Goal: Task Accomplishment & Management: Manage account settings

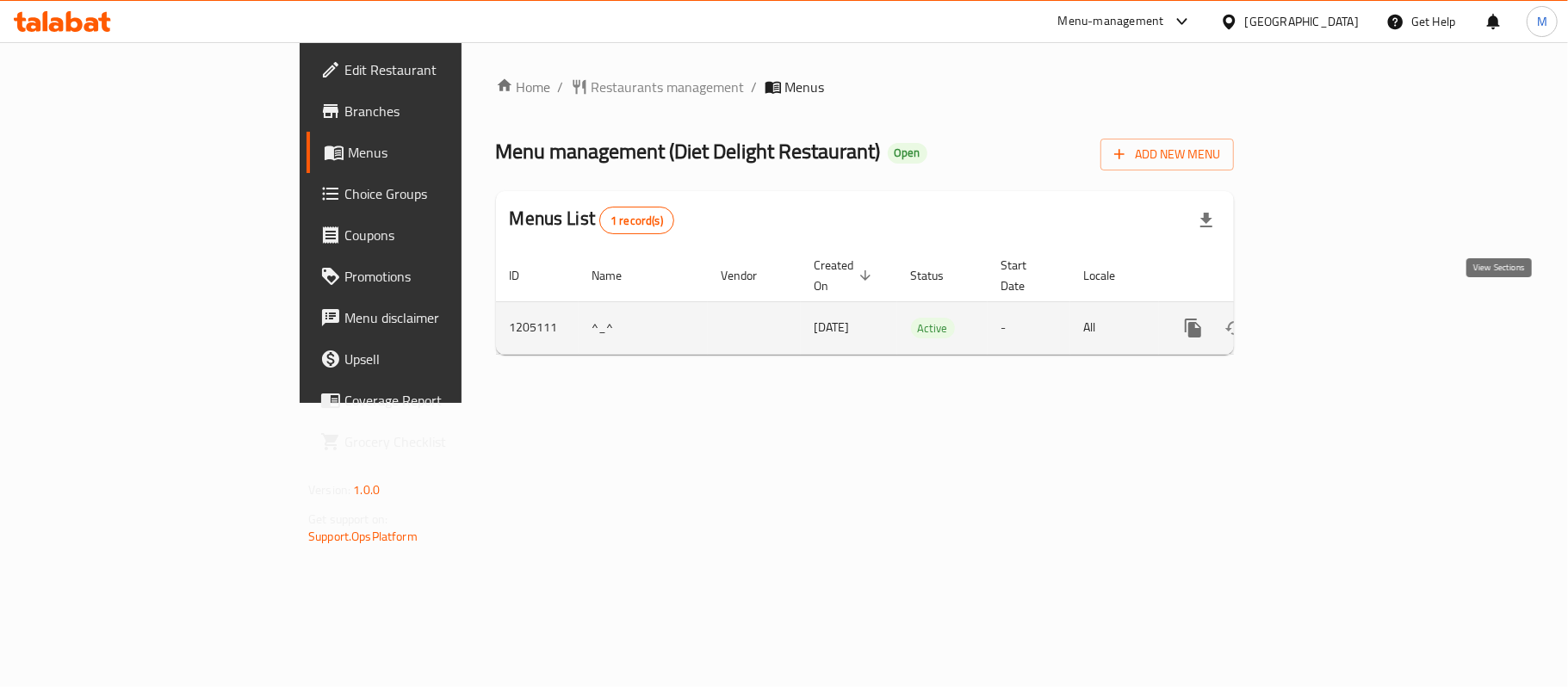
click at [1328, 317] on icon "enhanced table" at bounding box center [1318, 328] width 21 height 21
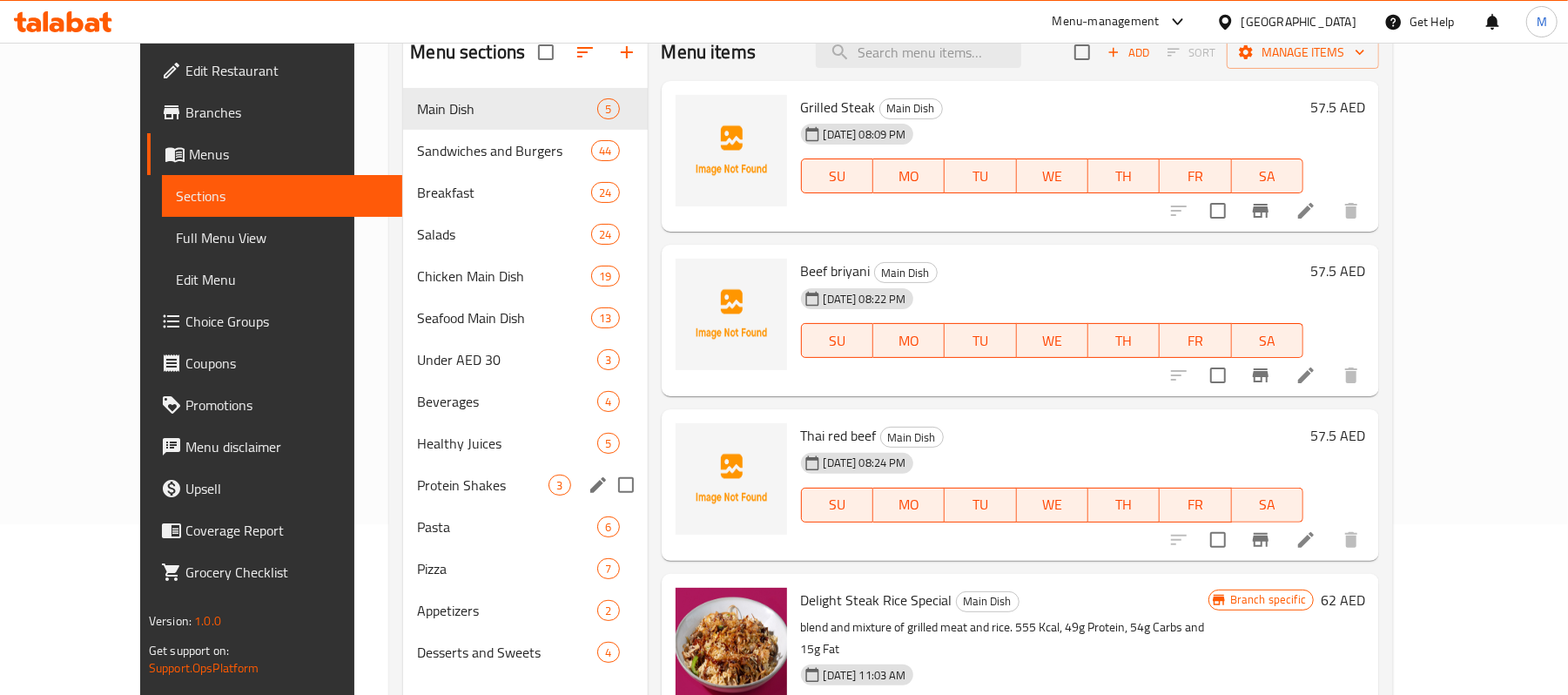
scroll to position [116, 0]
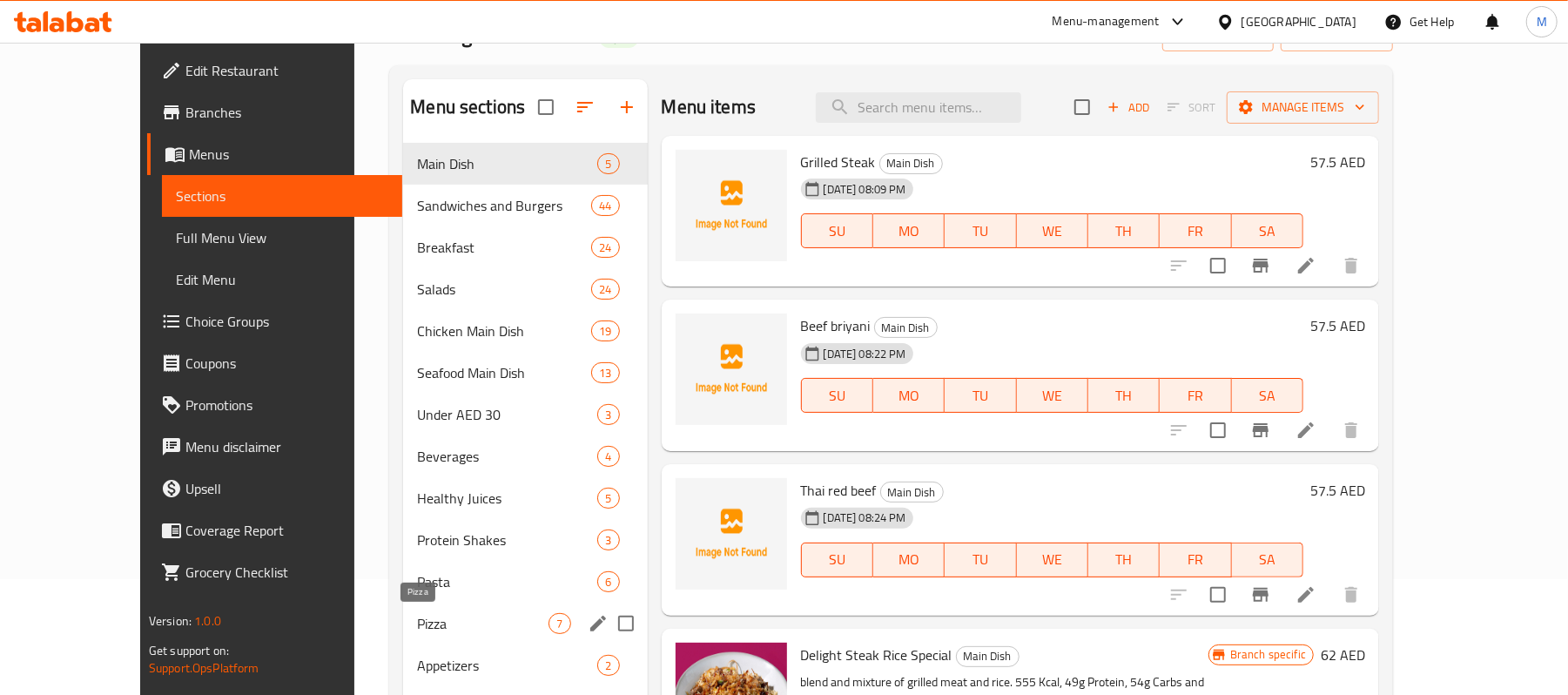
click at [417, 620] on span "Pizza" at bounding box center [483, 624] width 132 height 21
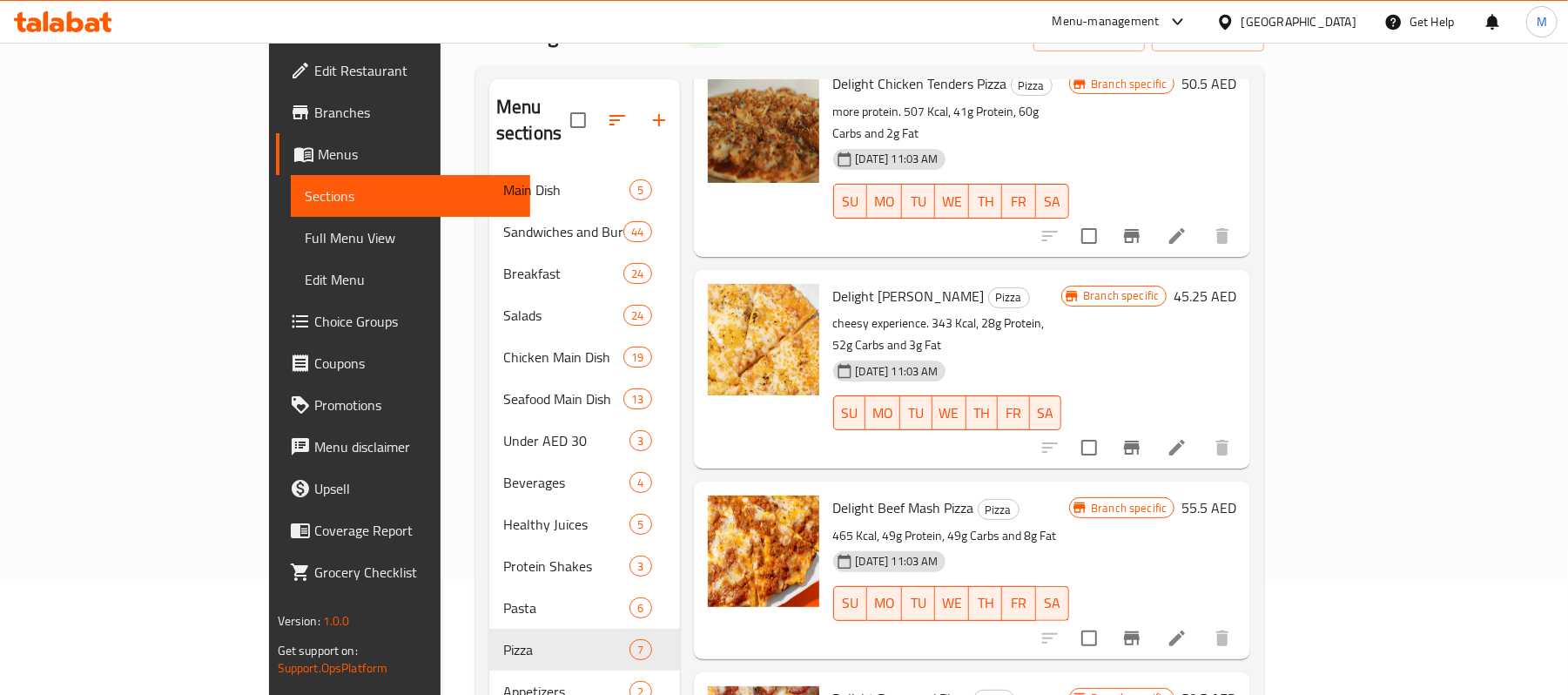
scroll to position [348, 0]
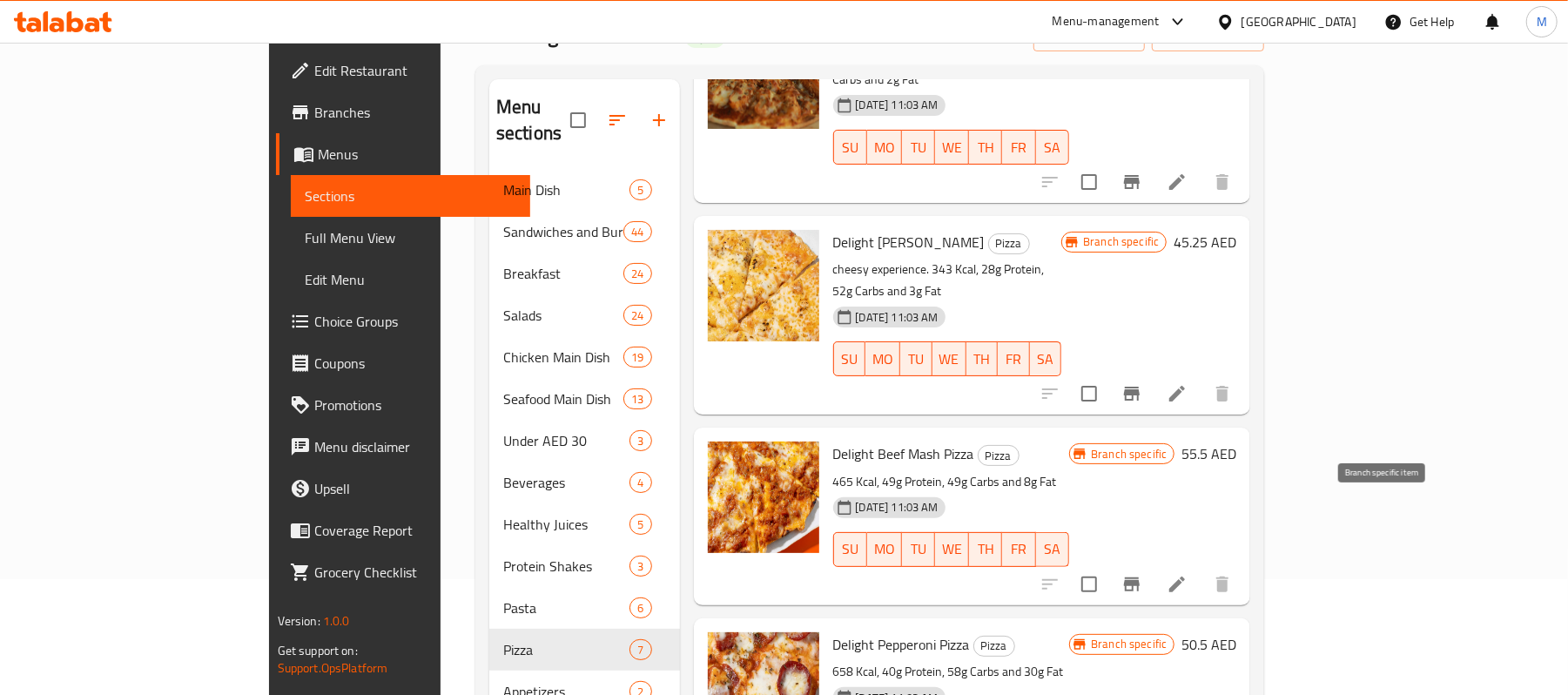
click at [1140, 577] on icon "Branch-specific-item" at bounding box center [1132, 584] width 16 height 14
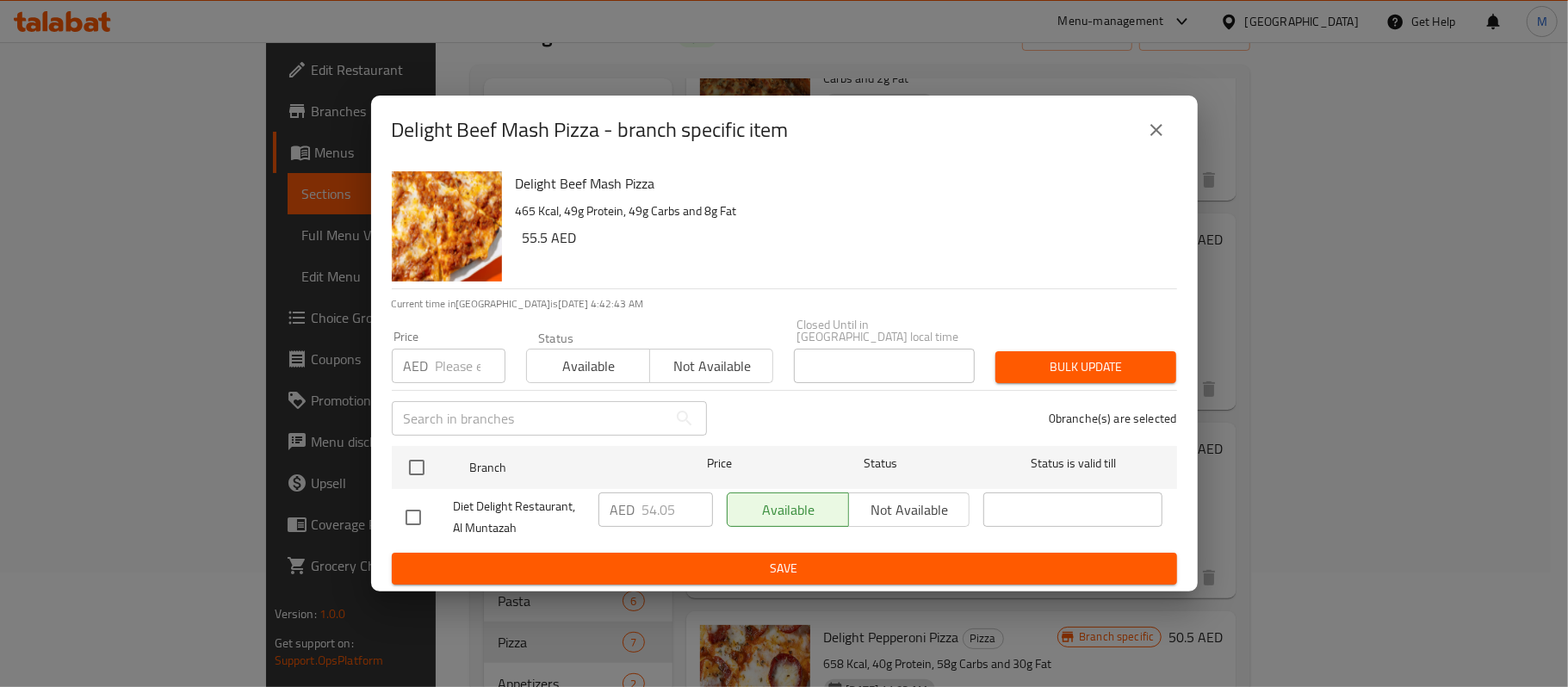
click at [456, 368] on input "number" at bounding box center [470, 365] width 69 height 34
paste input "56.4"
type input "56.4"
click at [1171, 113] on div "Delight Beef Mash Pizza - branch specific item" at bounding box center [784, 129] width 785 height 41
click at [1160, 126] on icon "close" at bounding box center [1157, 130] width 12 height 12
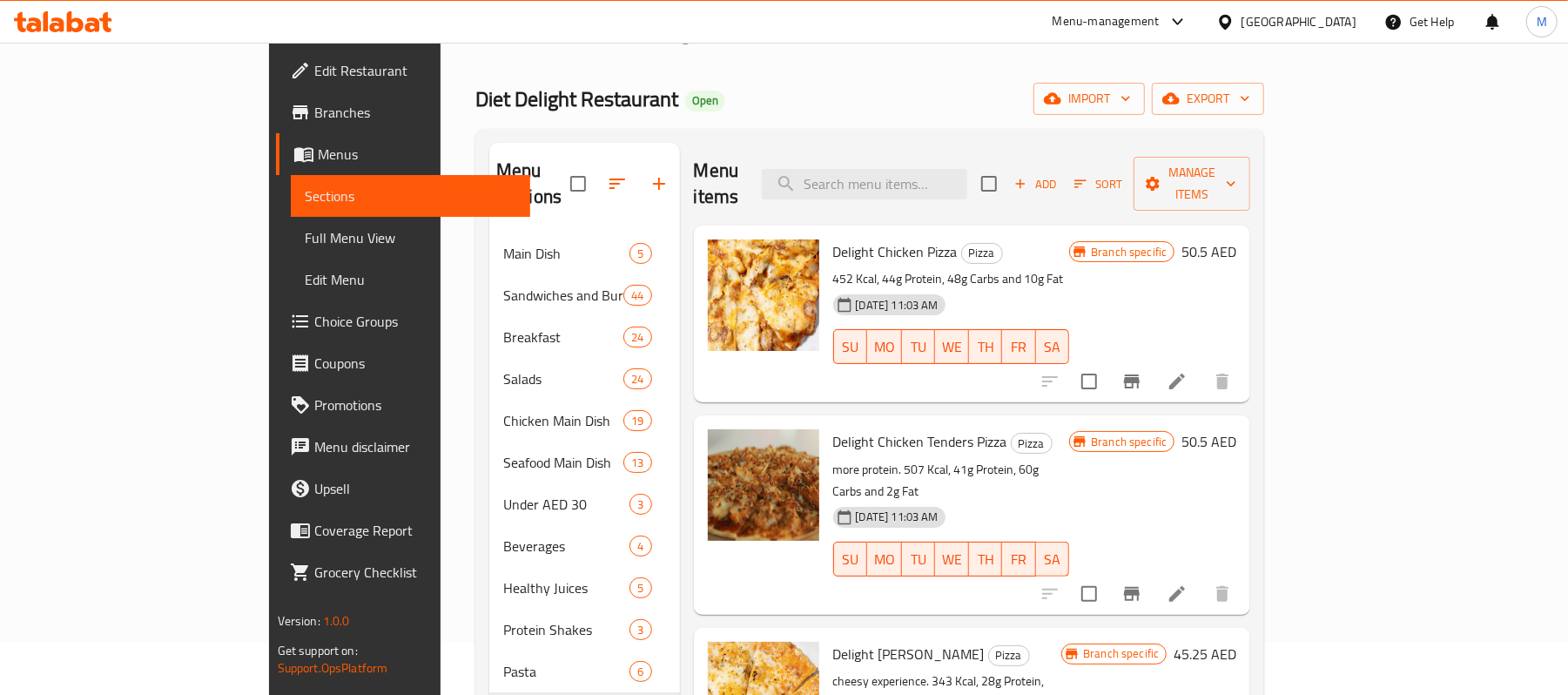
scroll to position [0, 0]
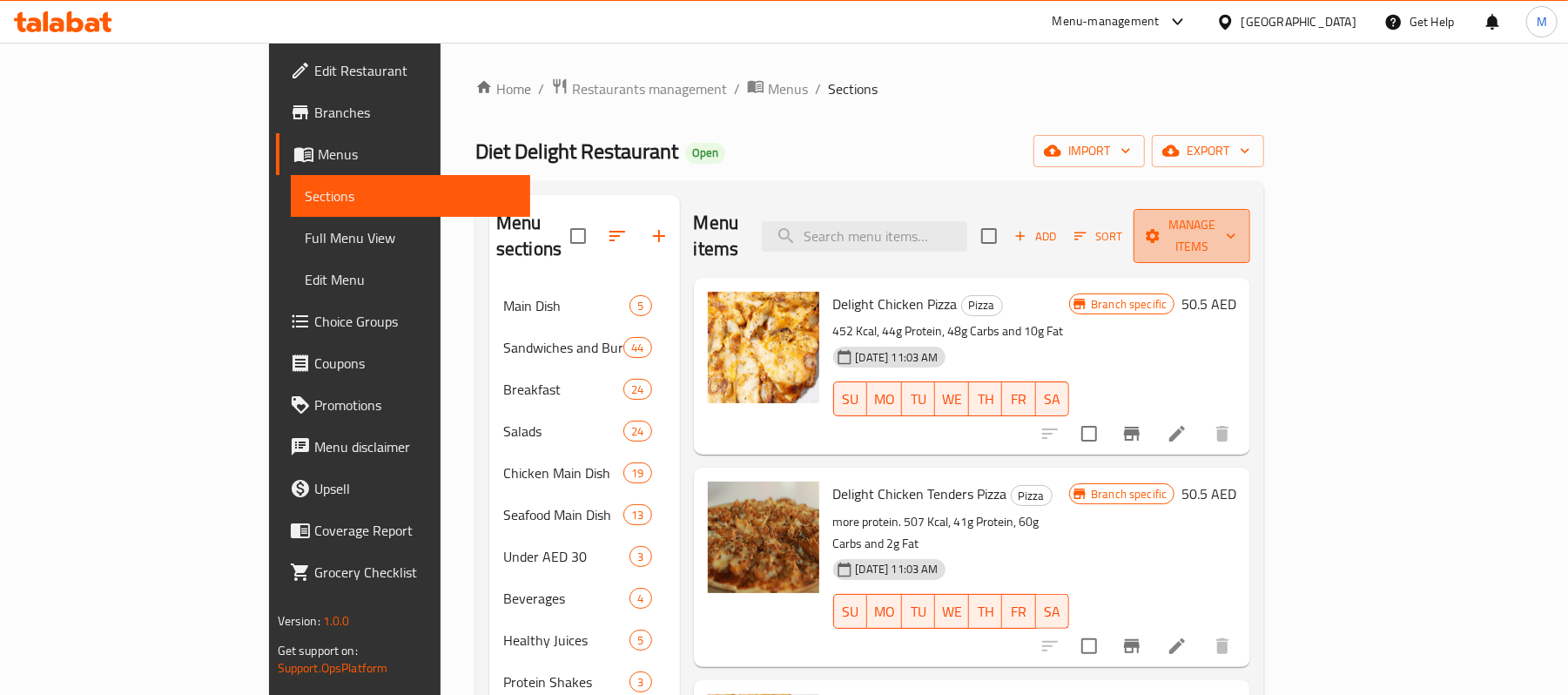
click at [1236, 221] on span "Manage items" at bounding box center [1192, 236] width 89 height 44
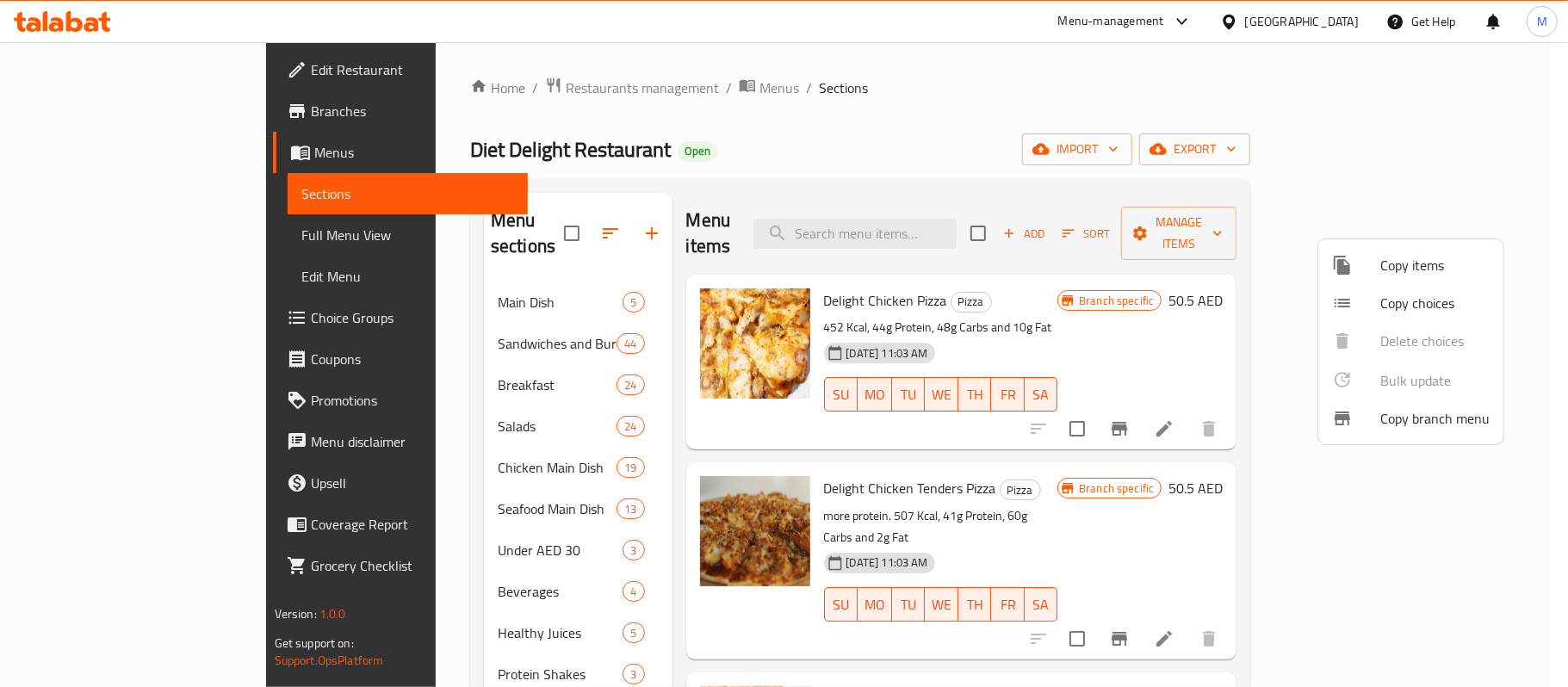
click at [1433, 152] on div at bounding box center [784, 344] width 1568 height 687
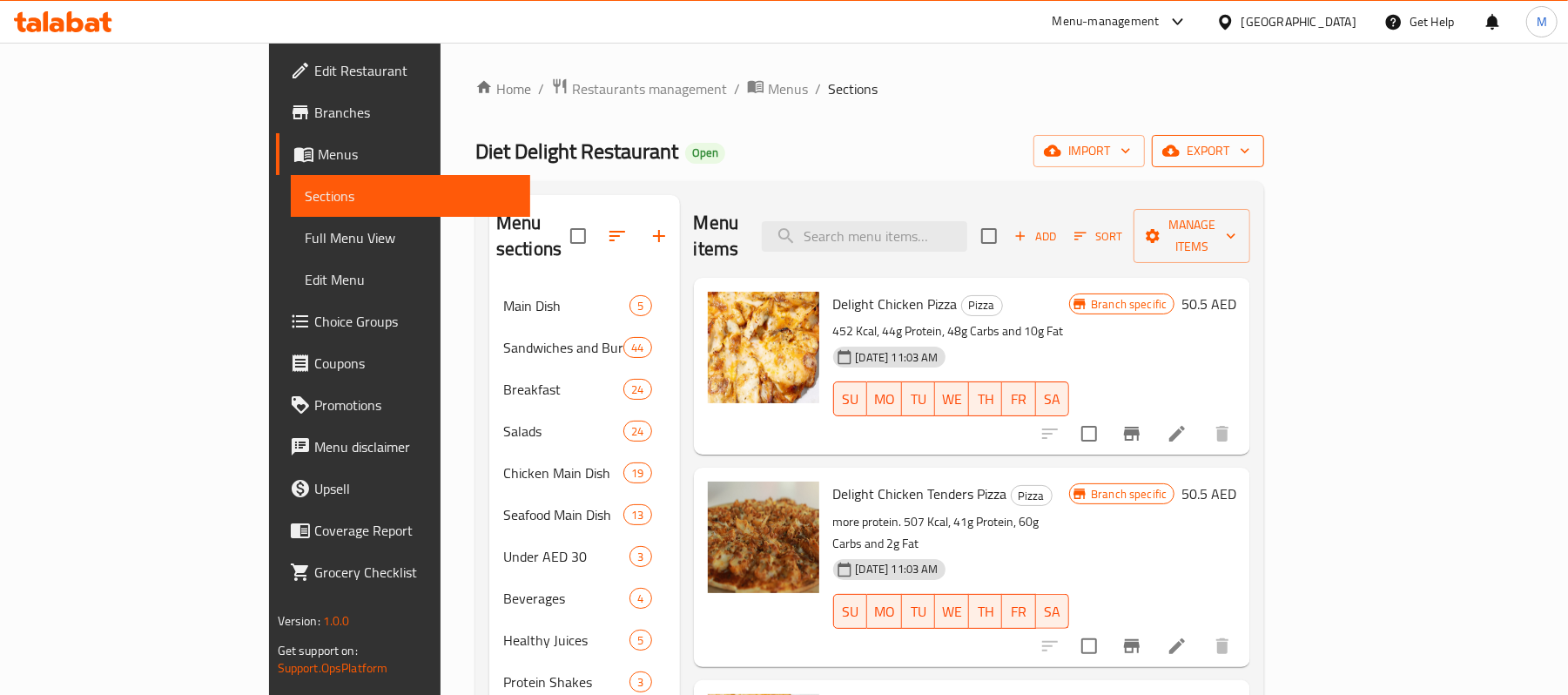
click at [1251, 158] on span "export" at bounding box center [1208, 151] width 84 height 21
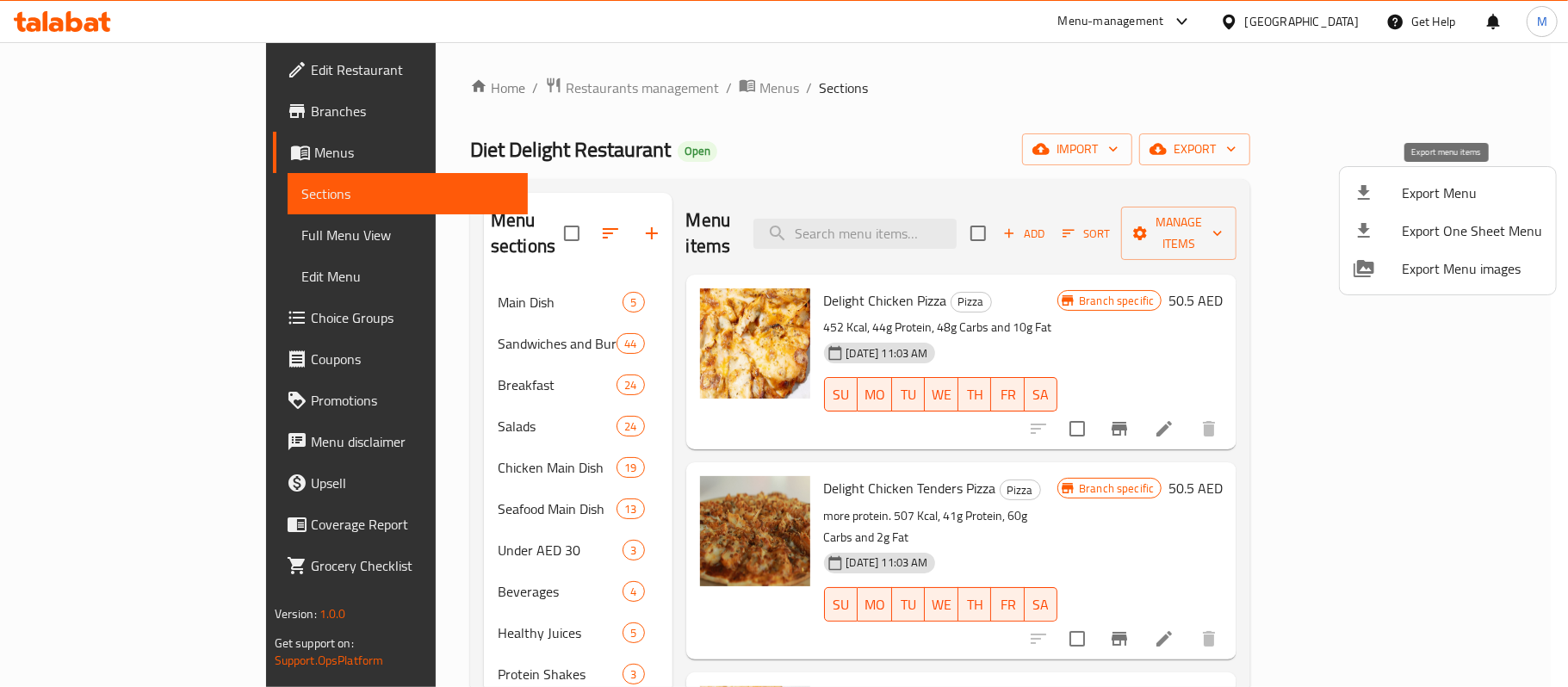
click at [1434, 197] on span "Export Menu" at bounding box center [1472, 193] width 141 height 21
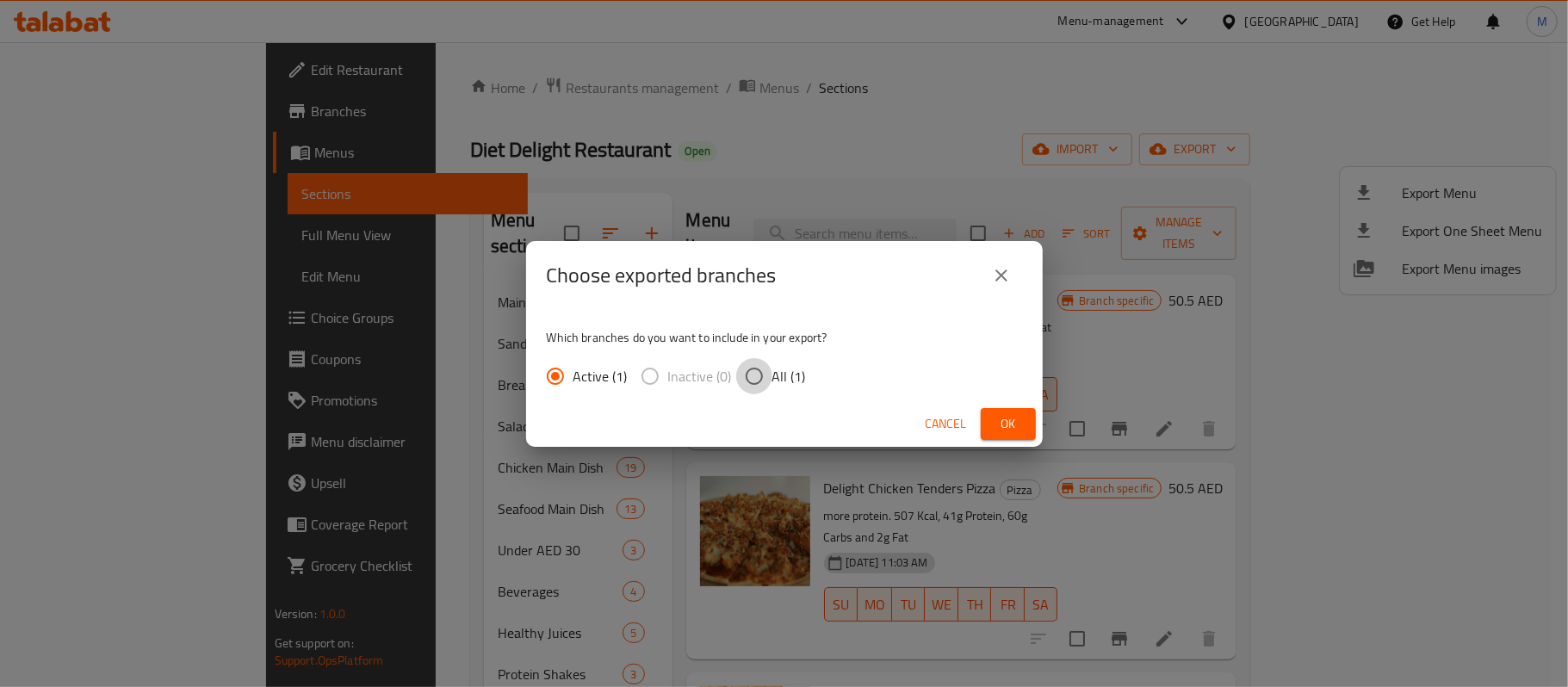
click at [751, 380] on input "All (1)" at bounding box center [754, 376] width 36 height 36
radio input "true"
click at [1016, 413] on span "Ok" at bounding box center [1007, 423] width 27 height 21
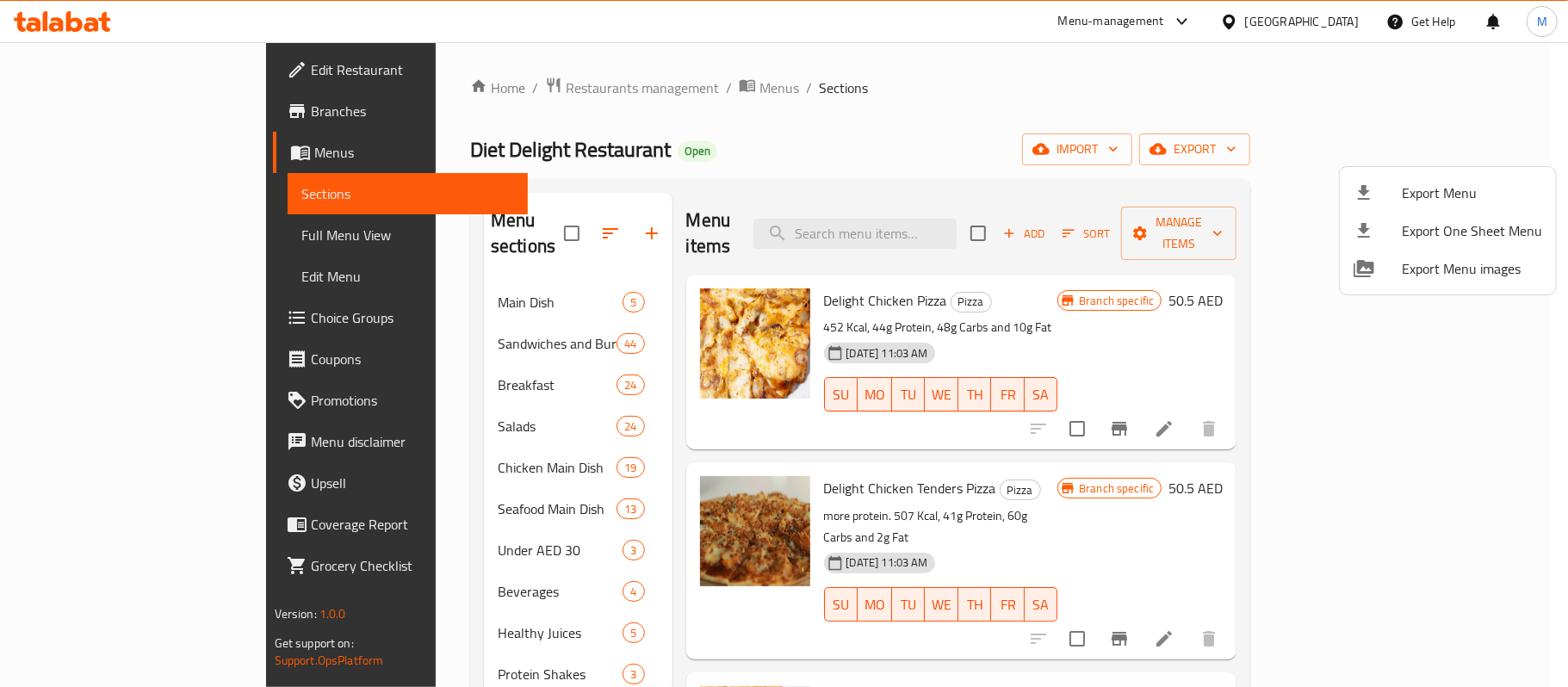
click at [903, 141] on div at bounding box center [784, 344] width 1568 height 687
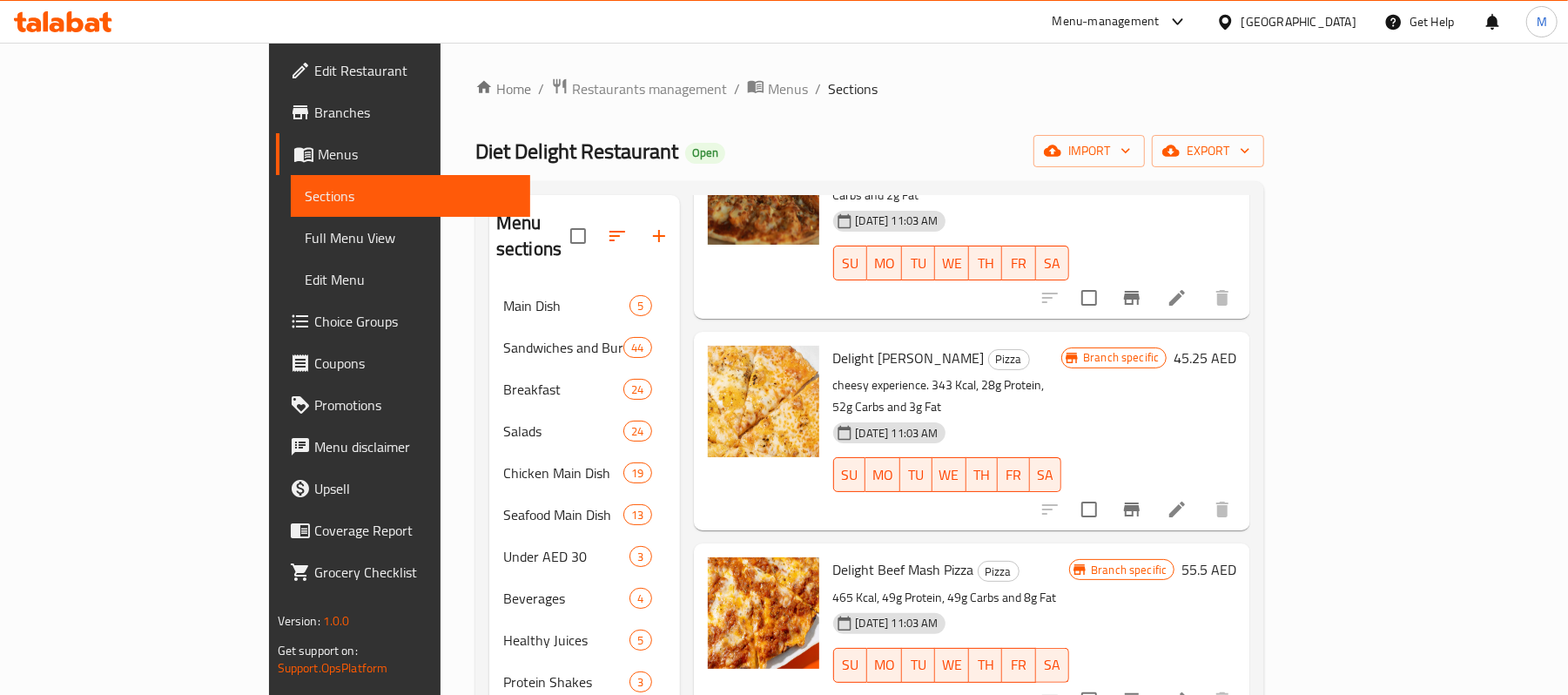
scroll to position [579, 0]
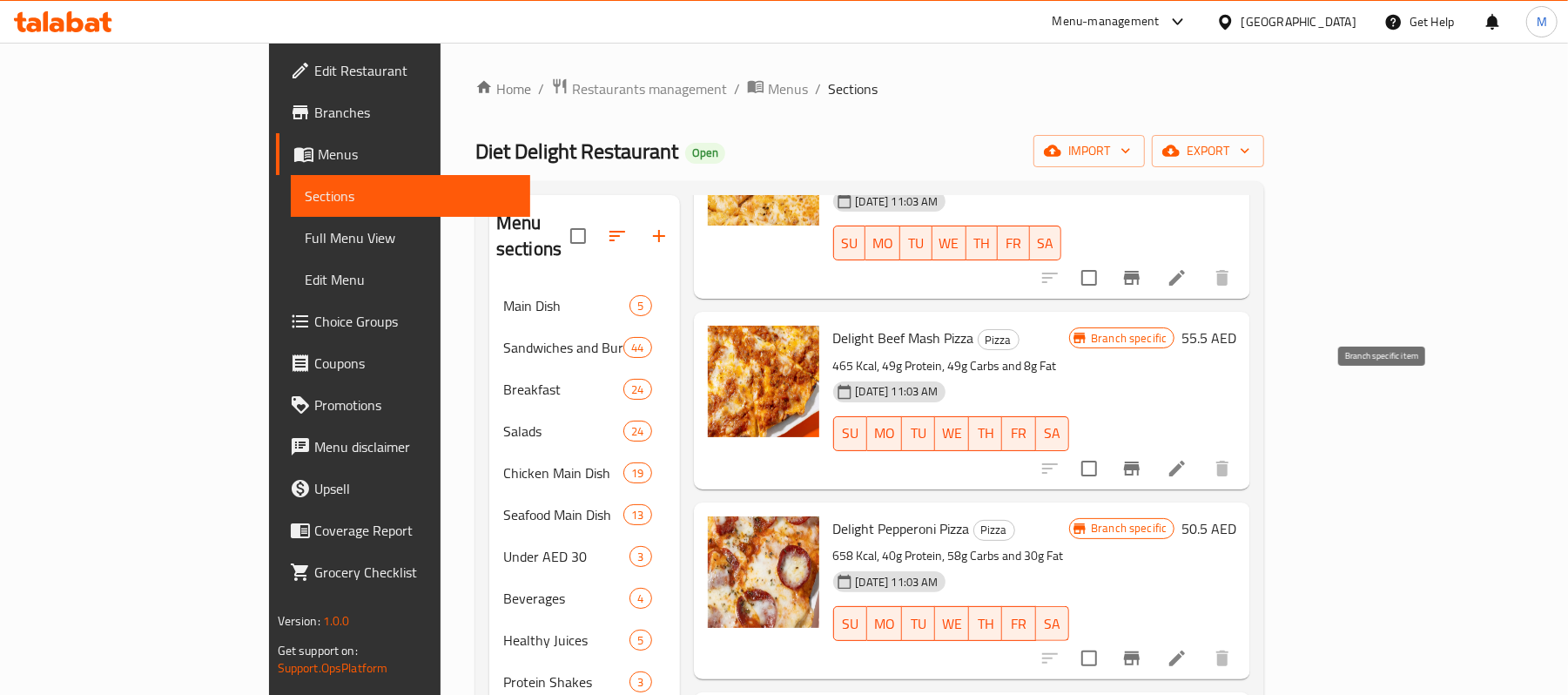
click at [1140, 461] on icon "Branch-specific-item" at bounding box center [1132, 468] width 16 height 14
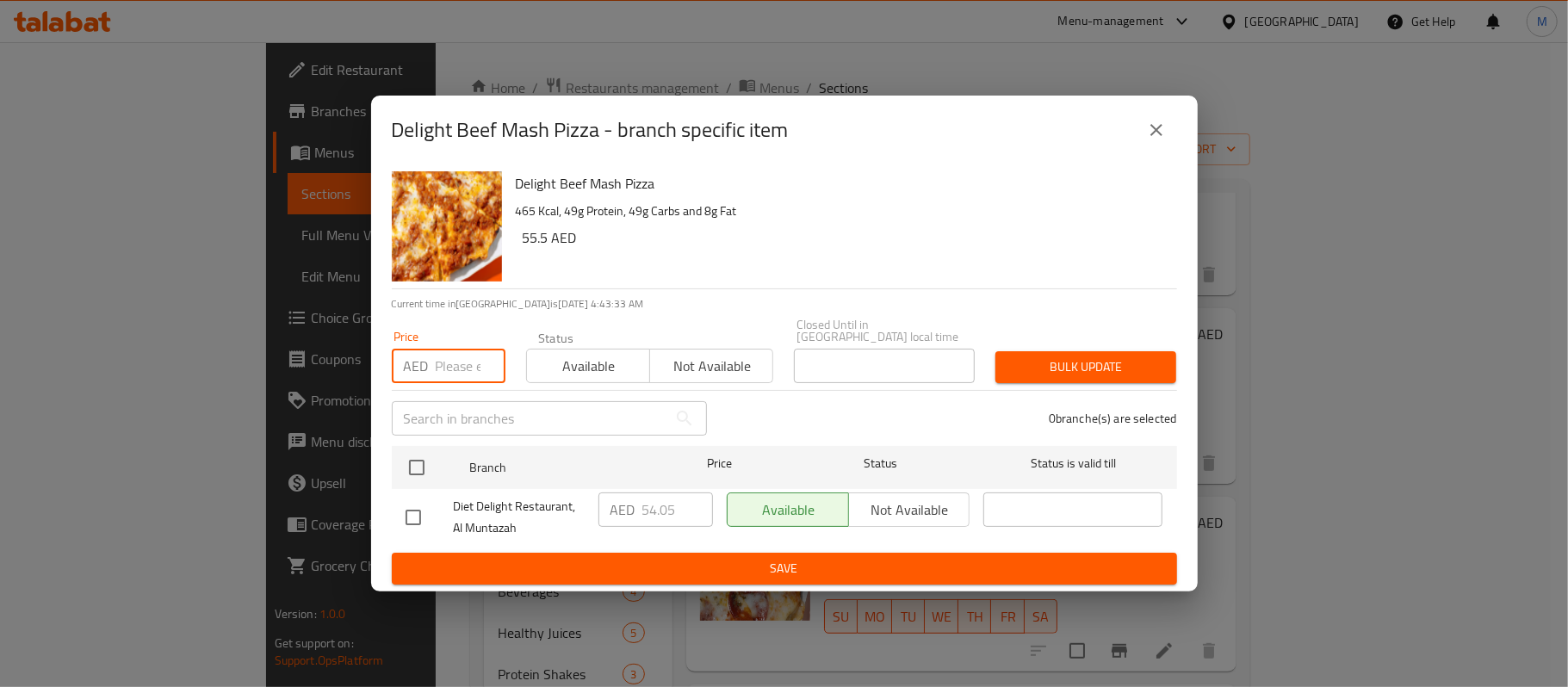
click at [462, 372] on input "number" at bounding box center [470, 365] width 69 height 34
paste input "56.4"
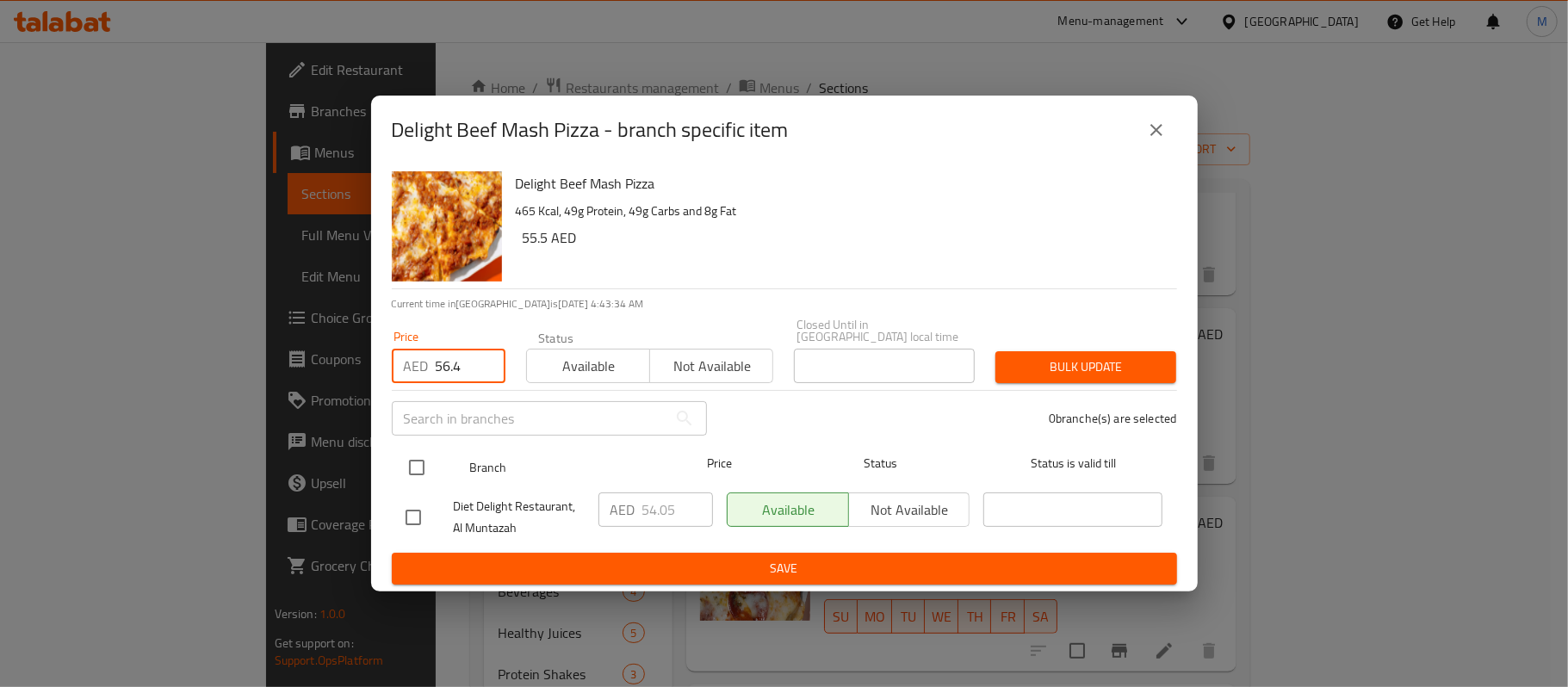
type input "56.4"
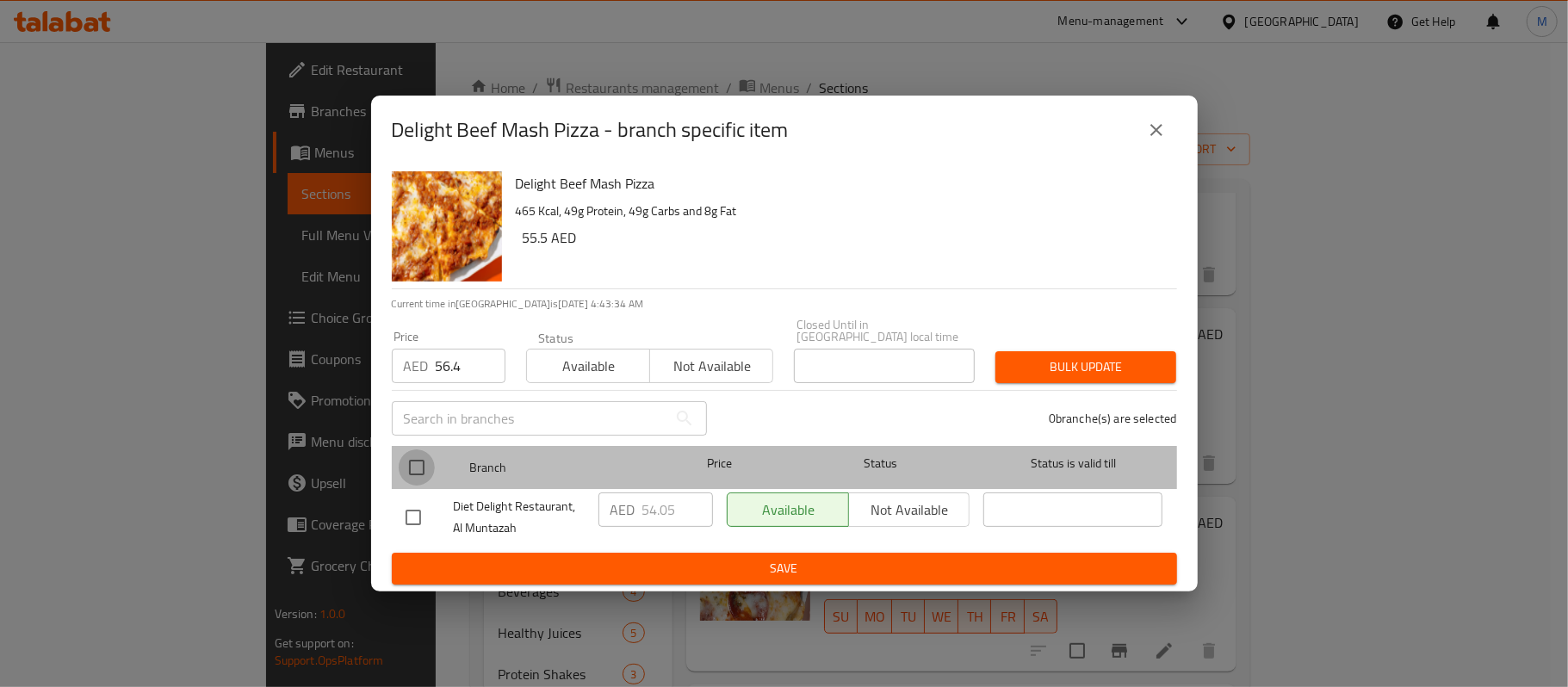
click at [421, 465] on input "checkbox" at bounding box center [417, 466] width 36 height 36
checkbox input "true"
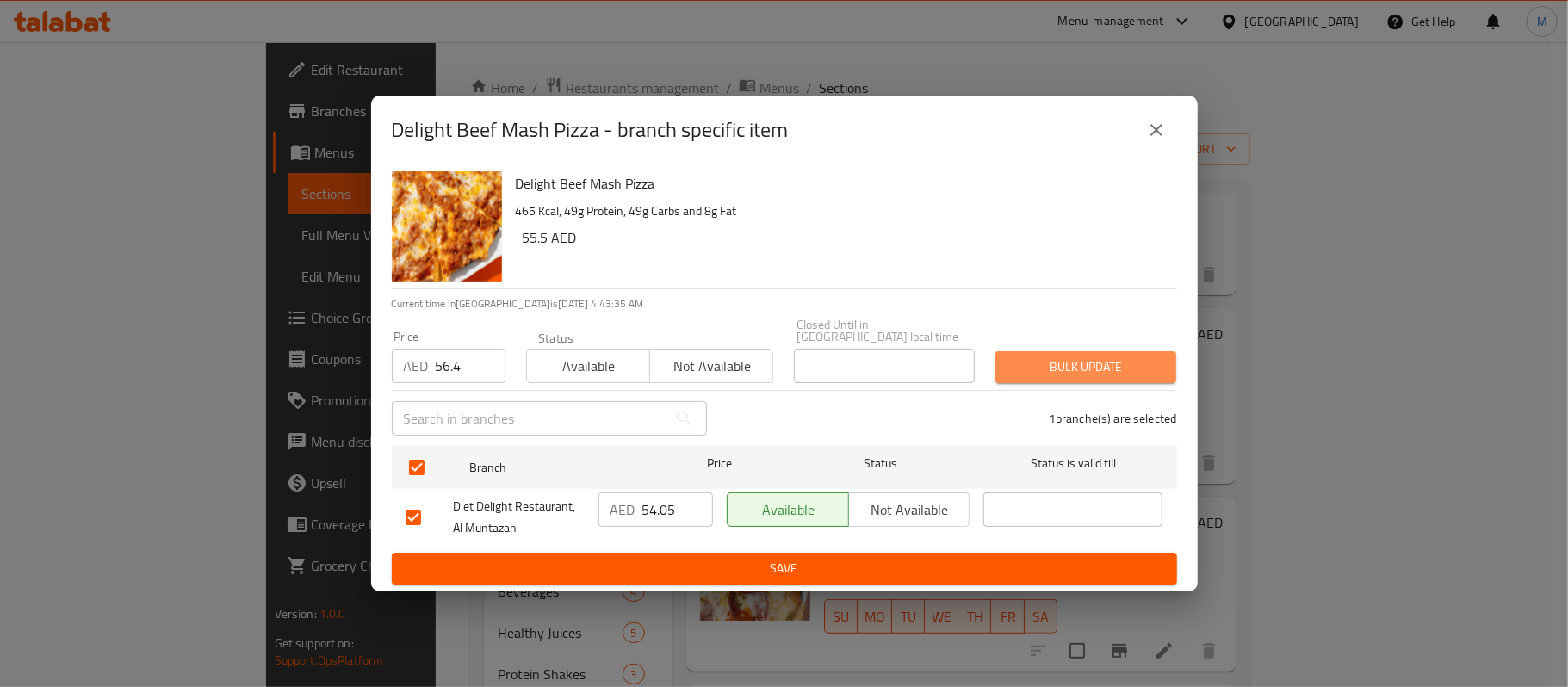
click at [1140, 369] on span "Bulk update" at bounding box center [1085, 367] width 153 height 21
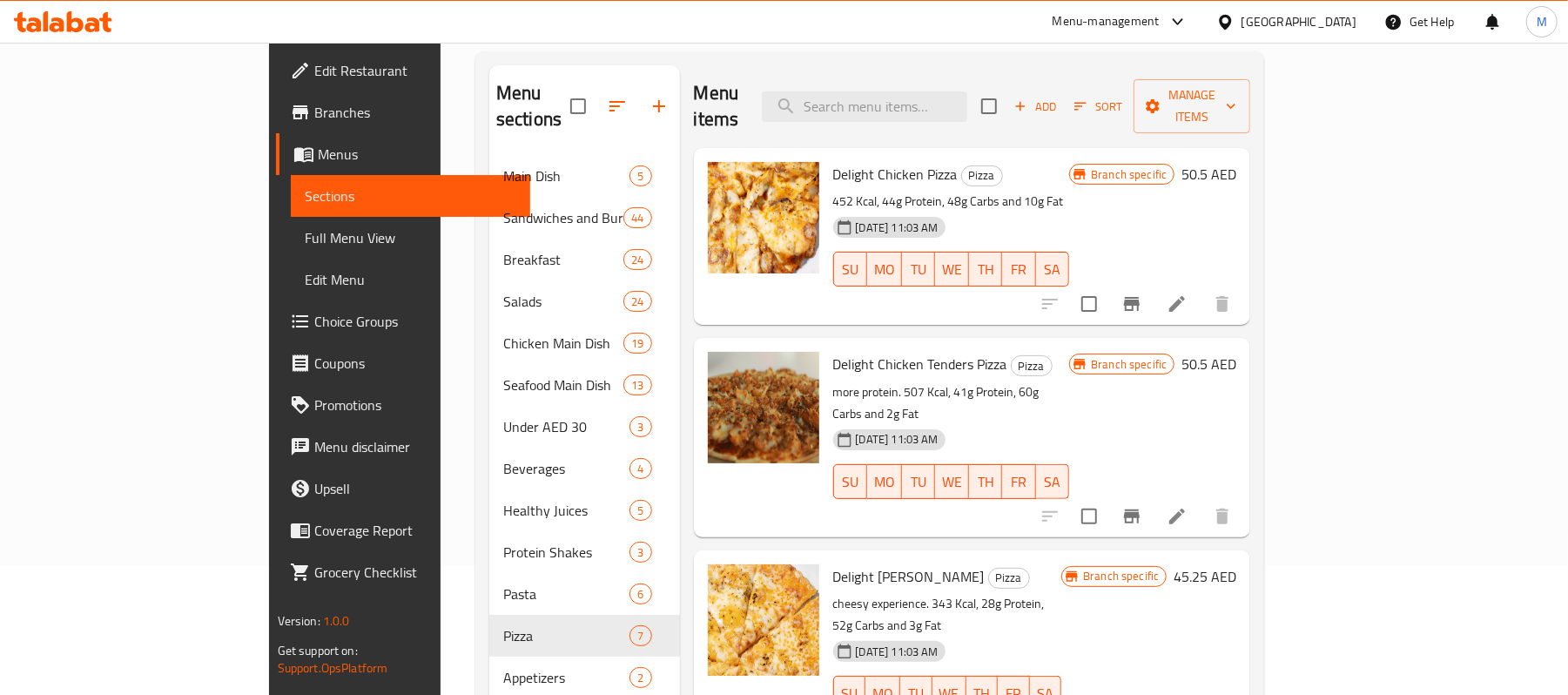
scroll to position [129, 0]
click at [1142, 294] on icon "Branch-specific-item" at bounding box center [1132, 305] width 21 height 21
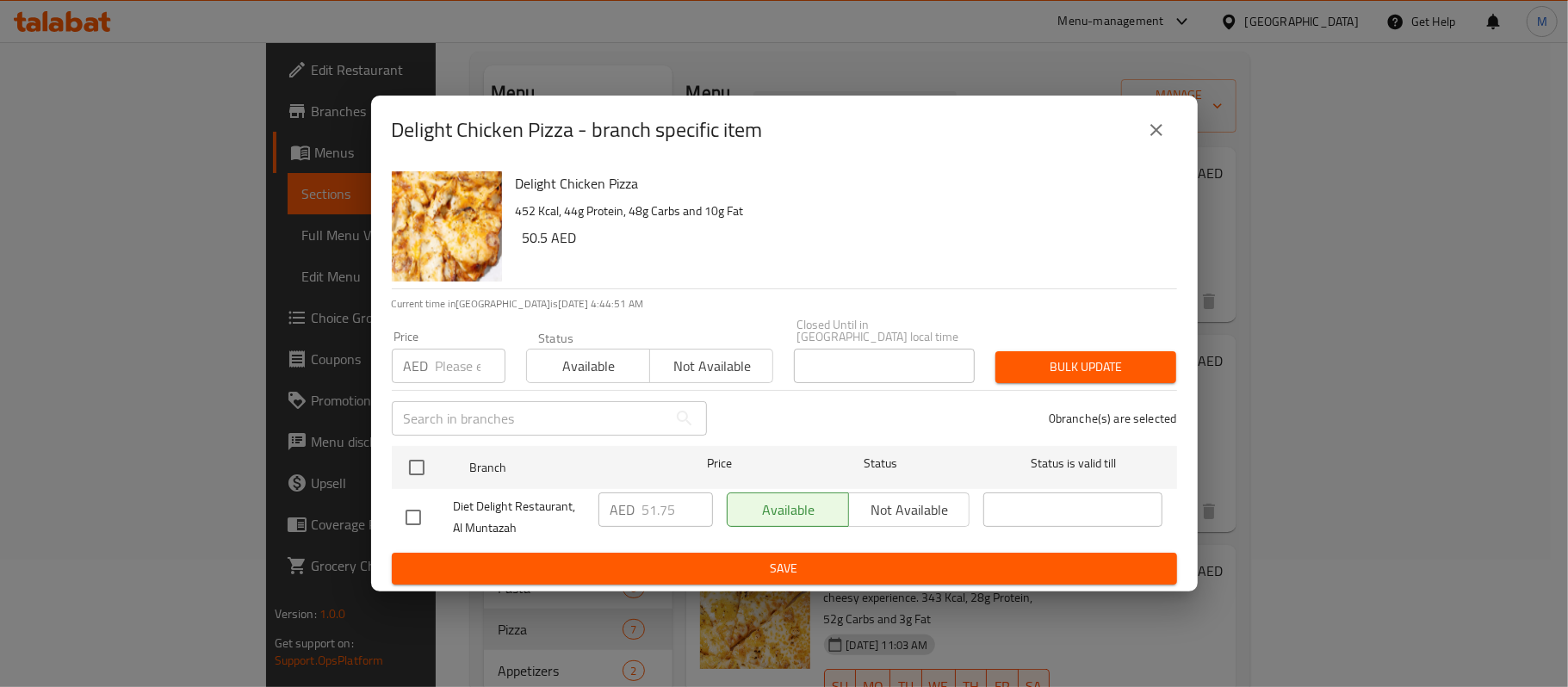
click at [453, 372] on input "number" at bounding box center [470, 365] width 69 height 34
paste input "54"
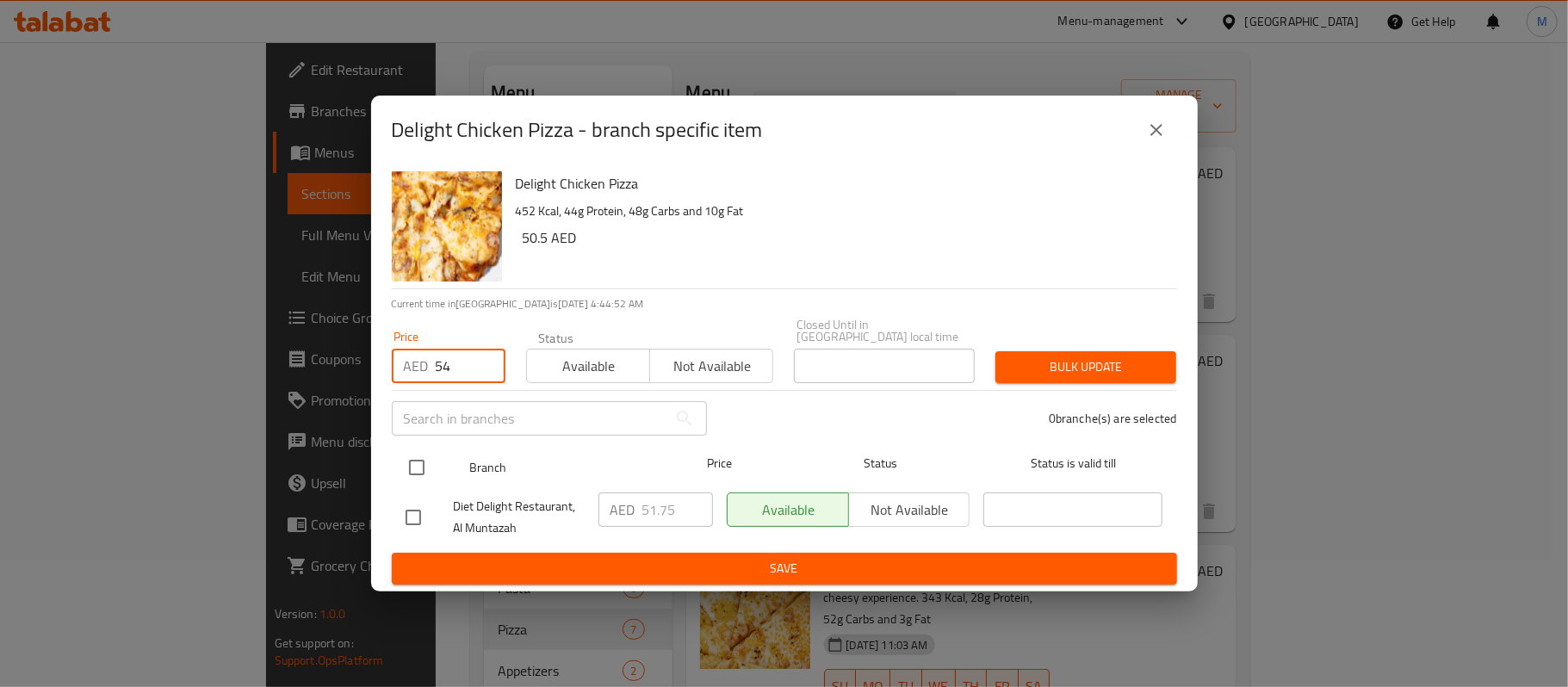
type input "54"
click at [427, 459] on input "checkbox" at bounding box center [417, 466] width 36 height 36
checkbox input "true"
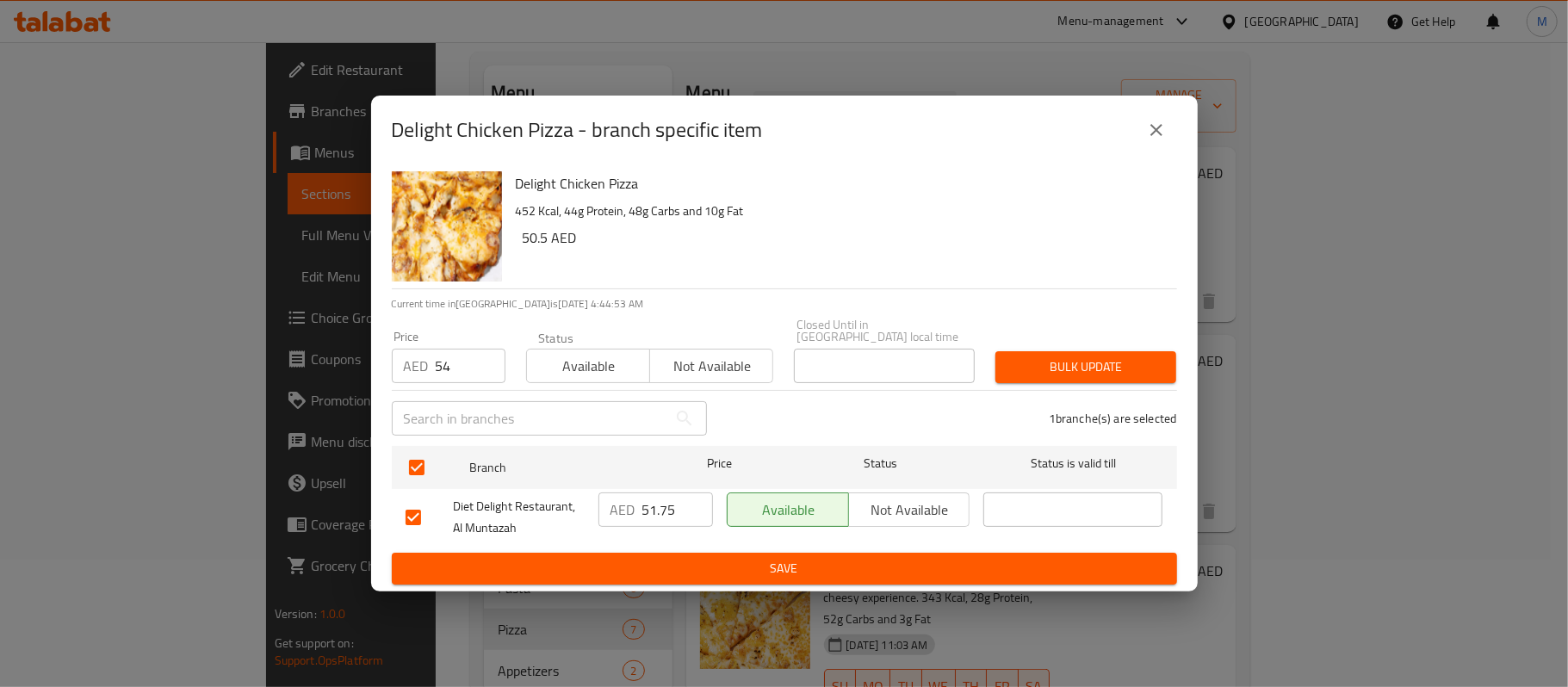
click at [1081, 372] on span "Bulk update" at bounding box center [1085, 367] width 153 height 21
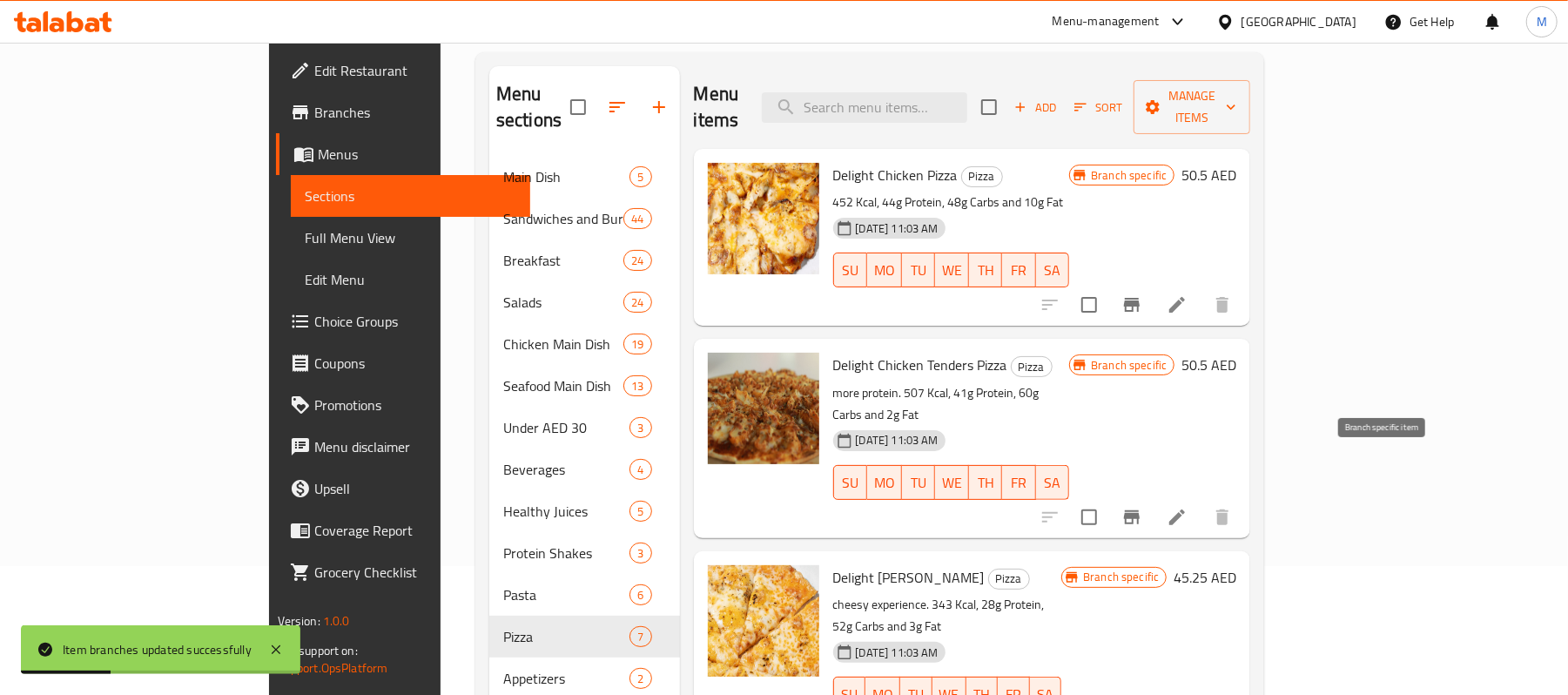
click at [1140, 510] on icon "Branch-specific-item" at bounding box center [1132, 517] width 16 height 14
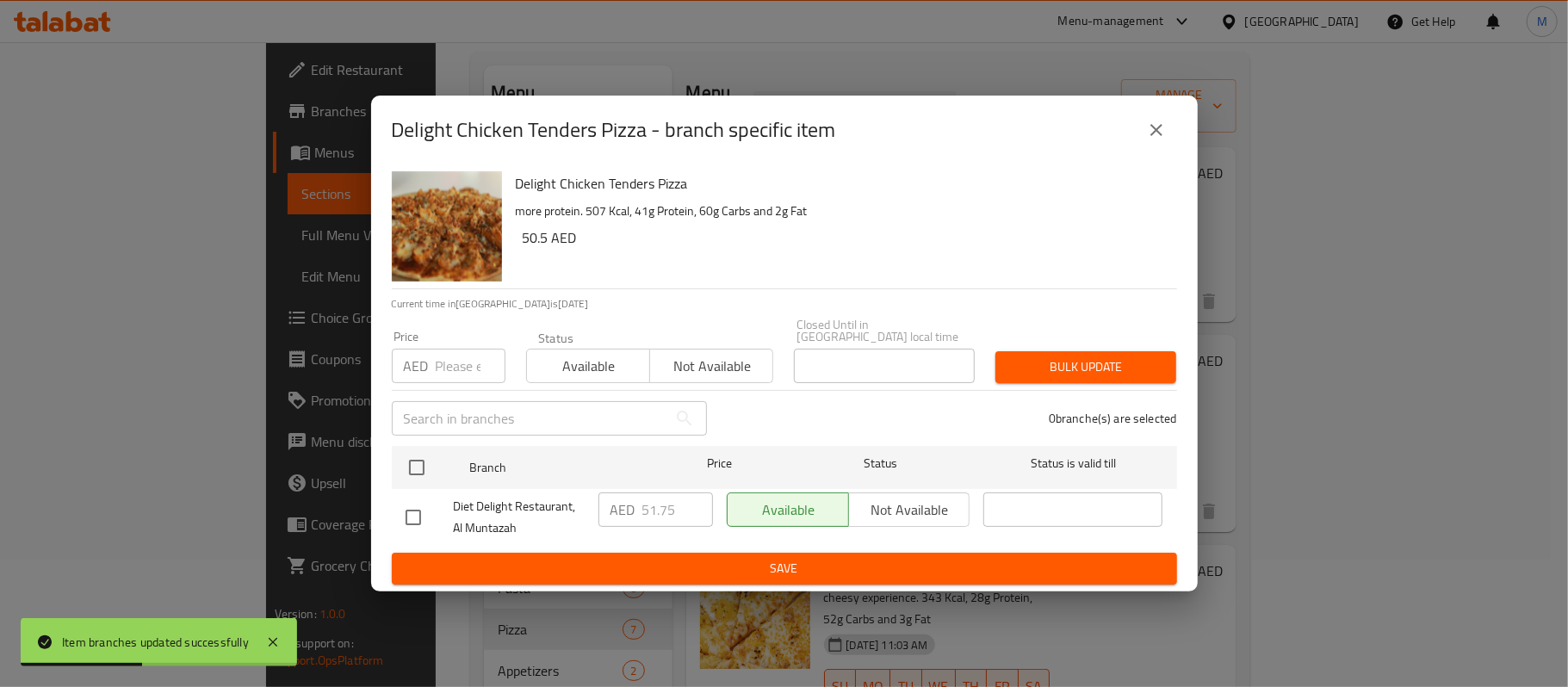
click at [444, 368] on input "number" at bounding box center [470, 365] width 69 height 34
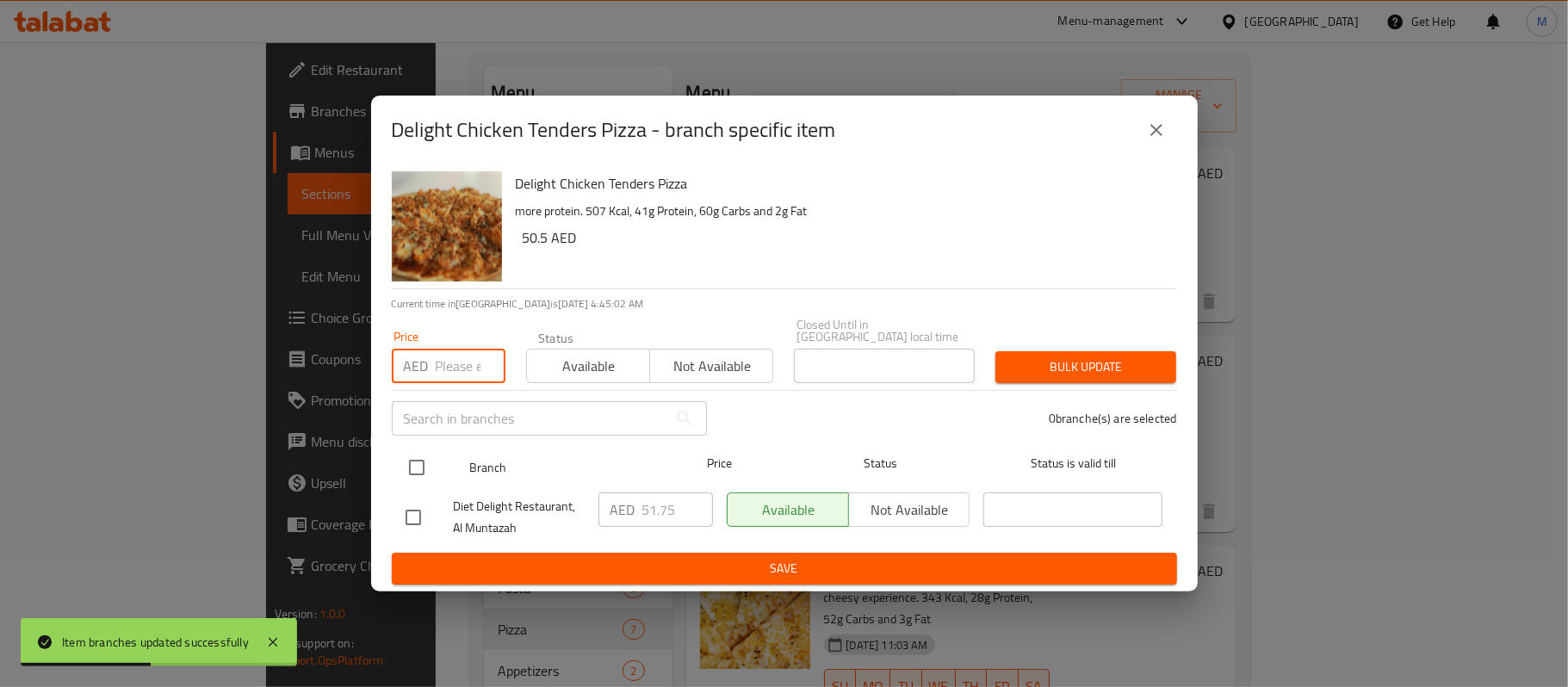
paste input "54"
type input "54"
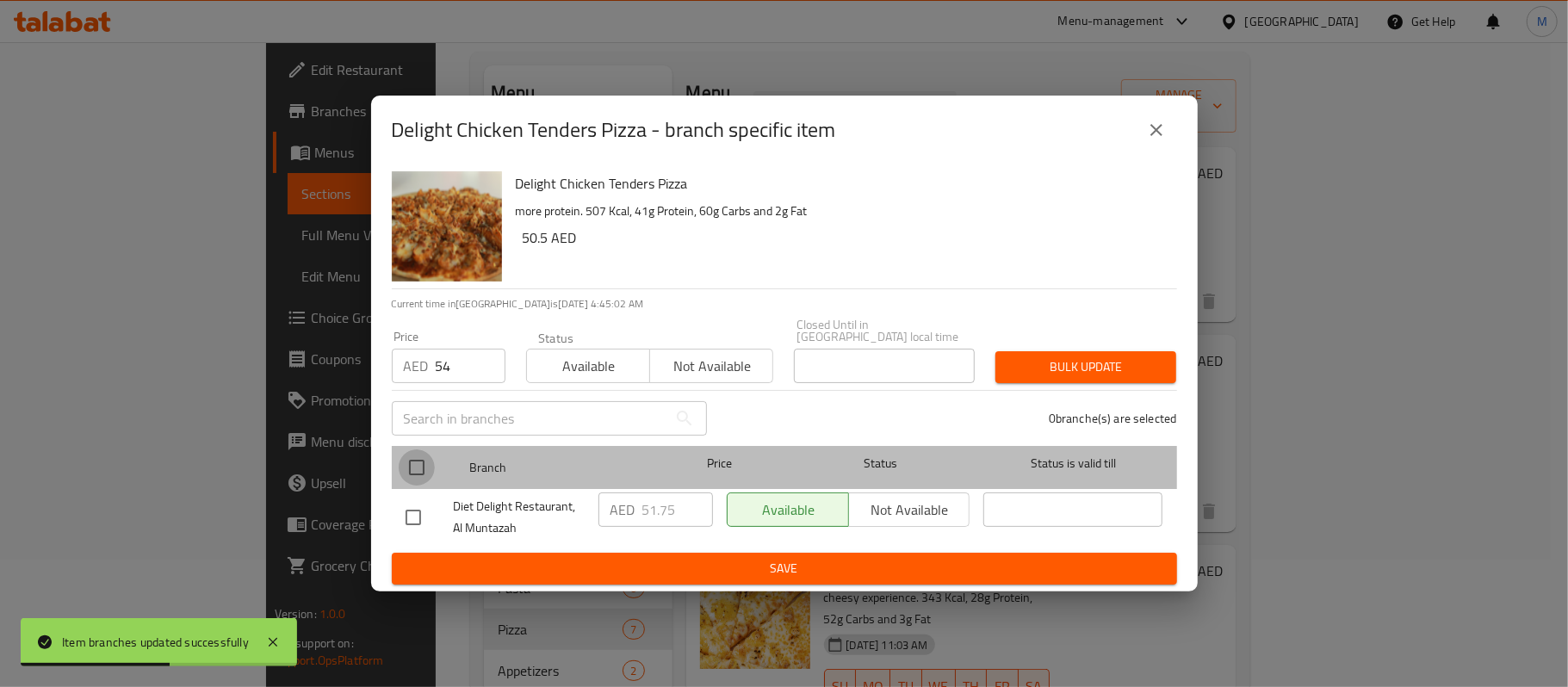
click at [417, 468] on input "checkbox" at bounding box center [417, 466] width 36 height 36
checkbox input "true"
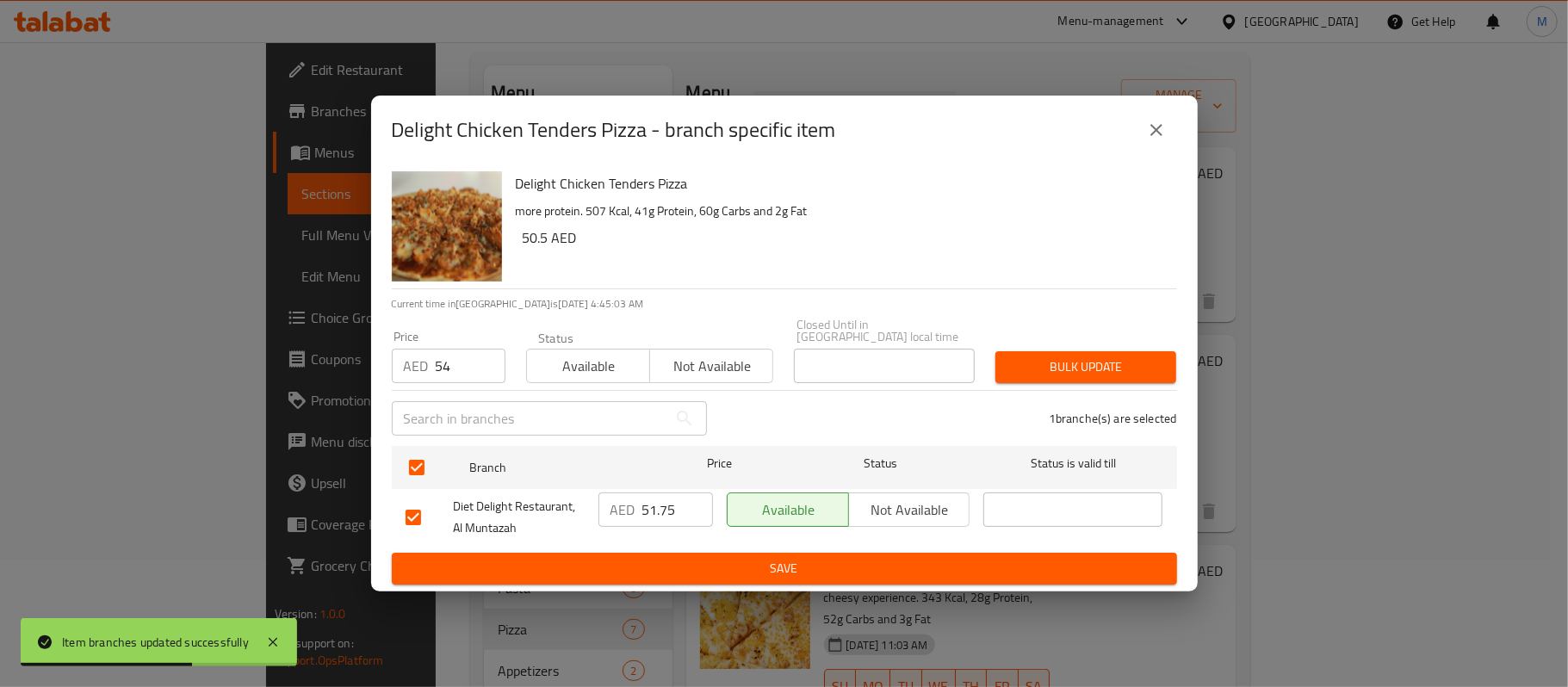
click at [1078, 362] on span "Bulk update" at bounding box center [1085, 367] width 153 height 21
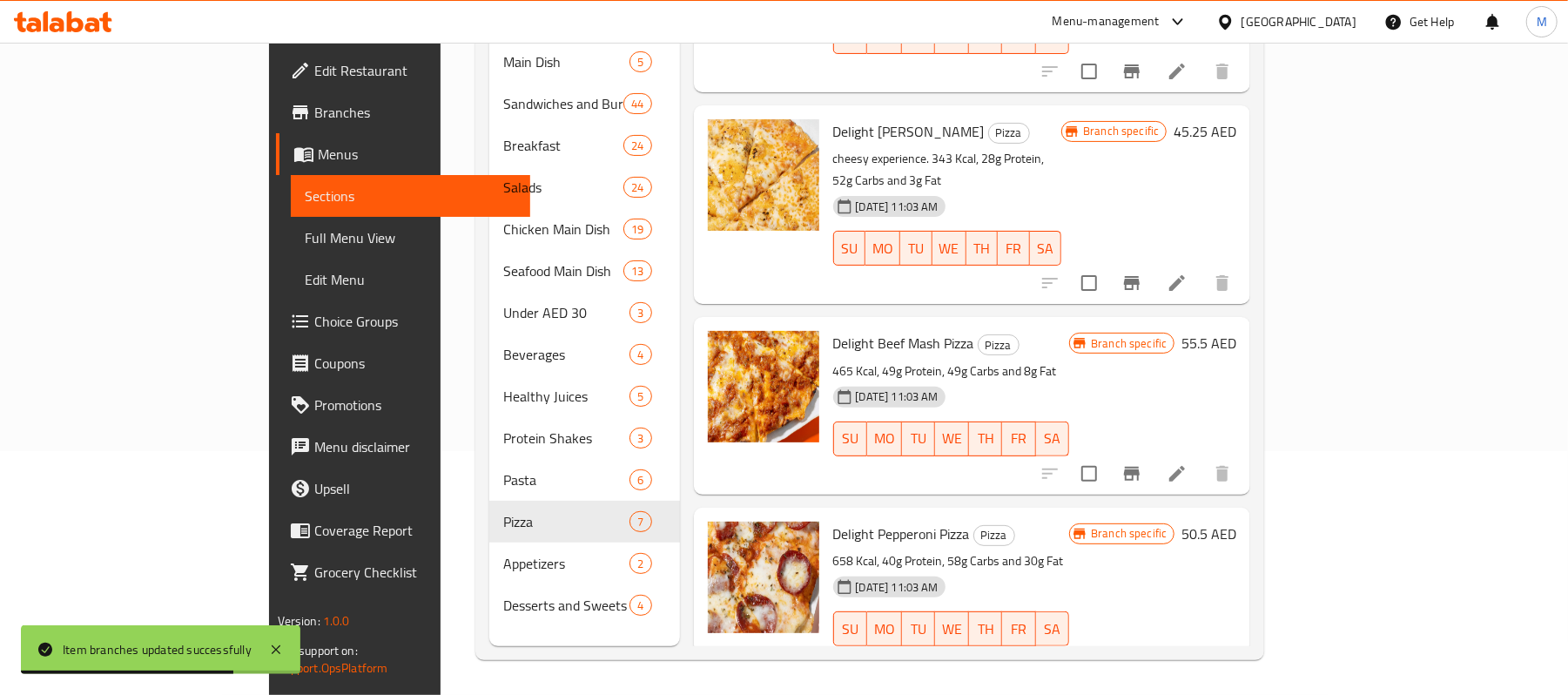
scroll to position [214, 0]
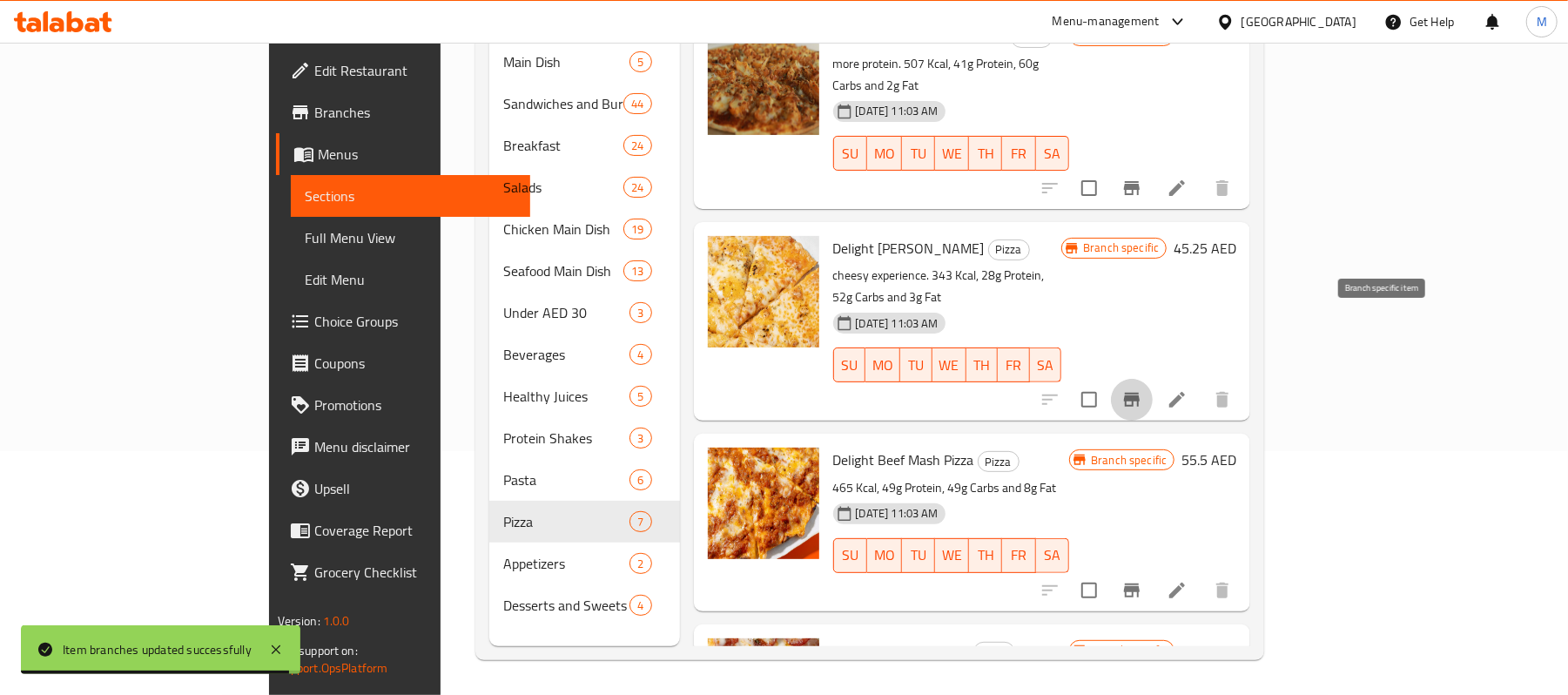
click at [1142, 389] on icon "Branch-specific-item" at bounding box center [1132, 400] width 21 height 21
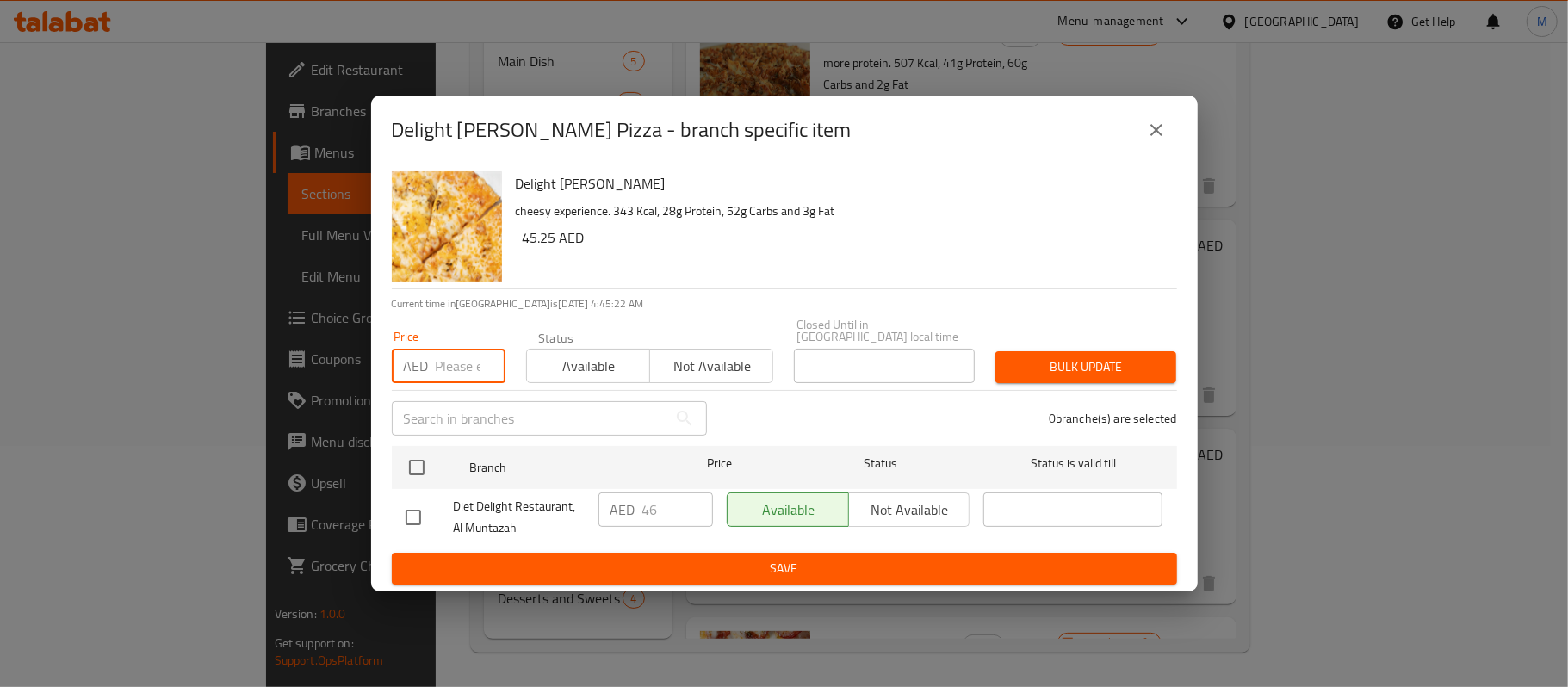
click at [451, 370] on input "number" at bounding box center [470, 365] width 69 height 34
paste input "48"
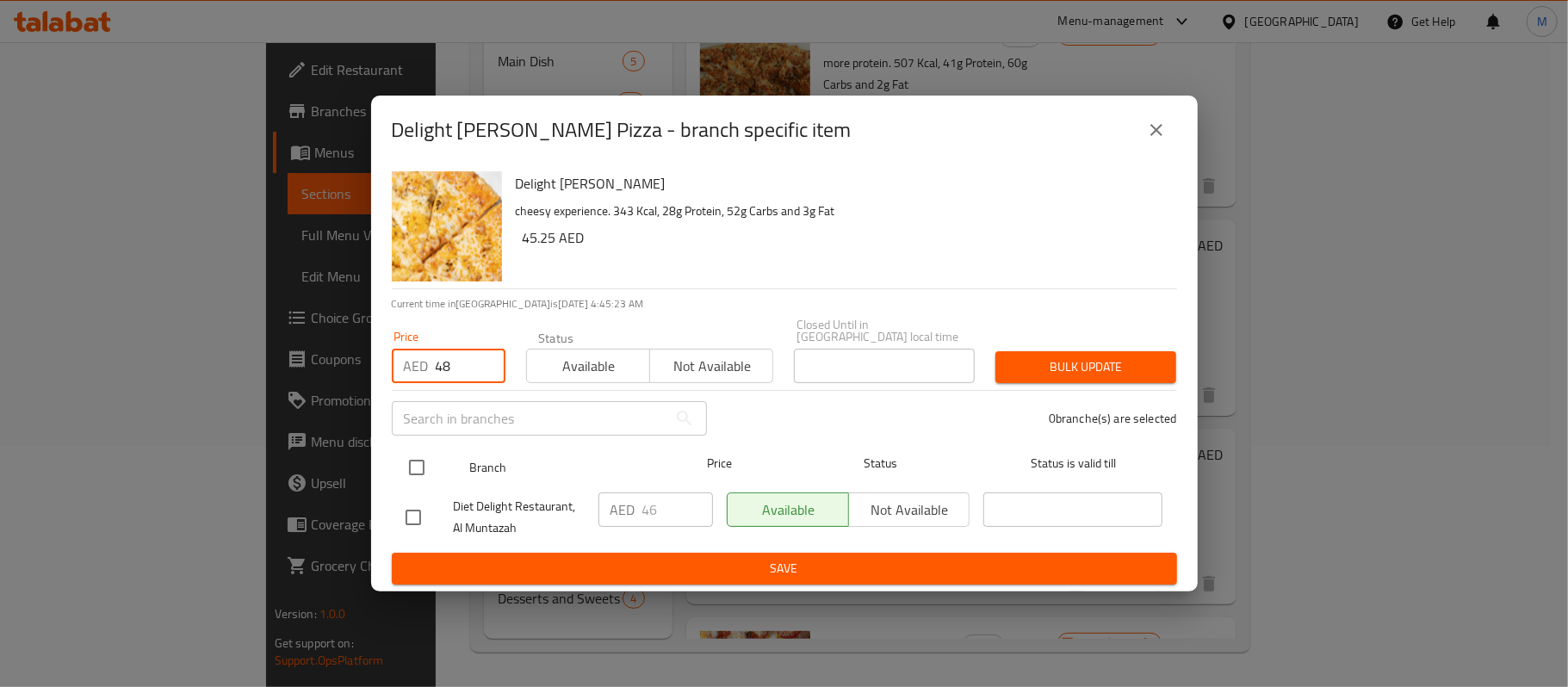
type input "48"
click at [425, 456] on input "checkbox" at bounding box center [417, 466] width 36 height 36
checkbox input "true"
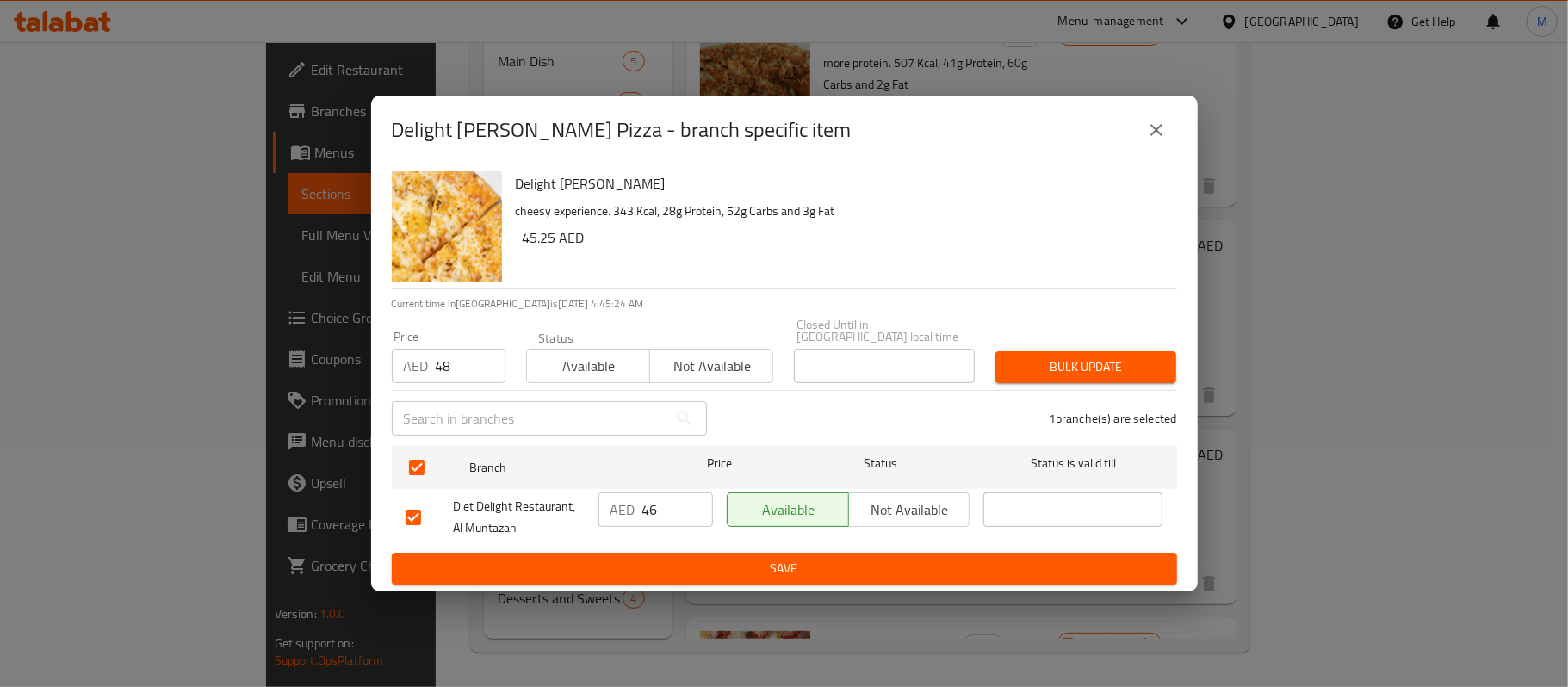
click at [1085, 353] on button "Bulk update" at bounding box center [1085, 367] width 181 height 32
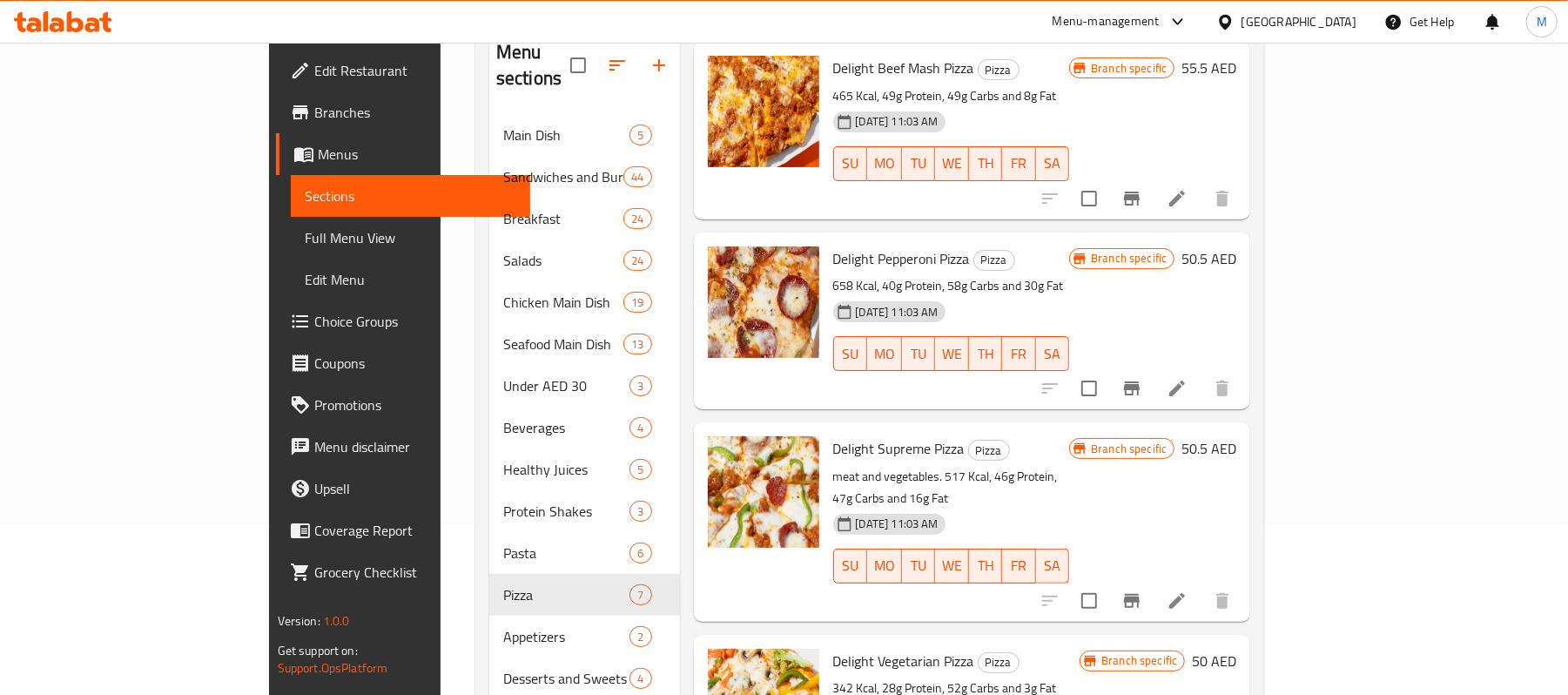
scroll to position [244, 0]
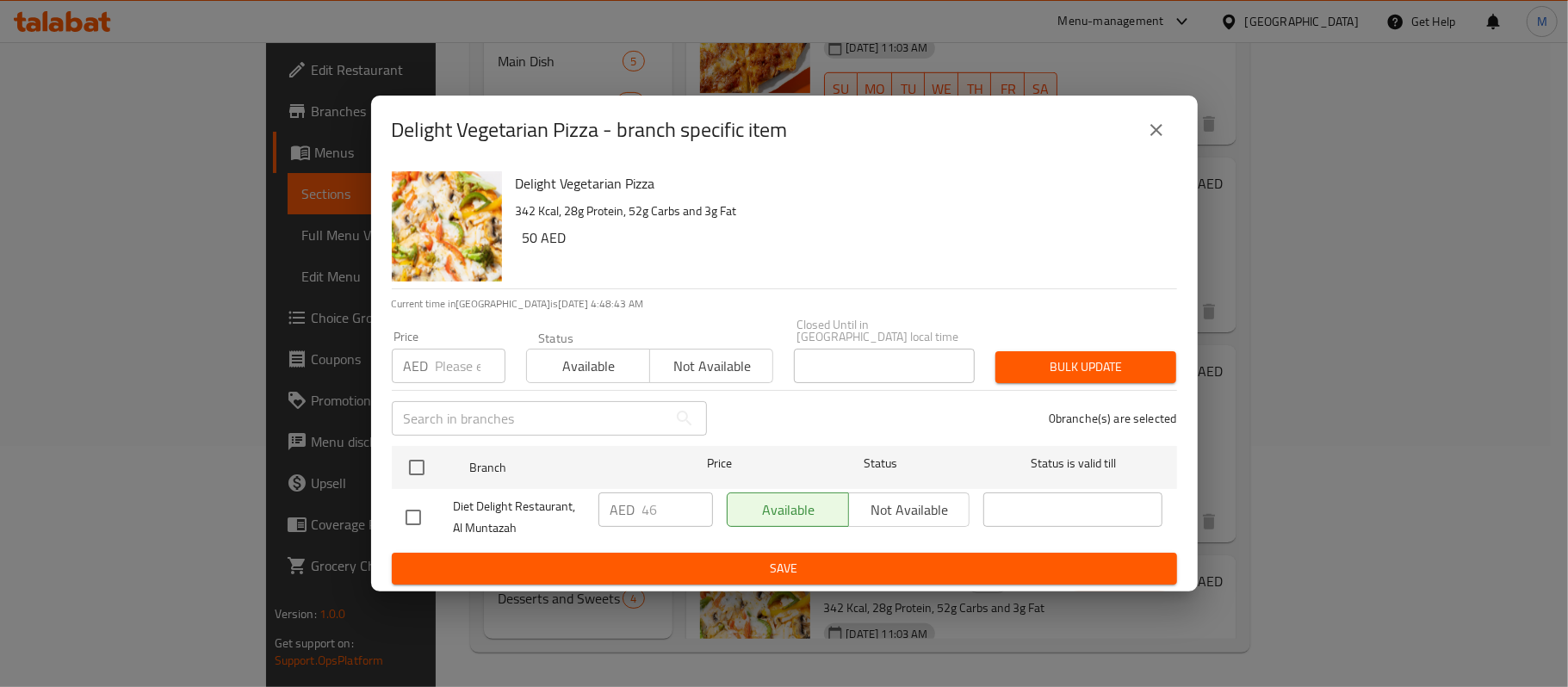
click at [443, 383] on input "number" at bounding box center [470, 365] width 69 height 34
paste input "48"
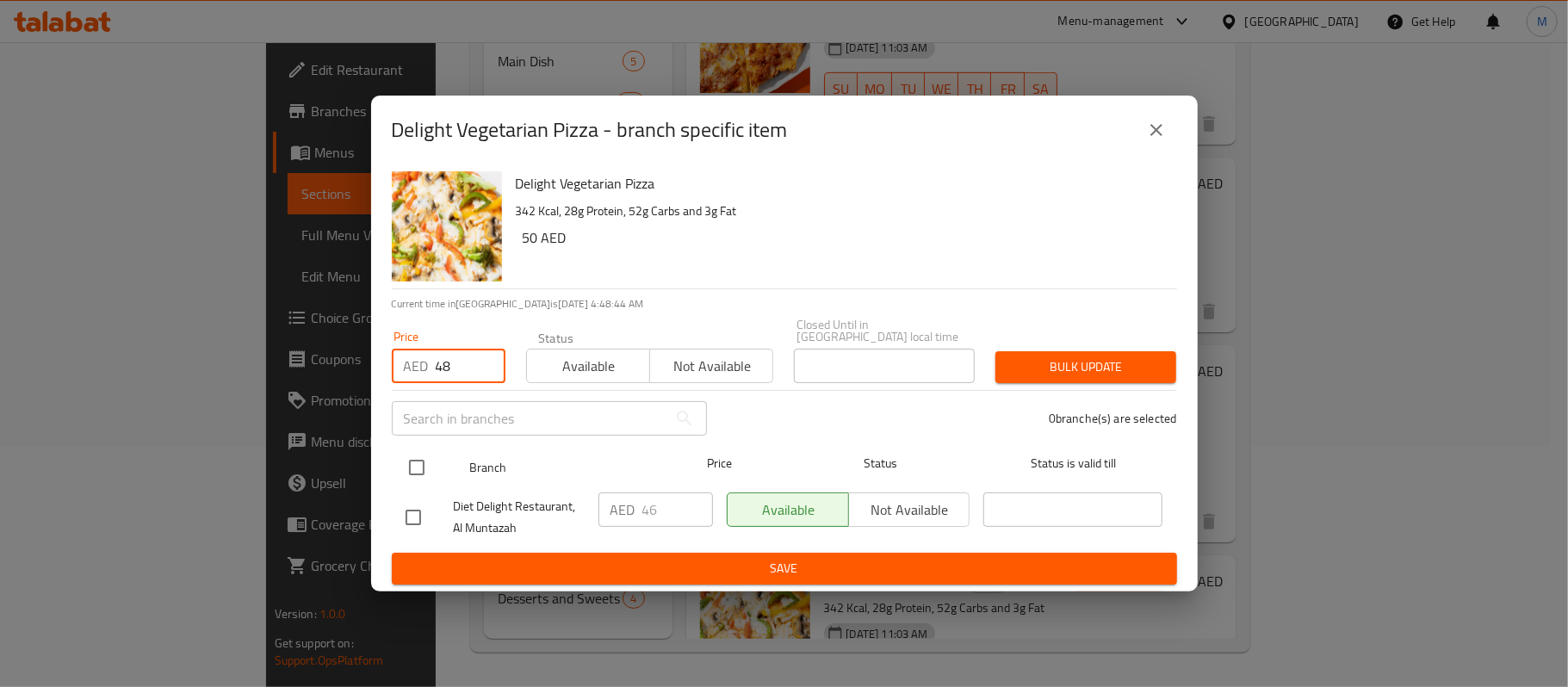
type input "48"
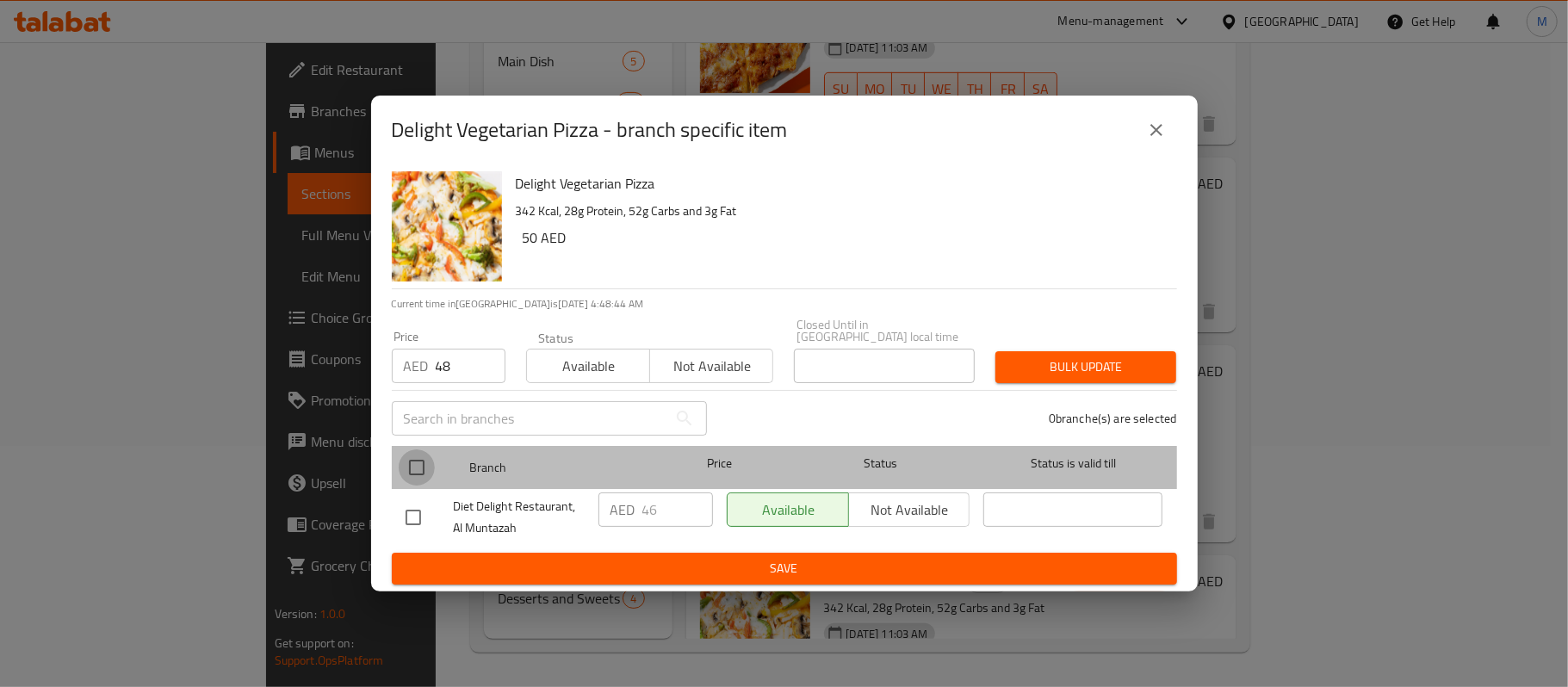
click at [417, 465] on input "checkbox" at bounding box center [417, 466] width 36 height 36
checkbox input "true"
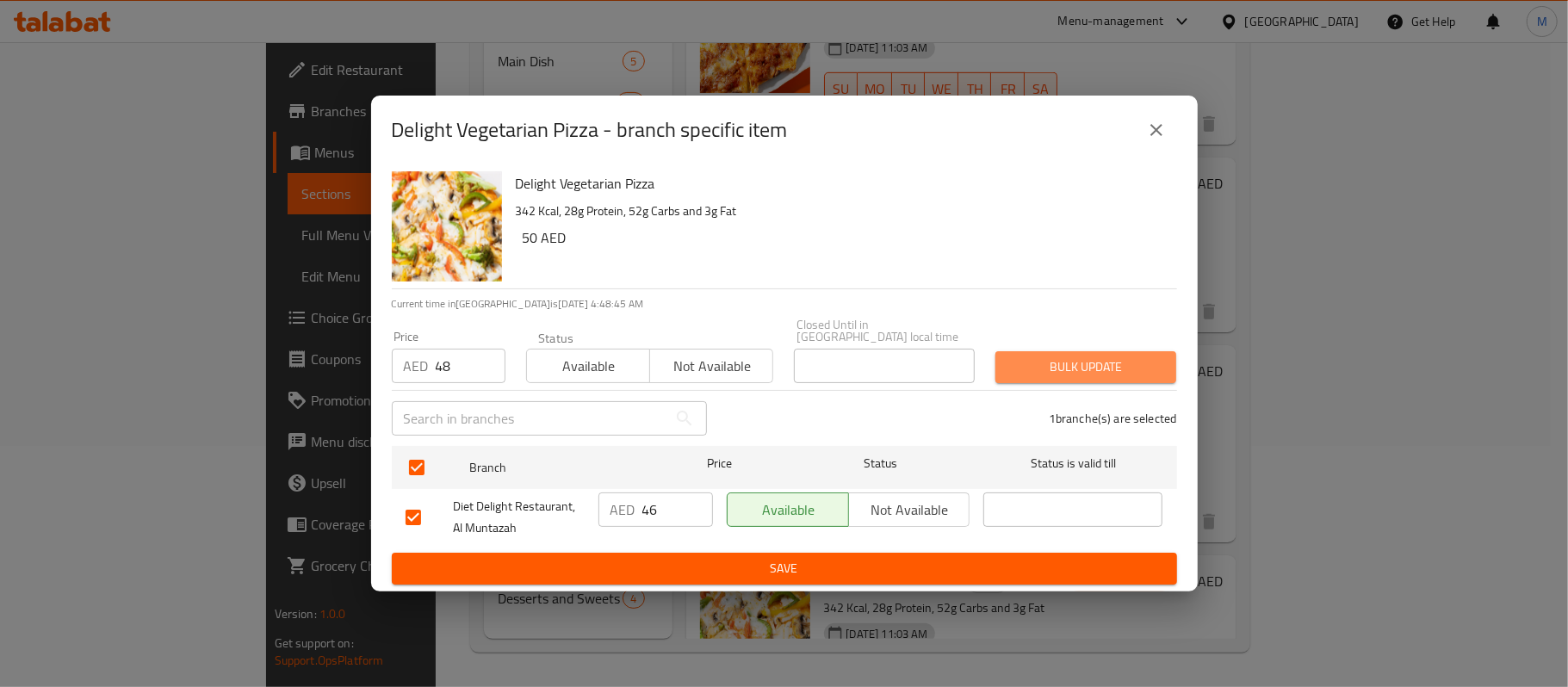
click at [1044, 376] on span "Bulk update" at bounding box center [1085, 367] width 153 height 21
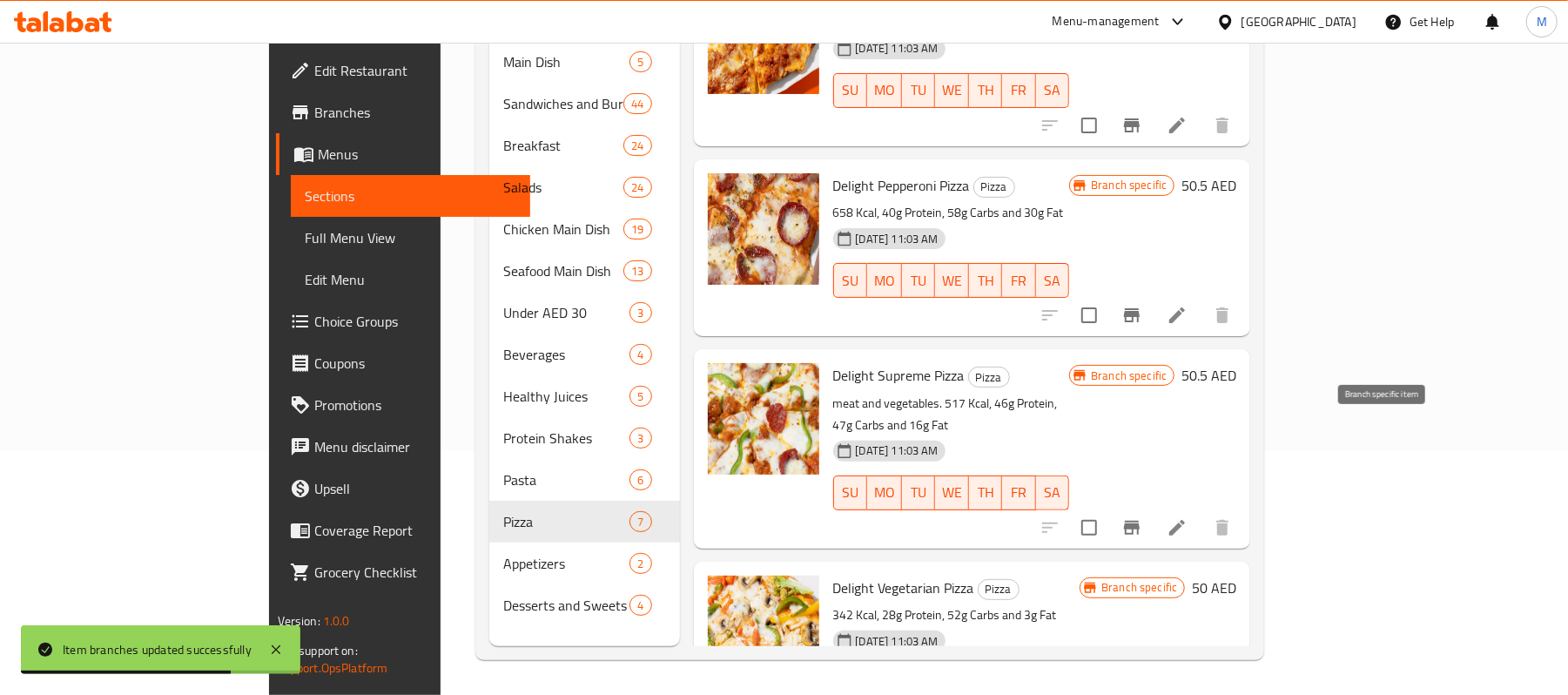
click at [1142, 517] on icon "Branch-specific-item" at bounding box center [1132, 528] width 21 height 21
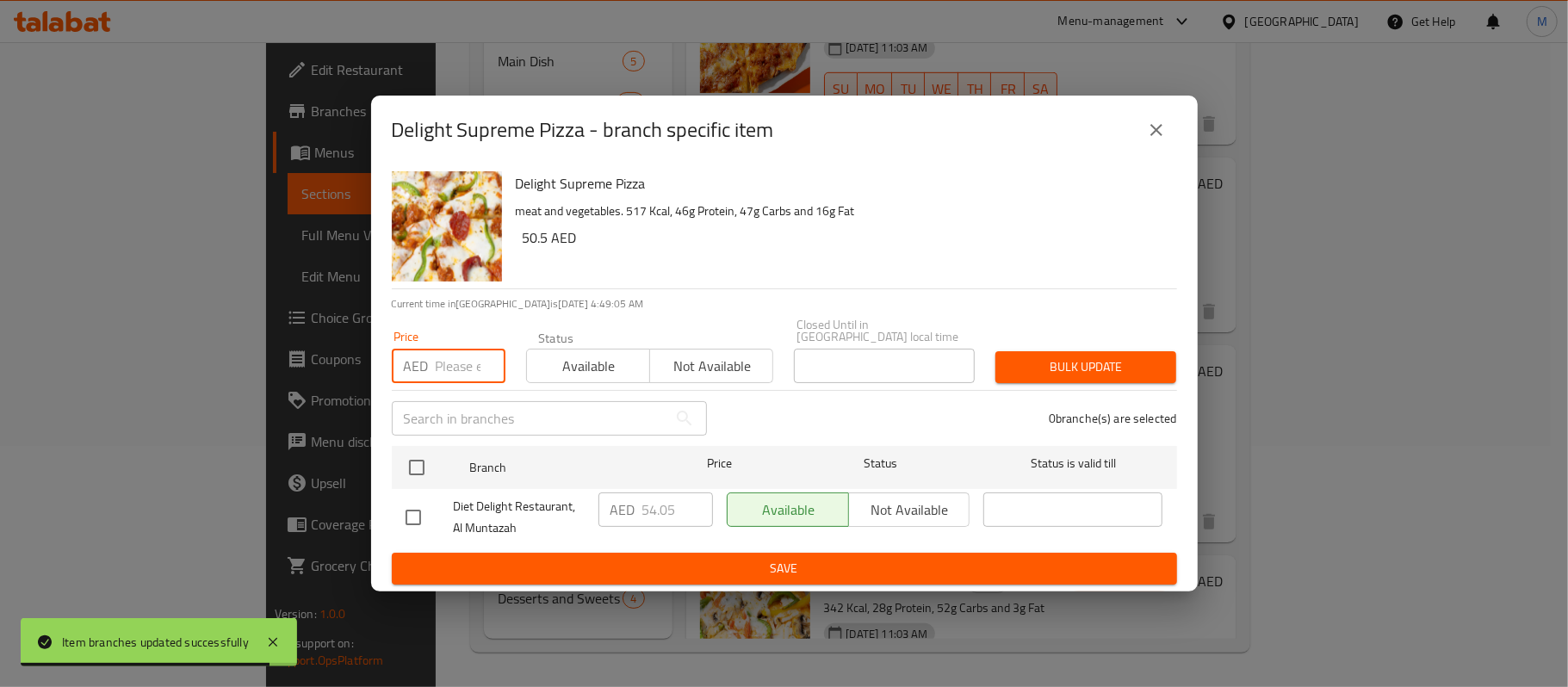
click at [449, 350] on input "number" at bounding box center [470, 365] width 69 height 34
paste input "56.4"
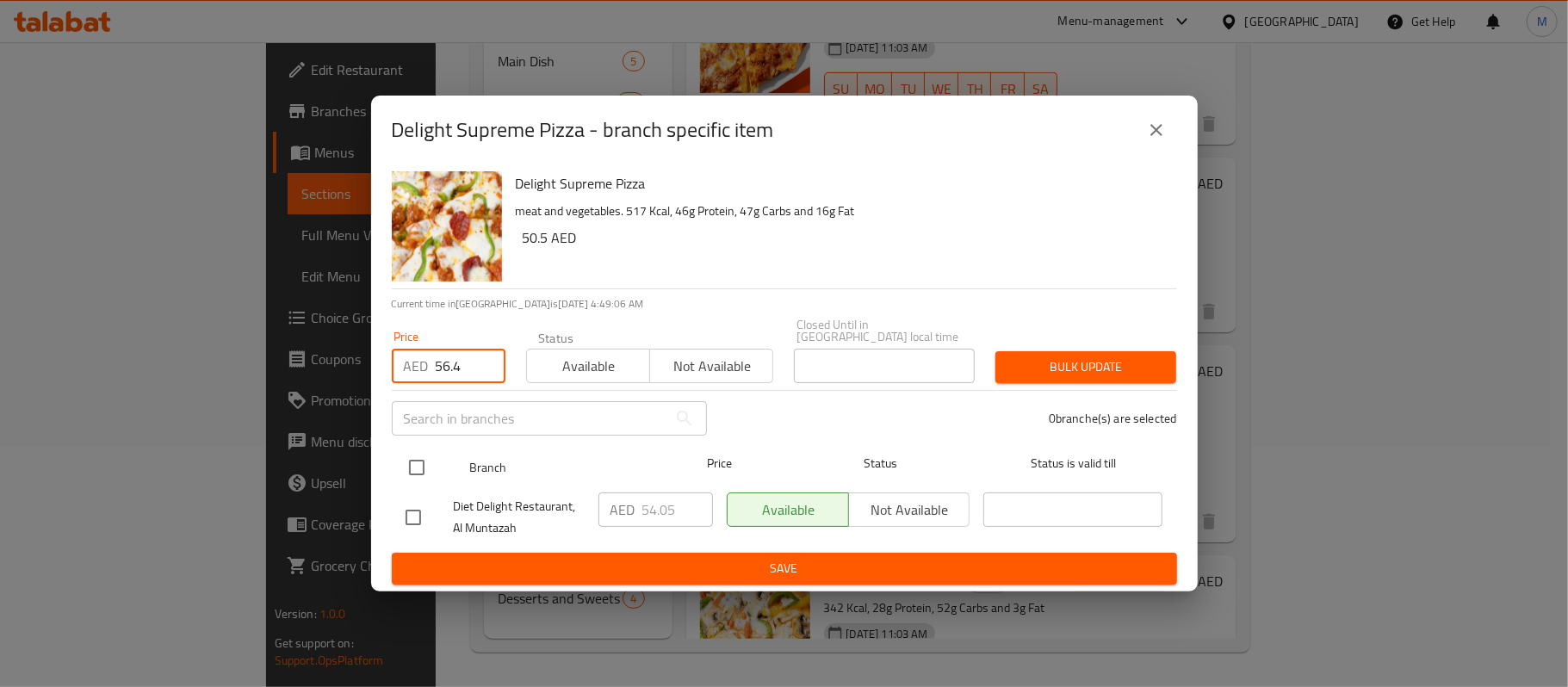
type input "56.4"
click at [431, 456] on input "checkbox" at bounding box center [417, 466] width 36 height 36
checkbox input "true"
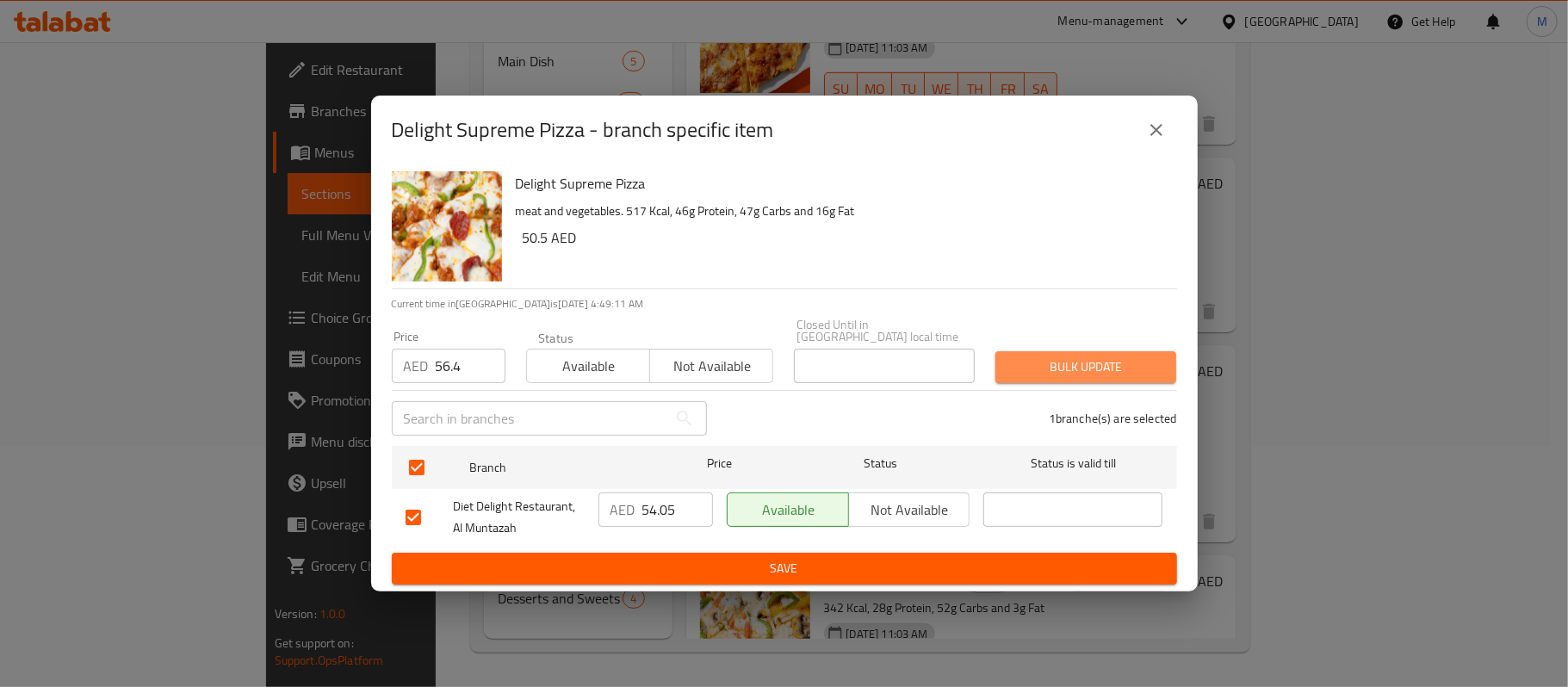
click at [1023, 357] on span "Bulk update" at bounding box center [1085, 367] width 153 height 21
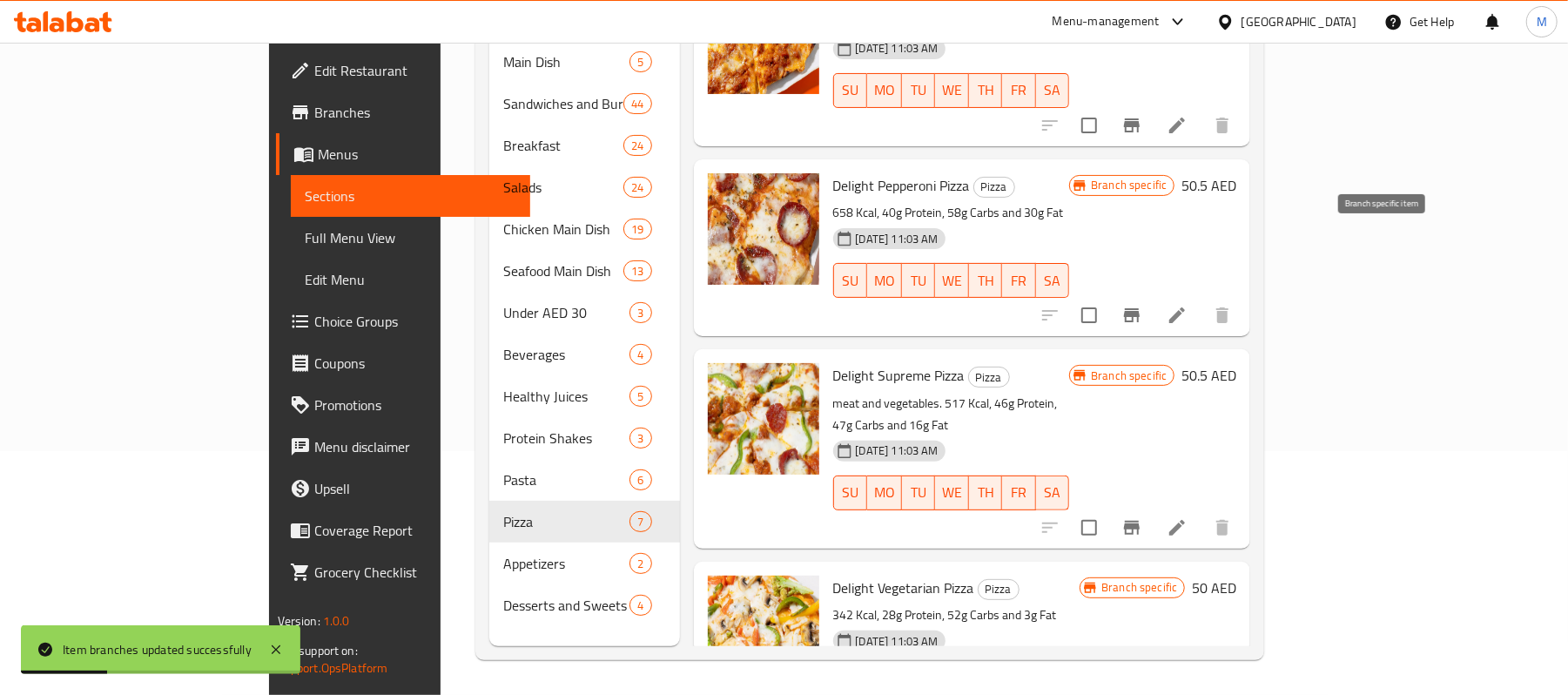
click at [1140, 308] on icon "Branch-specific-item" at bounding box center [1132, 316] width 16 height 14
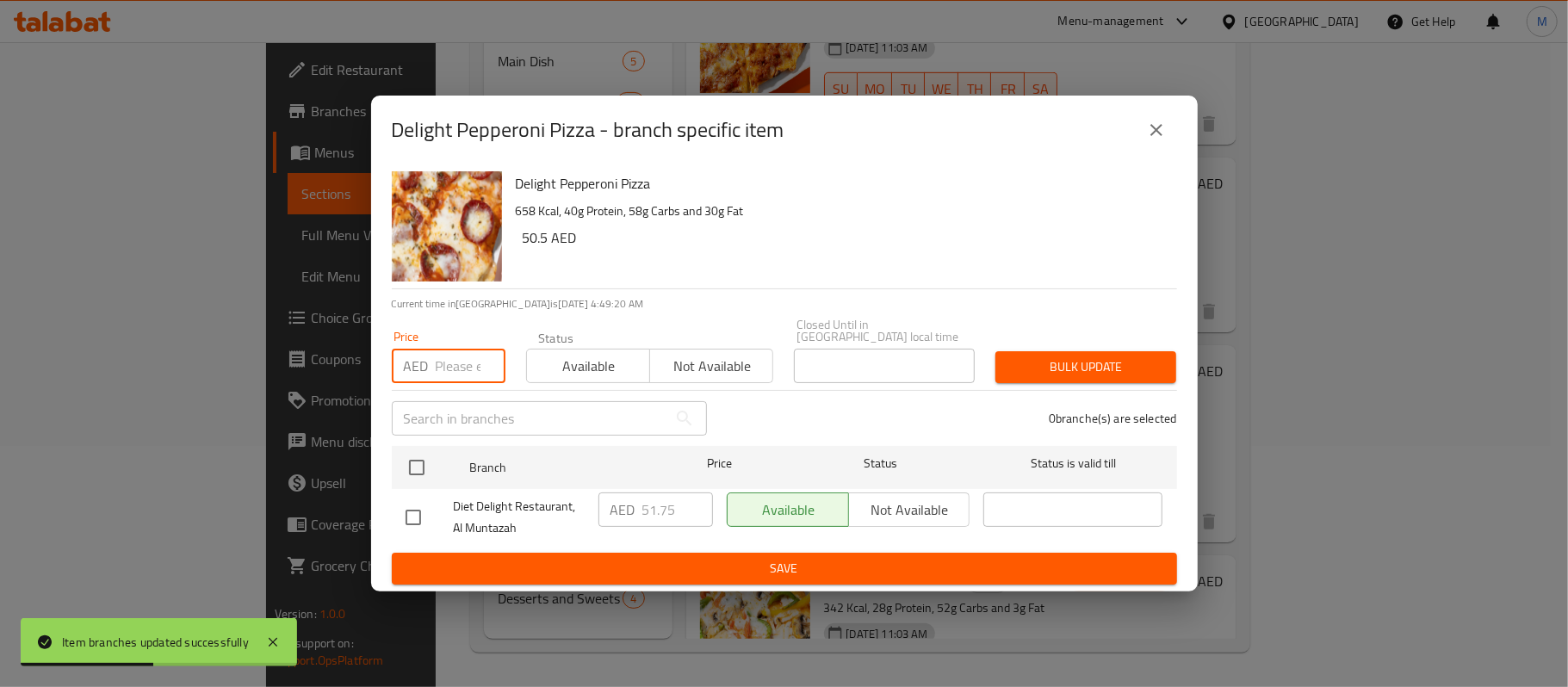
click at [445, 372] on input "number" at bounding box center [470, 365] width 69 height 34
paste input "54"
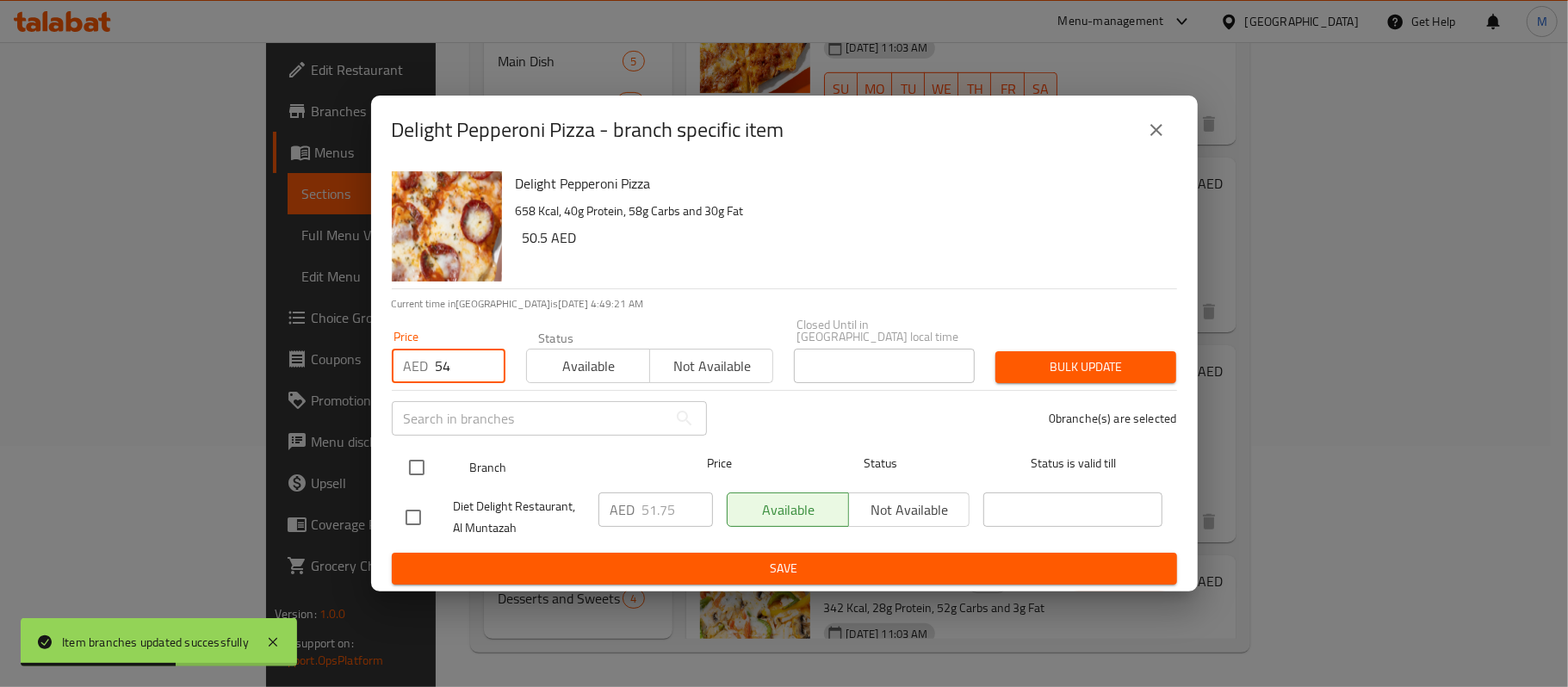
type input "54"
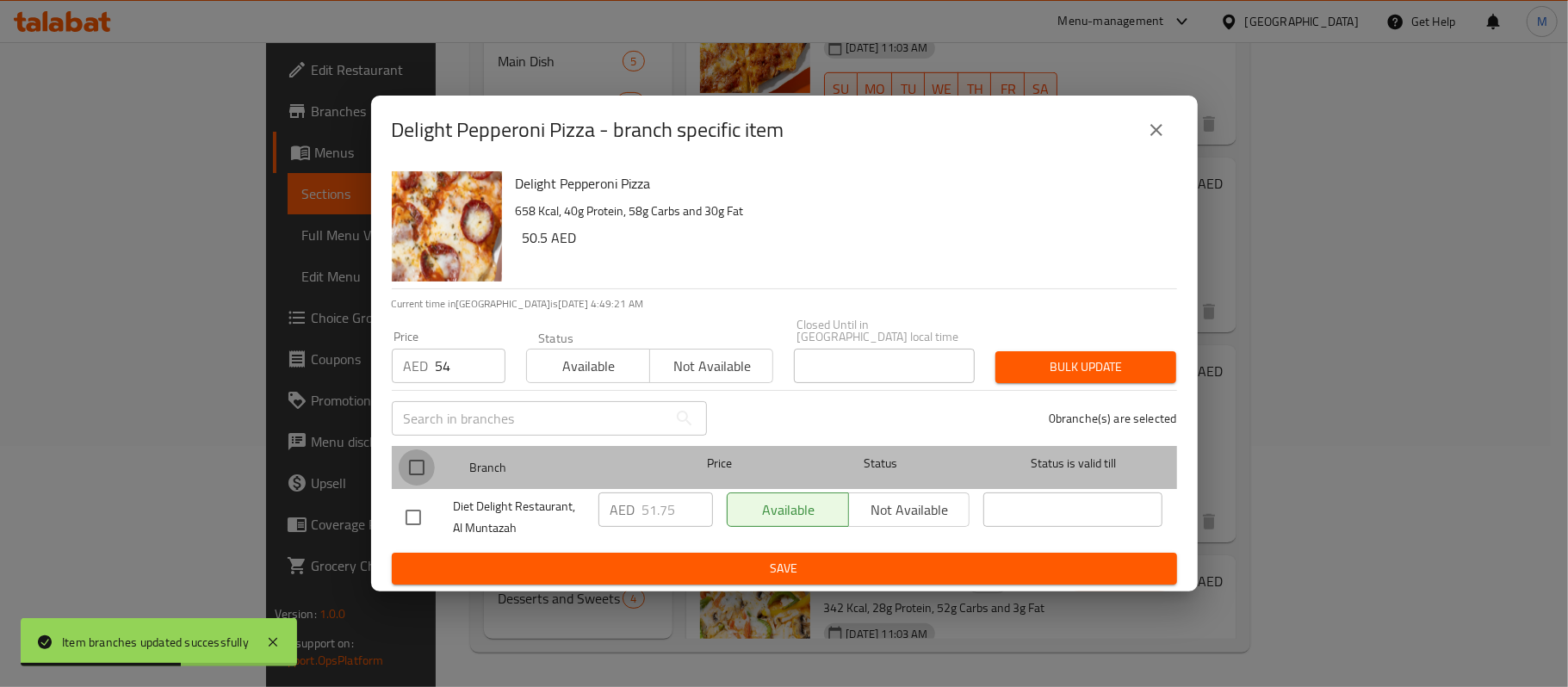
click at [420, 456] on input "checkbox" at bounding box center [417, 466] width 36 height 36
checkbox input "true"
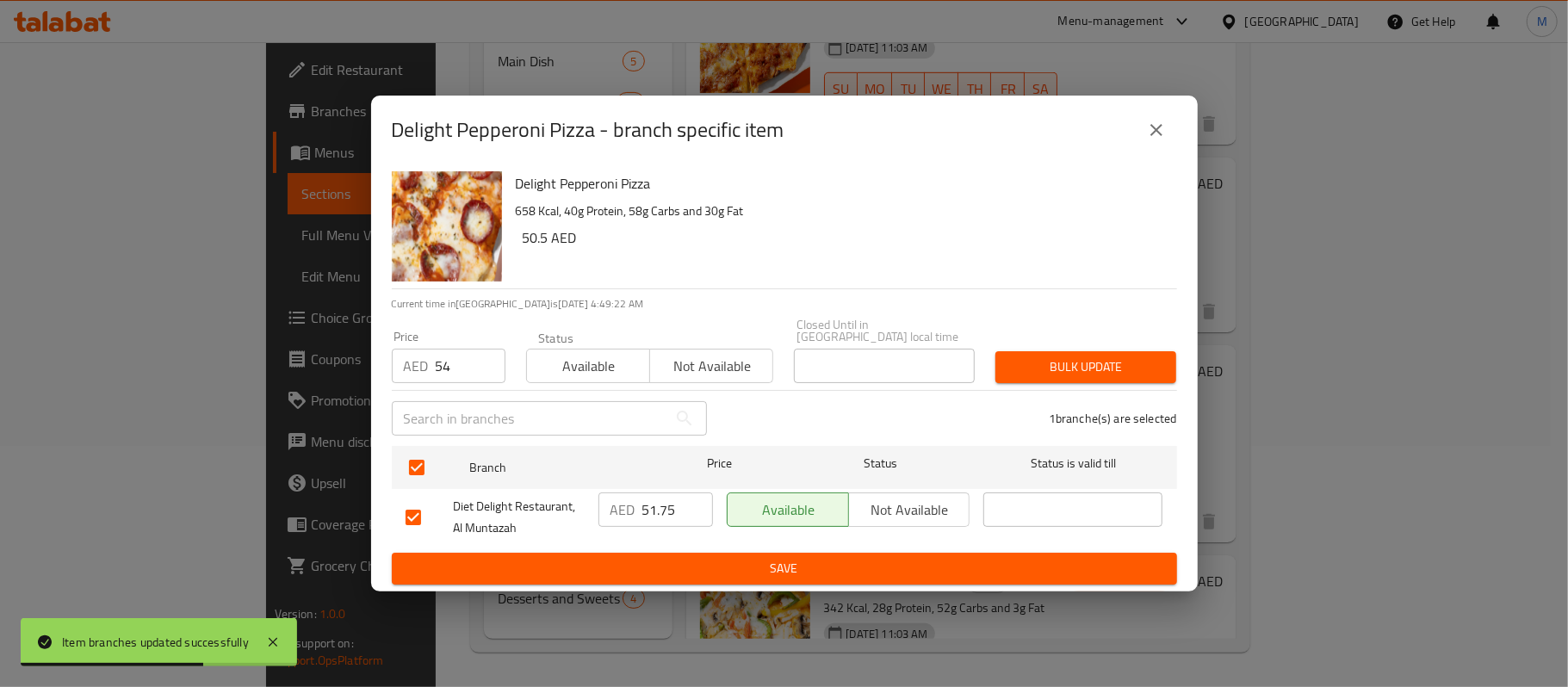
click at [1106, 383] on button "Bulk update" at bounding box center [1085, 367] width 181 height 32
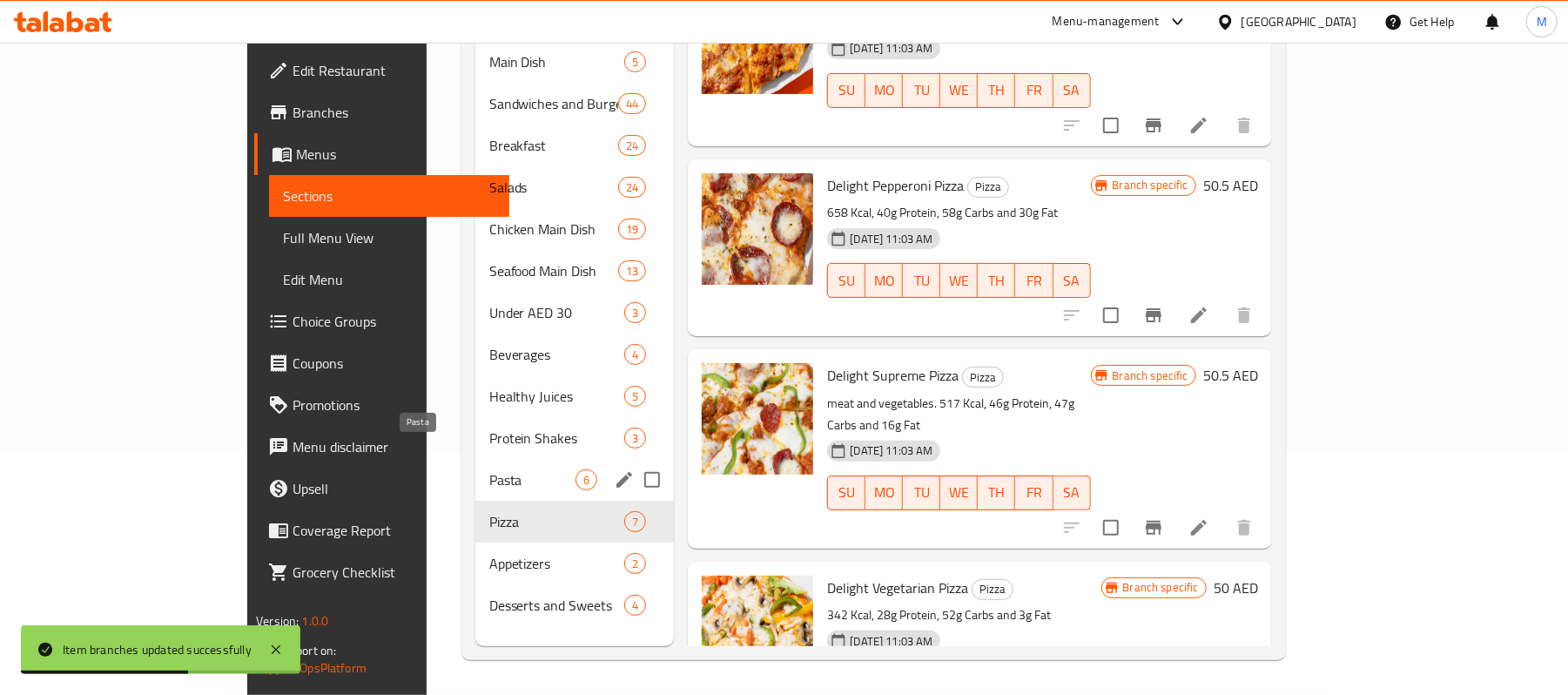
click at [490, 469] on span "Pasta" at bounding box center [533, 480] width 87 height 21
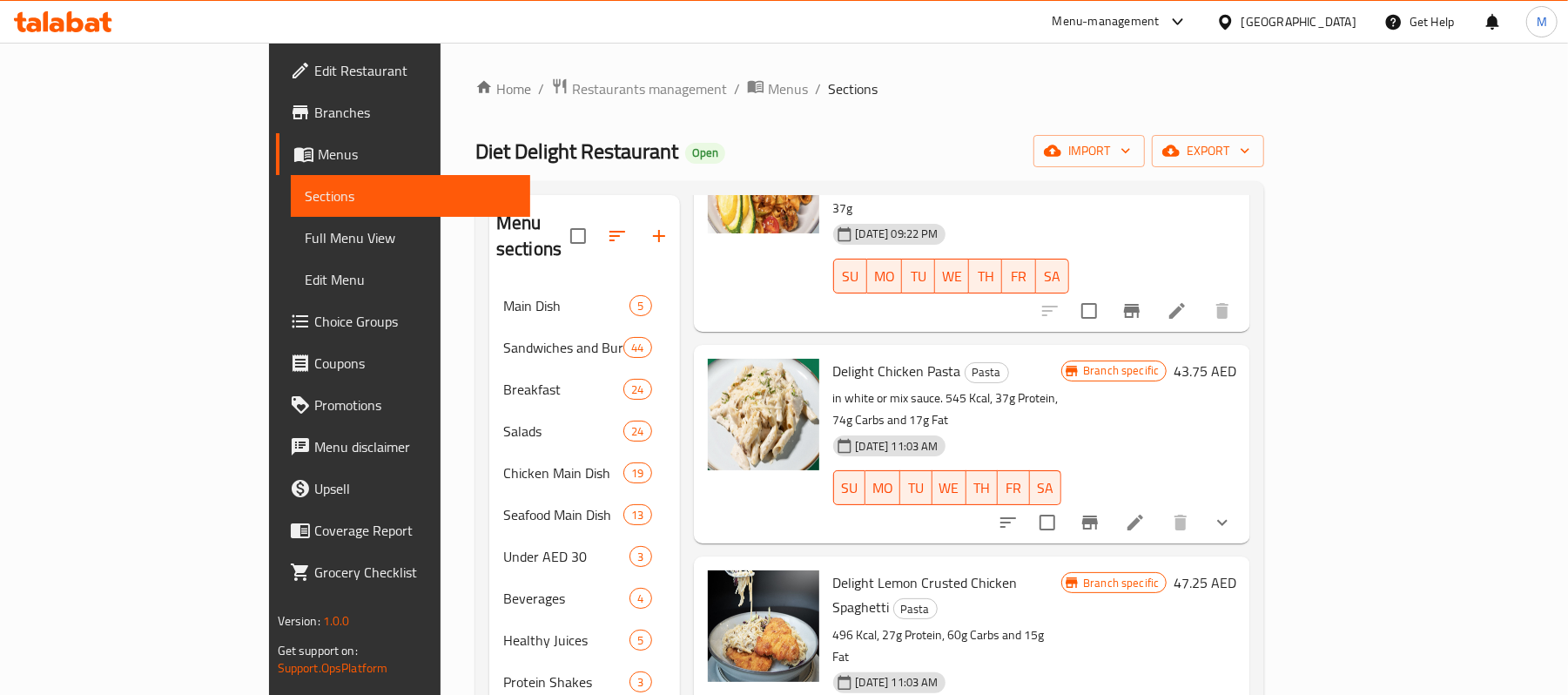
scroll to position [348, 0]
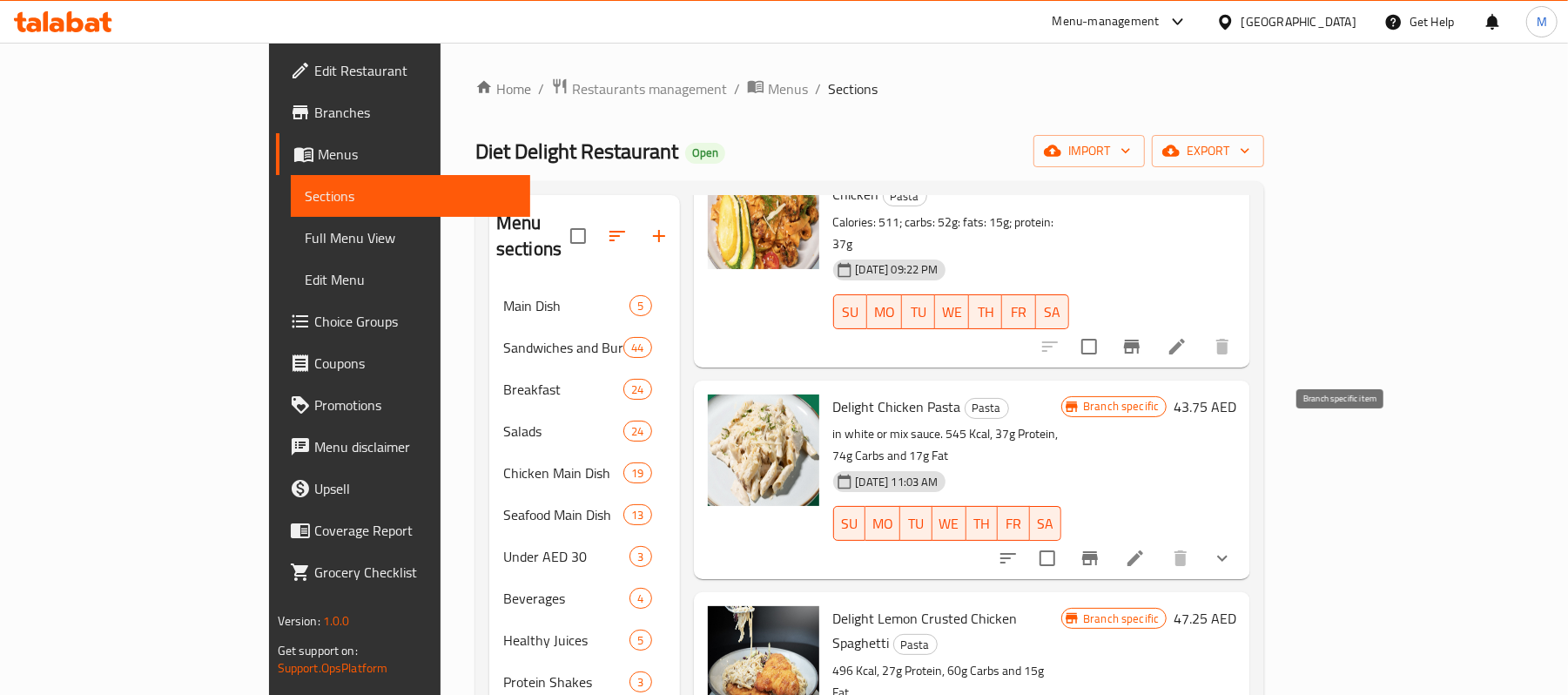
click at [1098, 551] on icon "Branch-specific-item" at bounding box center [1091, 558] width 16 height 14
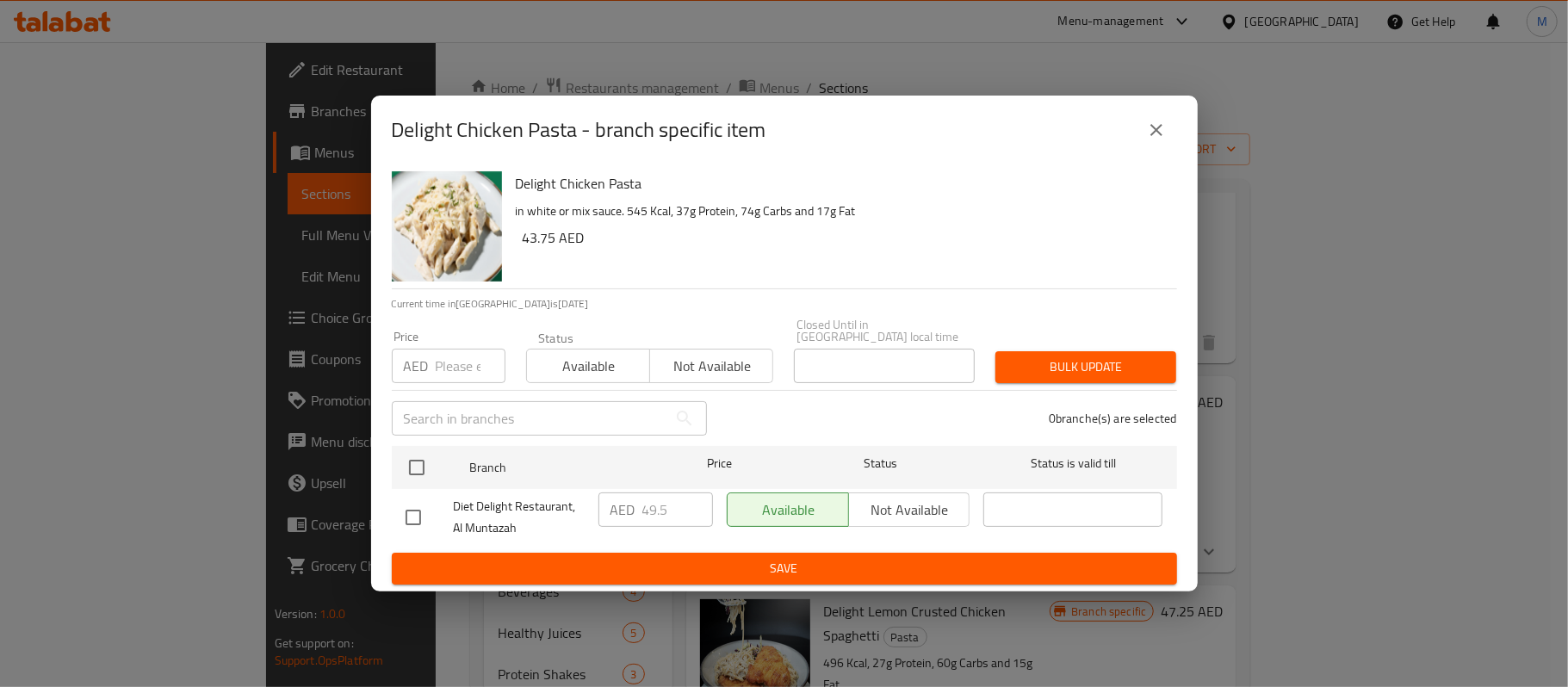
click at [461, 359] on input "number" at bounding box center [470, 365] width 69 height 34
paste input "51.6"
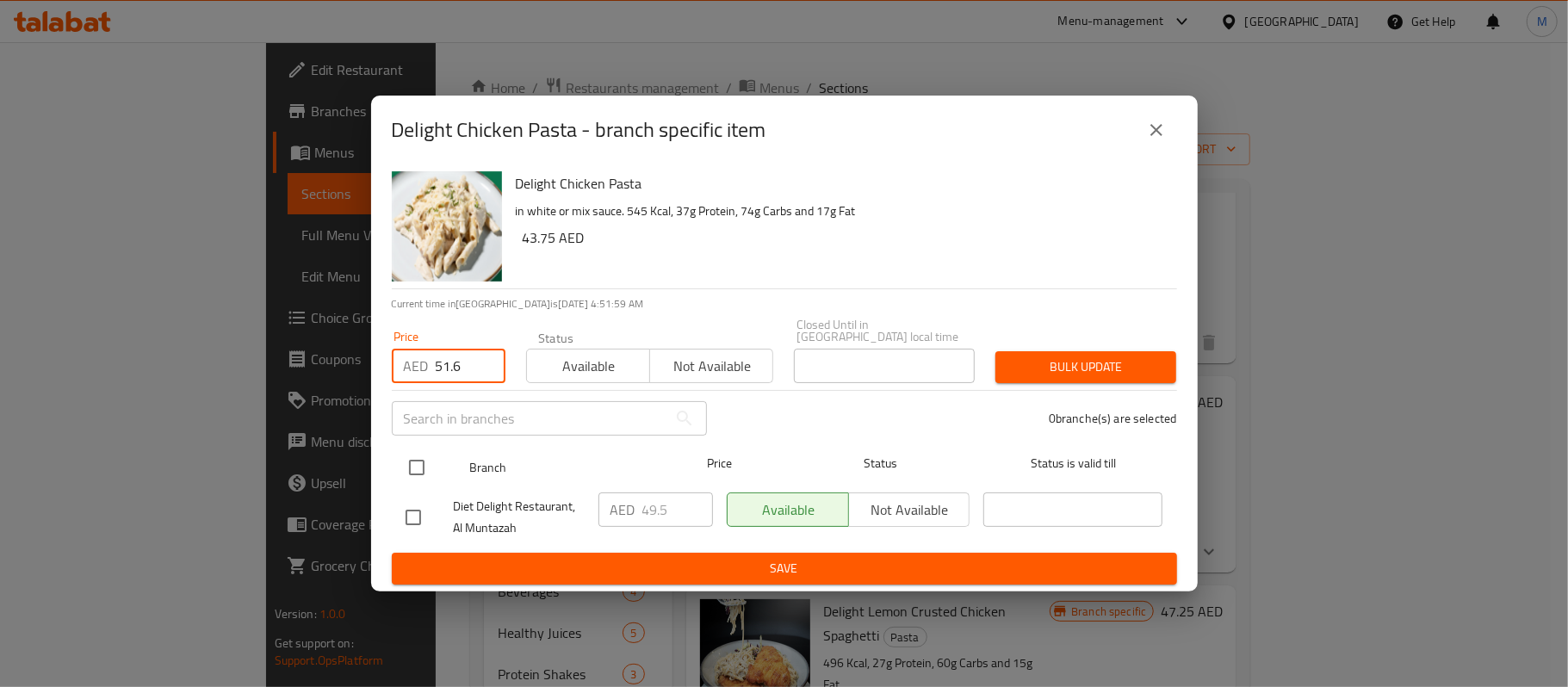
type input "51.6"
click at [420, 468] on input "checkbox" at bounding box center [417, 466] width 36 height 36
checkbox input "true"
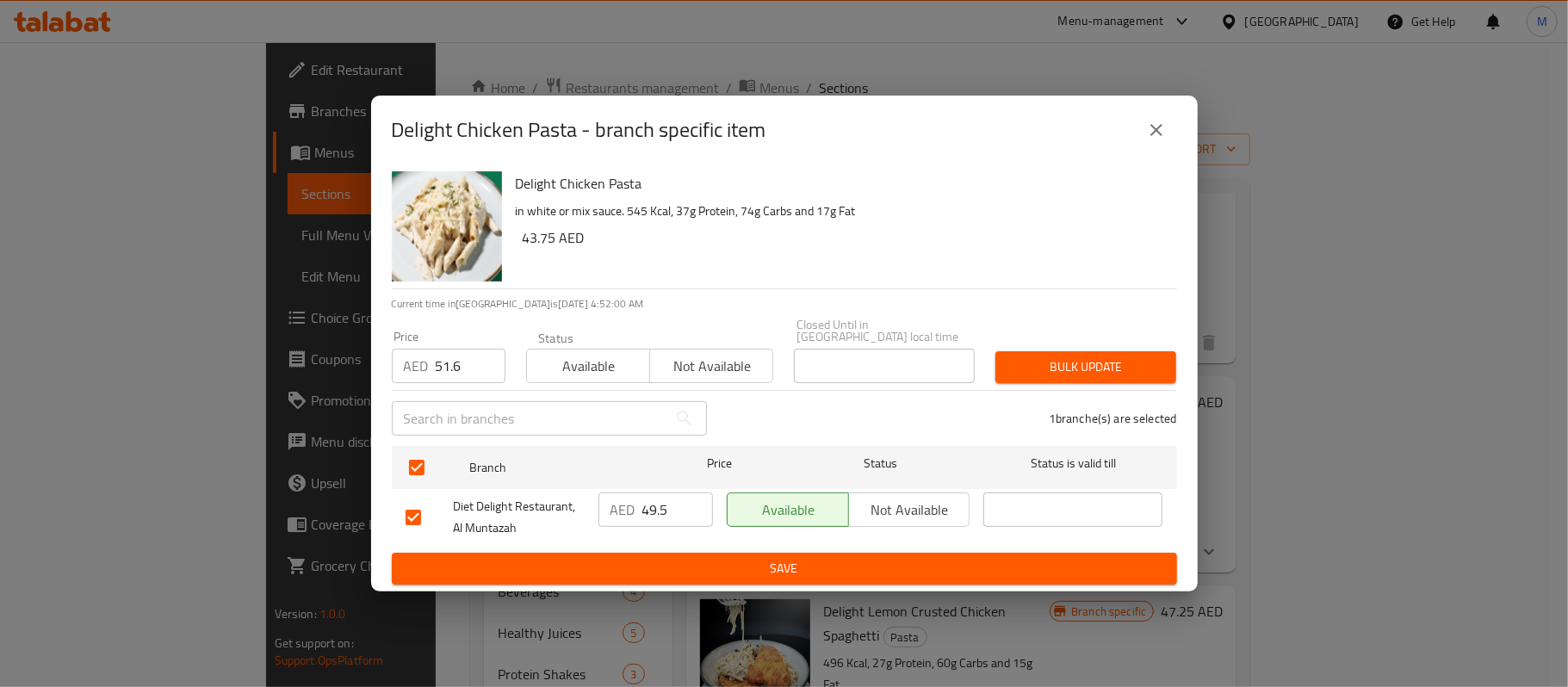
click at [1151, 373] on span "Bulk update" at bounding box center [1085, 367] width 153 height 21
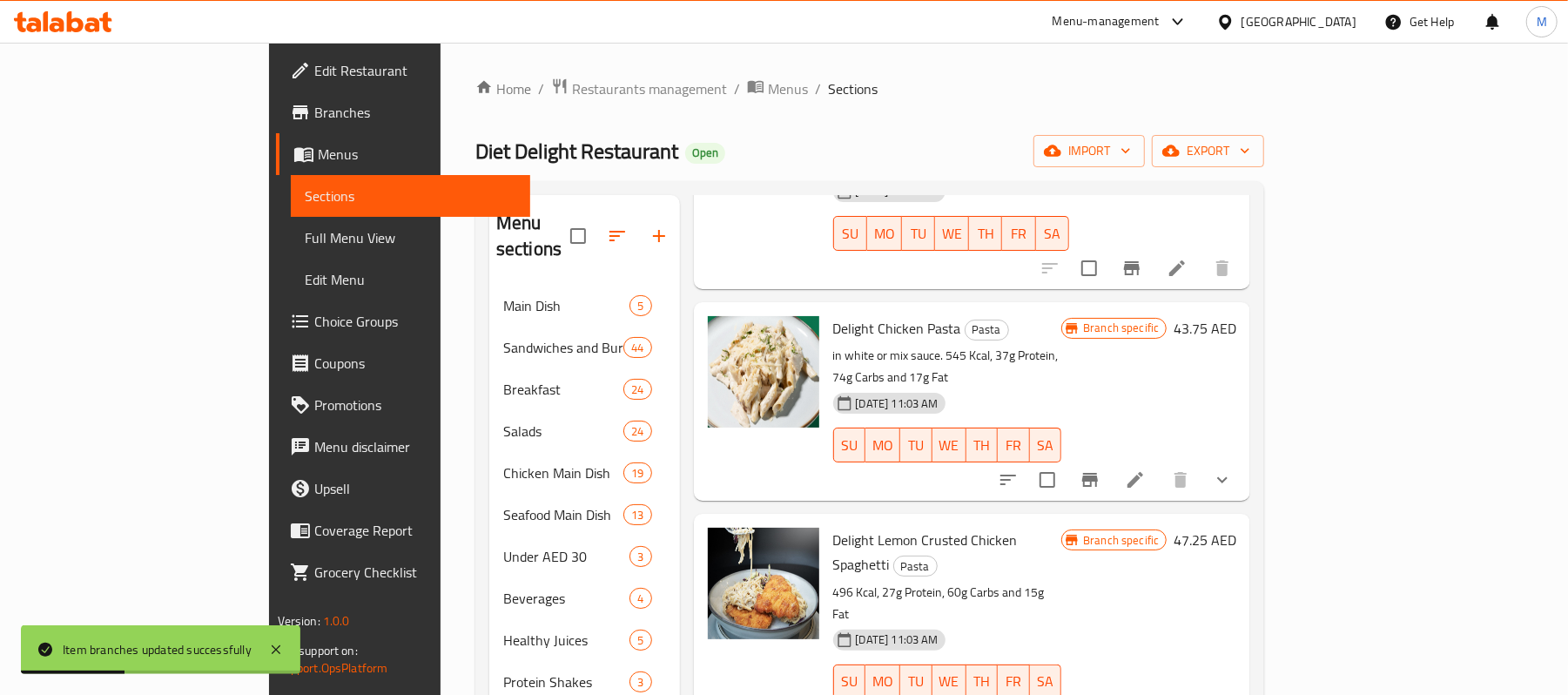
scroll to position [464, 0]
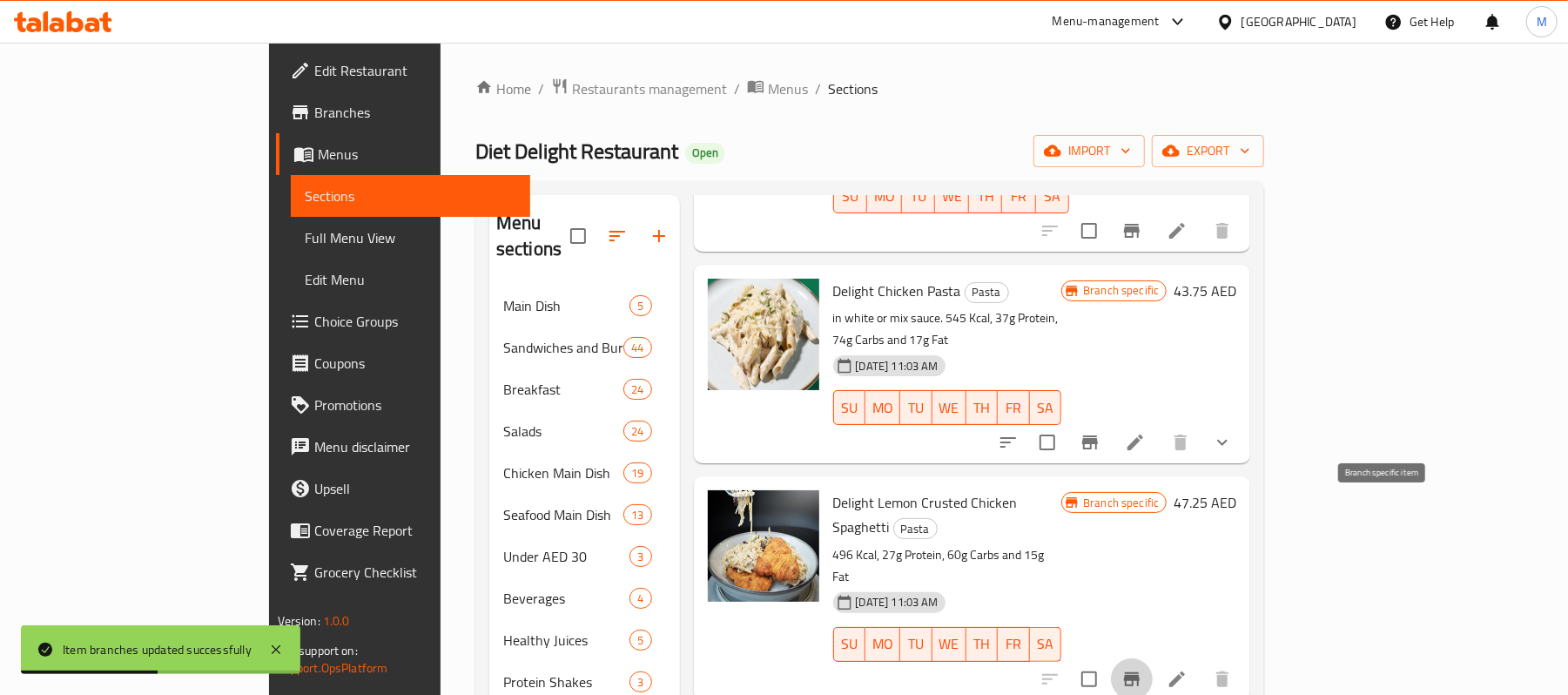
click at [1153, 659] on button "Branch-specific-item" at bounding box center [1132, 679] width 42 height 42
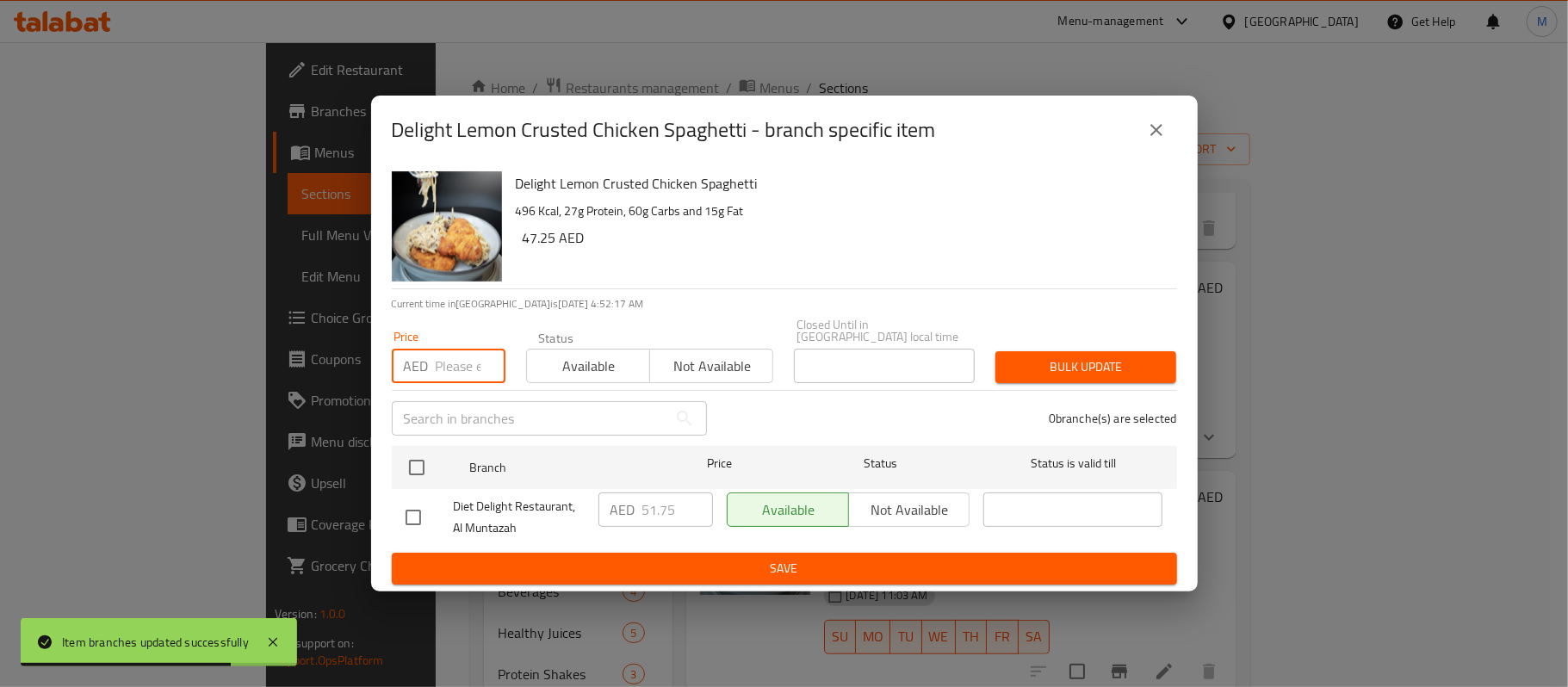
click at [436, 358] on input "number" at bounding box center [470, 365] width 69 height 34
paste input "54"
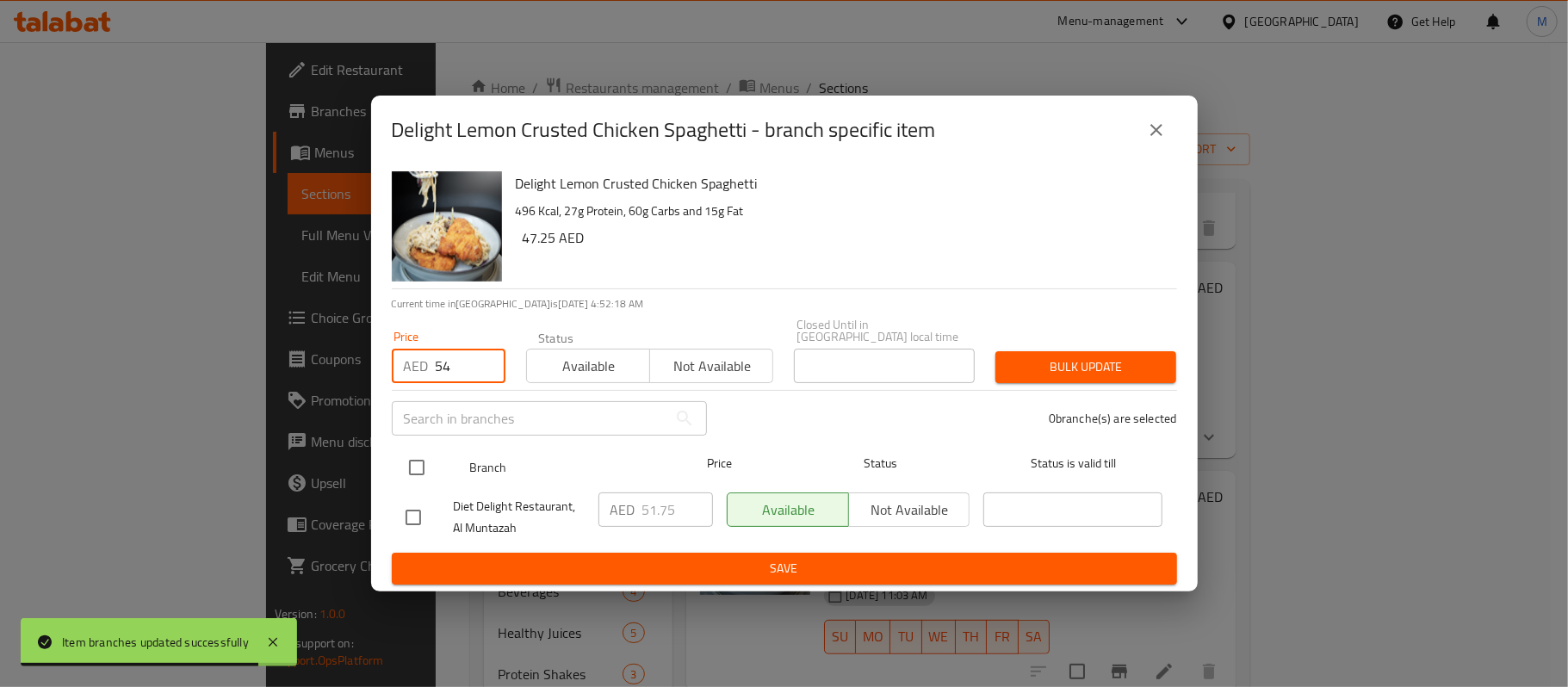
type input "54"
click at [414, 469] on input "checkbox" at bounding box center [417, 466] width 36 height 36
checkbox input "true"
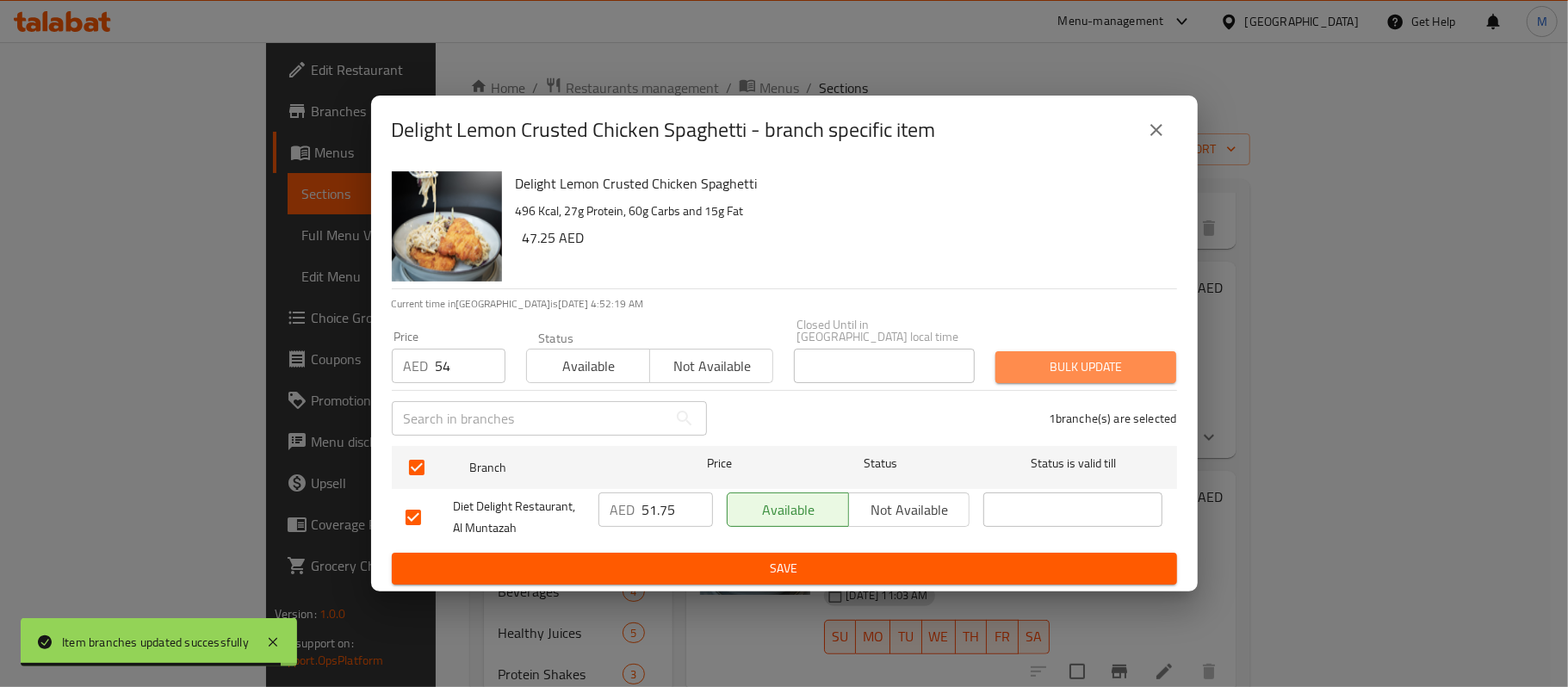
click at [1124, 373] on span "Bulk update" at bounding box center [1085, 367] width 153 height 21
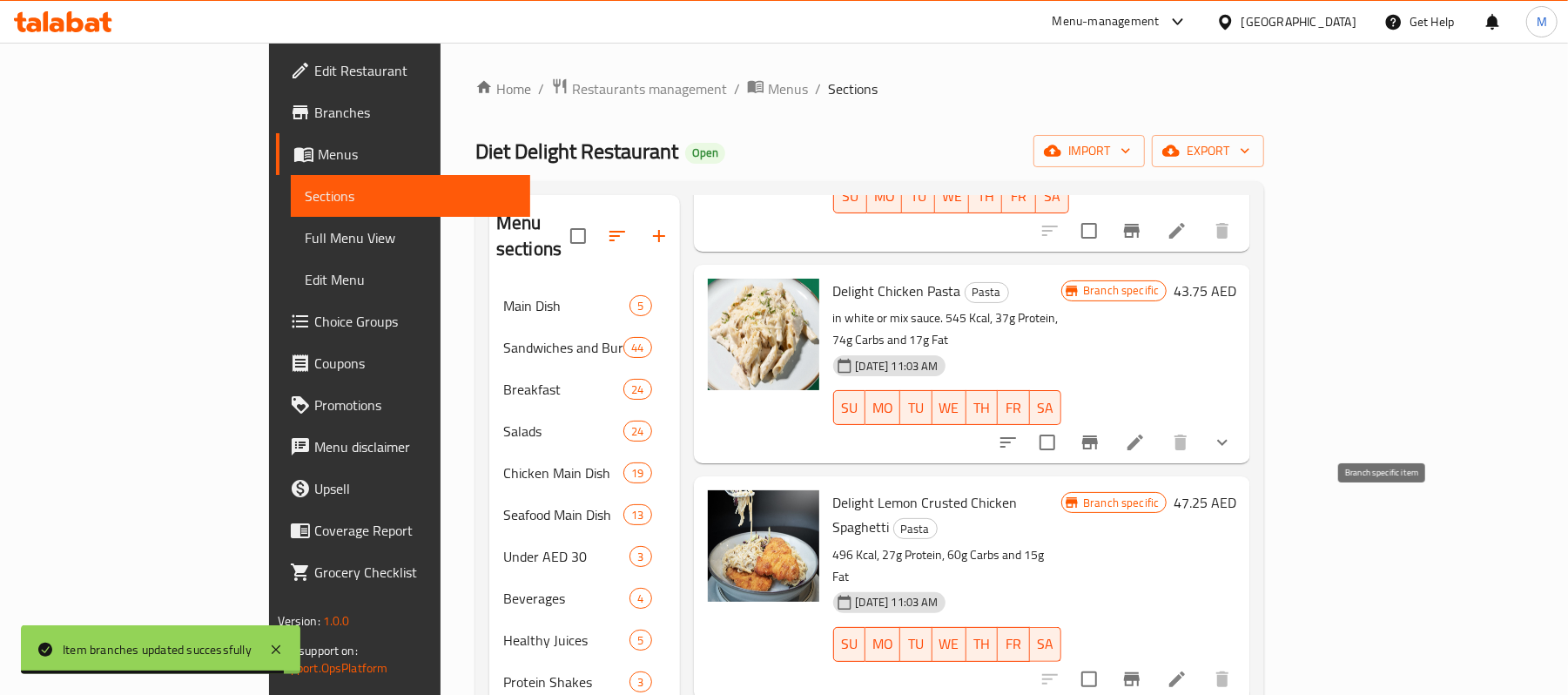
click at [1142, 668] on icon "Branch-specific-item" at bounding box center [1132, 679] width 21 height 21
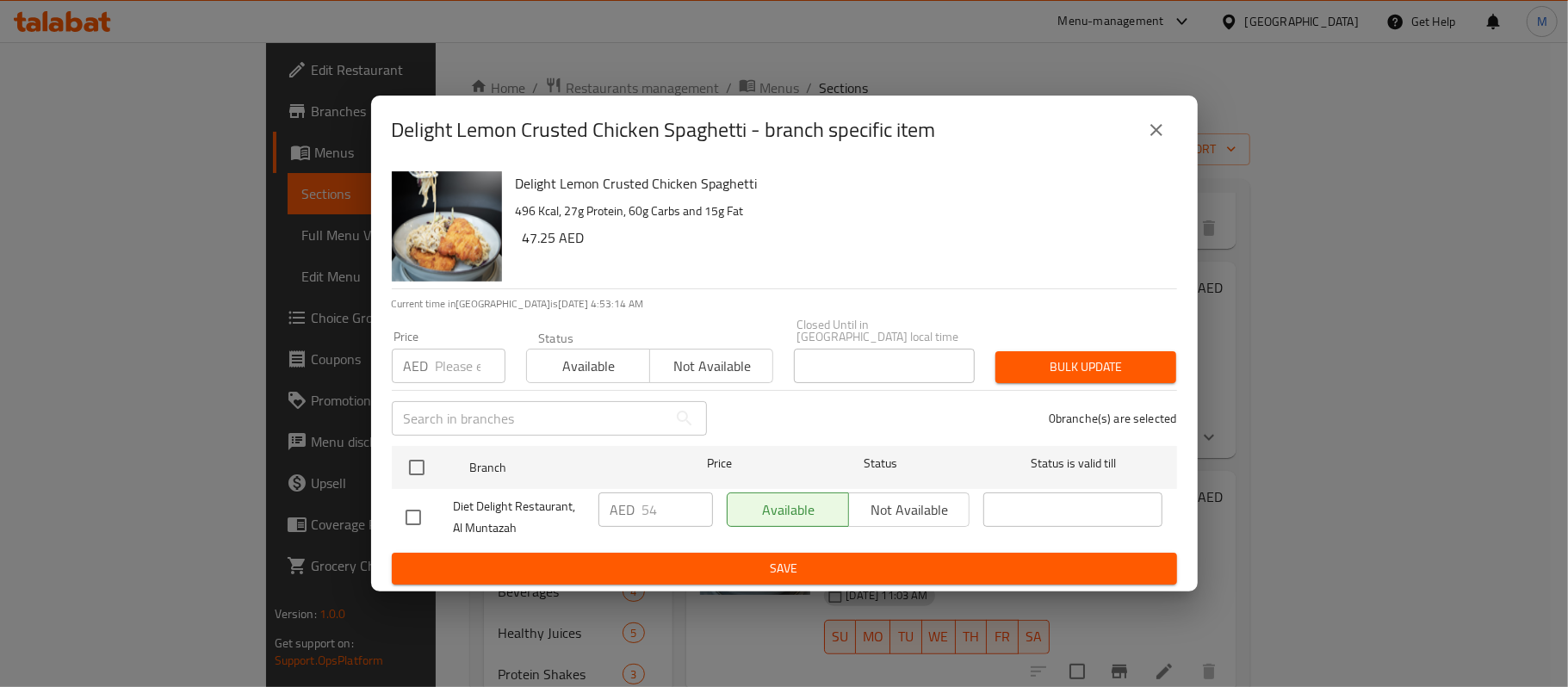
click at [1151, 133] on icon "close" at bounding box center [1157, 130] width 21 height 21
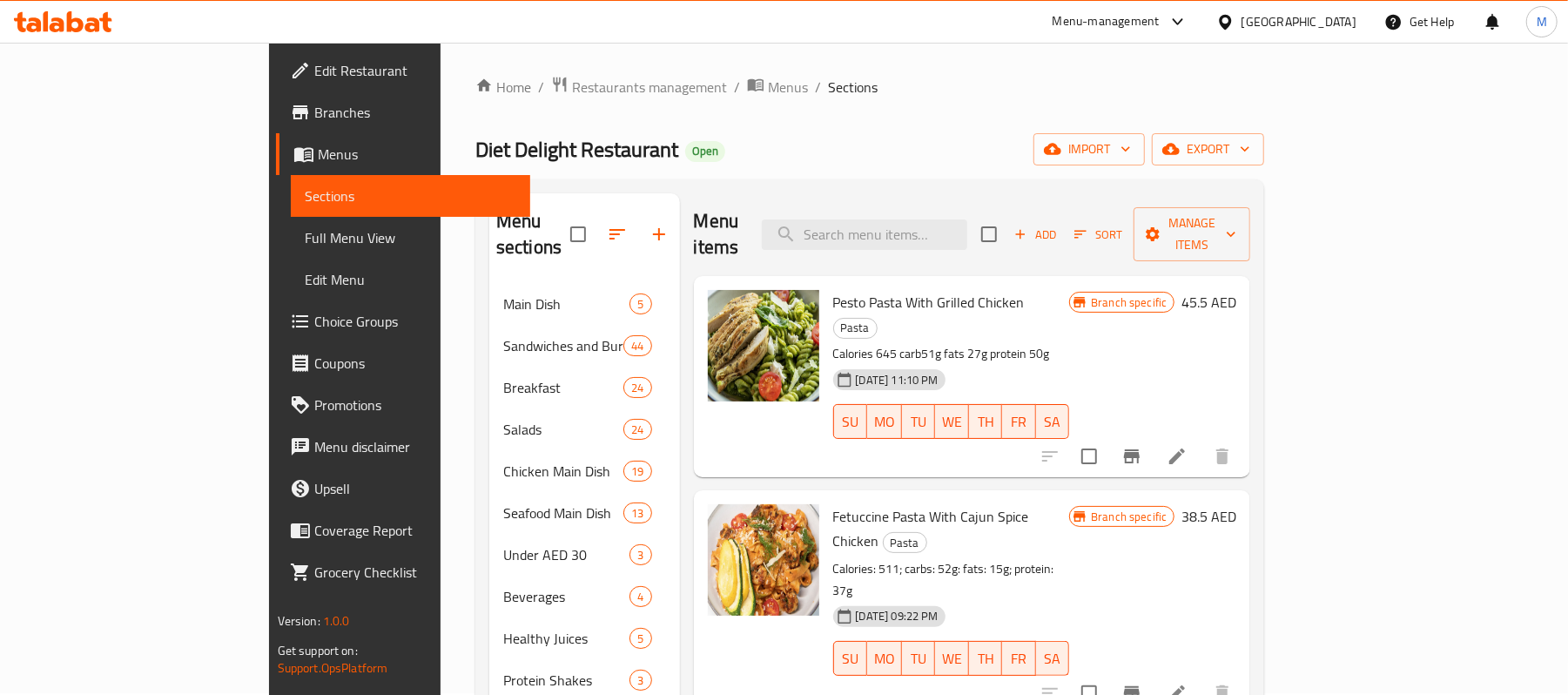
scroll to position [0, 0]
click at [1059, 227] on span "Add" at bounding box center [1035, 236] width 47 height 20
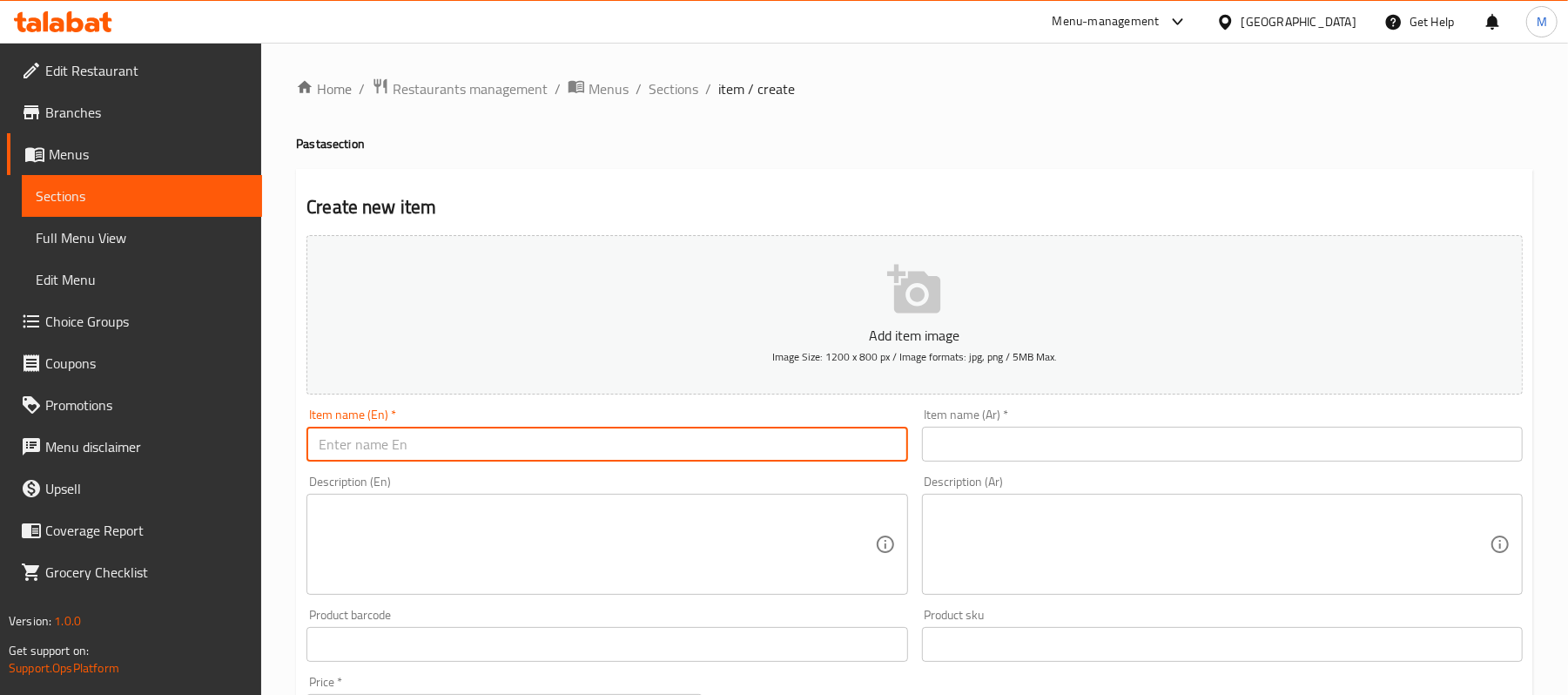
click at [752, 447] on input "text" at bounding box center [607, 443] width 601 height 35
paste input "Shrimp Pasta White Sauce"
type input "Shrimp Pasta White Sauce"
click at [1147, 451] on input "text" at bounding box center [1222, 443] width 601 height 35
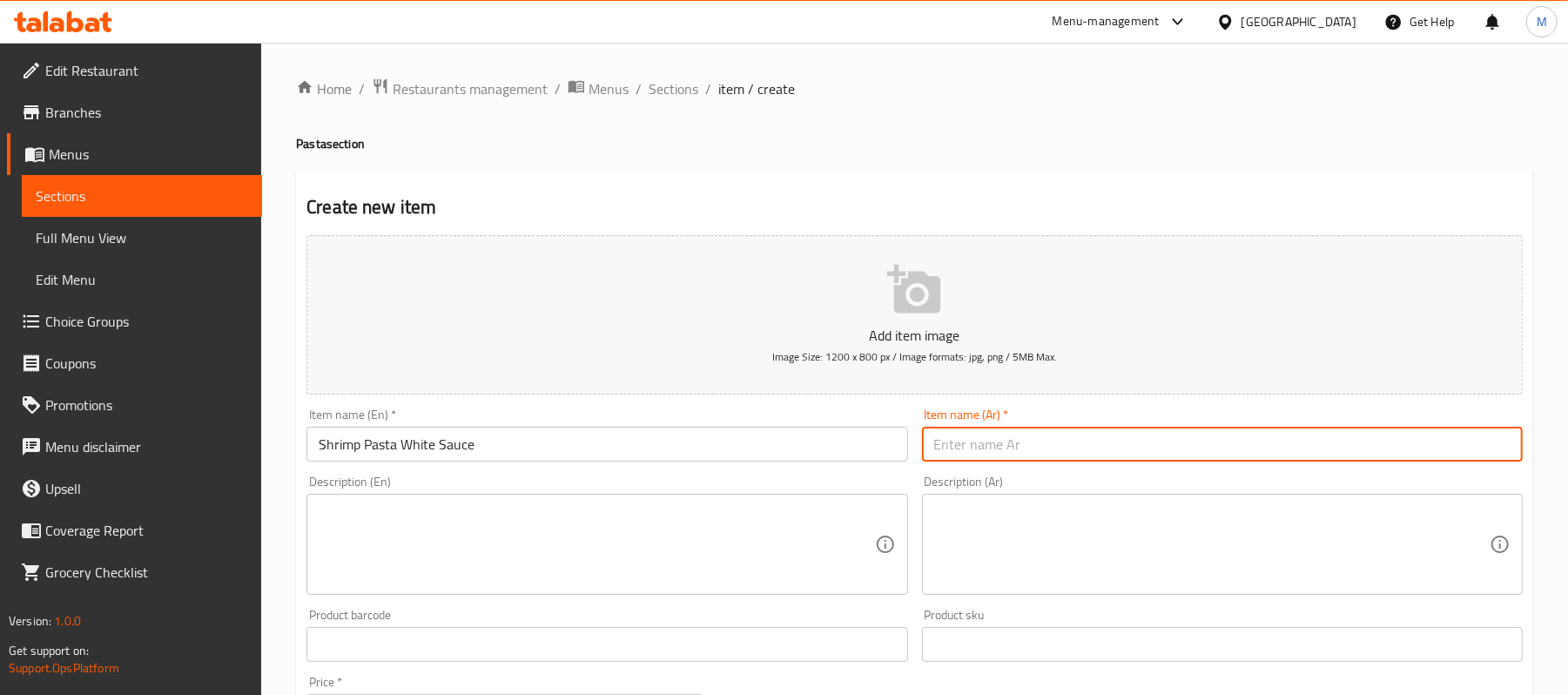
paste input "معكرونة الروبيان بالصلصة البيضاء"
click at [1472, 452] on input "معكرونة الروبيان بالصلصة البيضاء" at bounding box center [1222, 443] width 601 height 35
click at [1470, 449] on input "باستا الروبيان بالصلصة البيضاء" at bounding box center [1222, 443] width 601 height 35
type input "باستا روبيان بالصلصة البيضاء"
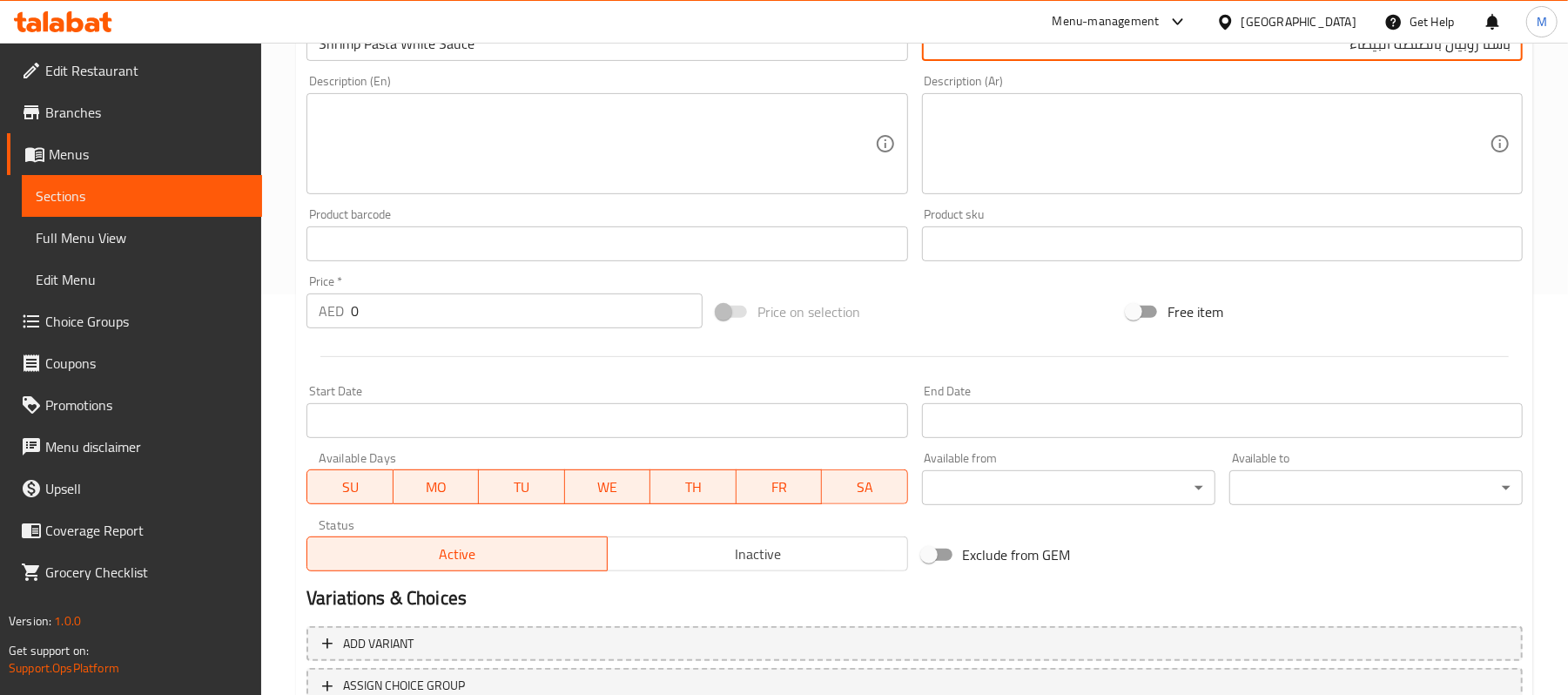
scroll to position [444, 0]
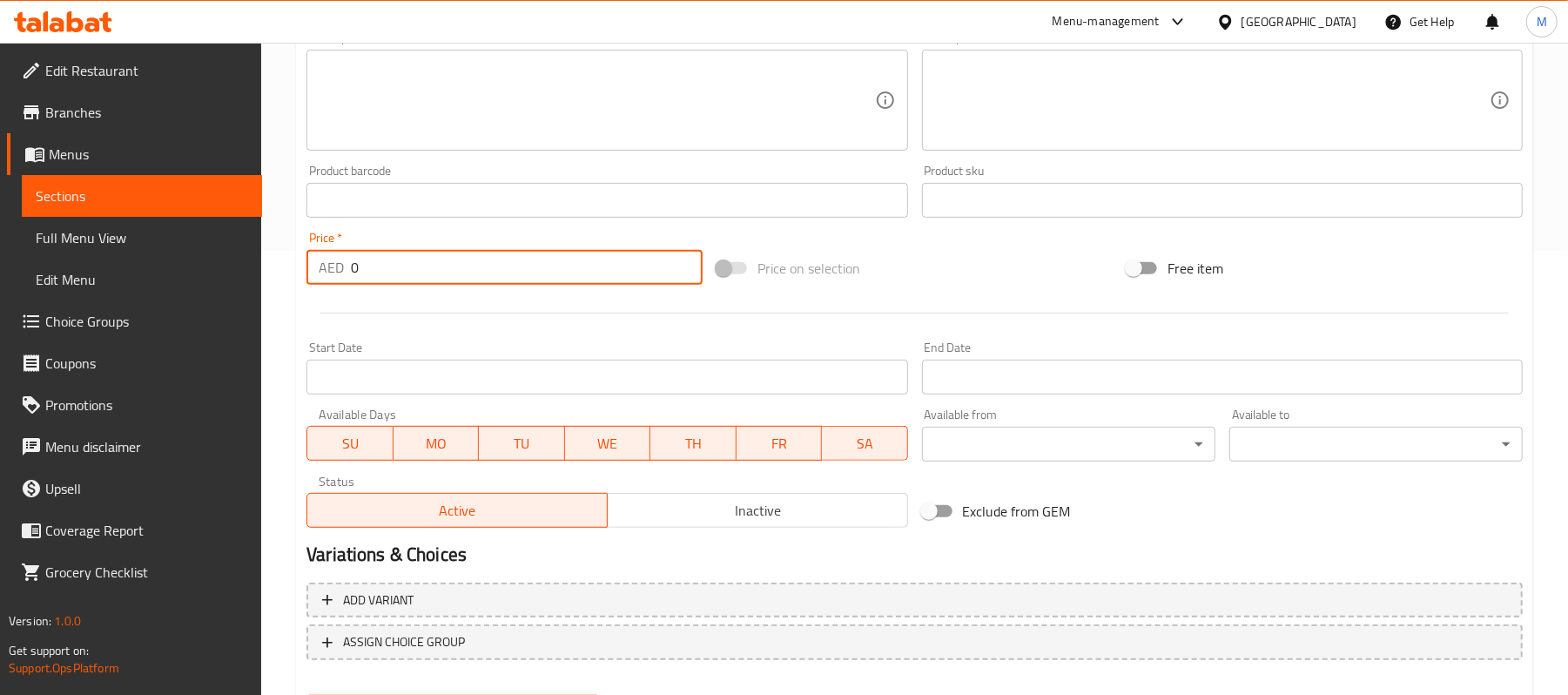
drag, startPoint x: 366, startPoint y: 270, endPoint x: 334, endPoint y: 272, distance: 32.1
click at [334, 272] on div "AED 0 Price *" at bounding box center [505, 267] width 396 height 35
paste input "54"
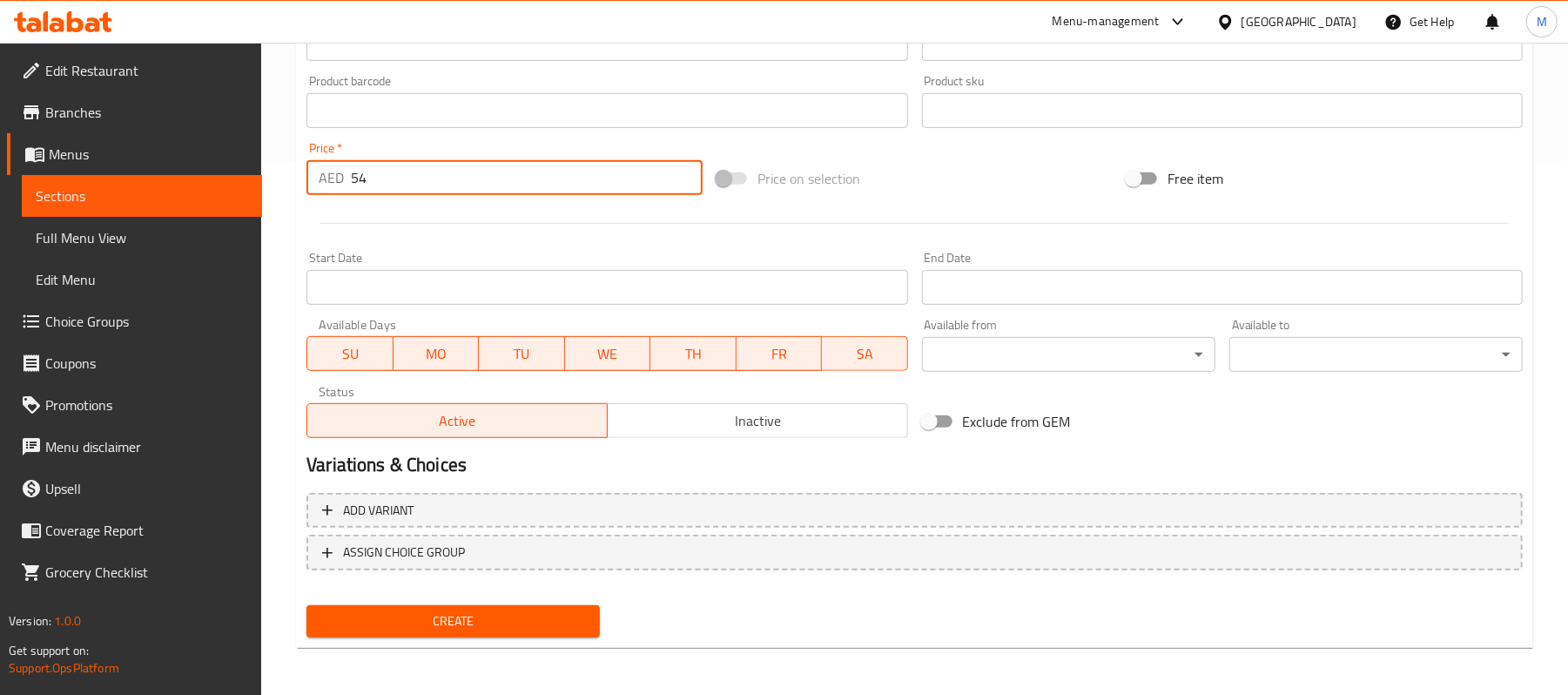
type input "54"
click at [516, 608] on button "Create" at bounding box center [453, 621] width 293 height 32
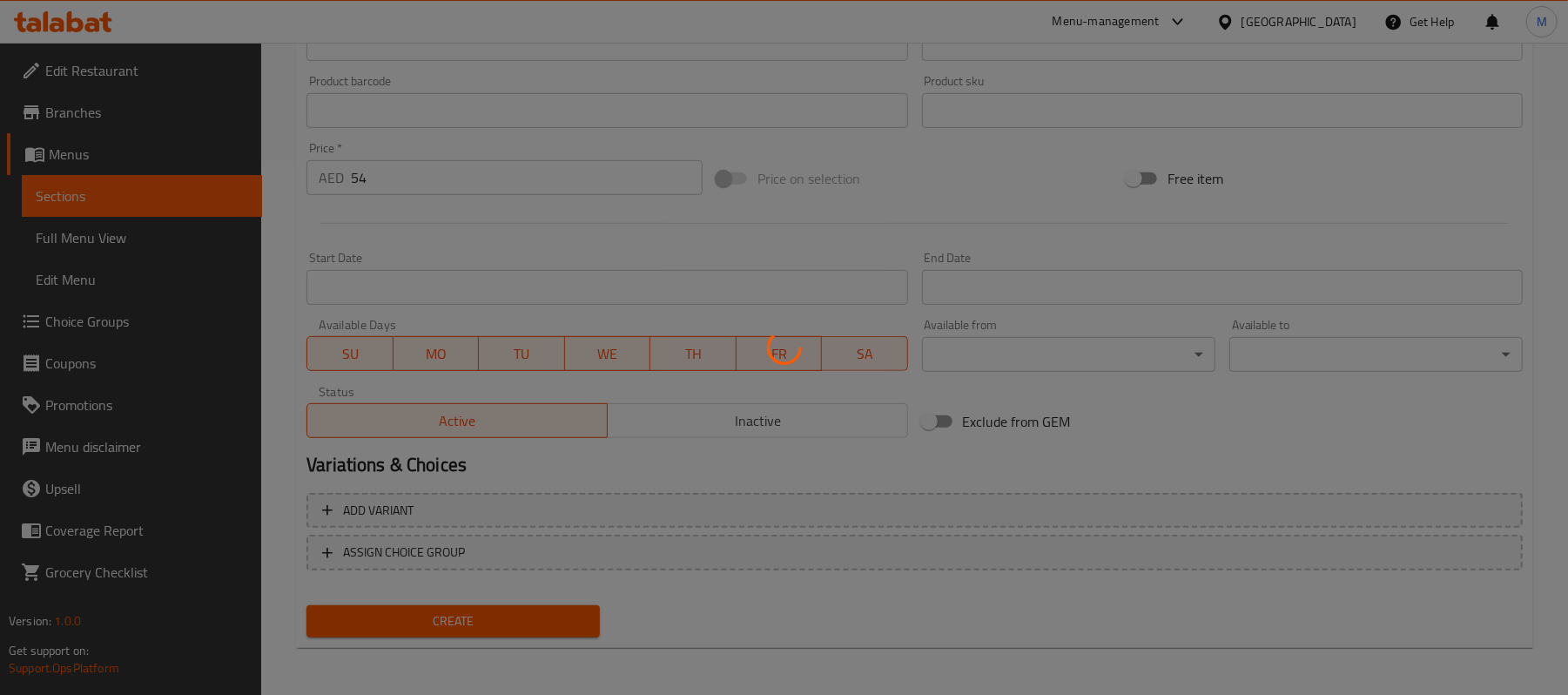
type input "0"
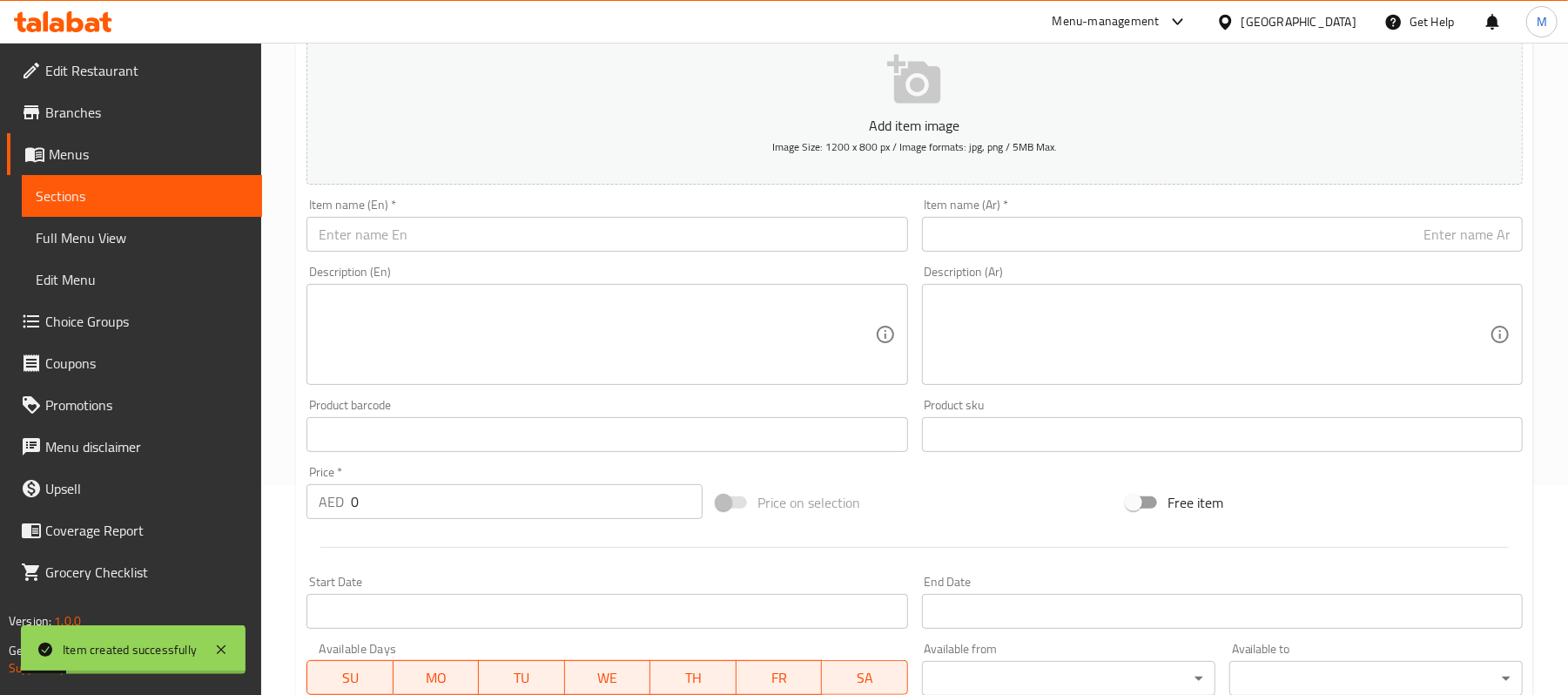
scroll to position [186, 0]
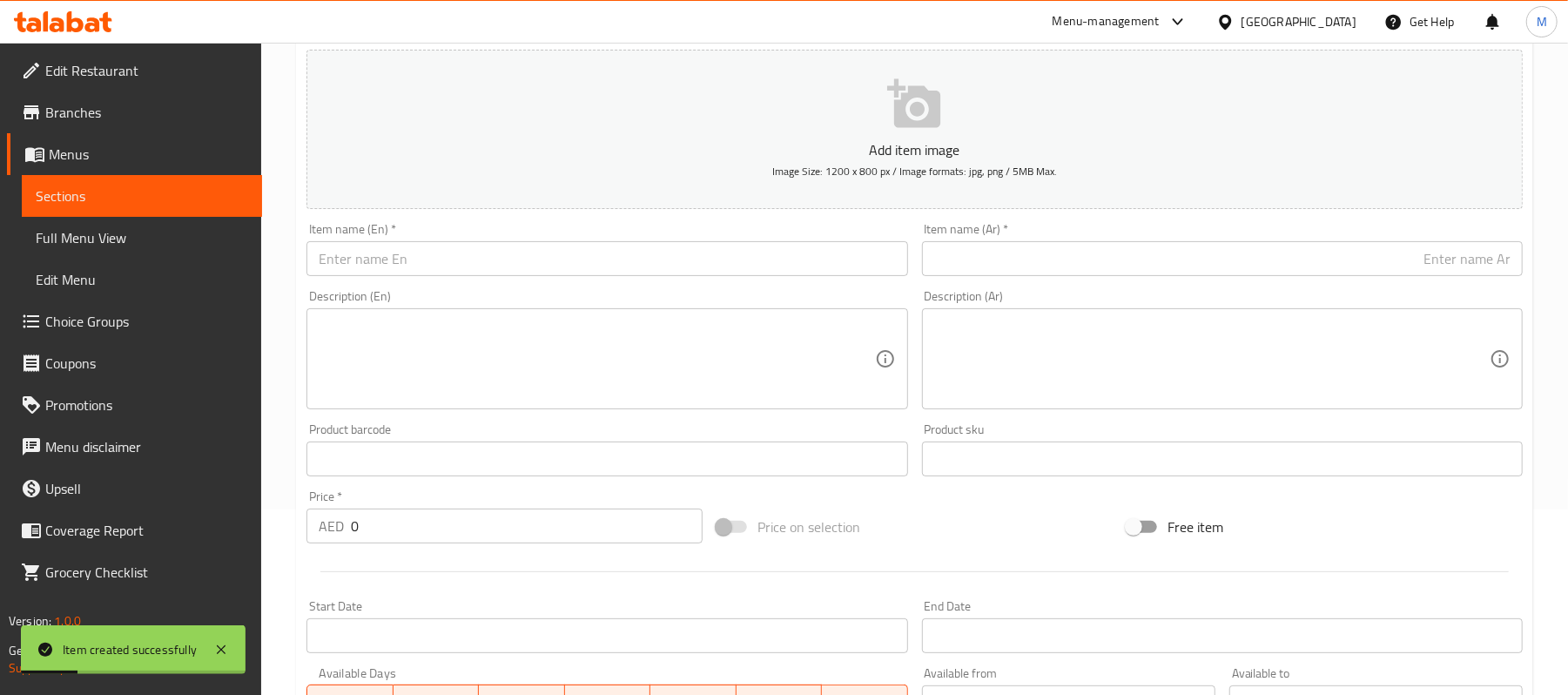
click at [608, 258] on input "text" at bounding box center [607, 258] width 601 height 35
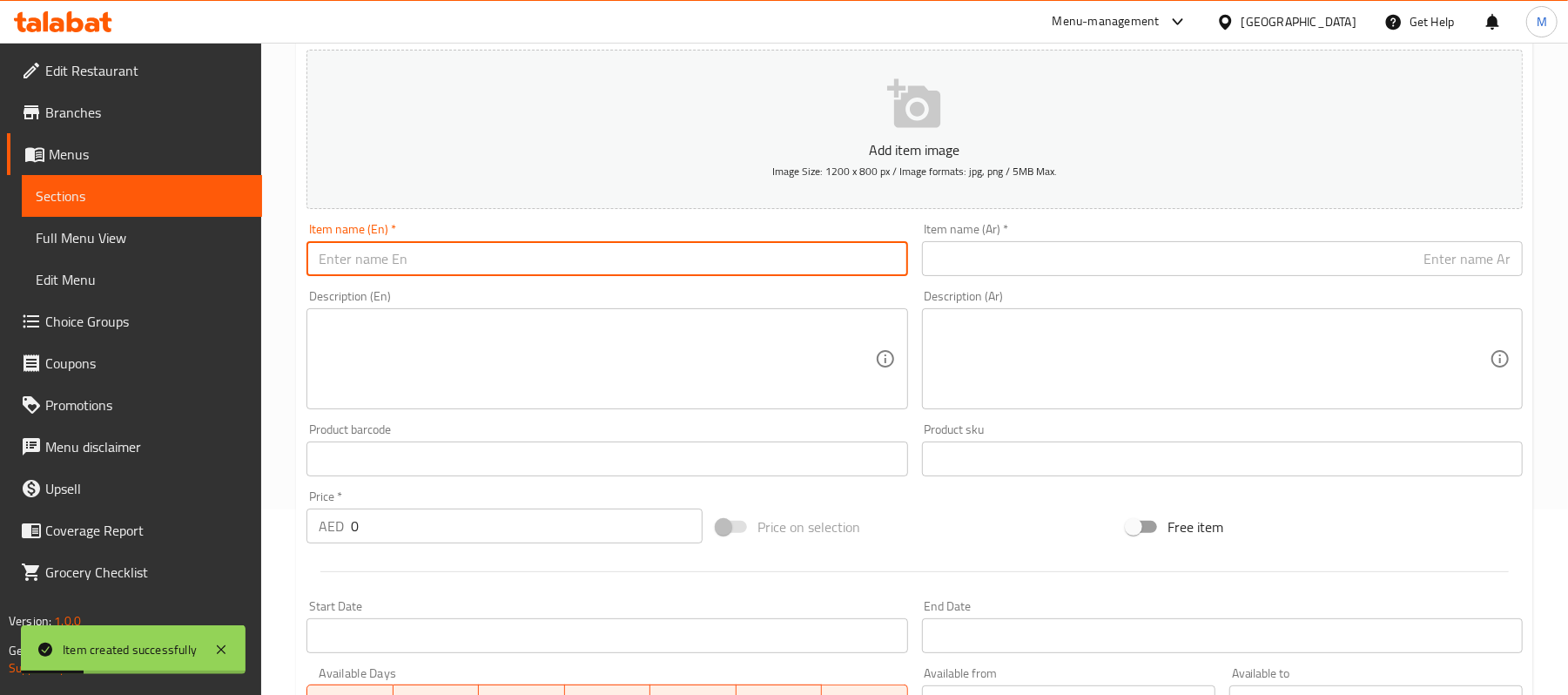
paste input "Shrimp Pasta Pink Sauce"
type input "Shrimp Pasta Pink Sauce"
click at [1100, 268] on input "text" at bounding box center [1222, 258] width 601 height 35
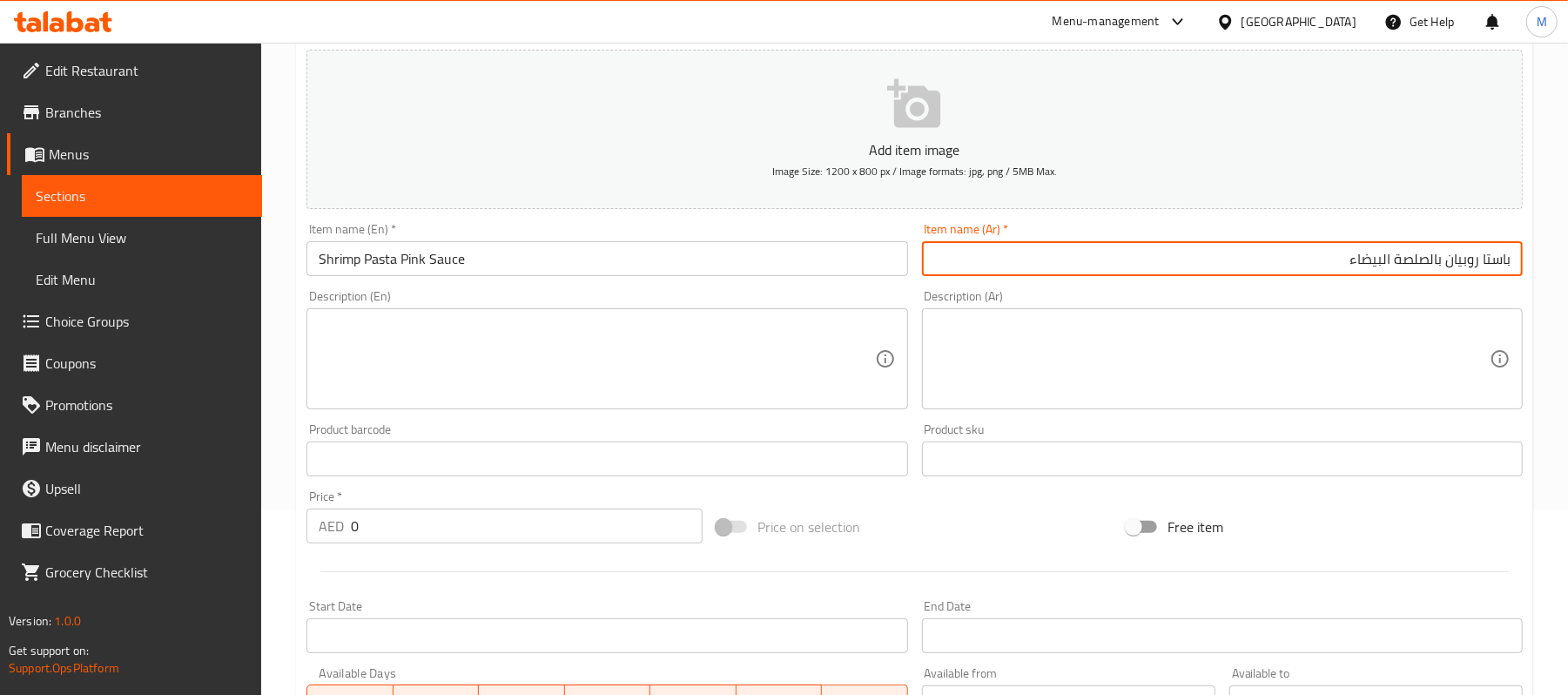
click at [1369, 267] on input "باستا روبيان بالصلصة البيضاء" at bounding box center [1222, 258] width 601 height 35
type input "باستا روبيان بالصلصة الوردية"
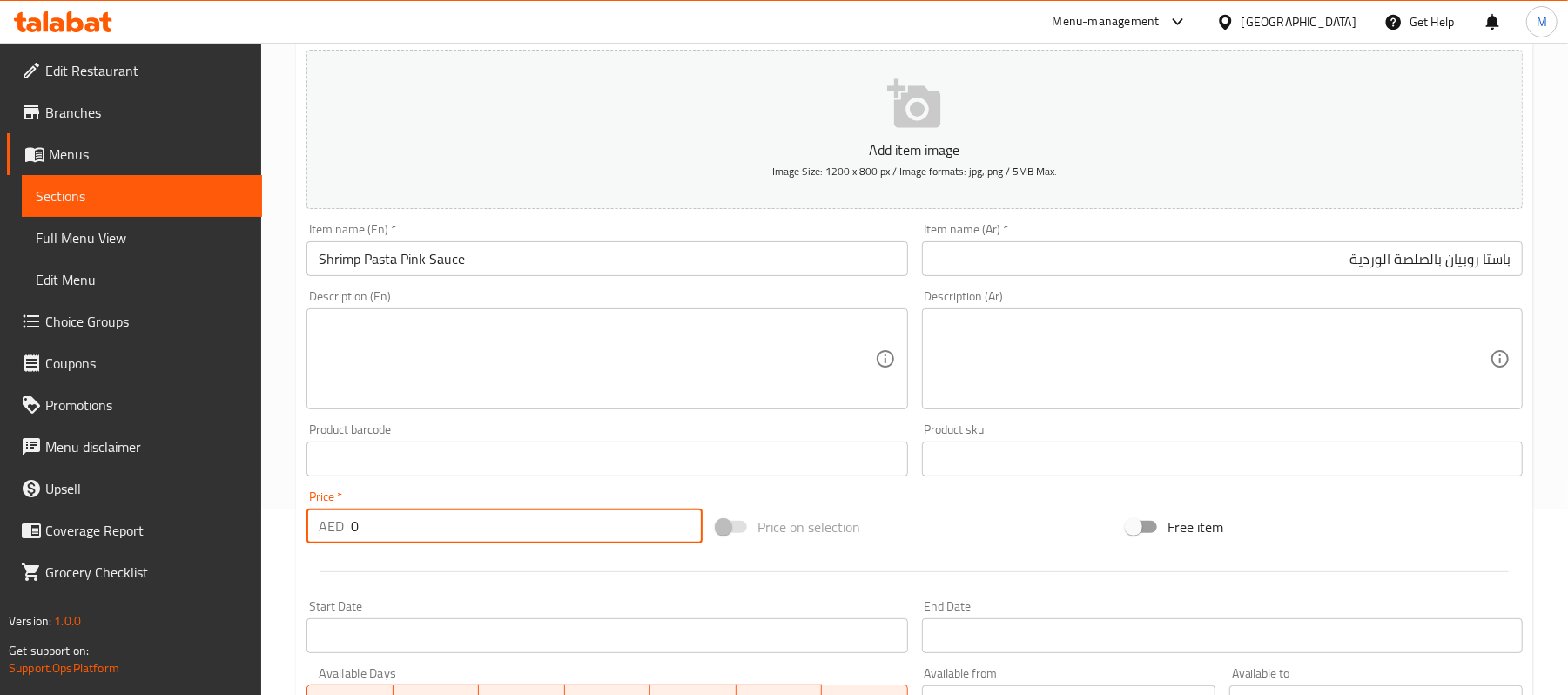
drag, startPoint x: 347, startPoint y: 531, endPoint x: 367, endPoint y: 531, distance: 20.0
click at [367, 531] on div "AED 0 Price *" at bounding box center [505, 525] width 396 height 35
paste input "54"
type input "54"
click at [575, 265] on input "Shrimp Pasta Pink Sauce" at bounding box center [607, 258] width 601 height 35
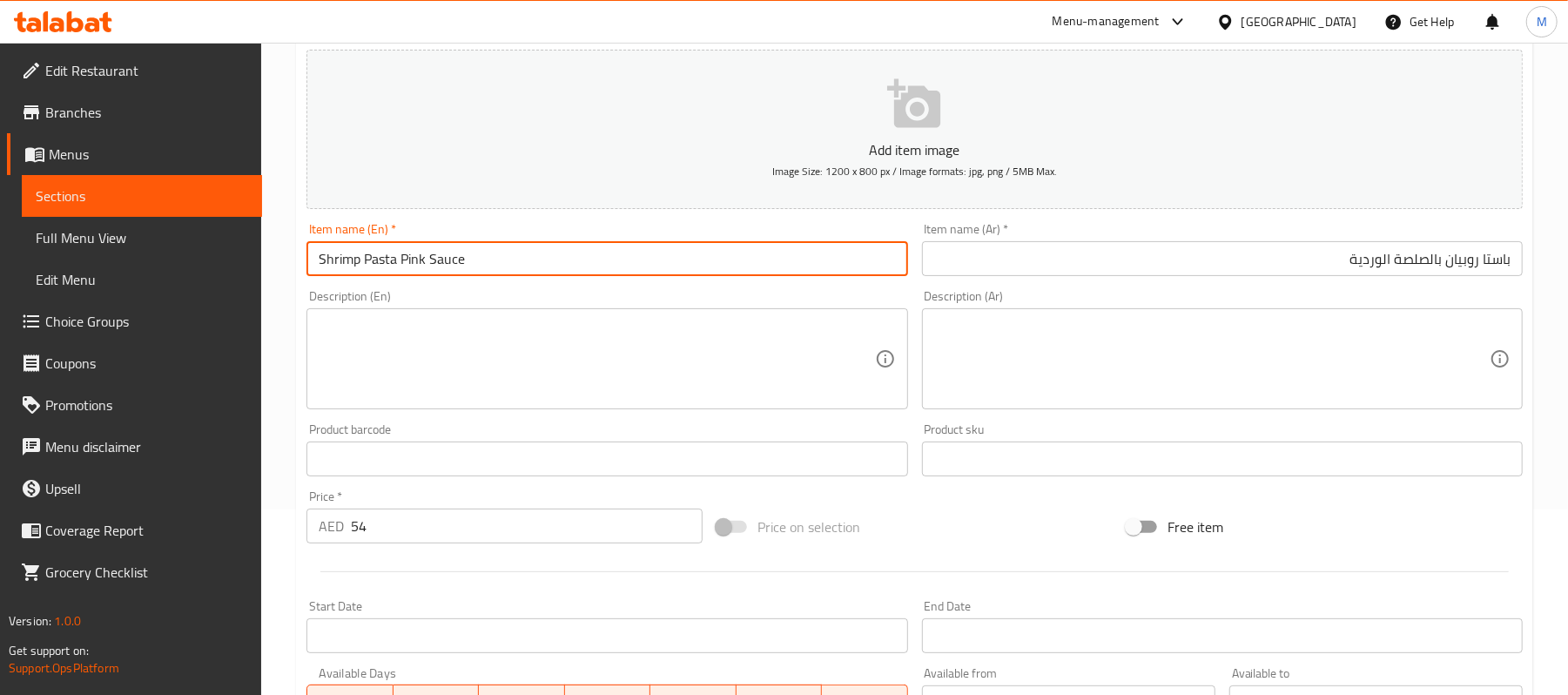
click at [575, 265] on input "Shrimp Pasta Pink Sauce" at bounding box center [607, 258] width 601 height 35
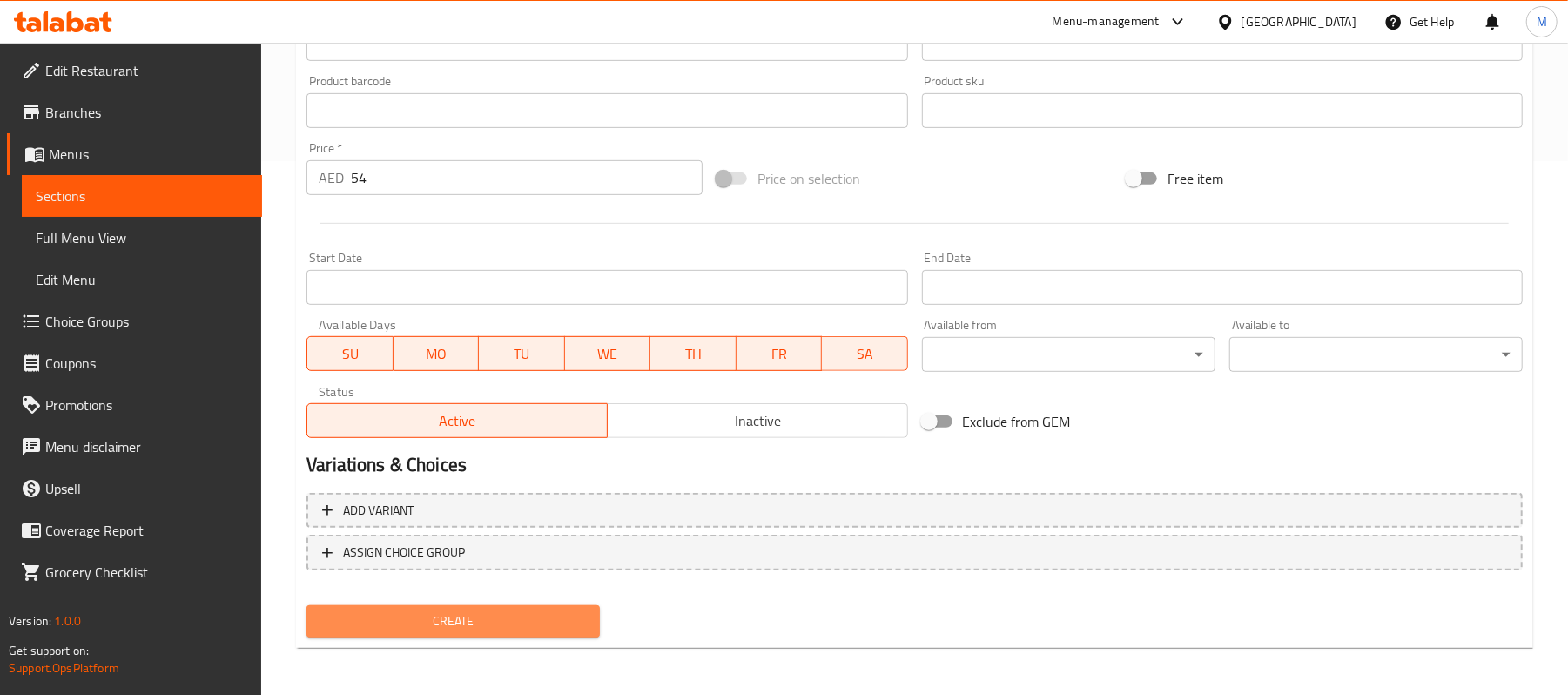
click at [520, 619] on span "Create" at bounding box center [452, 621] width 266 height 21
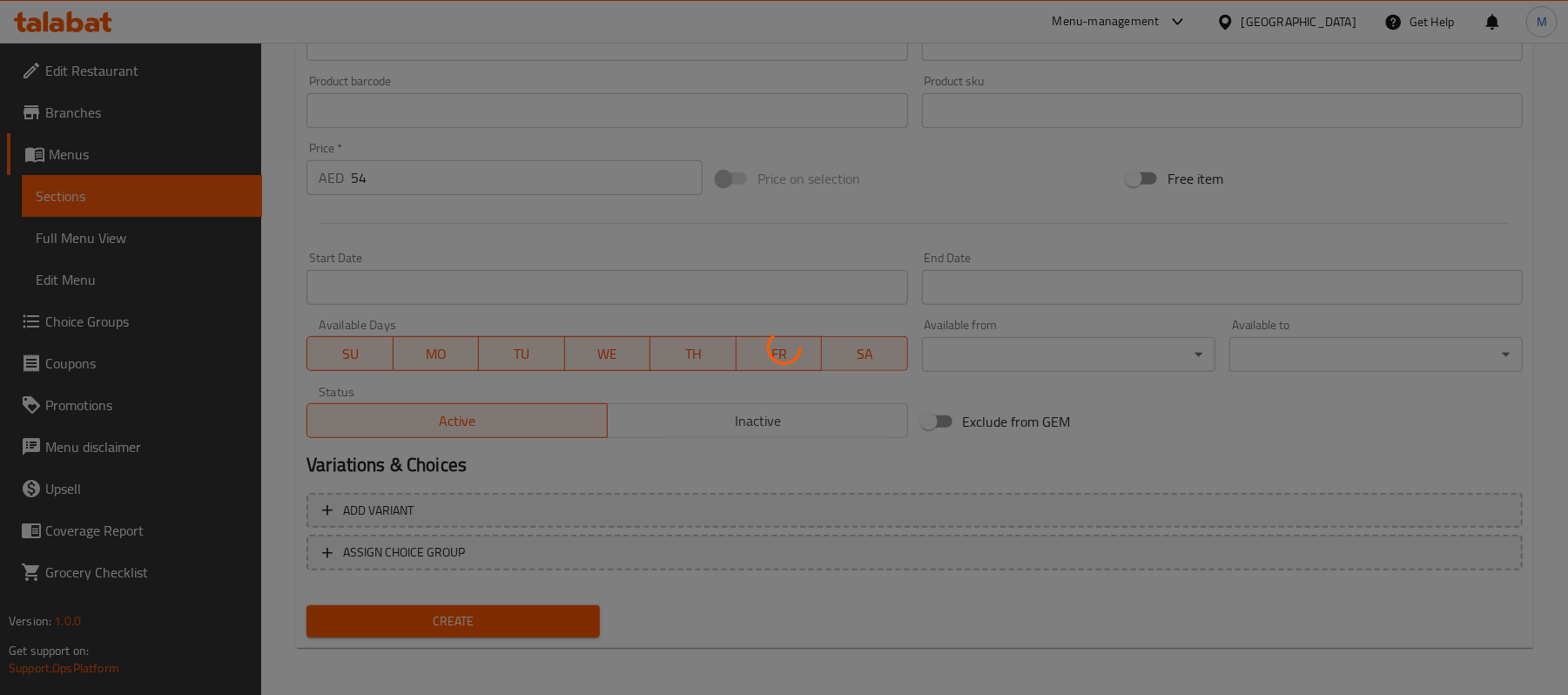
type input "0"
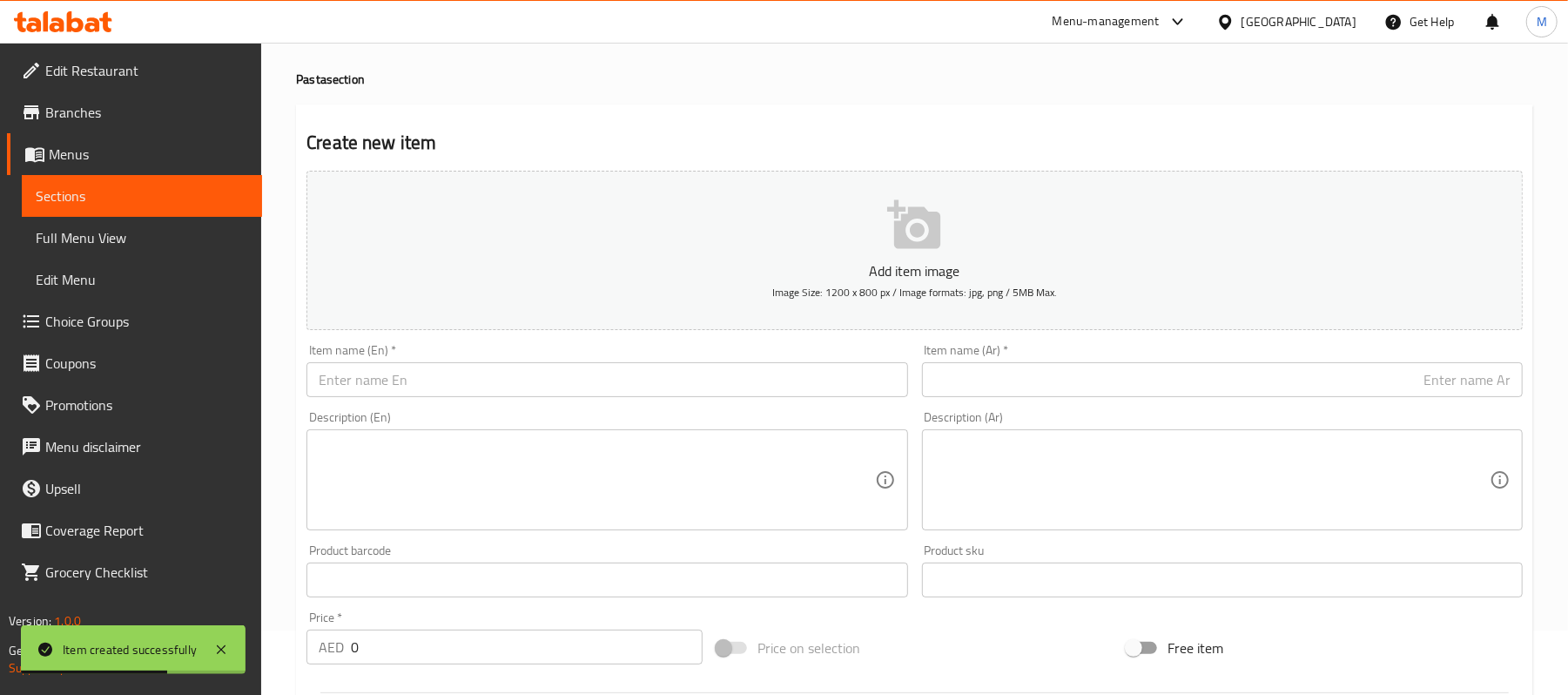
scroll to position [0, 0]
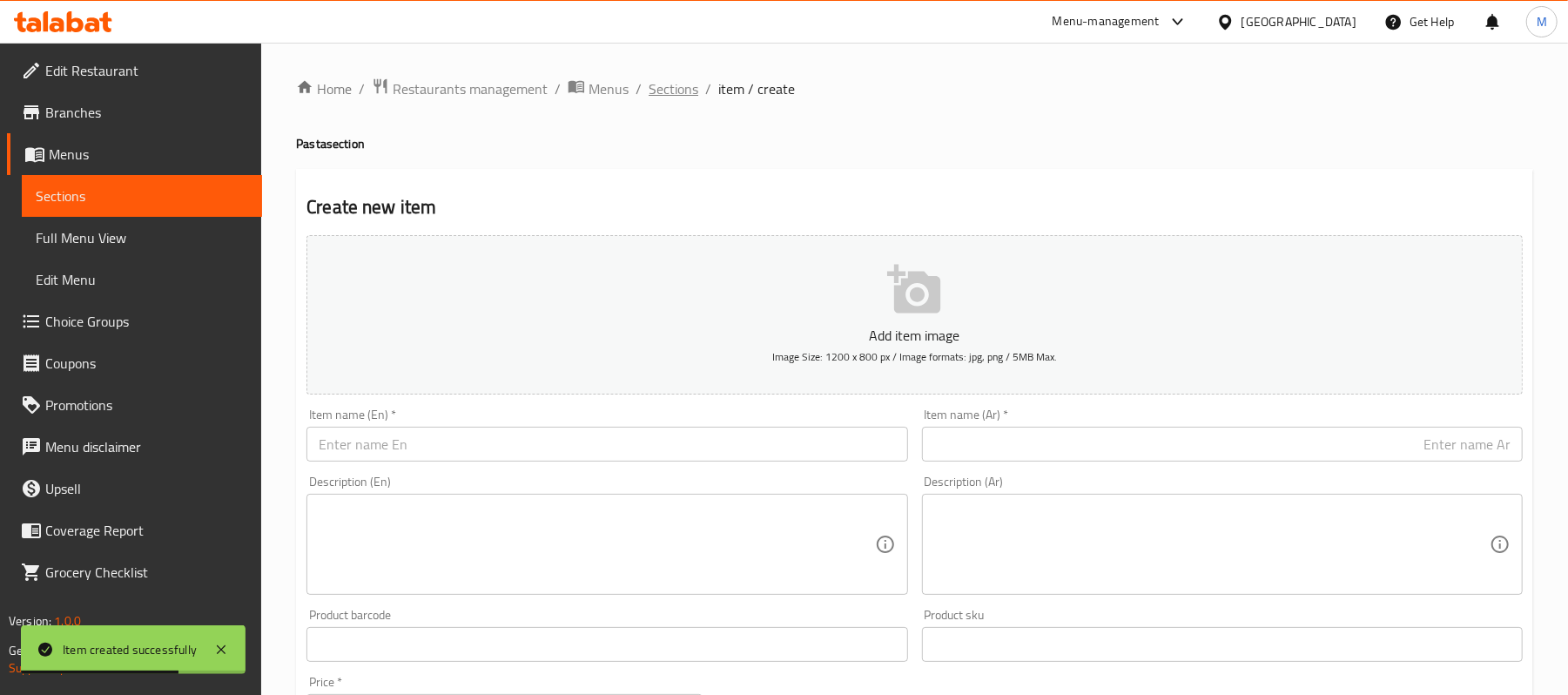
click at [688, 78] on span "Sections" at bounding box center [674, 89] width 50 height 21
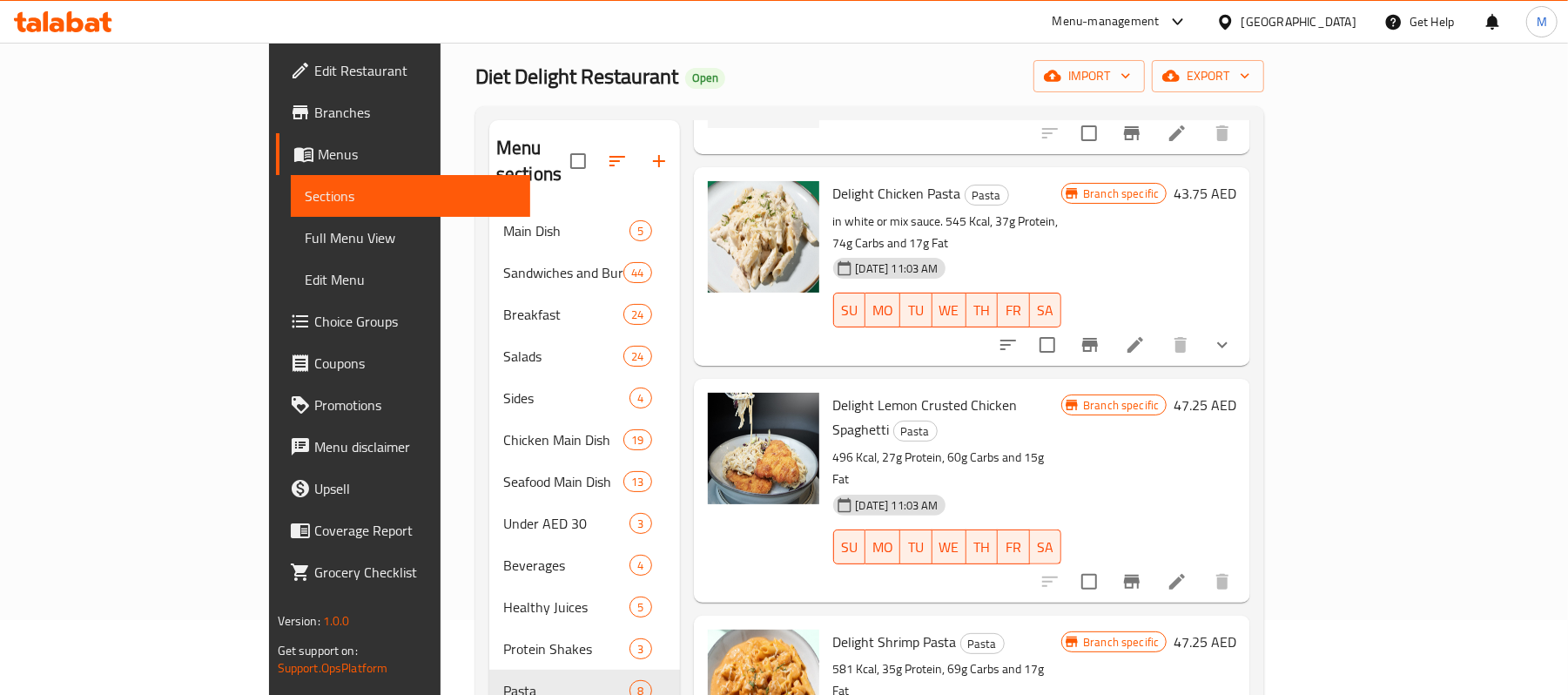
scroll to position [116, 0]
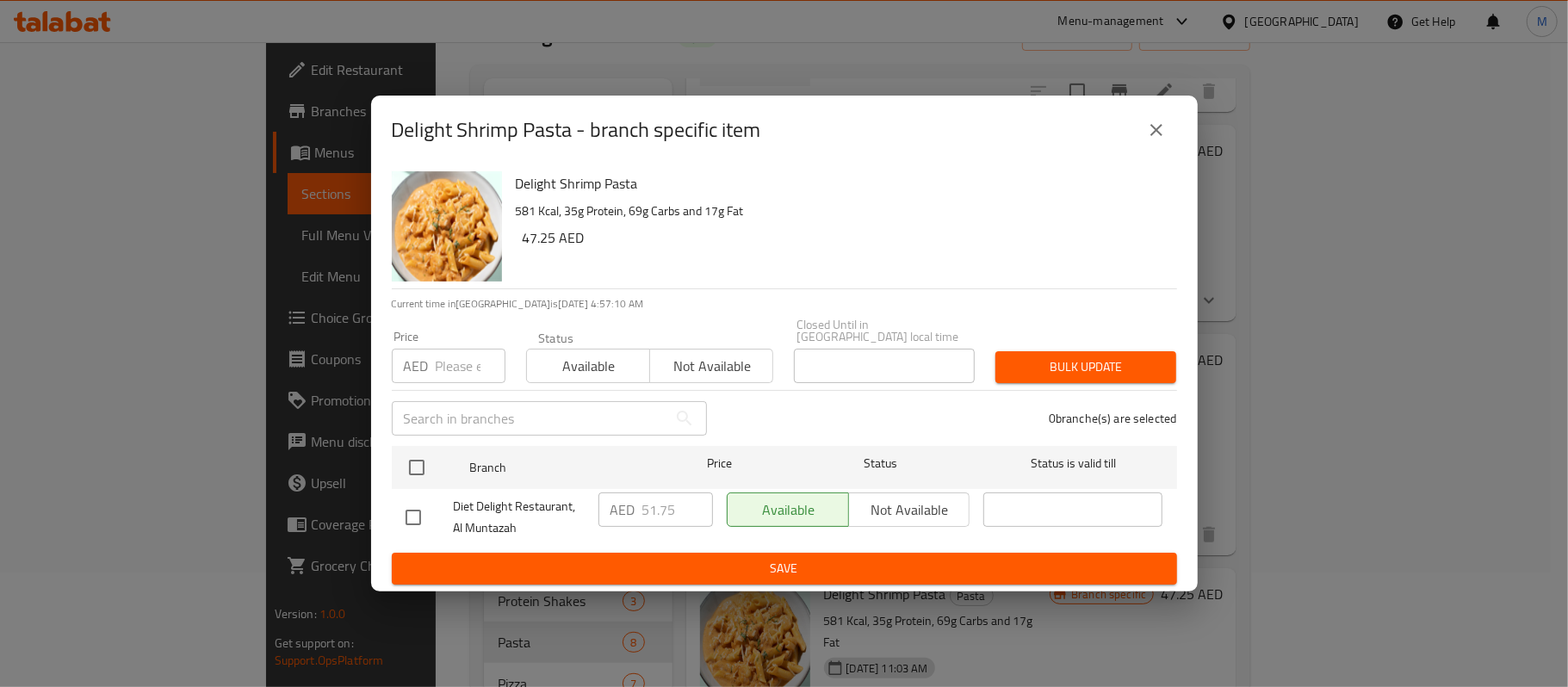
click at [1151, 138] on icon "close" at bounding box center [1157, 130] width 21 height 21
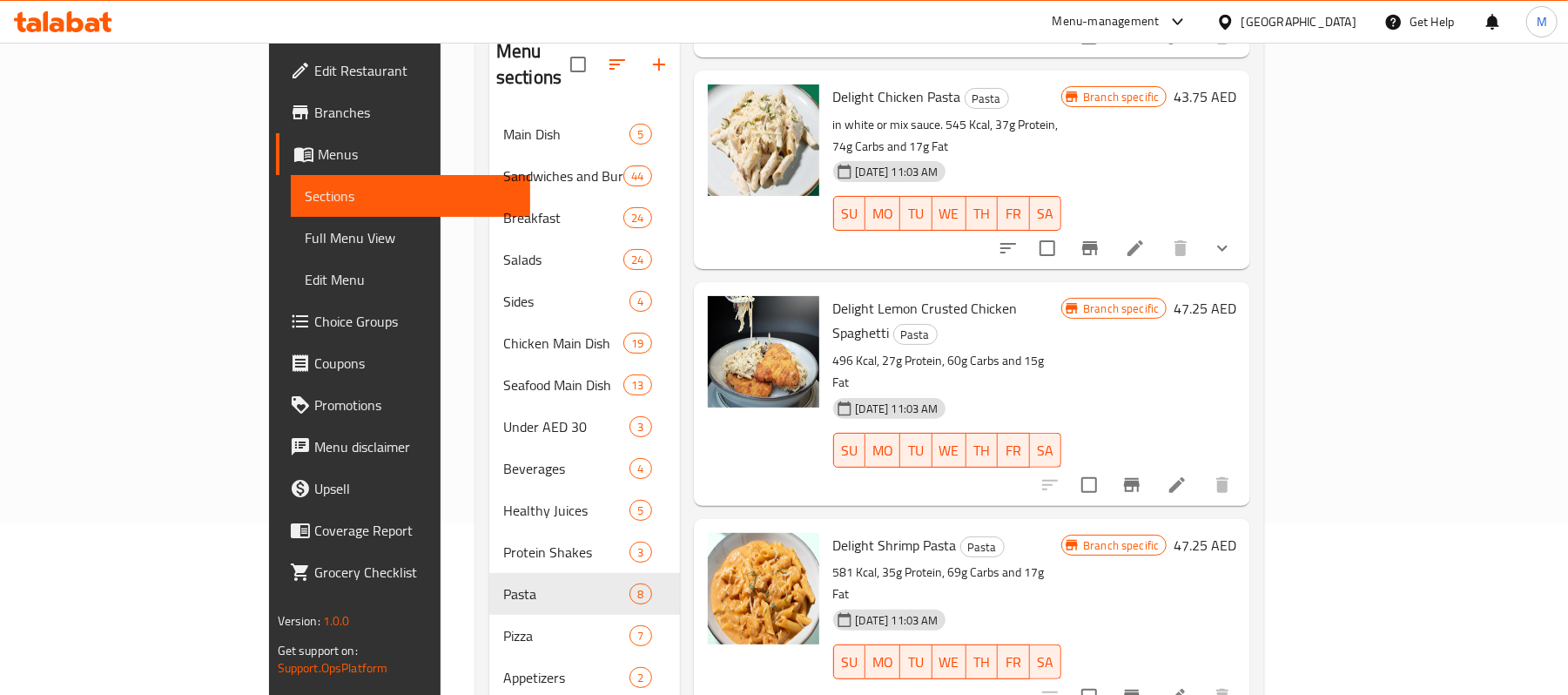
scroll to position [247, 0]
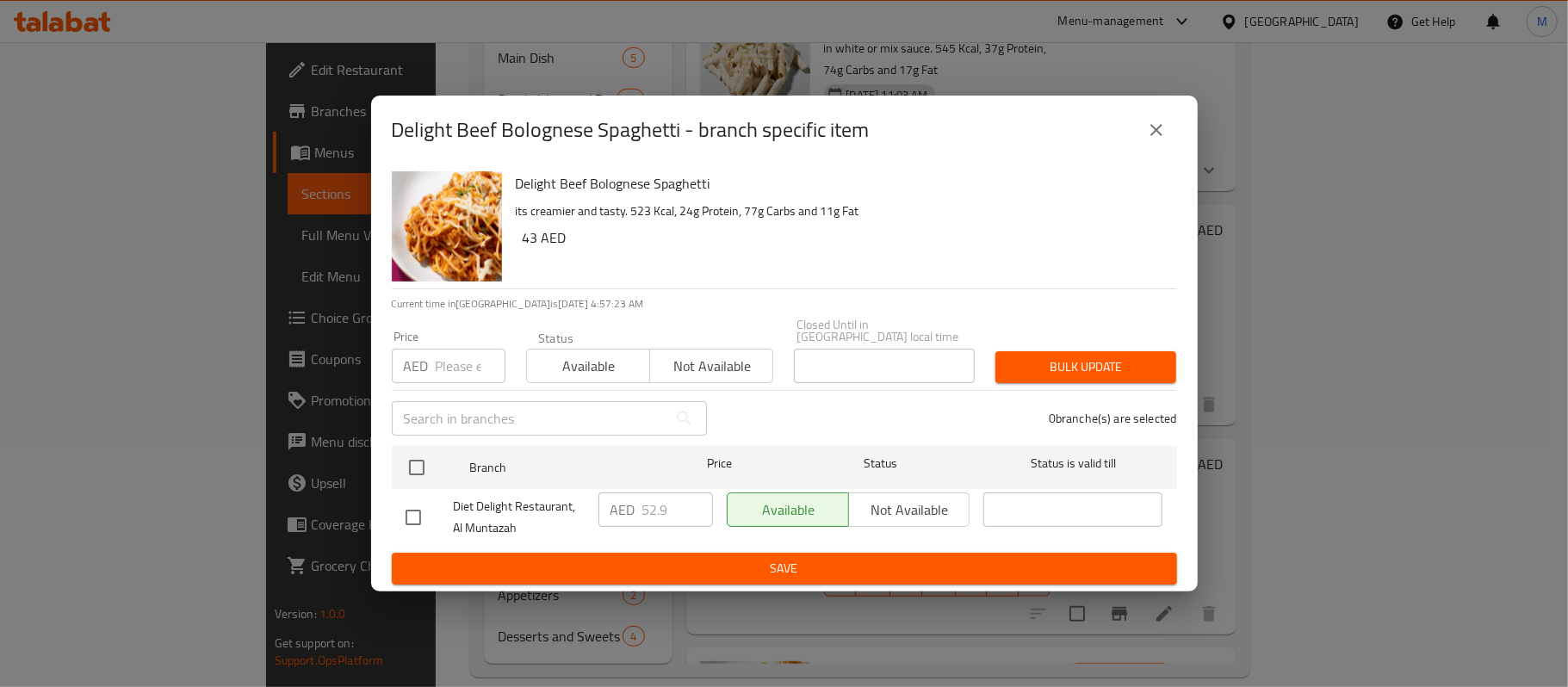
click at [441, 382] on input "number" at bounding box center [470, 365] width 69 height 34
paste input "55.2"
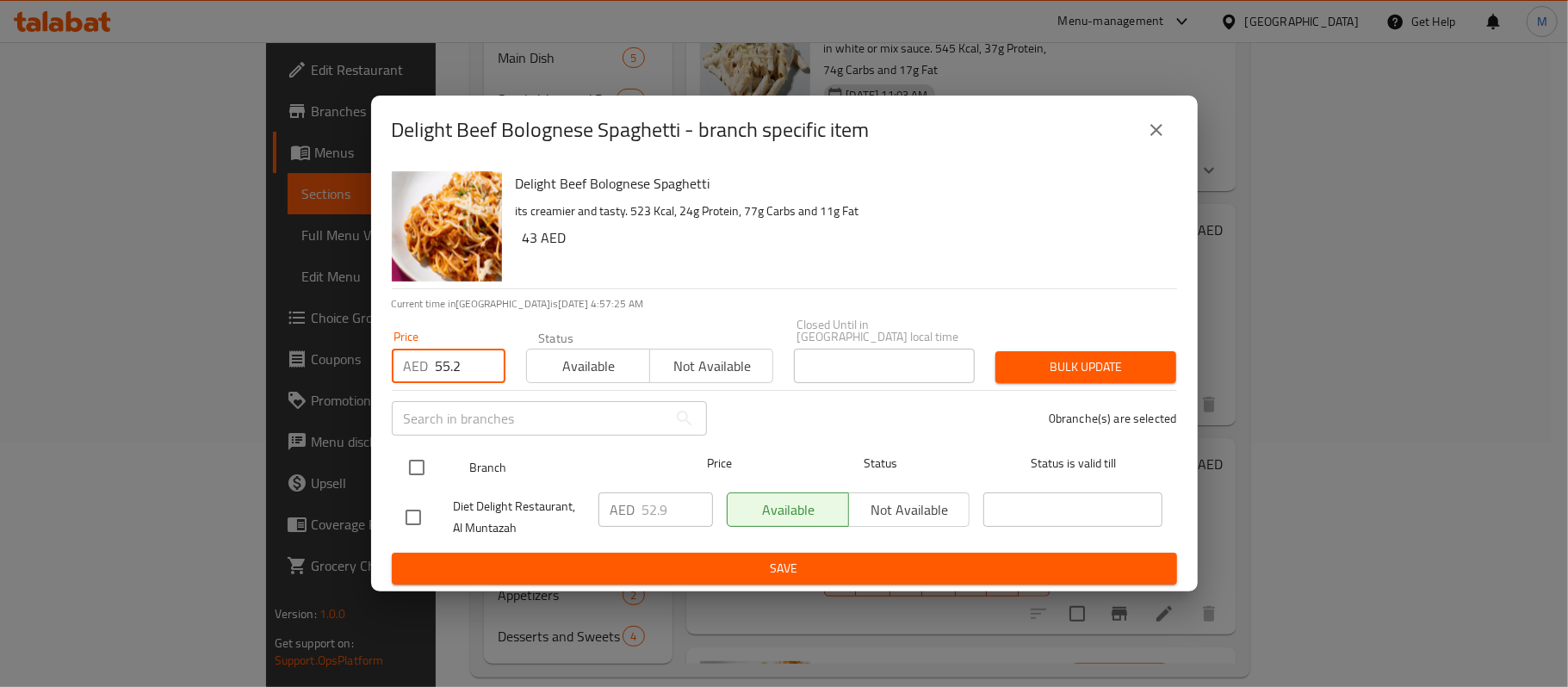
type input "55.2"
click at [420, 459] on input "checkbox" at bounding box center [417, 466] width 36 height 36
checkbox input "true"
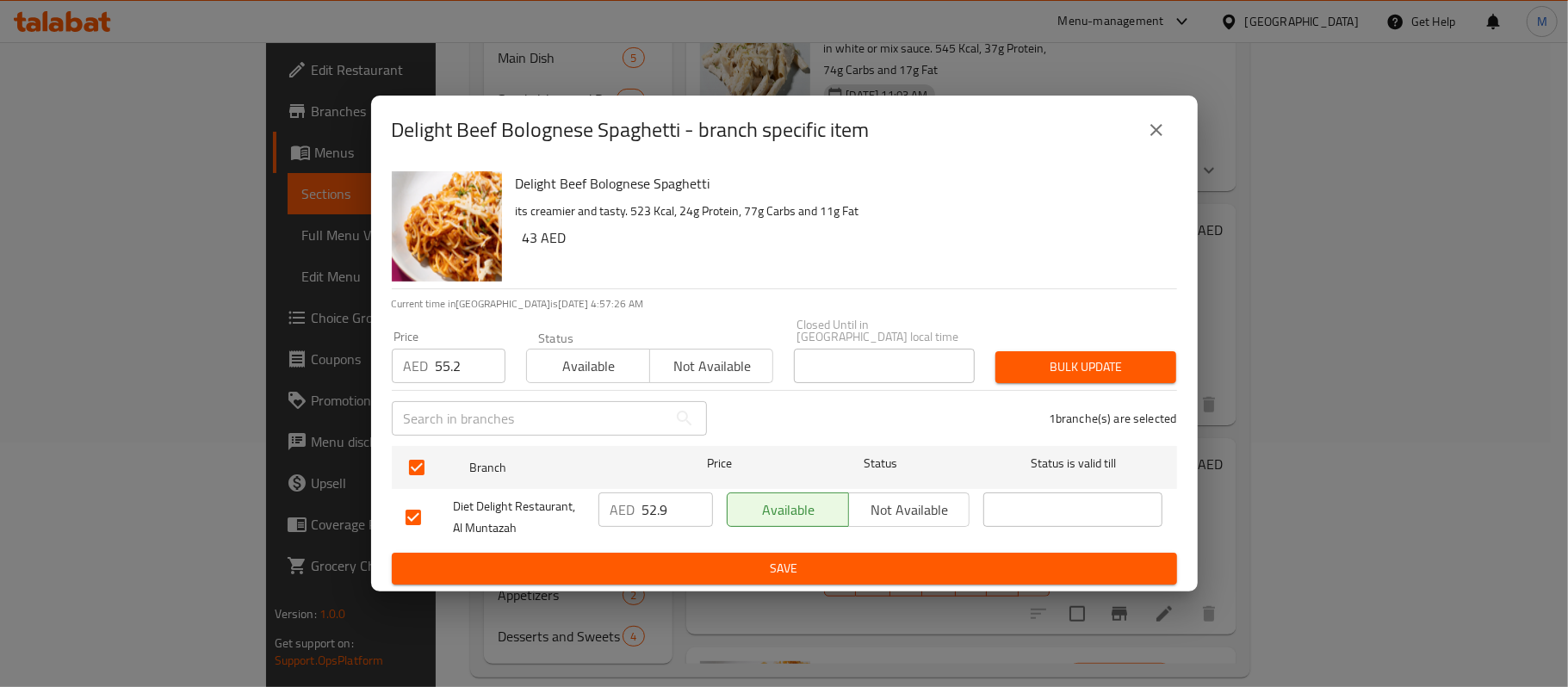
click at [1034, 368] on span "Bulk update" at bounding box center [1085, 367] width 153 height 21
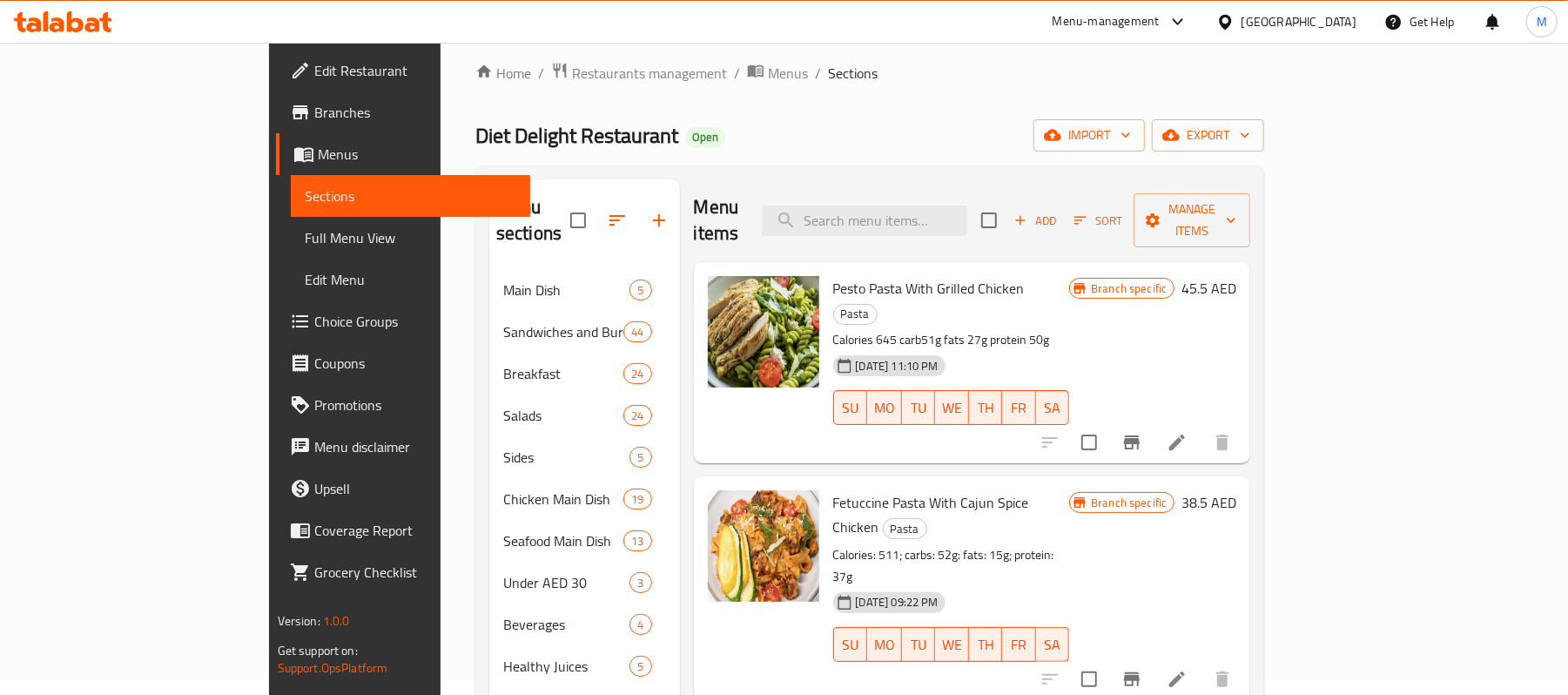
scroll to position [15, 0]
click at [1059, 214] on span "Add" at bounding box center [1035, 221] width 47 height 20
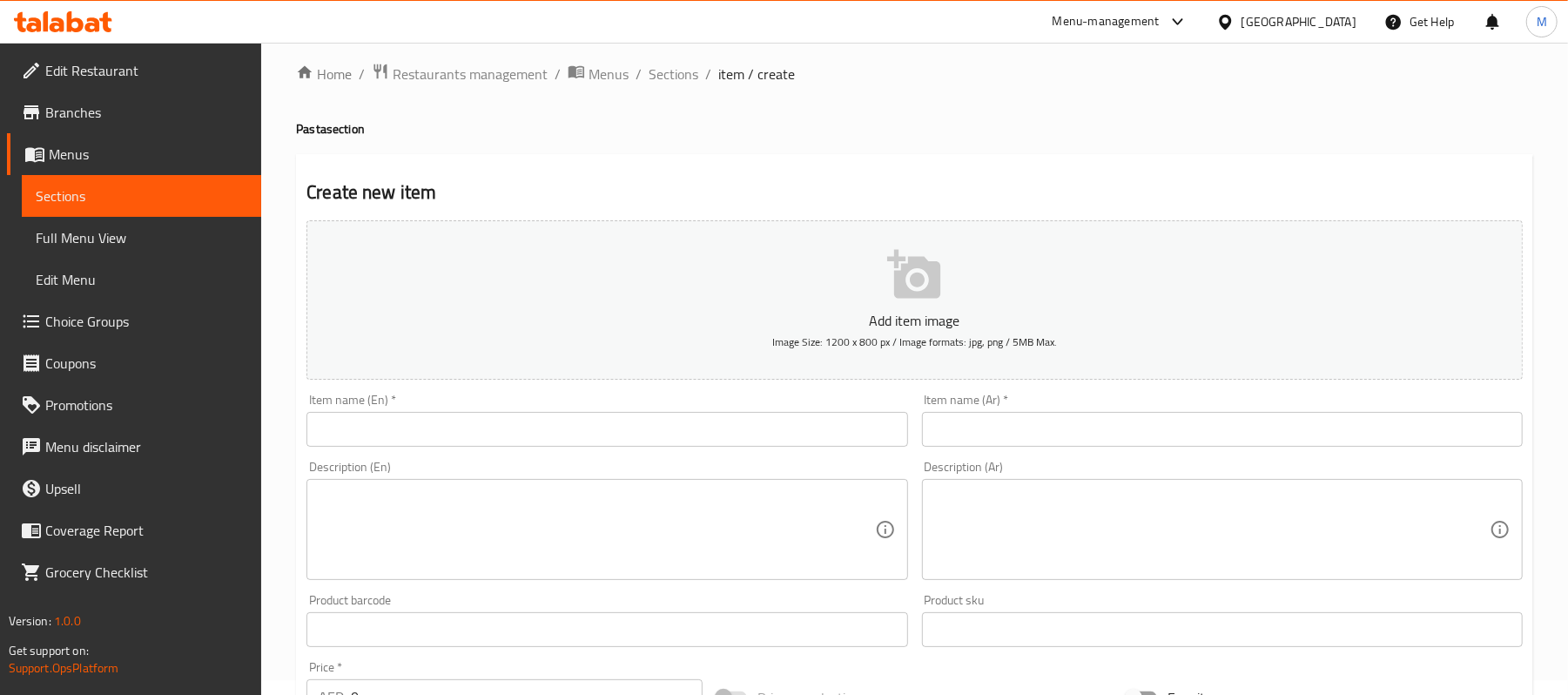
click at [718, 421] on input "text" at bounding box center [607, 428] width 601 height 35
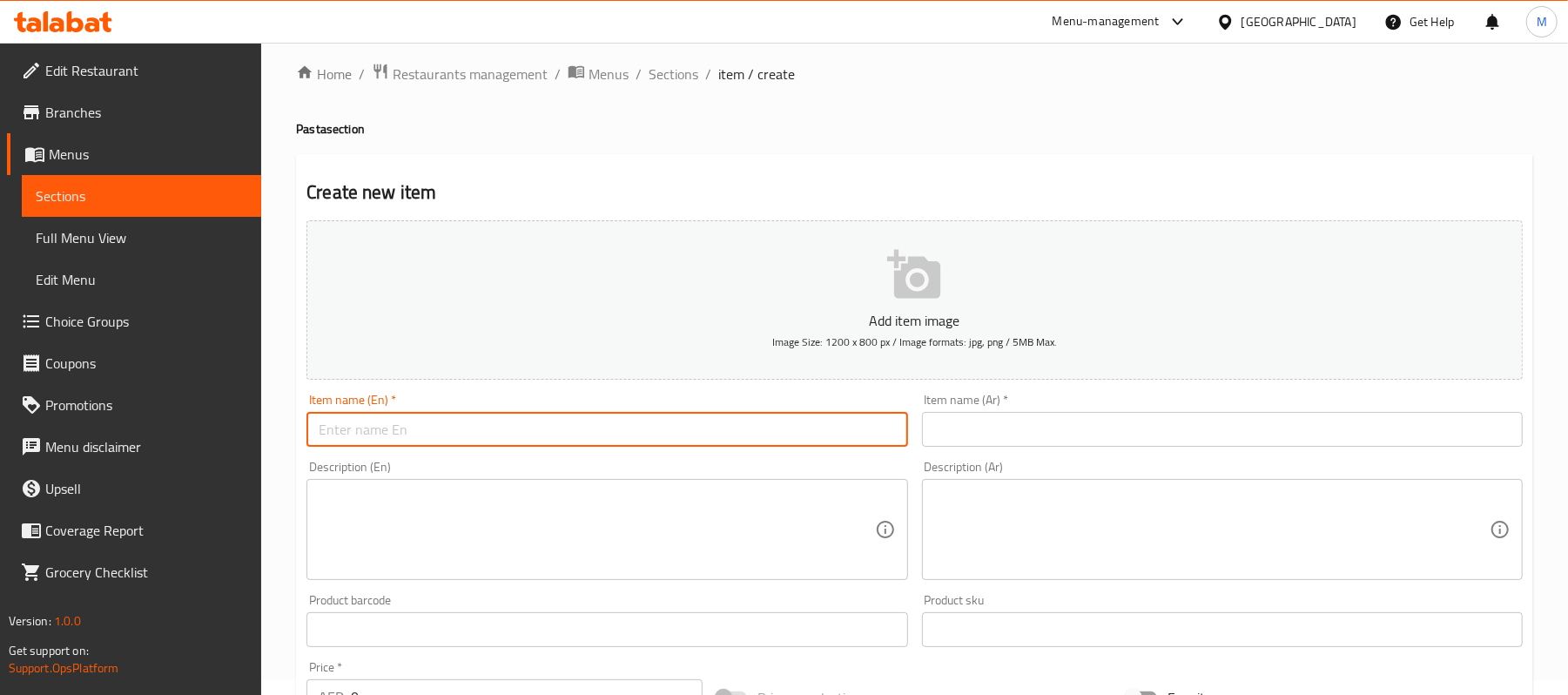
paste input "Meat ball green [PERSON_NAME] pasta"
click at [592, 427] on input "Meat ball green [PERSON_NAME] pasta" at bounding box center [607, 428] width 601 height 35
click at [485, 421] on input "Meat Ball Green [PERSON_NAME] Pasta" at bounding box center [607, 428] width 601 height 35
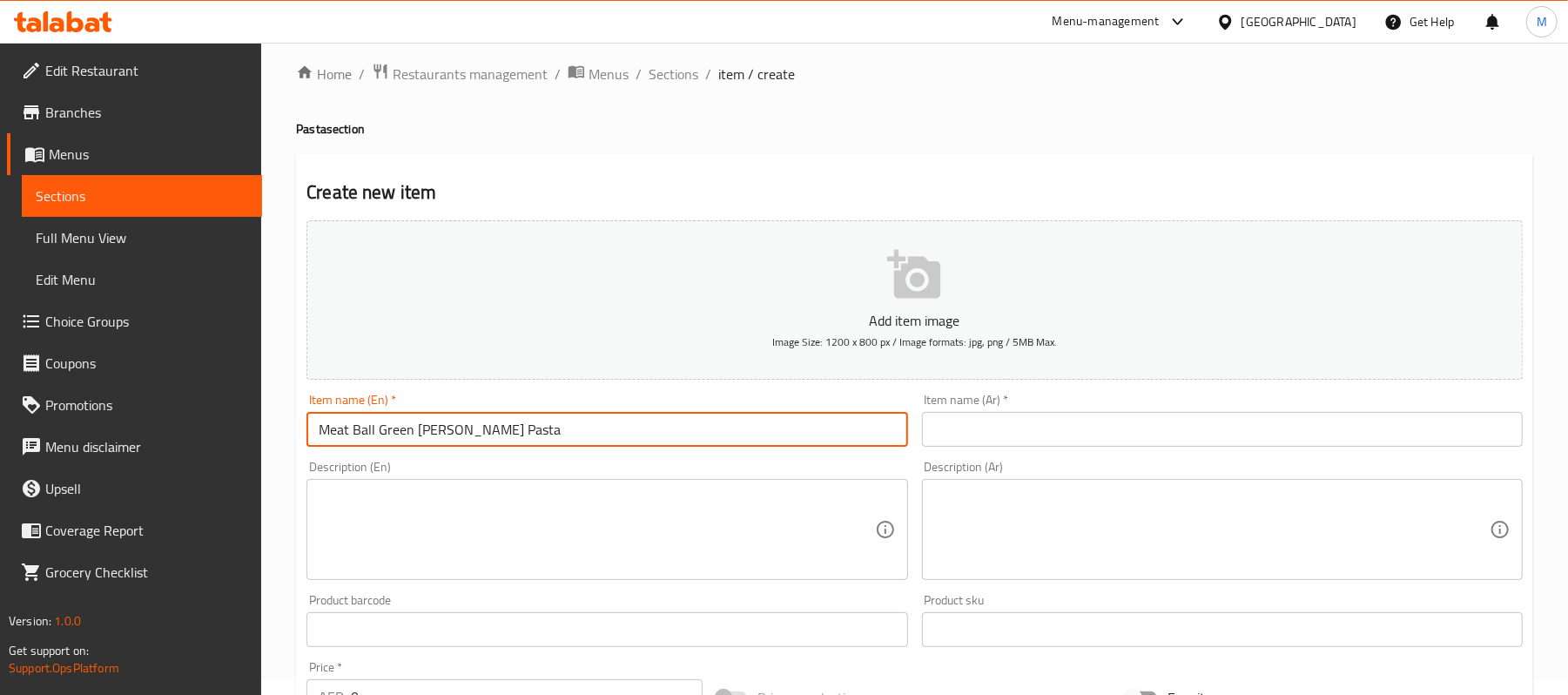
click at [485, 421] on input "Meat Ball Green [PERSON_NAME] Pasta" at bounding box center [607, 428] width 601 height 35
click at [526, 435] on input "Meat Ball Green [PERSON_NAME] Pasta" at bounding box center [607, 428] width 601 height 35
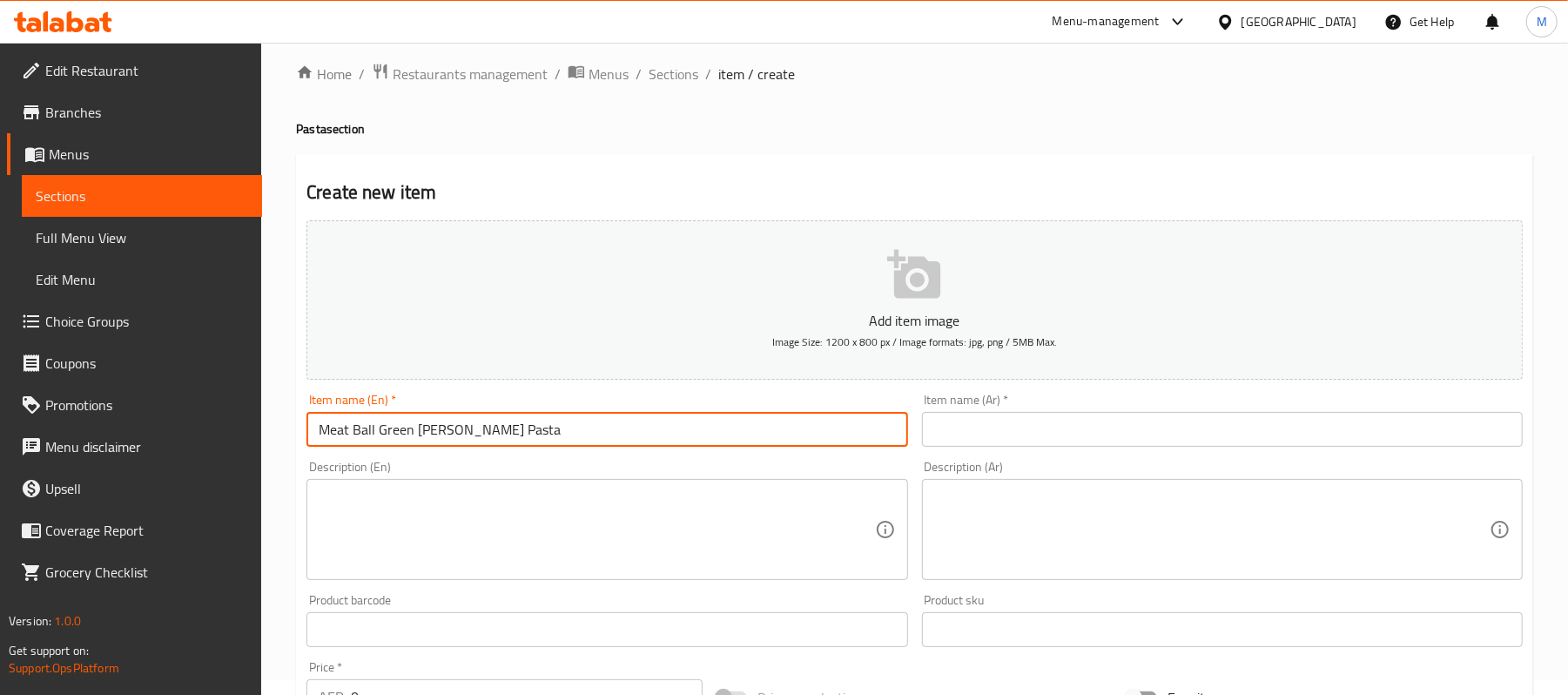
paste input "b"
type input "Meatball Green Curry Pasta"
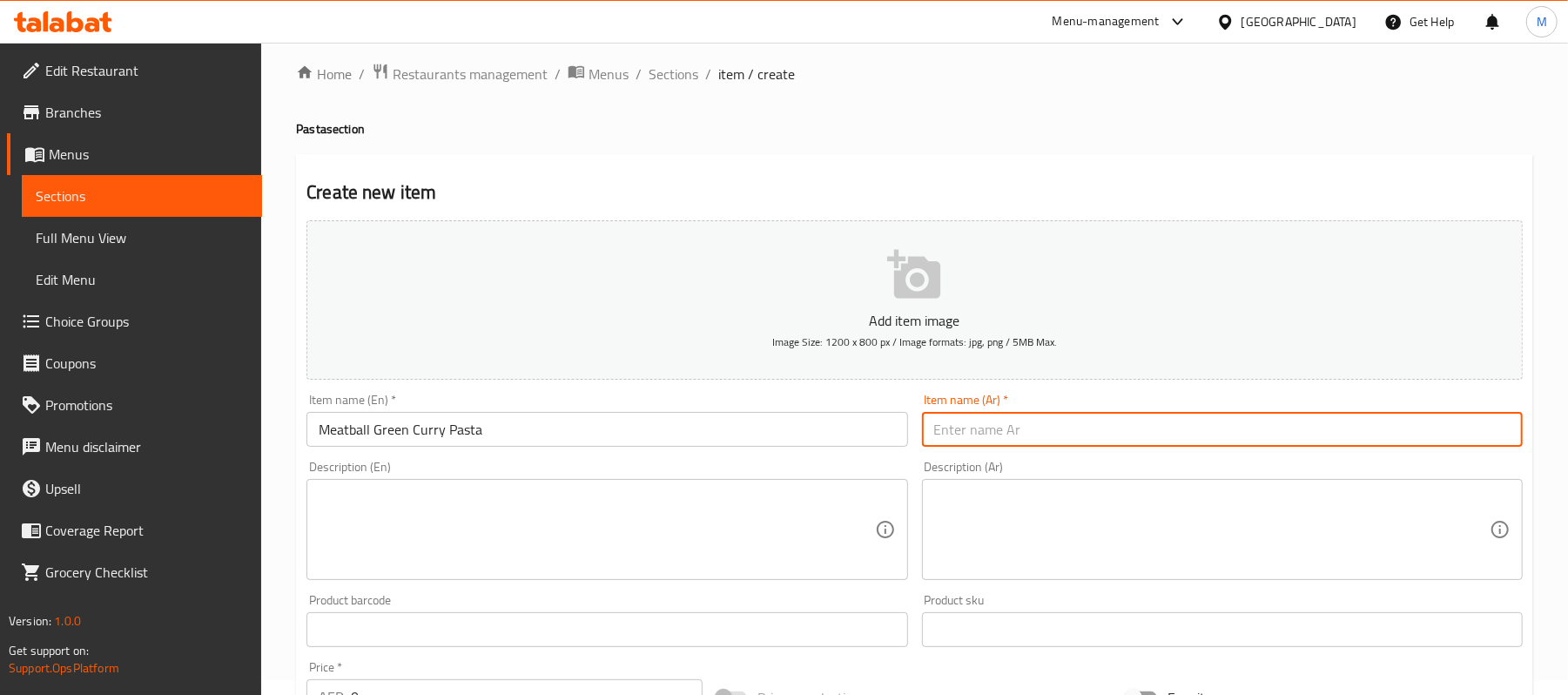
click at [1332, 430] on input "text" at bounding box center [1222, 428] width 601 height 35
paste input "معكرونة بالكاري الأخضر مع كرات اللحم"
click at [1122, 425] on input "معكرونة بالكاري الأخضر مع كرات اللحم" at bounding box center [1222, 428] width 601 height 35
type input "باستا بالكاري الأخضر مع كرات اللحم"
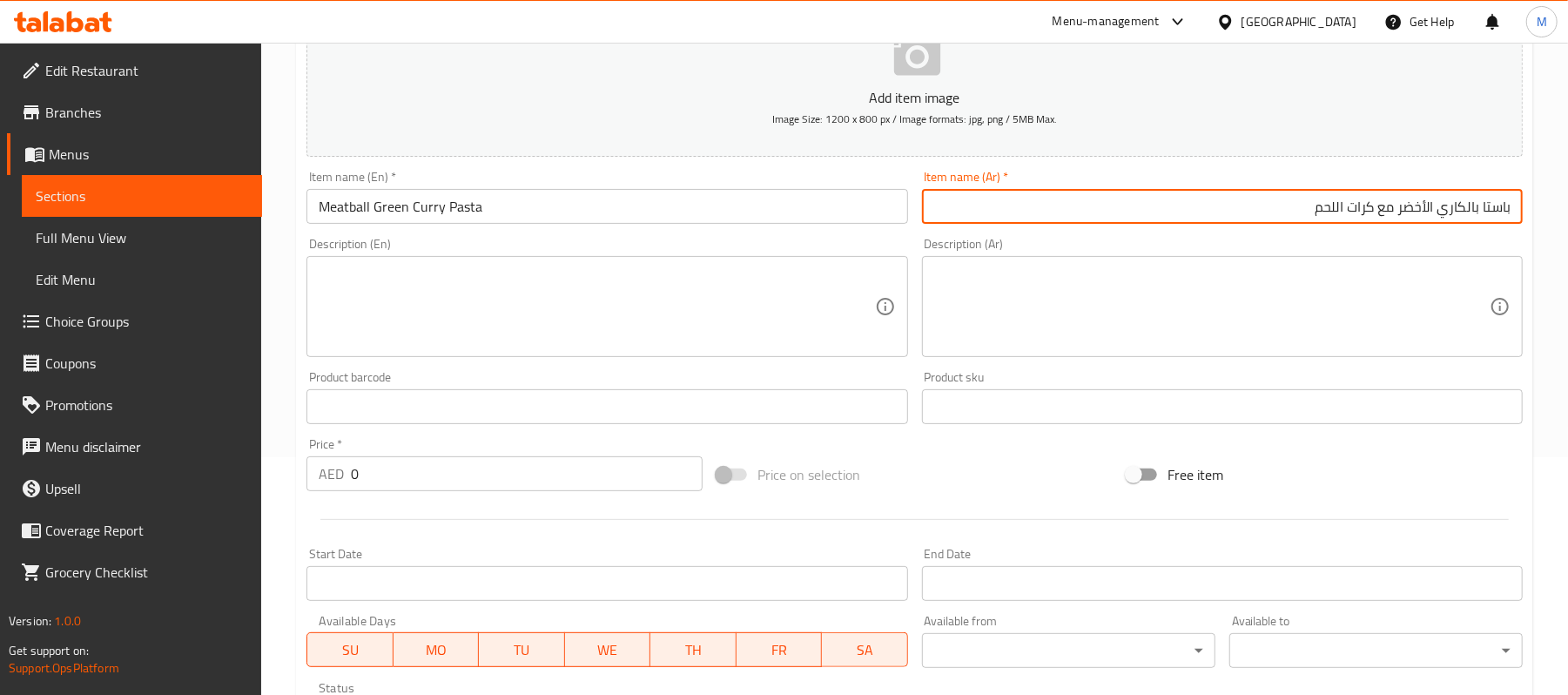
scroll to position [247, 0]
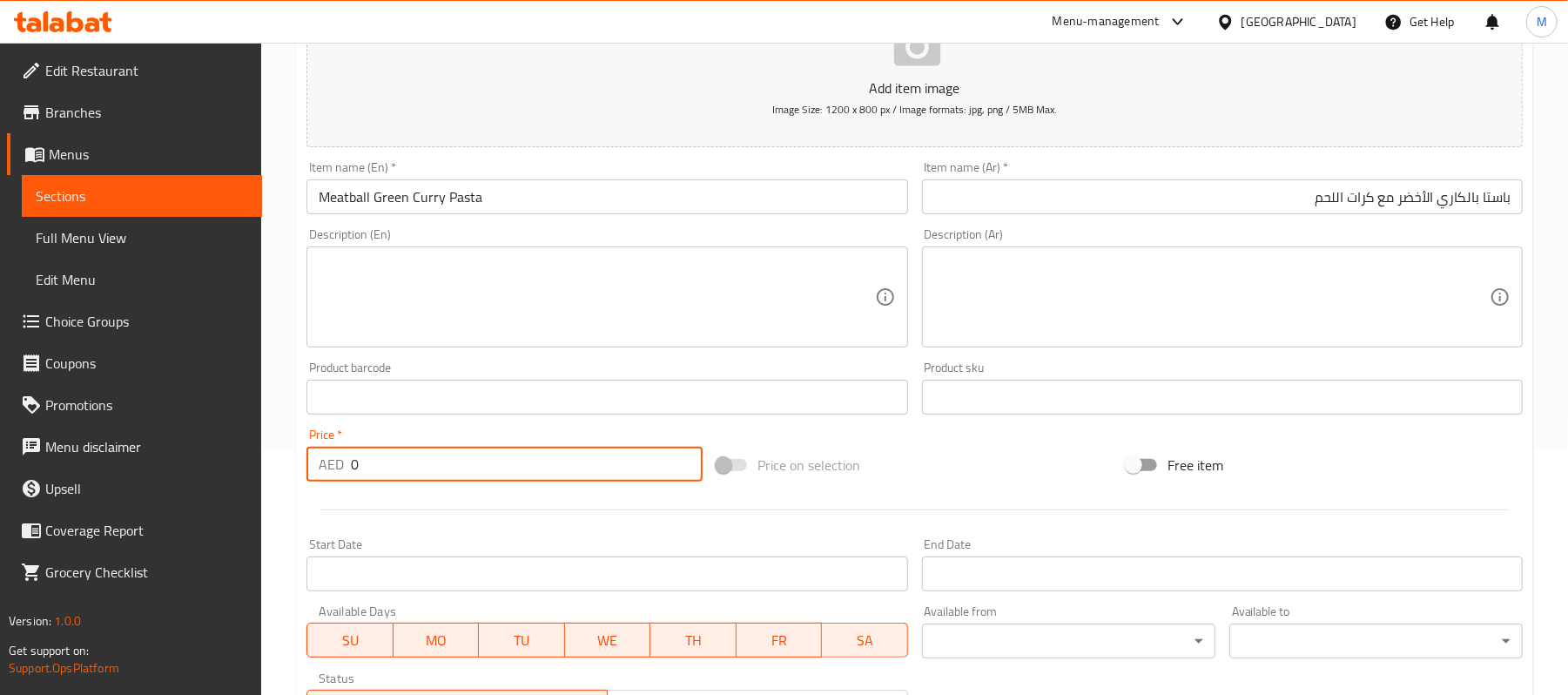
click at [347, 464] on div "AED 0 Price *" at bounding box center [505, 464] width 396 height 35
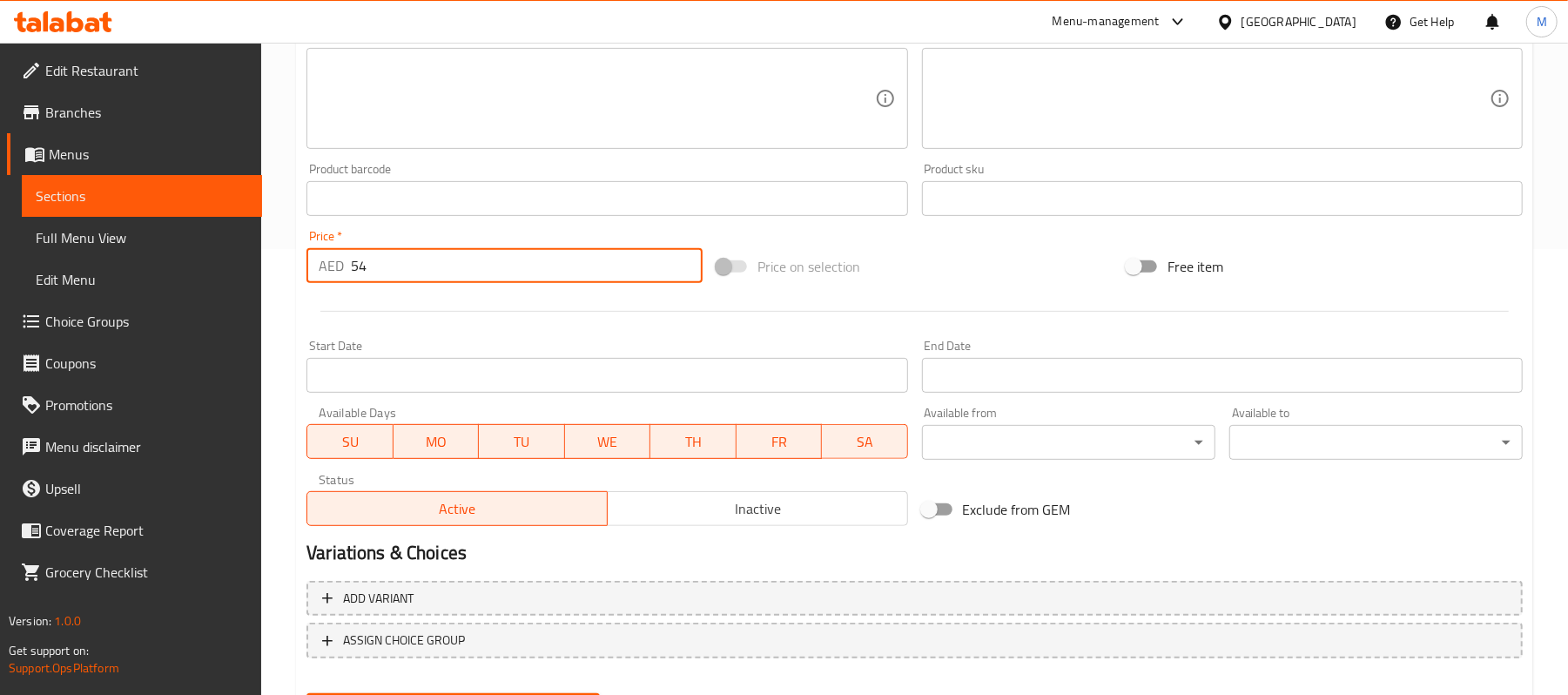
scroll to position [533, 0]
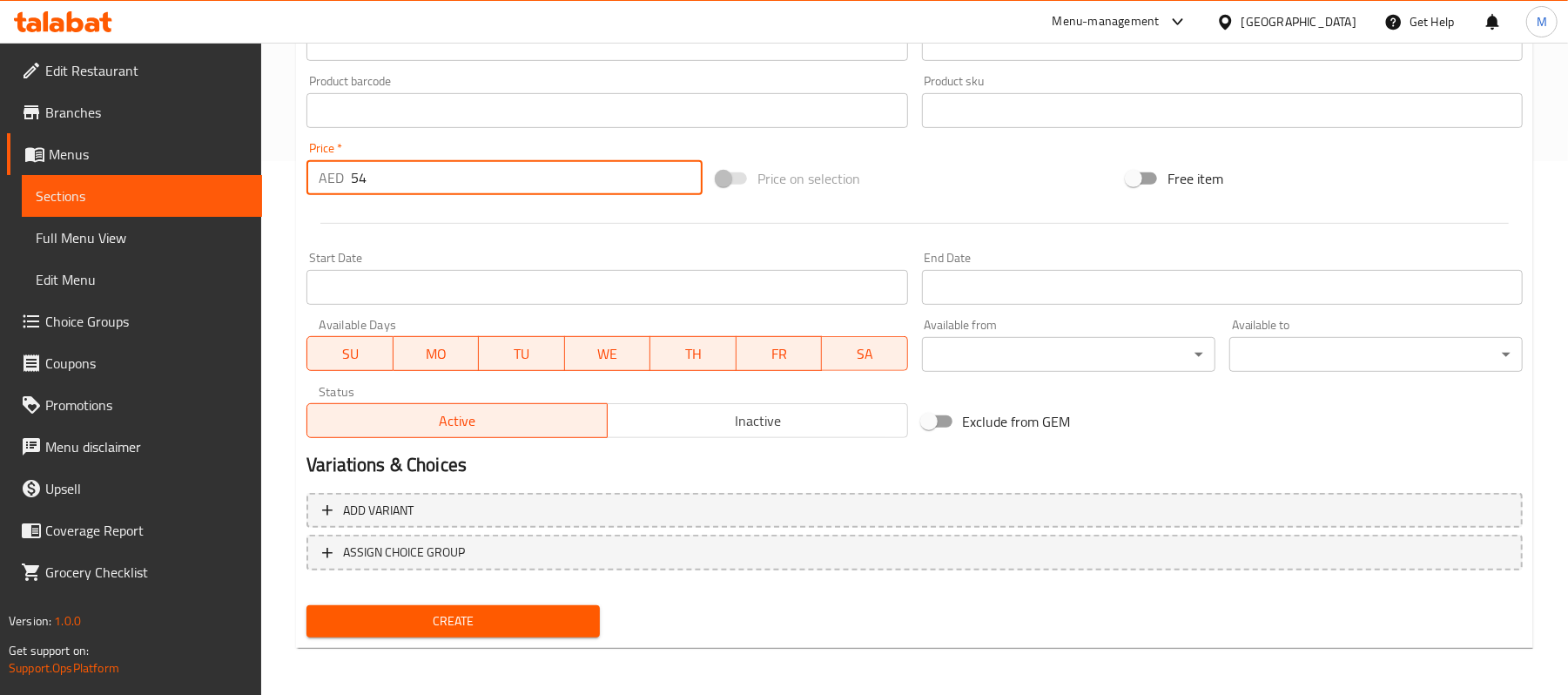
type input "54"
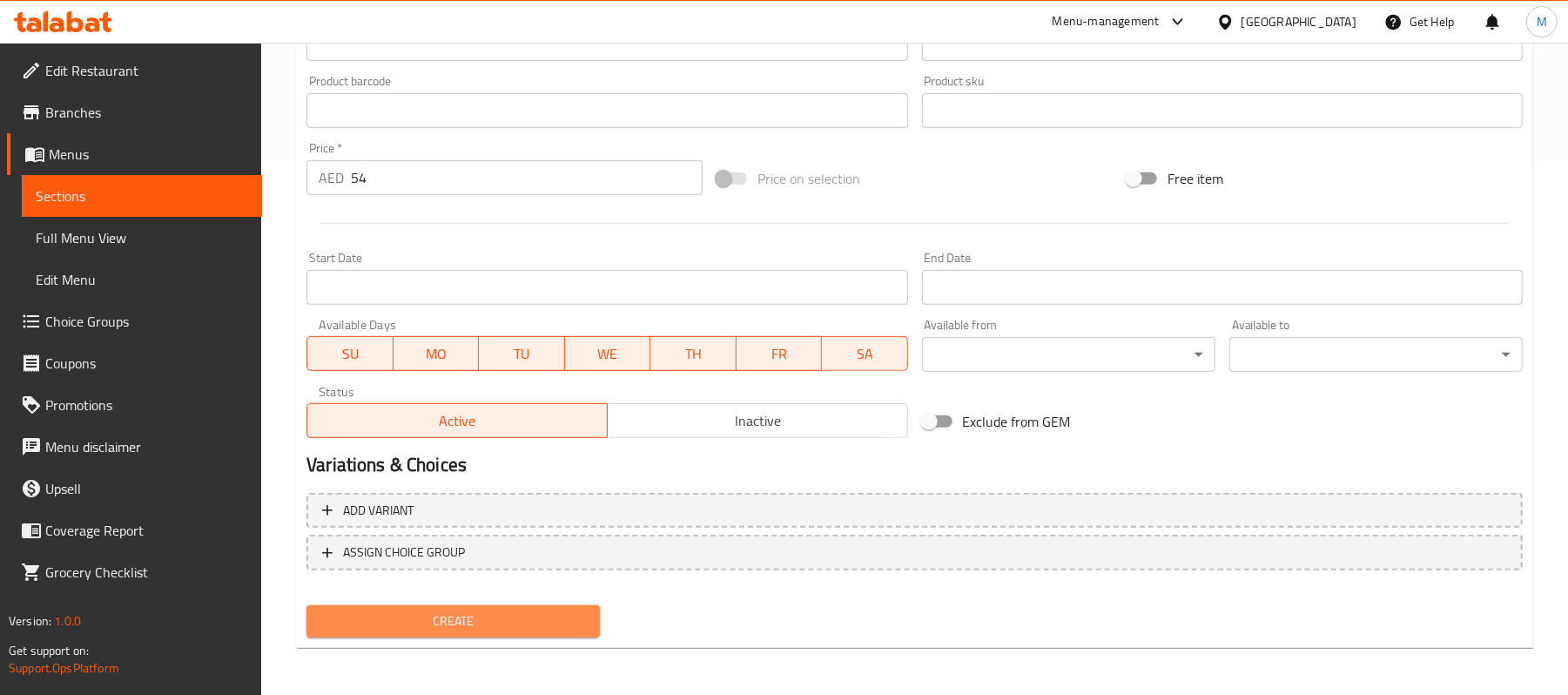
click at [509, 631] on button "Create" at bounding box center [453, 621] width 293 height 32
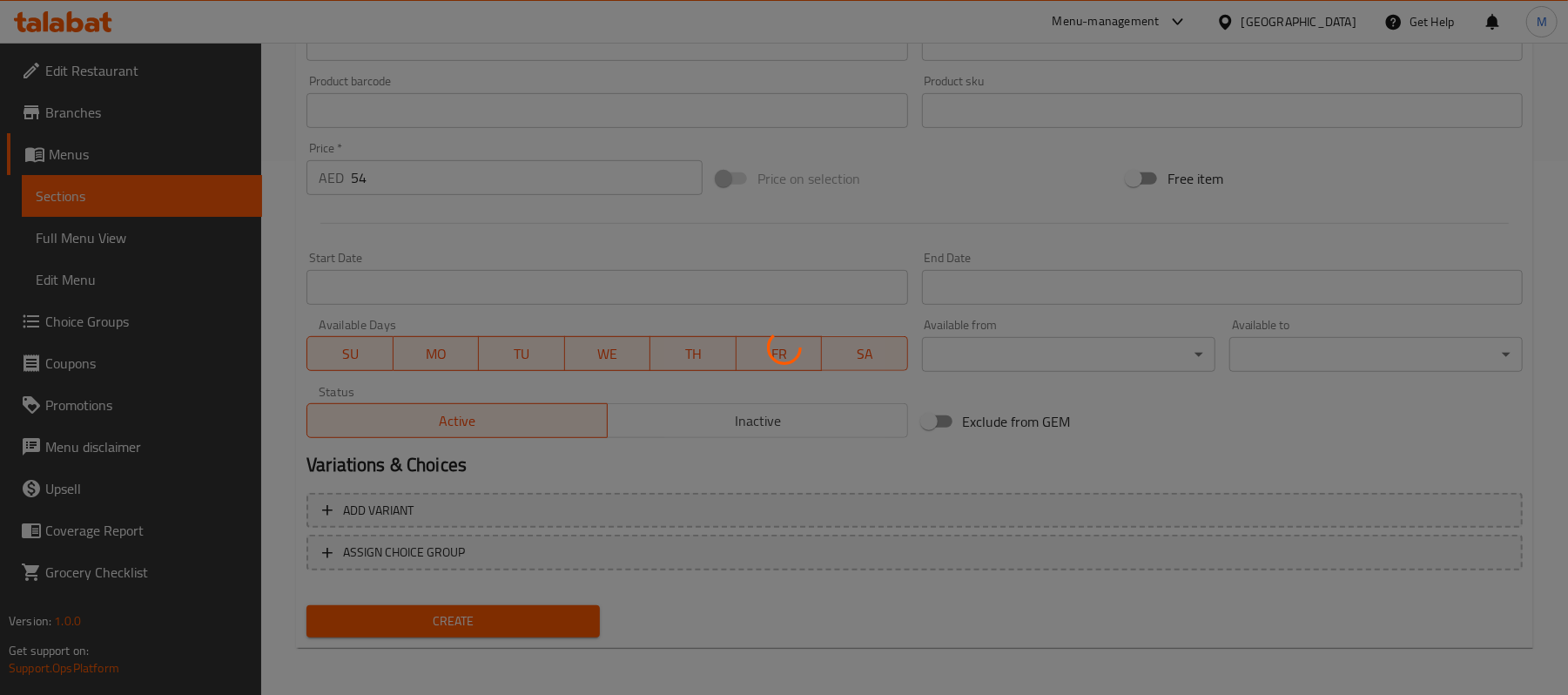
type input "0"
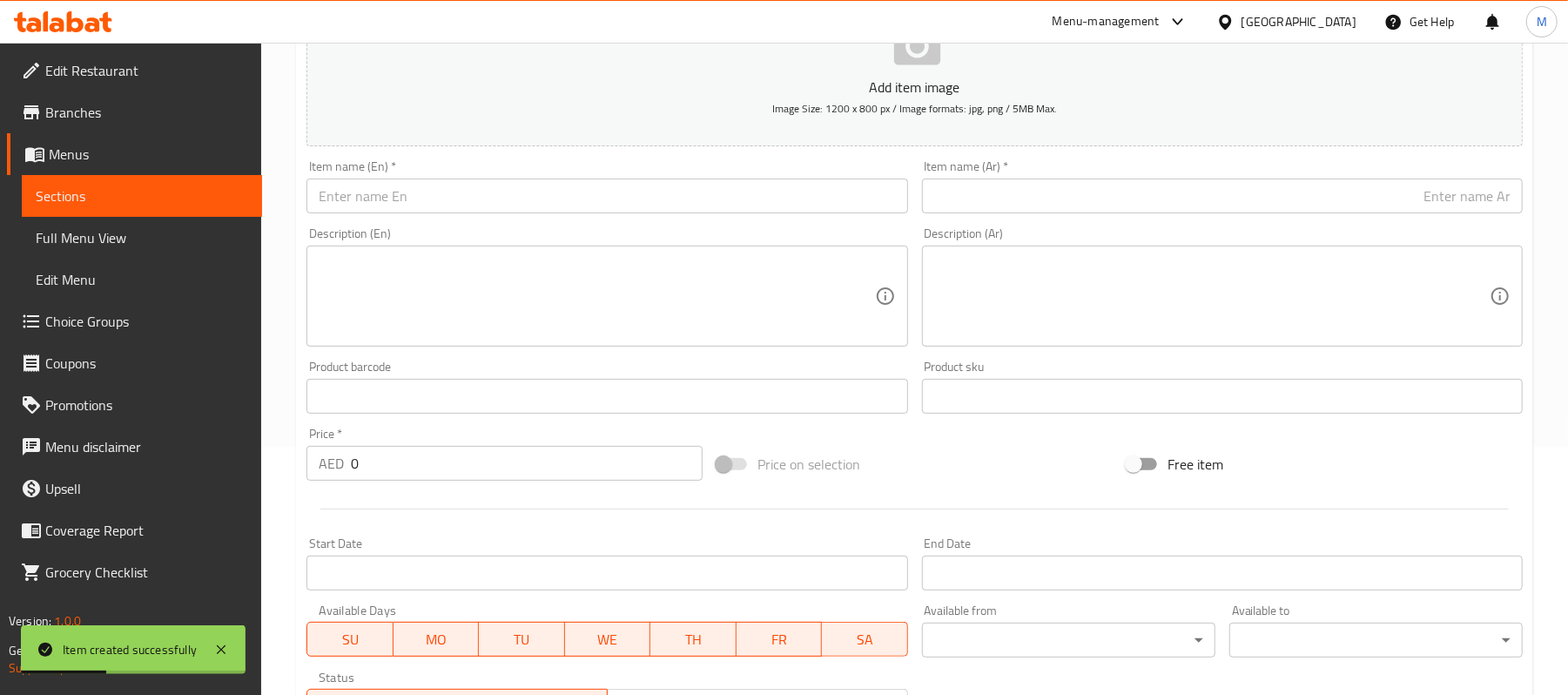
scroll to position [69, 0]
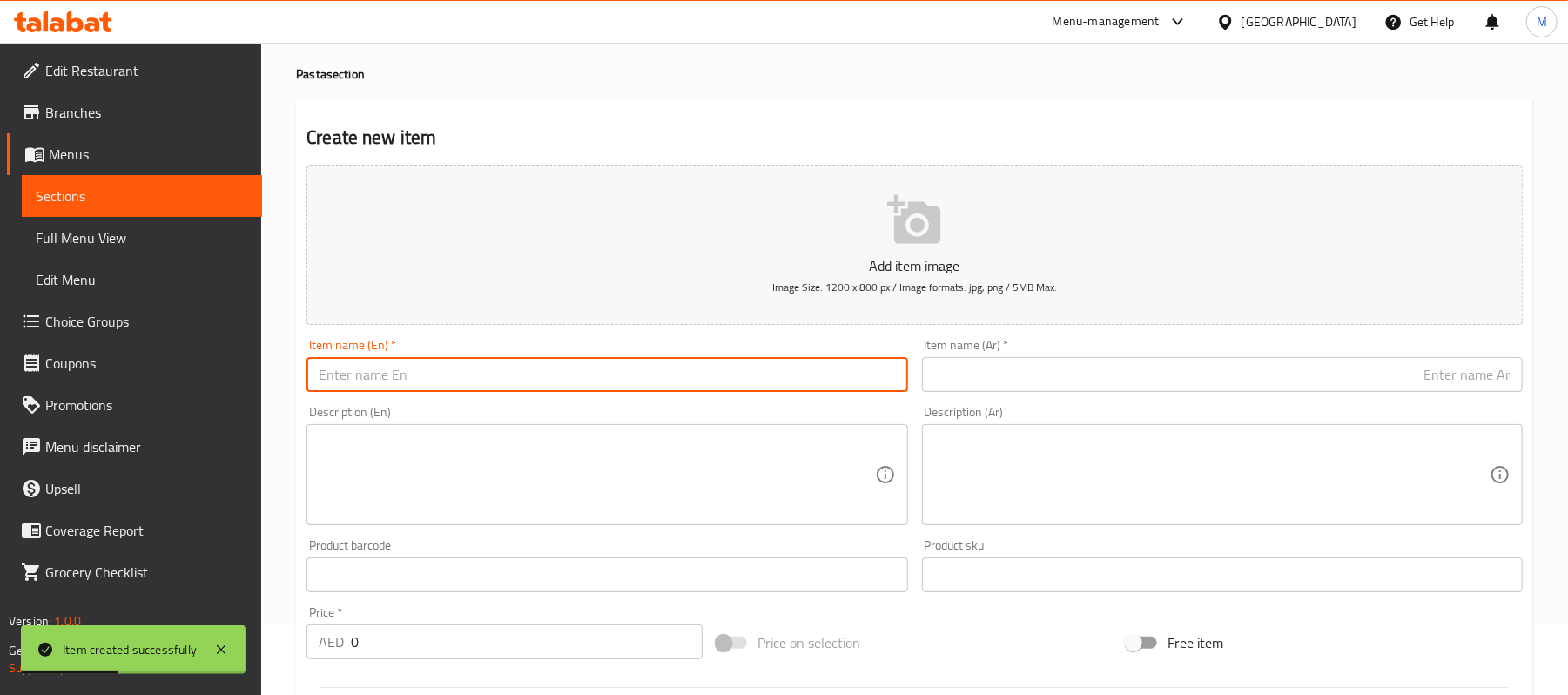
click at [545, 392] on input "text" at bounding box center [607, 374] width 601 height 35
paste input "Mac & cheese PASTA"
click at [540, 388] on input "Mac & cheese PASTA" at bounding box center [607, 374] width 601 height 35
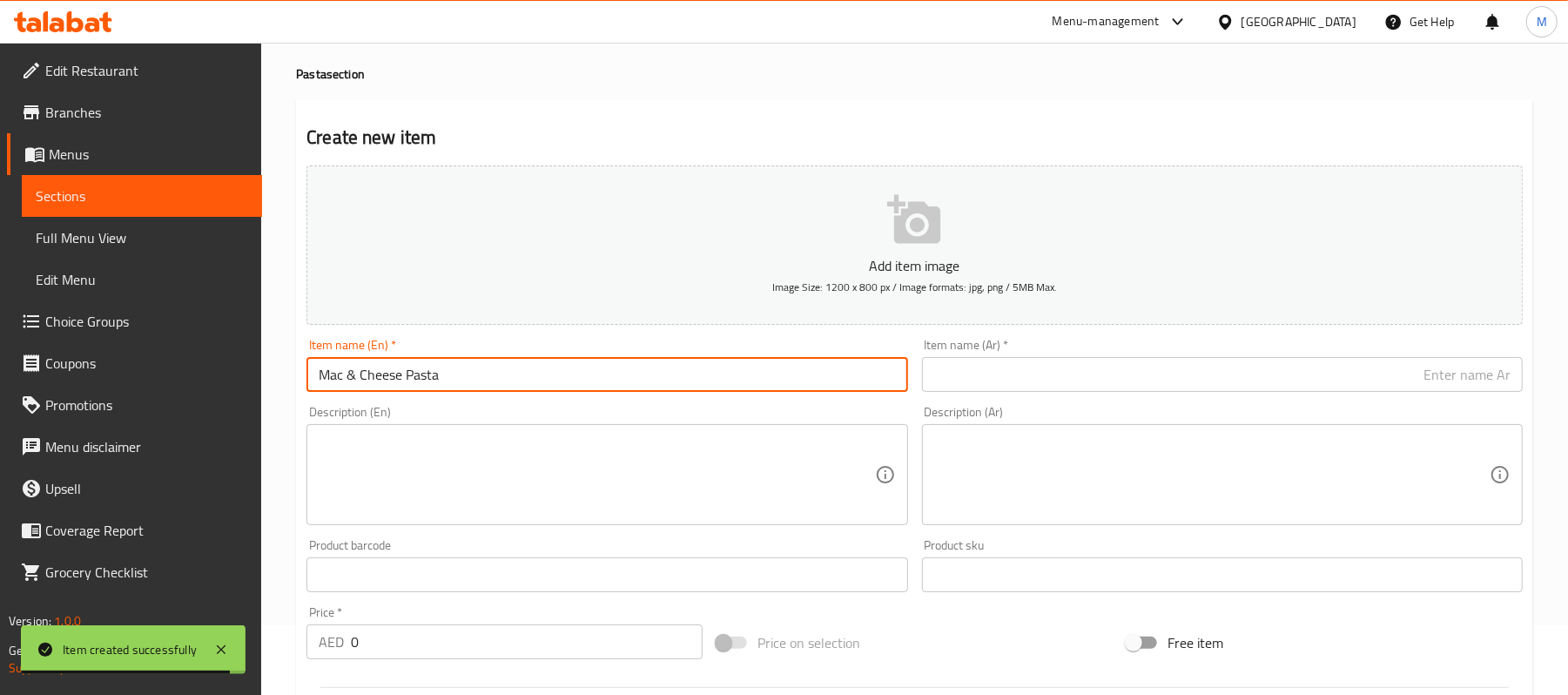
type input "Mac & Cheese Pasta"
click at [637, 355] on div "Item name (En)   * Mac & Cheese Pasta Item name (En) *" at bounding box center [607, 365] width 601 height 53
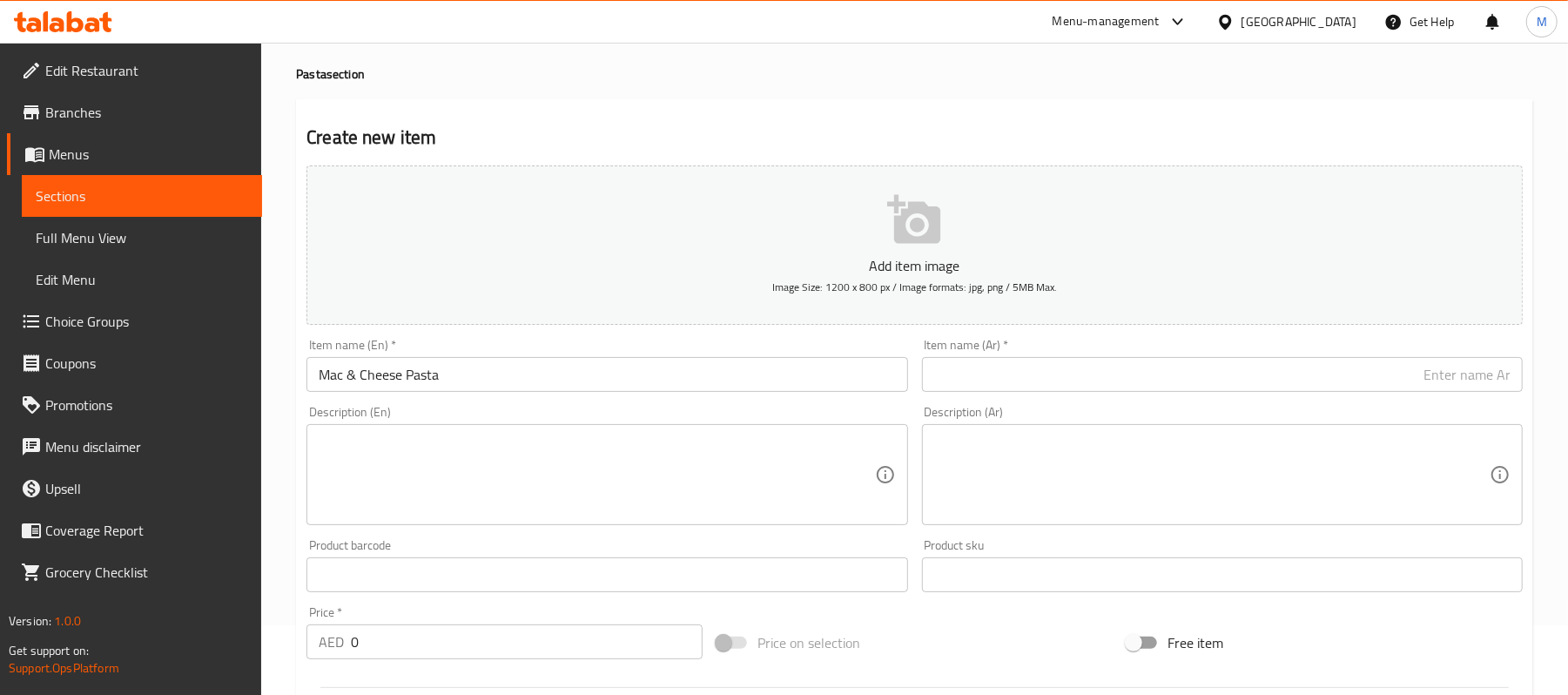
click at [594, 376] on input "Mac & Cheese Pasta" at bounding box center [607, 374] width 601 height 35
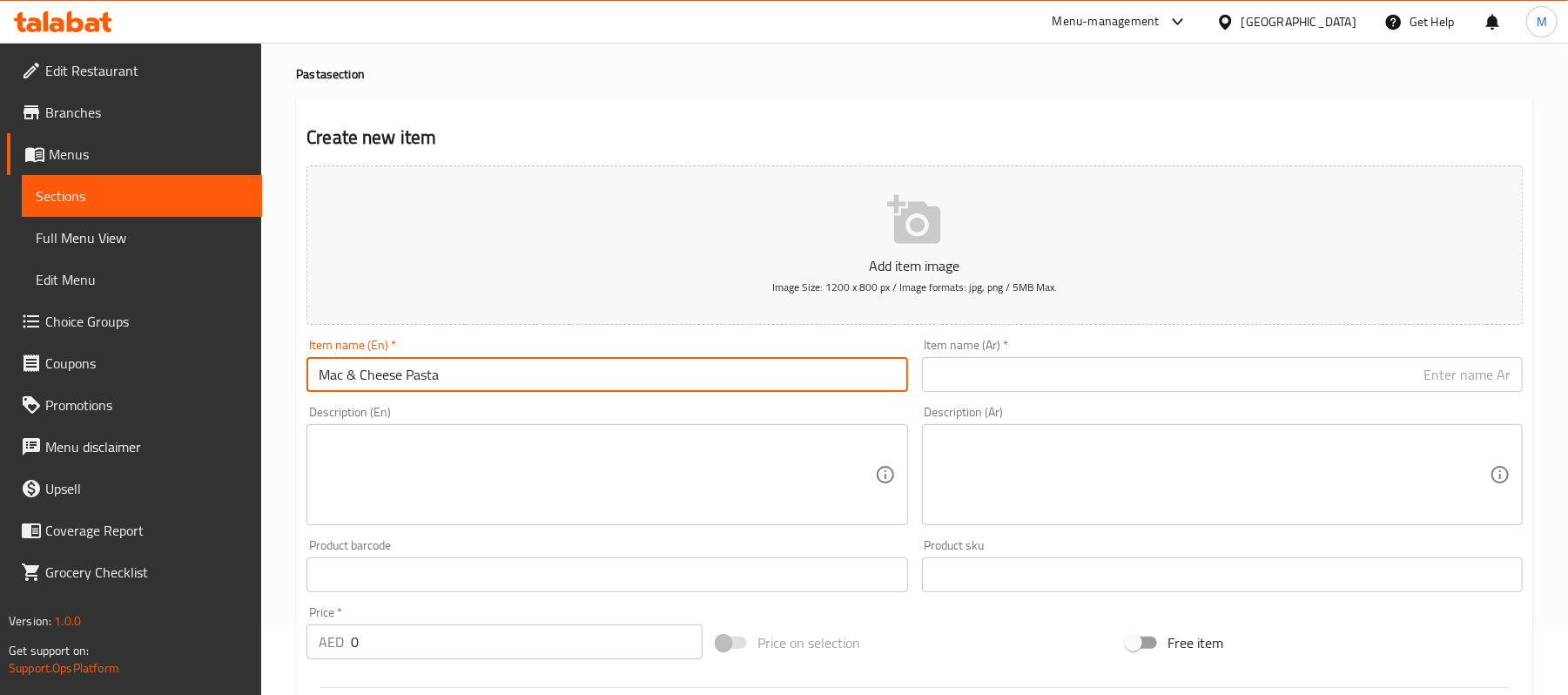
click at [594, 376] on input "Mac & Cheese Pasta" at bounding box center [607, 374] width 601 height 35
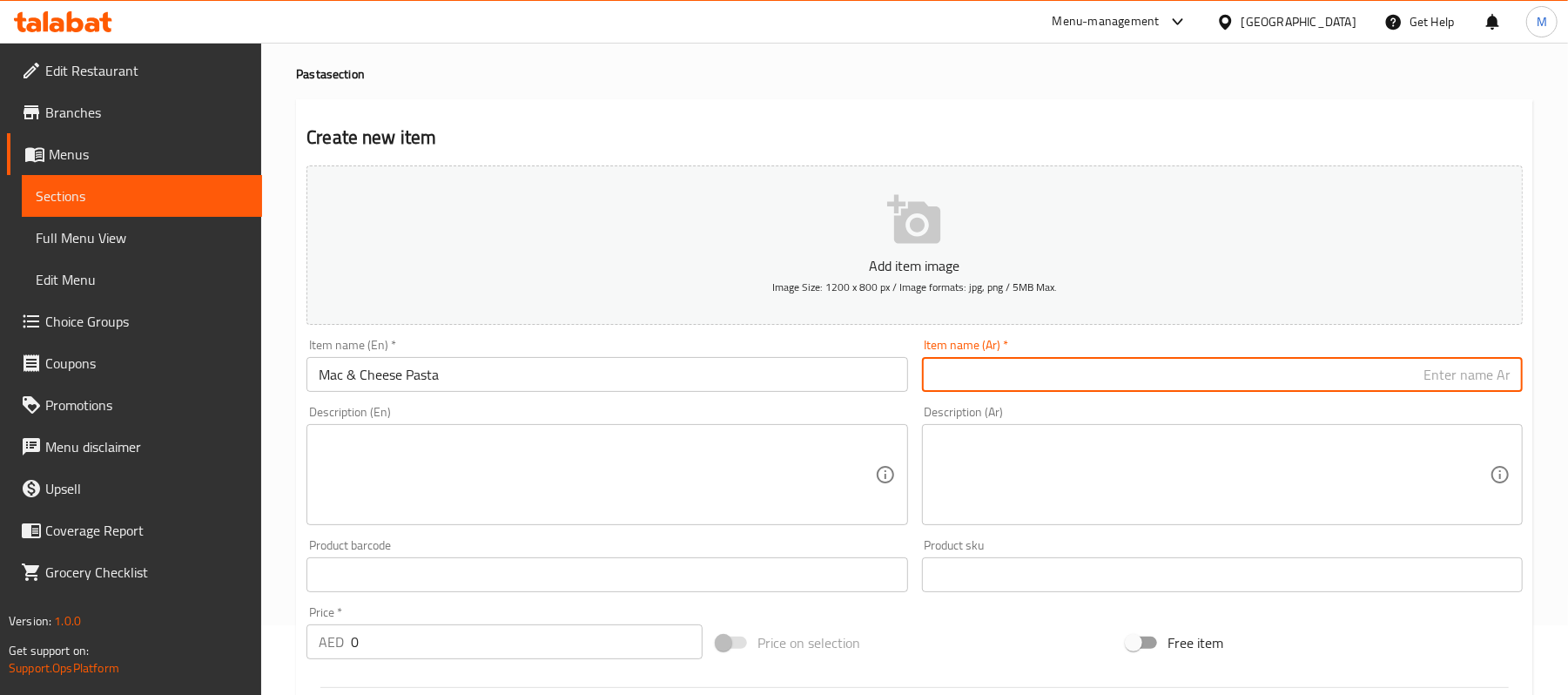
click at [1348, 384] on input "text" at bounding box center [1222, 374] width 601 height 35
type input "باستا ماك أند تشيز"
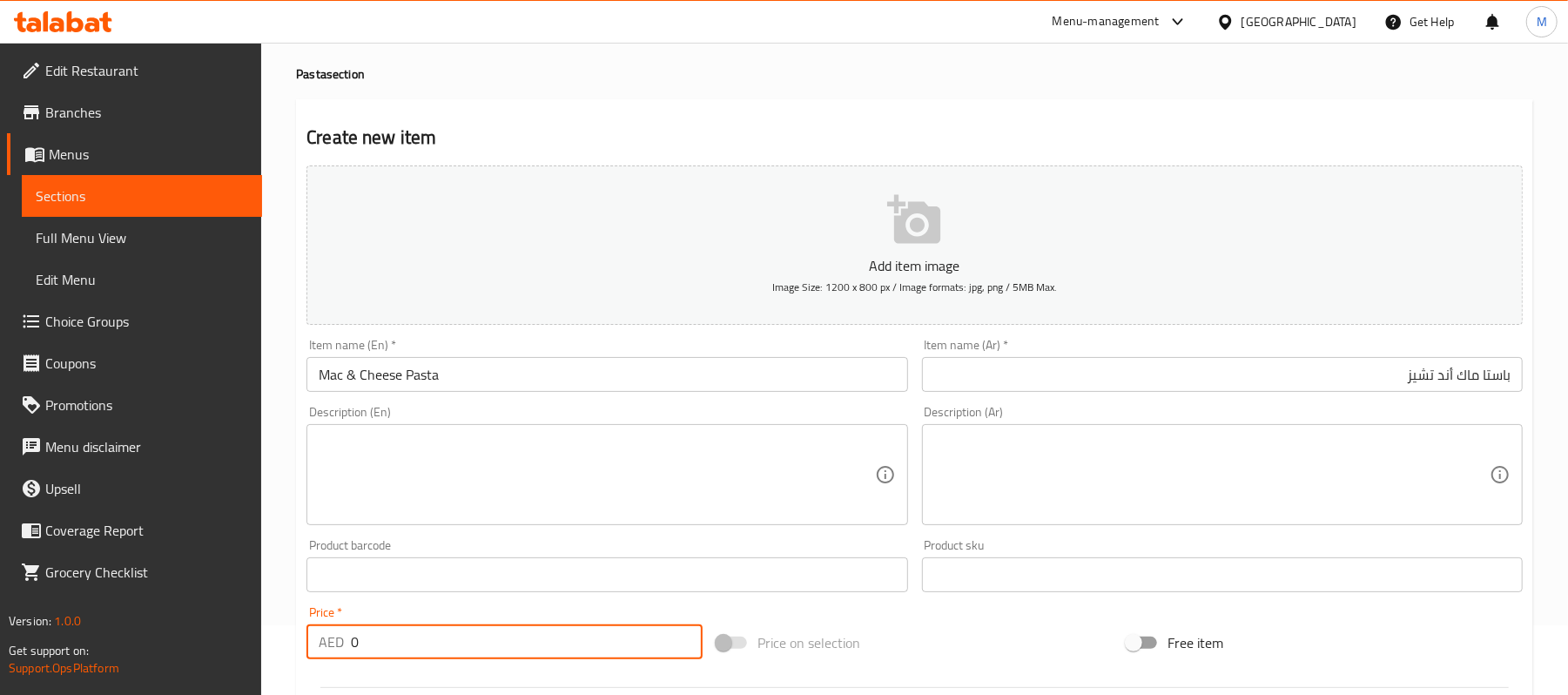
drag, startPoint x: 359, startPoint y: 646, endPoint x: 339, endPoint y: 646, distance: 20.0
click at [339, 646] on div "AED 0 Price *" at bounding box center [505, 641] width 396 height 35
paste input "54"
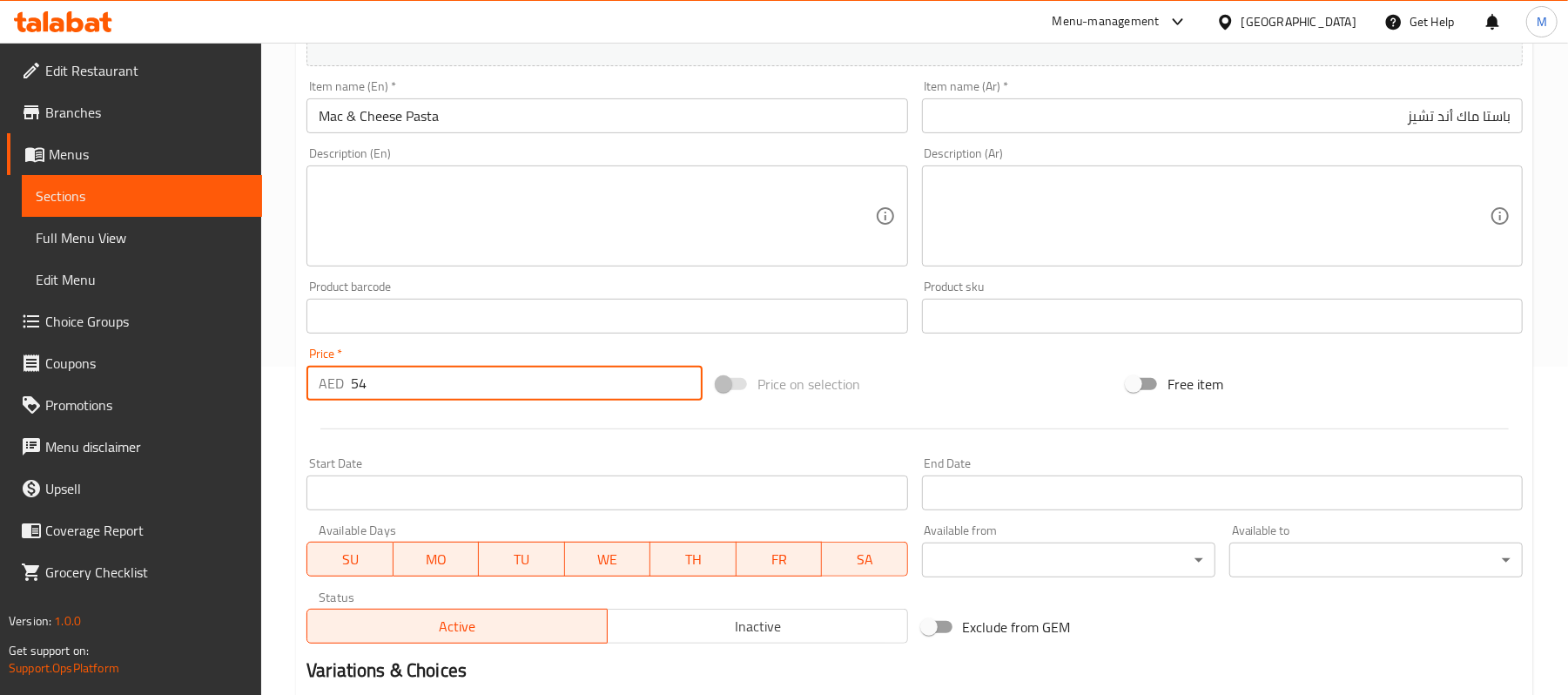
scroll to position [533, 0]
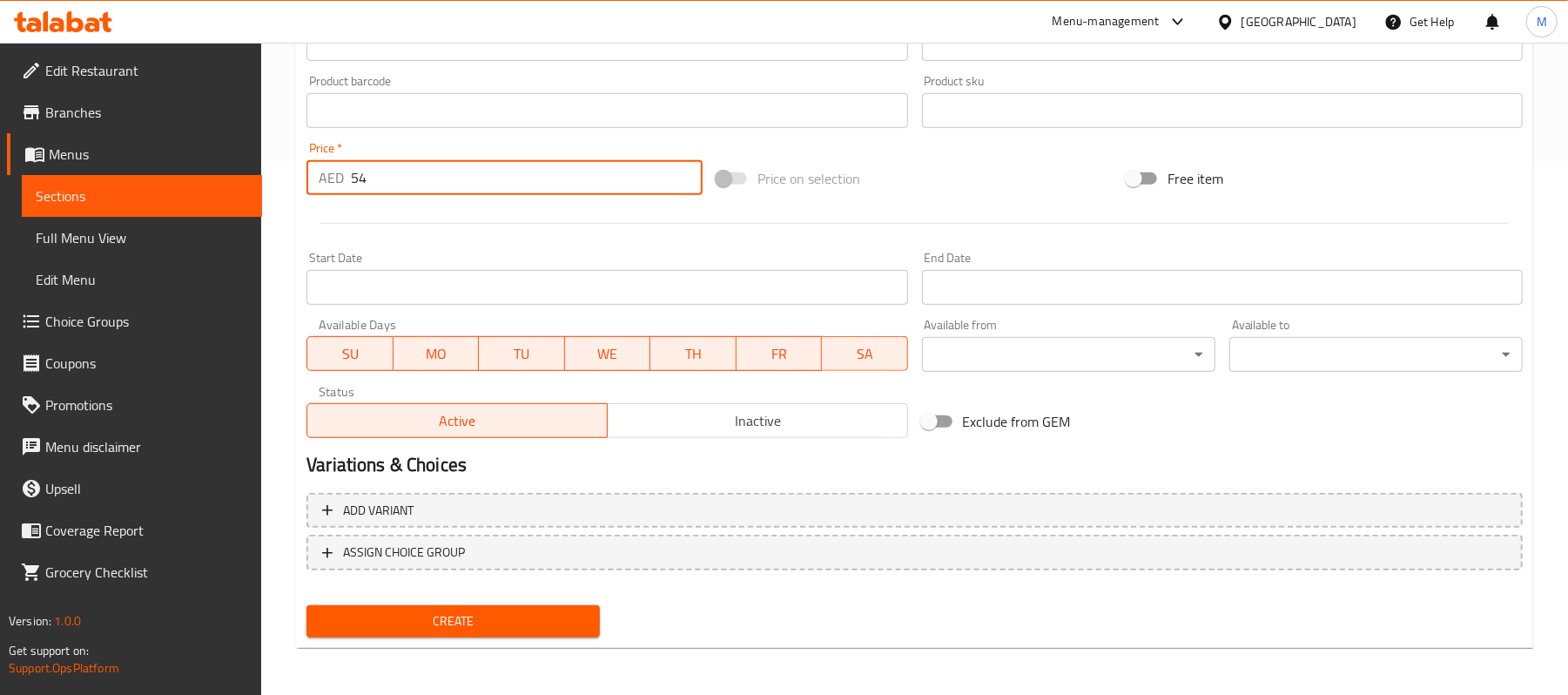
type input "54"
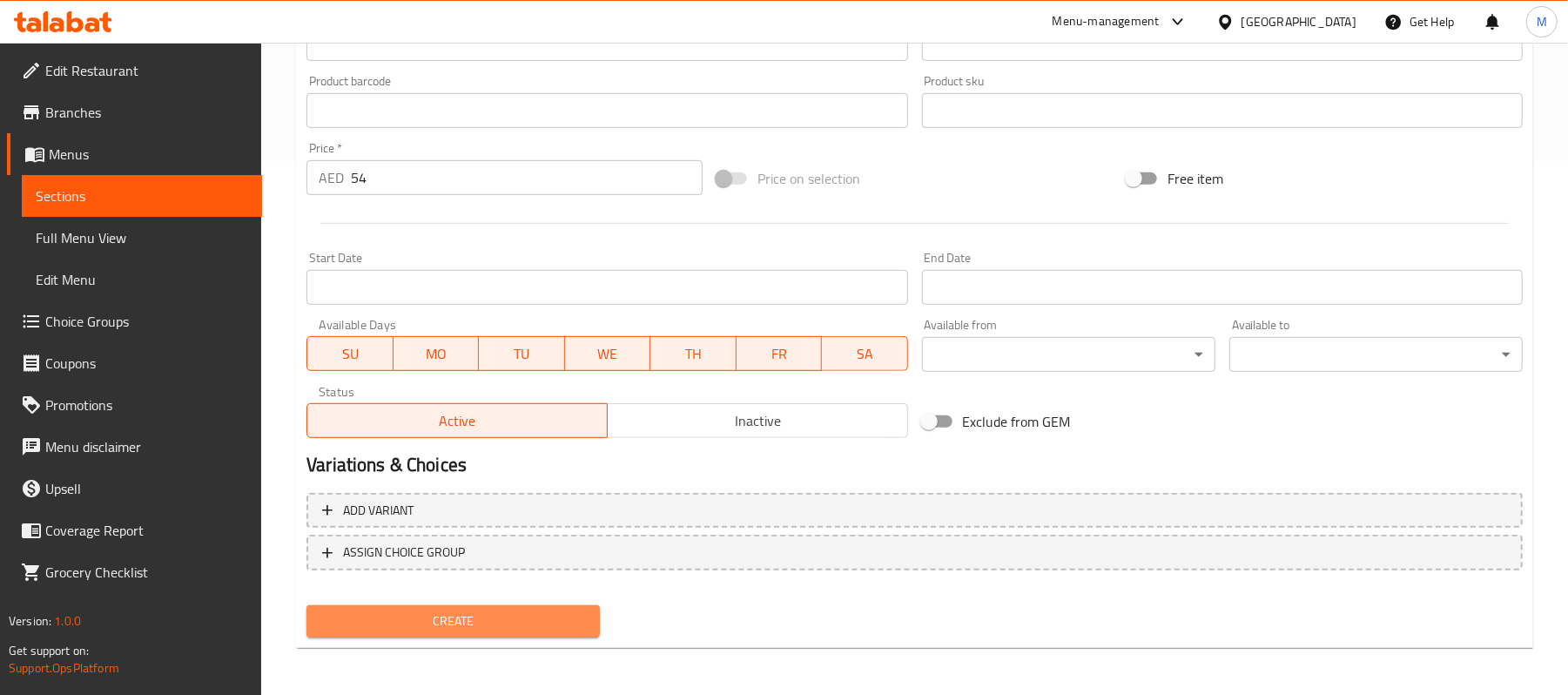
click at [479, 628] on span "Create" at bounding box center [452, 621] width 266 height 21
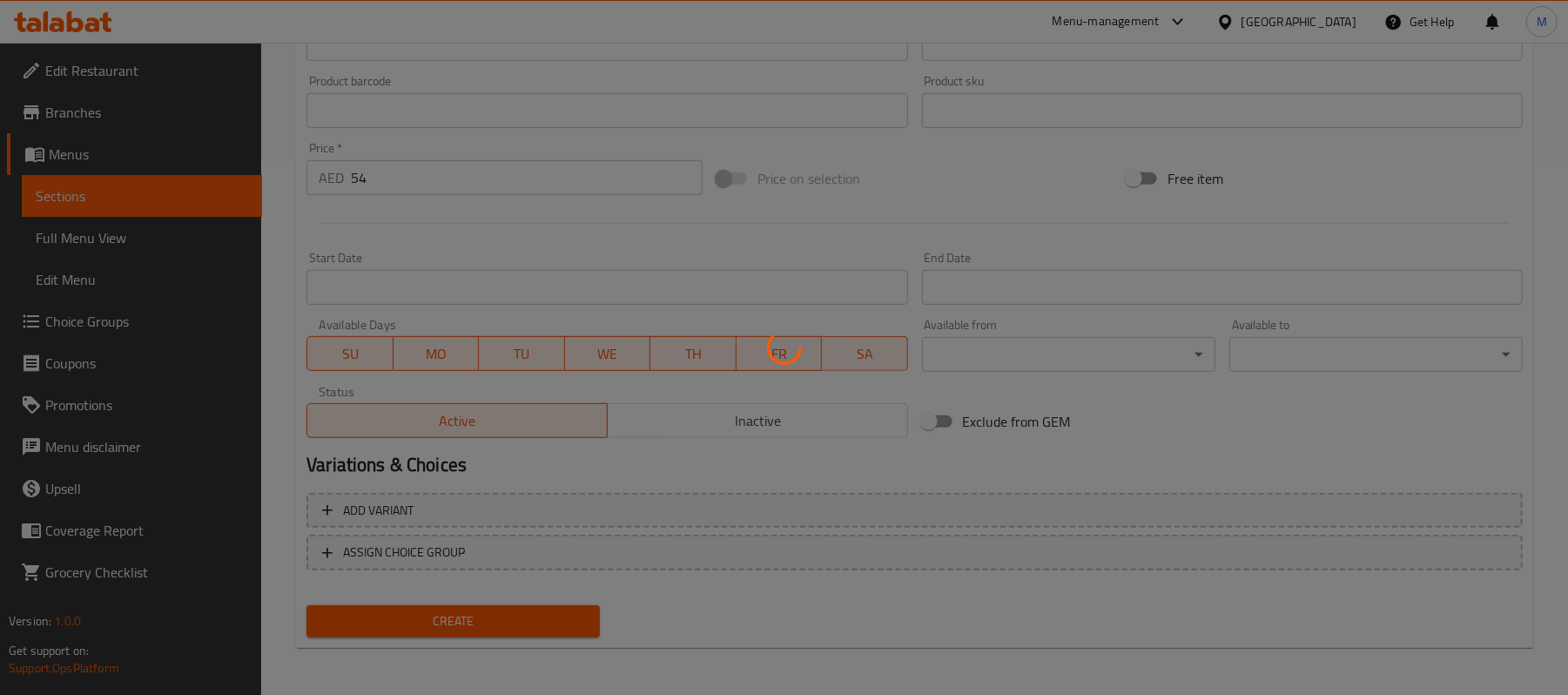
type input "0"
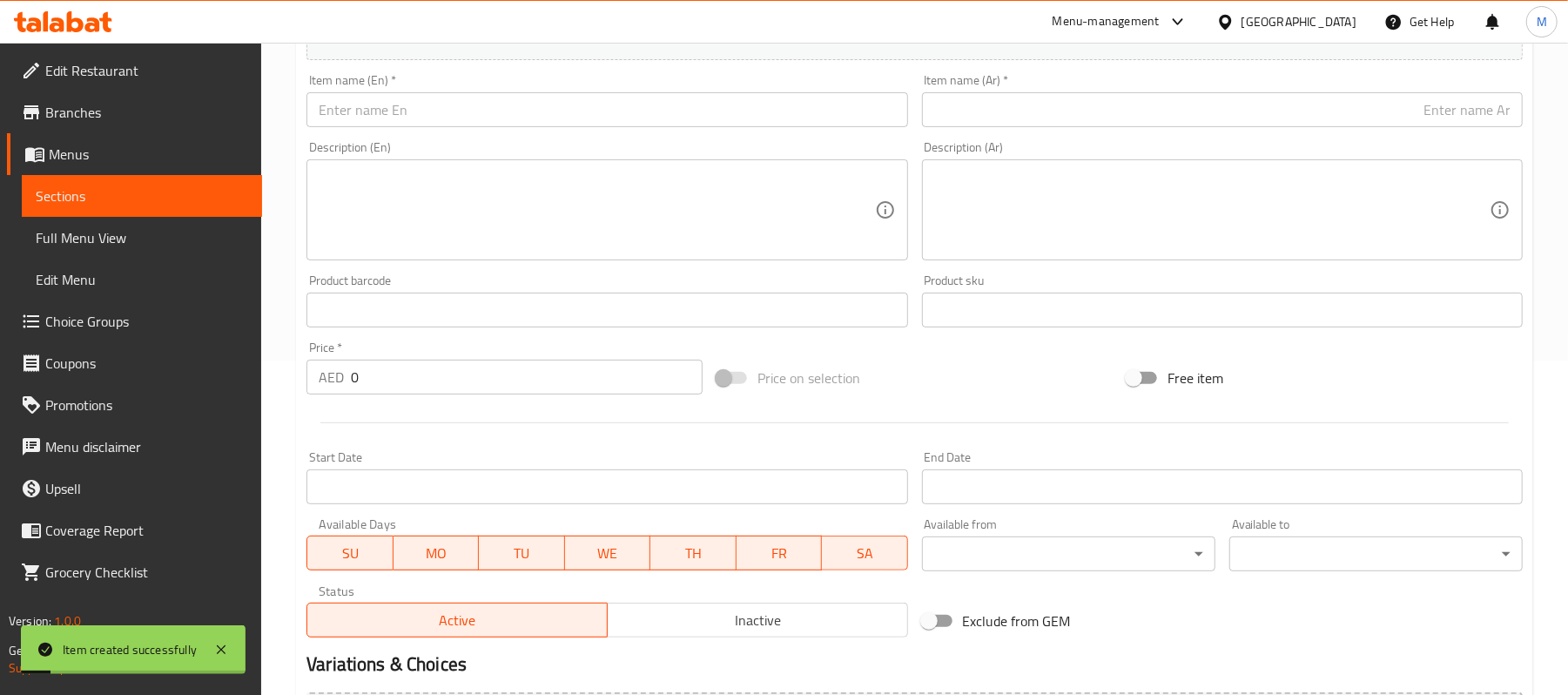
scroll to position [0, 0]
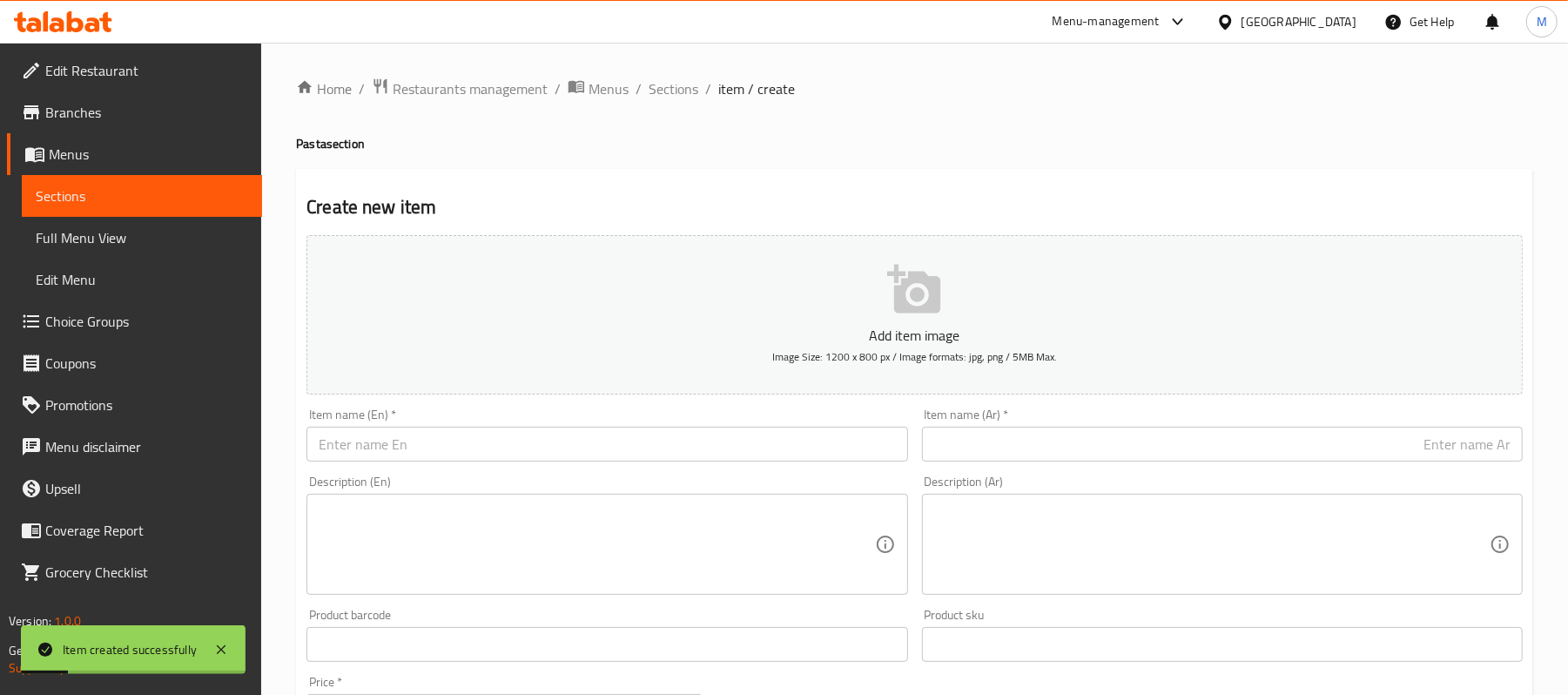
click at [636, 456] on input "text" at bounding box center [607, 443] width 601 height 35
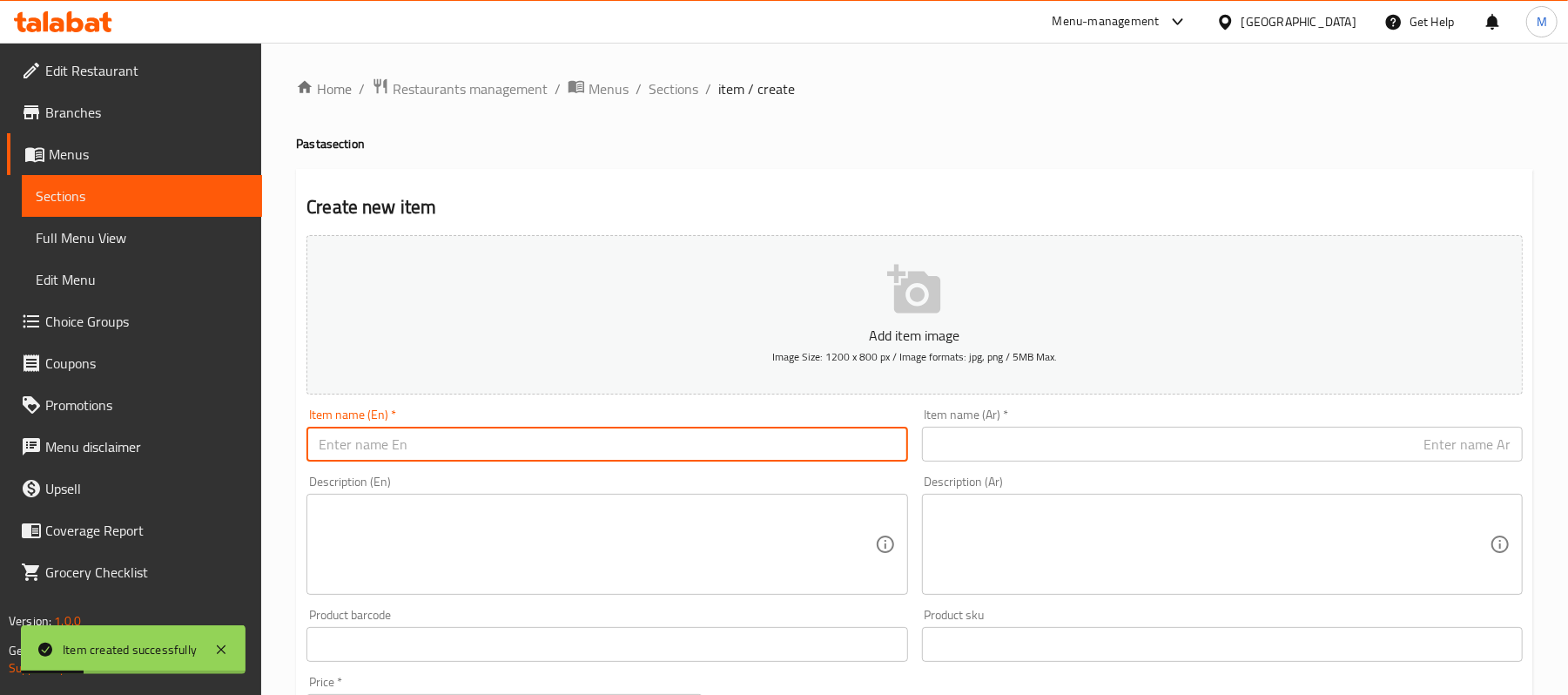
paste input "Dynamite chicken pasta"
click at [635, 454] on input "Dynamite chicken pasta" at bounding box center [607, 443] width 601 height 35
type input "Dynamite Chicken Pasta"
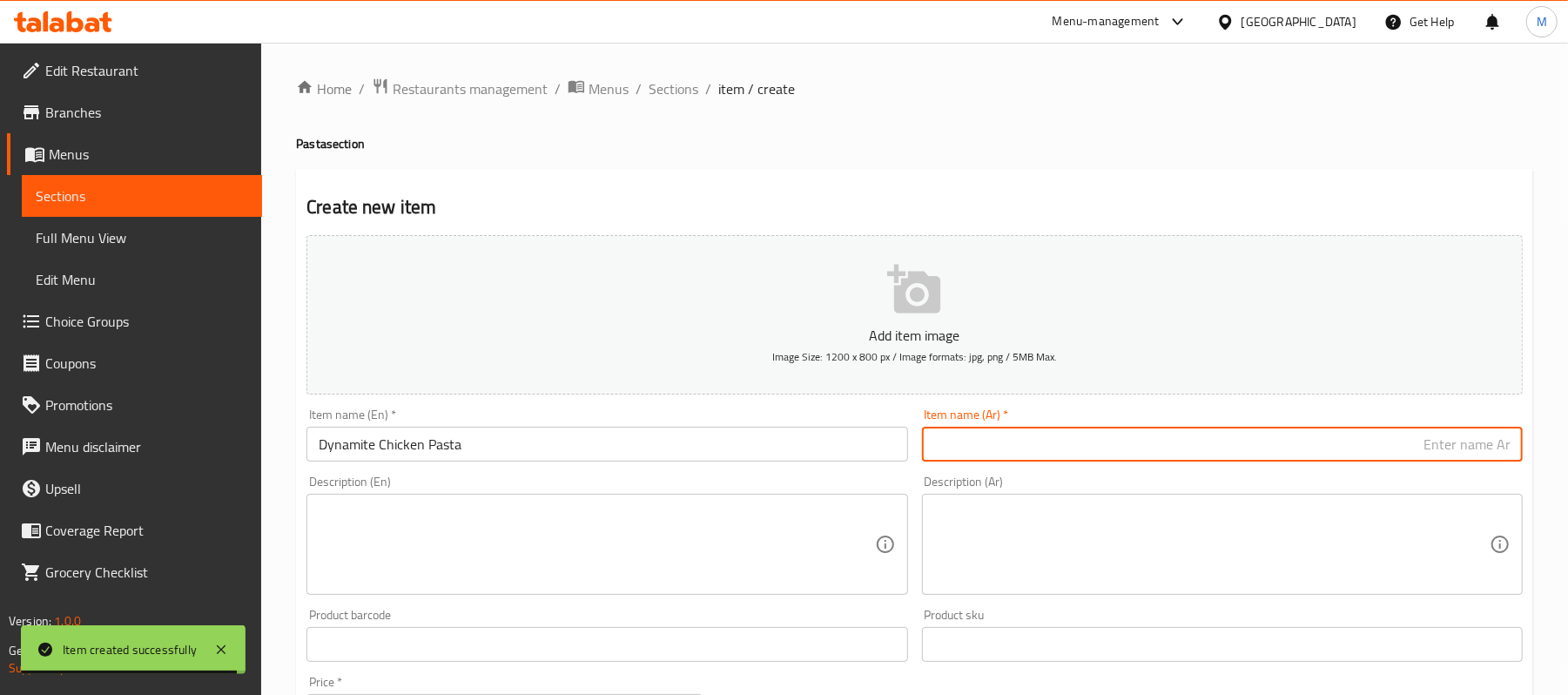
click at [1228, 458] on input "text" at bounding box center [1222, 443] width 601 height 35
paste input "معكرونة دجاج ديناميت"
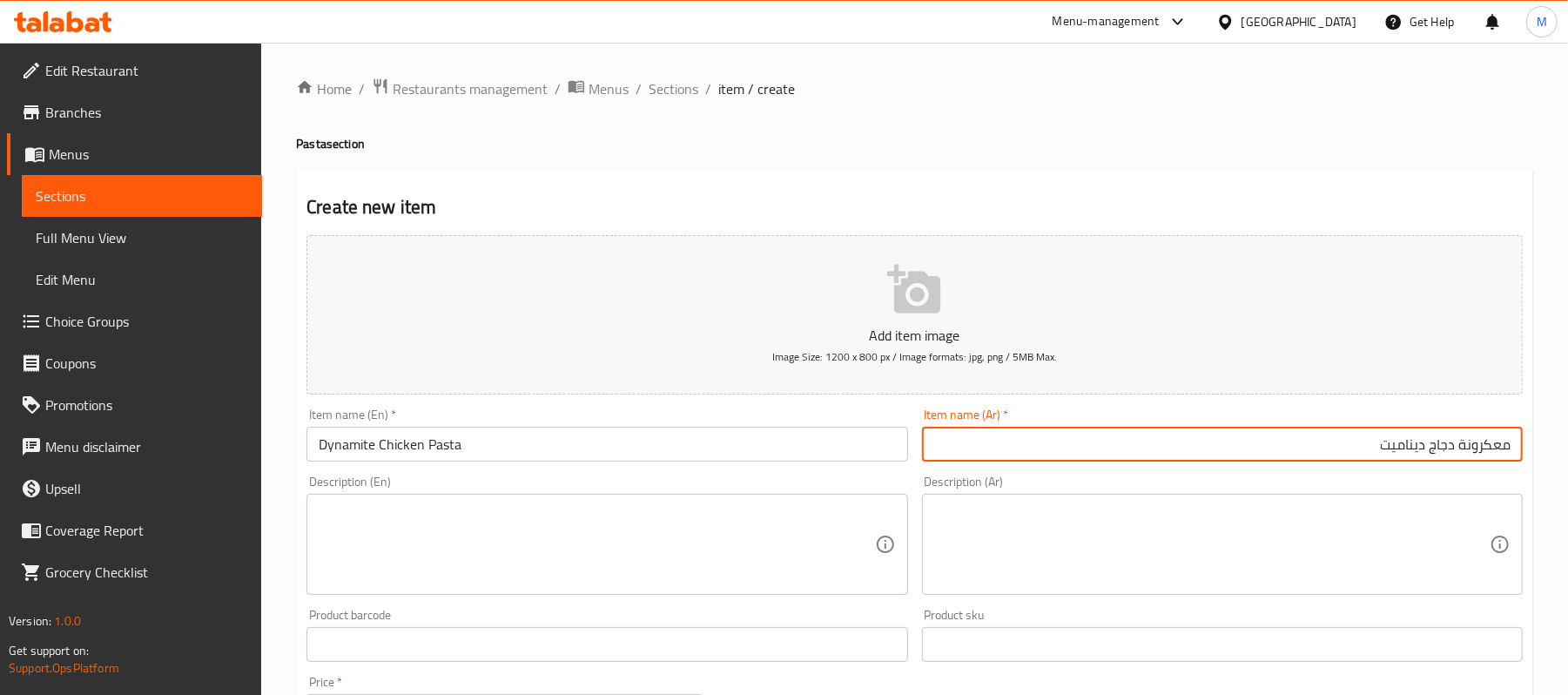
click at [1495, 443] on input "معكرونة دجاج ديناميت" at bounding box center [1222, 443] width 601 height 35
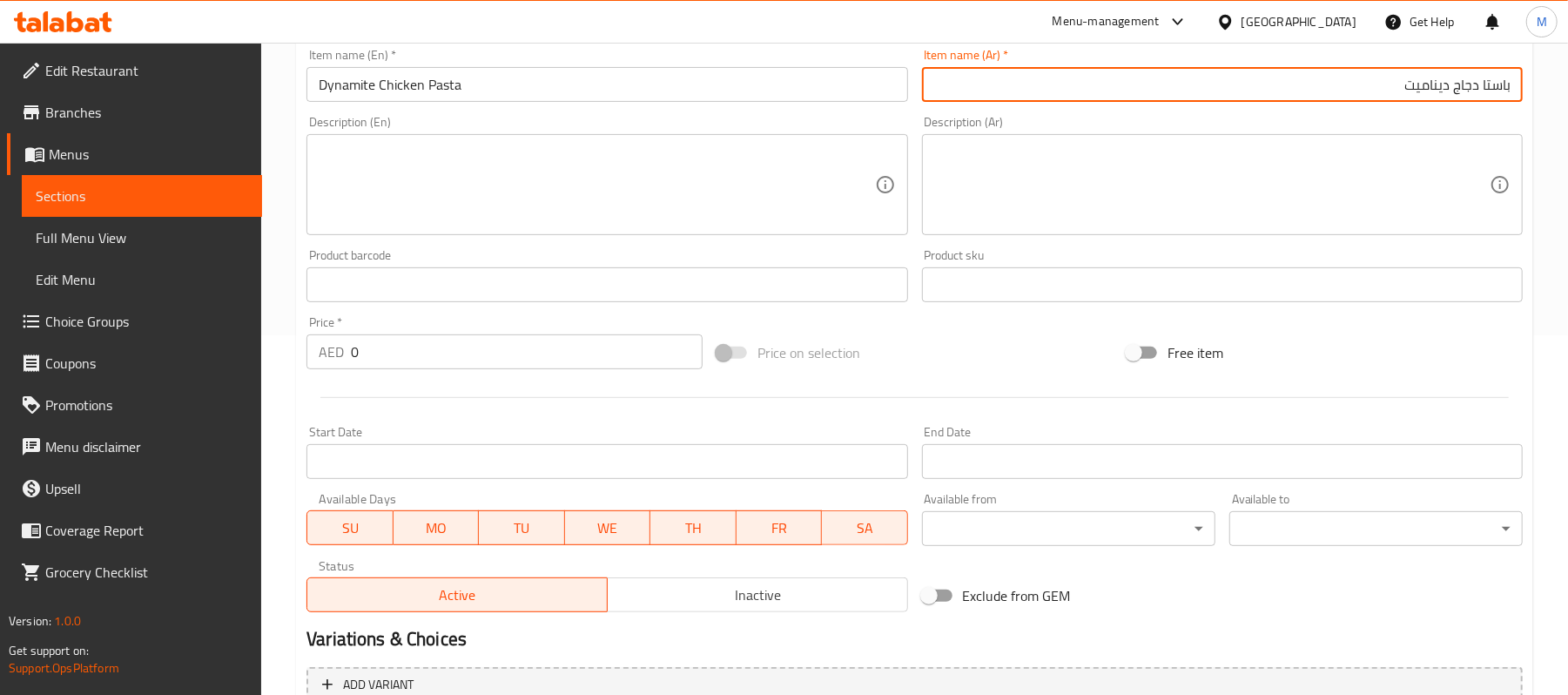
scroll to position [418, 0]
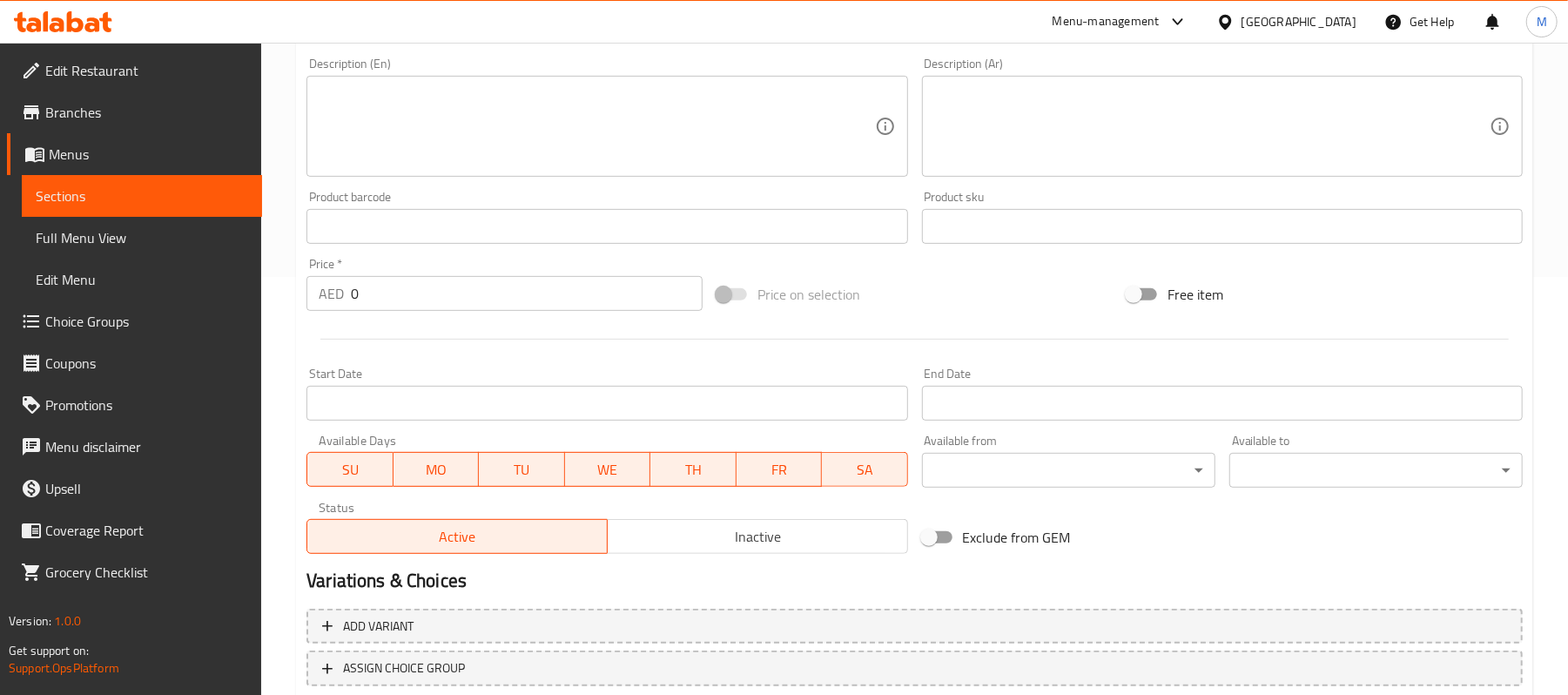
type input "باستا دجاج ديناميت"
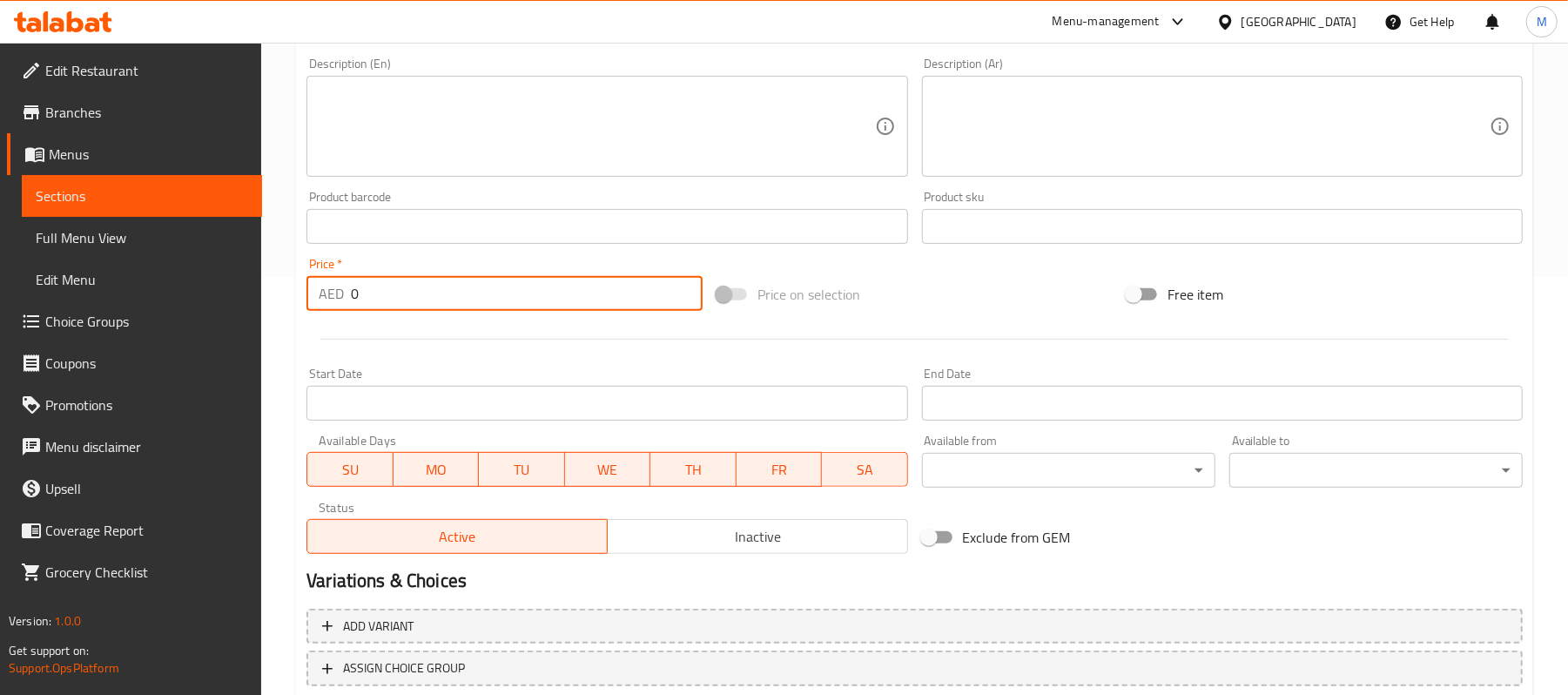
drag, startPoint x: 381, startPoint y: 289, endPoint x: 308, endPoint y: 305, distance: 74.7
click at [308, 305] on div "AED 0 Price *" at bounding box center [505, 293] width 396 height 35
paste input "54"
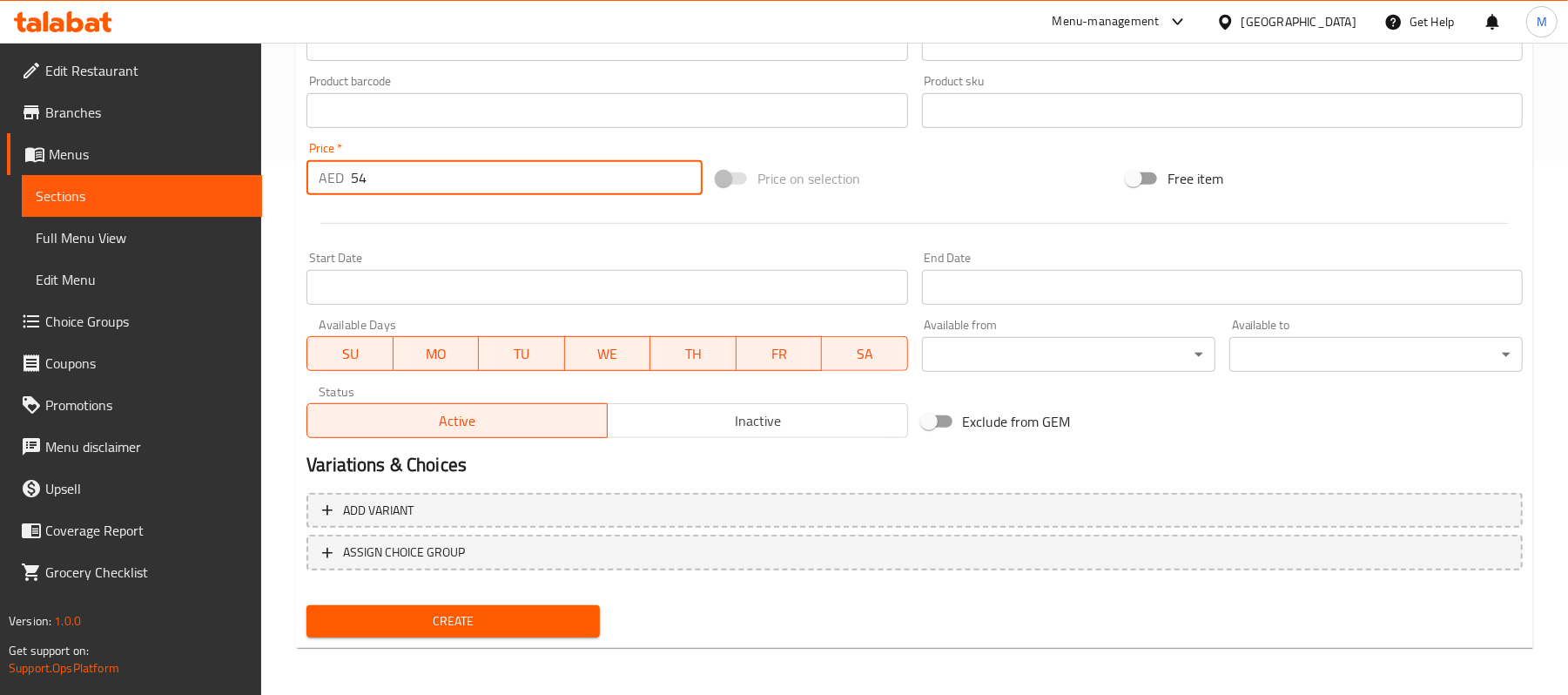
type input "54"
click at [556, 621] on span "Create" at bounding box center [452, 621] width 266 height 21
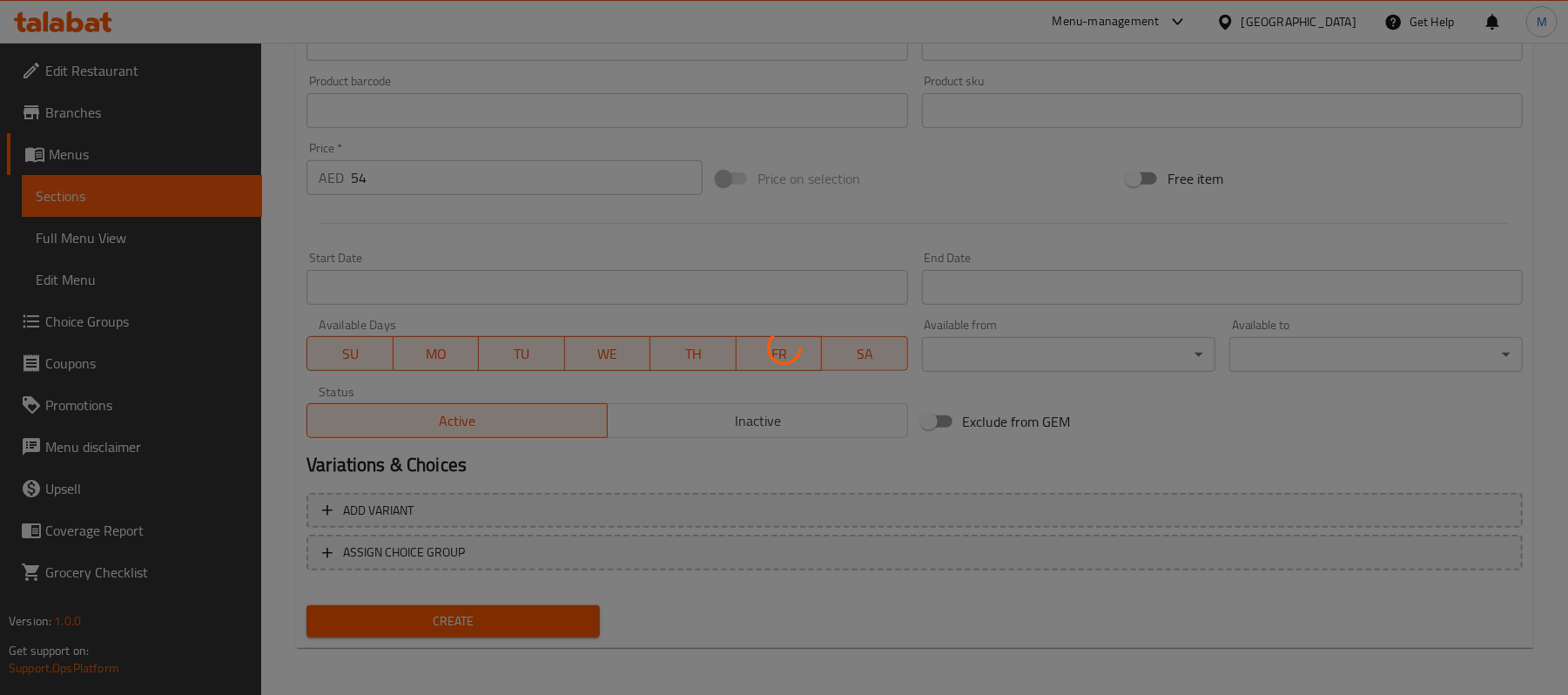
type input "0"
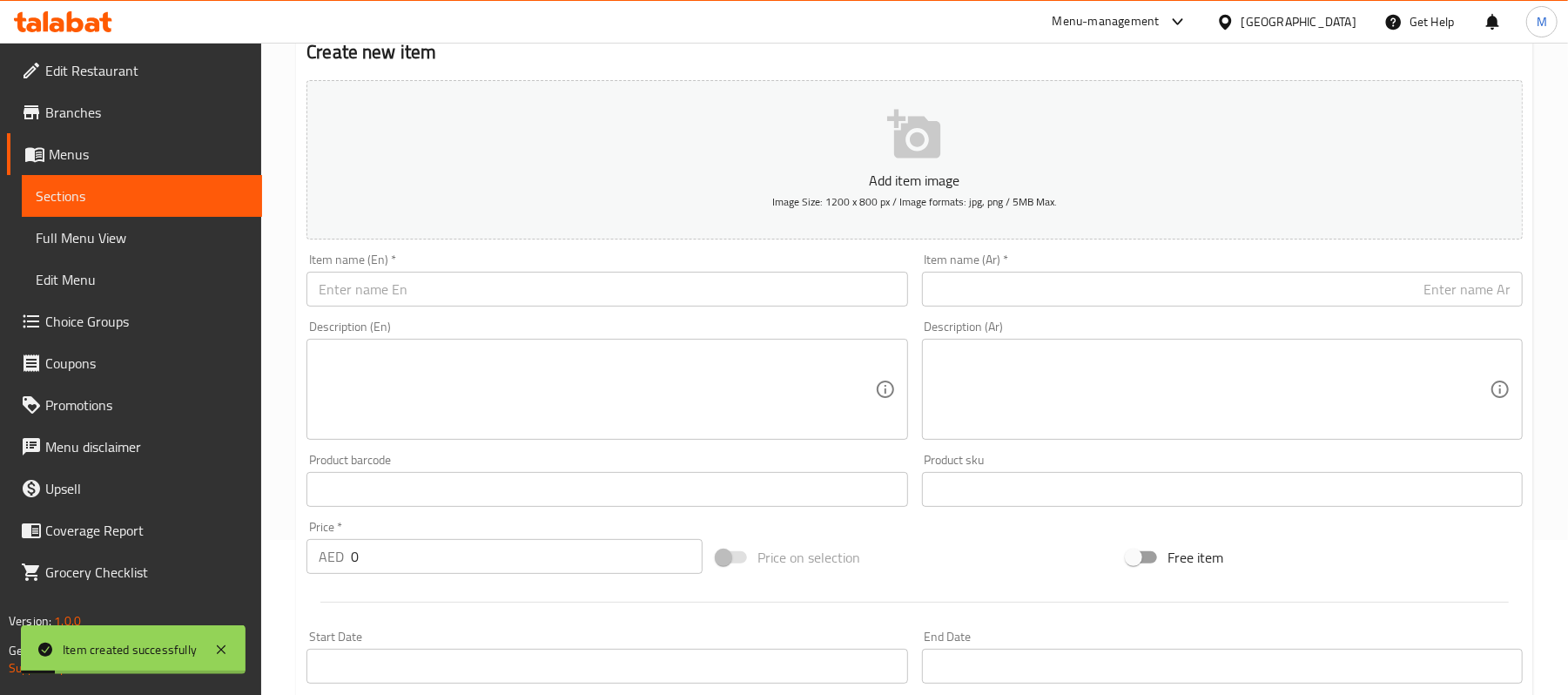
scroll to position [69, 0]
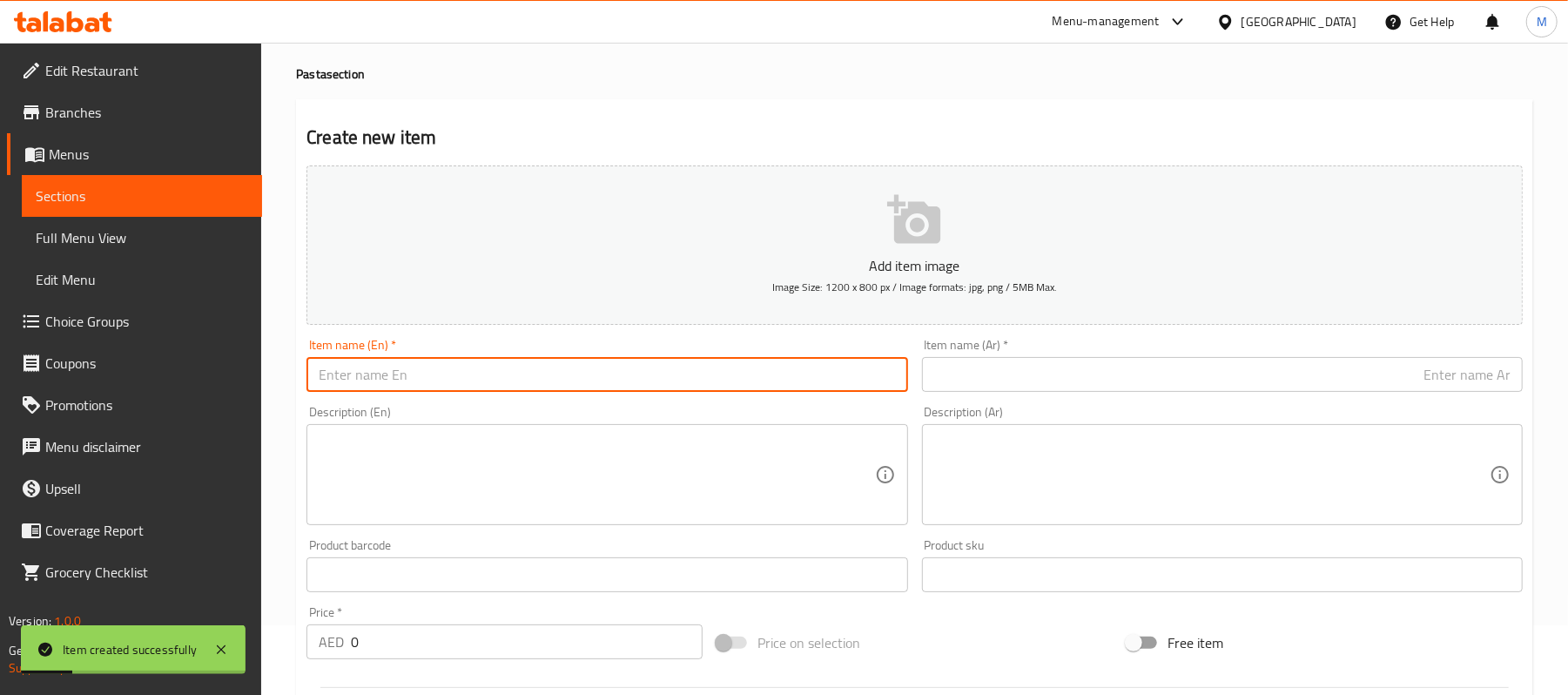
click at [599, 360] on input "text" at bounding box center [607, 374] width 601 height 35
paste input "Dynamite shrimp pasta"
click at [608, 373] on input "Dynamite shrimp pasta" at bounding box center [607, 374] width 601 height 35
click at [610, 373] on input "Dynamite shrimp pasta" at bounding box center [607, 374] width 601 height 35
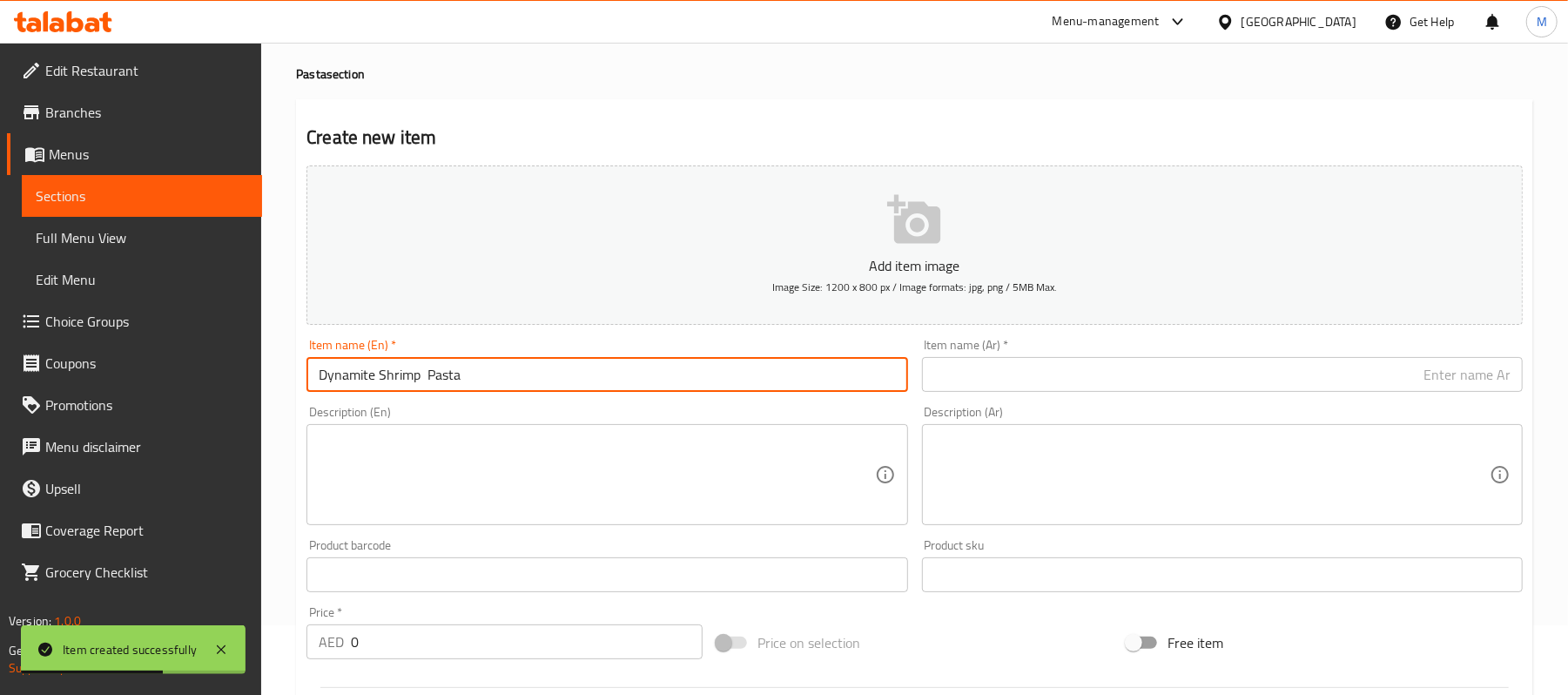
click at [570, 363] on input "Dynamite Shrimp Pasta" at bounding box center [607, 374] width 601 height 35
click at [427, 380] on input "Dynamite Shrimp Pasta" at bounding box center [607, 374] width 601 height 35
click at [461, 372] on input "Dynamite Shrimp Pasta" at bounding box center [607, 374] width 601 height 35
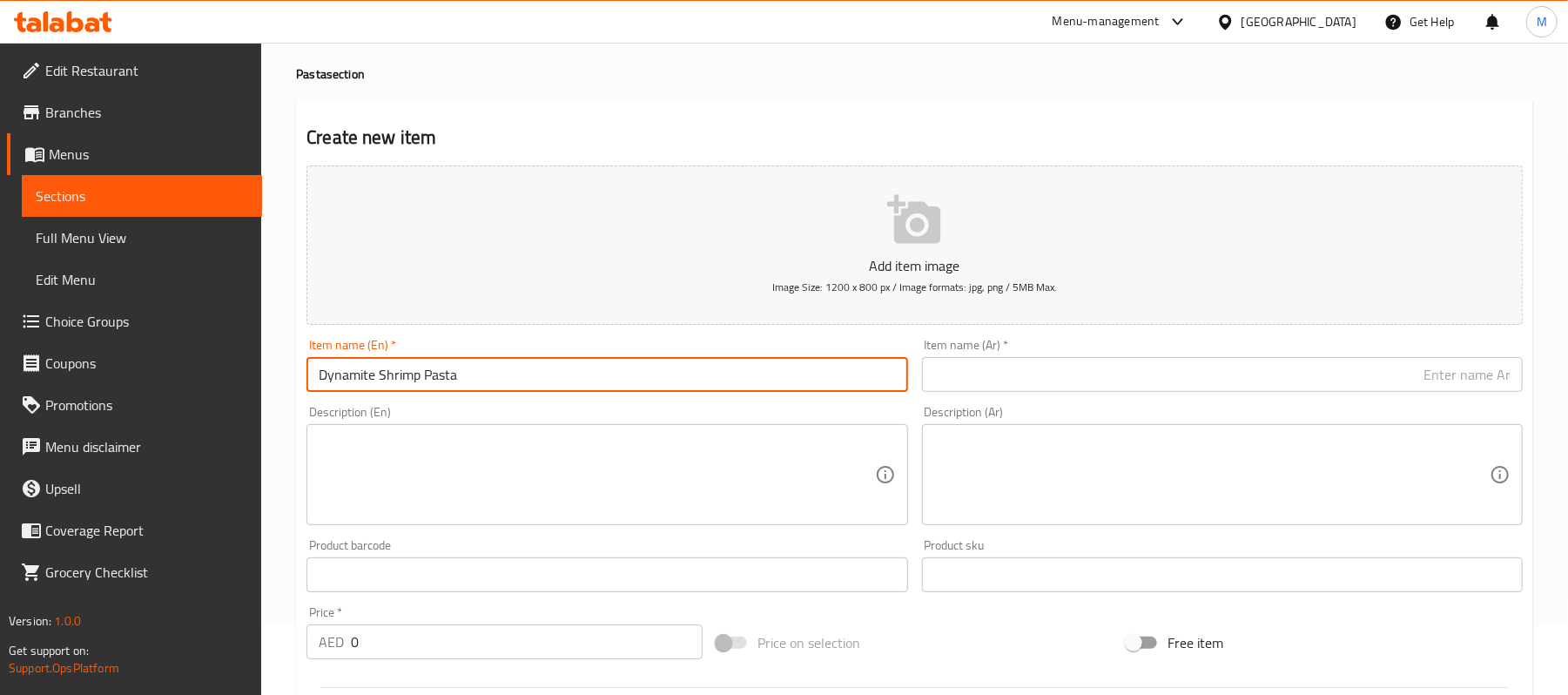
type input "Dynamite Shrimp Pasta"
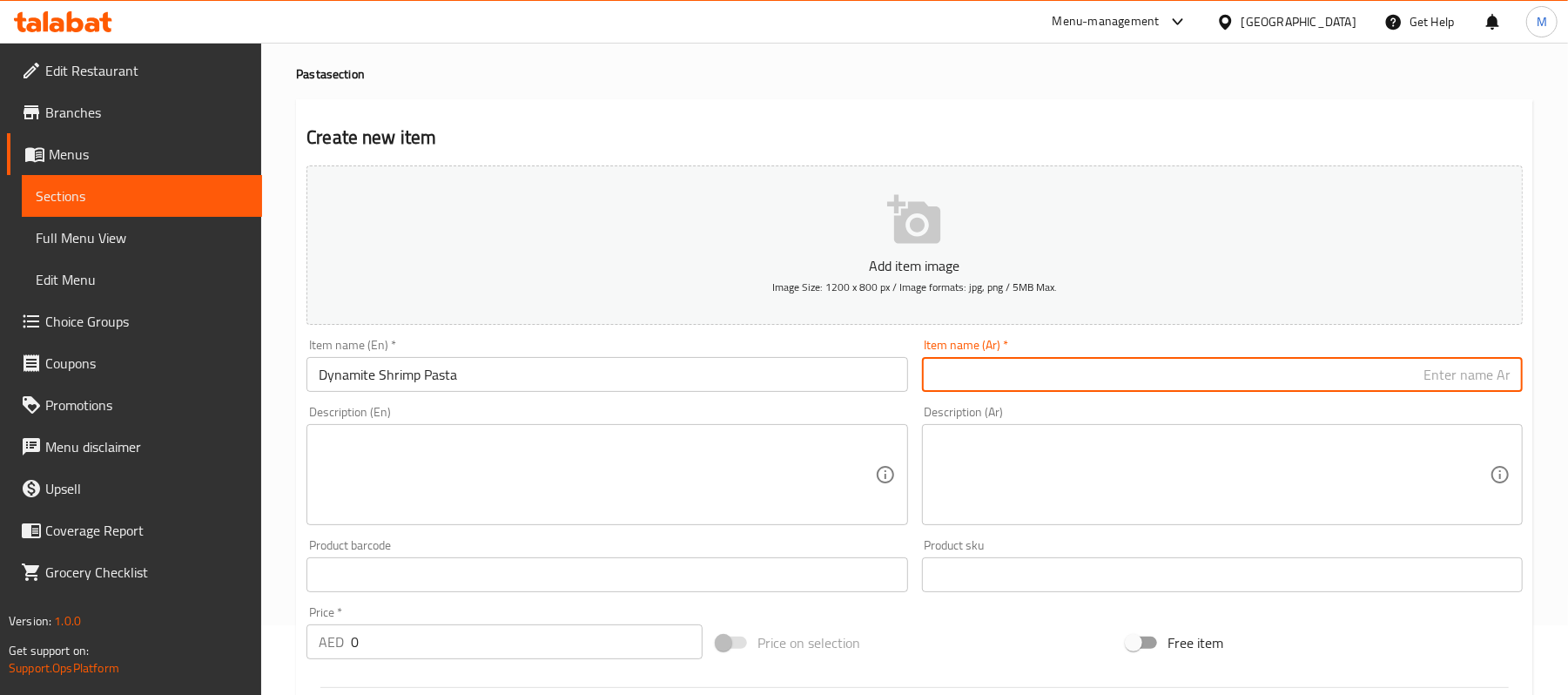
click at [1492, 378] on input "text" at bounding box center [1222, 374] width 601 height 35
paste input "معكرونة [PERSON_NAME]"
click at [1492, 377] on input "معكرونة [PERSON_NAME]" at bounding box center [1222, 374] width 601 height 35
click at [1471, 374] on input "[PERSON_NAME]" at bounding box center [1222, 374] width 601 height 35
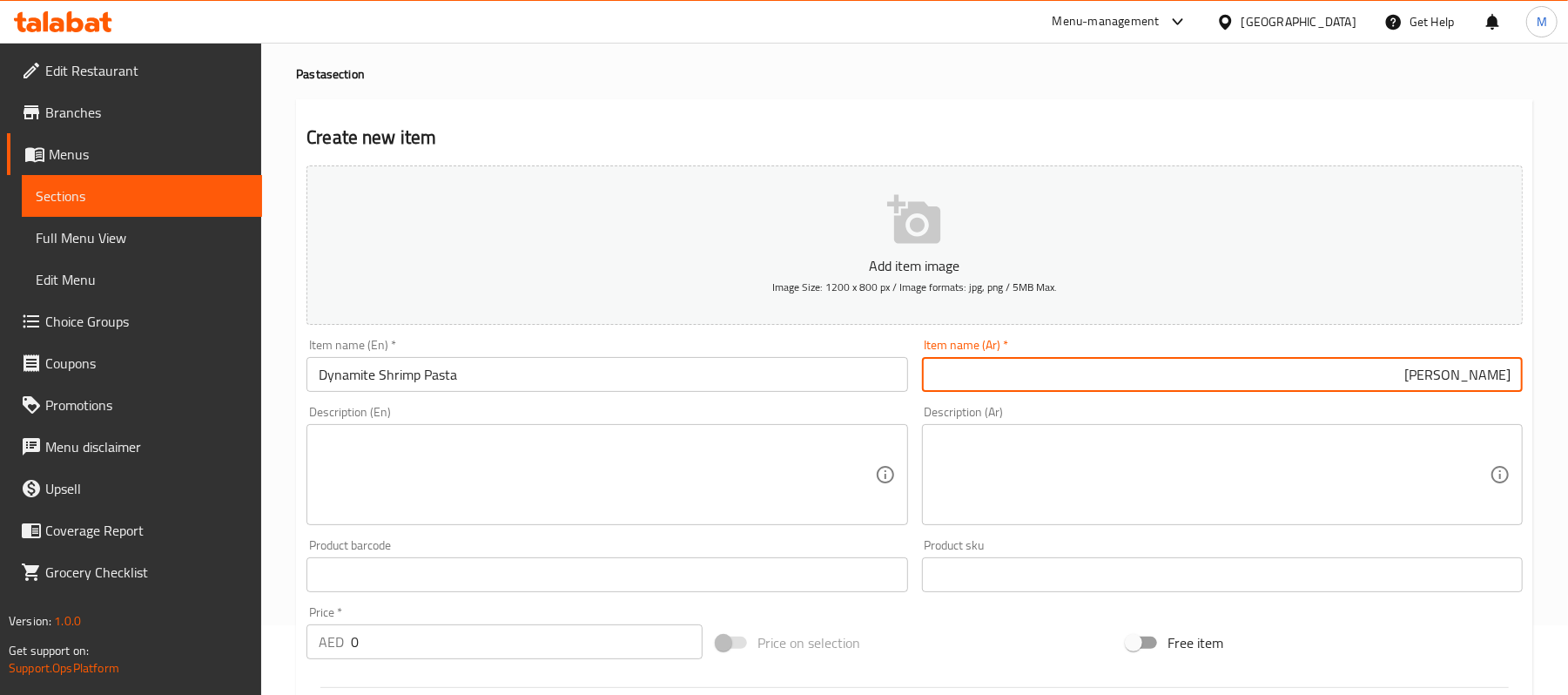
drag, startPoint x: 1432, startPoint y: 383, endPoint x: 1443, endPoint y: 419, distance: 37.6
click at [1433, 384] on input "[PERSON_NAME]" at bounding box center [1222, 374] width 601 height 35
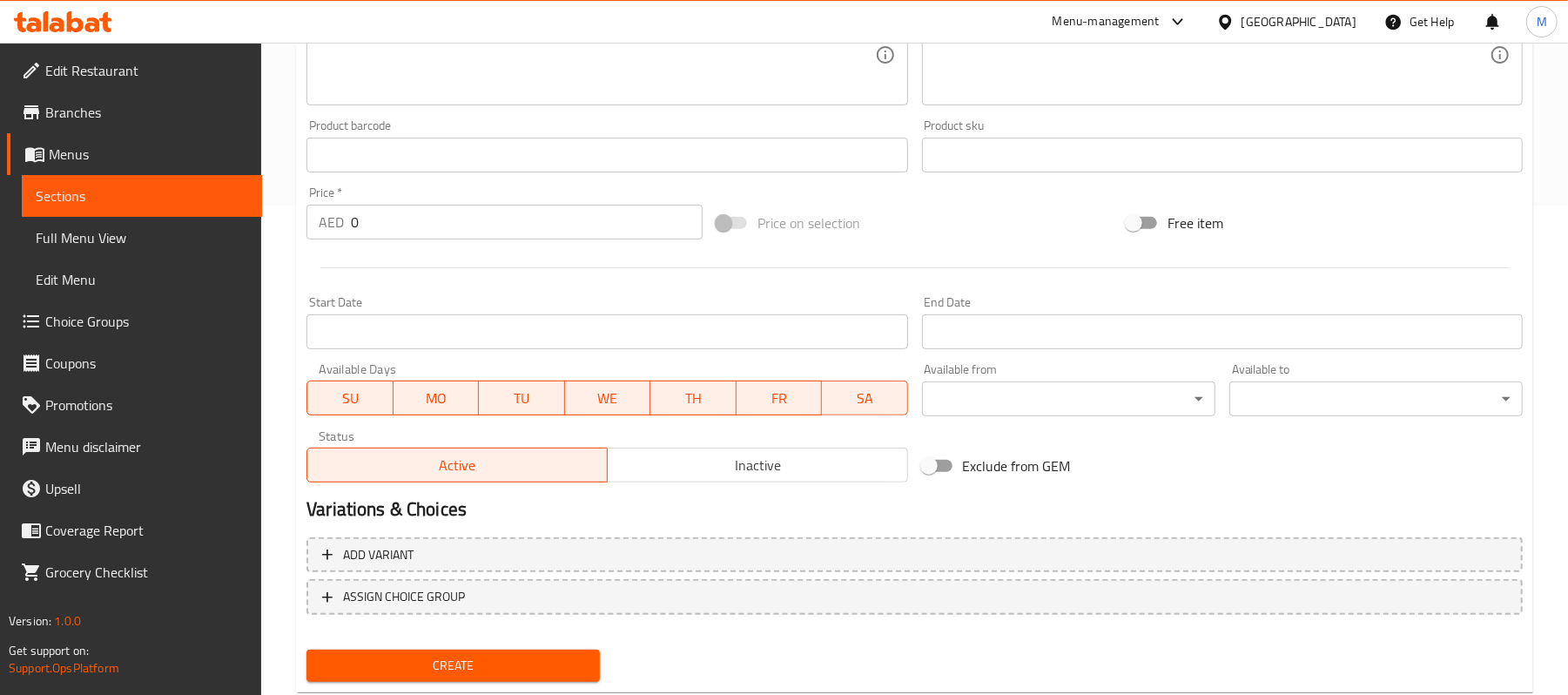
scroll to position [507, 0]
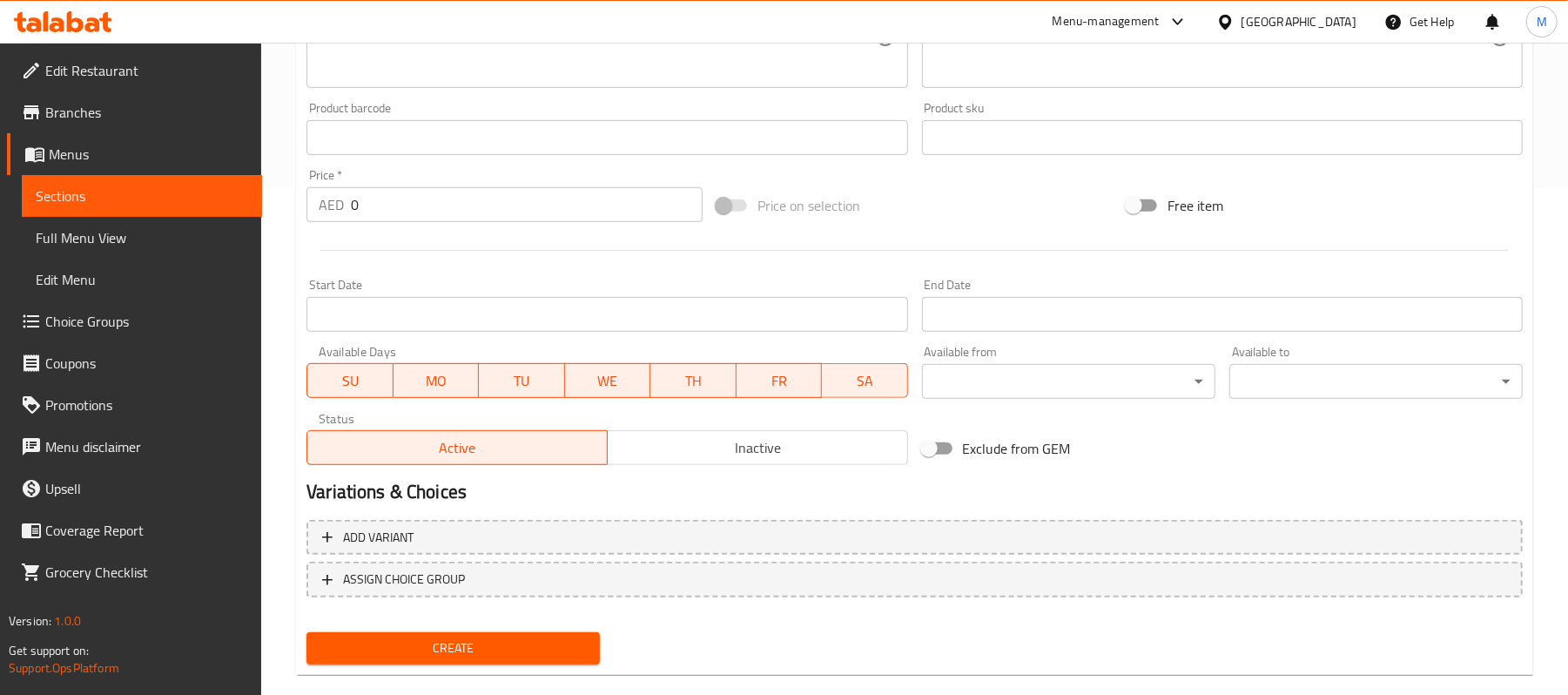
type input "باستا روبيان ديناميت"
drag, startPoint x: 352, startPoint y: 220, endPoint x: 373, endPoint y: 220, distance: 21.0
click at [373, 220] on input "0" at bounding box center [527, 204] width 352 height 35
paste input "54"
type input "54"
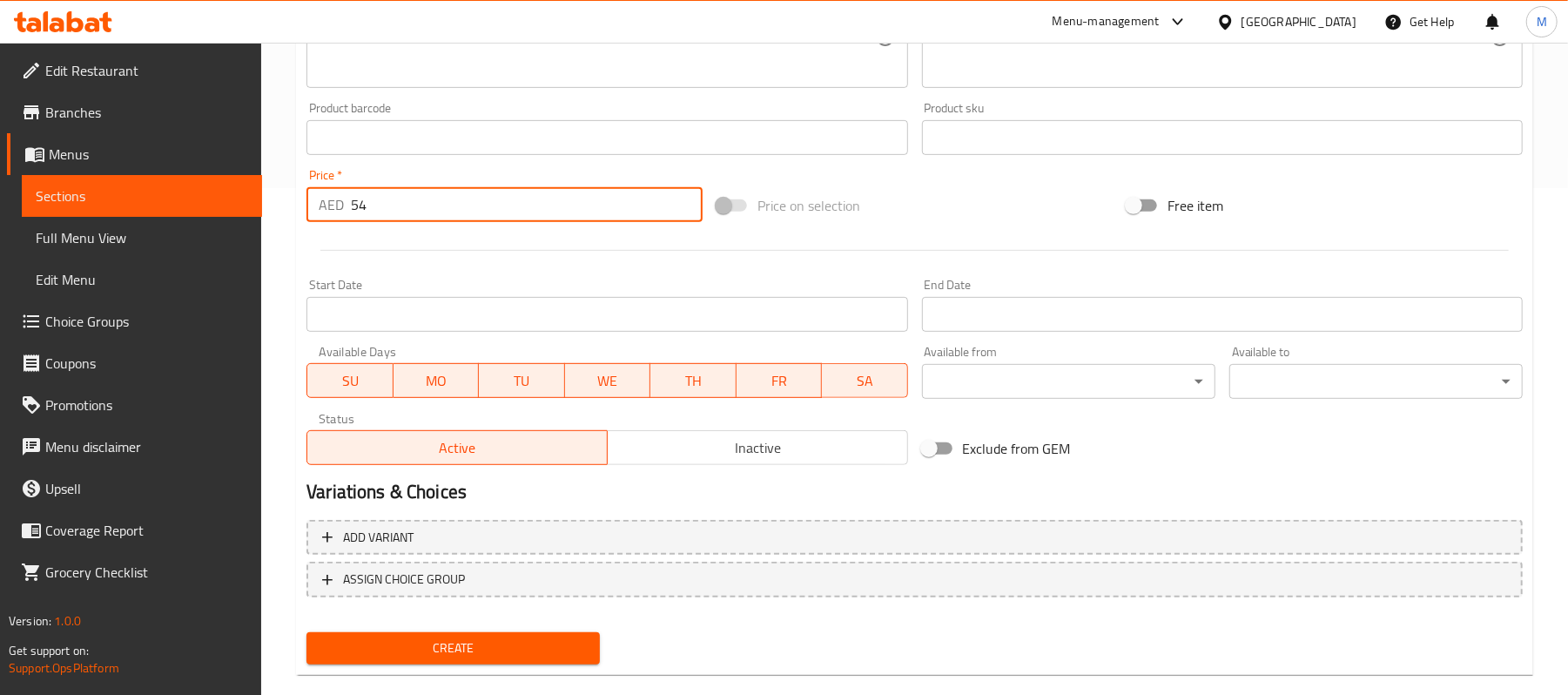
click at [544, 643] on span "Create" at bounding box center [452, 648] width 266 height 21
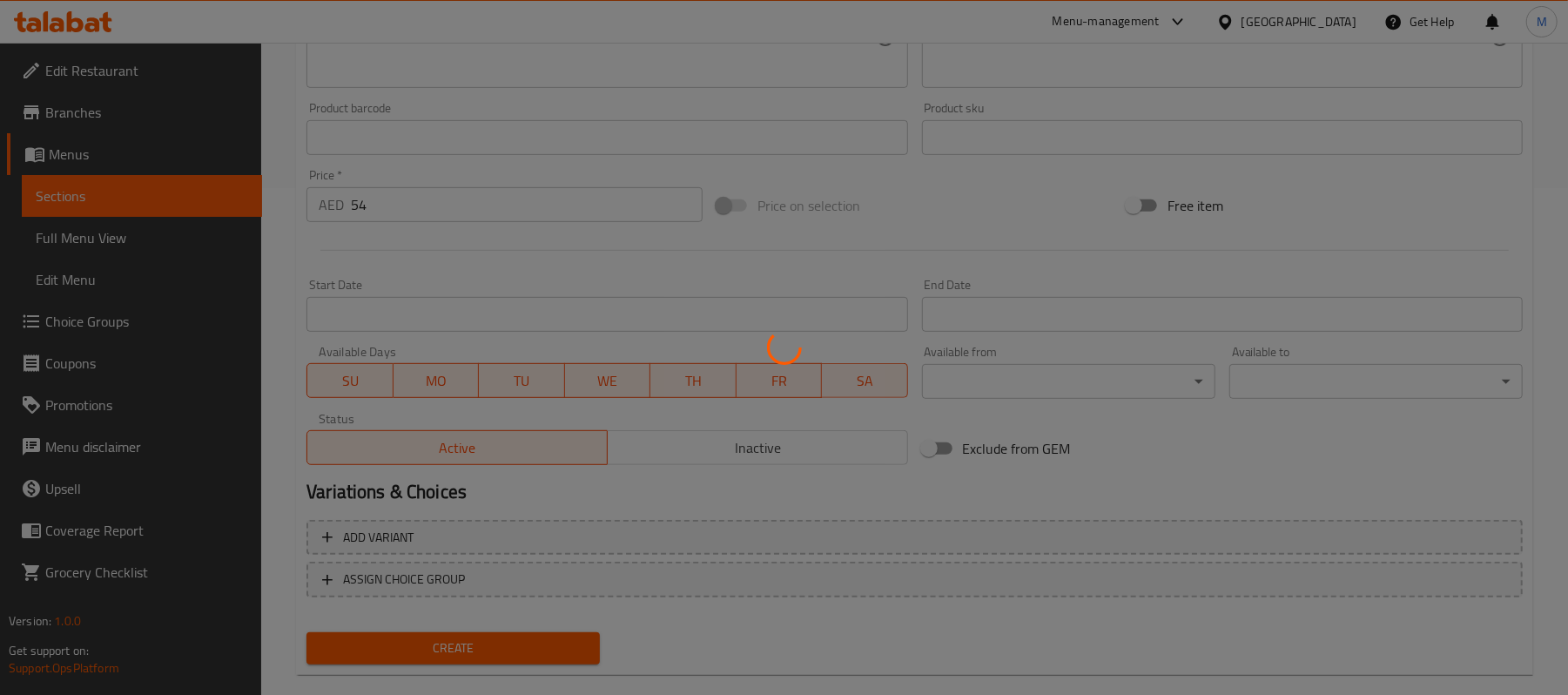
type input "0"
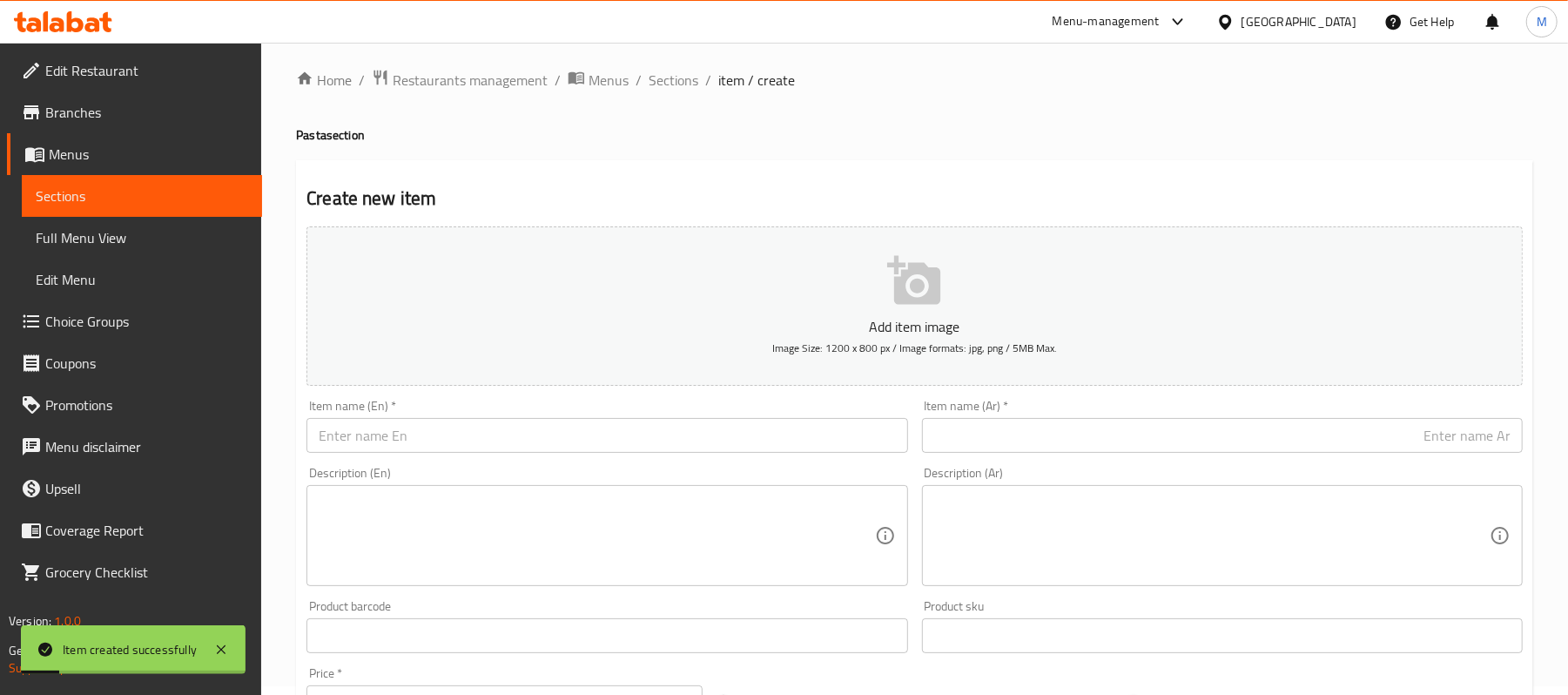
scroll to position [0, 0]
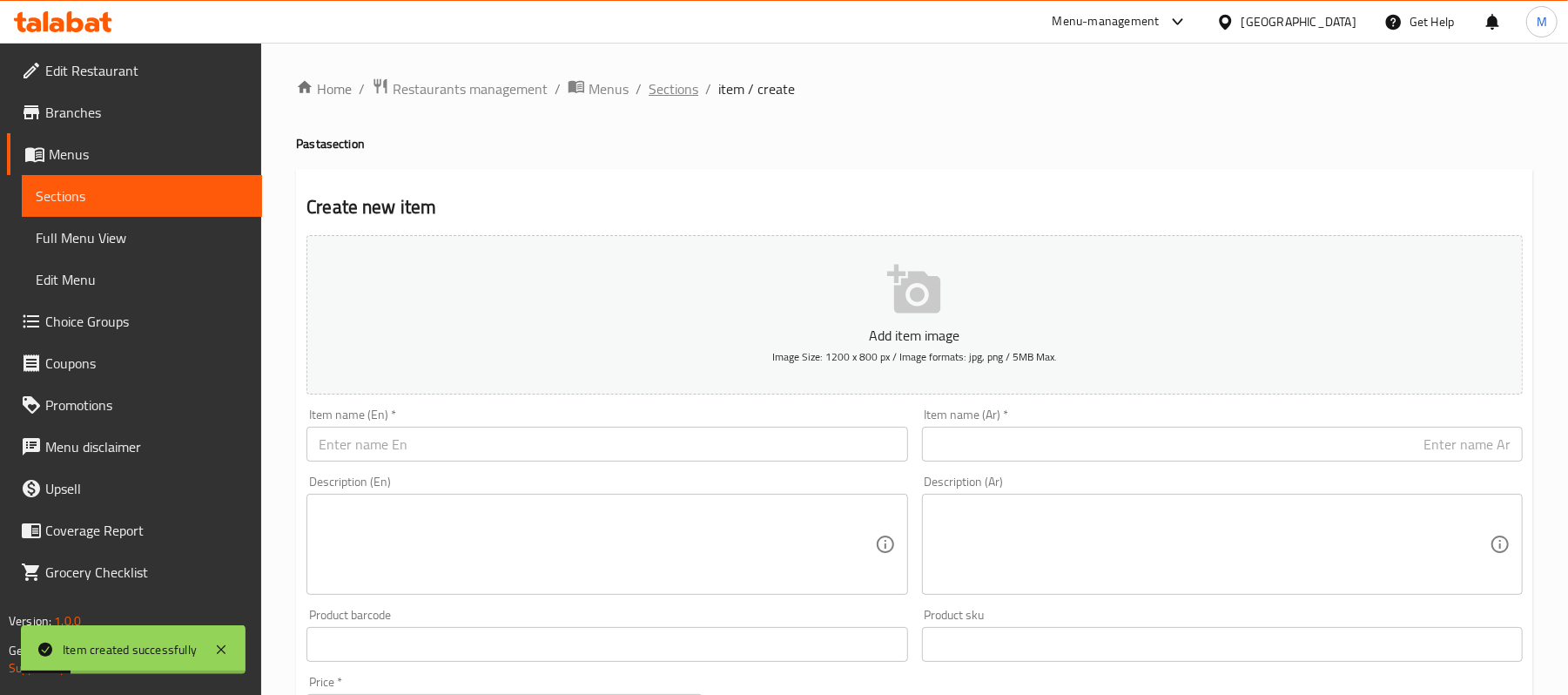
click at [656, 89] on span "Sections" at bounding box center [674, 89] width 50 height 21
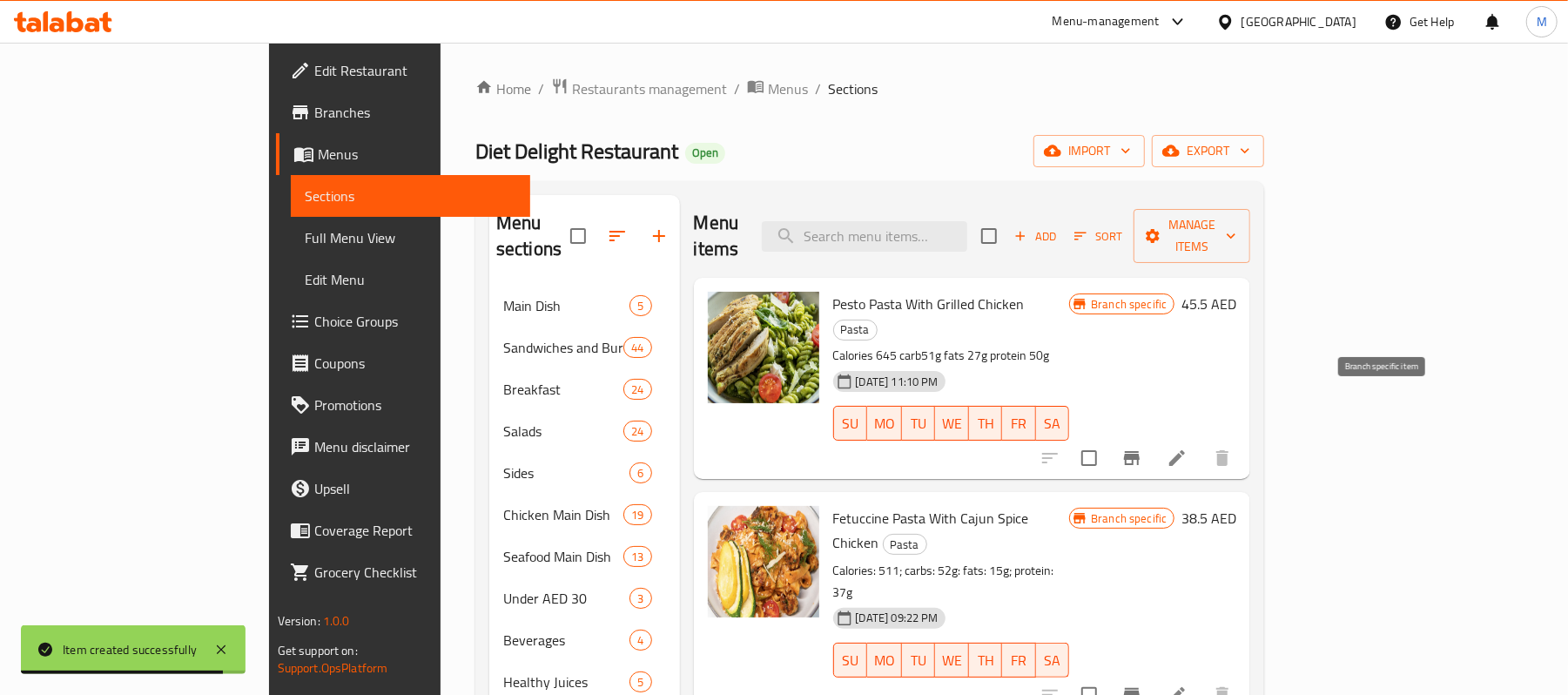
click at [1140, 451] on icon "Branch-specific-item" at bounding box center [1132, 458] width 16 height 14
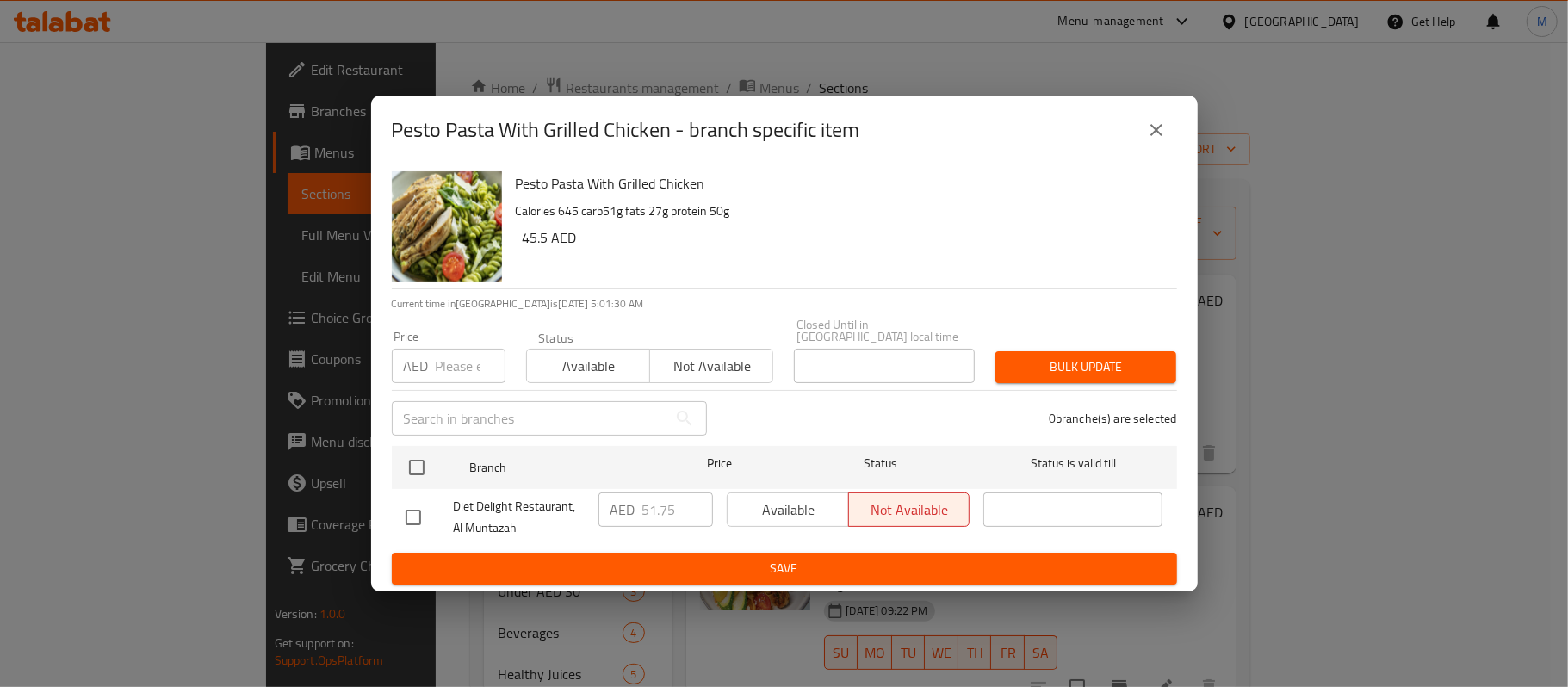
click at [431, 373] on div "AED Price" at bounding box center [448, 365] width 113 height 34
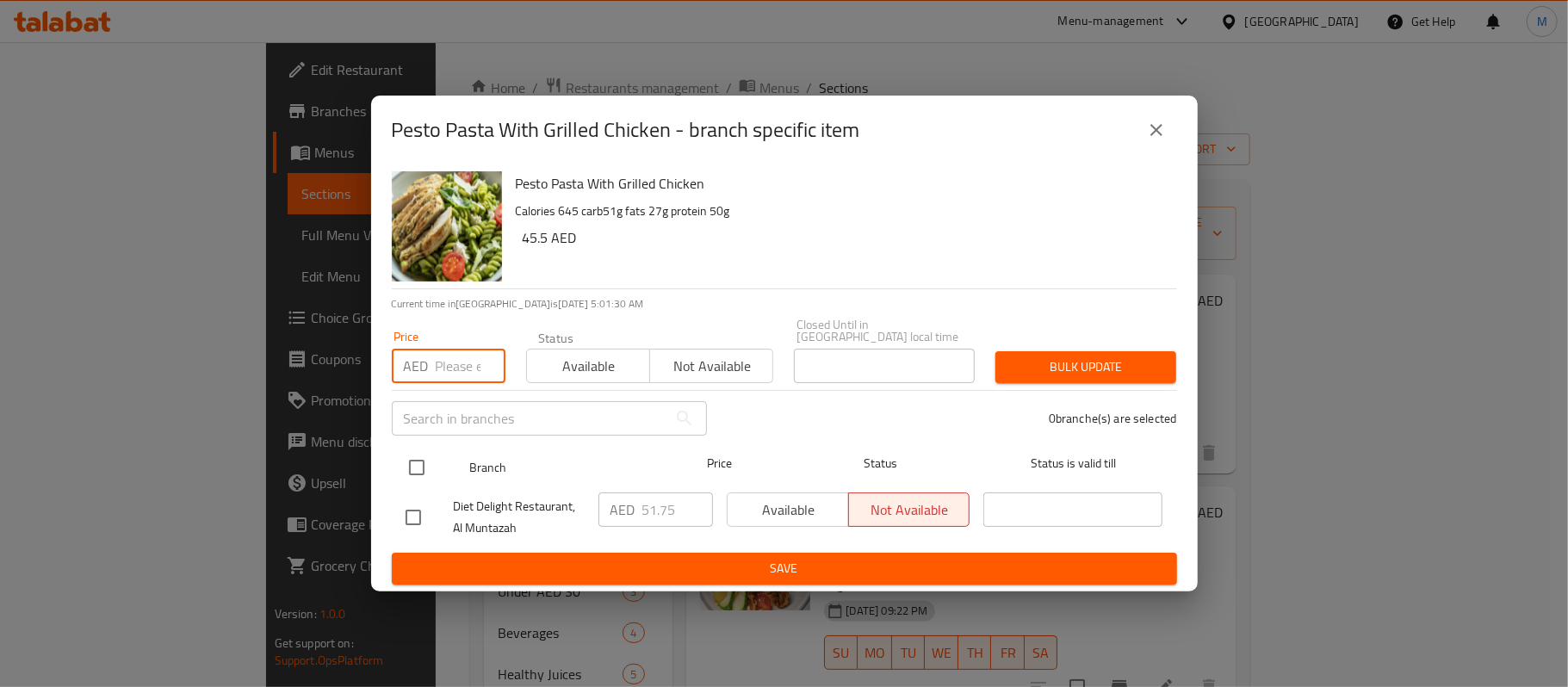
paste input "54"
type input "54"
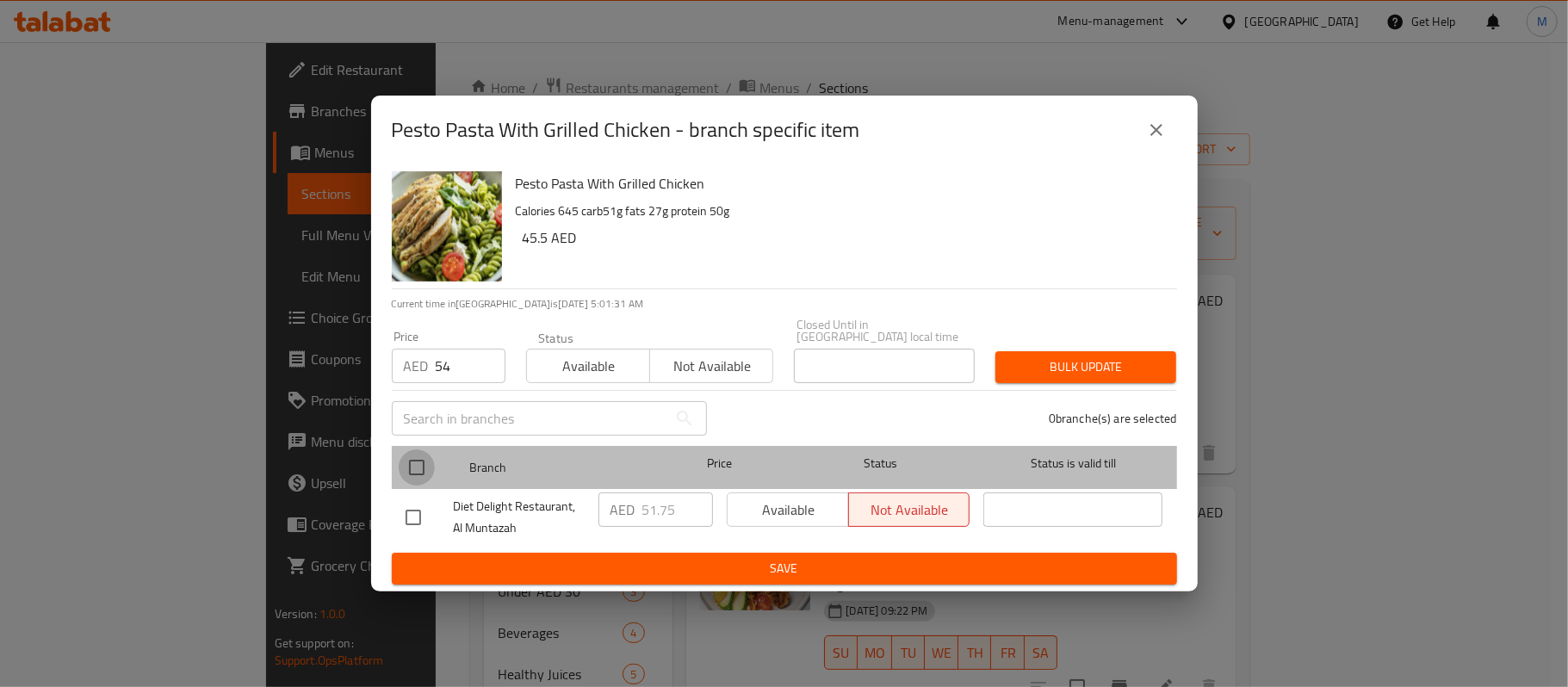
click at [406, 461] on input "checkbox" at bounding box center [417, 466] width 36 height 36
checkbox input "true"
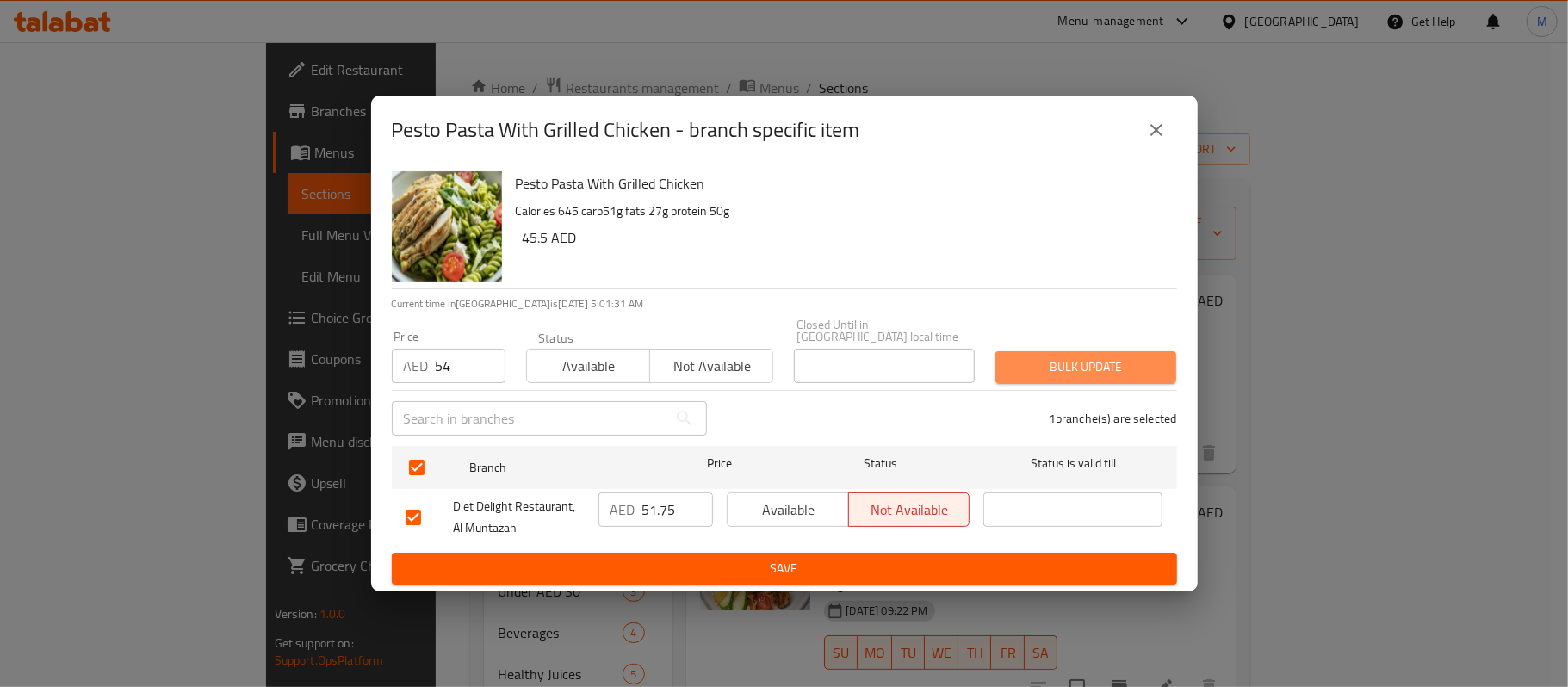
click at [1071, 366] on span "Bulk update" at bounding box center [1085, 367] width 153 height 21
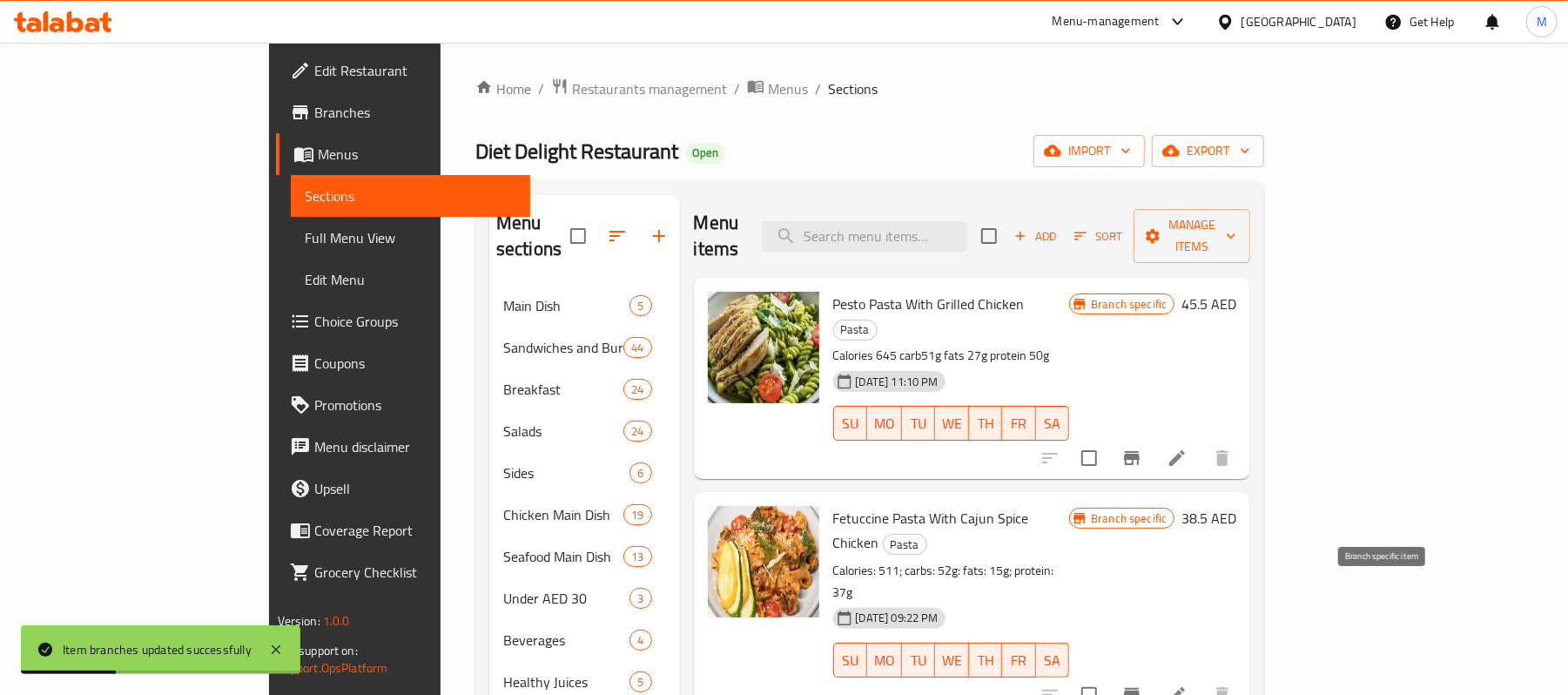
click at [1140, 688] on icon "Branch-specific-item" at bounding box center [1132, 695] width 16 height 14
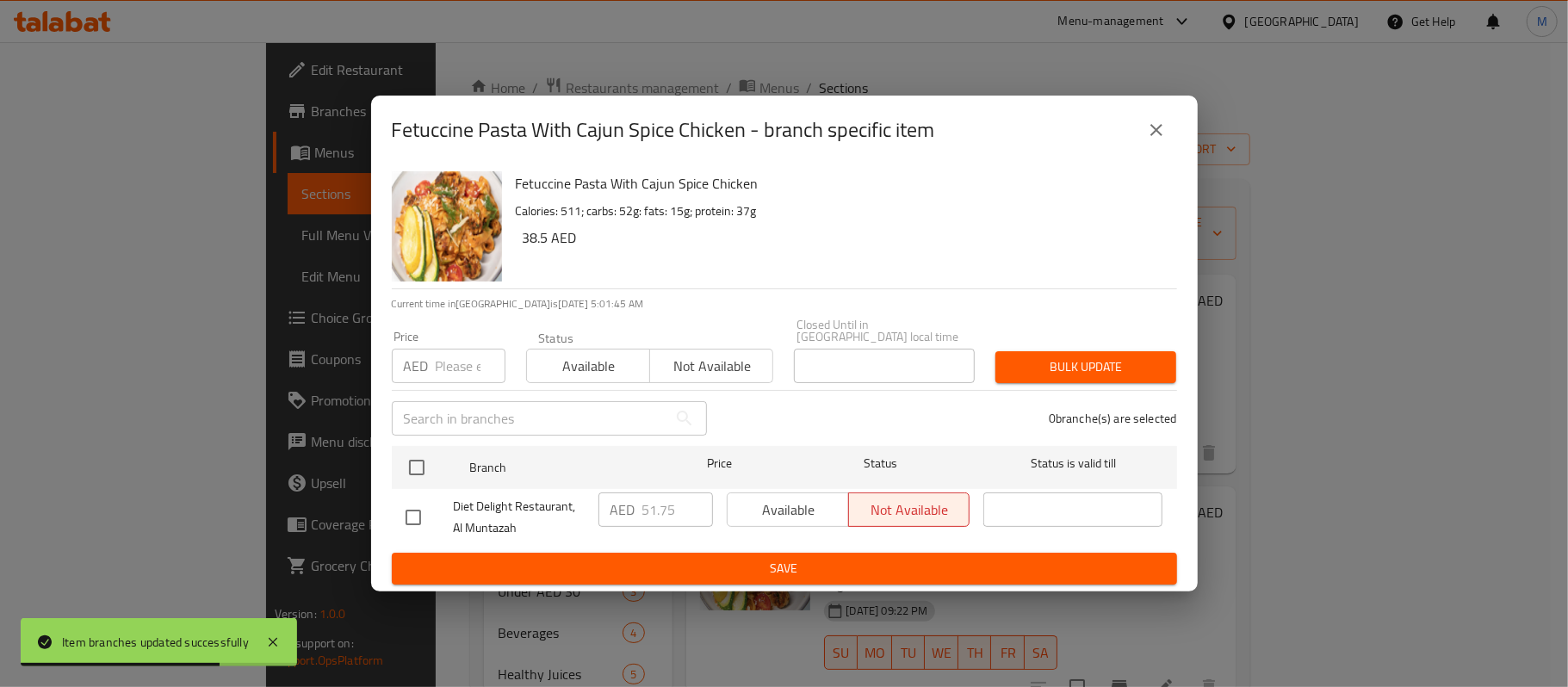
click at [459, 365] on input "number" at bounding box center [470, 365] width 69 height 34
paste input "54"
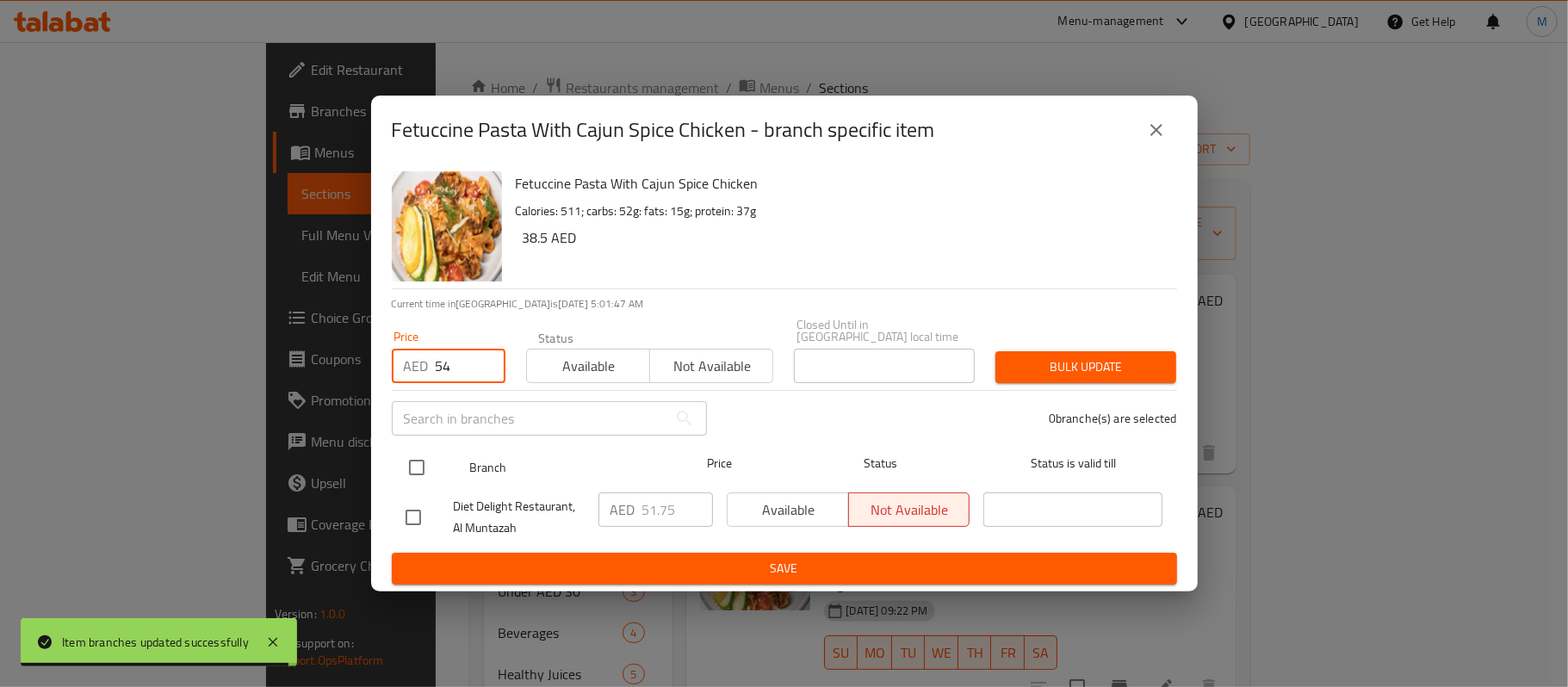
type input "54"
click at [417, 469] on input "checkbox" at bounding box center [417, 466] width 36 height 36
checkbox input "true"
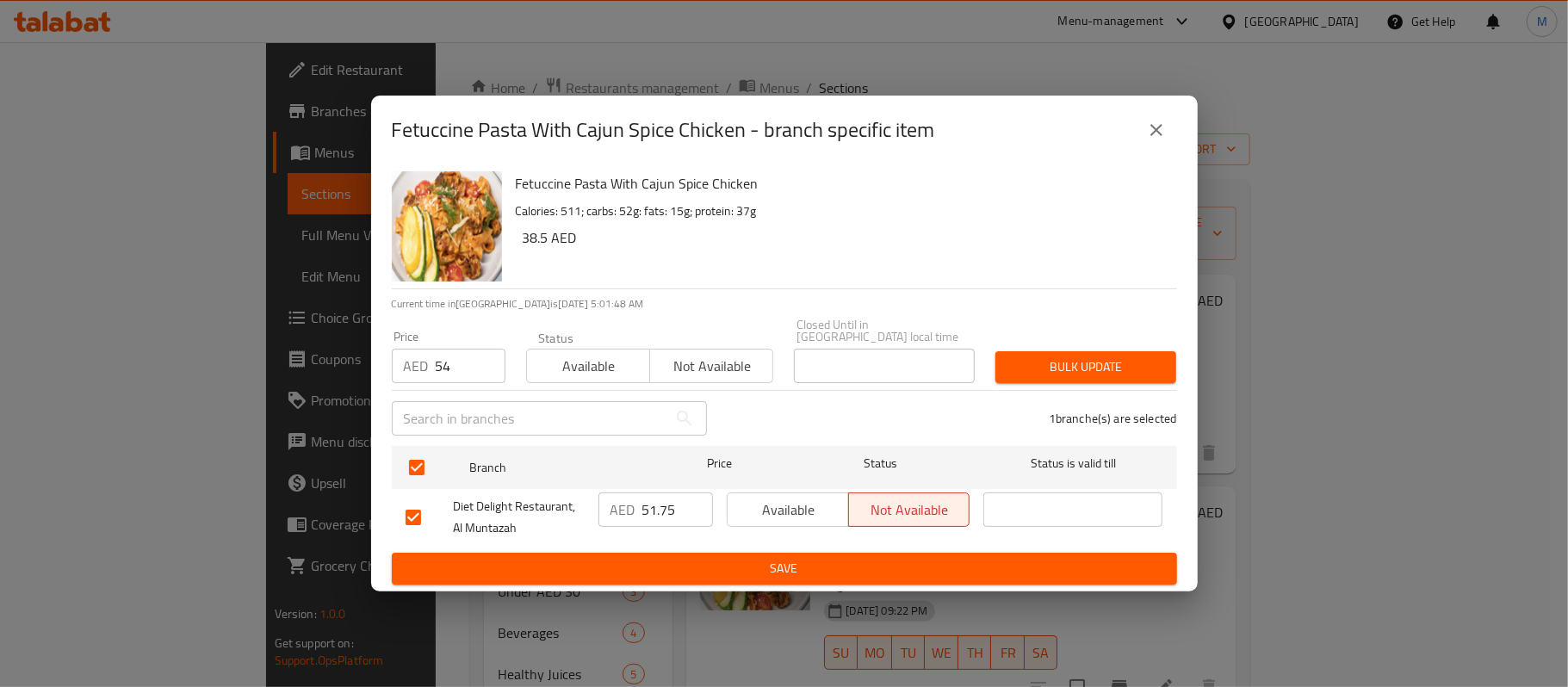
click at [1100, 380] on button "Bulk update" at bounding box center [1085, 367] width 181 height 32
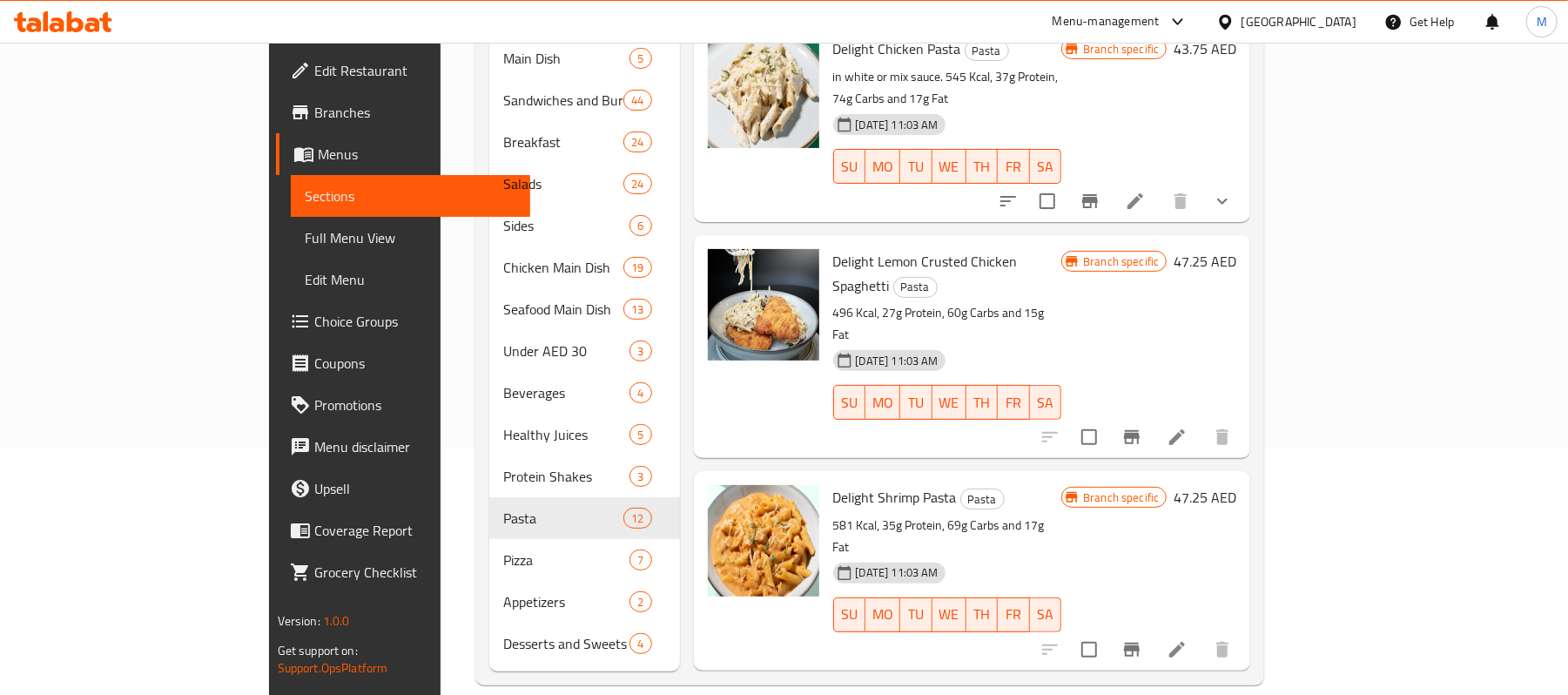
scroll to position [1472, 0]
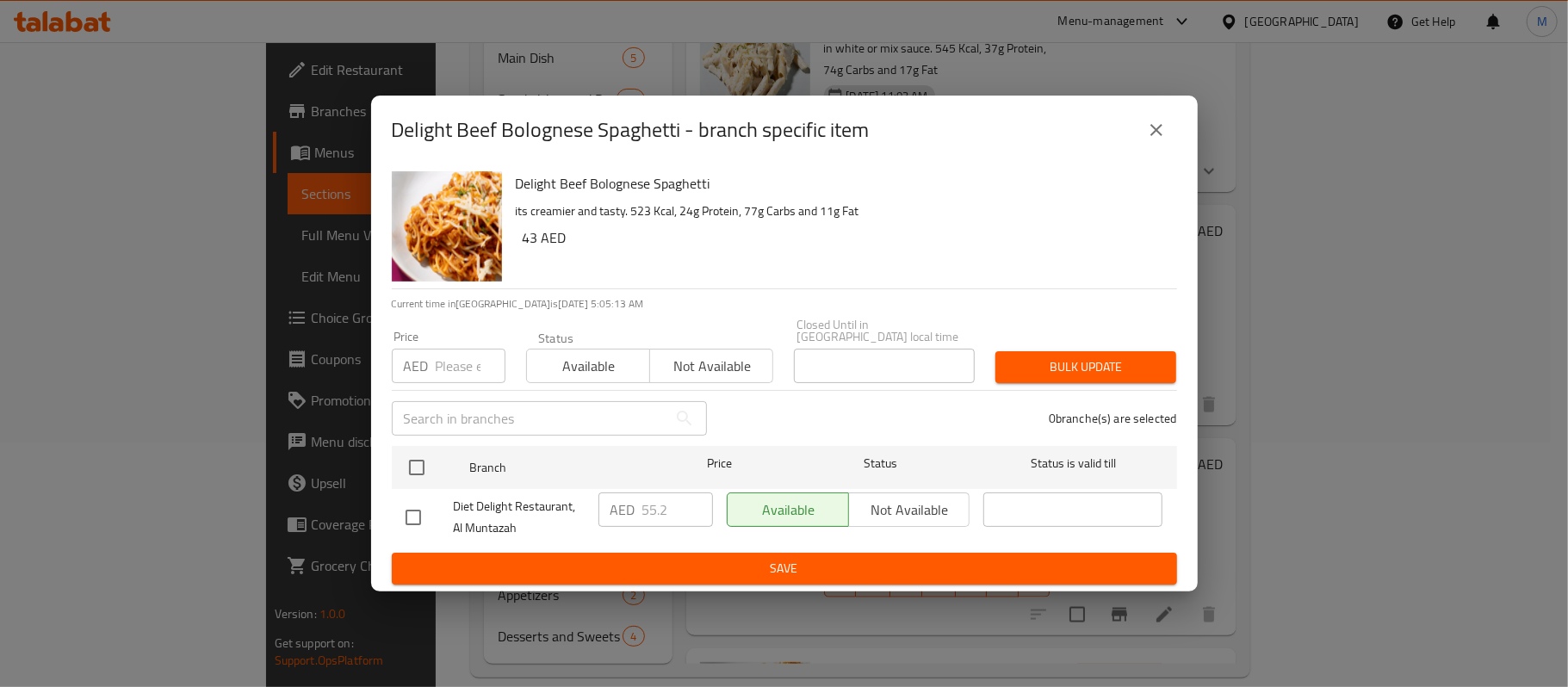
click at [1151, 124] on icon "close" at bounding box center [1157, 130] width 21 height 21
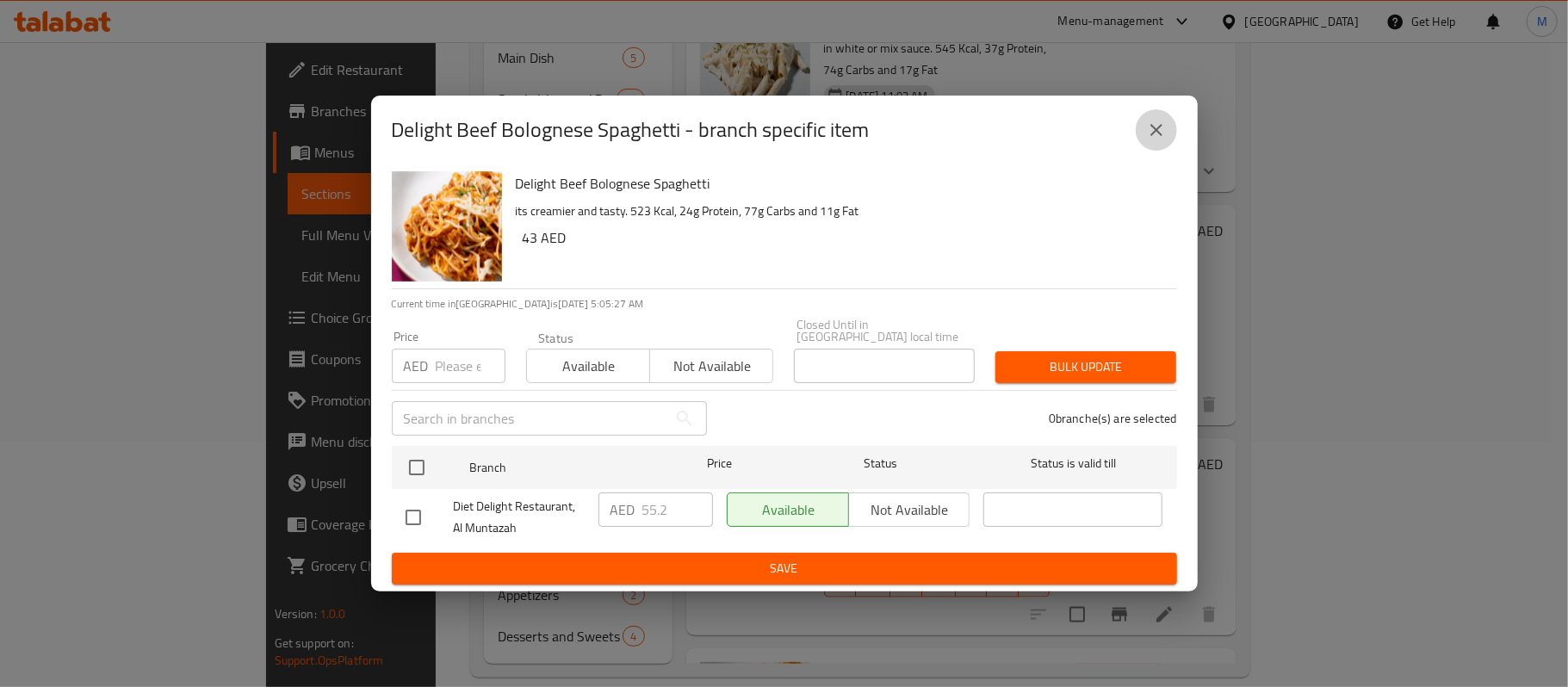
click at [1155, 126] on icon "close" at bounding box center [1157, 130] width 21 height 21
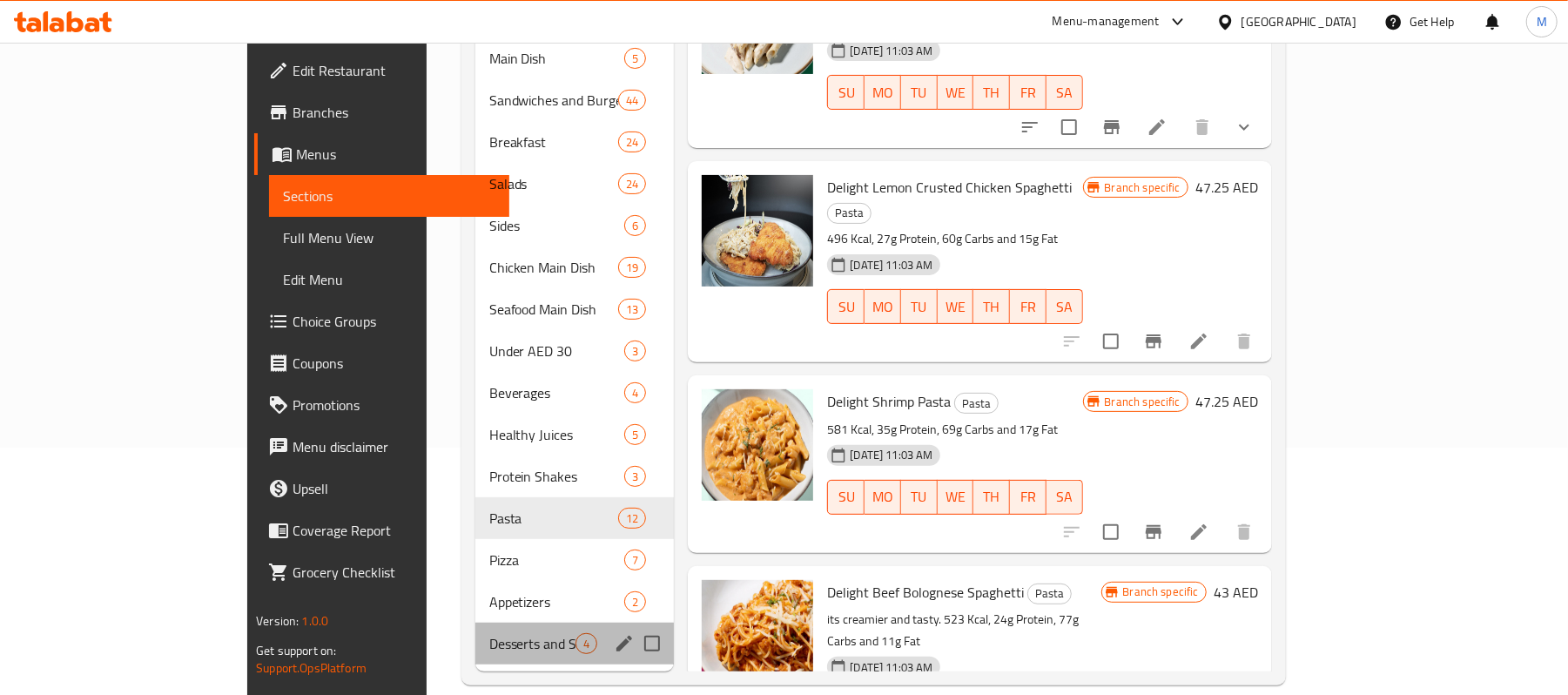
click at [476, 622] on div "Desserts and Sweets 4" at bounding box center [575, 643] width 199 height 42
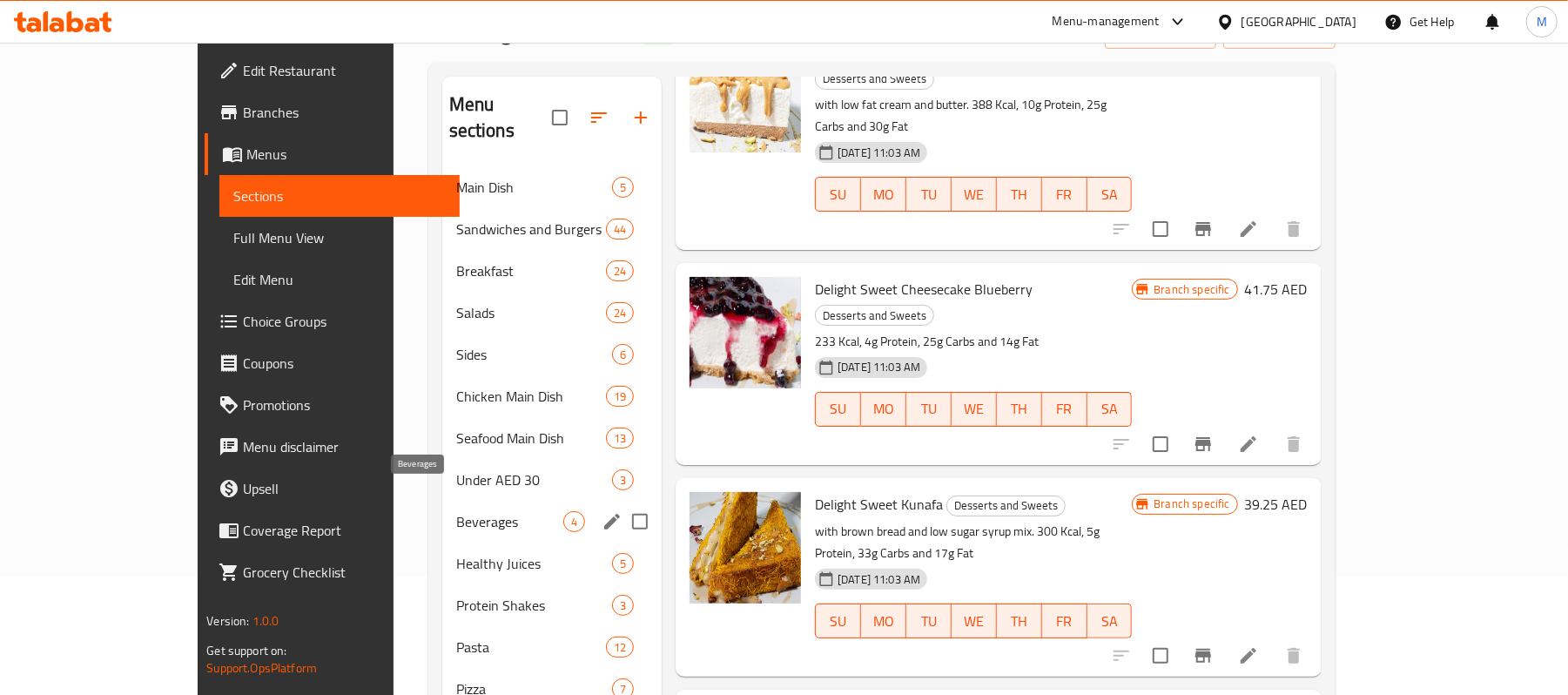
scroll to position [15, 0]
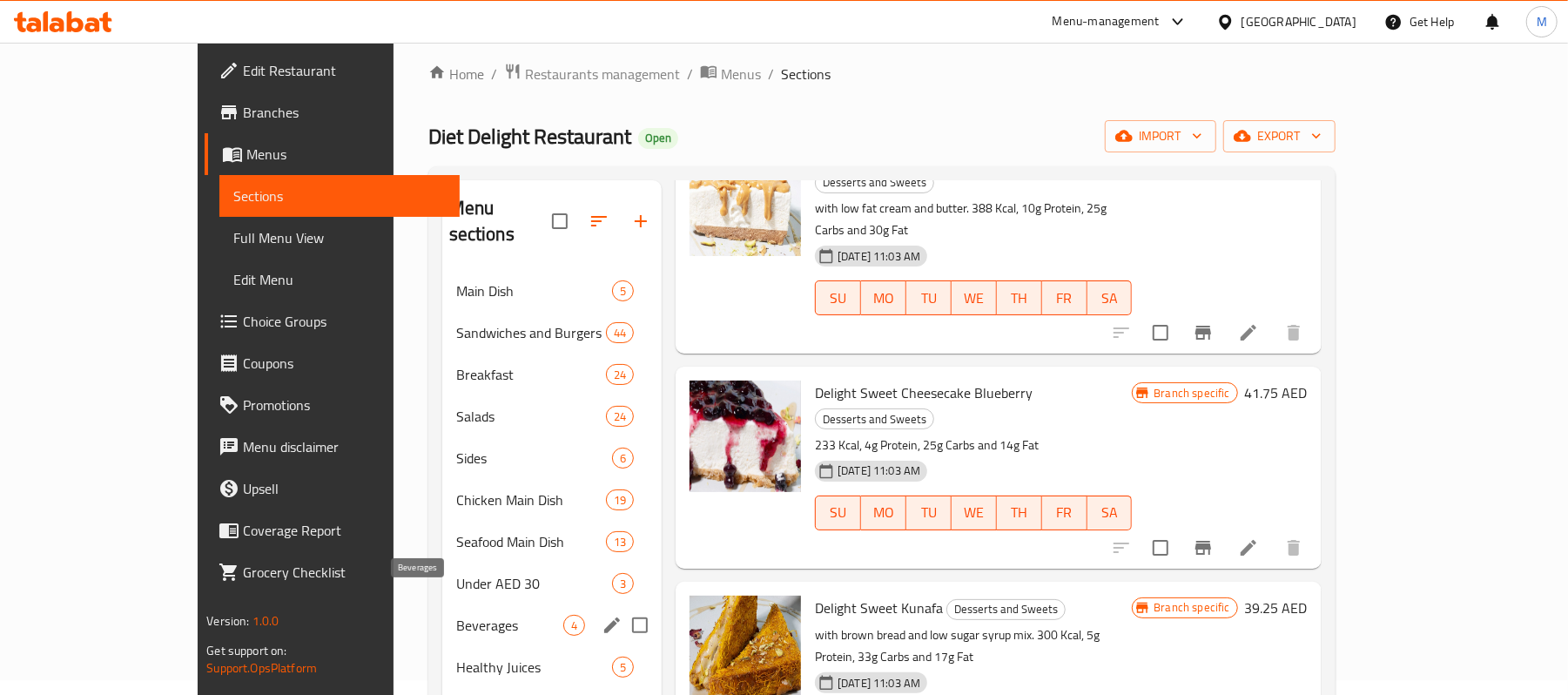
click at [456, 615] on span "Beverages" at bounding box center [509, 626] width 107 height 21
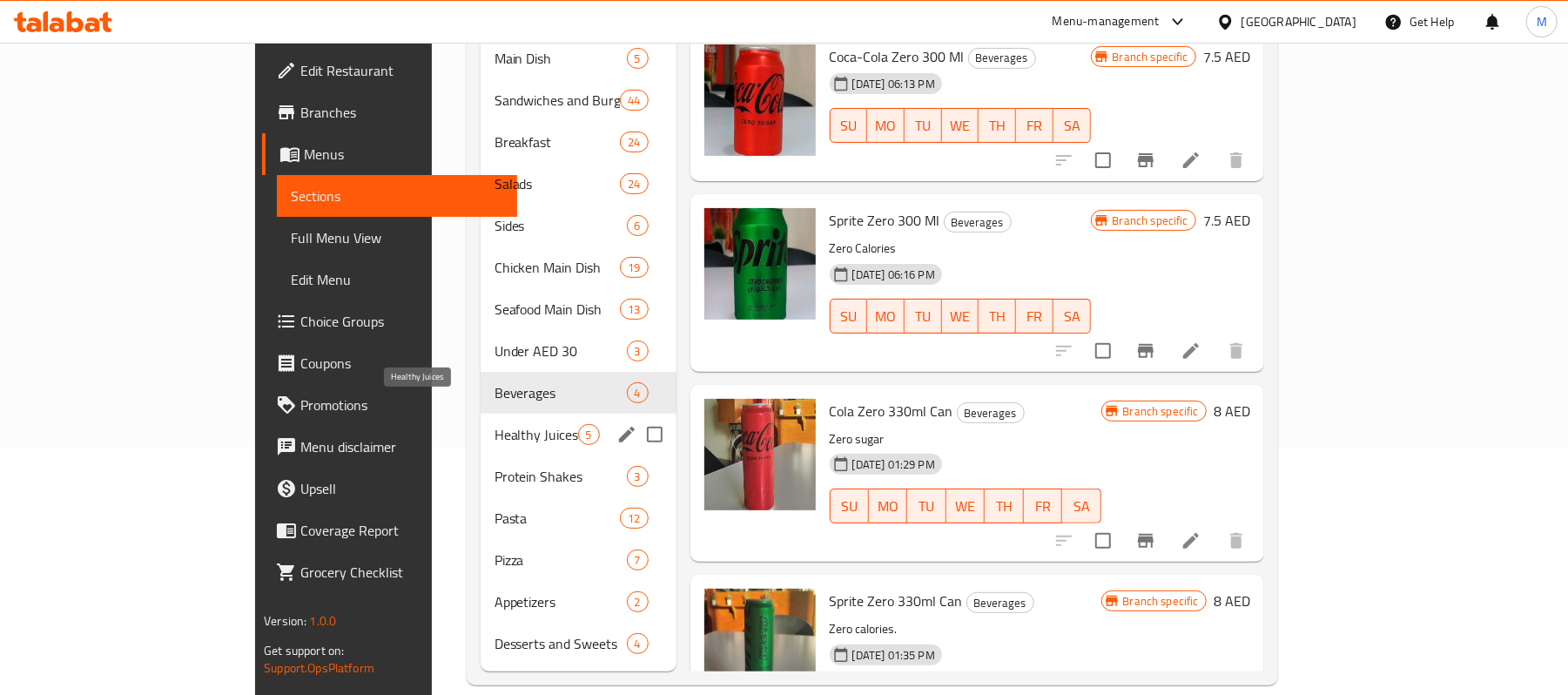
click at [494, 424] on span "Healthy Juices" at bounding box center [536, 435] width 84 height 21
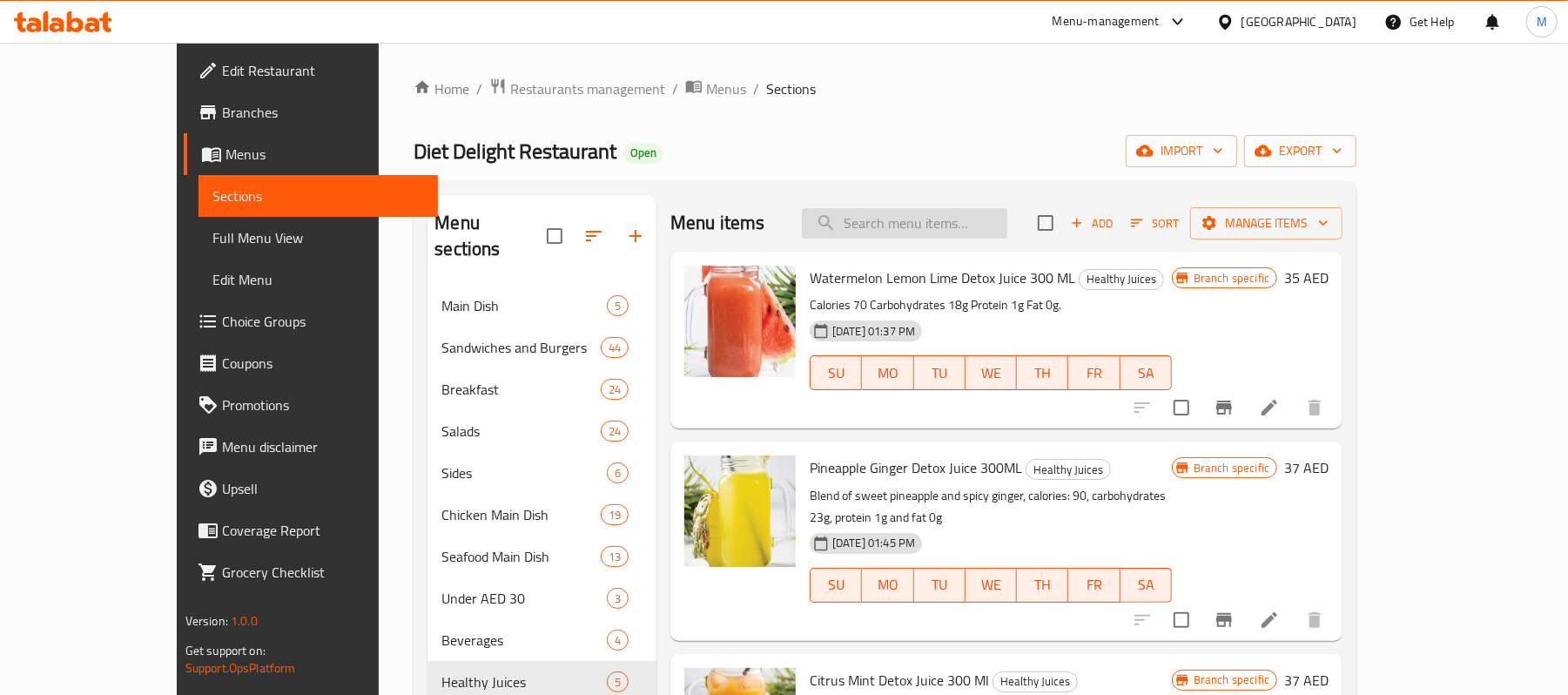
click at [997, 235] on input "search" at bounding box center [904, 223] width 205 height 30
paste input "Apple Juice"
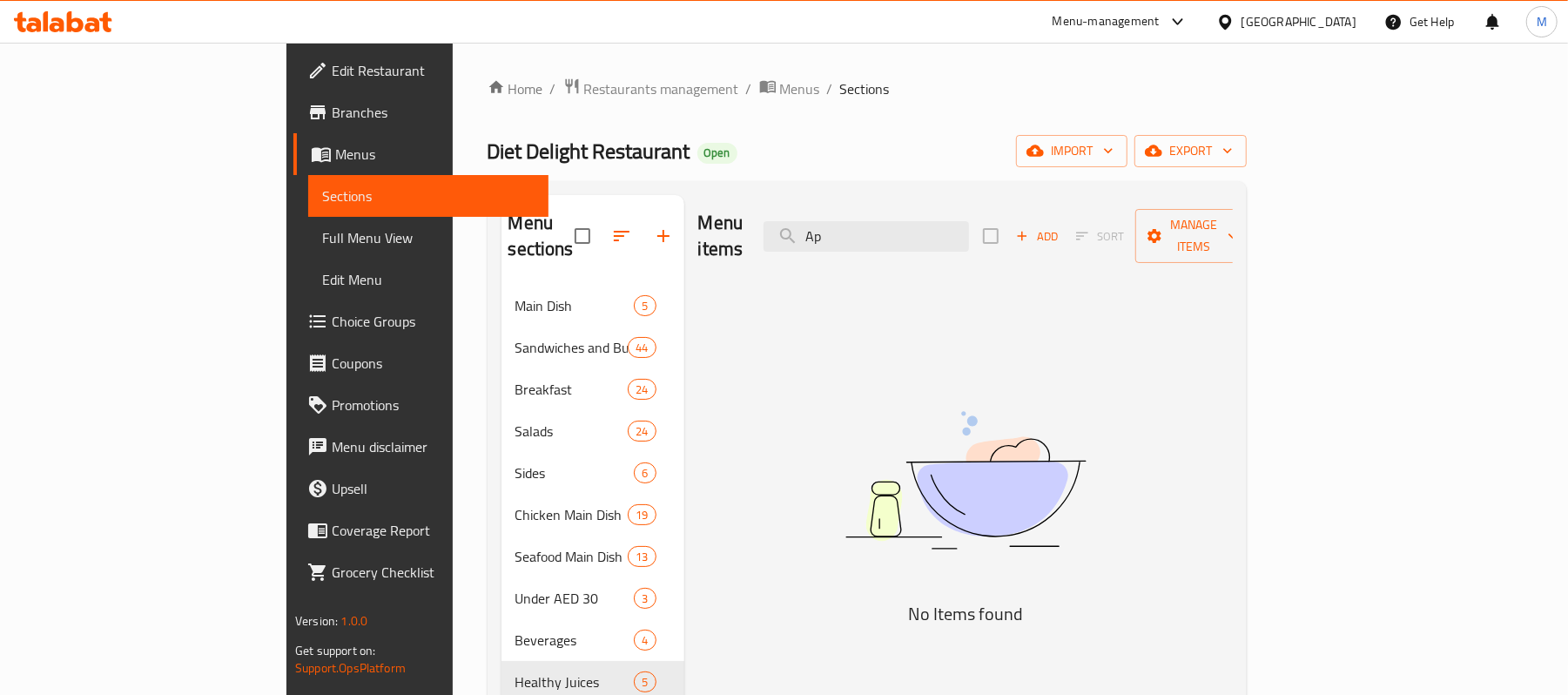
type input "A"
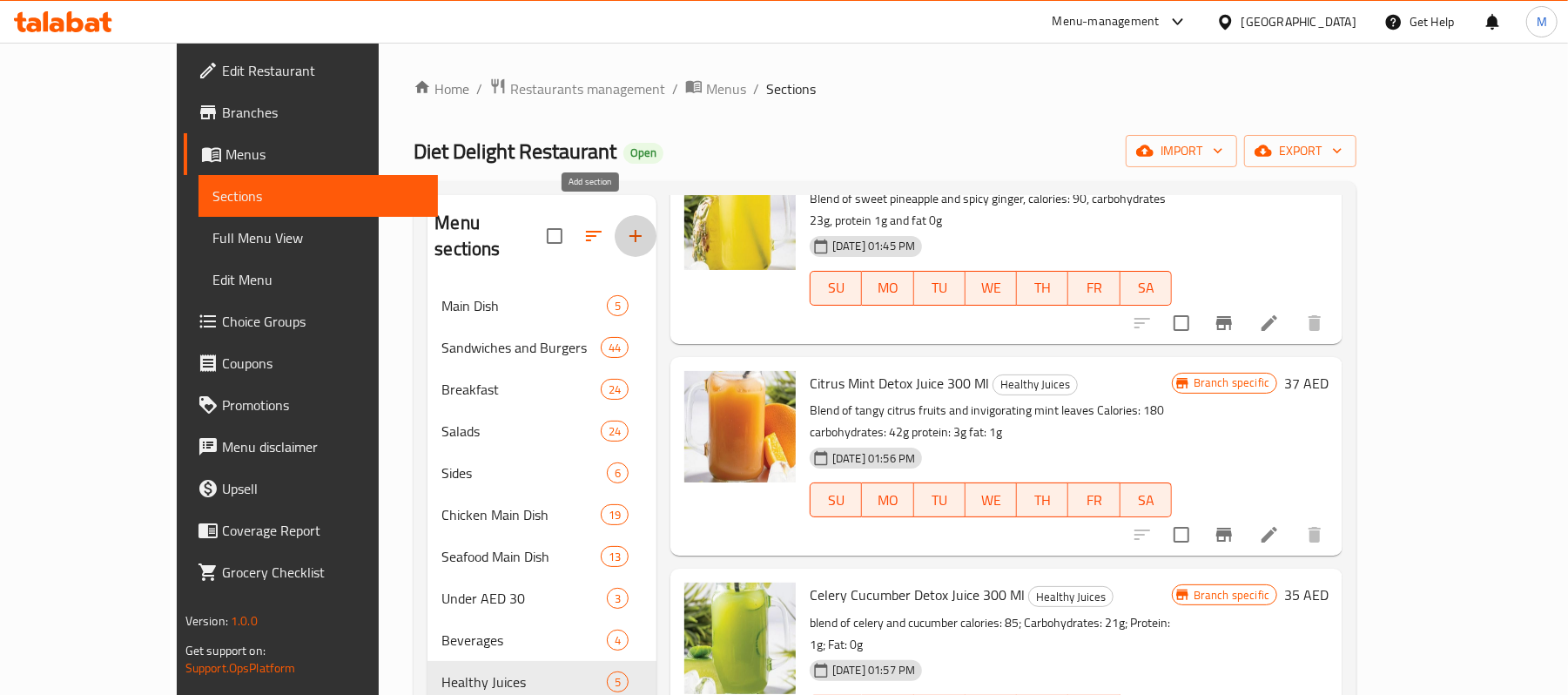
click at [625, 226] on icon "button" at bounding box center [636, 236] width 21 height 21
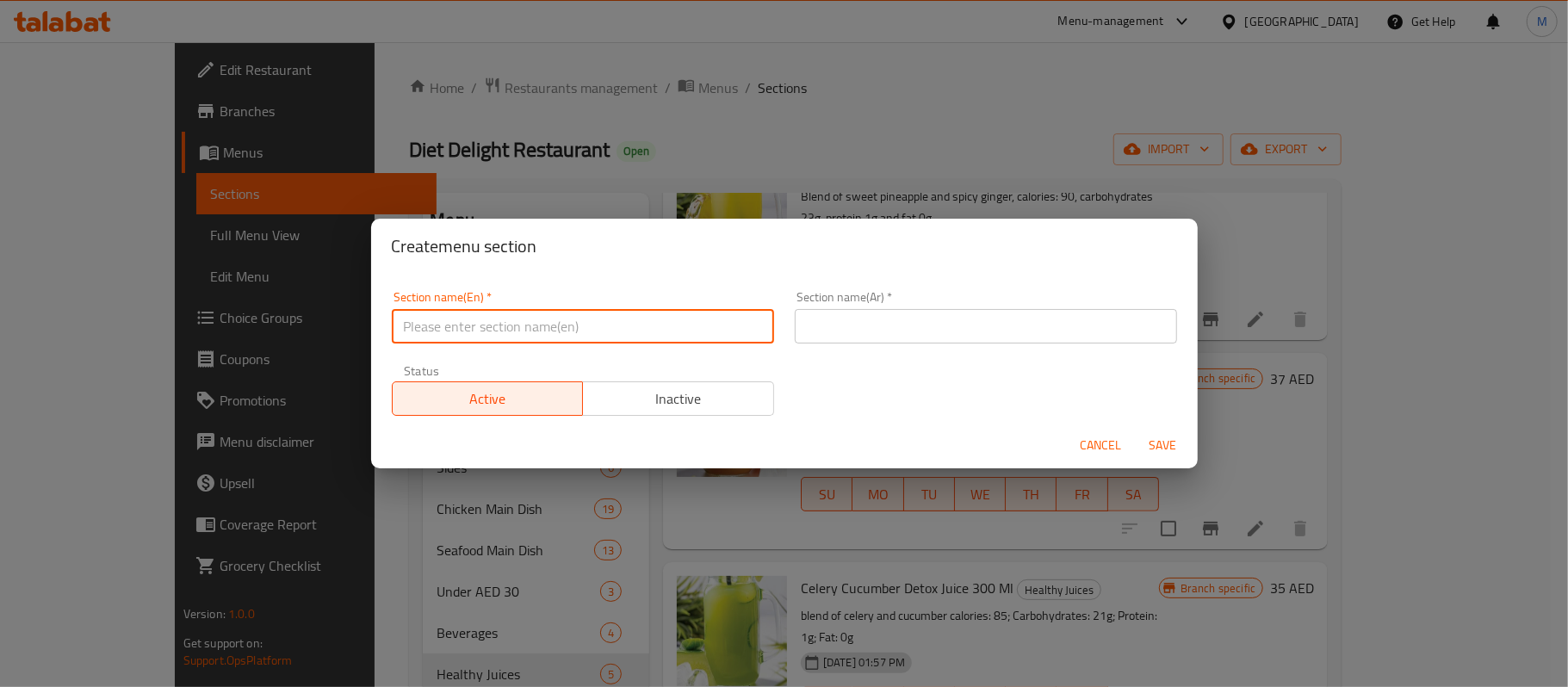
click at [452, 322] on input "text" at bounding box center [583, 326] width 382 height 34
paste input "Category : FRESH Juices"
drag, startPoint x: 462, startPoint y: 329, endPoint x: 373, endPoint y: 315, distance: 90.1
click at [373, 315] on div "Section name(En)   * Category : FRESH Juices Section name(En) * Section name(Ar…" at bounding box center [784, 348] width 826 height 148
click at [417, 331] on input "FRESH Juices" at bounding box center [583, 326] width 382 height 34
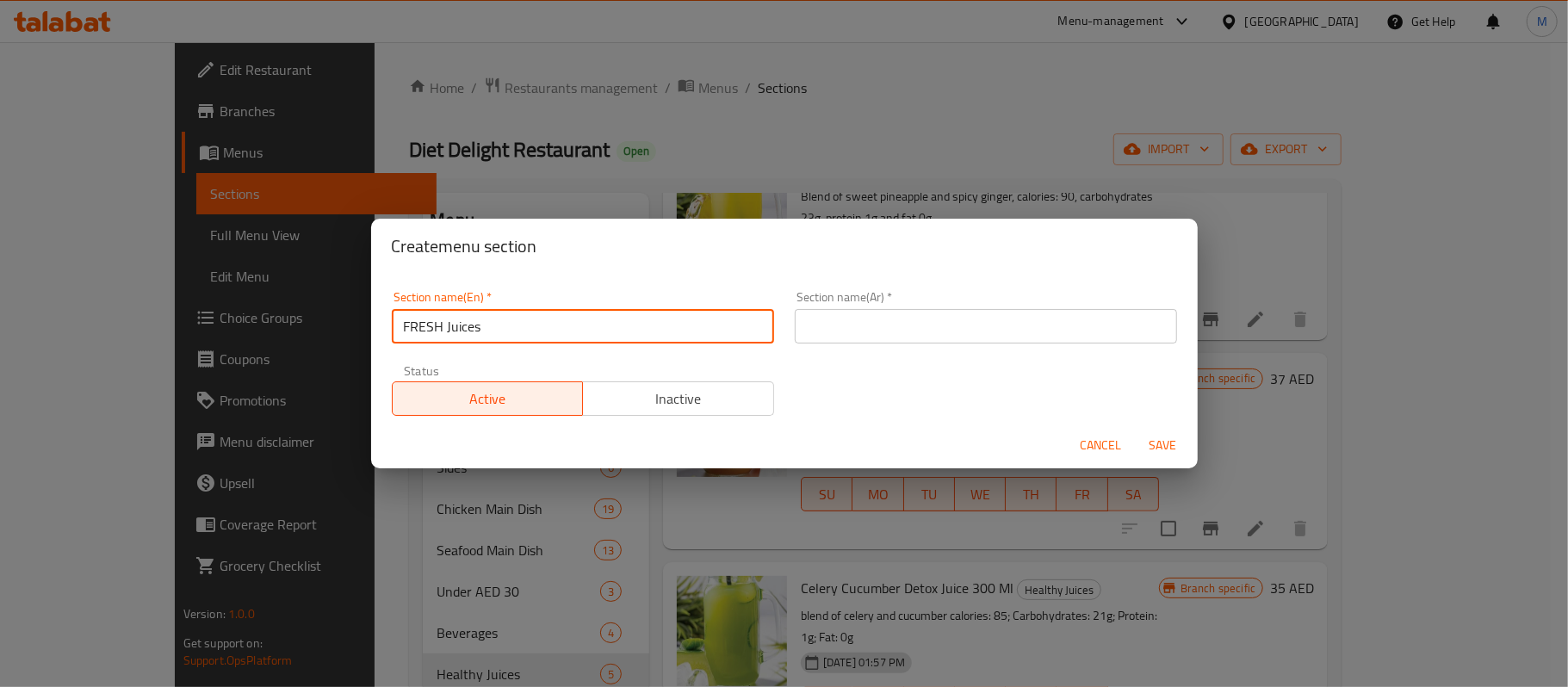
click at [417, 331] on input "FRESH Juices" at bounding box center [583, 326] width 382 height 34
click at [485, 328] on input "Fresh Juices" at bounding box center [583, 326] width 382 height 34
type input "Fresh Juices"
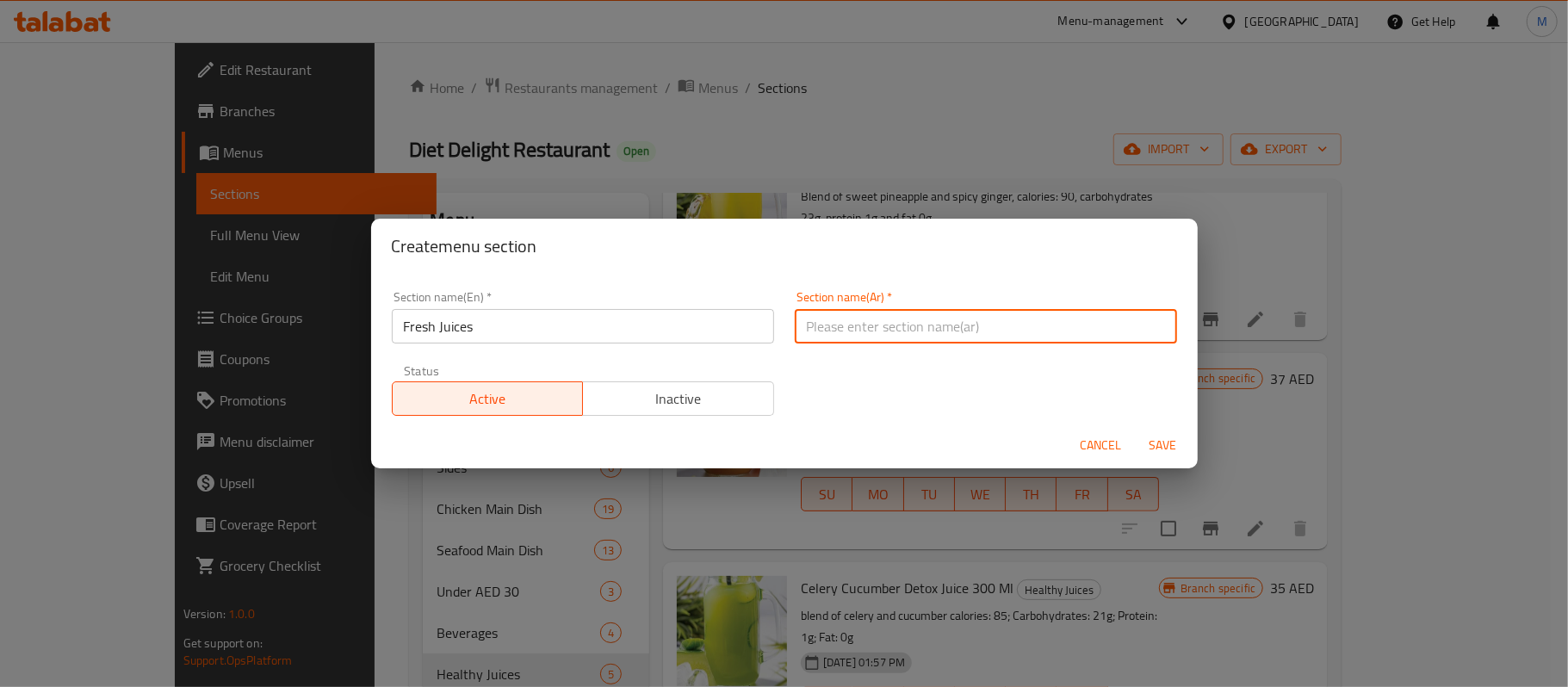
click at [957, 328] on input "text" at bounding box center [985, 326] width 382 height 34
type input "العصائر الطازجة"
click at [1161, 445] on span "Save" at bounding box center [1163, 445] width 41 height 21
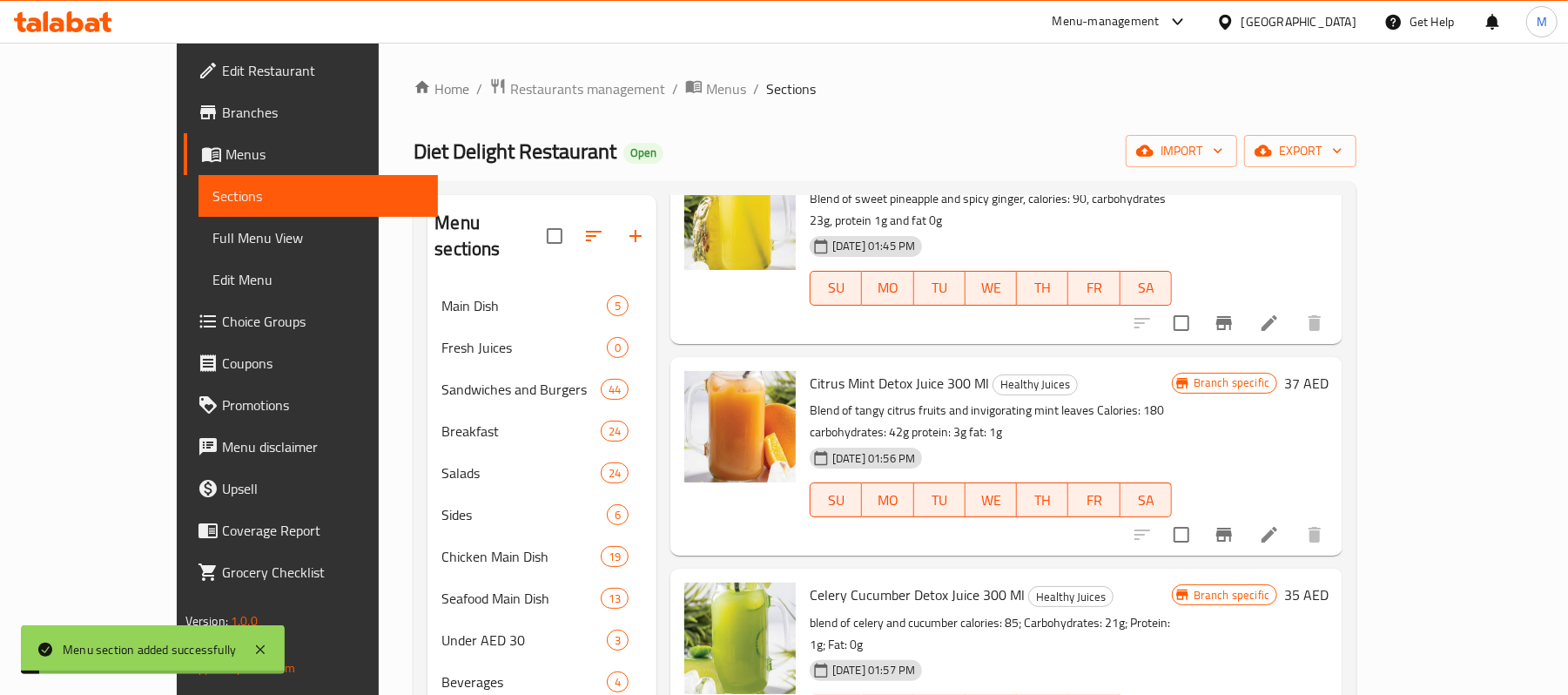
scroll to position [255, 0]
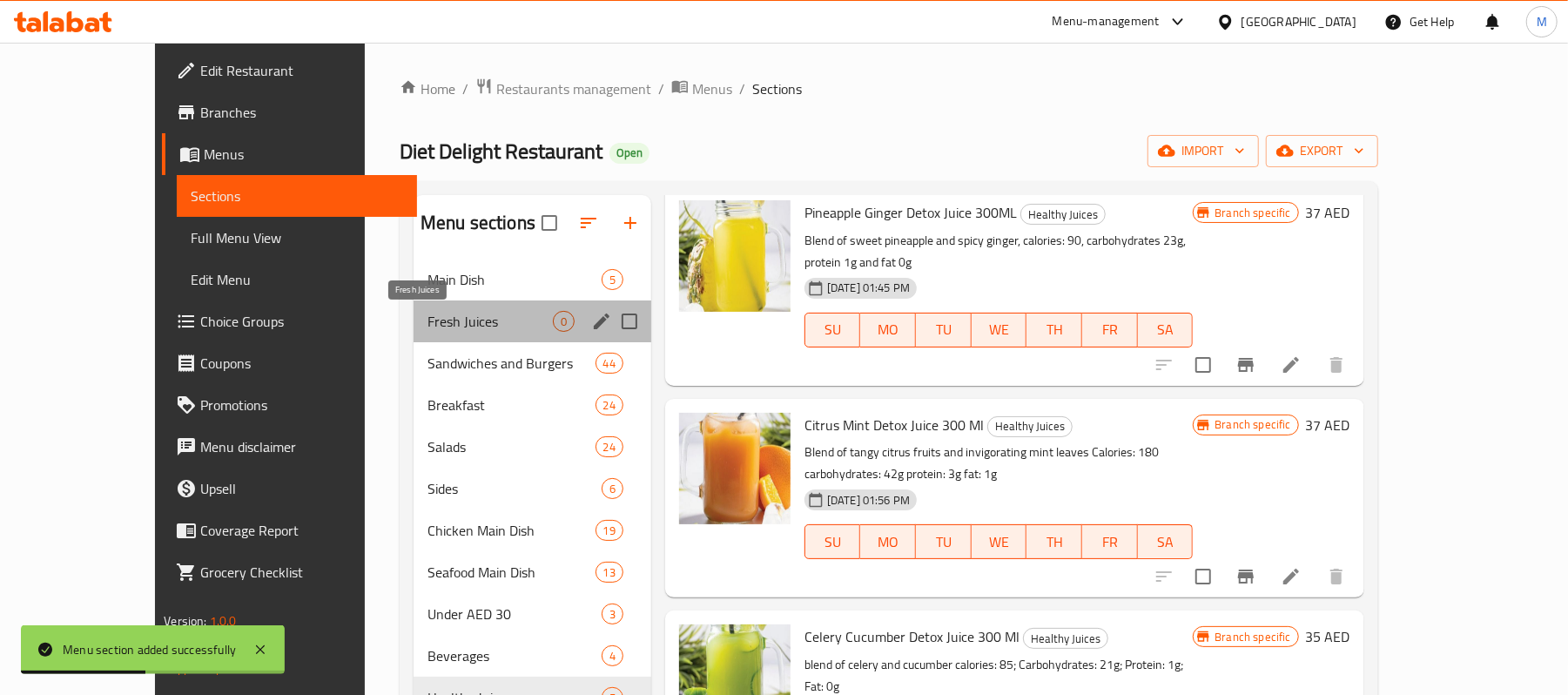
click at [428, 320] on span "Fresh Juices" at bounding box center [490, 322] width 125 height 21
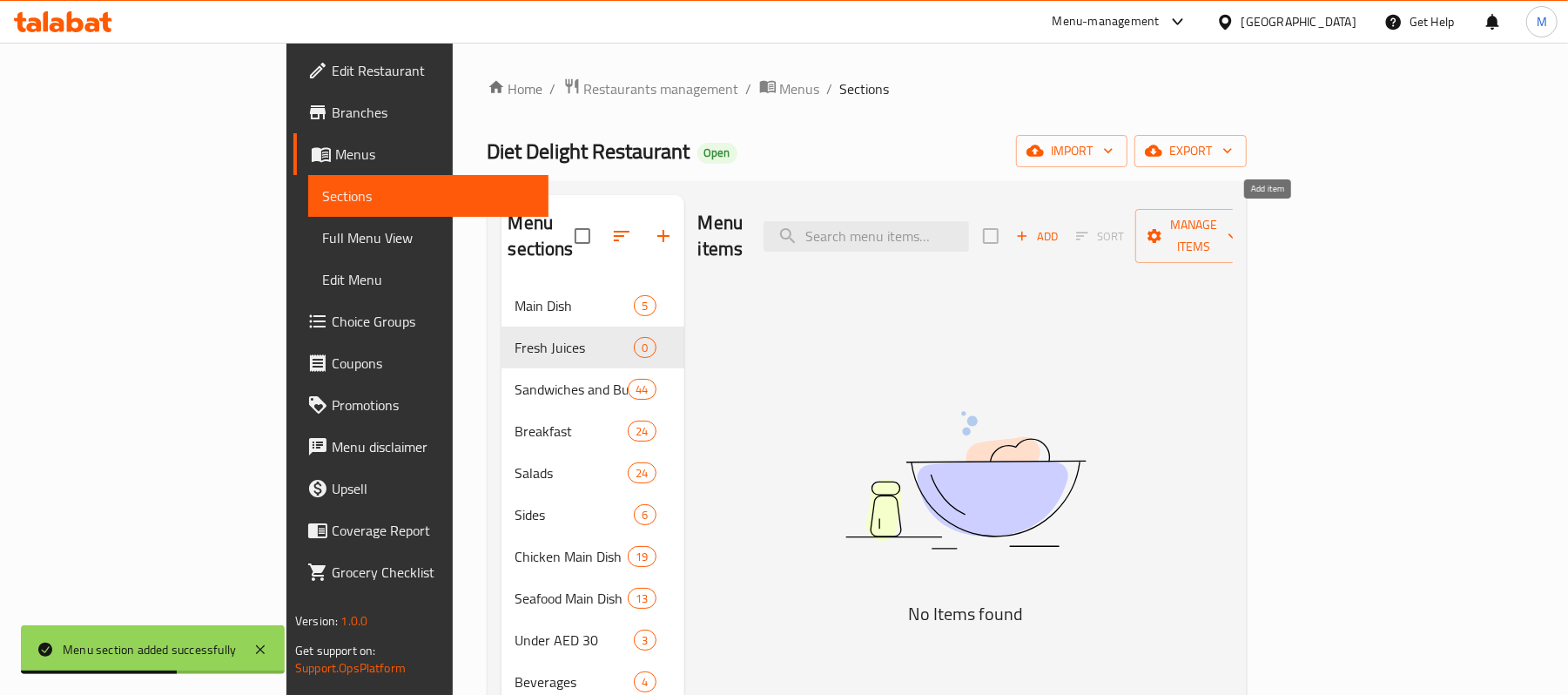
click at [1060, 227] on span "Add" at bounding box center [1036, 236] width 47 height 20
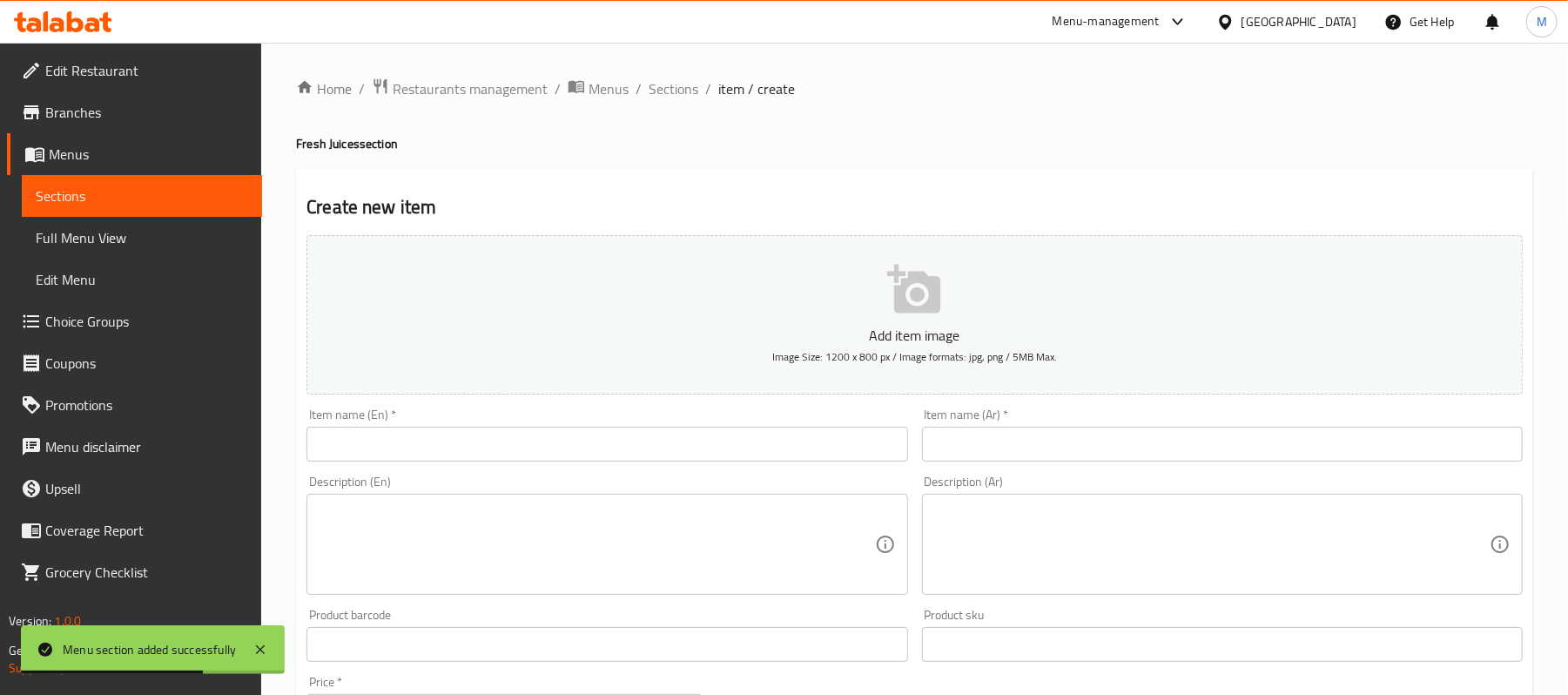
click at [750, 444] on input "text" at bounding box center [607, 443] width 601 height 35
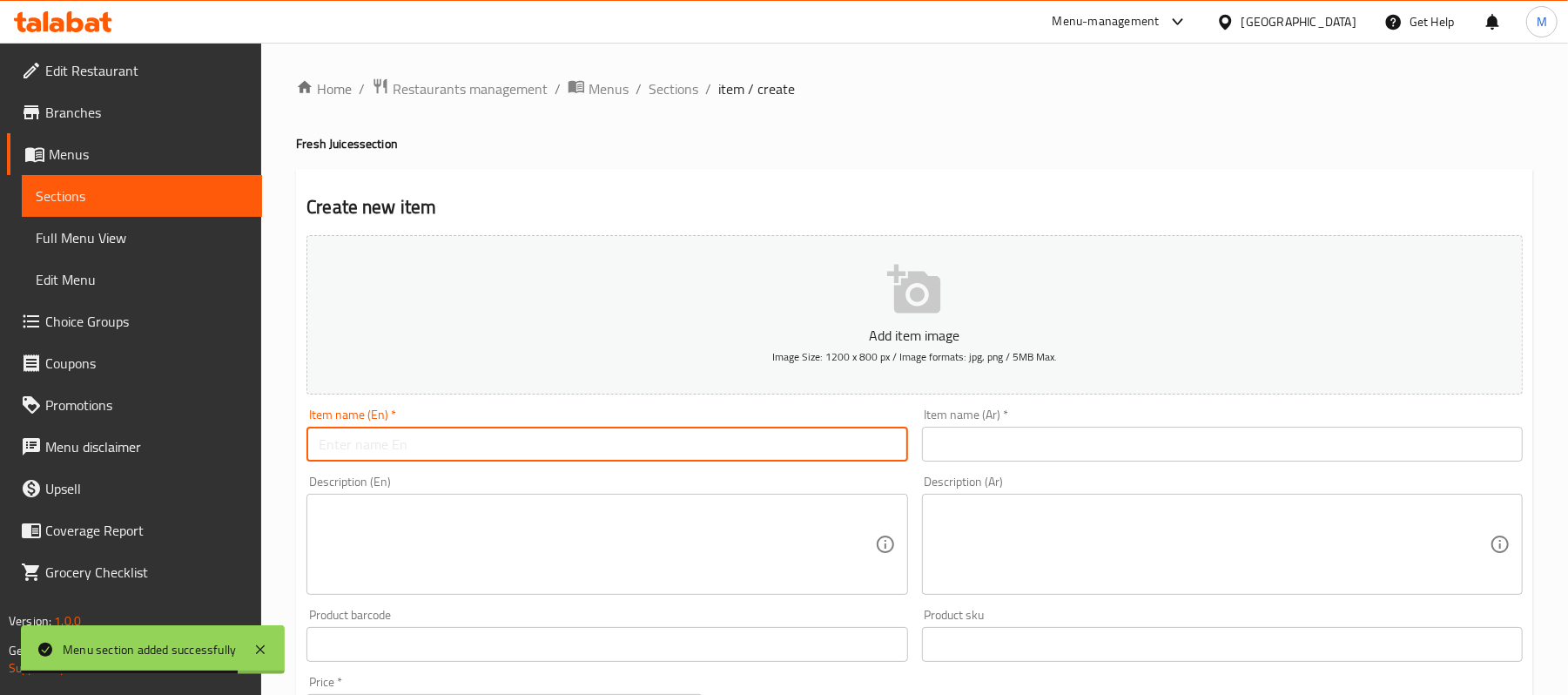
paste input "Apple Juice"
type input "Apple Juice"
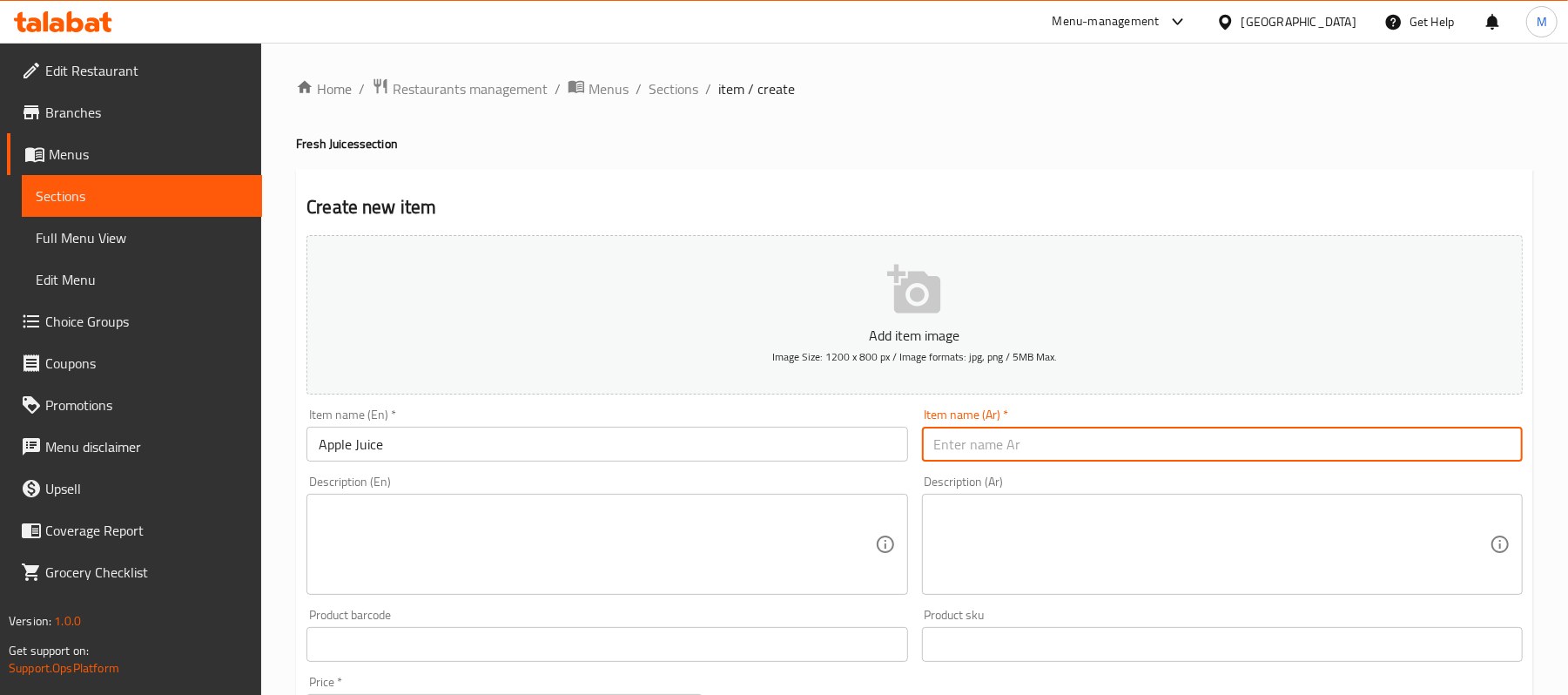
click at [1223, 436] on input "text" at bounding box center [1222, 443] width 601 height 35
paste input "عصير التفاح"
drag, startPoint x: 953, startPoint y: 449, endPoint x: 962, endPoint y: 449, distance: 9.0
click at [962, 449] on input "عصير التفاح" at bounding box center [1222, 443] width 601 height 35
click at [962, 448] on input "عصير التفاح" at bounding box center [1222, 443] width 601 height 35
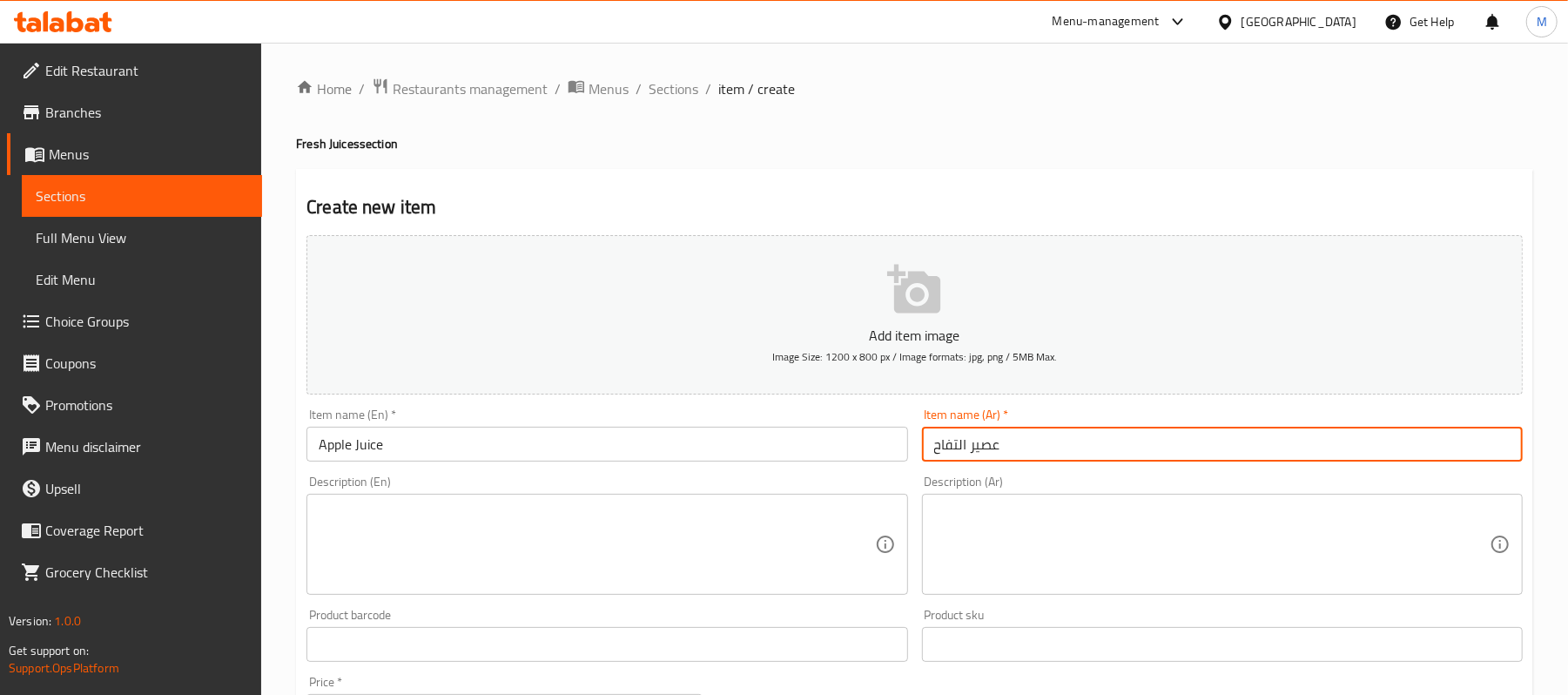
click at [1018, 444] on input "عصير التفاح" at bounding box center [1222, 443] width 601 height 35
click at [1475, 449] on input "عصير التفاح" at bounding box center [1222, 443] width 601 height 35
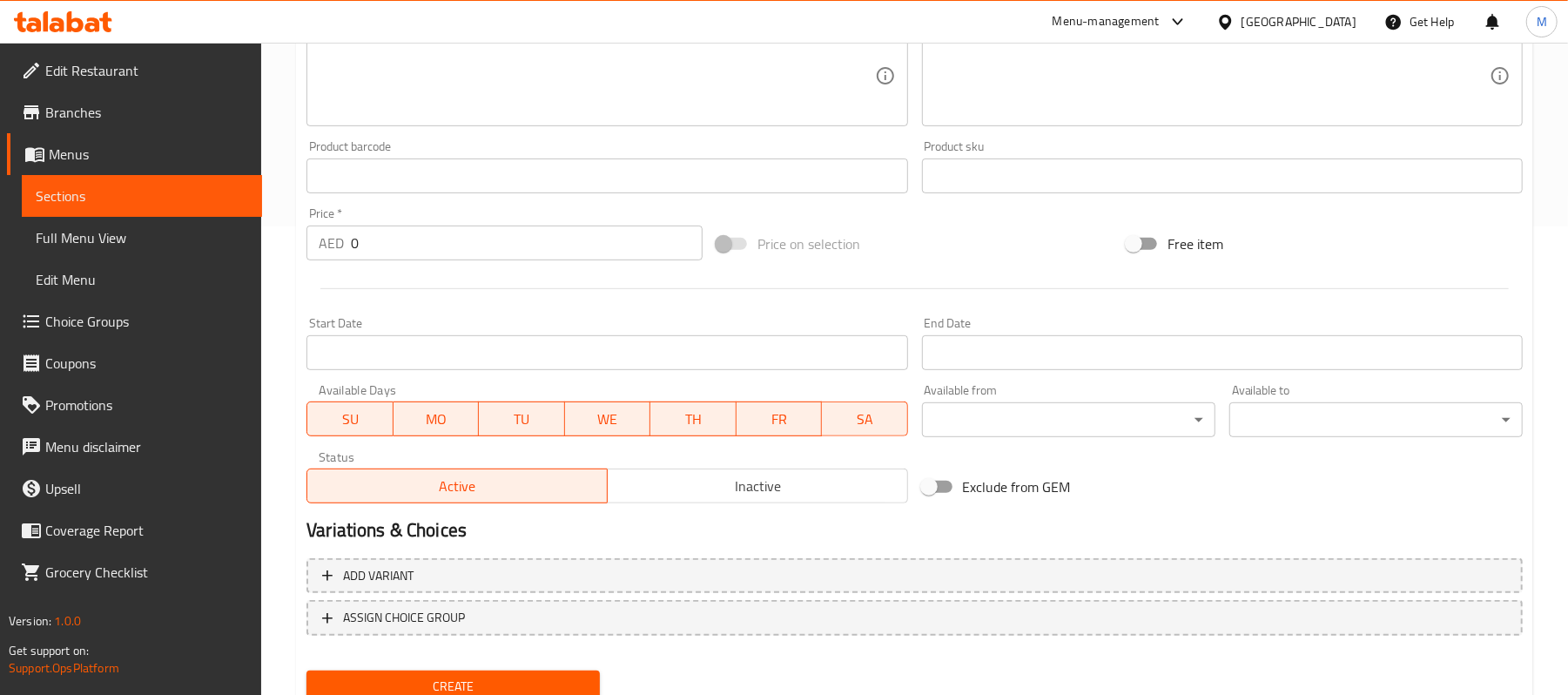
scroll to position [533, 0]
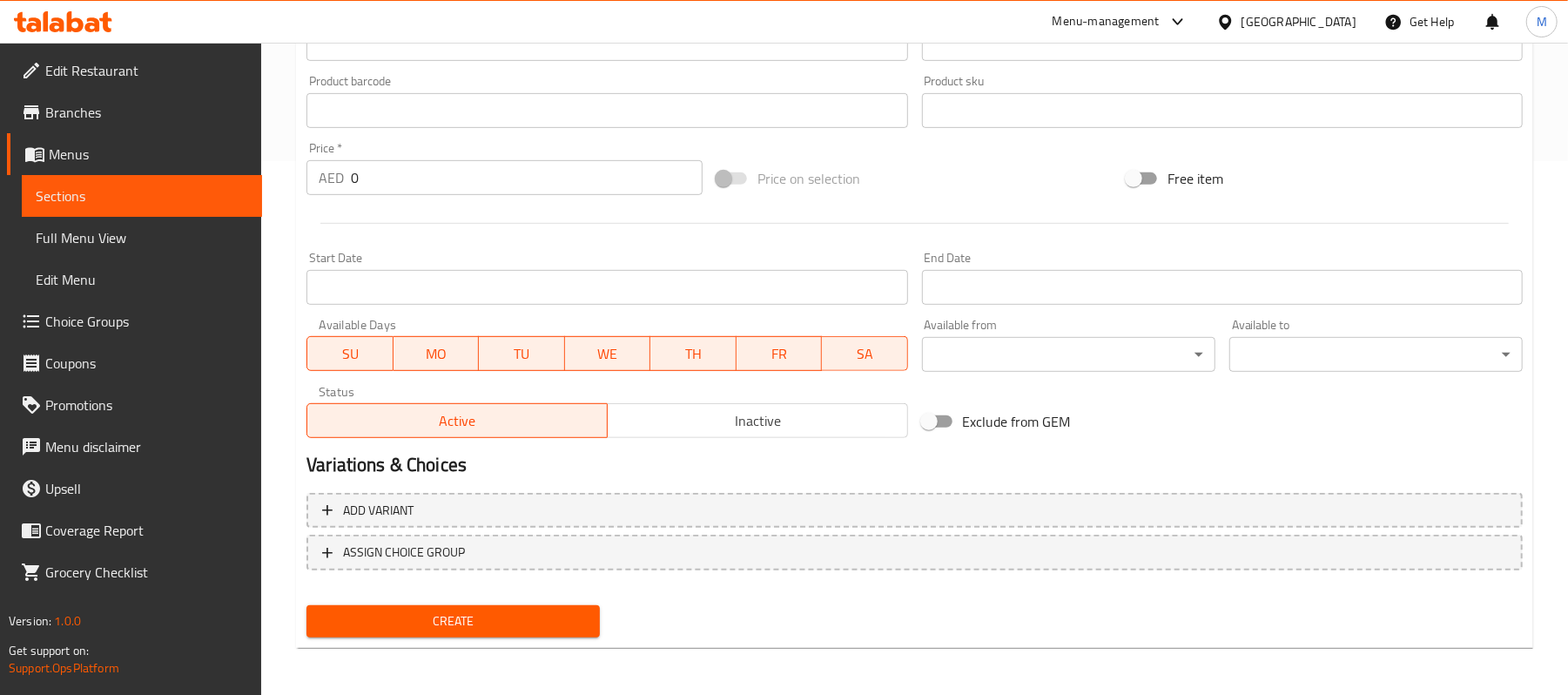
type input "عصير تفاح"
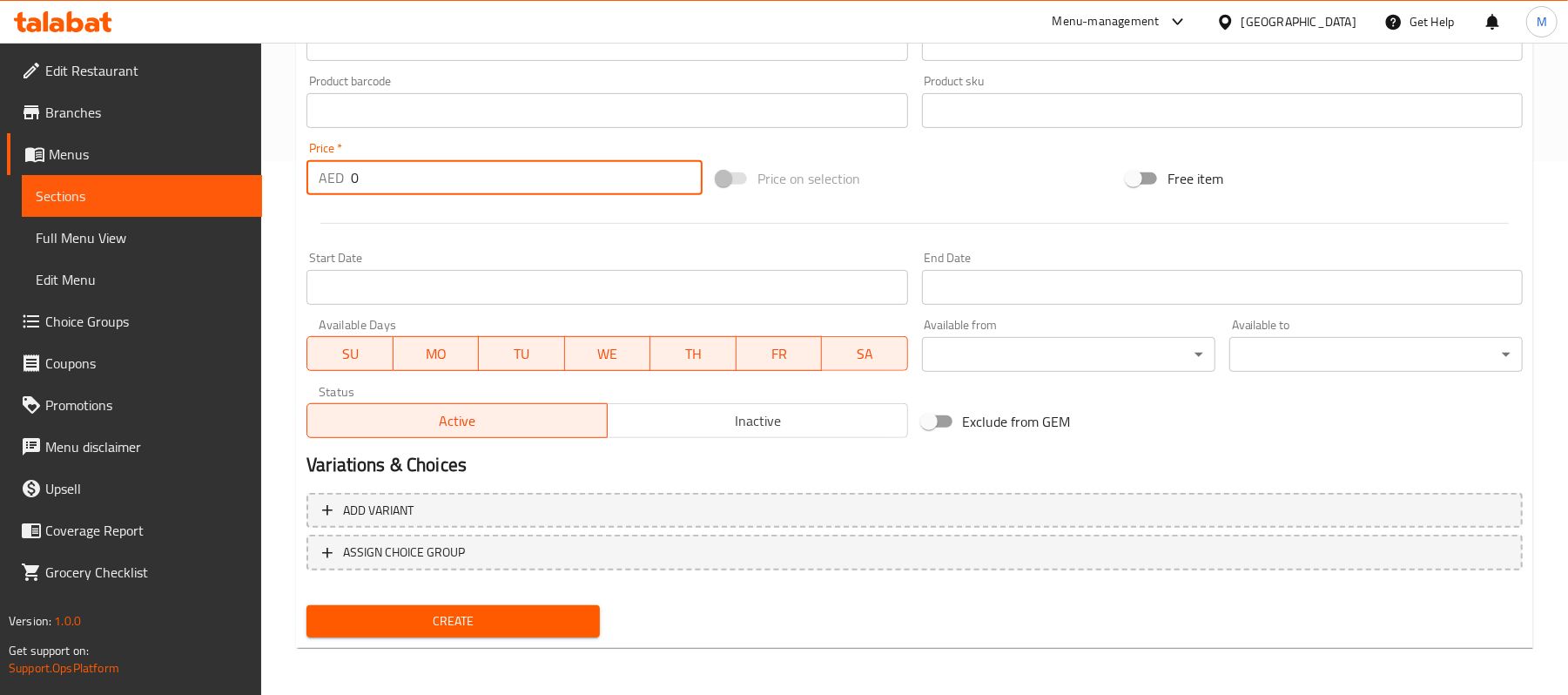
drag, startPoint x: 380, startPoint y: 183, endPoint x: 304, endPoint y: 185, distance: 76.0
click at [304, 185] on div "Price   * AED 0 Price *" at bounding box center [504, 168] width 410 height 67
paste input "25"
type input "25"
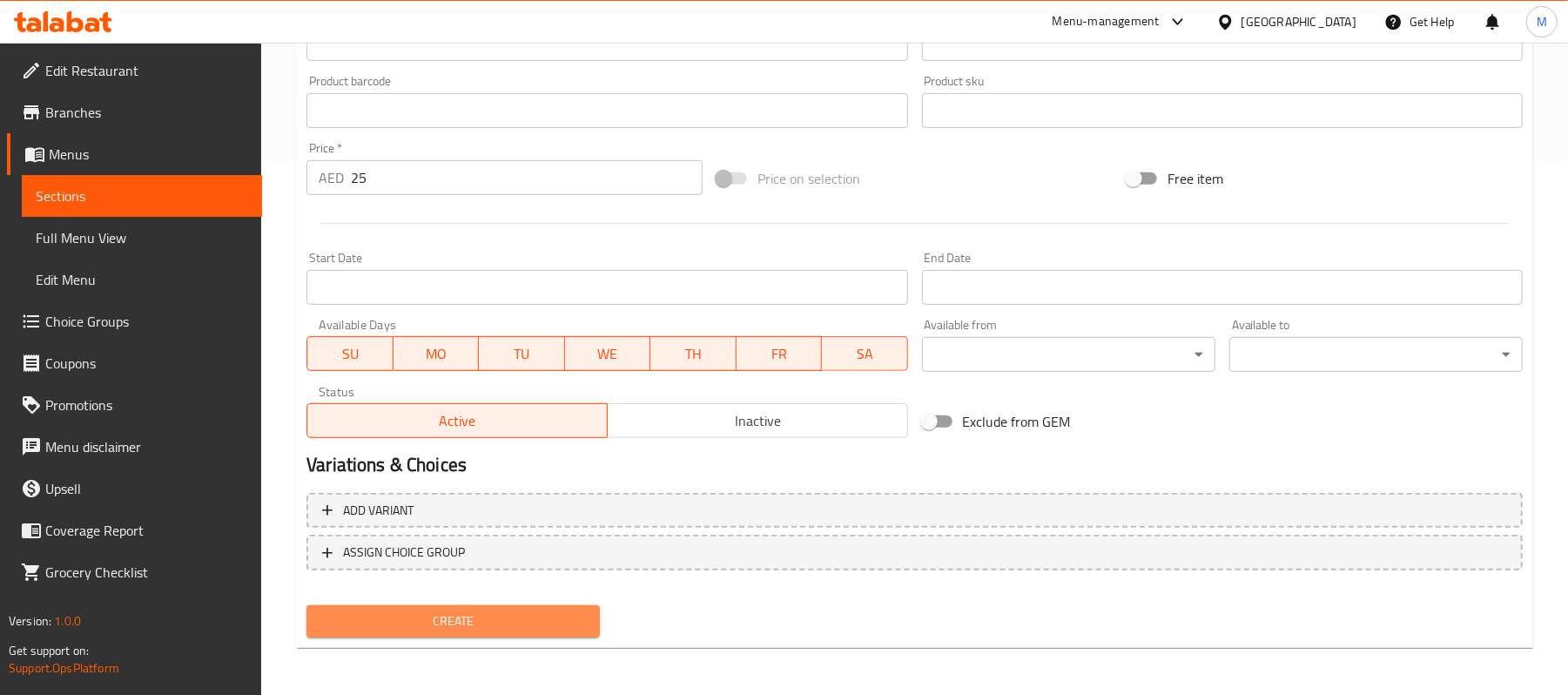
click at [418, 625] on span "Create" at bounding box center [452, 621] width 266 height 21
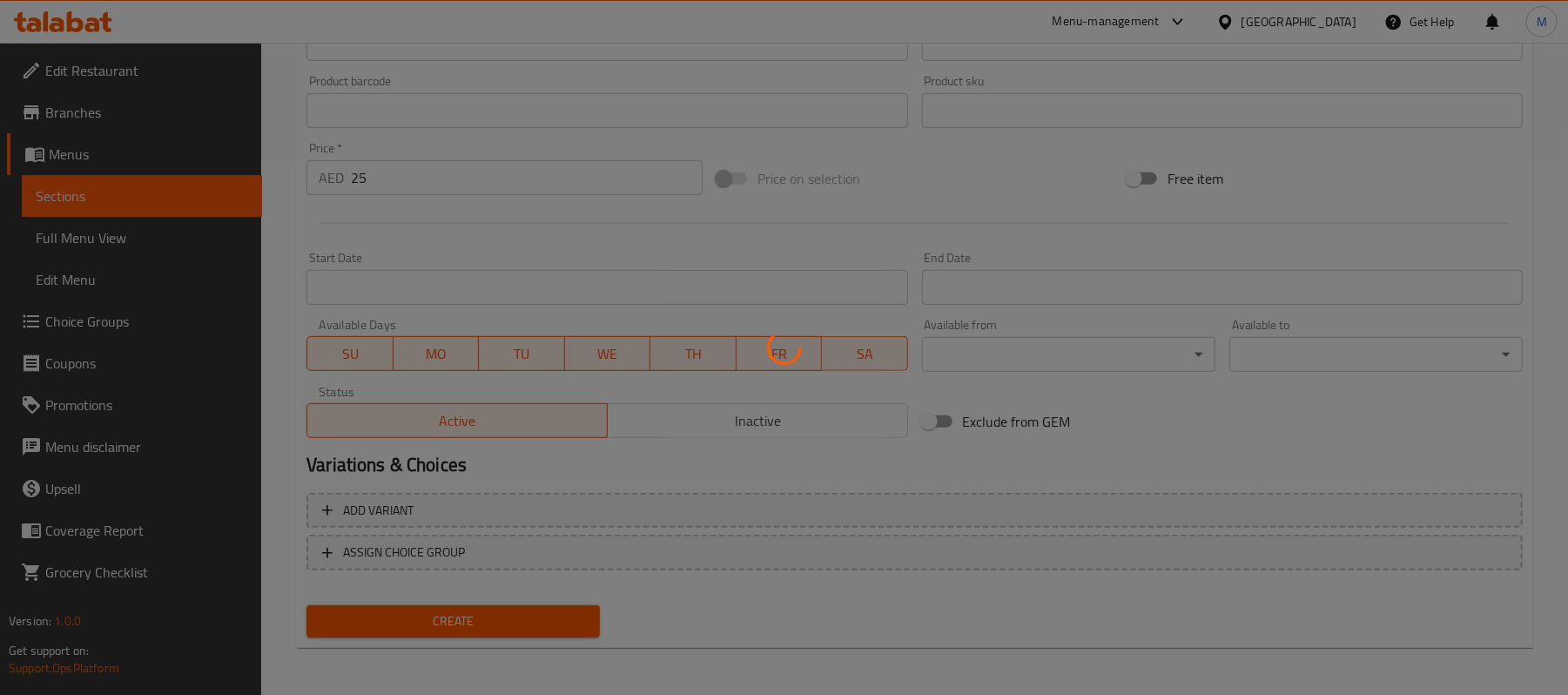
type input "0"
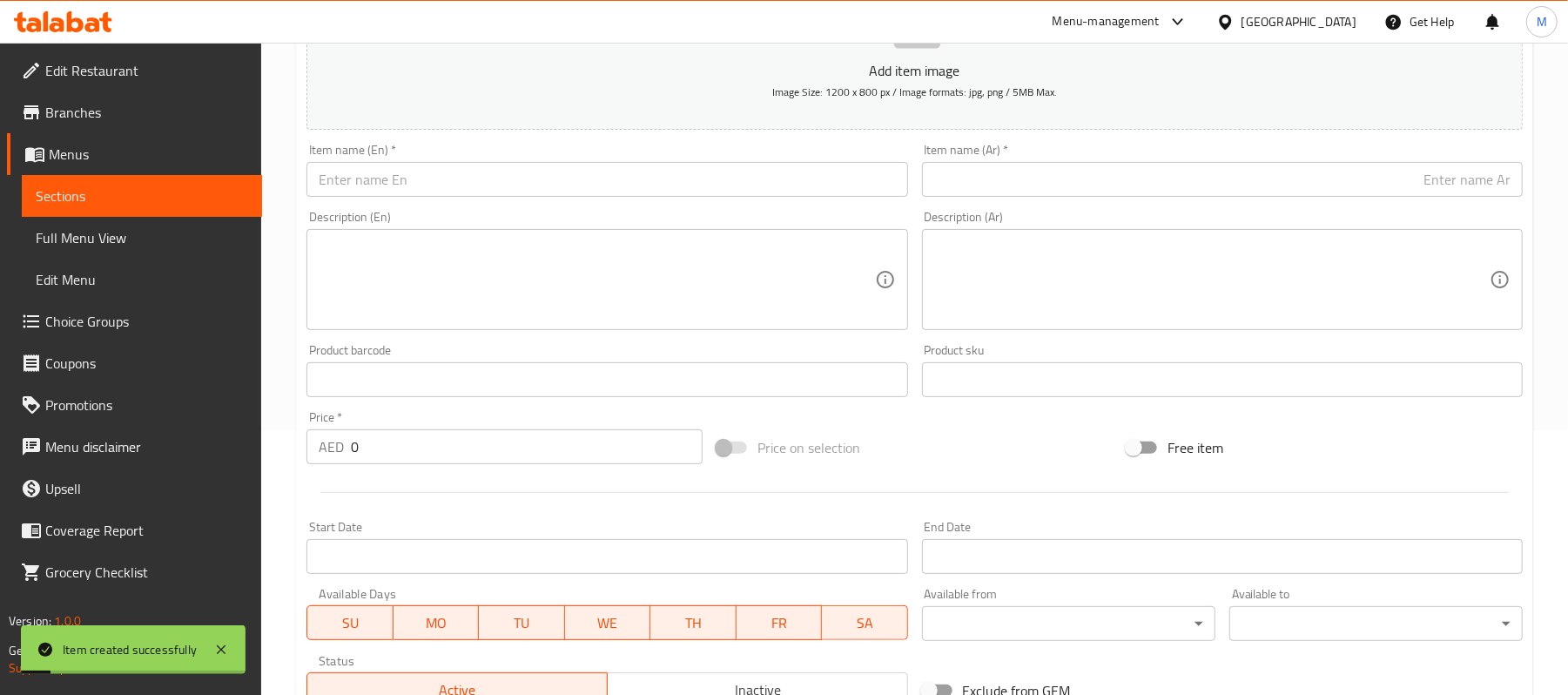
scroll to position [69, 0]
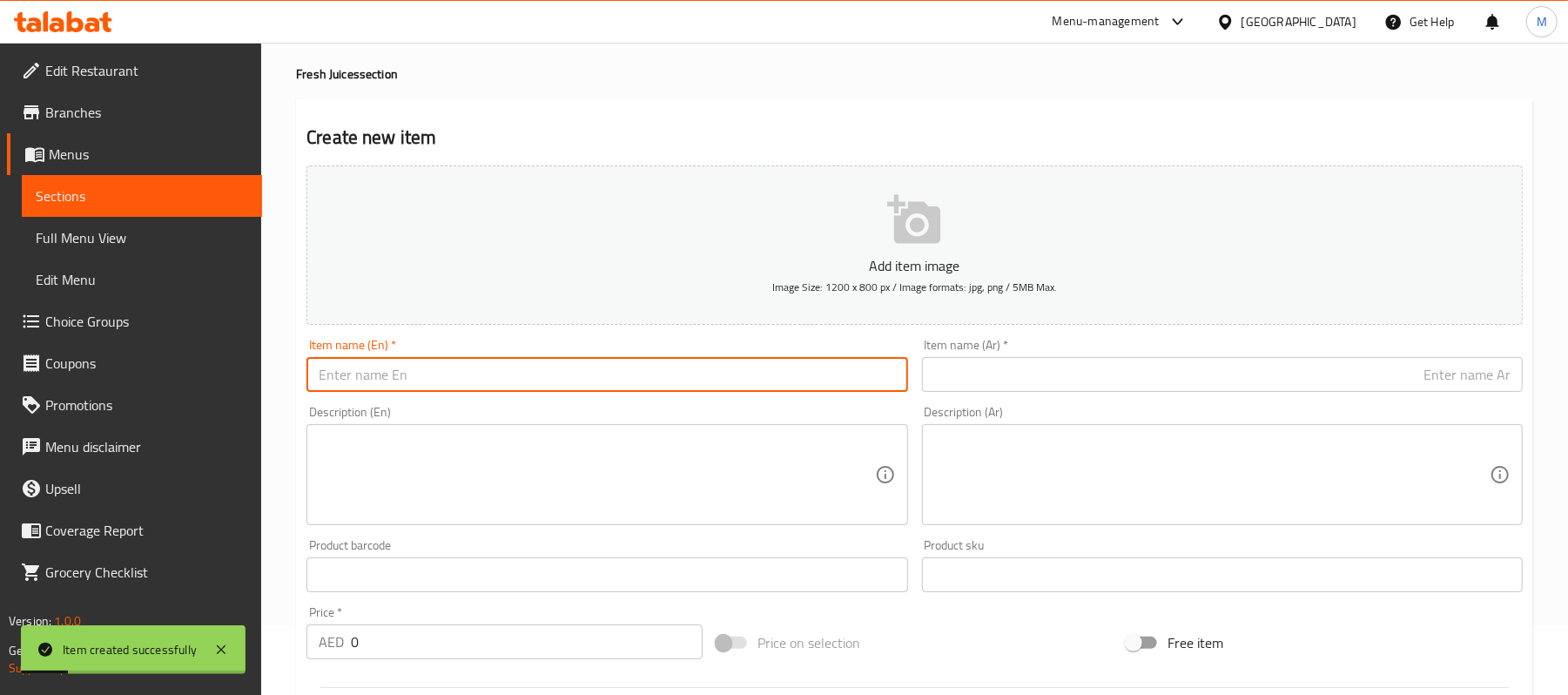
click at [583, 377] on input "text" at bounding box center [607, 374] width 601 height 35
paste input "Watermelon Juice"
type input "Watermelon Juice"
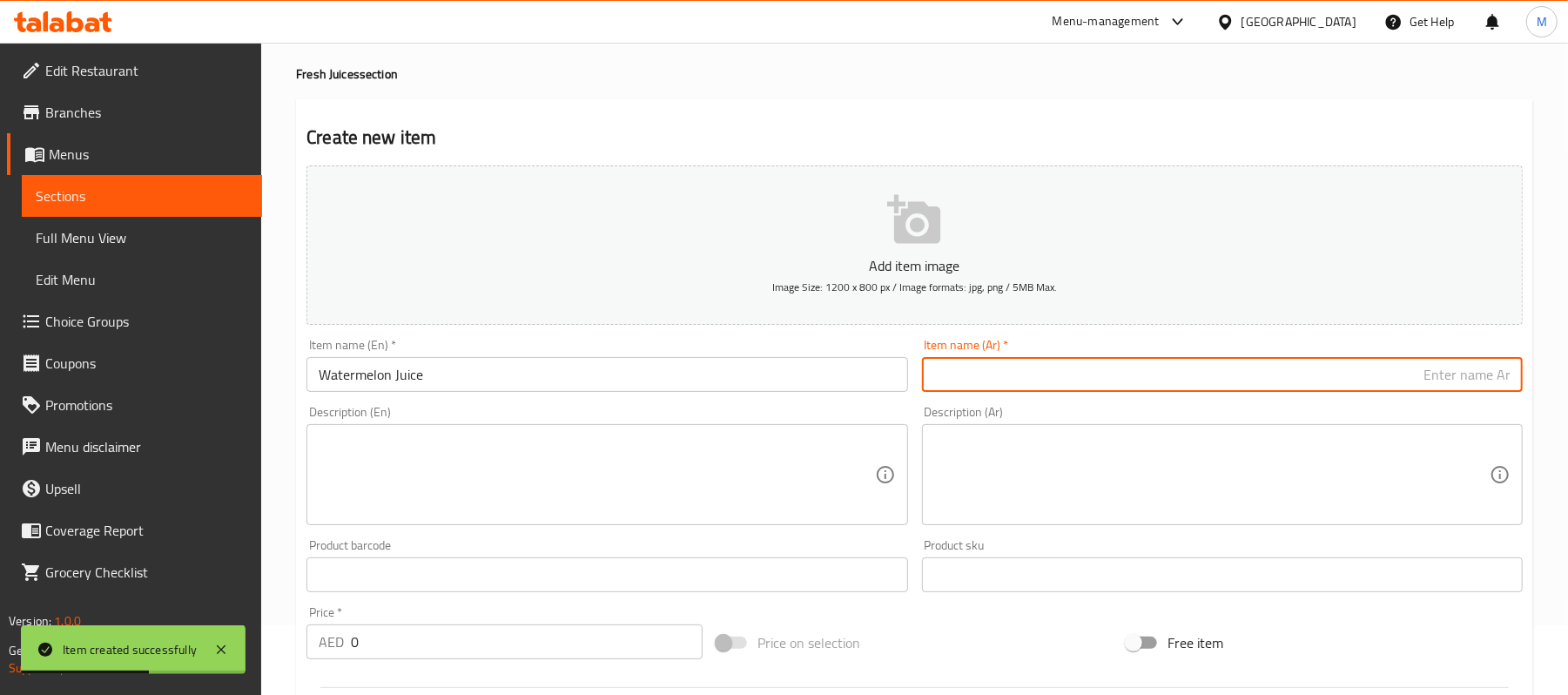
click at [1196, 390] on input "text" at bounding box center [1222, 374] width 601 height 35
paste input "عصير البطيخ"
drag, startPoint x: 1471, startPoint y: 377, endPoint x: 1481, endPoint y: 380, distance: 10.4
click at [1481, 380] on input "عصير البطيخ" at bounding box center [1222, 374] width 601 height 35
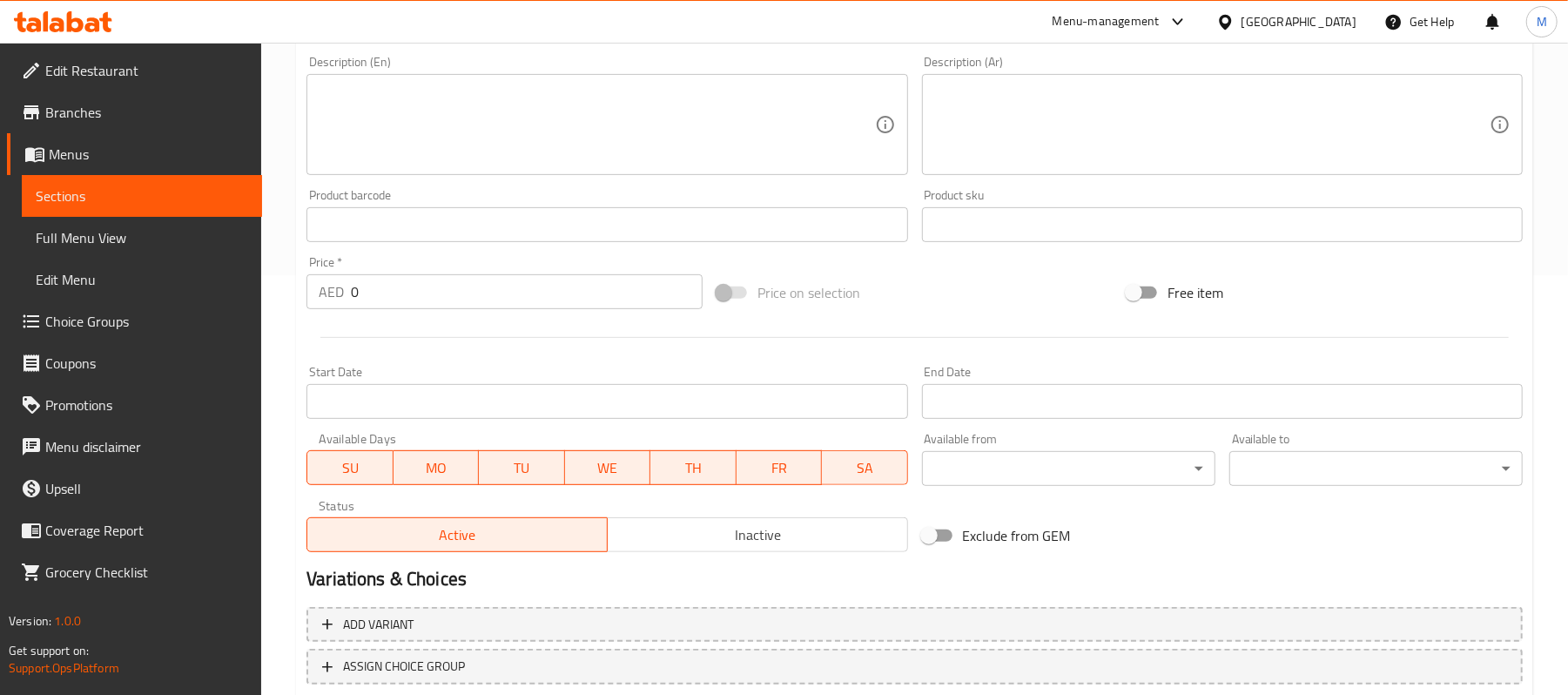
scroll to position [506, 0]
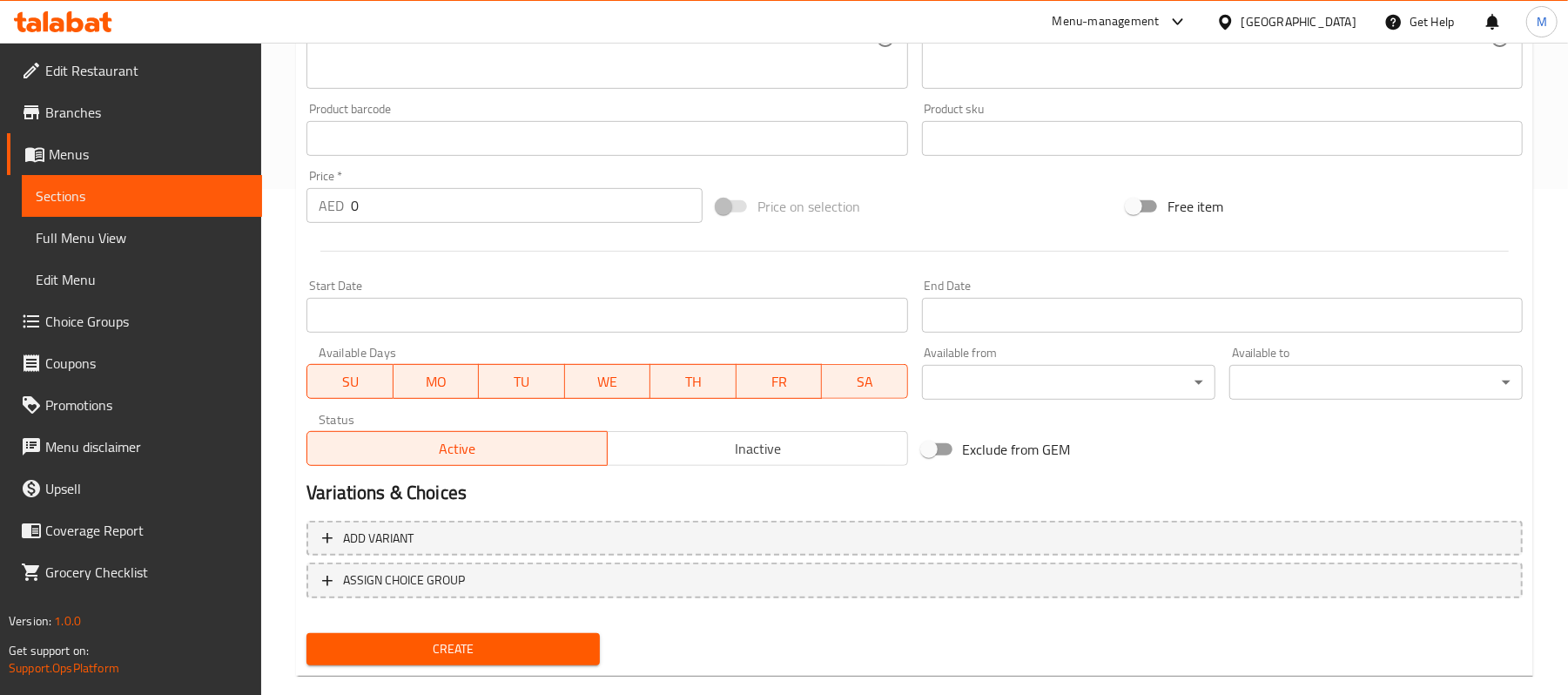
type input "عصير بطيخ"
drag, startPoint x: 354, startPoint y: 218, endPoint x: 391, endPoint y: 209, distance: 38.1
click at [391, 209] on input "0" at bounding box center [527, 205] width 352 height 35
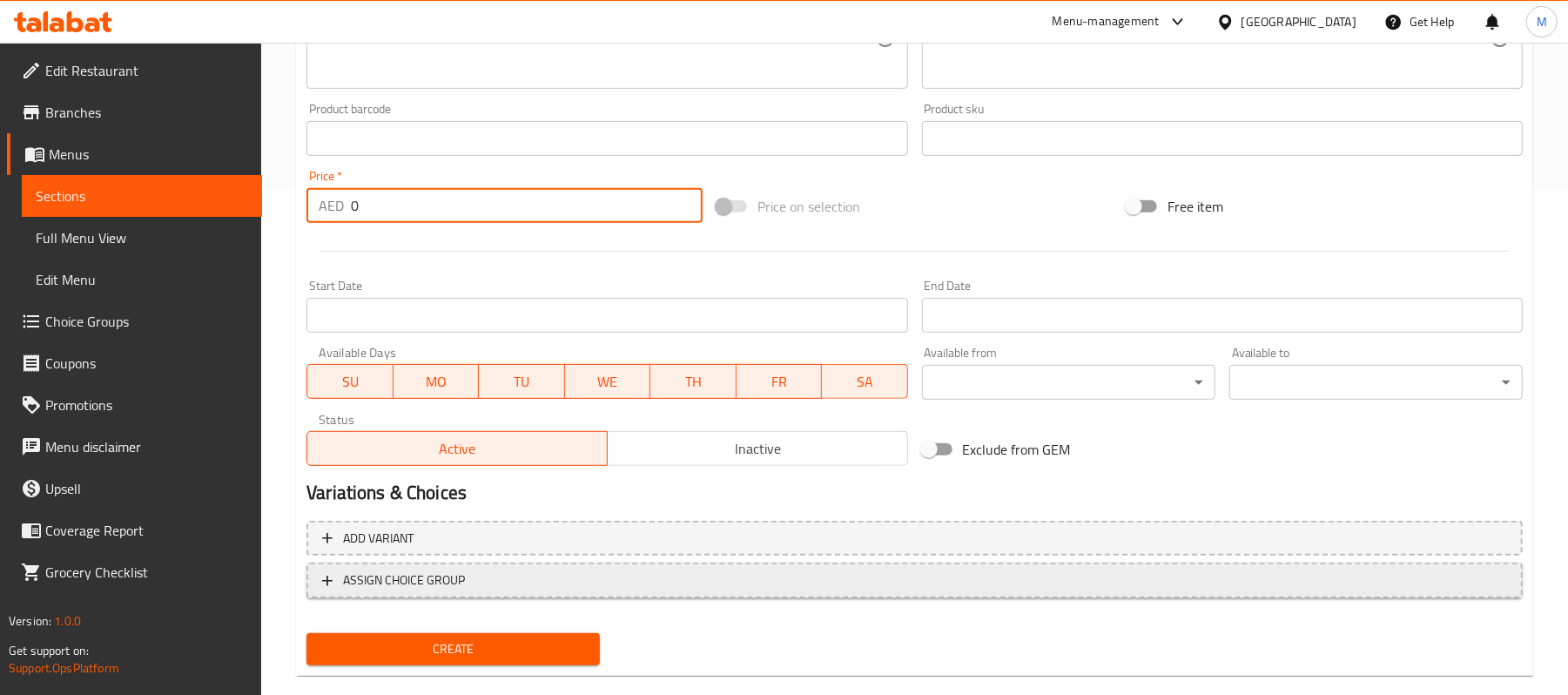
paste input "25"
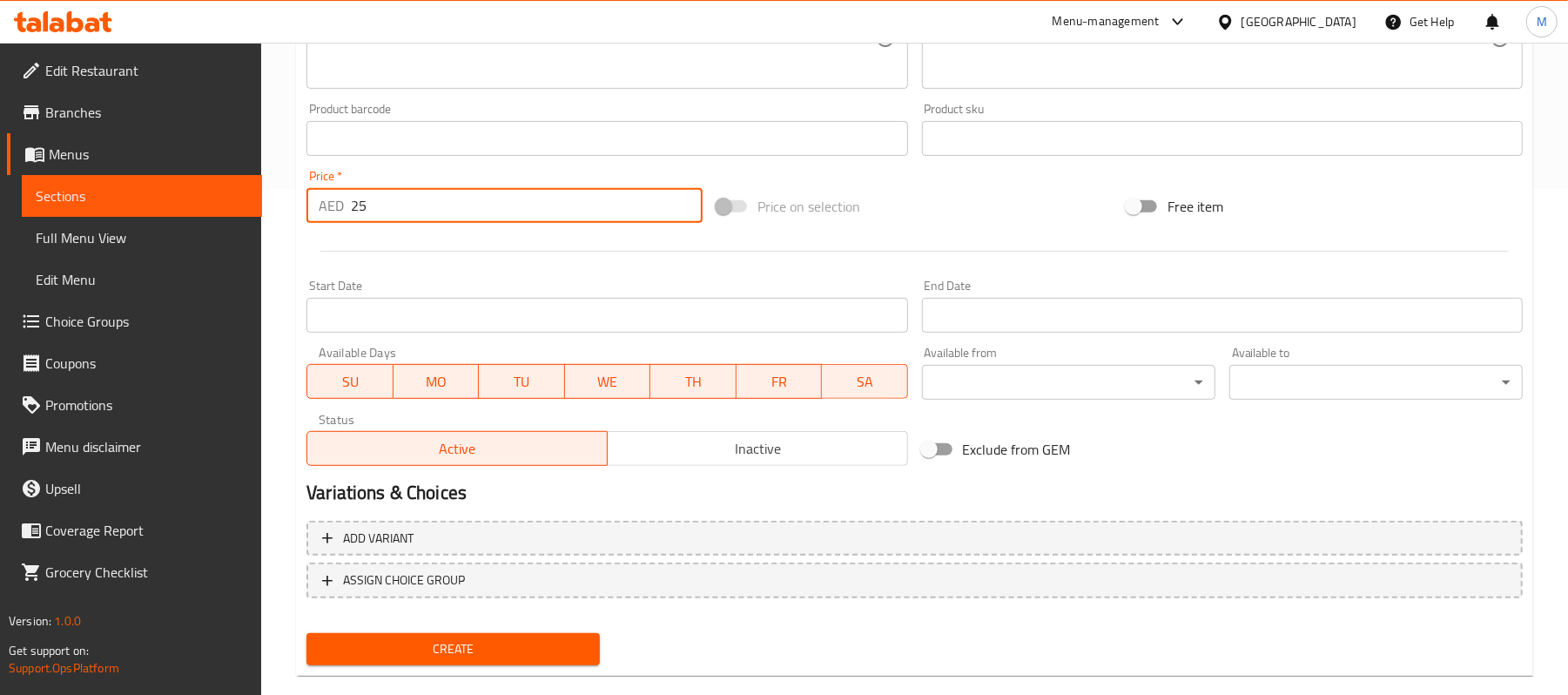
type input "25"
click at [444, 645] on span "Create" at bounding box center [452, 649] width 266 height 21
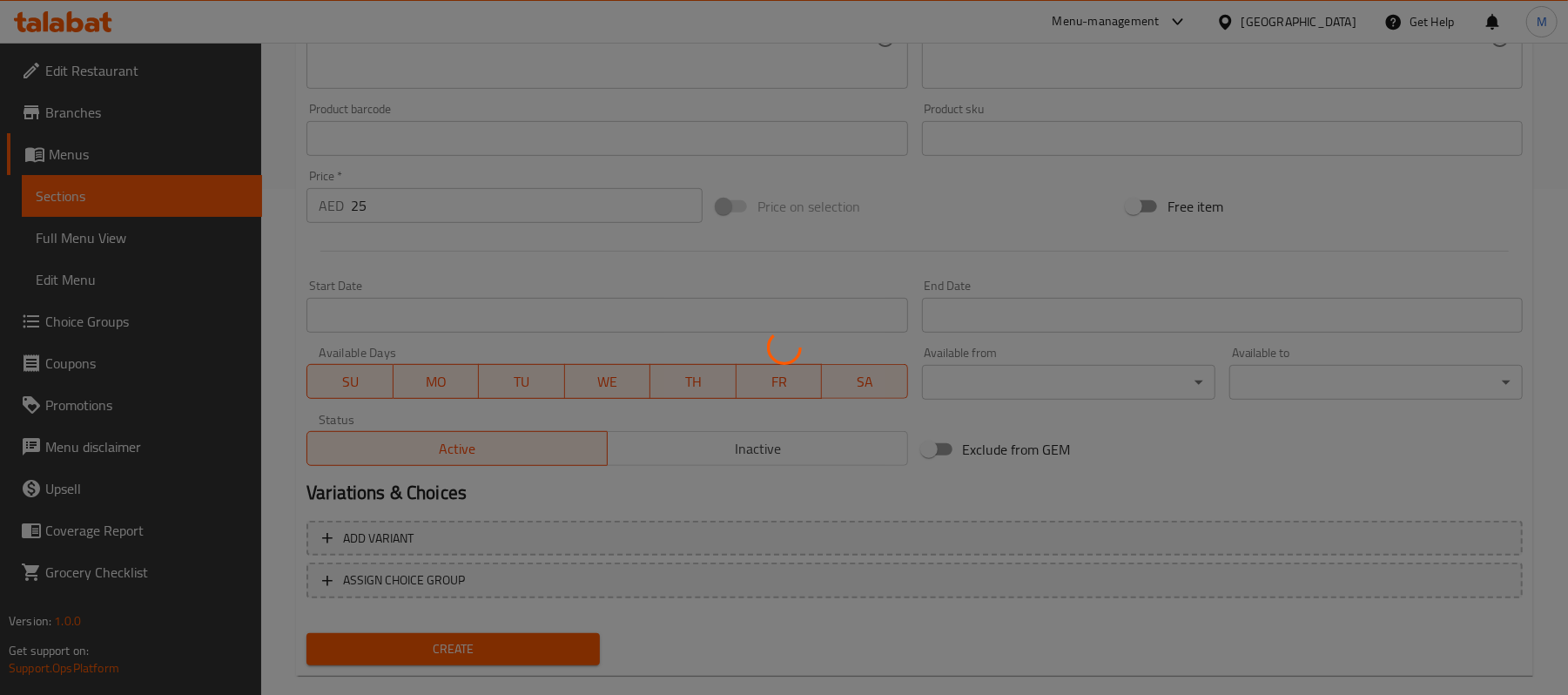
type input "0"
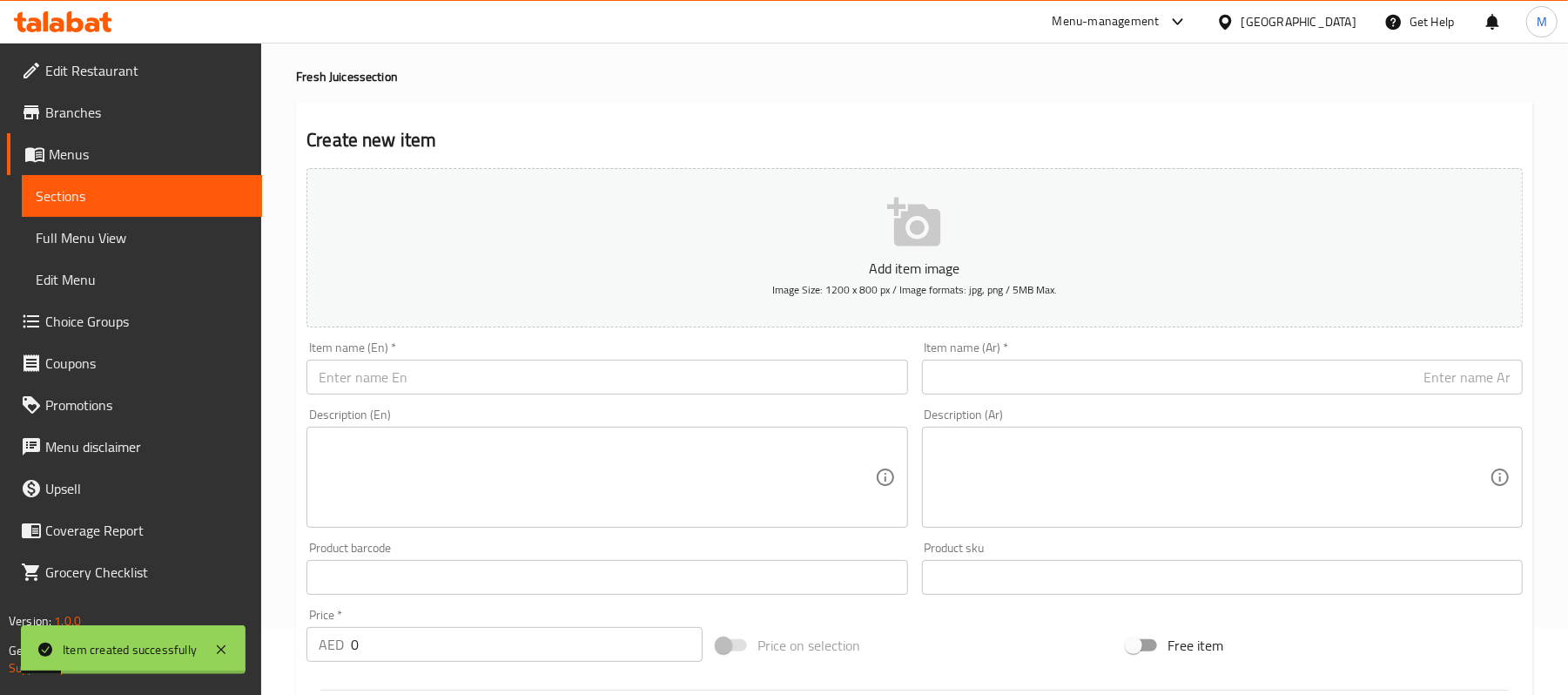
scroll to position [42, 0]
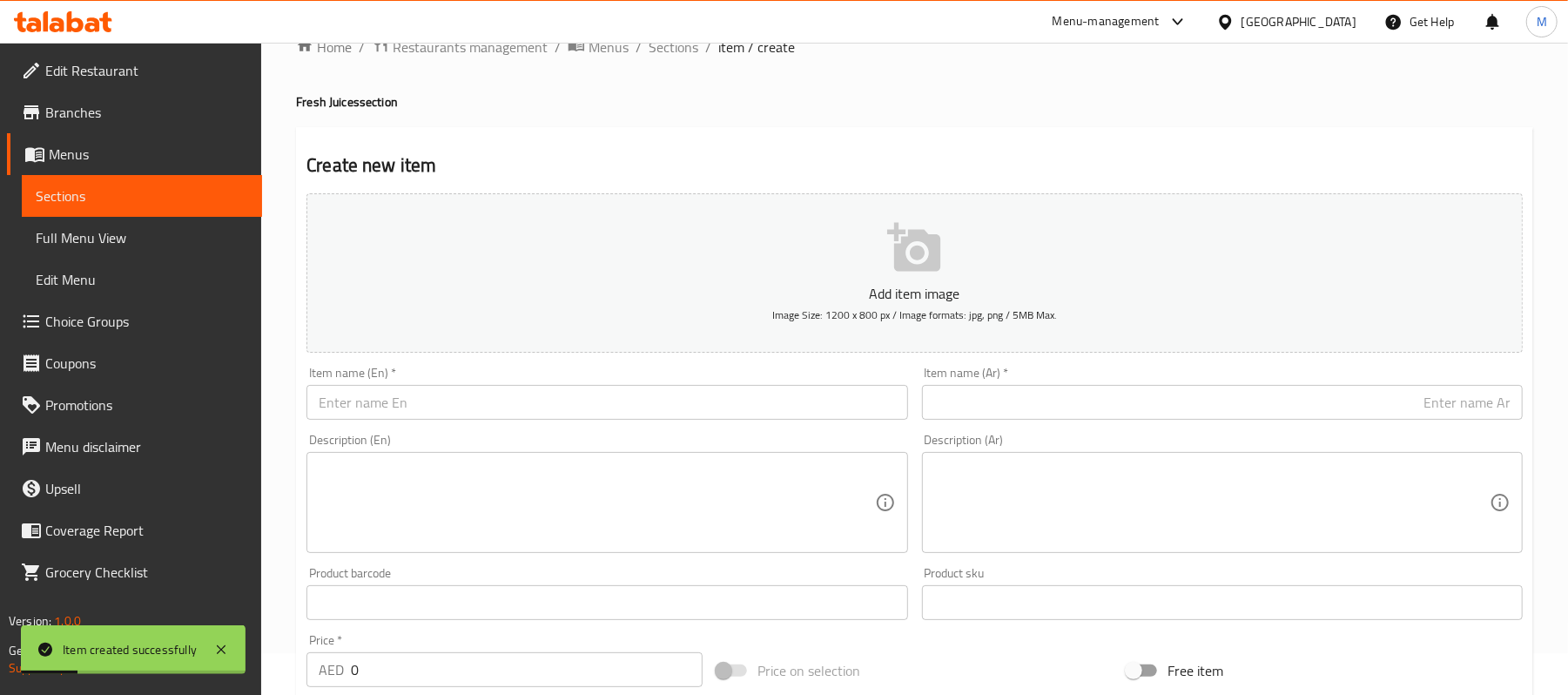
click at [491, 403] on input "text" at bounding box center [607, 402] width 601 height 35
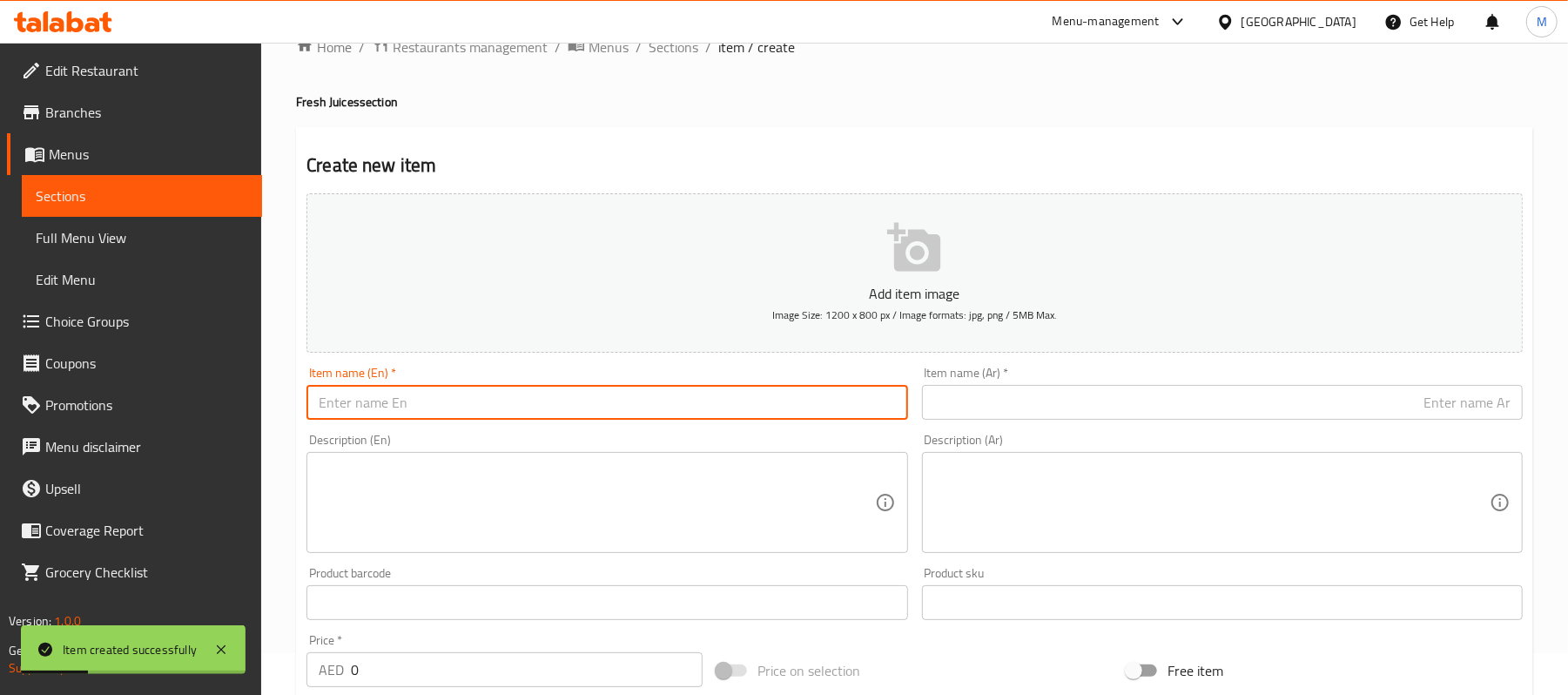
paste input "Pineapple"
type input "Pineapple"
click at [1203, 405] on input "text" at bounding box center [1222, 402] width 601 height 35
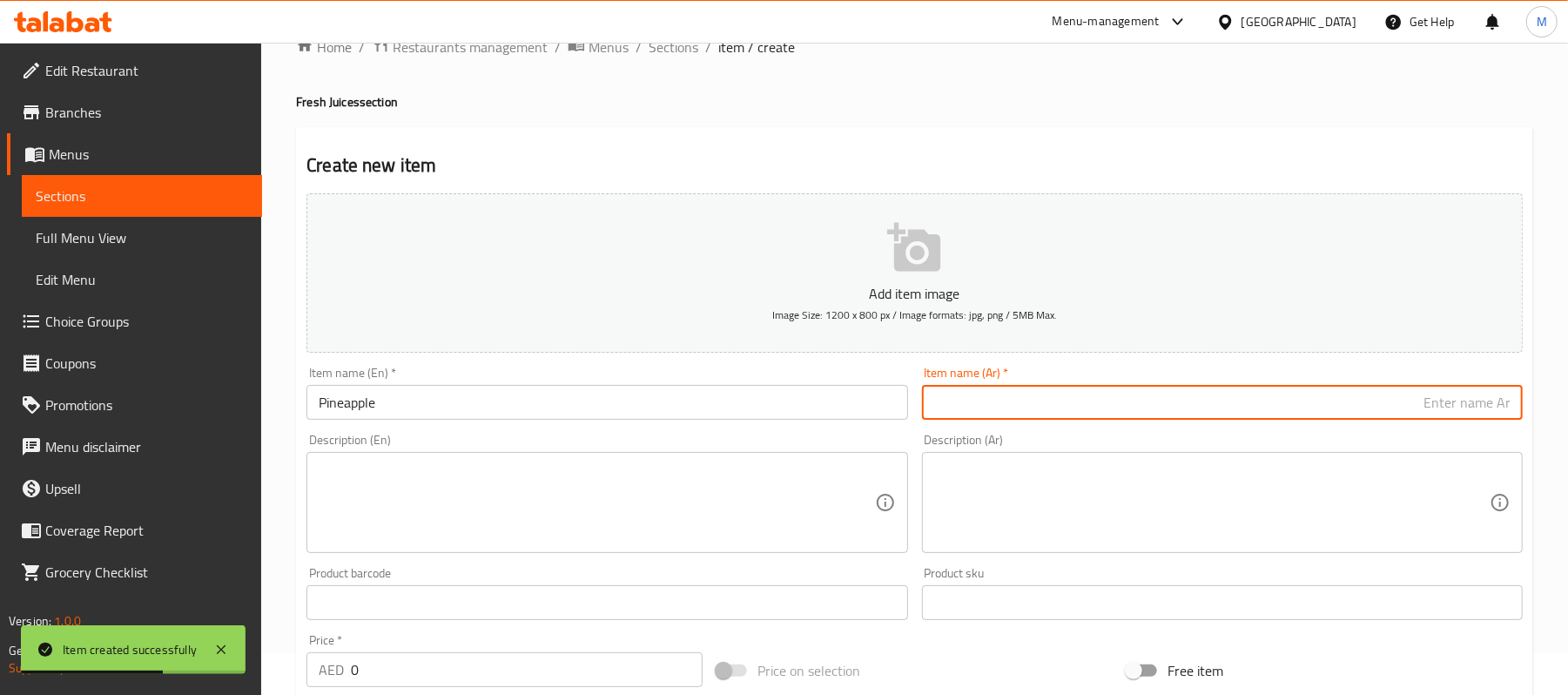
paste input "أناناس"
click at [1510, 408] on input "أناناس" at bounding box center [1222, 402] width 601 height 35
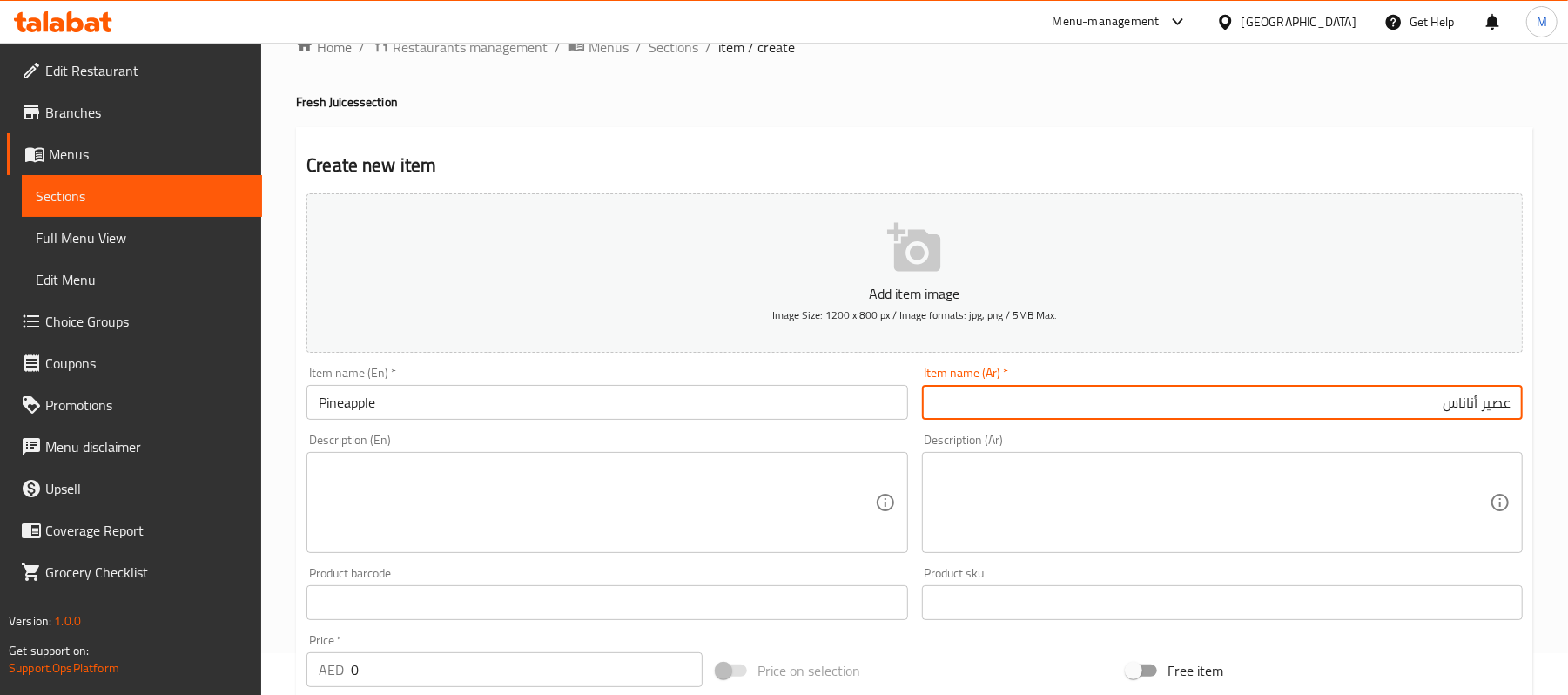
type input "عصير أناناس"
click at [457, 405] on input "Pineapple" at bounding box center [607, 402] width 601 height 35
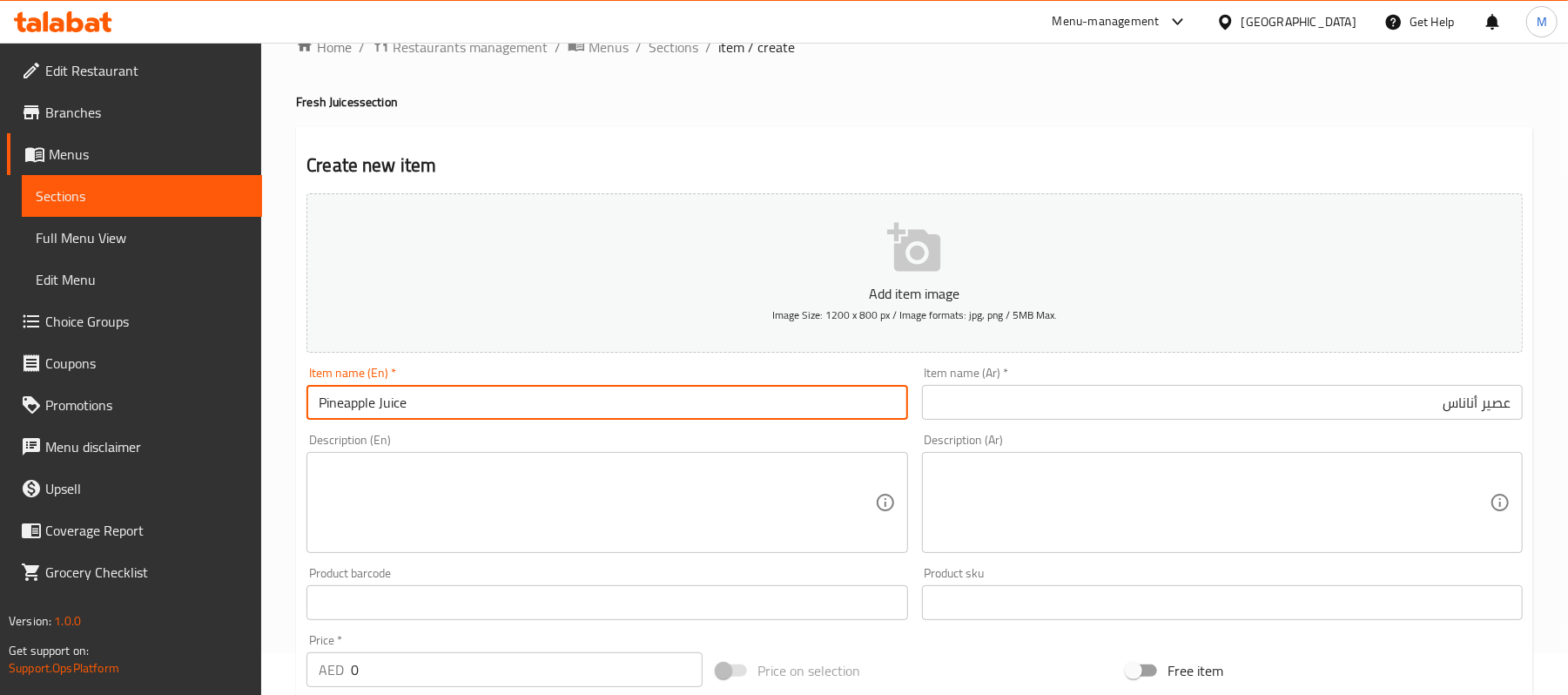
type input "Pineapple Juice"
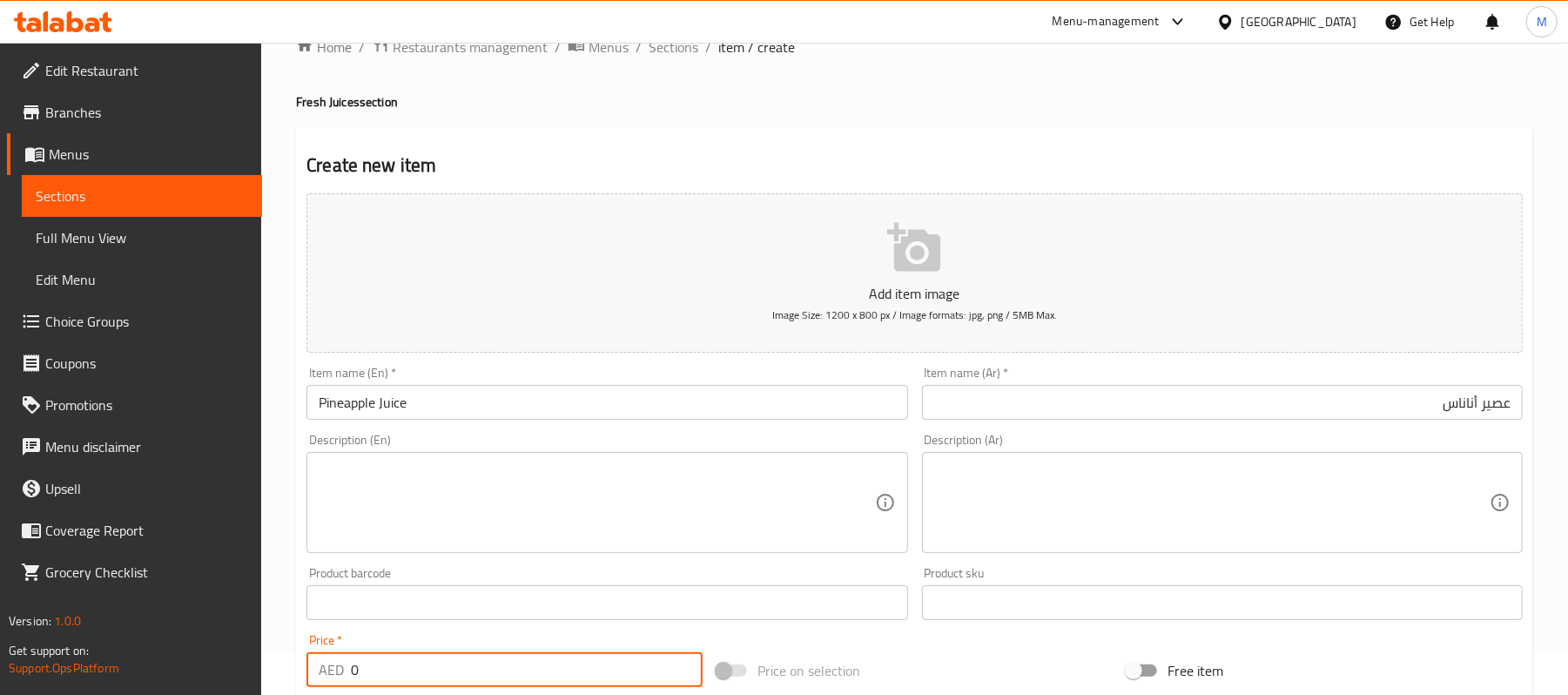
drag, startPoint x: 356, startPoint y: 669, endPoint x: 341, endPoint y: 667, distance: 15.1
click at [341, 667] on div "AED 0 Price *" at bounding box center [505, 669] width 396 height 35
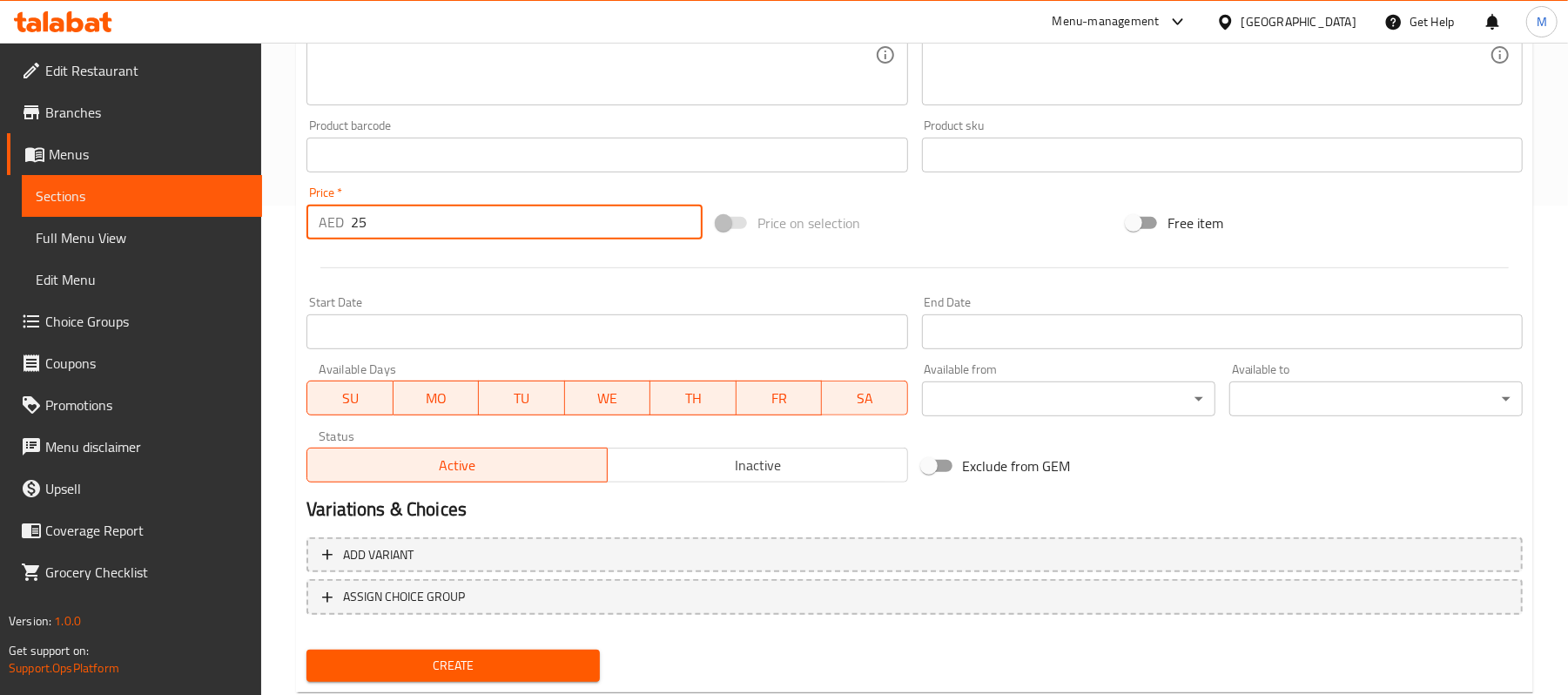
scroll to position [526, 0]
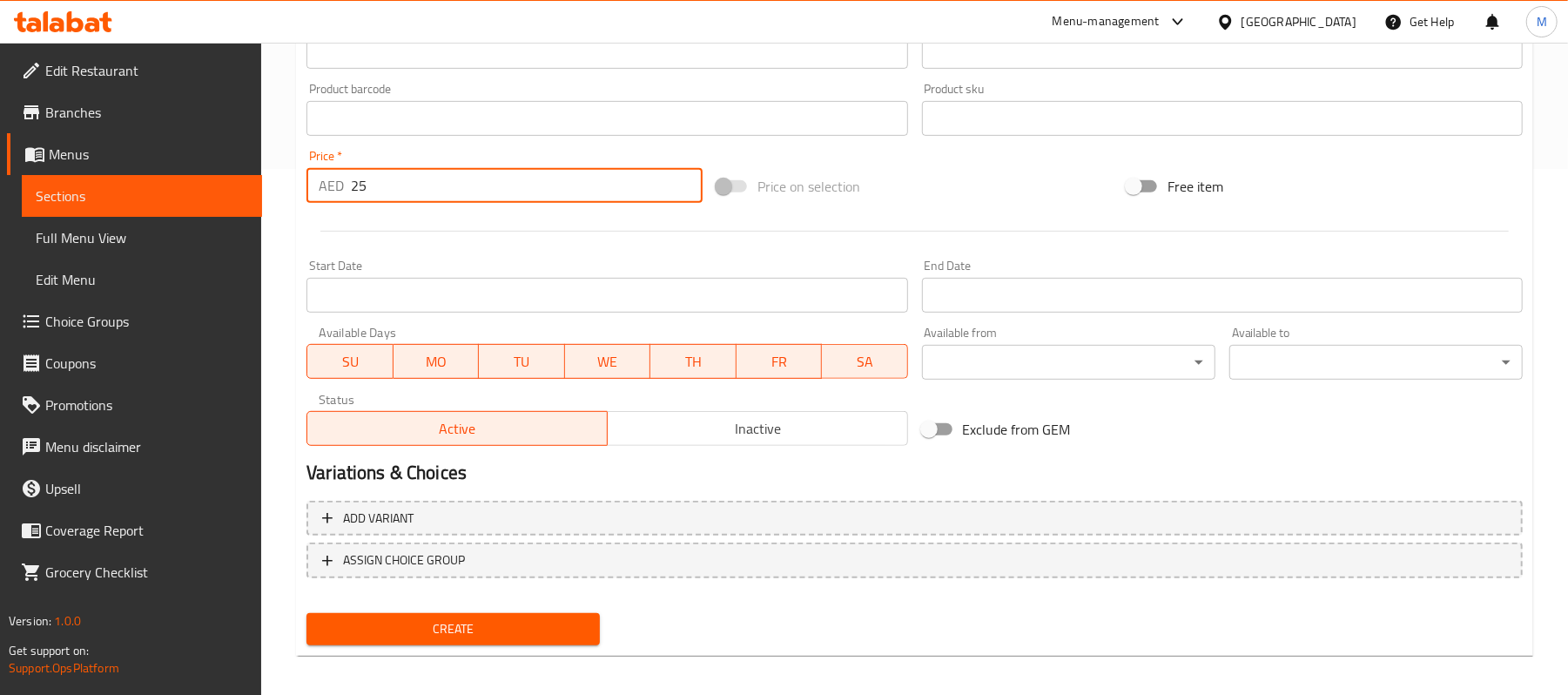
type input "25"
click at [451, 623] on span "Create" at bounding box center [452, 629] width 266 height 21
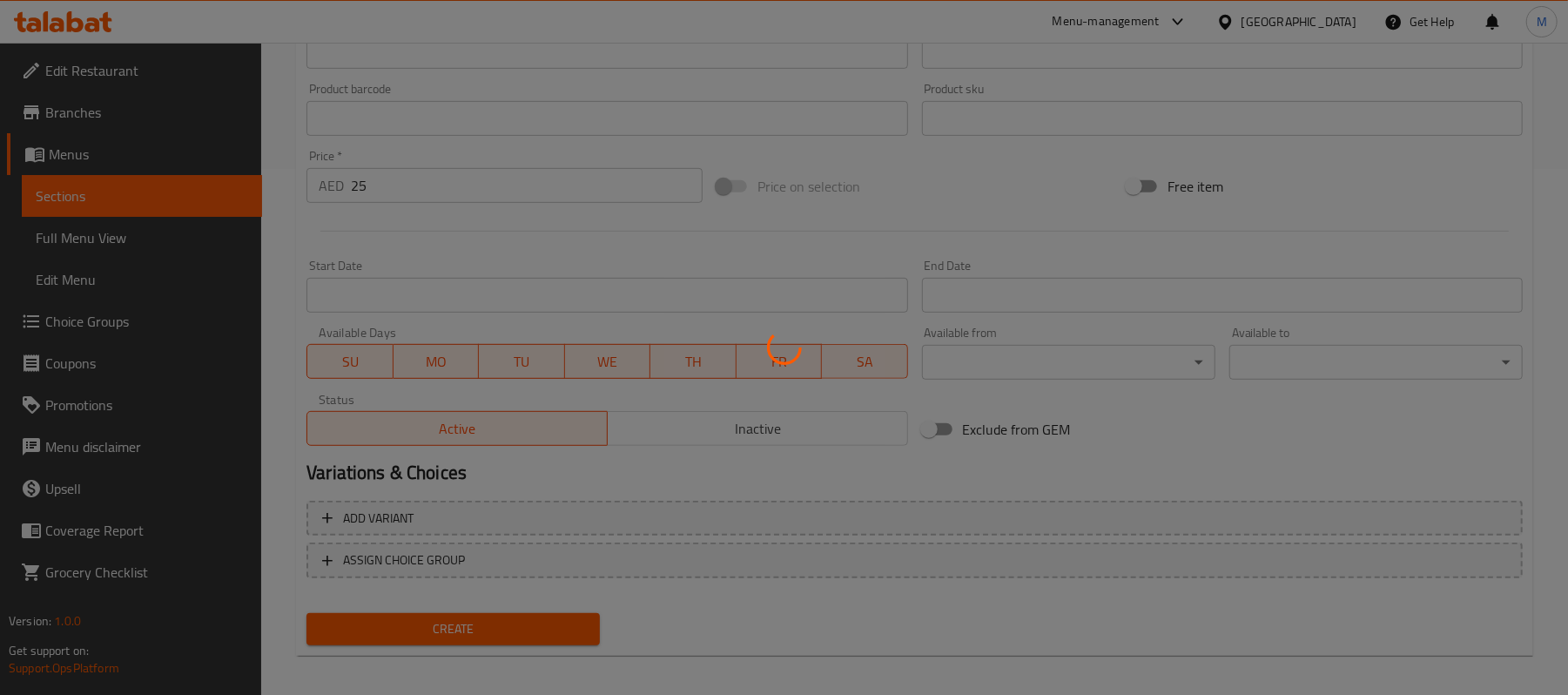
type input "0"
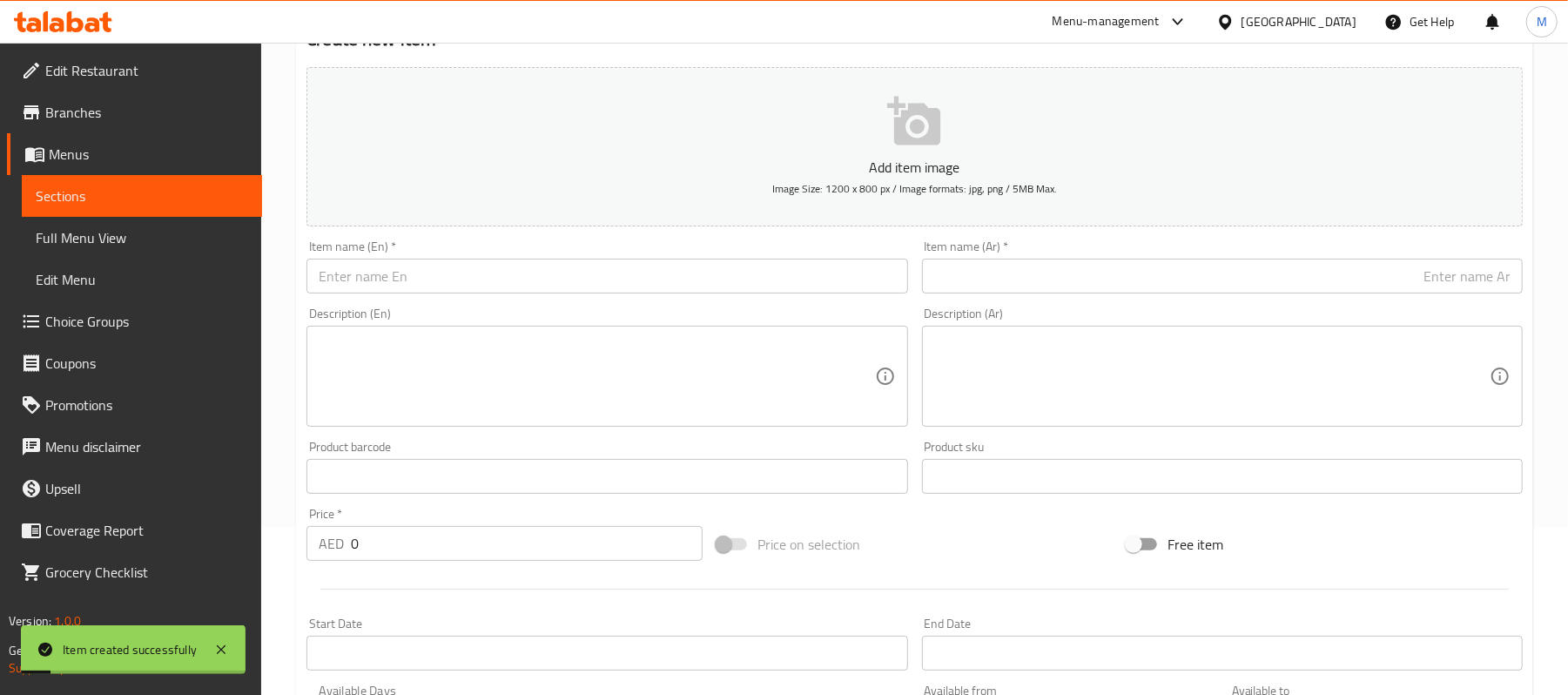
scroll to position [61, 0]
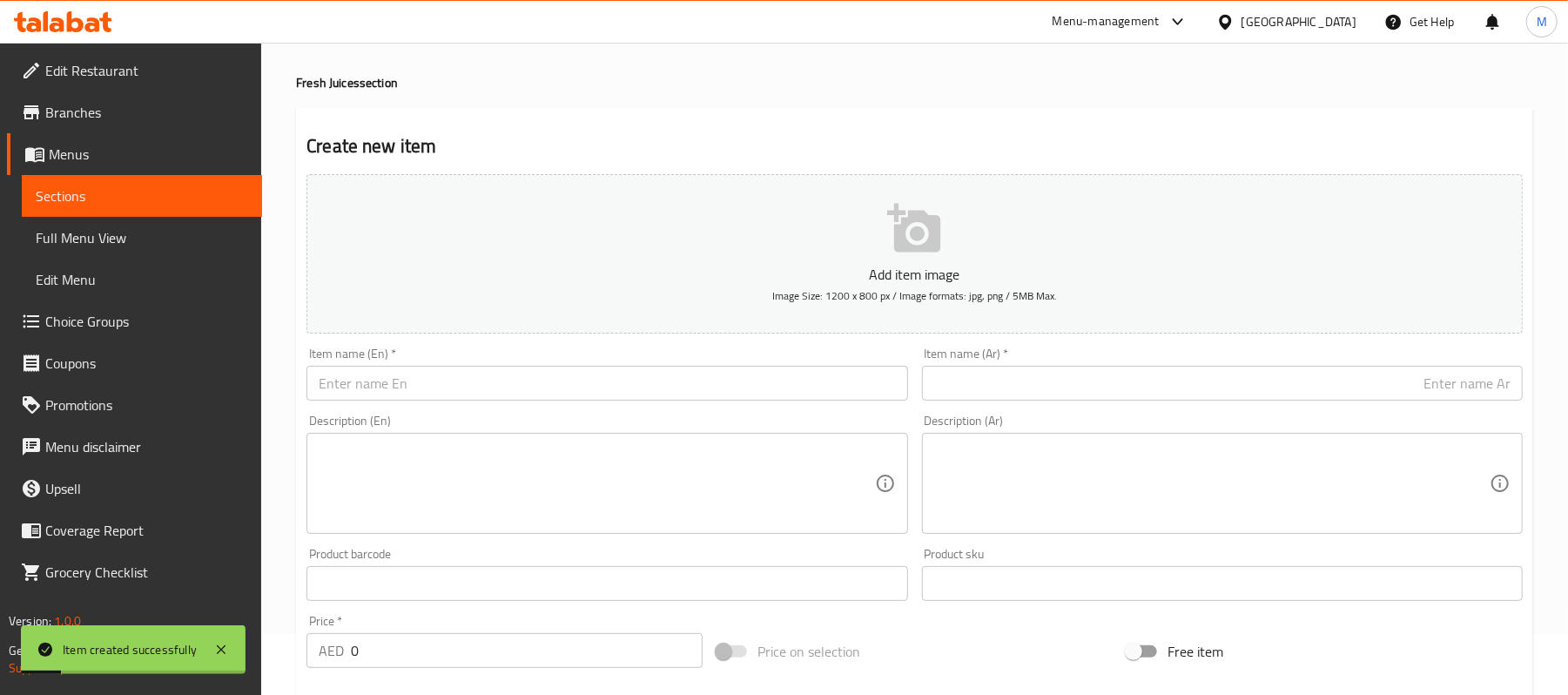
click at [512, 388] on input "text" at bounding box center [607, 382] width 601 height 35
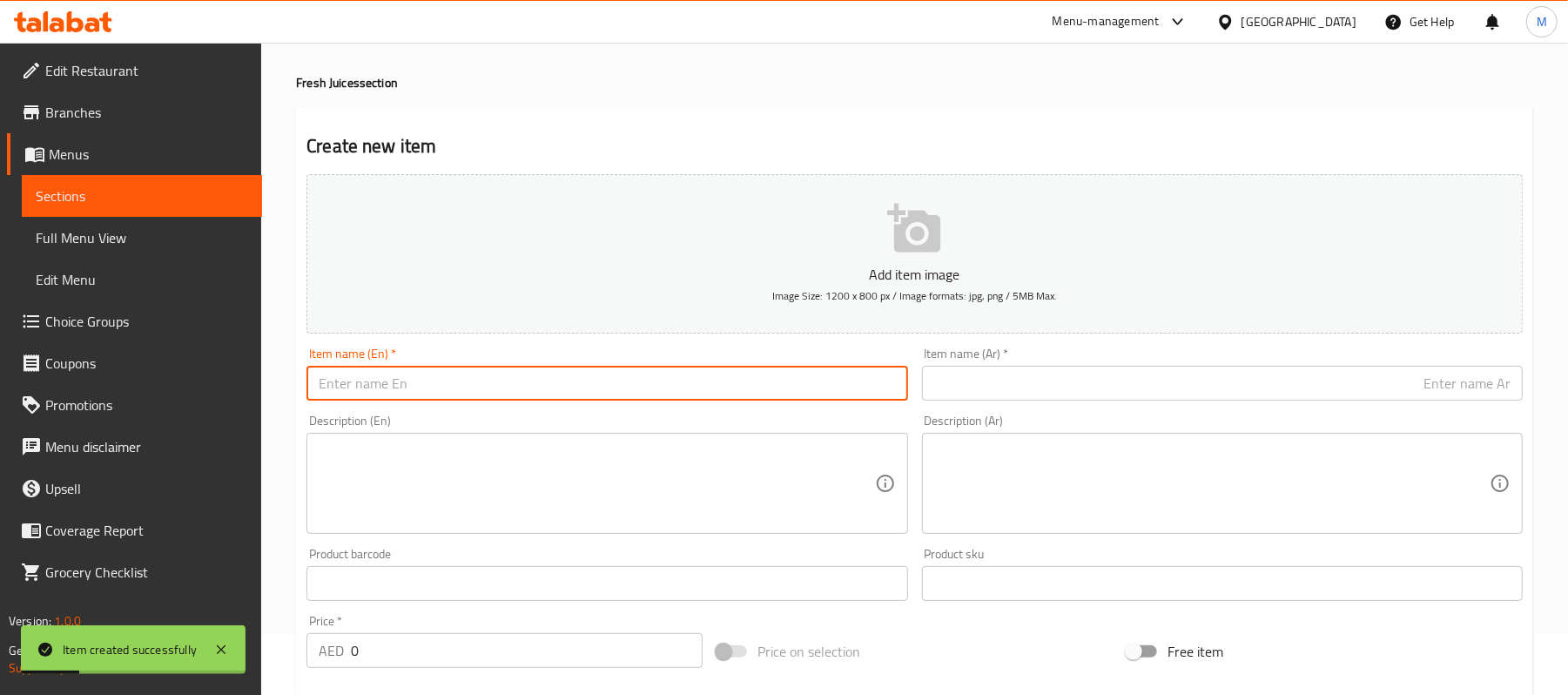
paste input "ORANGE JUCE"
click at [513, 388] on input "ORANGE JUCE" at bounding box center [607, 382] width 601 height 35
click at [548, 369] on input "Orange Juce" at bounding box center [607, 382] width 601 height 35
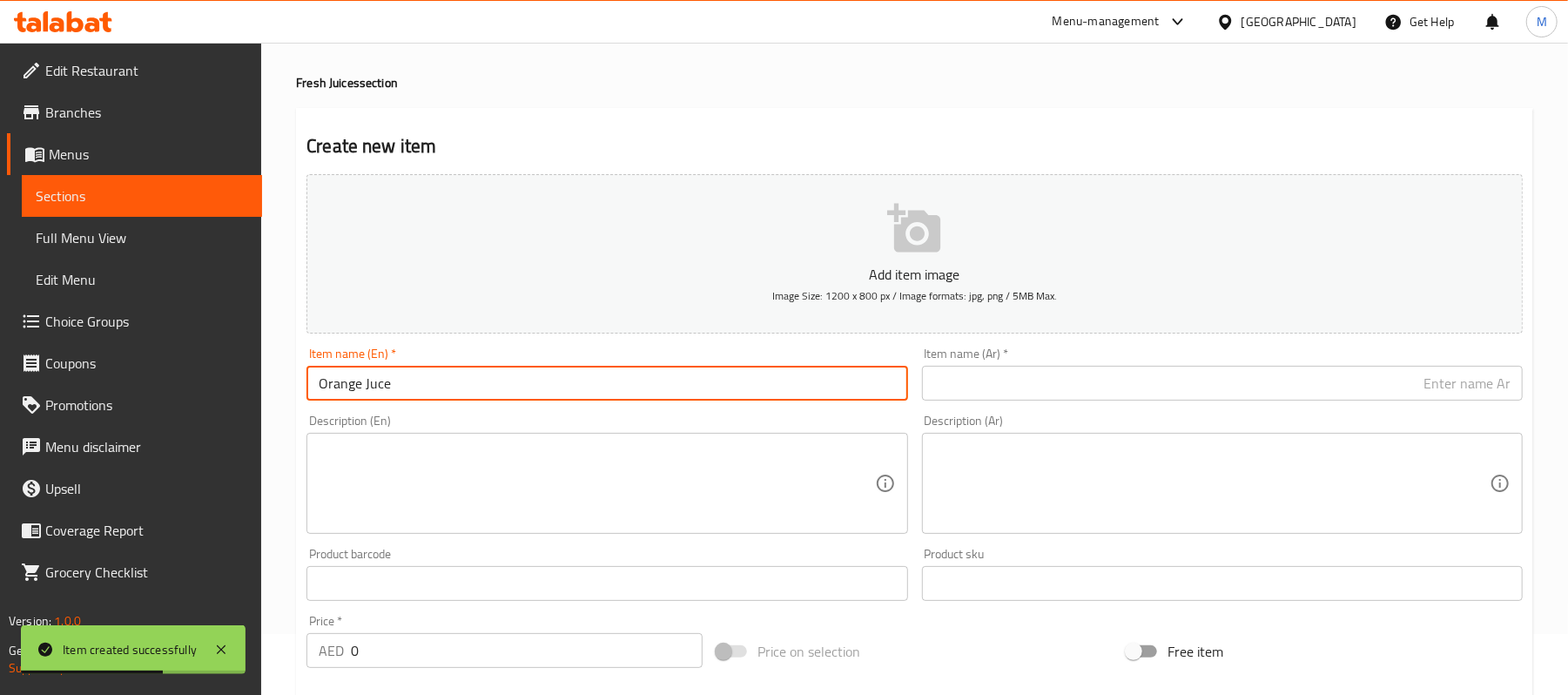
click at [548, 369] on input "Orange Juce" at bounding box center [607, 382] width 601 height 35
type input "Orange Juce"
click at [1018, 376] on input "text" at bounding box center [1222, 382] width 601 height 35
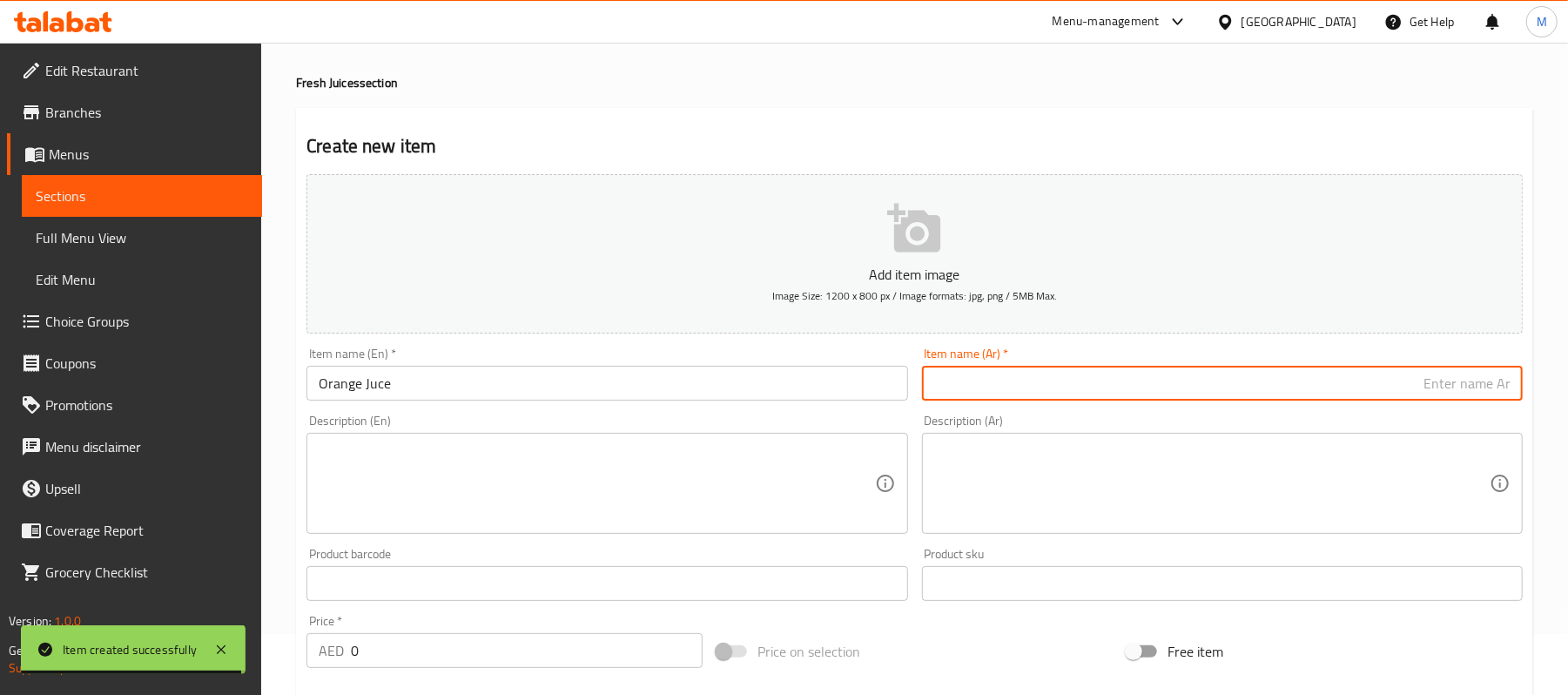
paste input "عصير البرتقال"
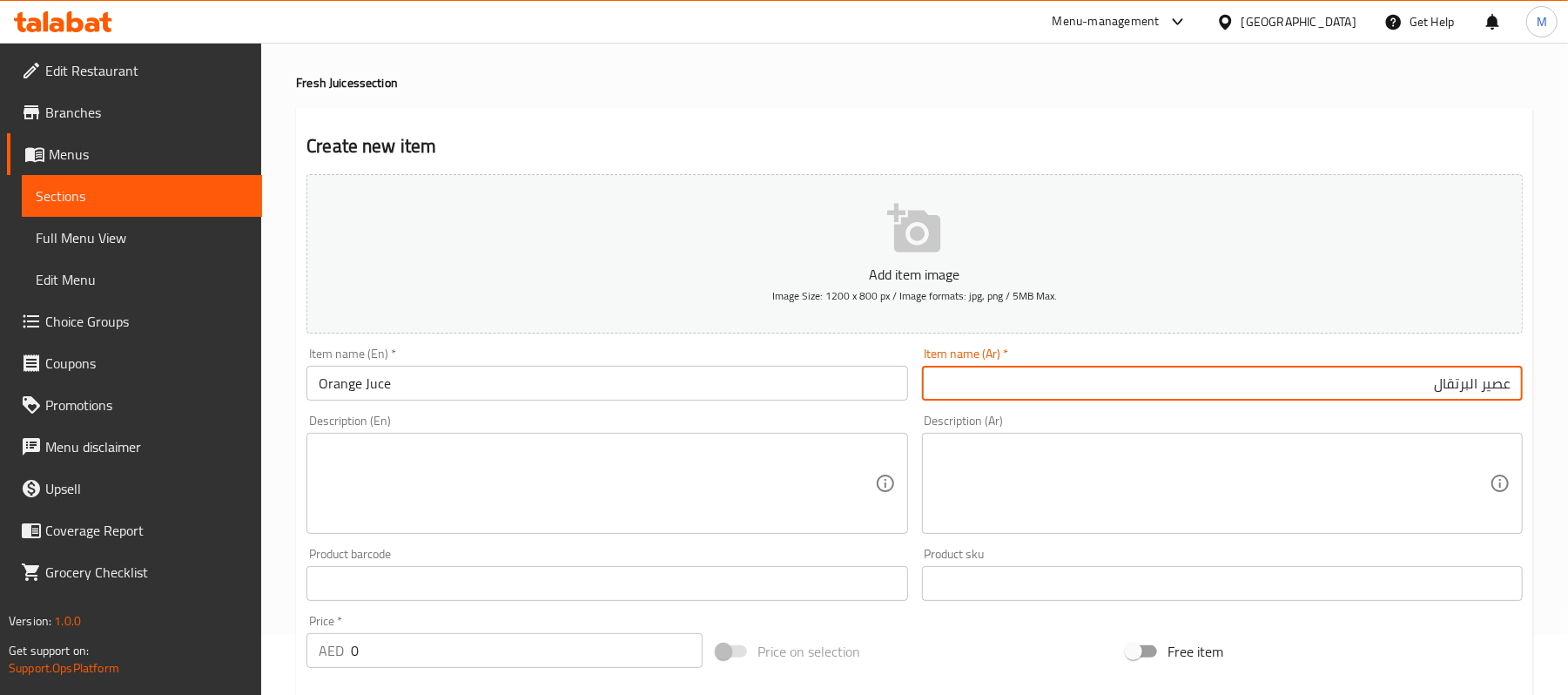
click at [1476, 384] on input "عصير البرتقال" at bounding box center [1222, 382] width 601 height 35
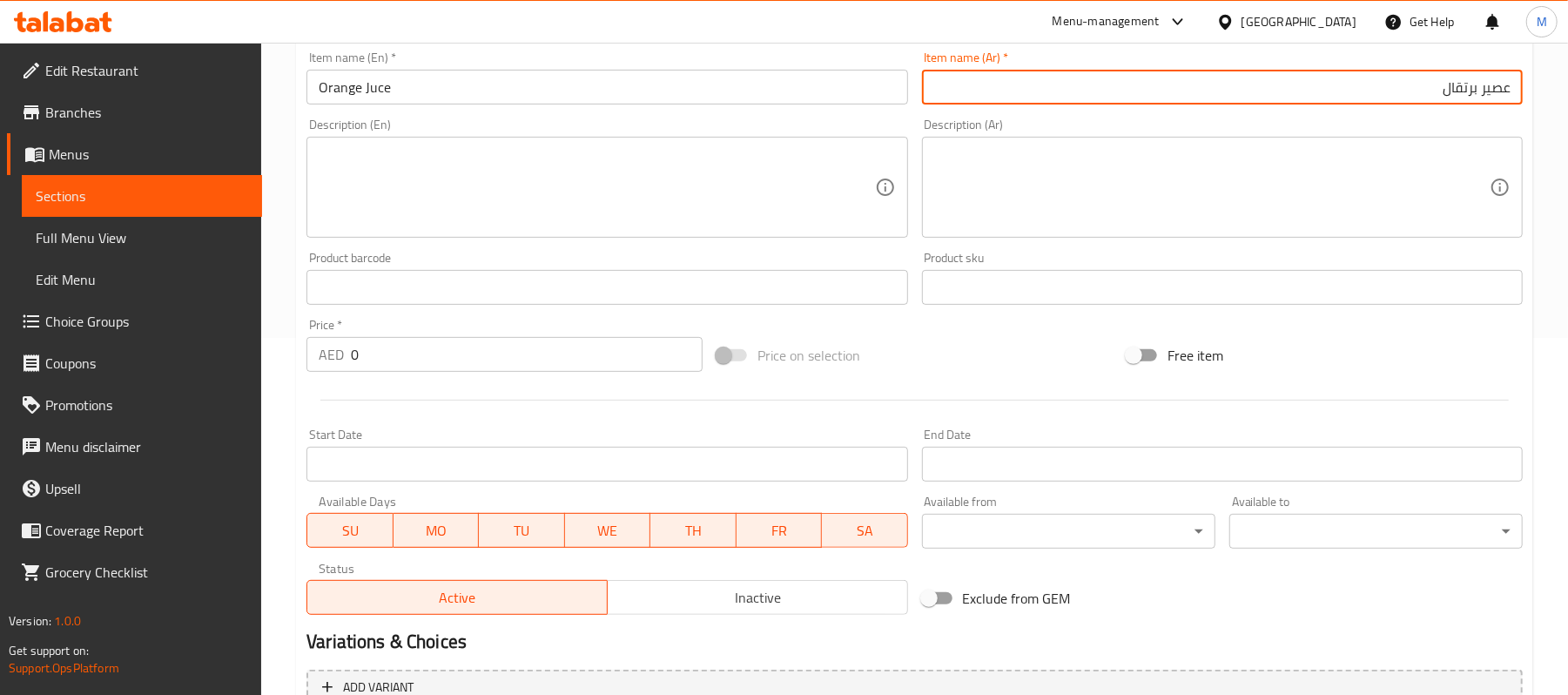
scroll to position [355, 0]
type input "عصير برتقال"
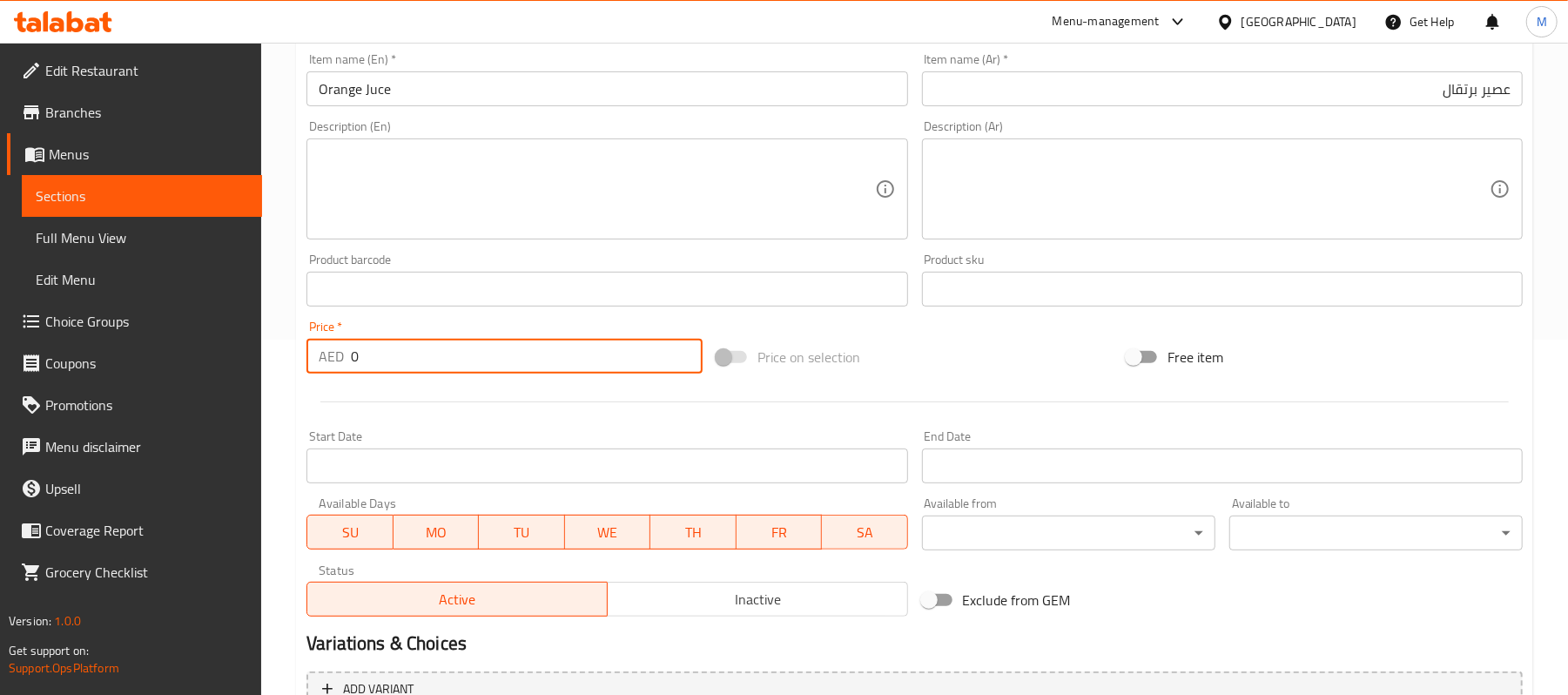
drag, startPoint x: 359, startPoint y: 363, endPoint x: 349, endPoint y: 363, distance: 10.0
click at [349, 363] on div "AED 0 Price *" at bounding box center [505, 355] width 396 height 35
type input "25"
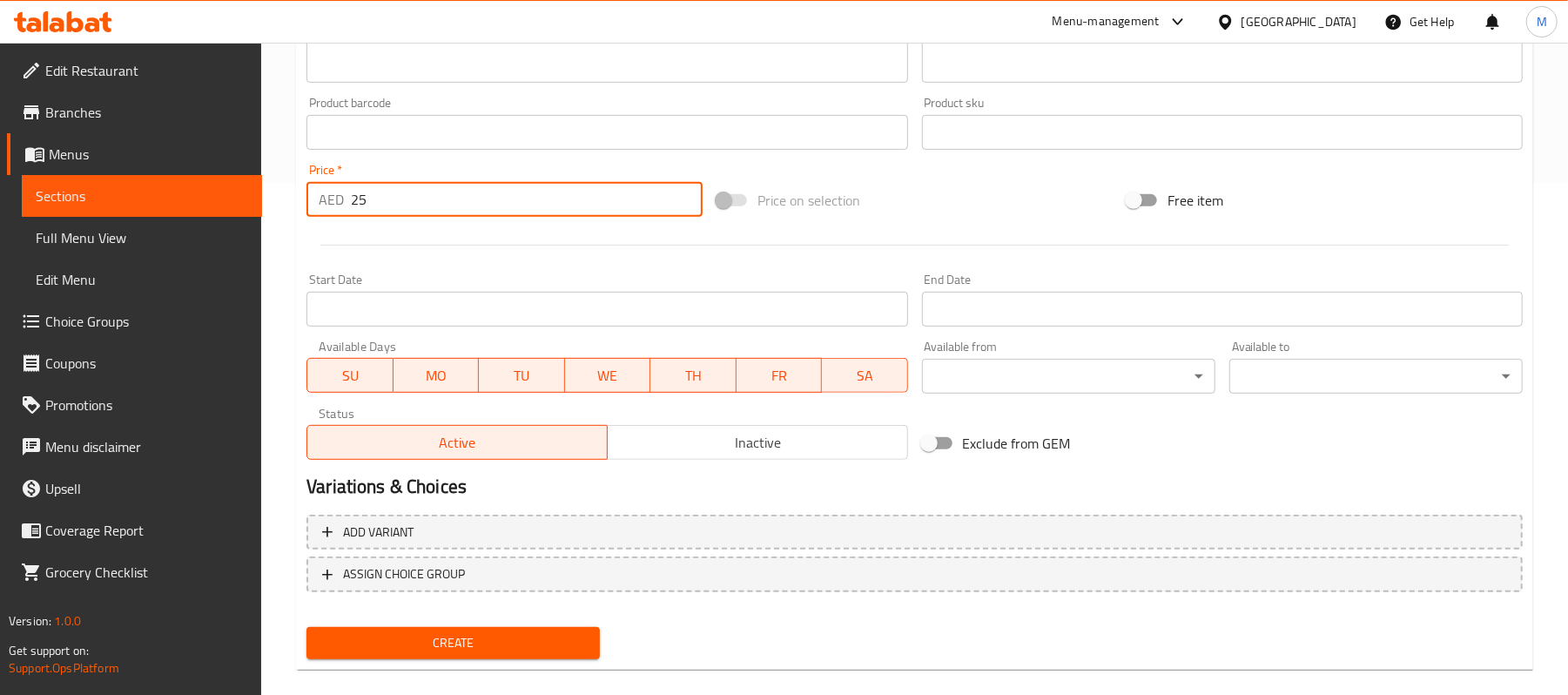
scroll to position [533, 0]
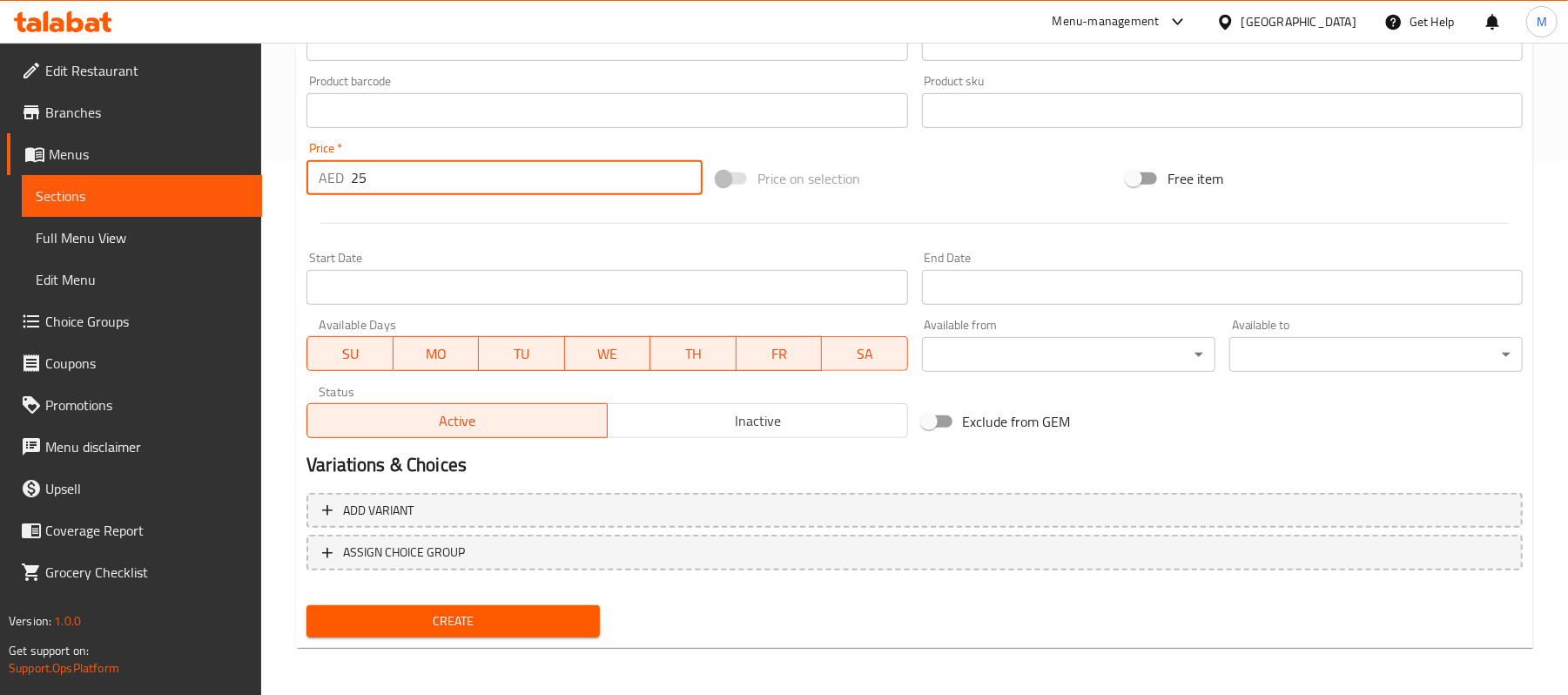
click at [554, 611] on span "Create" at bounding box center [452, 621] width 266 height 21
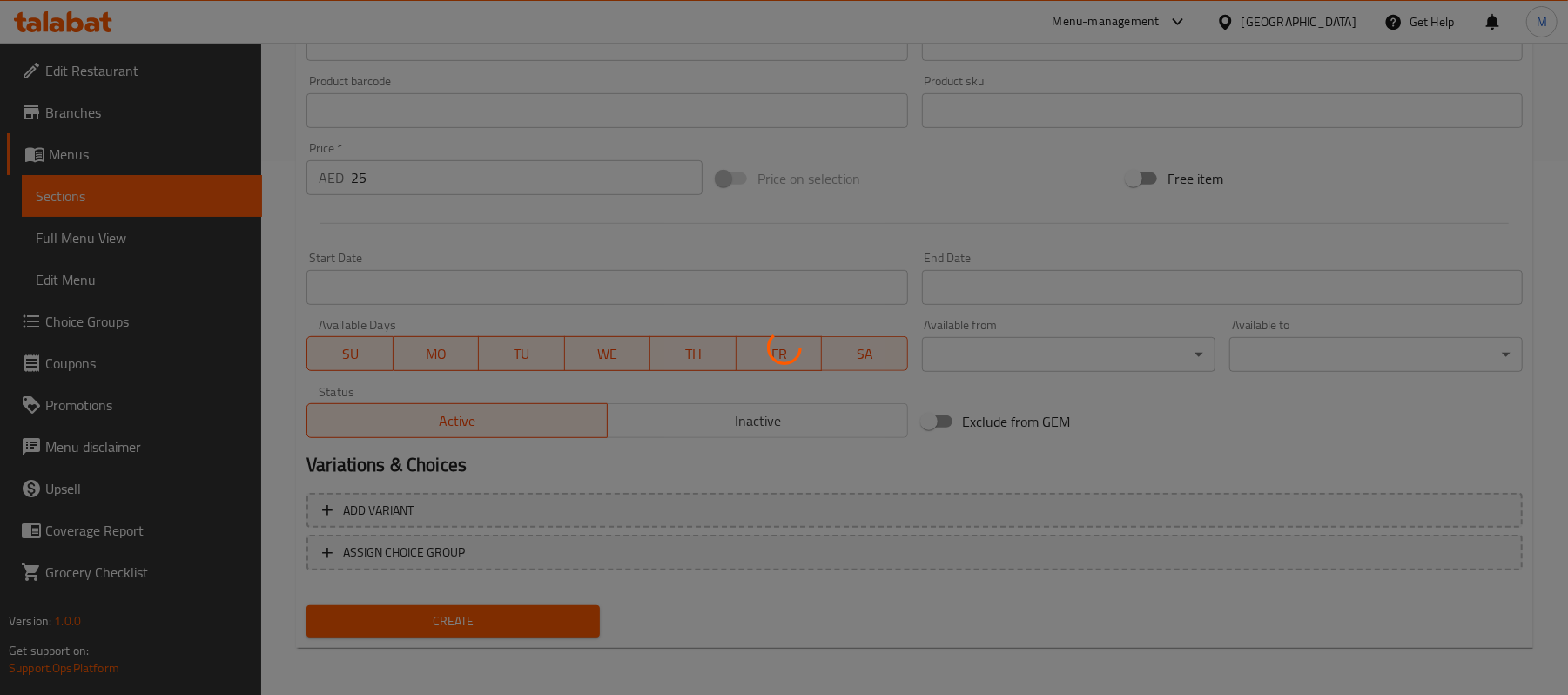
type input "0"
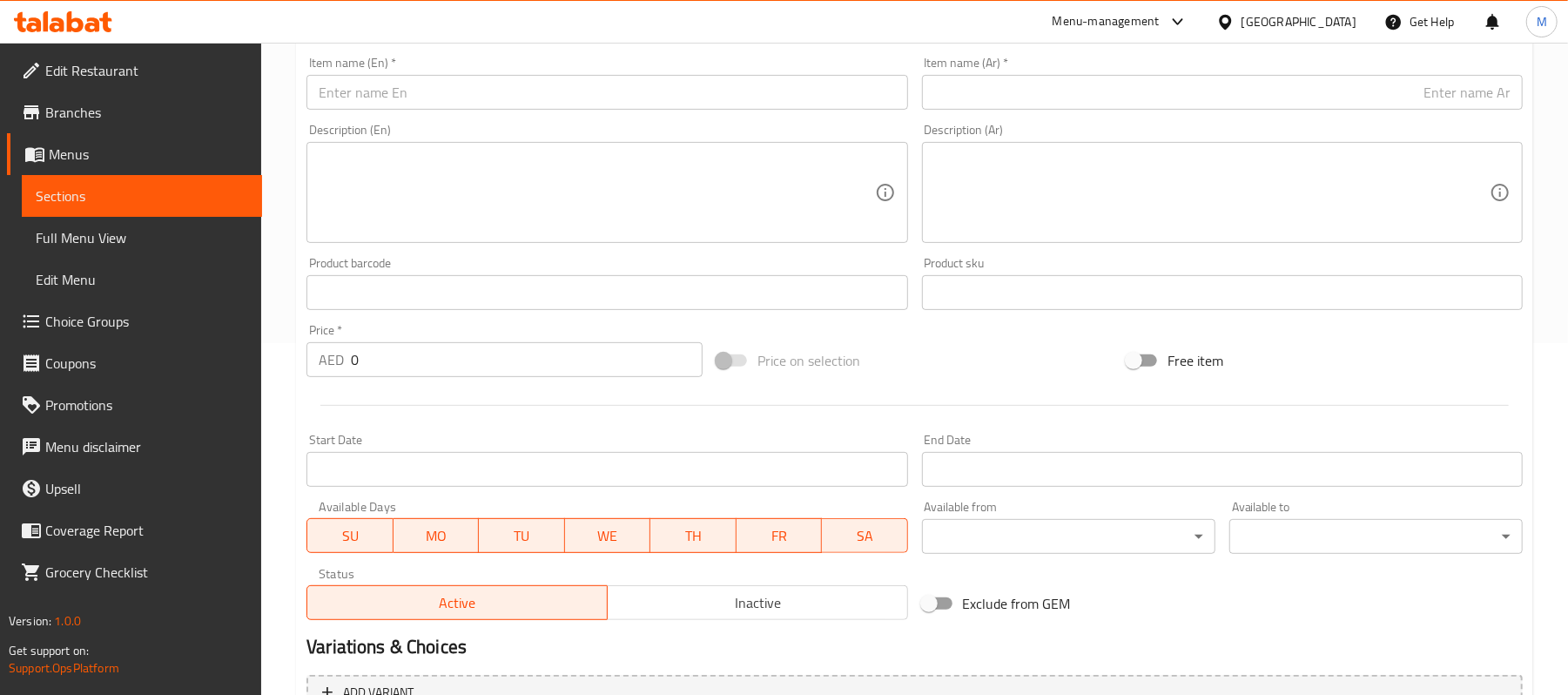
scroll to position [69, 0]
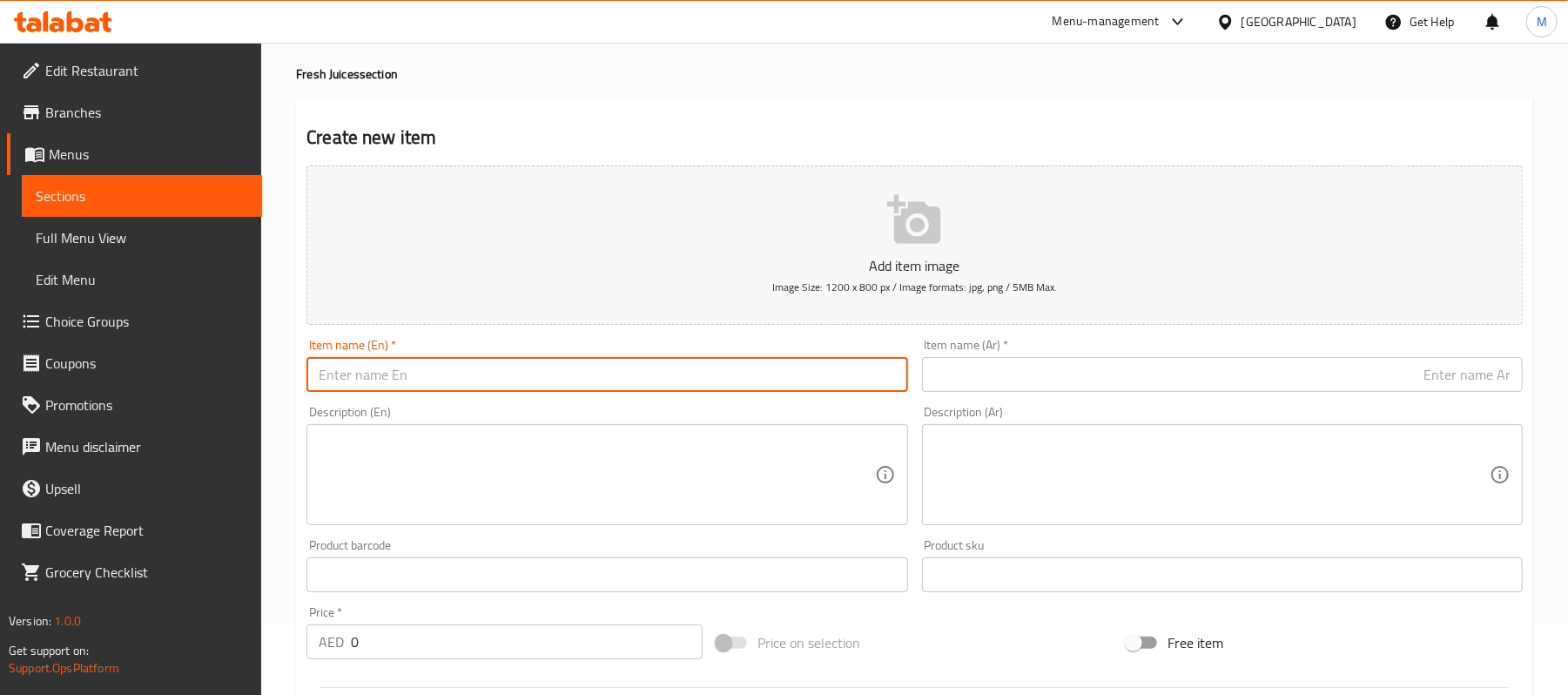
click at [520, 371] on input "text" at bounding box center [607, 374] width 601 height 35
paste input "CARROT Juice"
click at [520, 371] on input "CARROT Juice" at bounding box center [607, 374] width 601 height 35
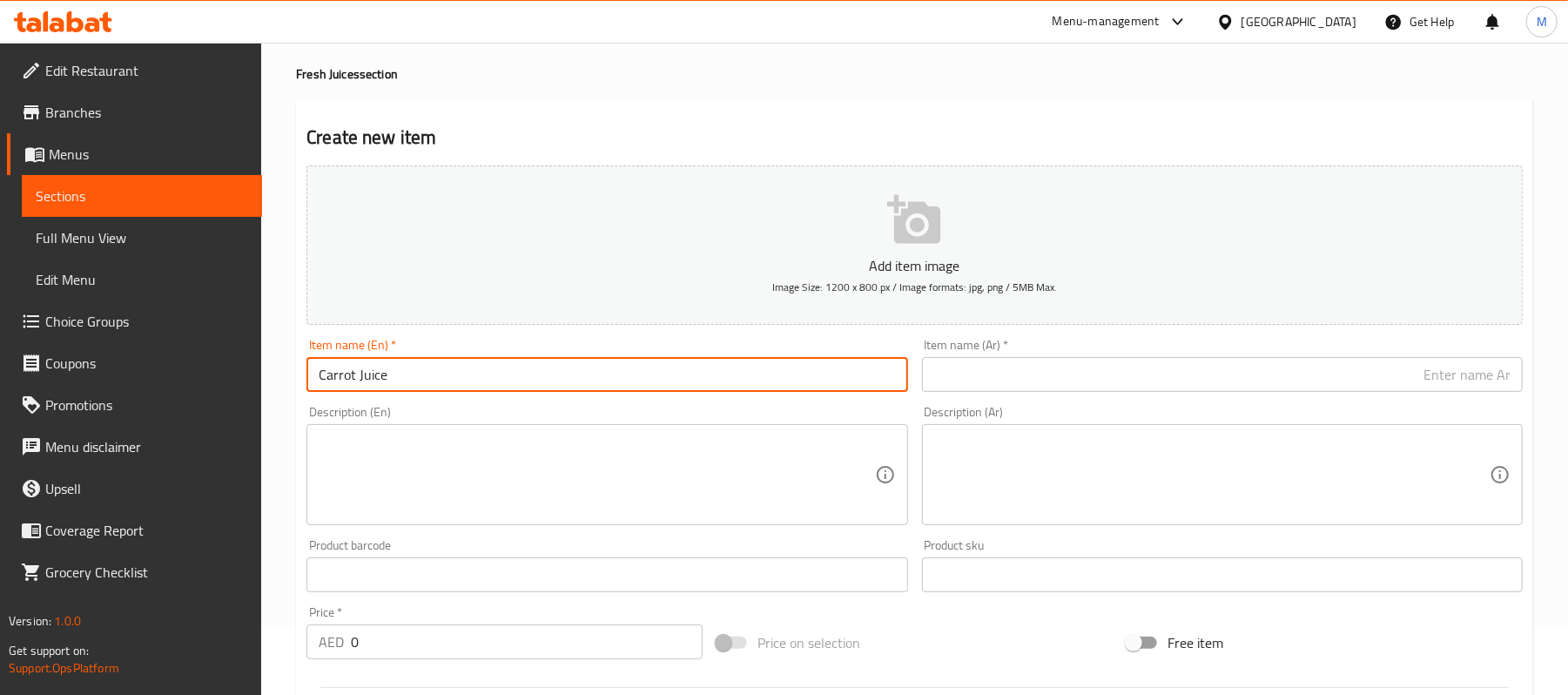
type input "Carrot Juice"
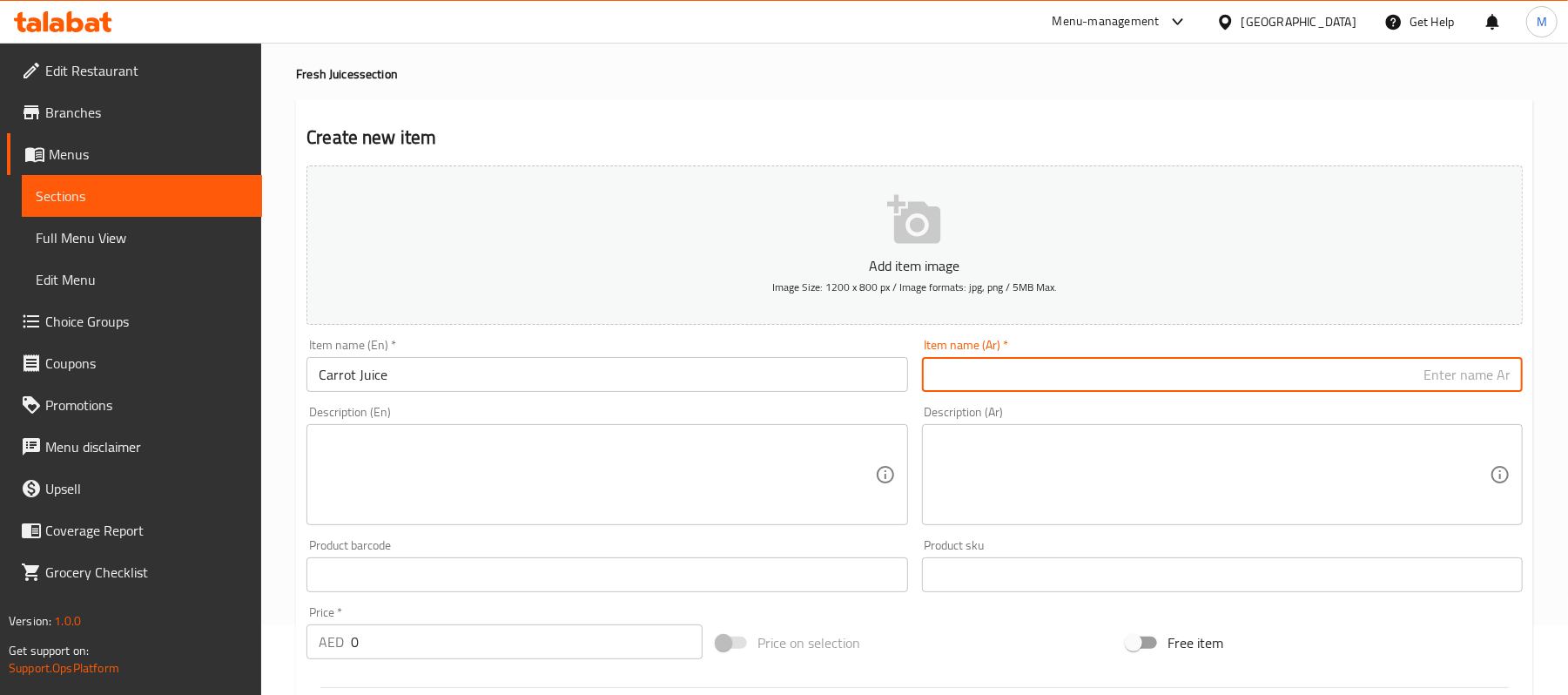
click at [1391, 377] on input "text" at bounding box center [1222, 374] width 601 height 35
paste input "عصير الجزر"
click at [1477, 376] on input "عصير الجزر" at bounding box center [1222, 374] width 601 height 35
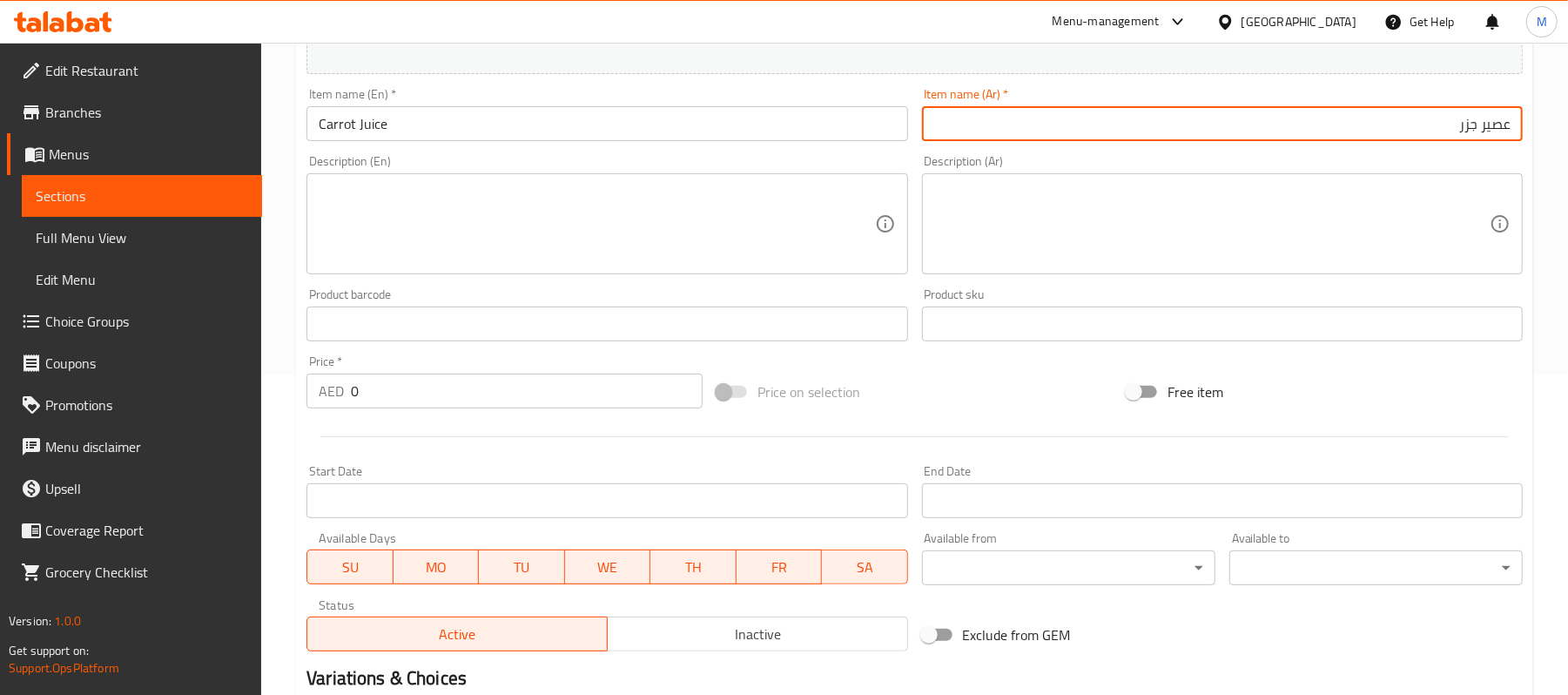
scroll to position [324, 0]
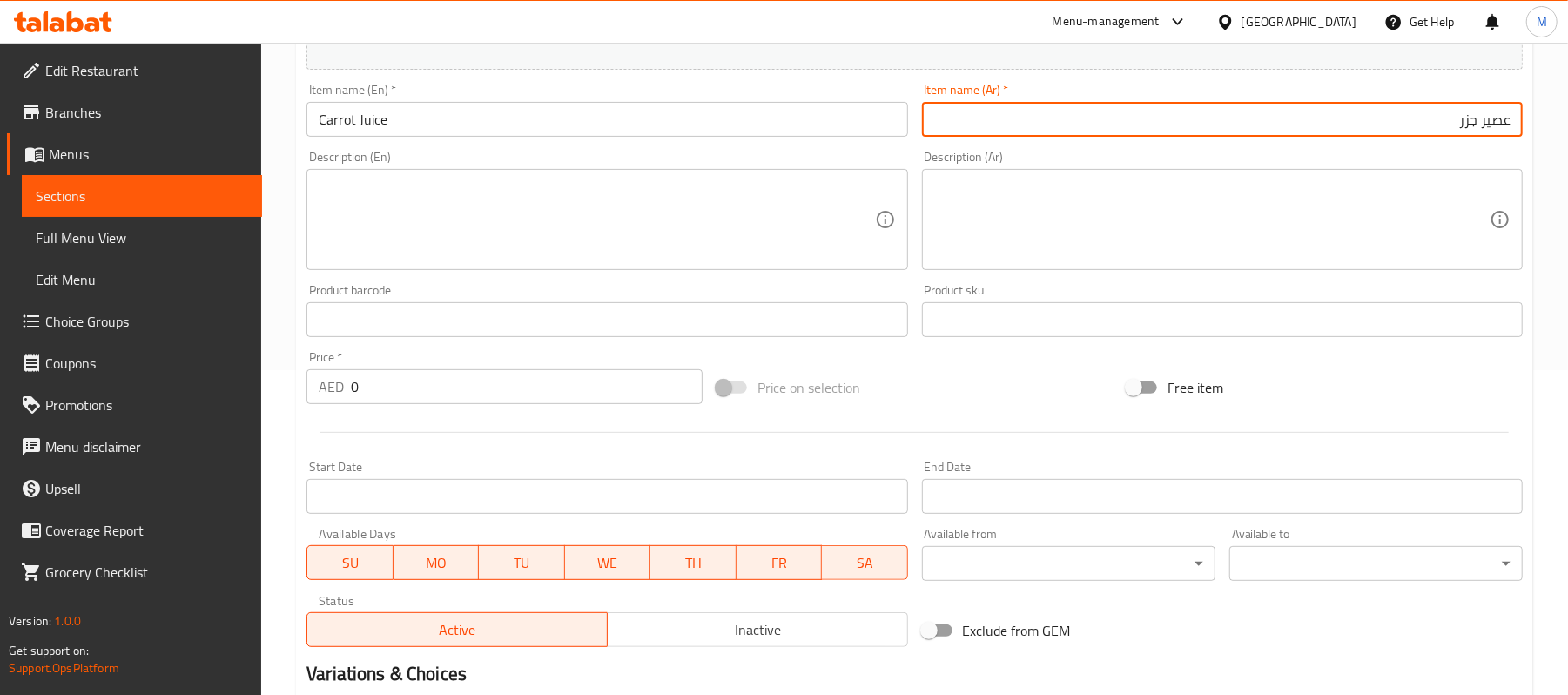
type input "عصير جزر"
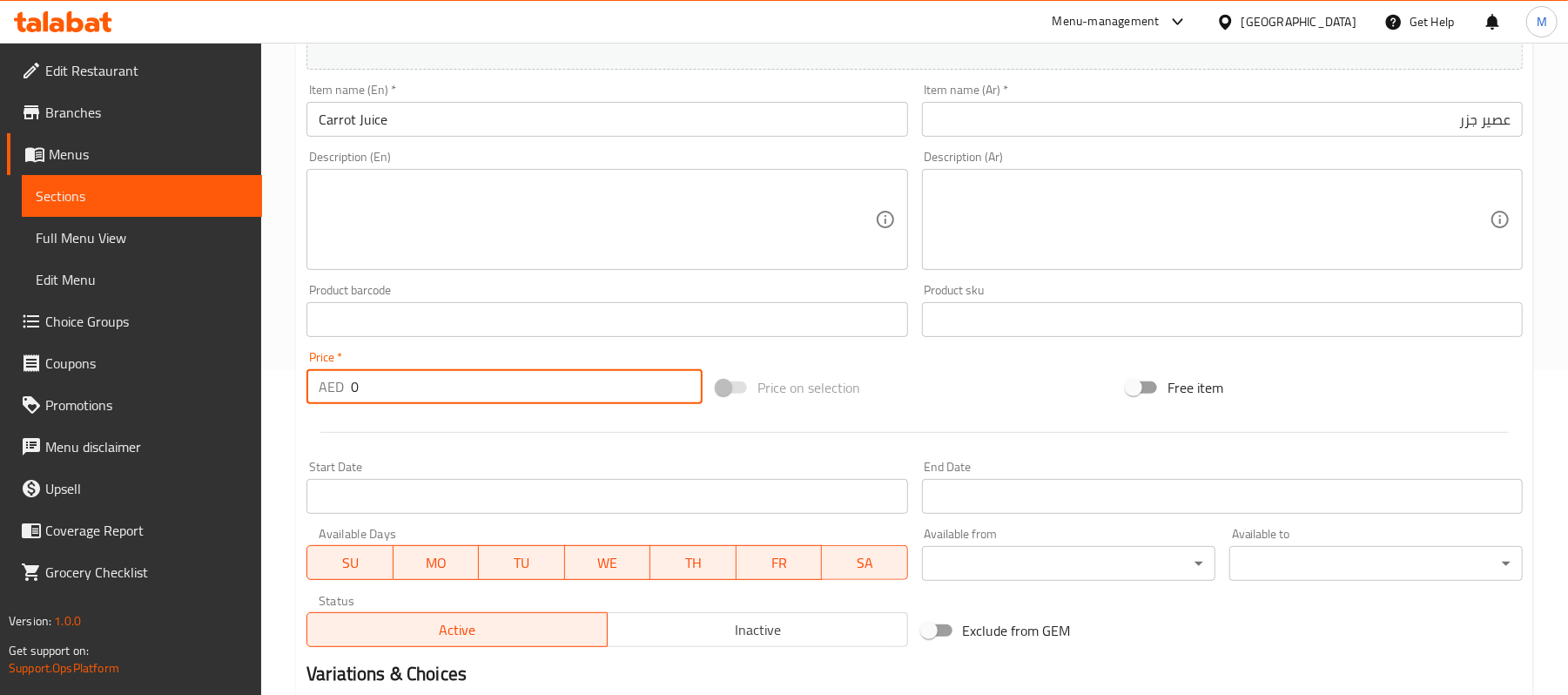
drag, startPoint x: 354, startPoint y: 388, endPoint x: 365, endPoint y: 391, distance: 11.4
click at [365, 391] on input "0" at bounding box center [527, 386] width 352 height 35
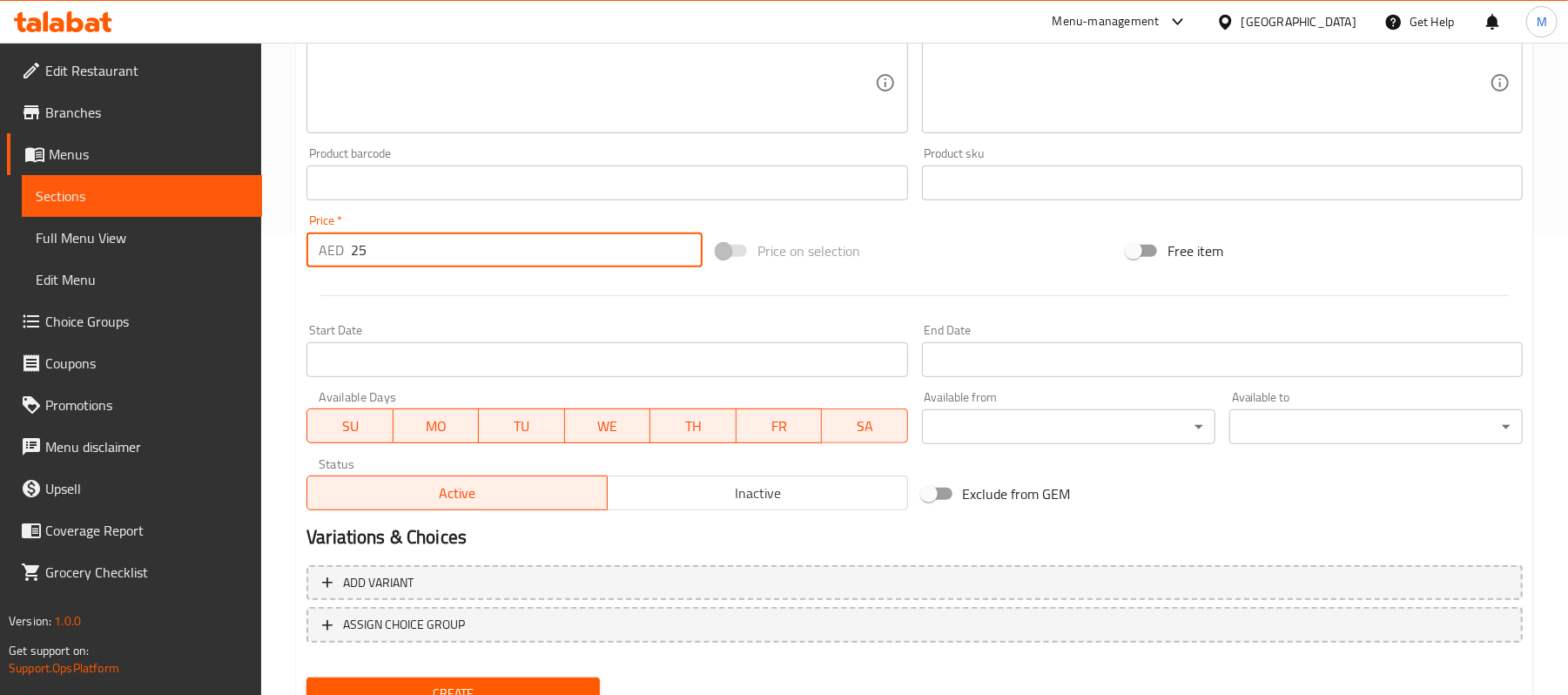
scroll to position [533, 0]
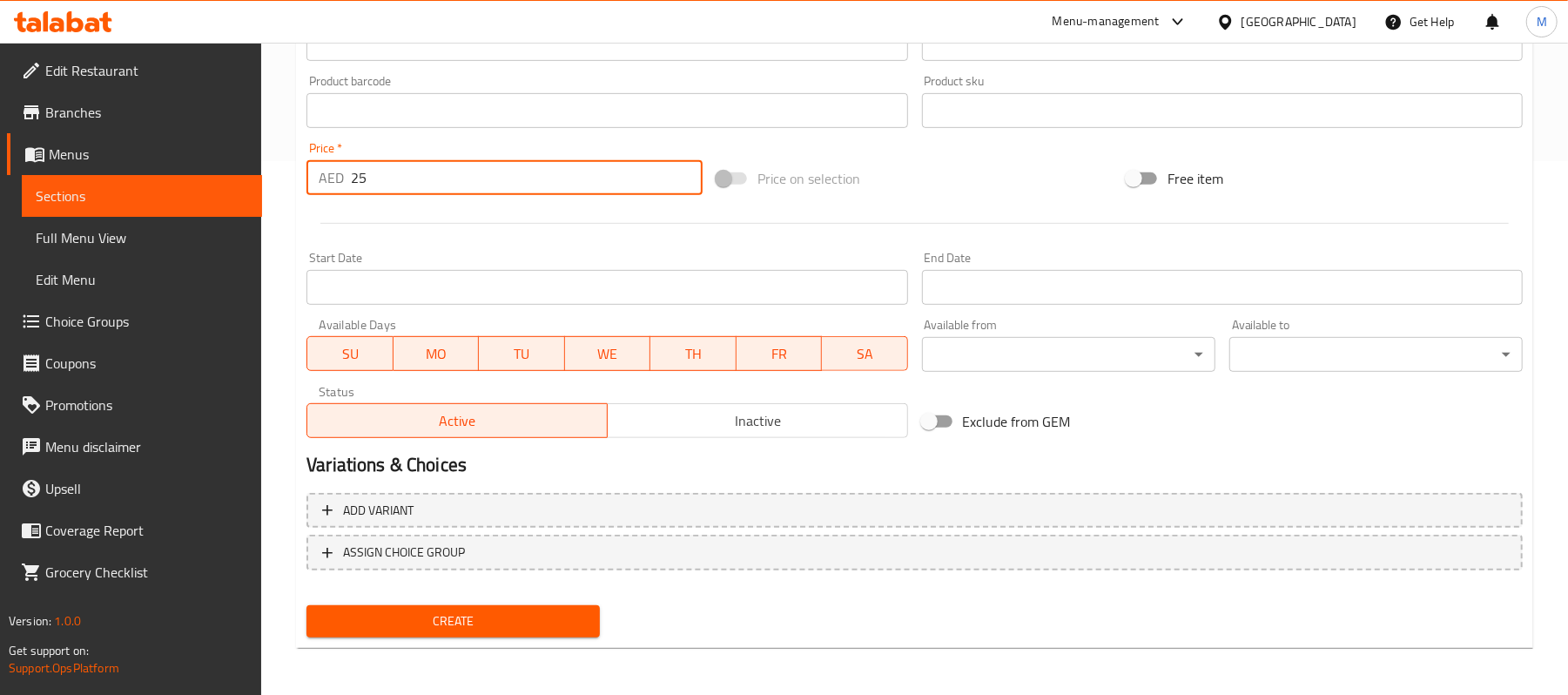
type input "25"
click at [384, 623] on span "Create" at bounding box center [452, 621] width 266 height 21
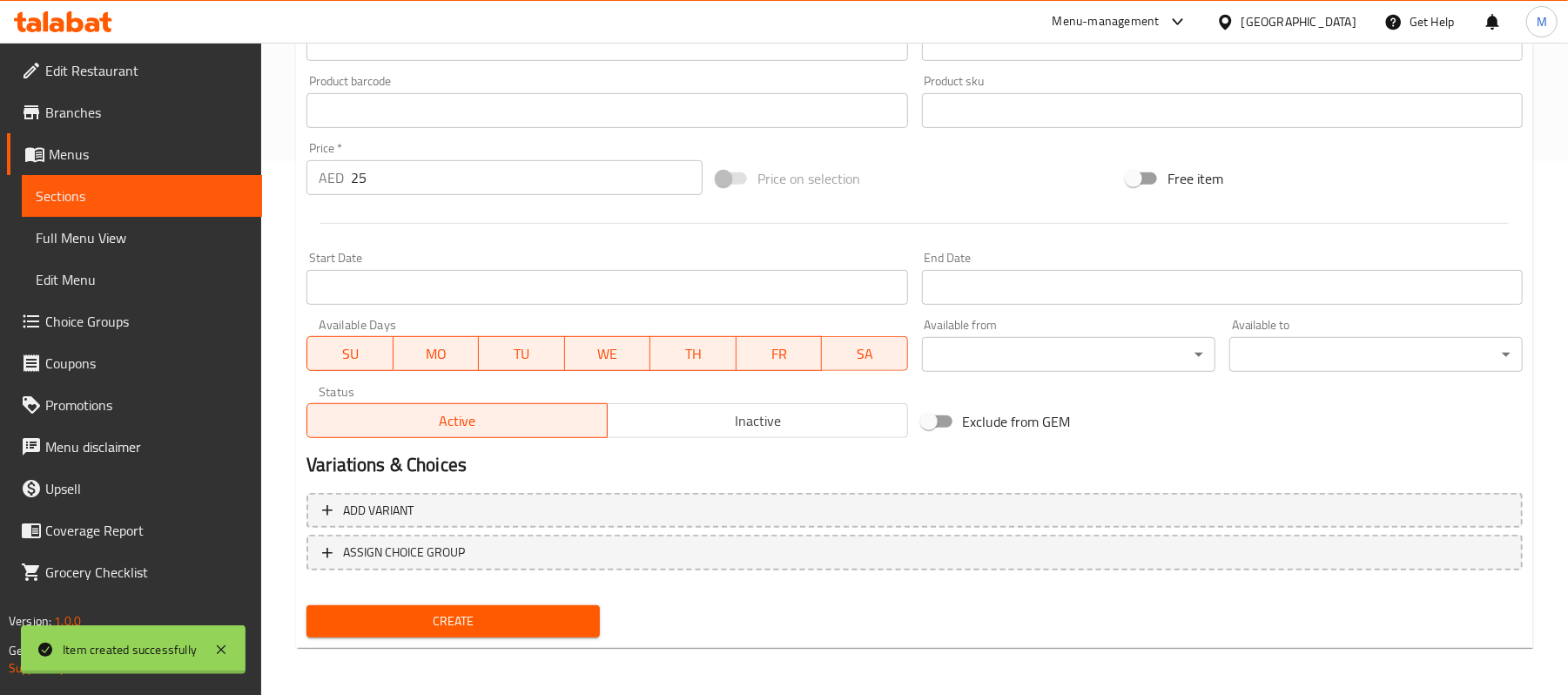
type input "0"
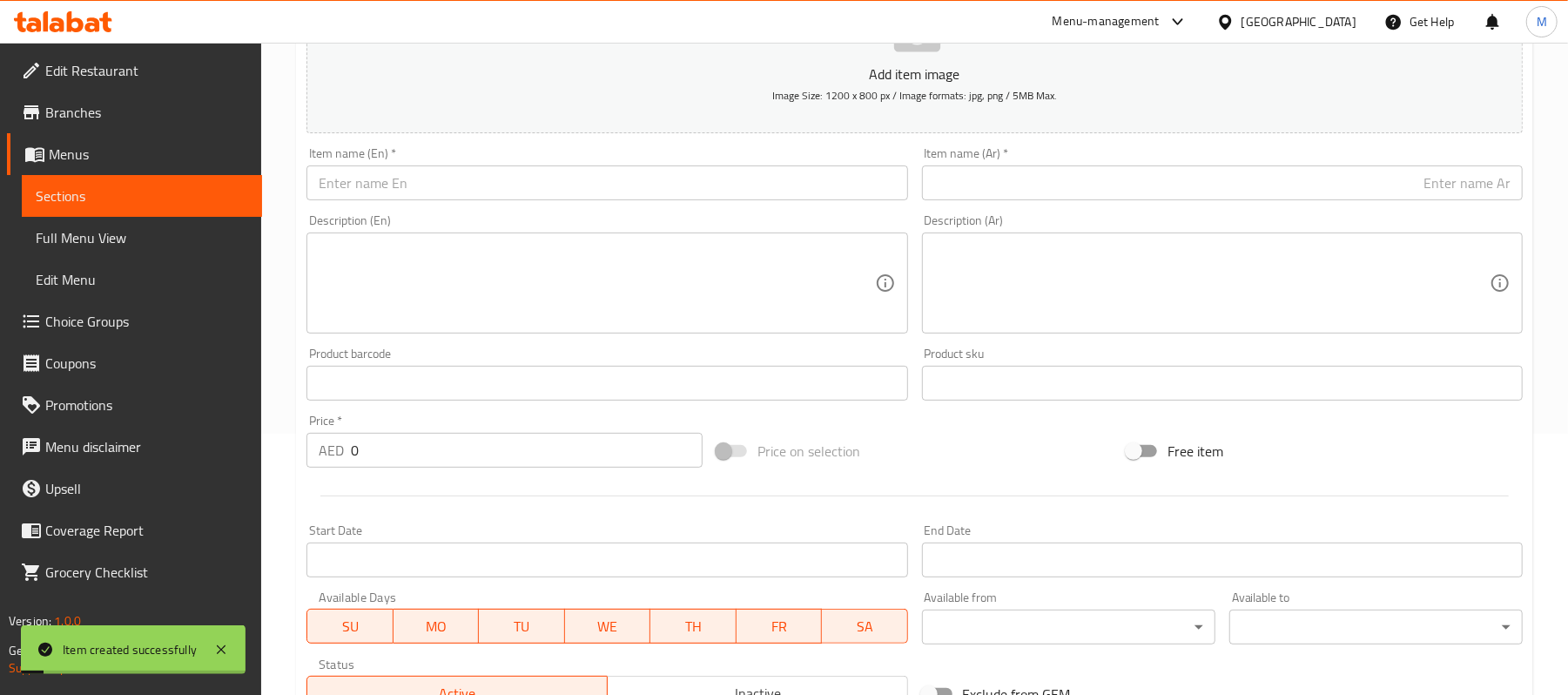
scroll to position [0, 0]
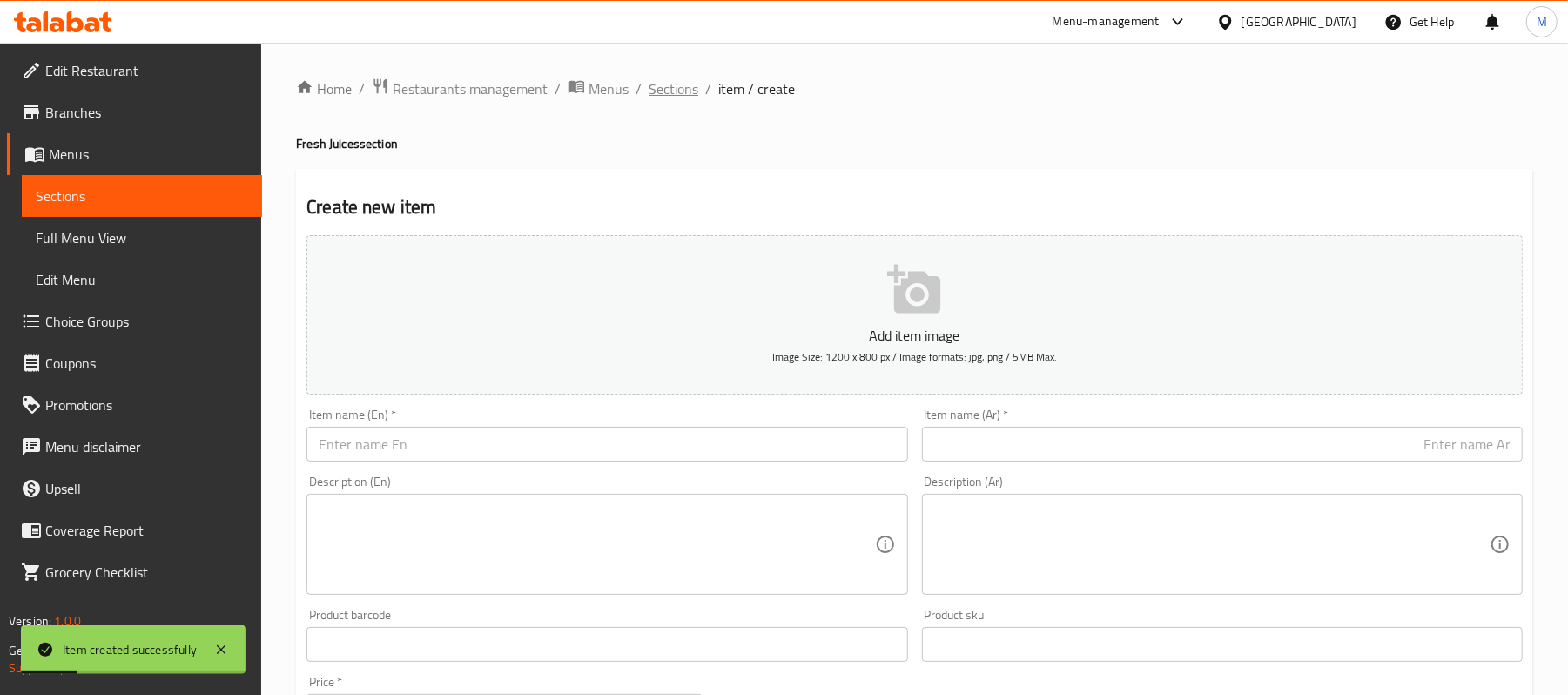
click at [669, 92] on span "Sections" at bounding box center [674, 89] width 50 height 21
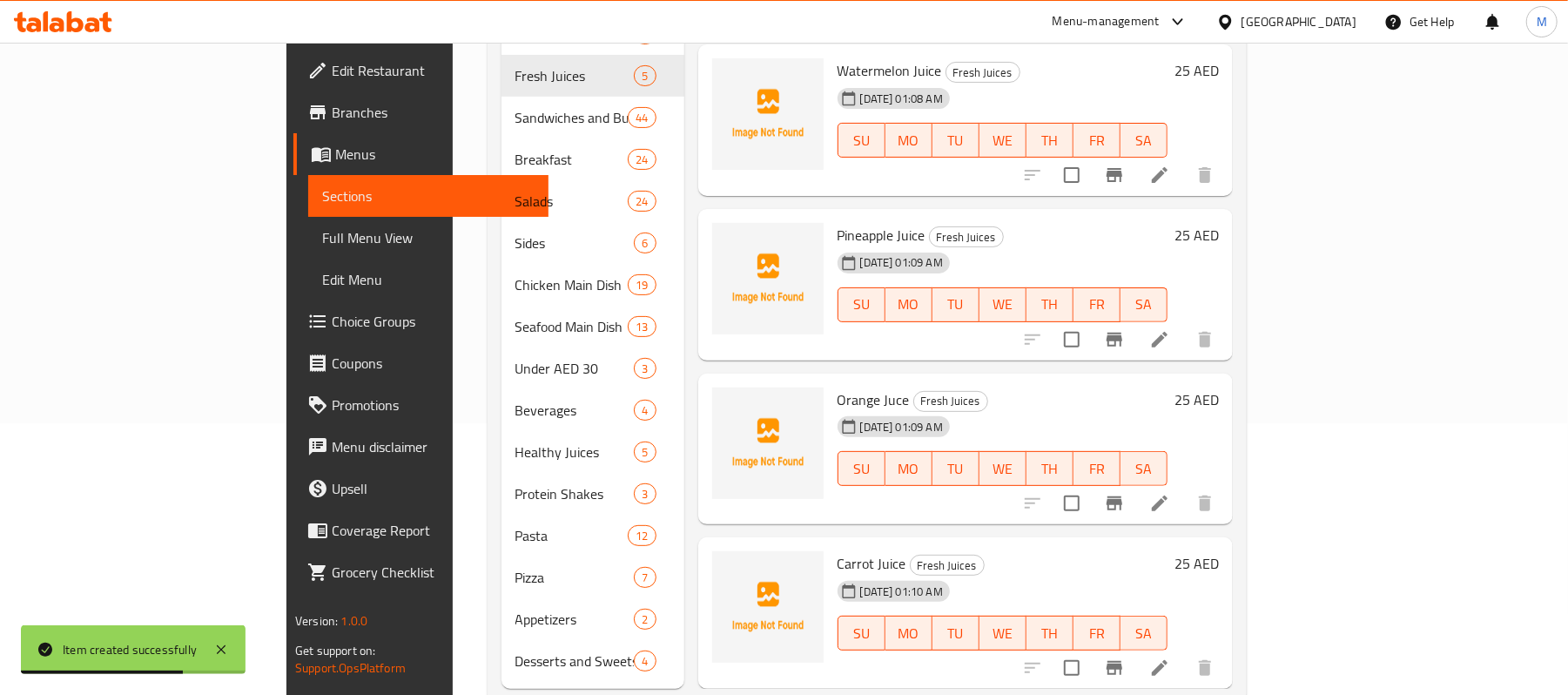
scroll to position [289, 0]
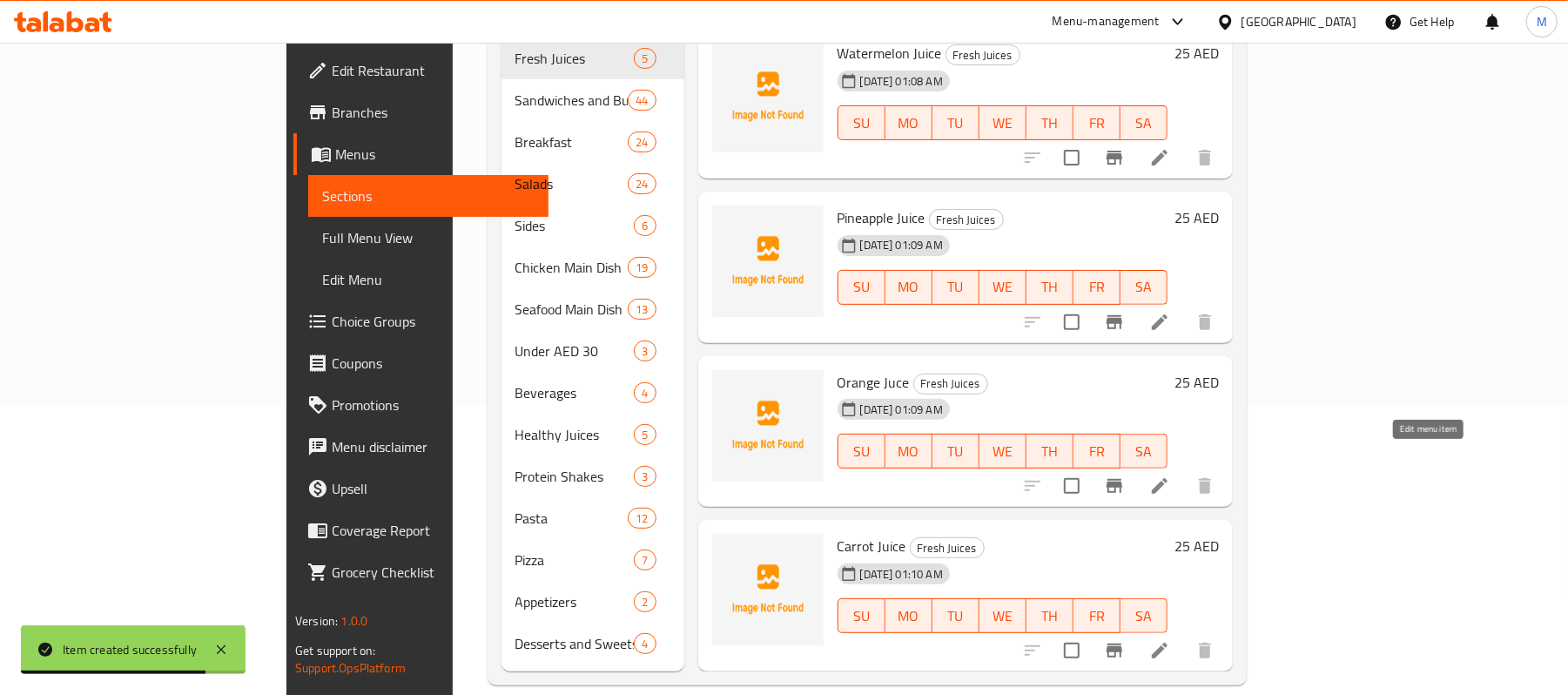
click at [1171, 475] on icon at bounding box center [1160, 486] width 21 height 21
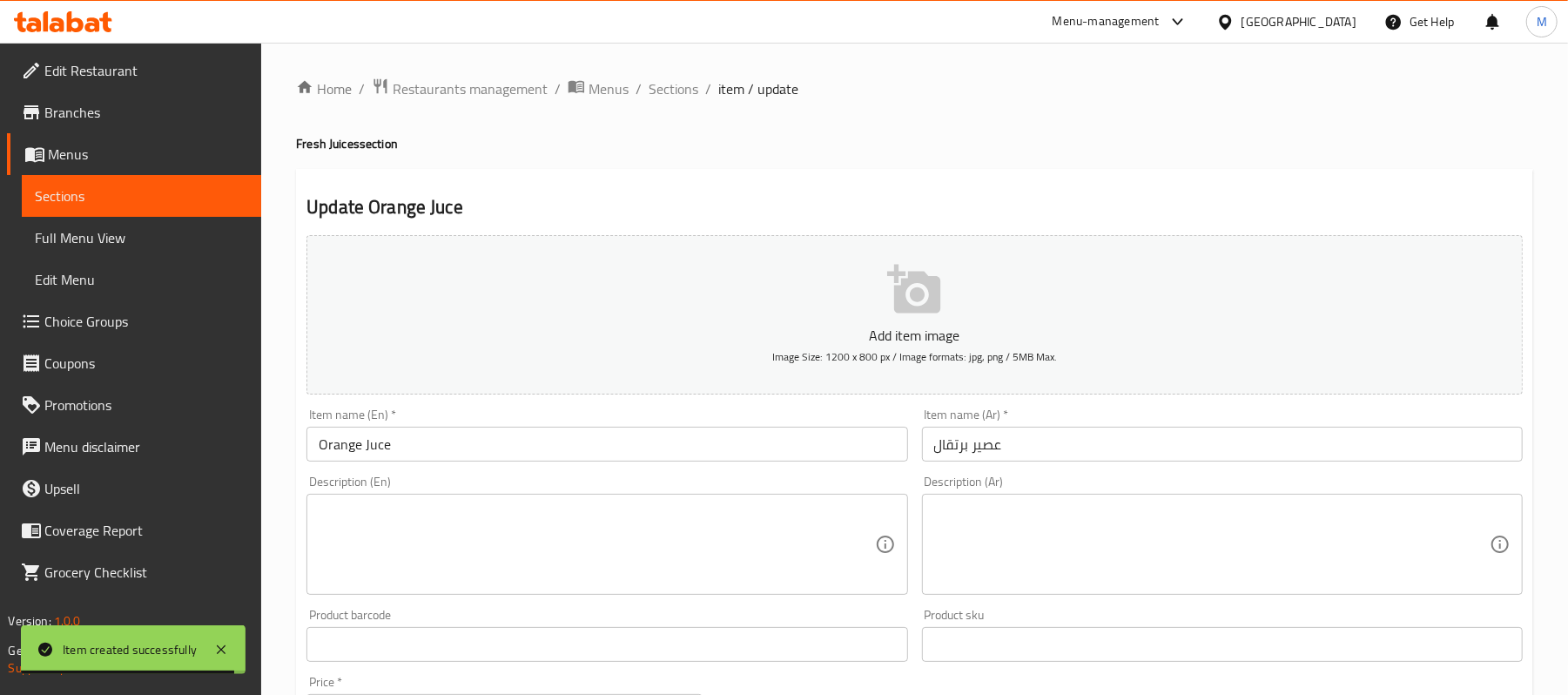
click at [412, 447] on input "Orange Juce" at bounding box center [607, 443] width 601 height 35
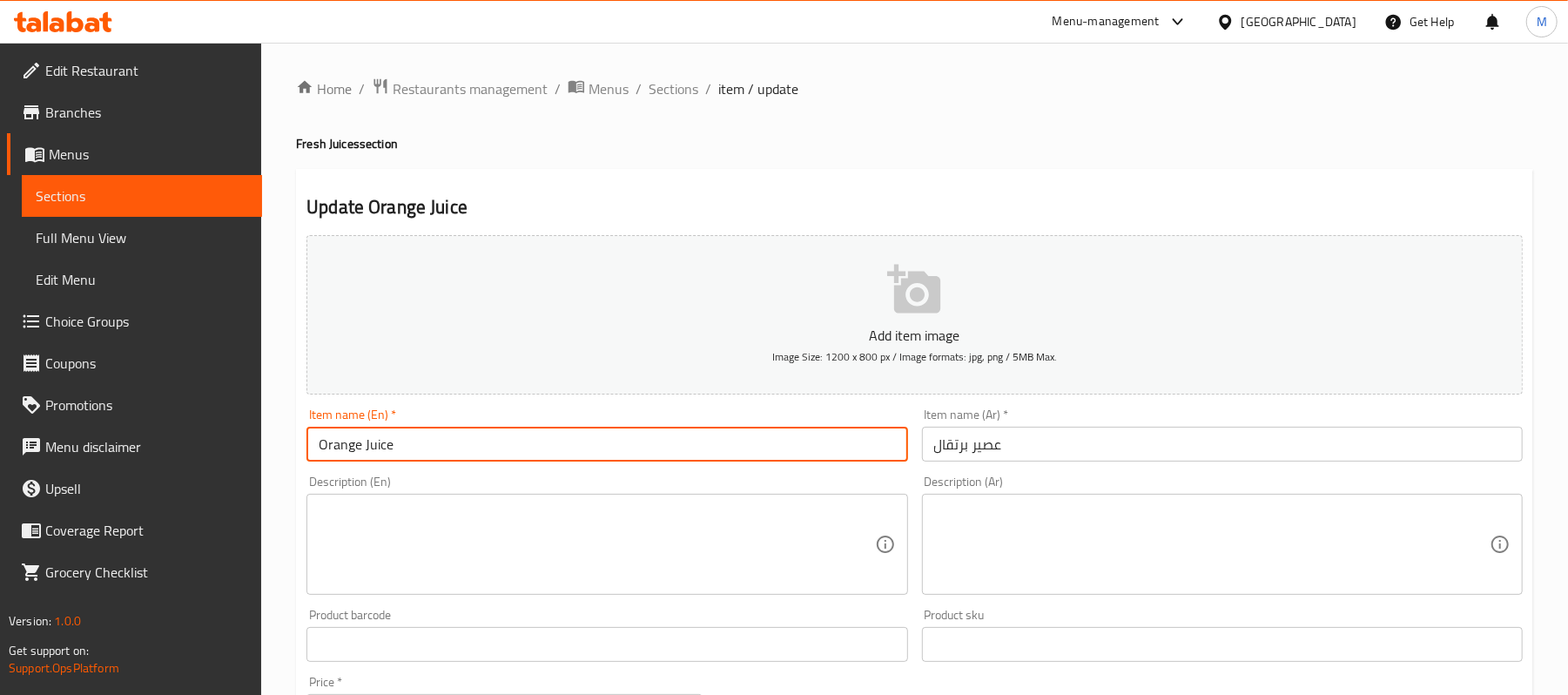
type input "Orange Juice"
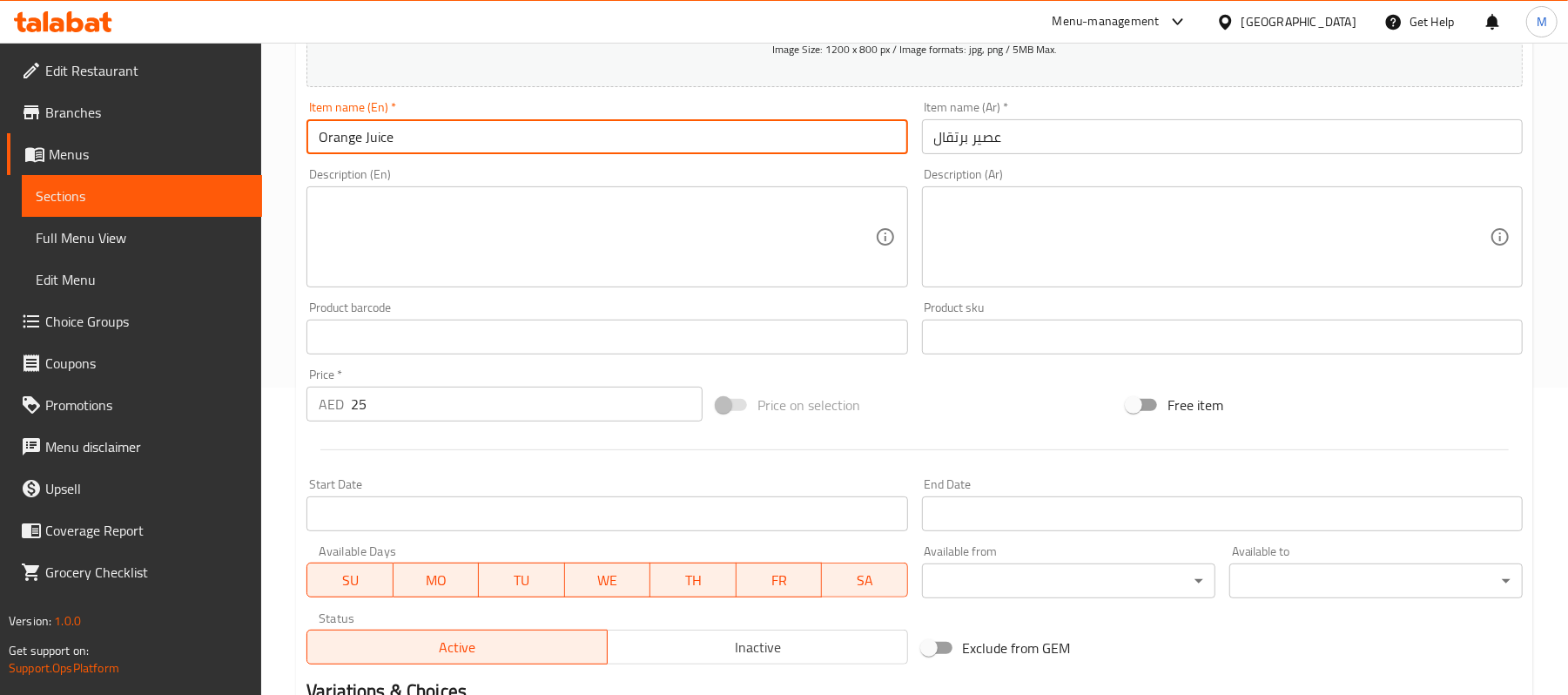
scroll to position [533, 0]
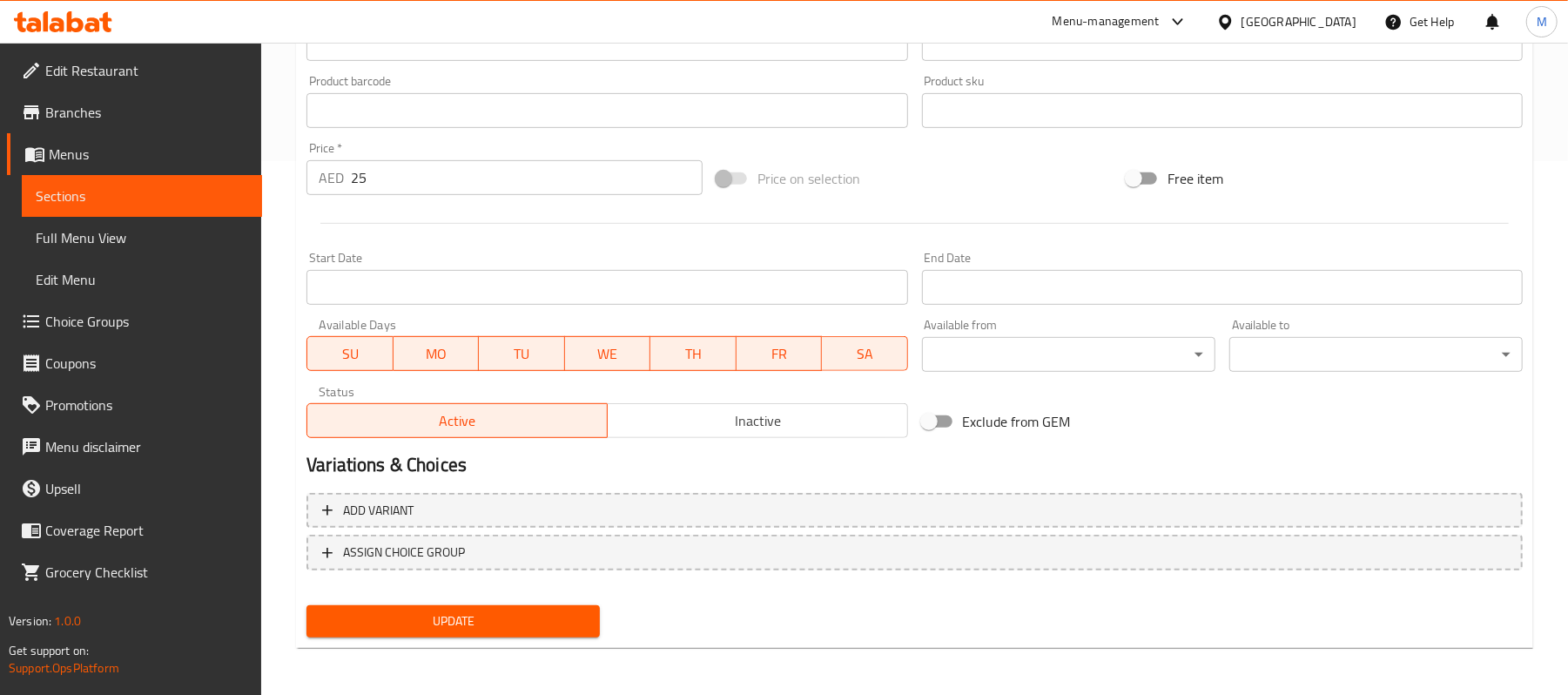
click at [470, 620] on span "Update" at bounding box center [452, 621] width 266 height 21
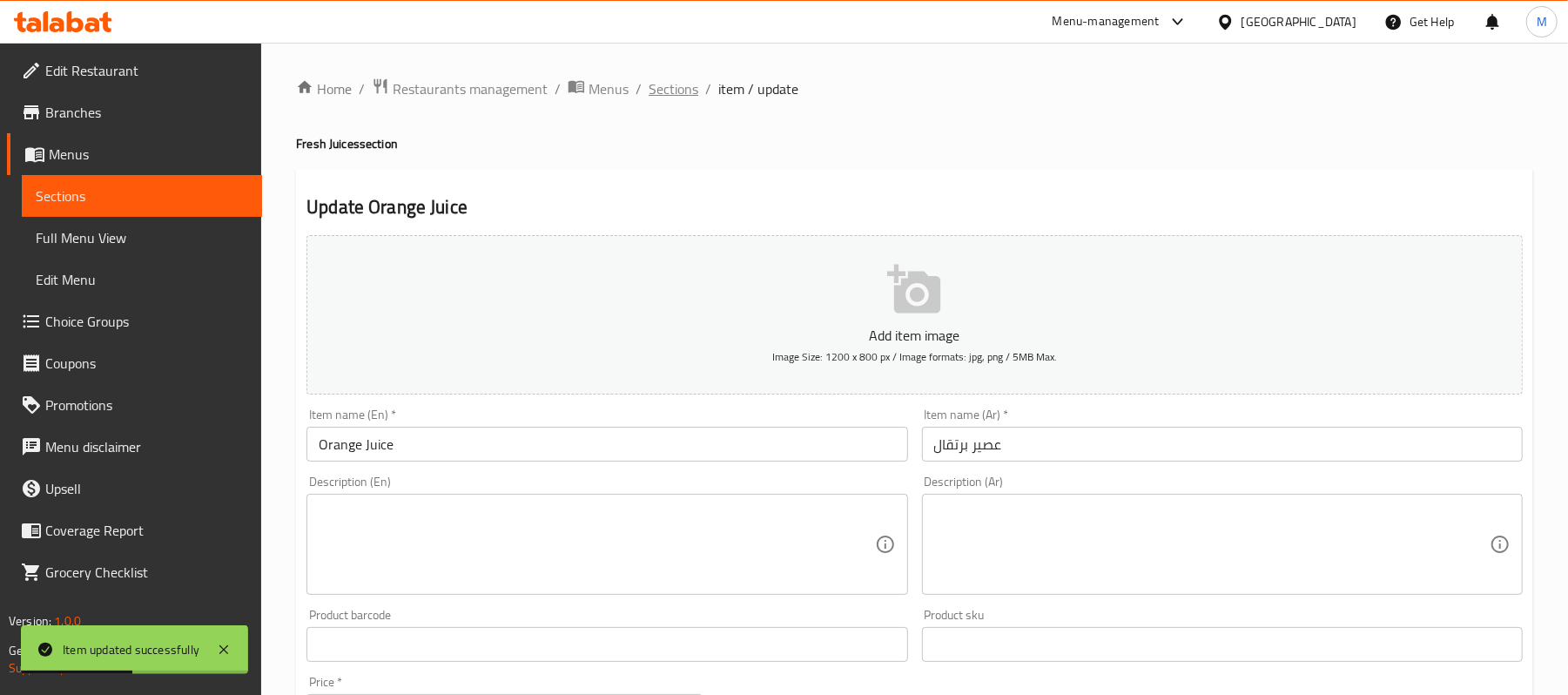
click at [673, 85] on span "Sections" at bounding box center [674, 89] width 50 height 21
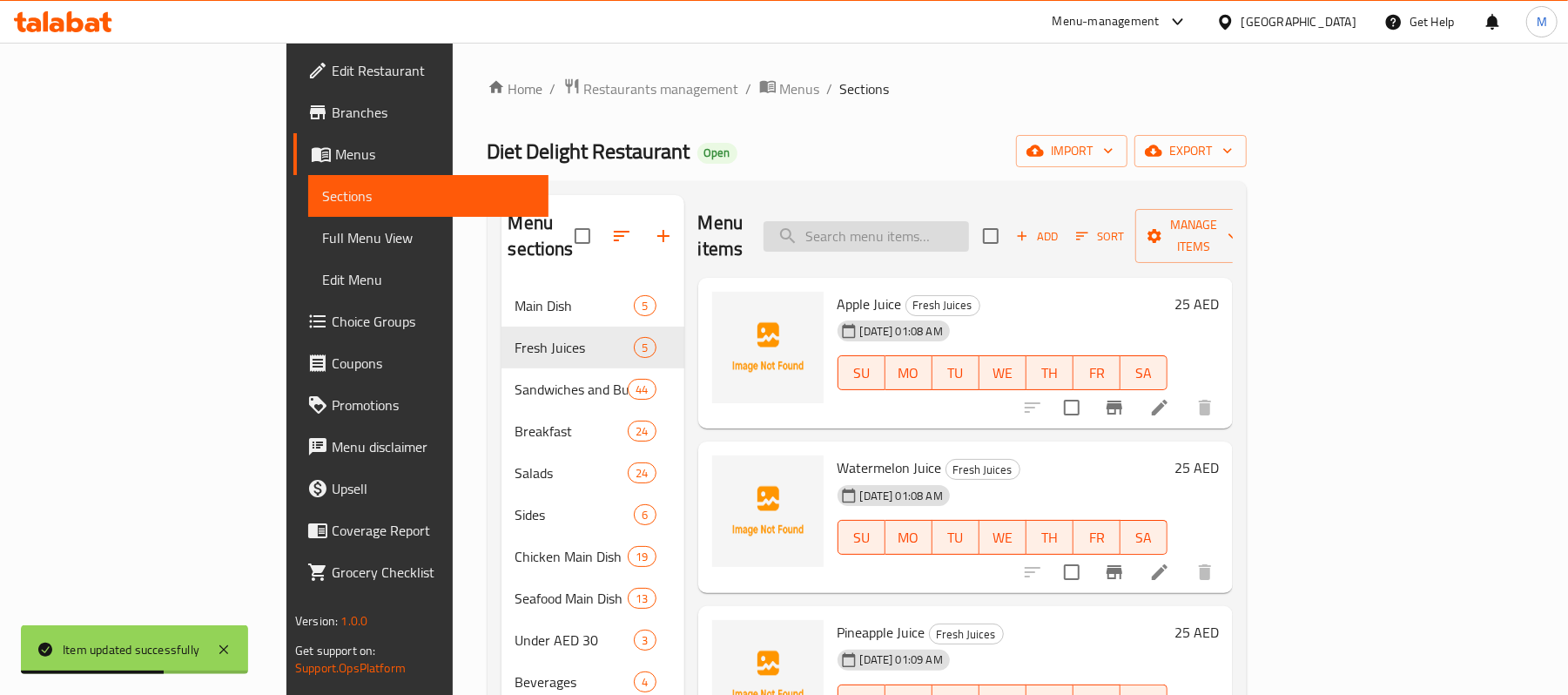
click at [930, 238] on input "search" at bounding box center [866, 236] width 205 height 30
paste input "Choco Banana Protein Shake"
type input "Choco Banana Protein Shake"
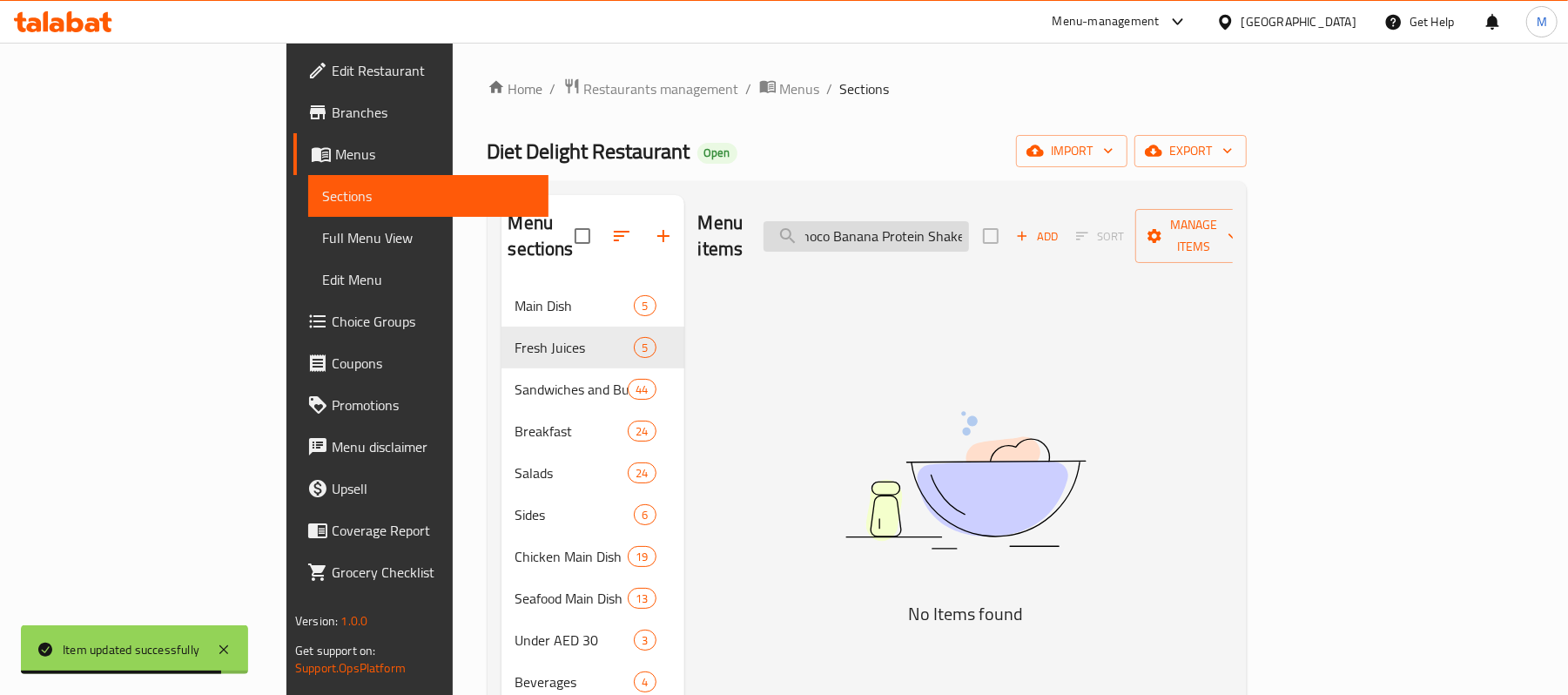
click at [969, 223] on input "Choco Banana Protein Shake" at bounding box center [866, 236] width 205 height 30
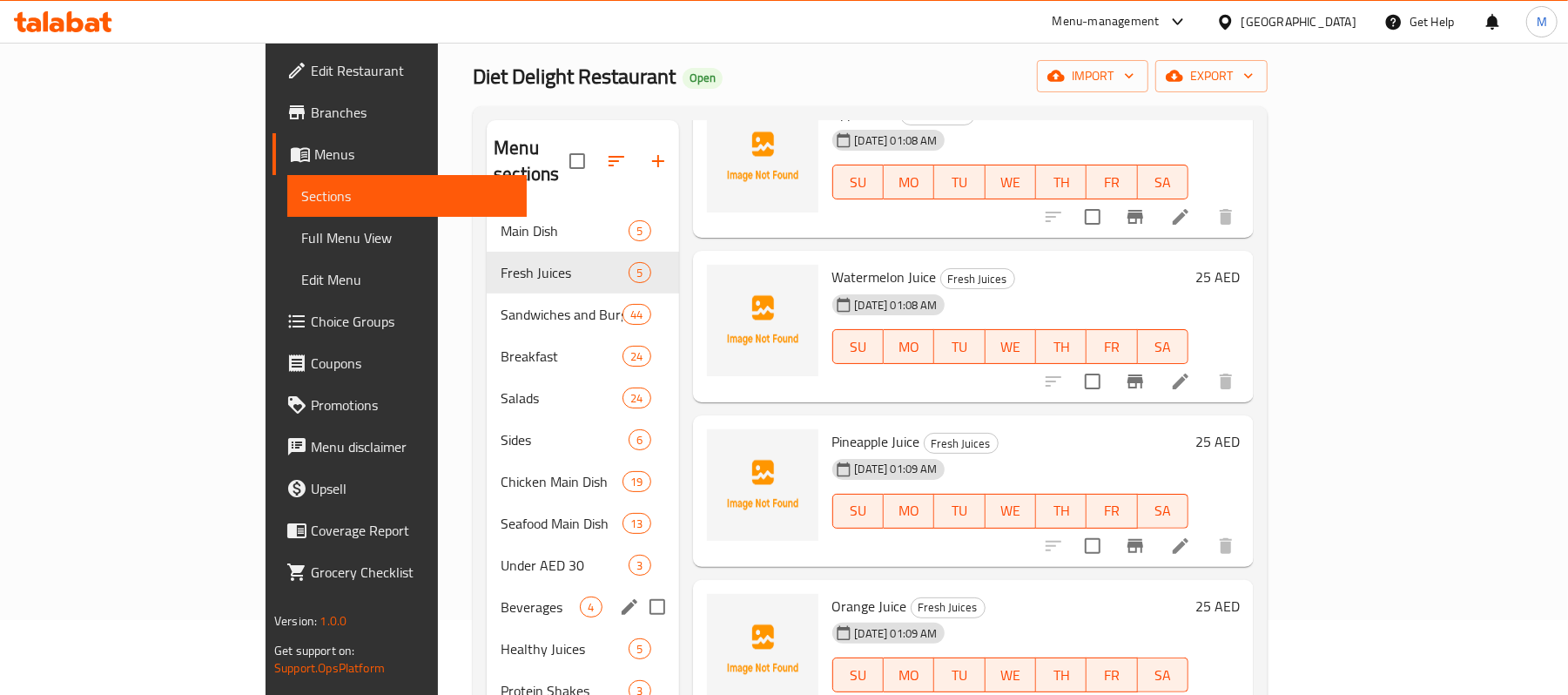
scroll to position [116, 0]
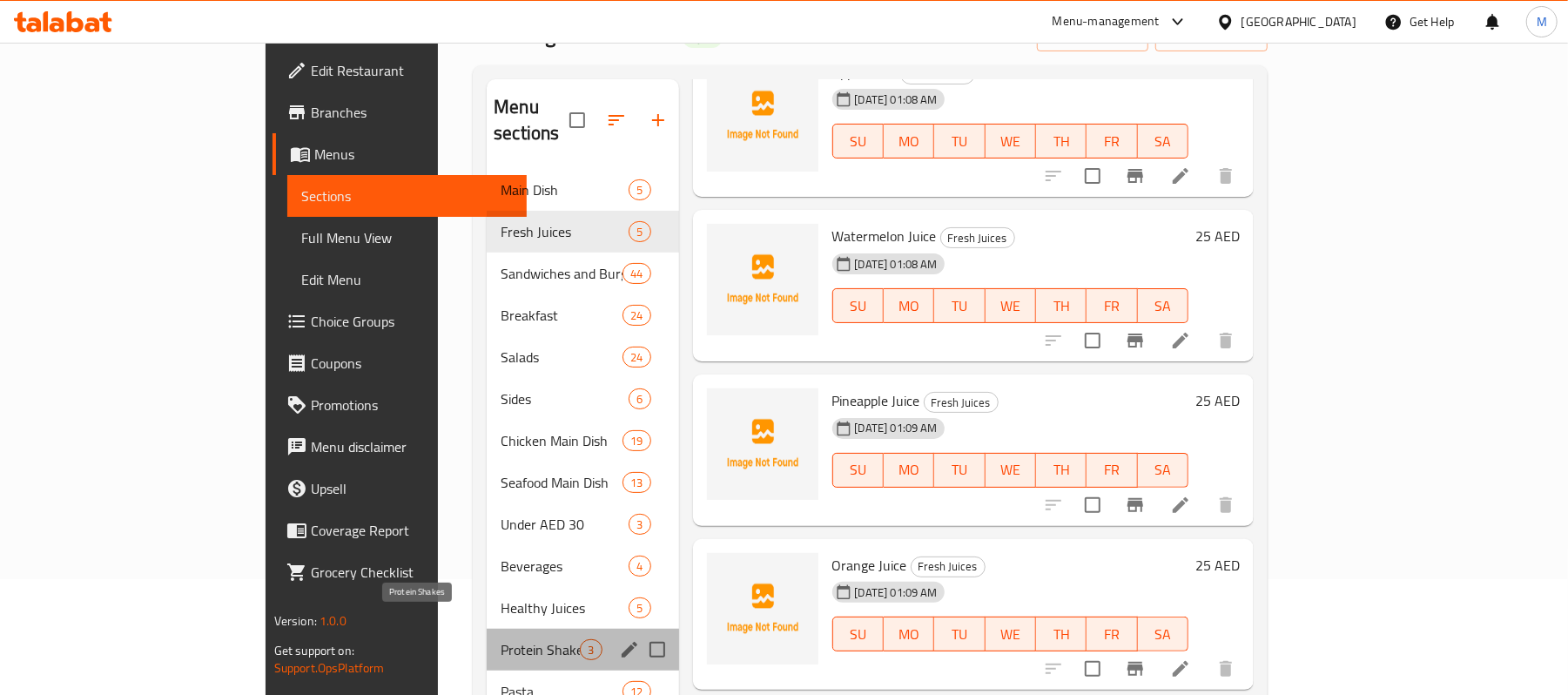
click at [500, 639] on span "Protein Shakes" at bounding box center [540, 650] width 79 height 21
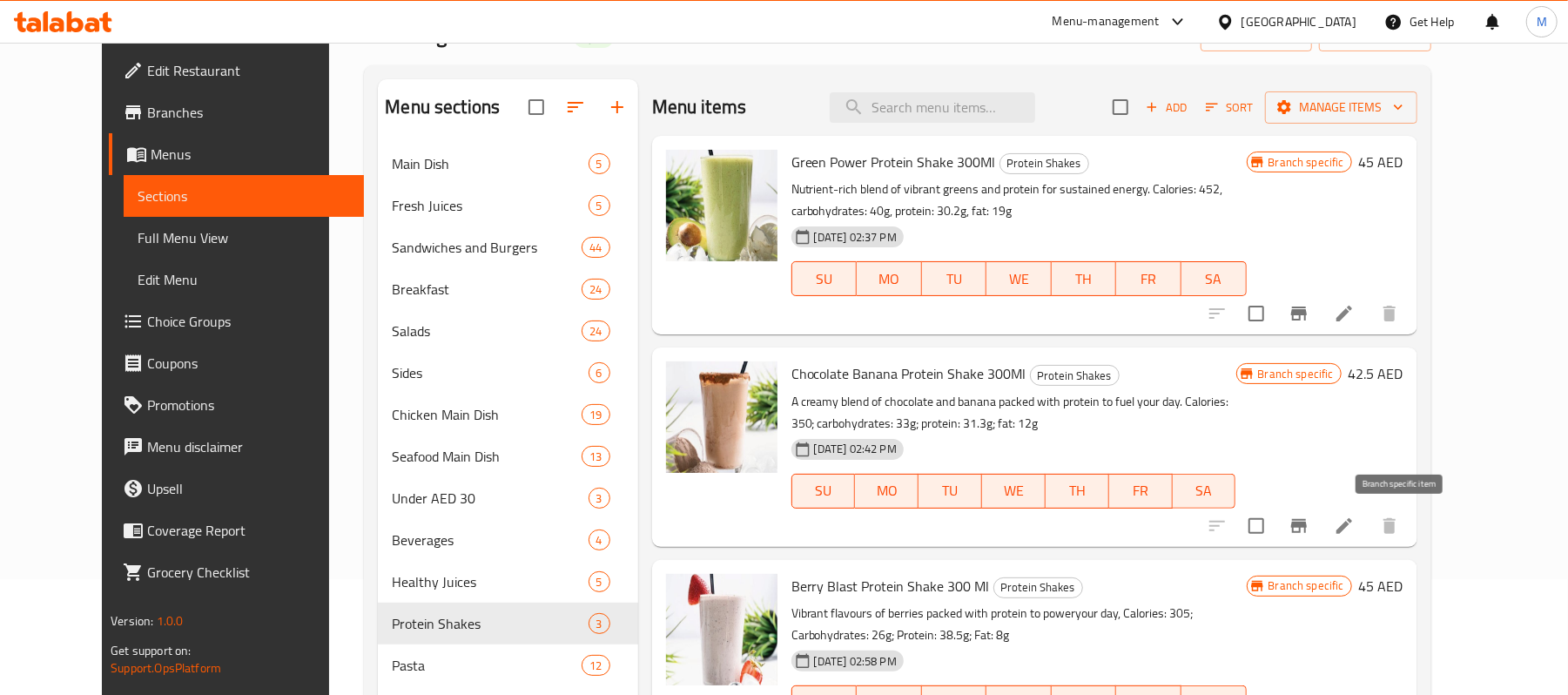
click at [1307, 527] on icon "Branch-specific-item" at bounding box center [1300, 526] width 16 height 14
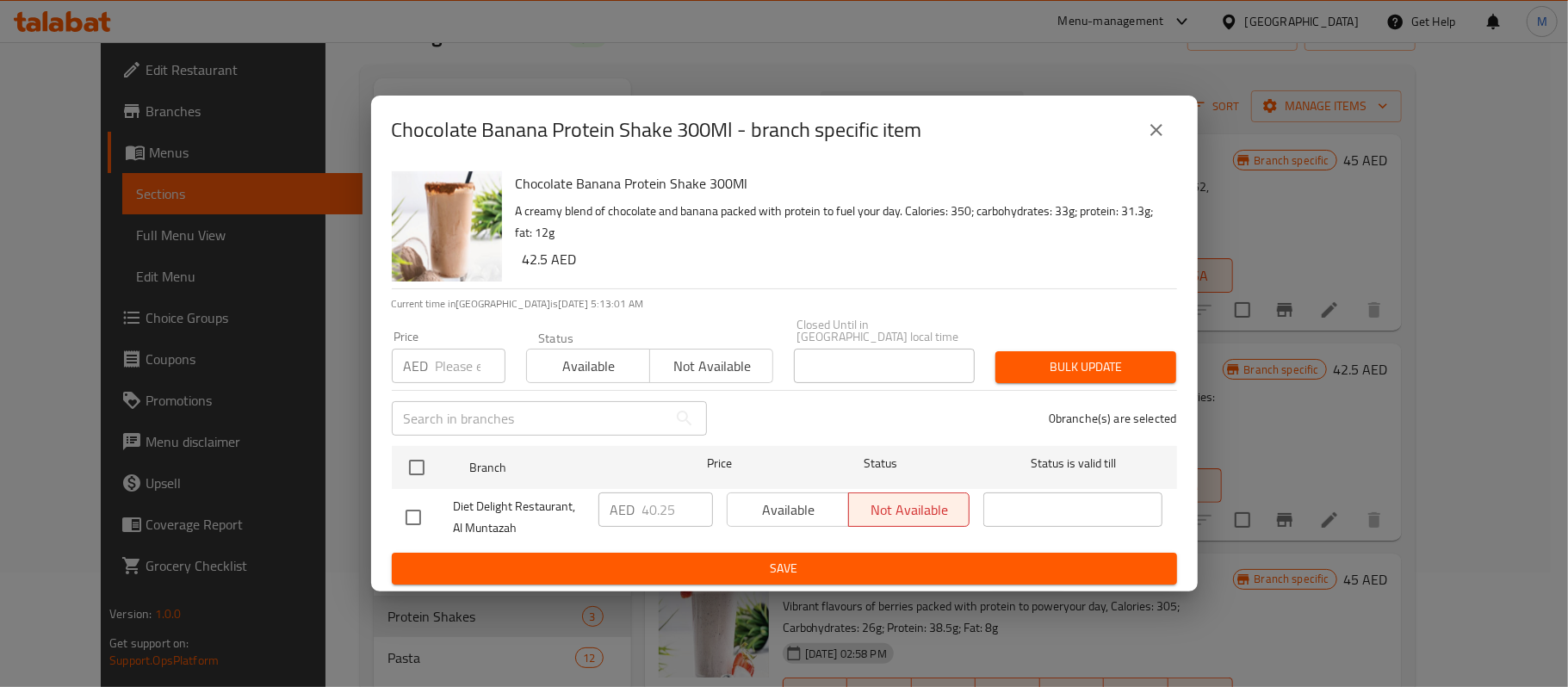
click at [446, 369] on input "number" at bounding box center [470, 365] width 69 height 34
paste input "35"
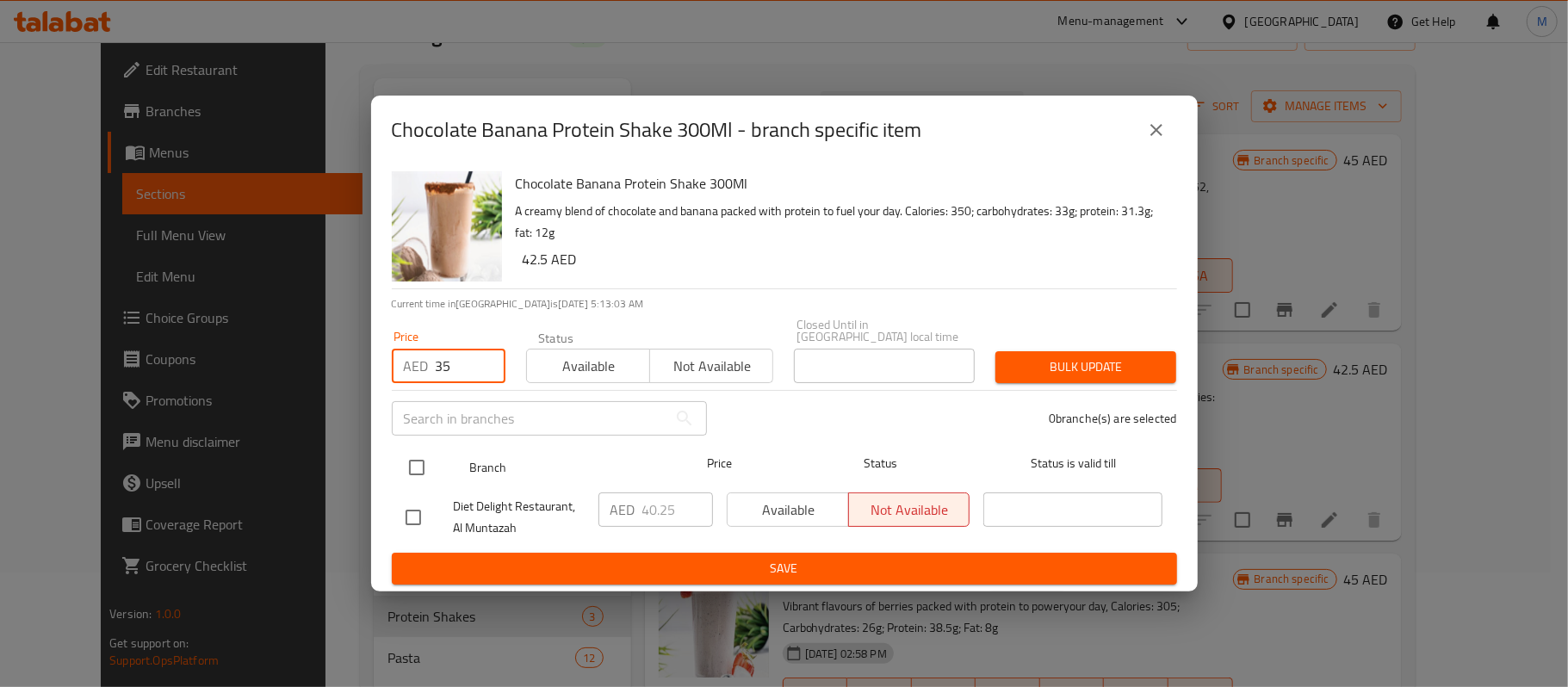
type input "35"
click at [421, 459] on input "checkbox" at bounding box center [417, 466] width 36 height 36
checkbox input "true"
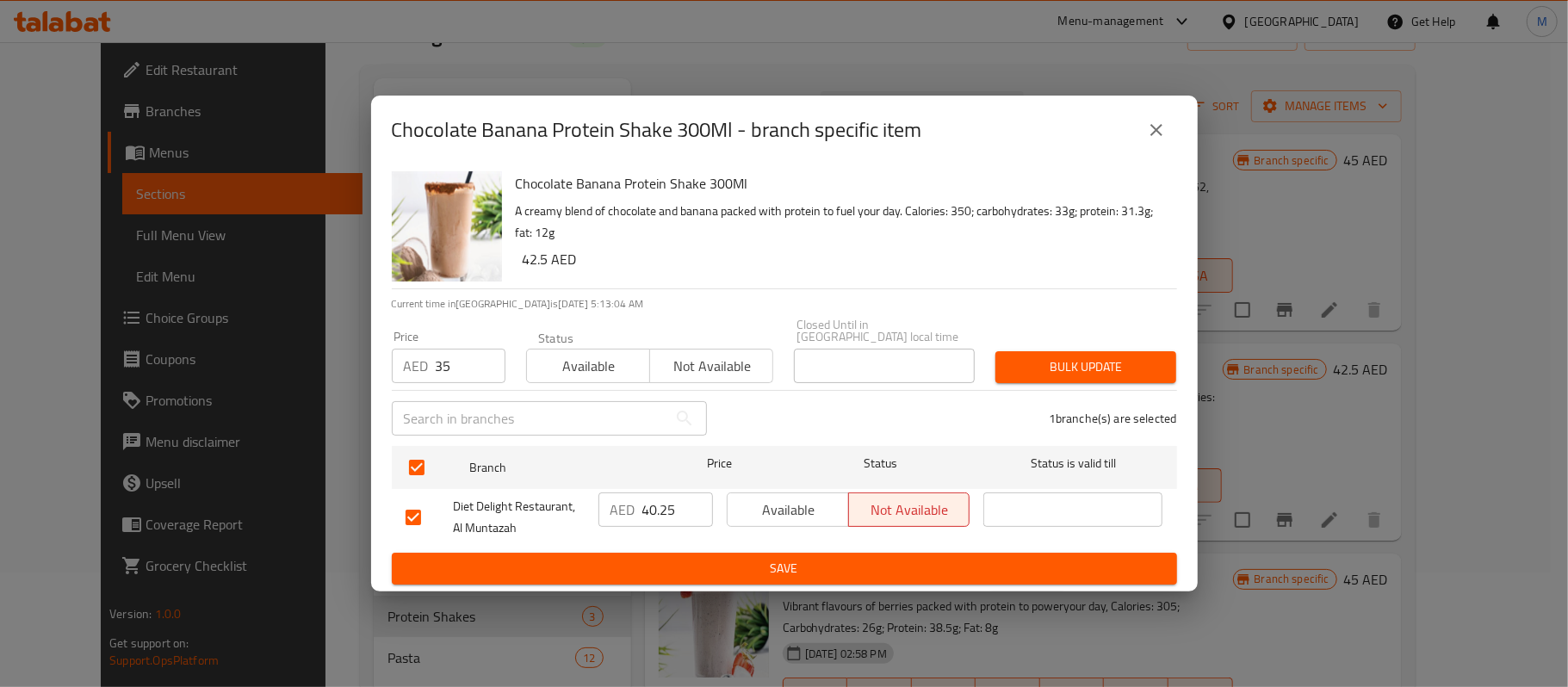
click at [1142, 365] on span "Bulk update" at bounding box center [1085, 367] width 153 height 21
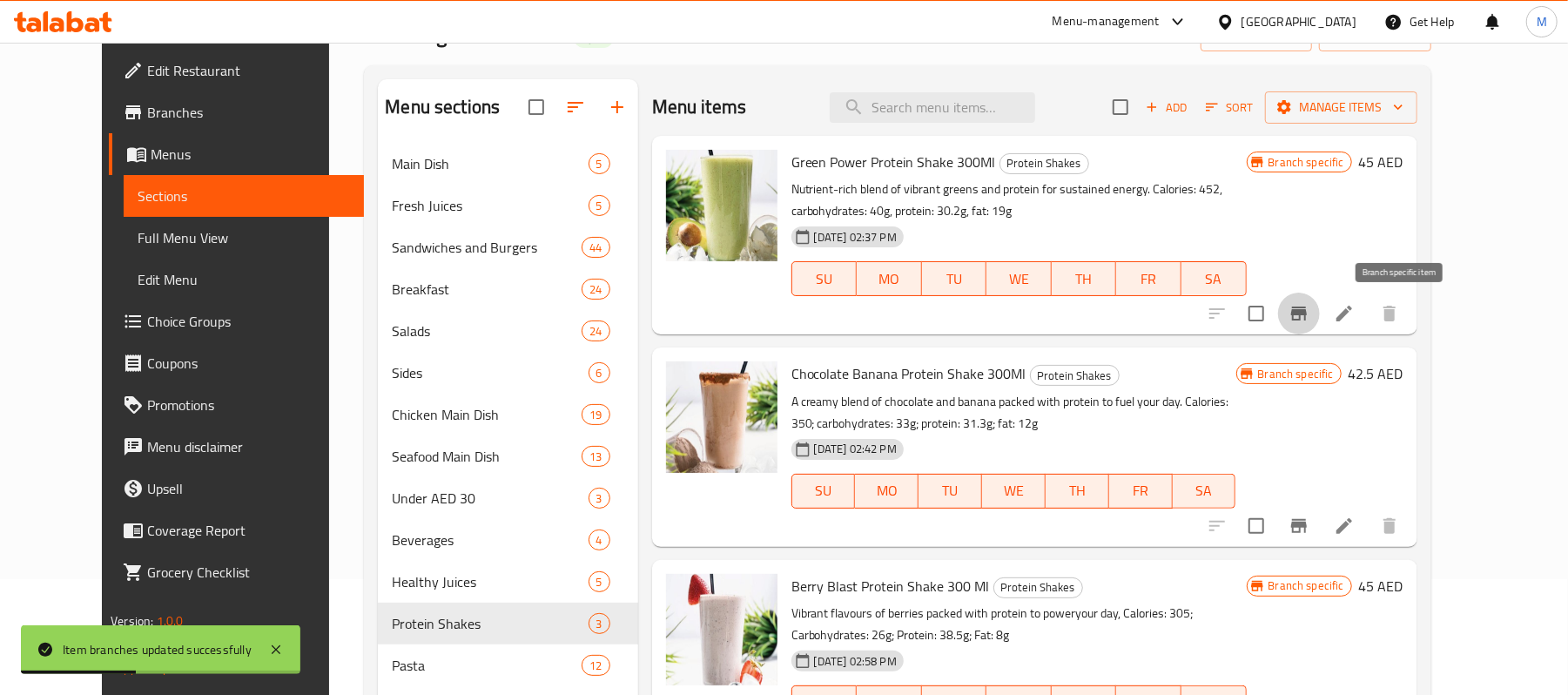
click at [1309, 310] on icon "Branch-specific-item" at bounding box center [1300, 314] width 21 height 21
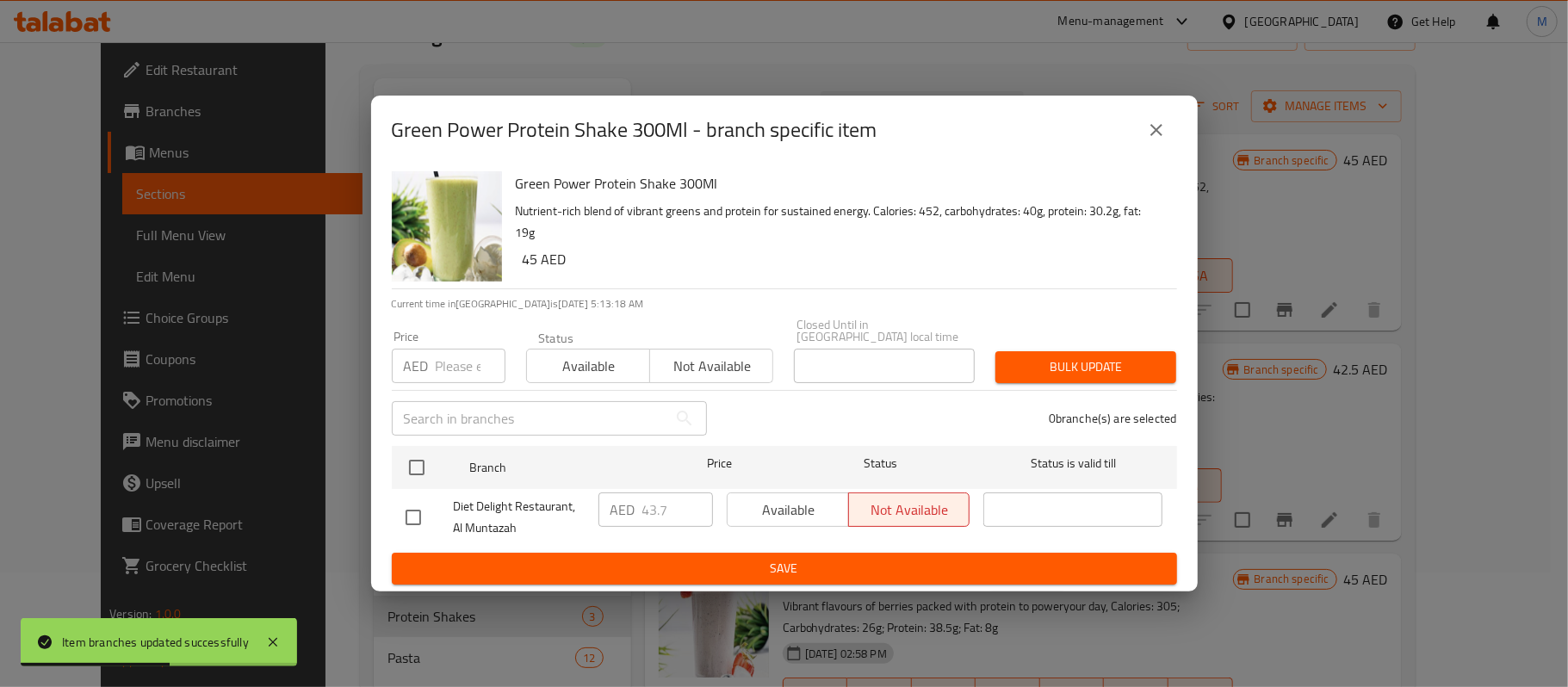
click at [452, 365] on input "number" at bounding box center [470, 365] width 69 height 34
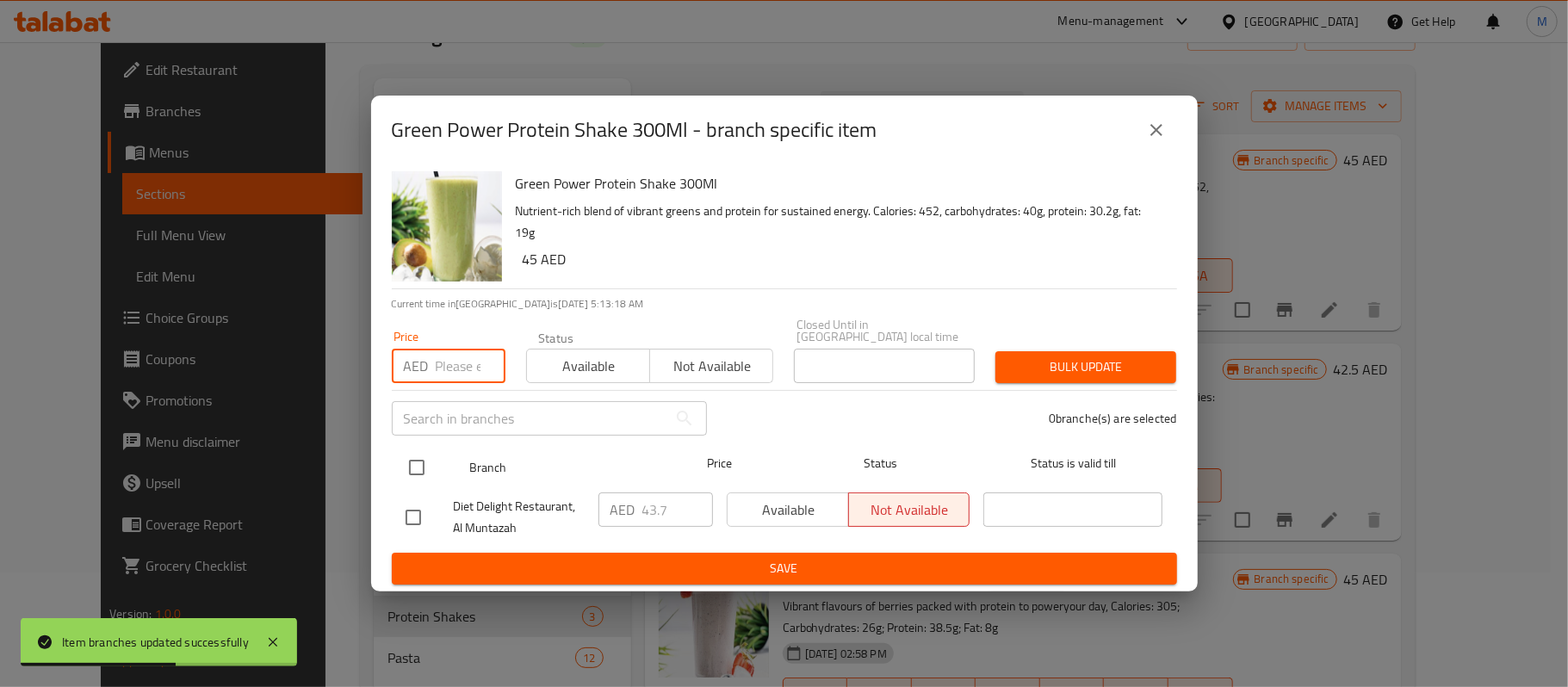
paste input "38"
type input "38"
click at [418, 455] on input "checkbox" at bounding box center [417, 466] width 36 height 36
checkbox input "true"
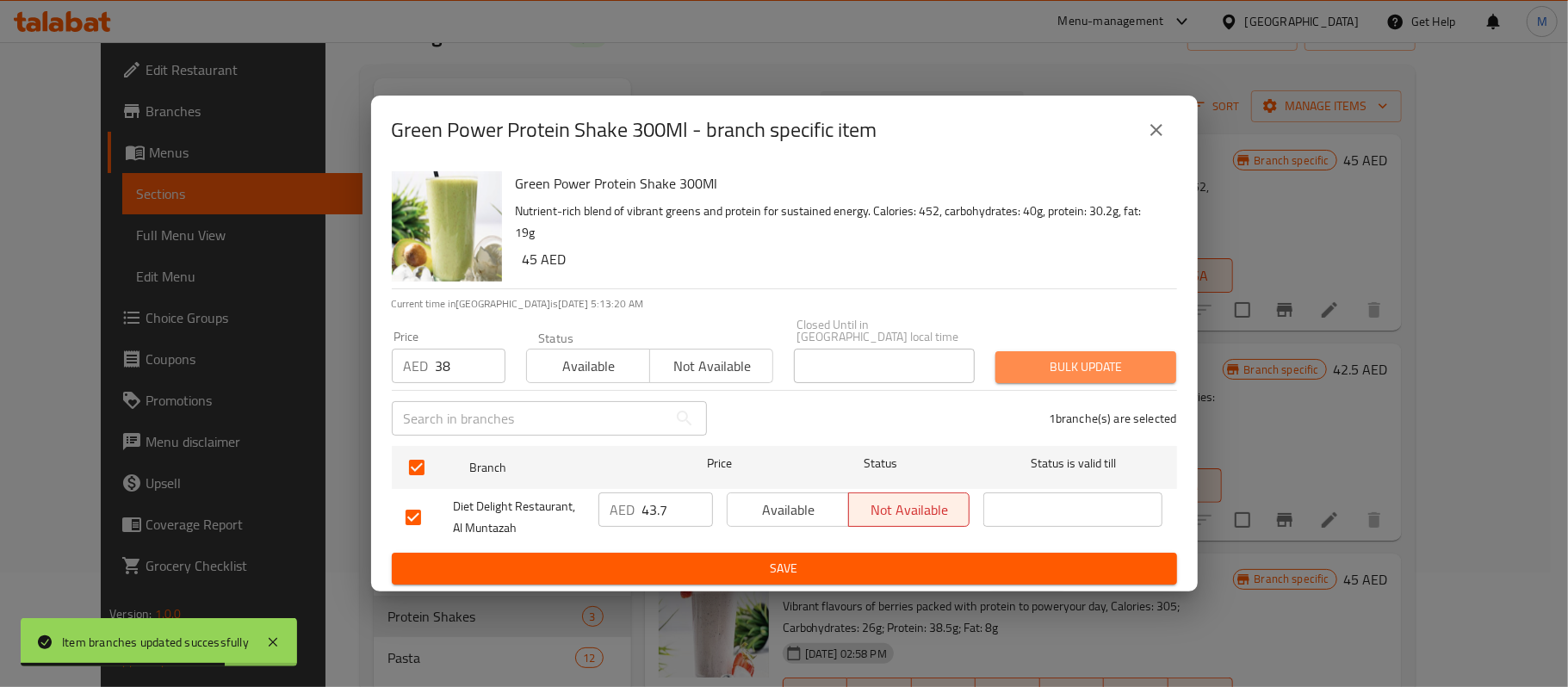
click at [1109, 369] on span "Bulk update" at bounding box center [1085, 367] width 153 height 21
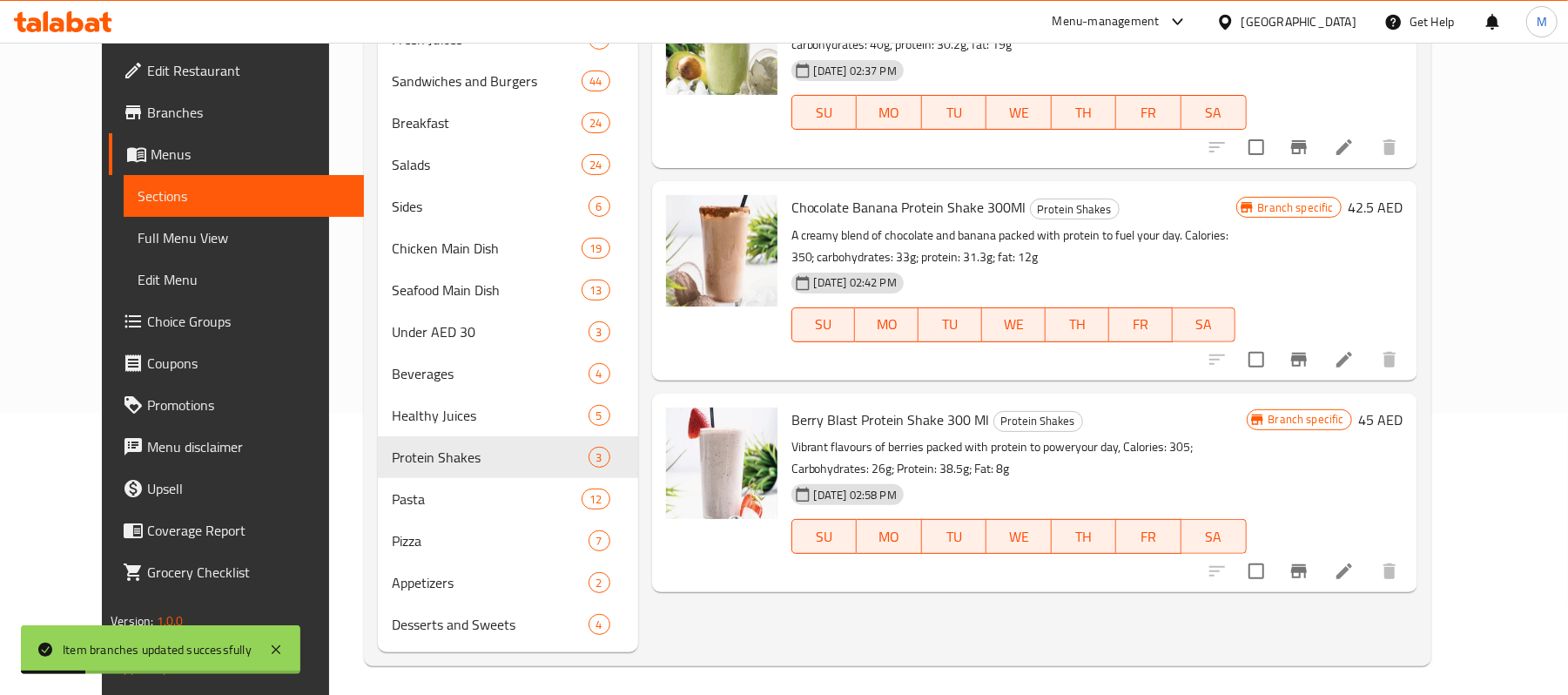
scroll to position [289, 0]
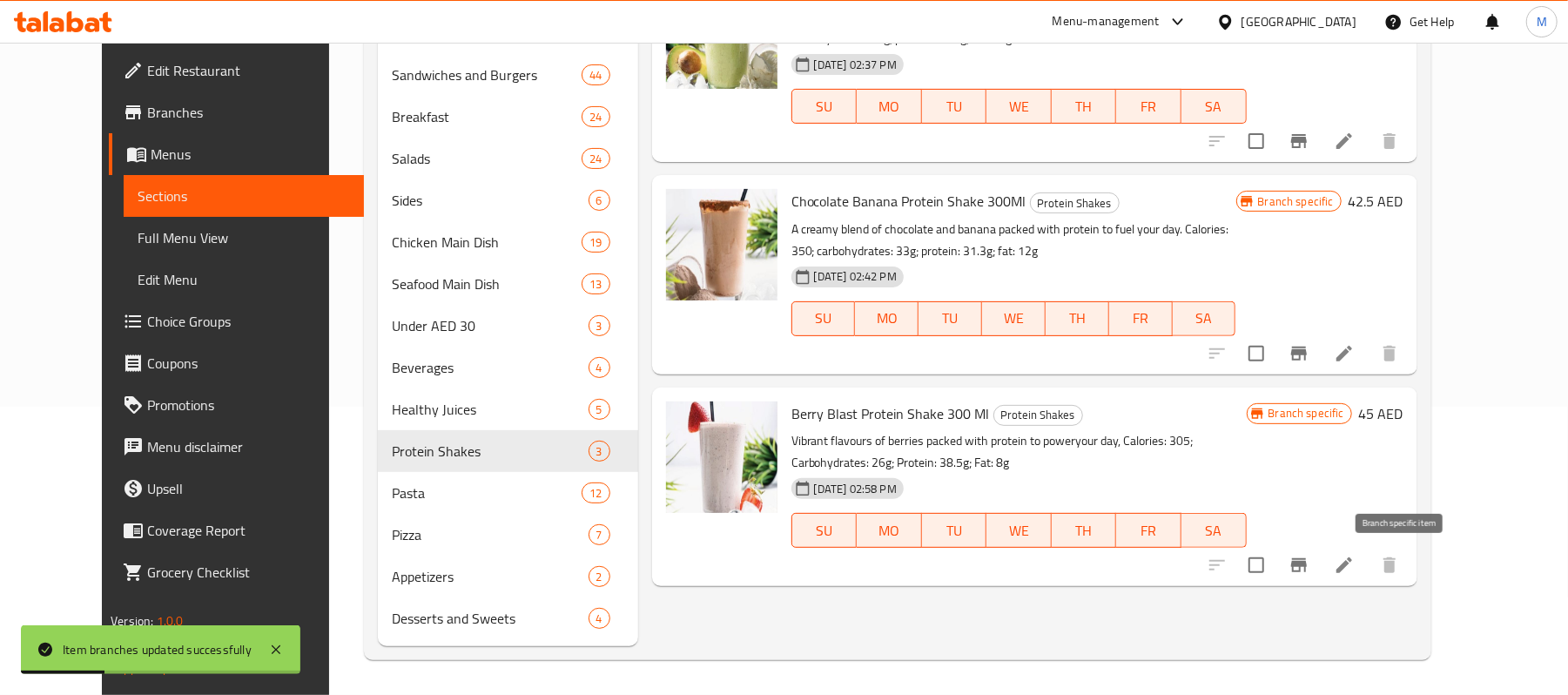
click at [1307, 566] on icon "Branch-specific-item" at bounding box center [1300, 565] width 16 height 14
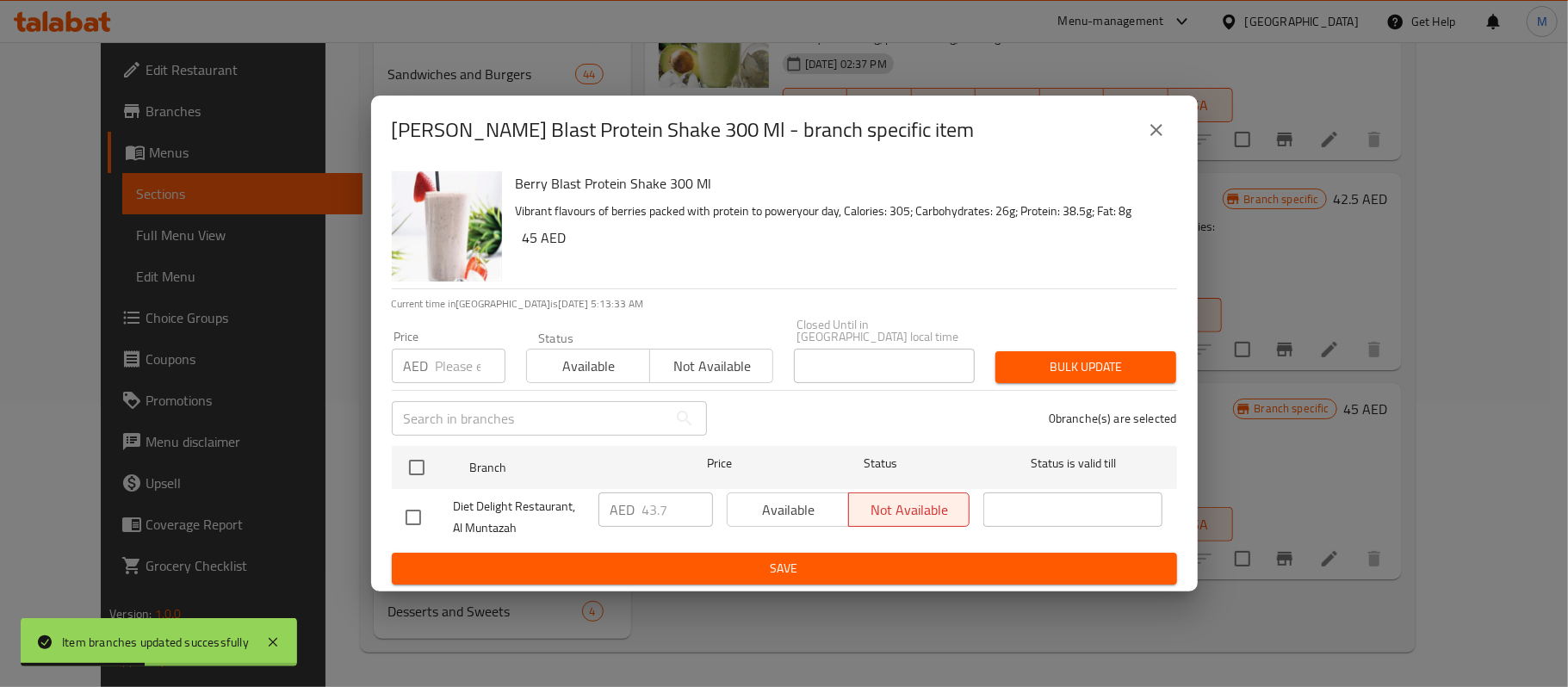
click at [447, 363] on input "number" at bounding box center [470, 365] width 69 height 34
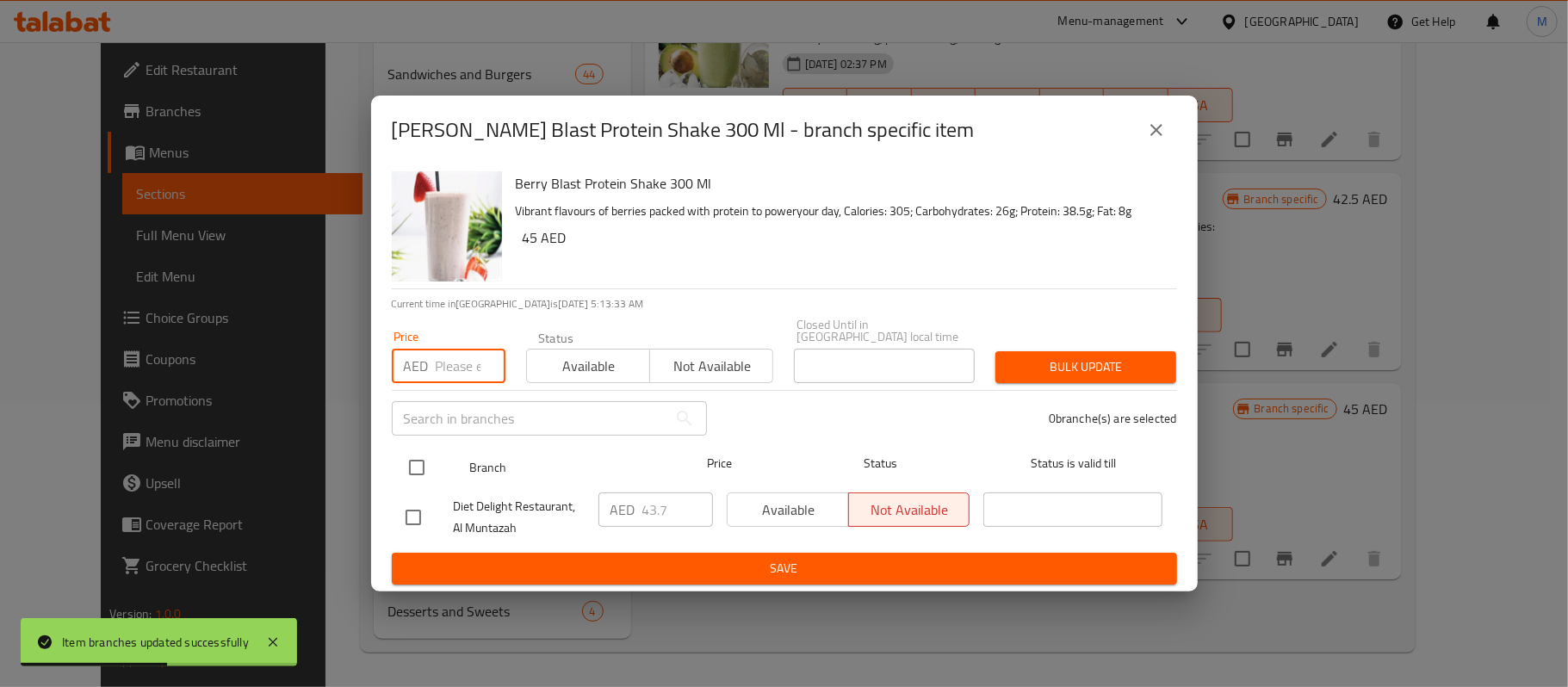
paste input "38"
type input "38"
click at [408, 473] on input "checkbox" at bounding box center [417, 466] width 36 height 36
checkbox input "true"
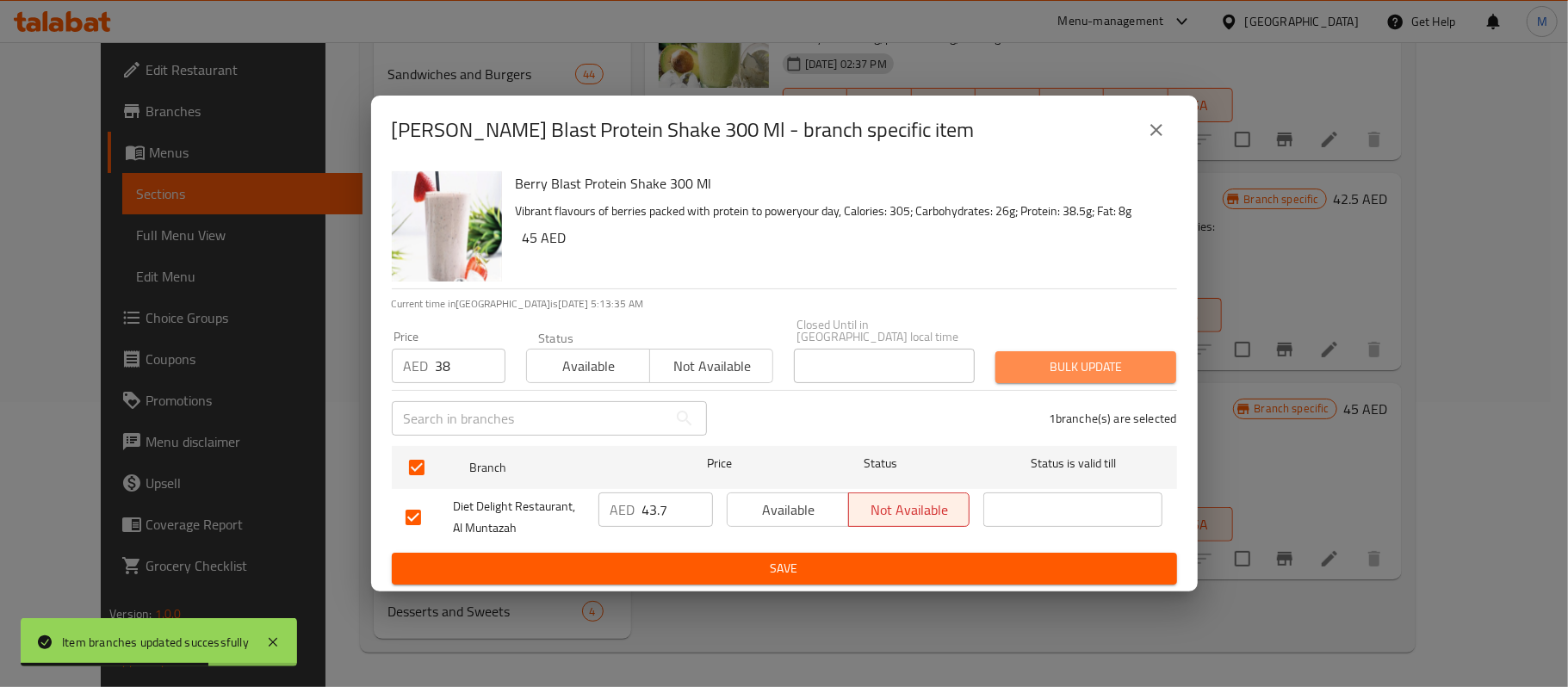
click at [1083, 380] on button "Bulk update" at bounding box center [1085, 367] width 181 height 32
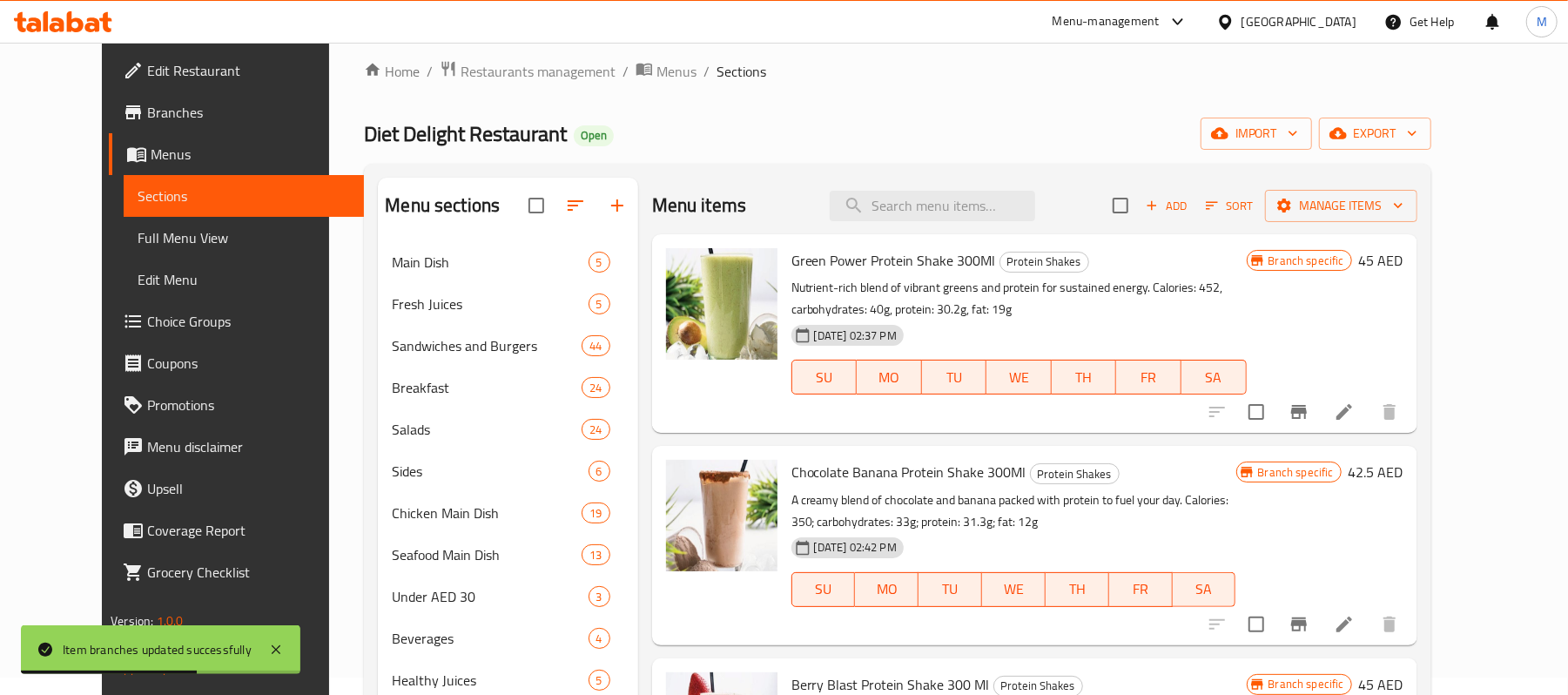
scroll to position [0, 0]
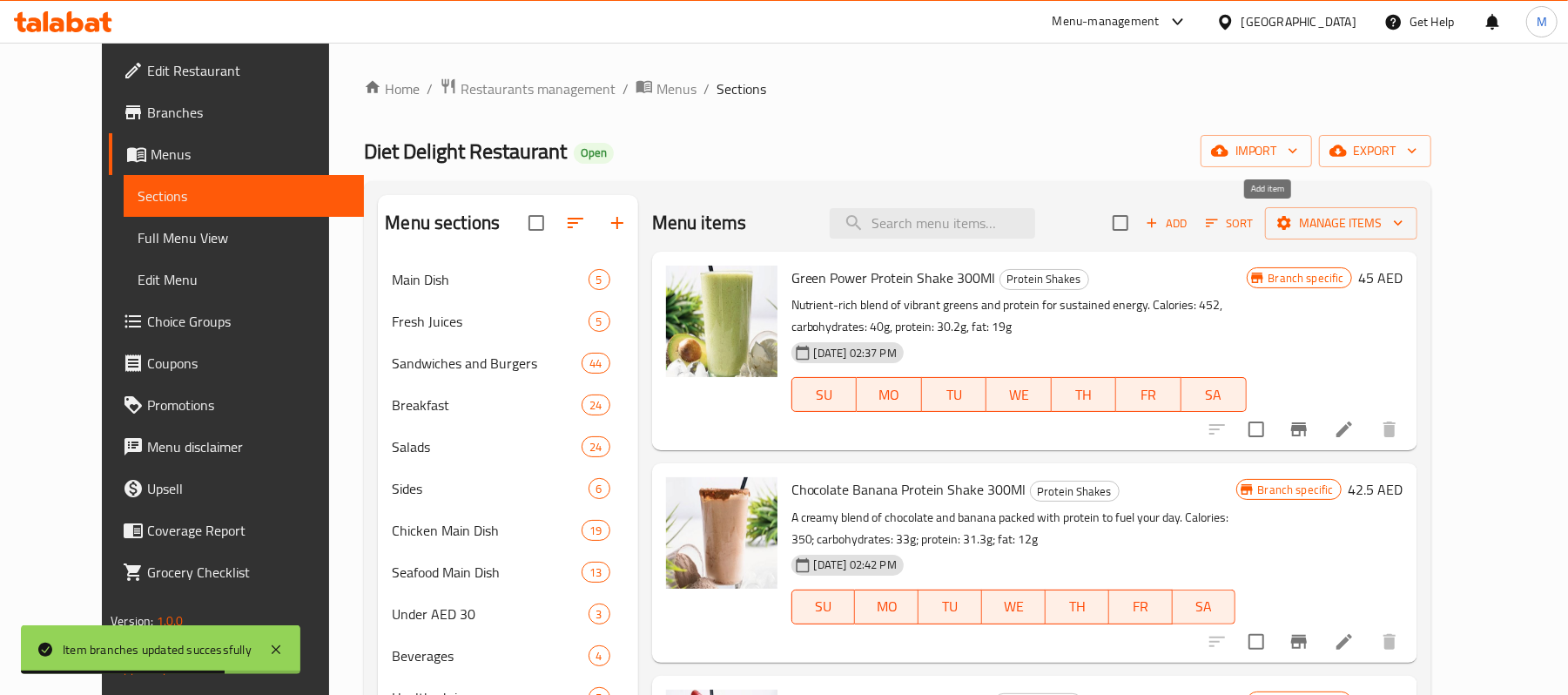
click at [1190, 223] on span "Add" at bounding box center [1166, 223] width 47 height 20
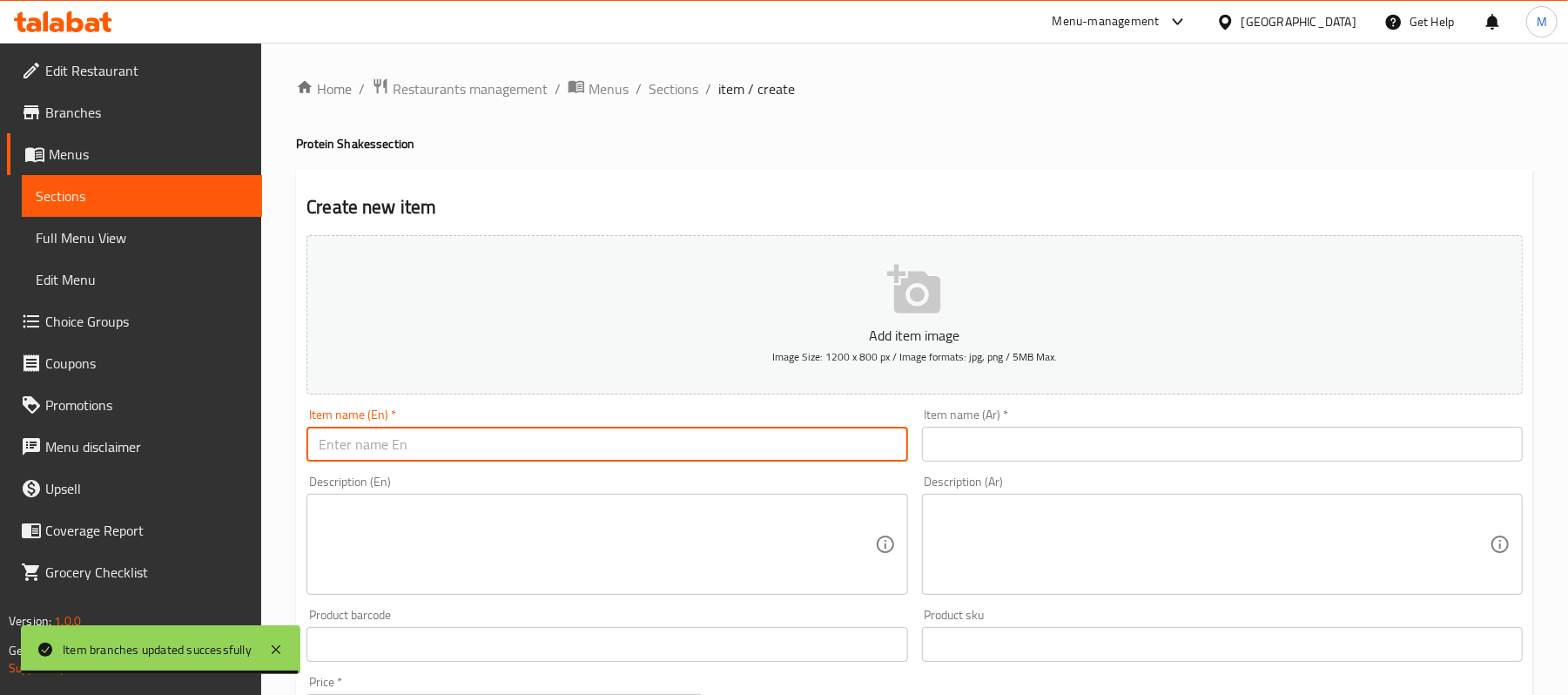
click at [367, 454] on input "text" at bounding box center [607, 443] width 601 height 35
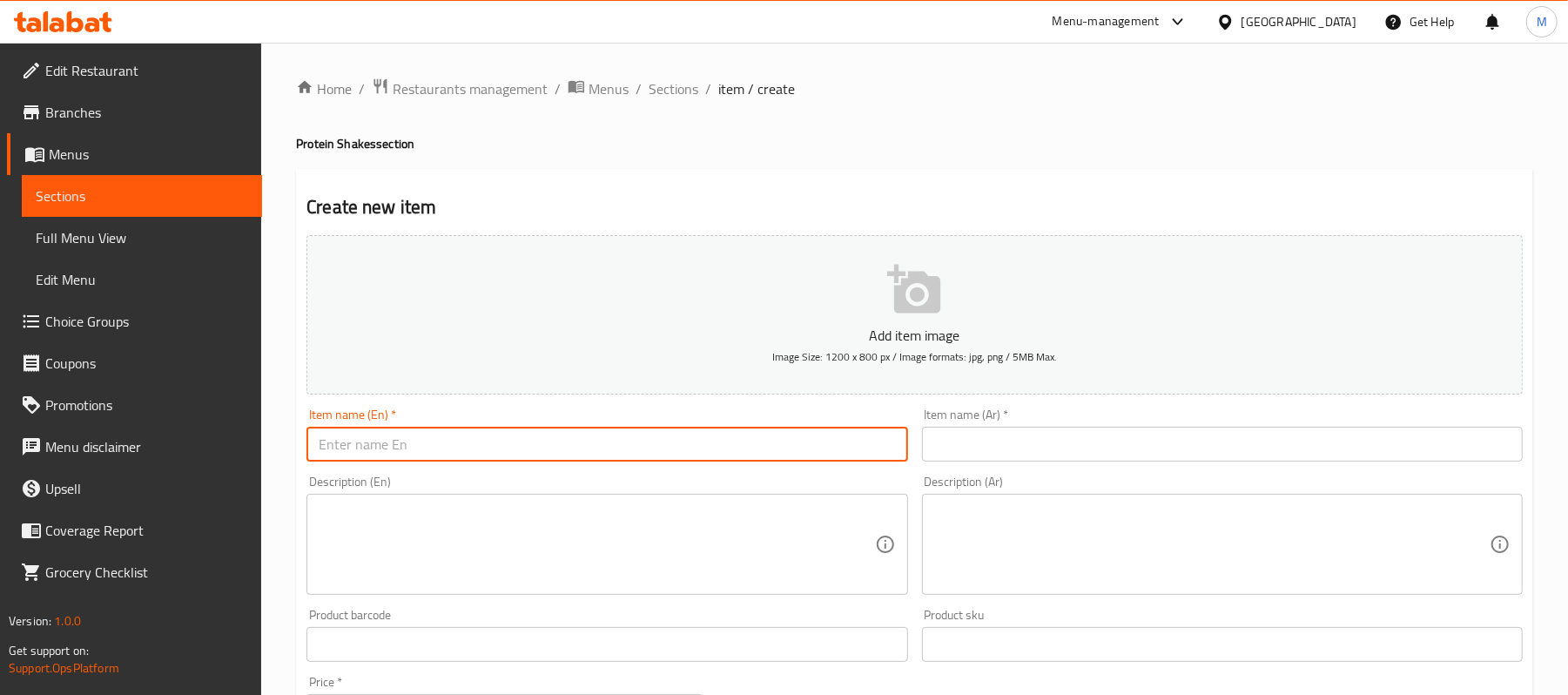
paste input "Blue banana"
click at [363, 449] on input "Blue banana" at bounding box center [607, 443] width 601 height 35
click at [461, 453] on input "Blue Banana" at bounding box center [607, 443] width 601 height 35
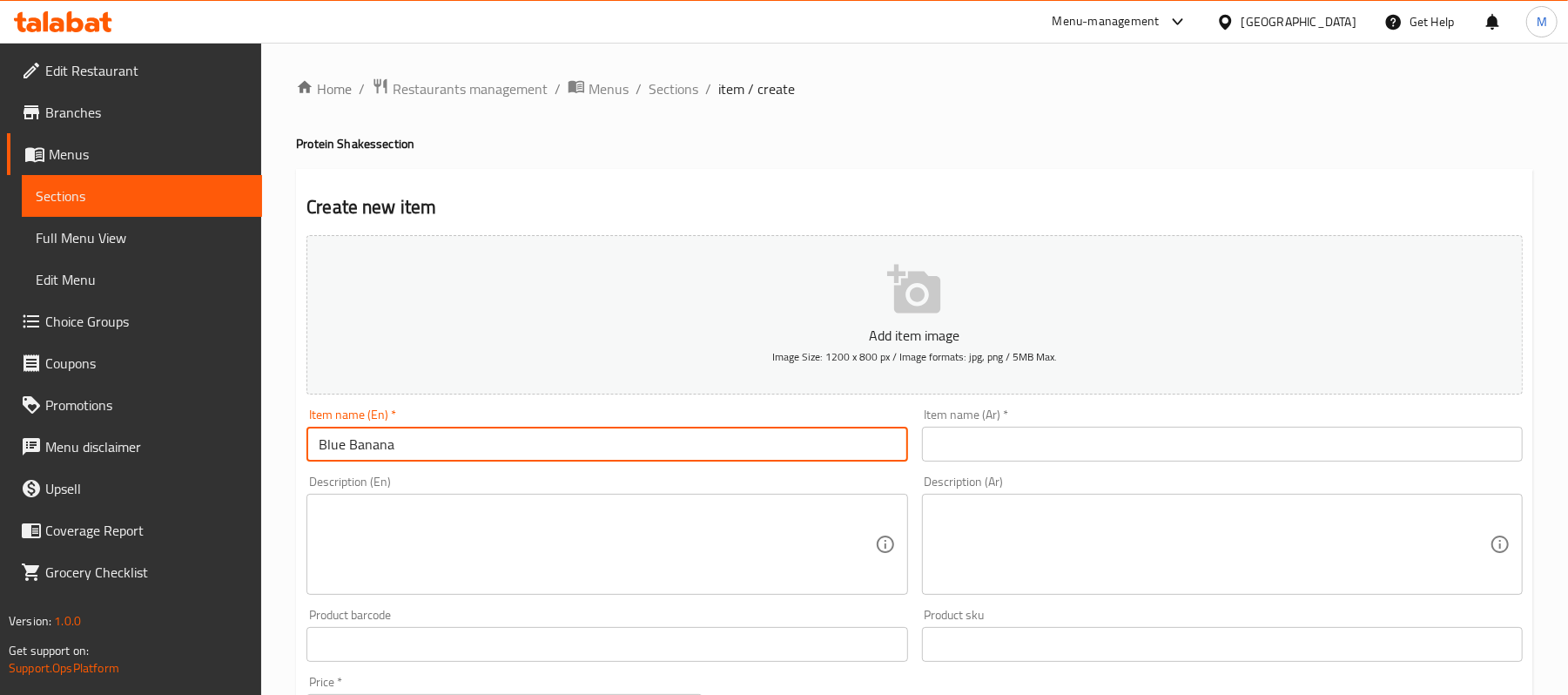
click at [461, 453] on input "Blue Banana" at bounding box center [607, 443] width 601 height 35
type input "Blue Banana"
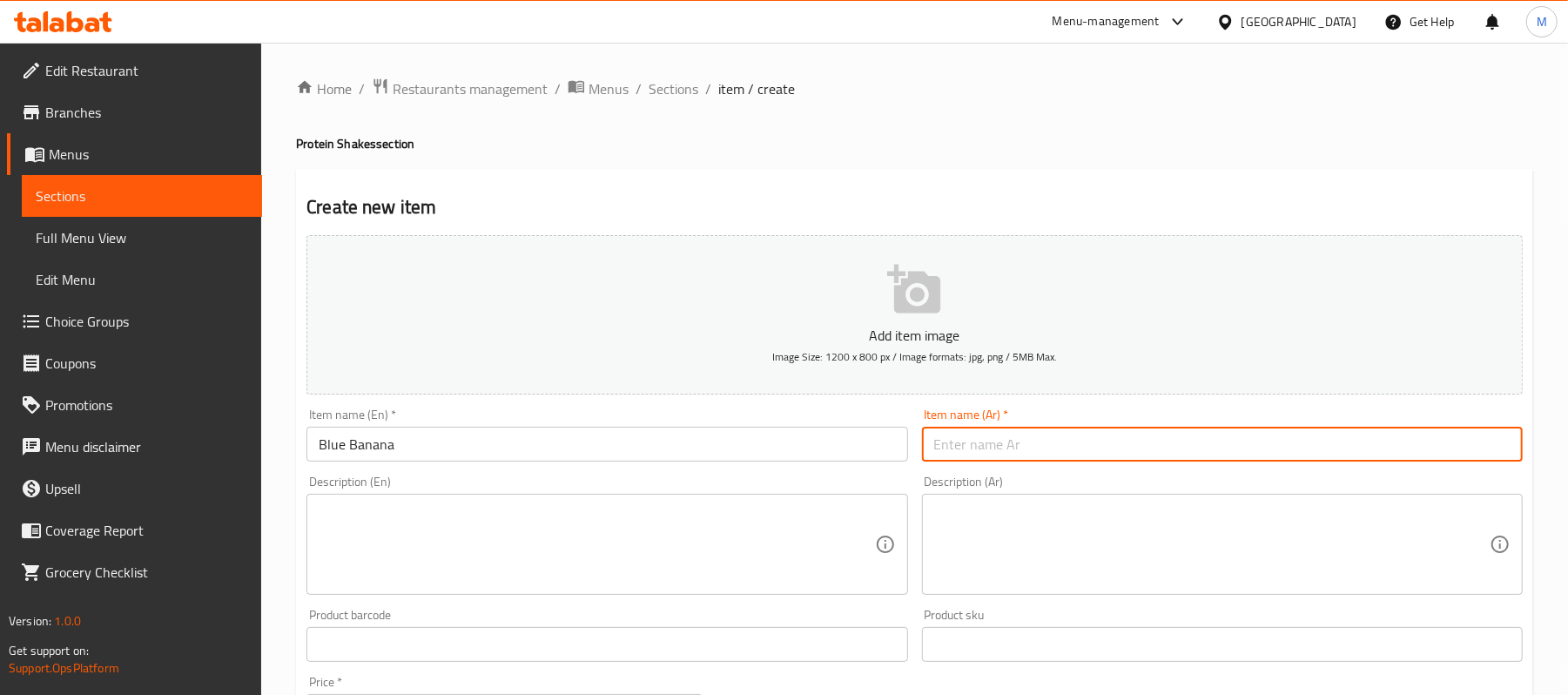
click at [1251, 457] on input "text" at bounding box center [1222, 443] width 601 height 35
type input "بلو بنانا"
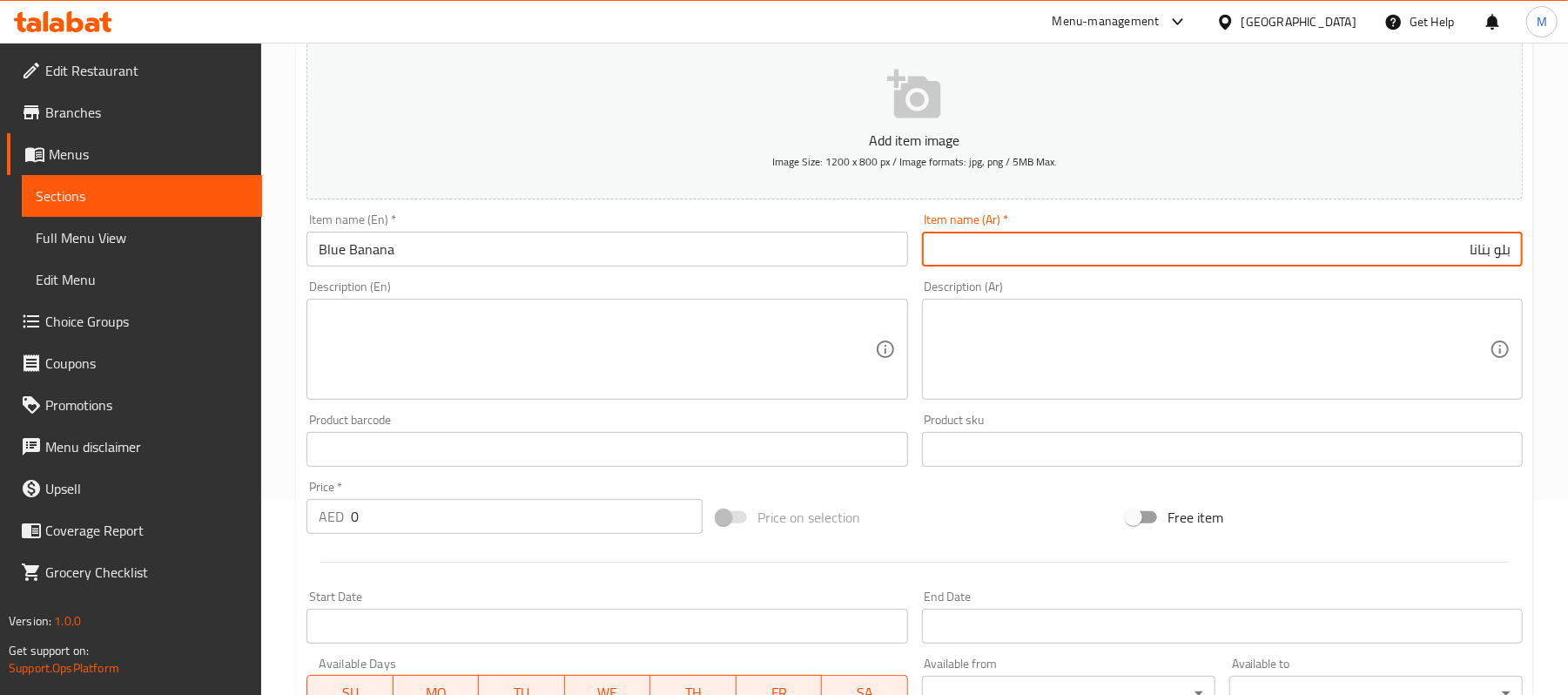
scroll to position [232, 0]
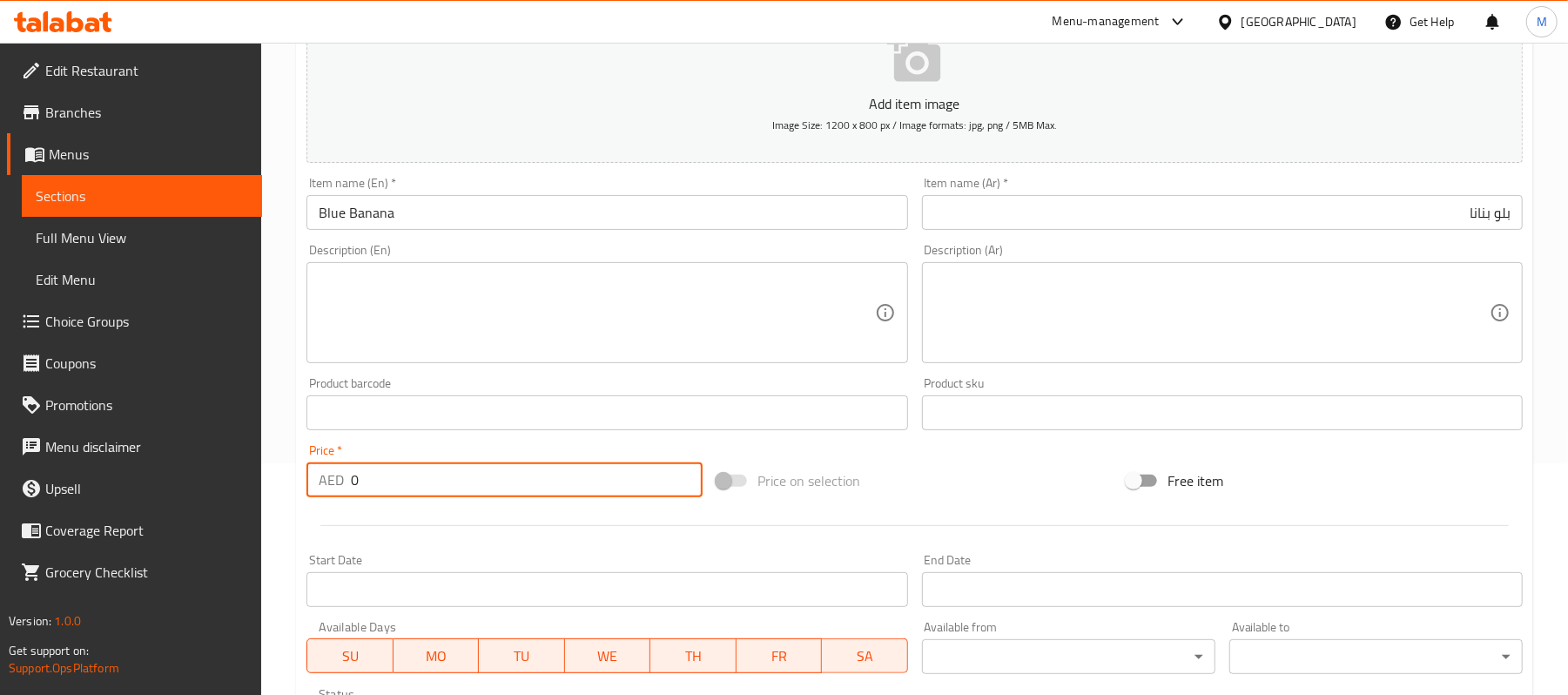
click at [349, 485] on div "AED 0 Price *" at bounding box center [505, 479] width 396 height 35
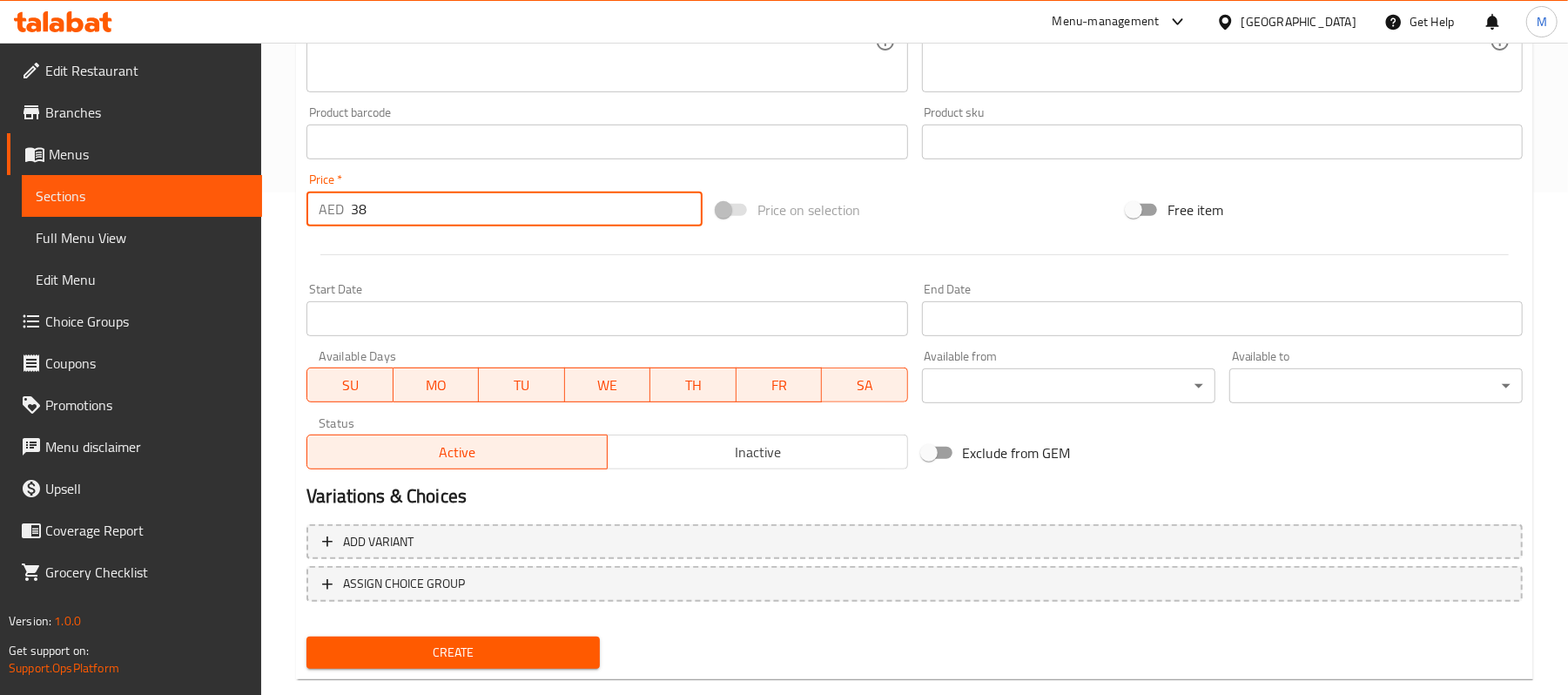
scroll to position [533, 0]
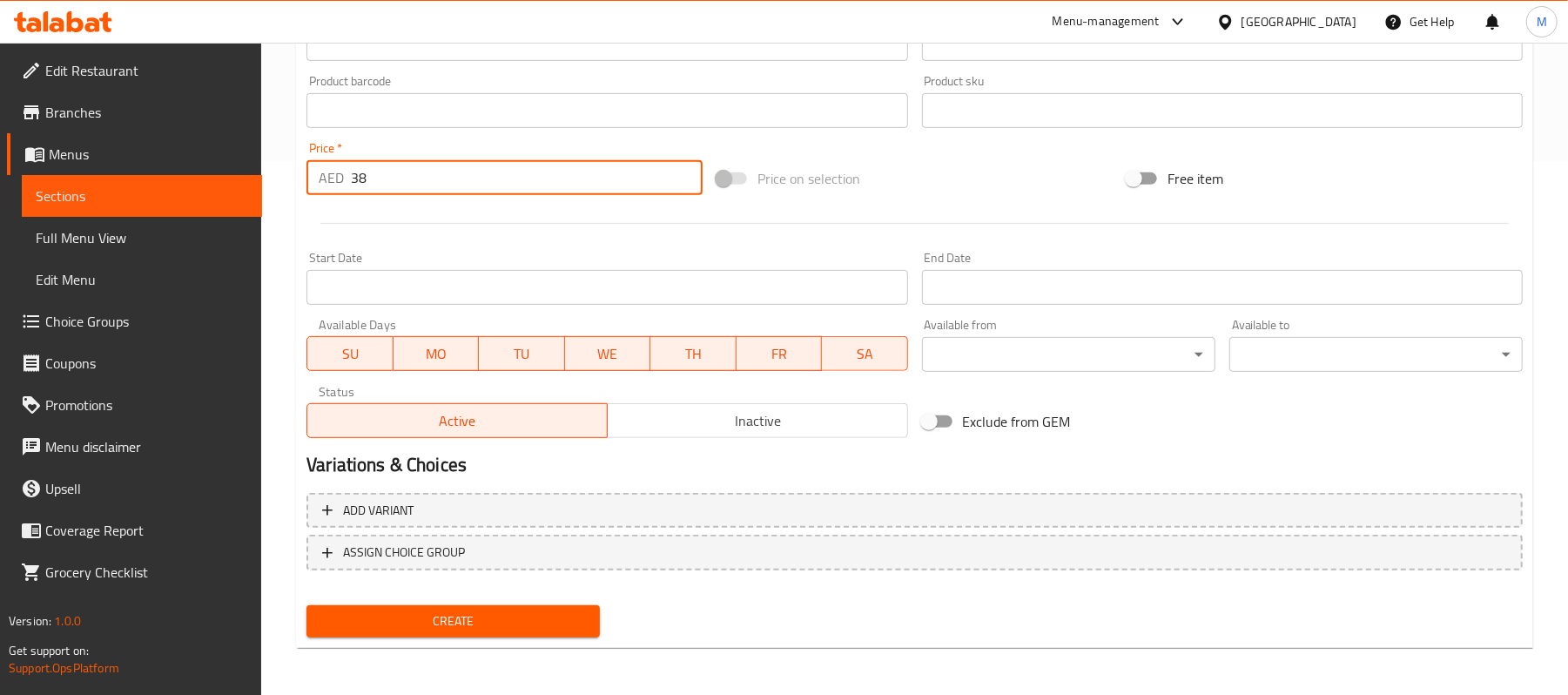
type input "38"
click at [458, 617] on span "Create" at bounding box center [452, 621] width 266 height 21
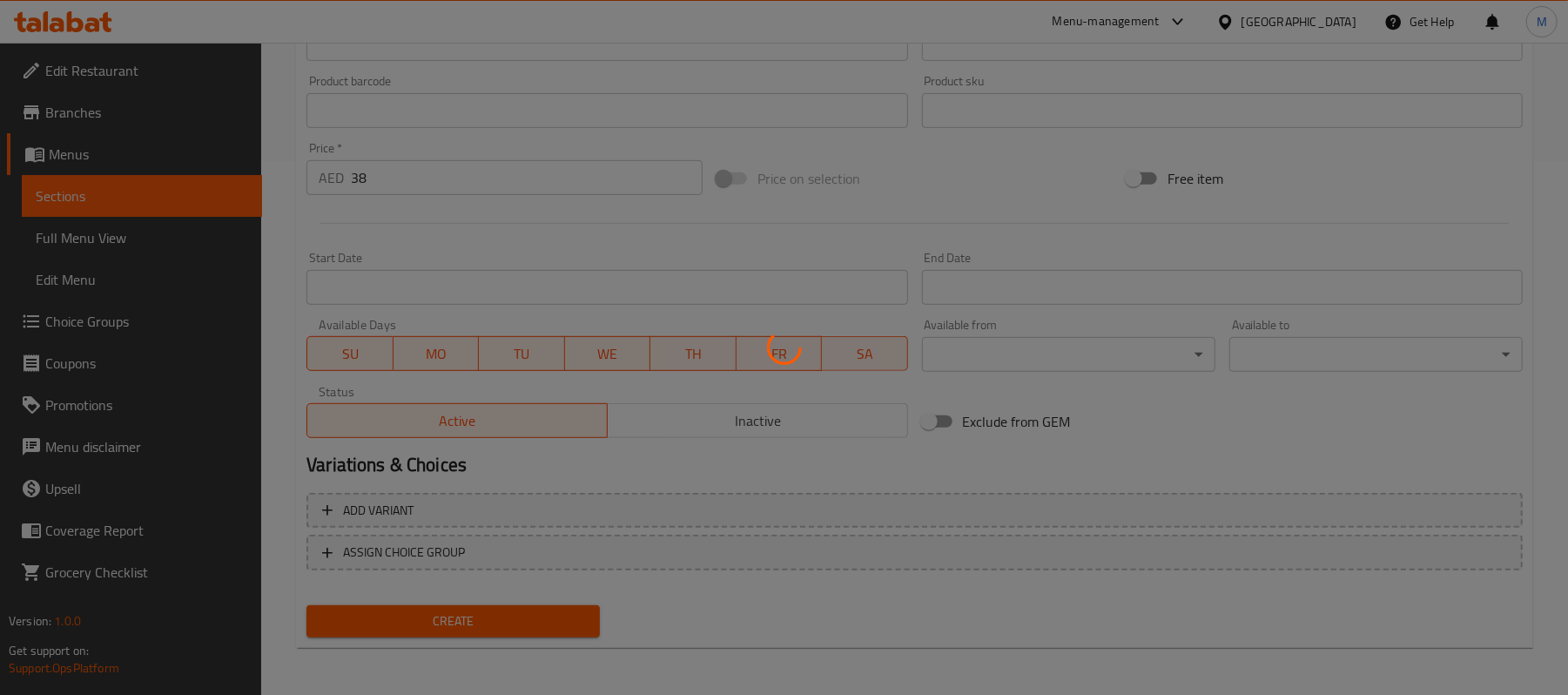
type input "0"
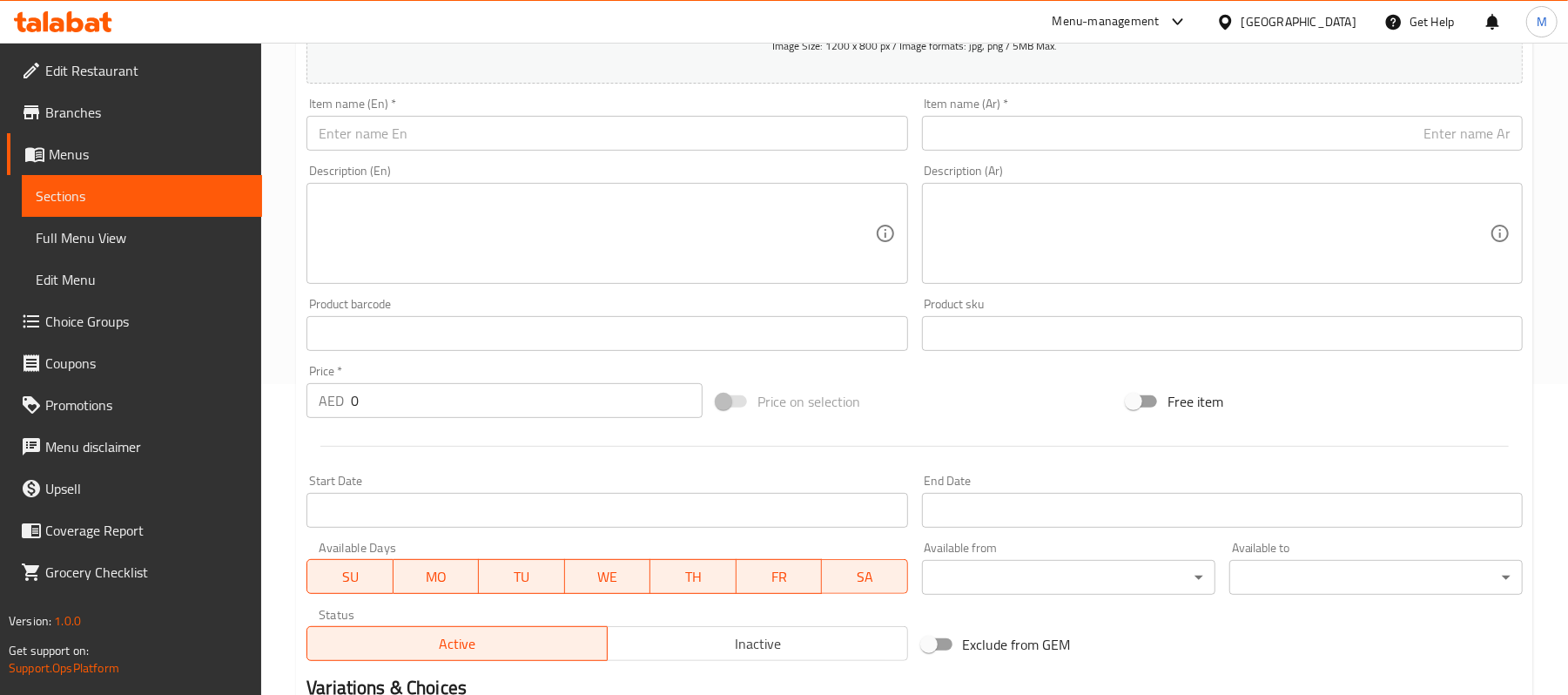
scroll to position [301, 0]
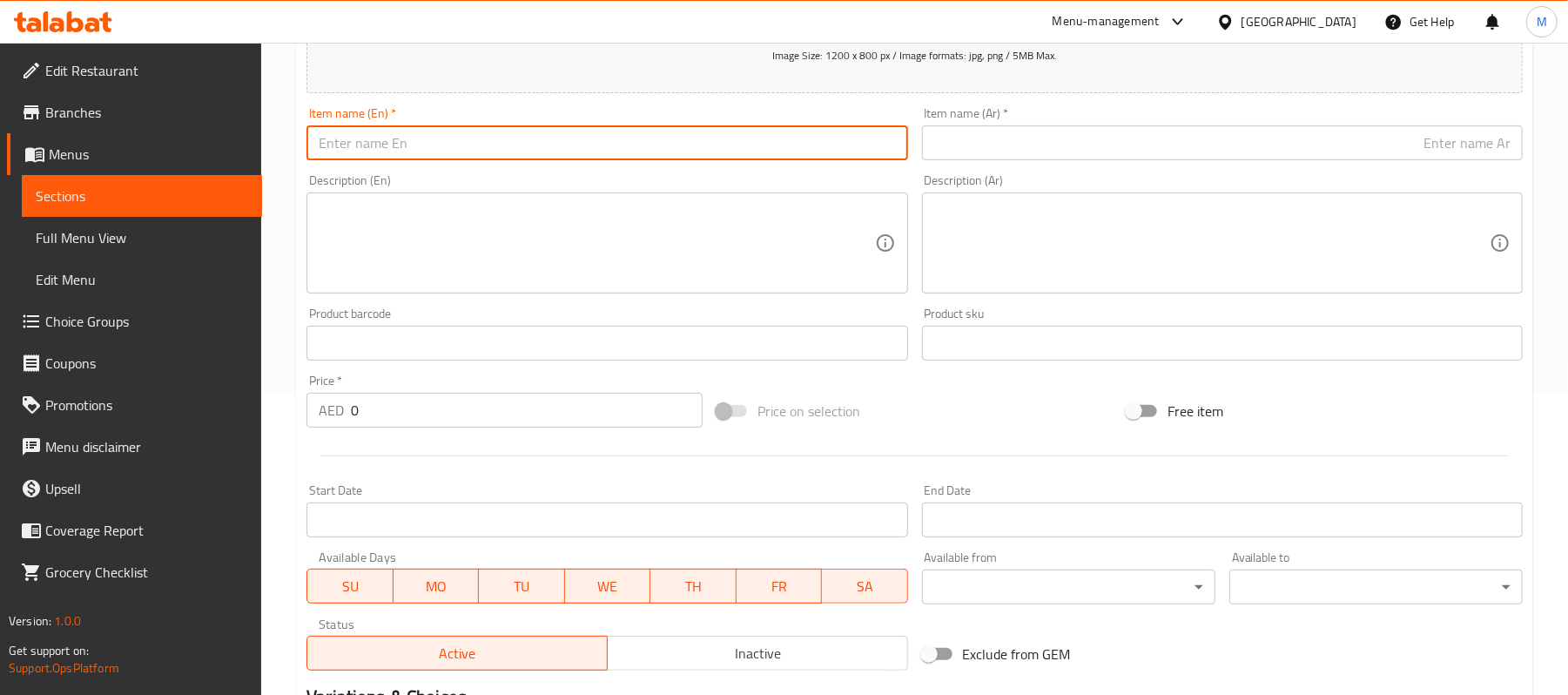
click at [482, 140] on input "text" at bounding box center [607, 142] width 601 height 35
paste input "Super full"
click at [482, 140] on input "Super full" at bounding box center [607, 142] width 601 height 35
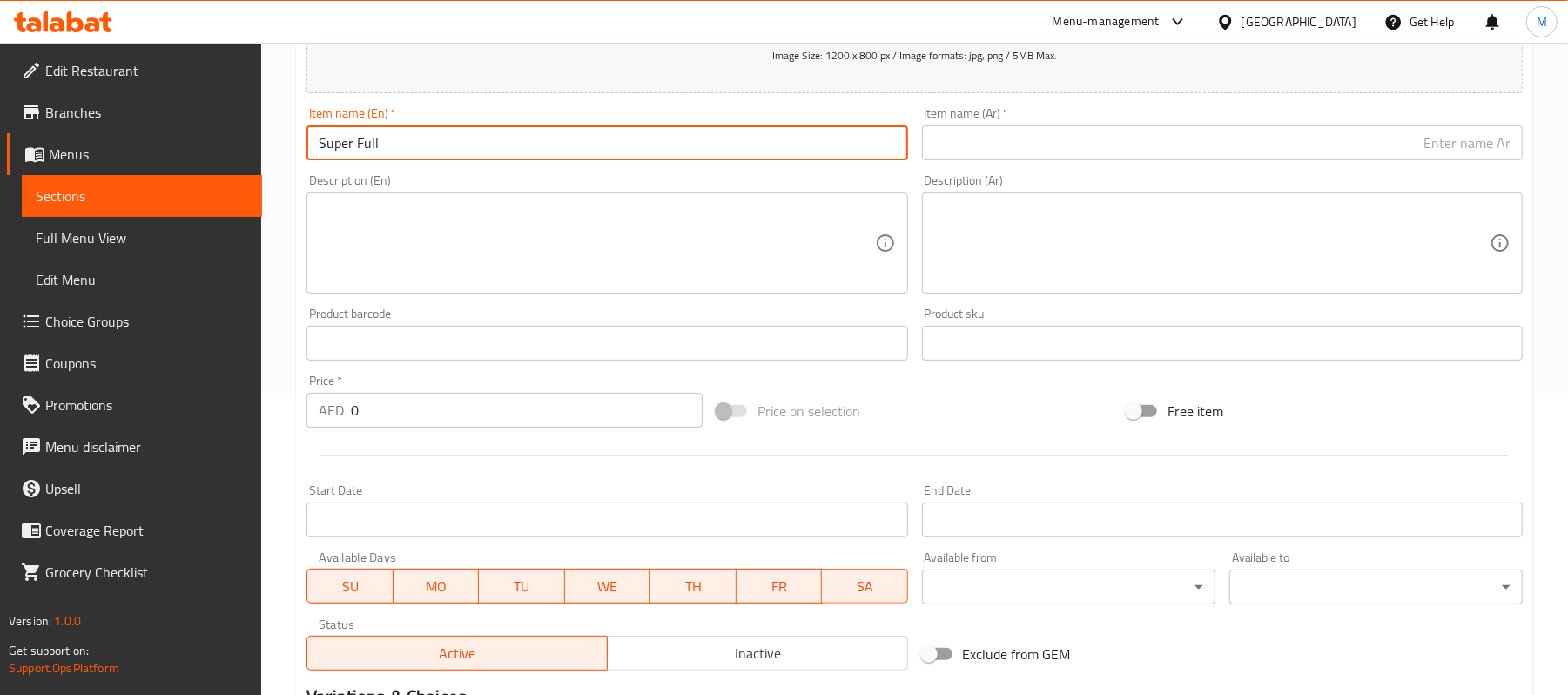
type input "Super Full"
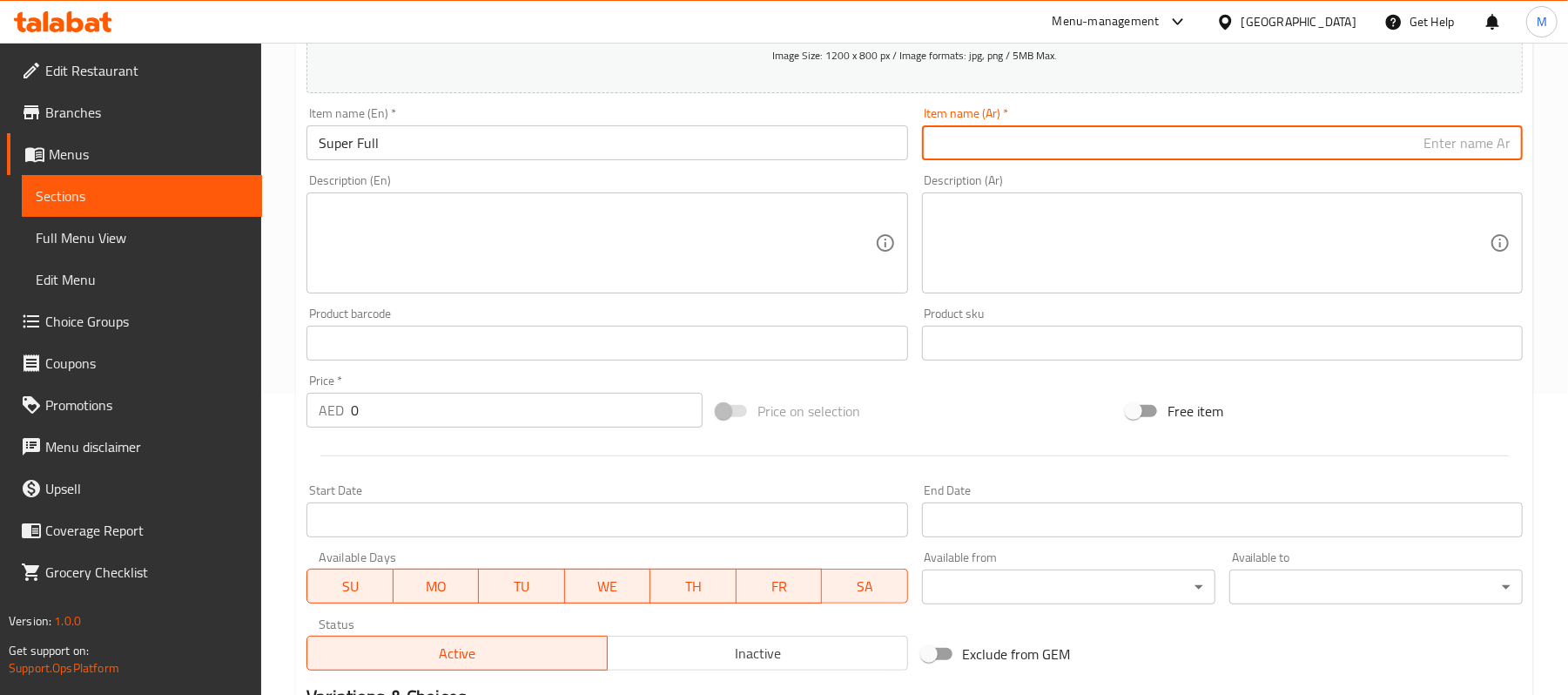
click at [1074, 134] on input "text" at bounding box center [1222, 142] width 601 height 35
click at [1484, 150] on input "سوبلر فول" at bounding box center [1222, 142] width 601 height 35
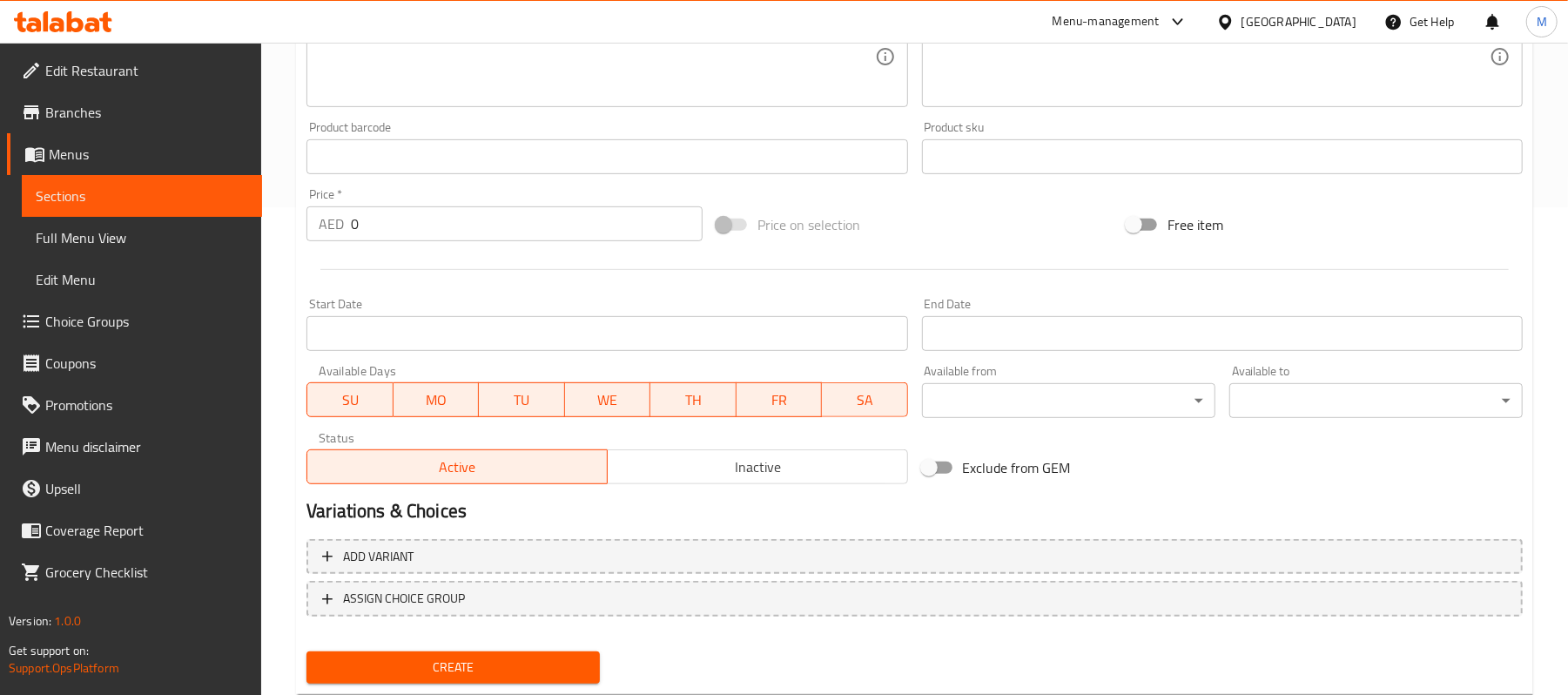
scroll to position [492, 0]
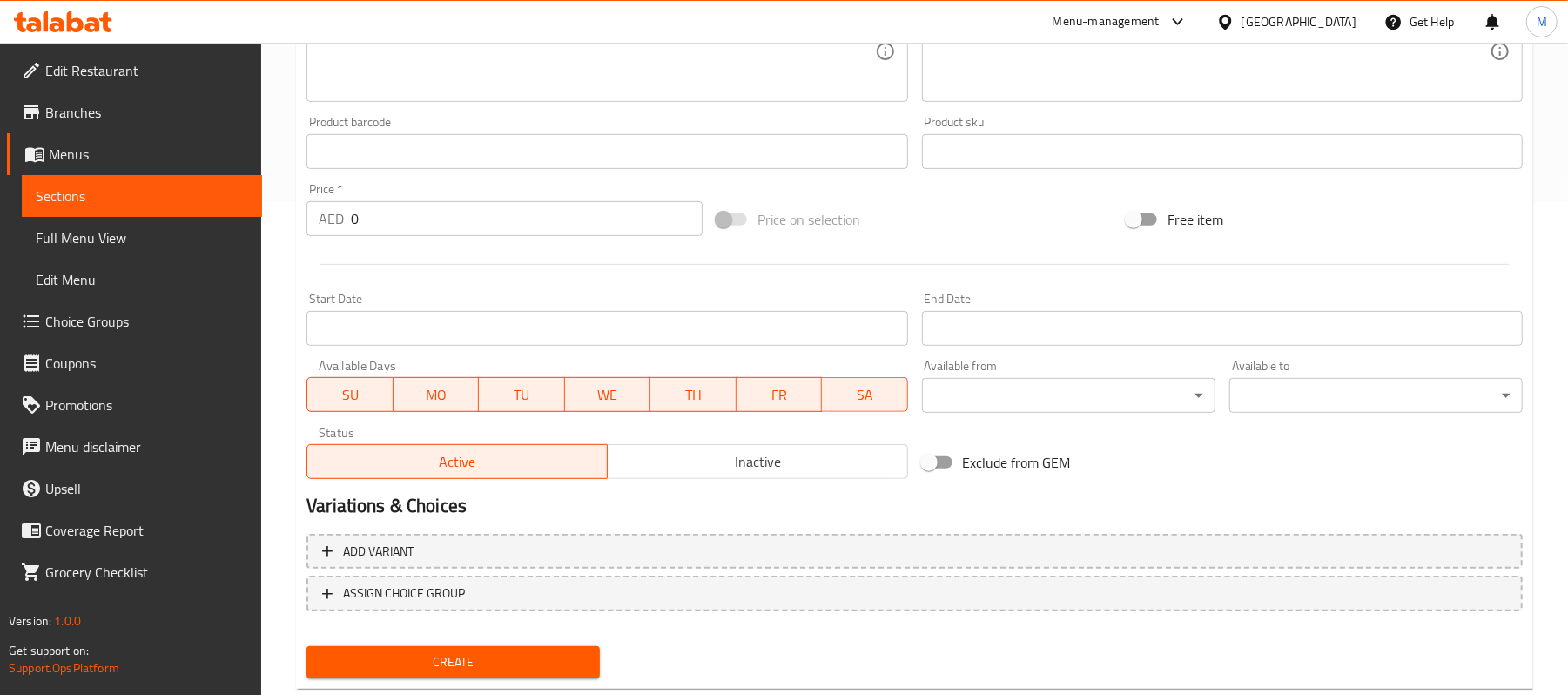
type input "سوبر فول"
drag, startPoint x: 365, startPoint y: 220, endPoint x: 325, endPoint y: 210, distance: 41.2
click at [325, 210] on div "AED 0 Price *" at bounding box center [505, 218] width 396 height 35
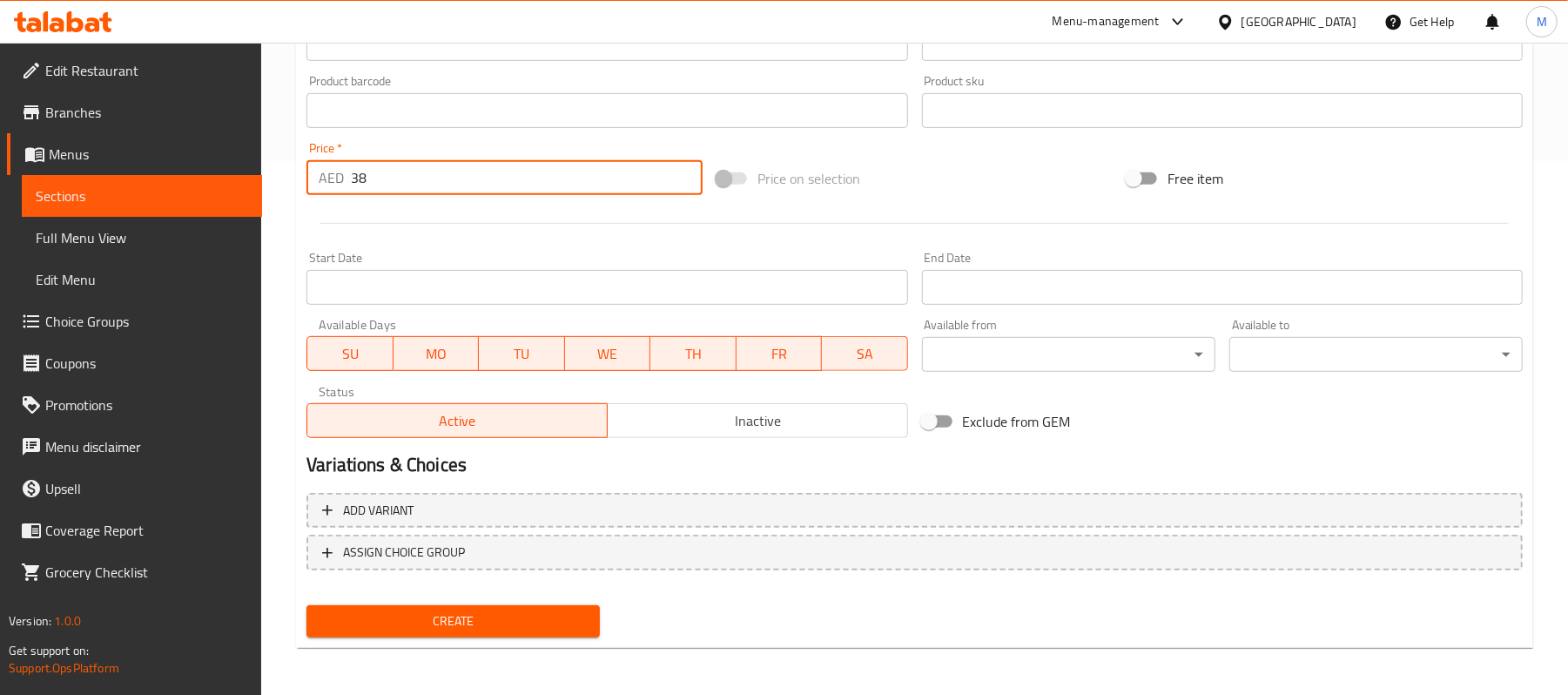
type input "38"
click at [538, 621] on span "Create" at bounding box center [452, 621] width 266 height 21
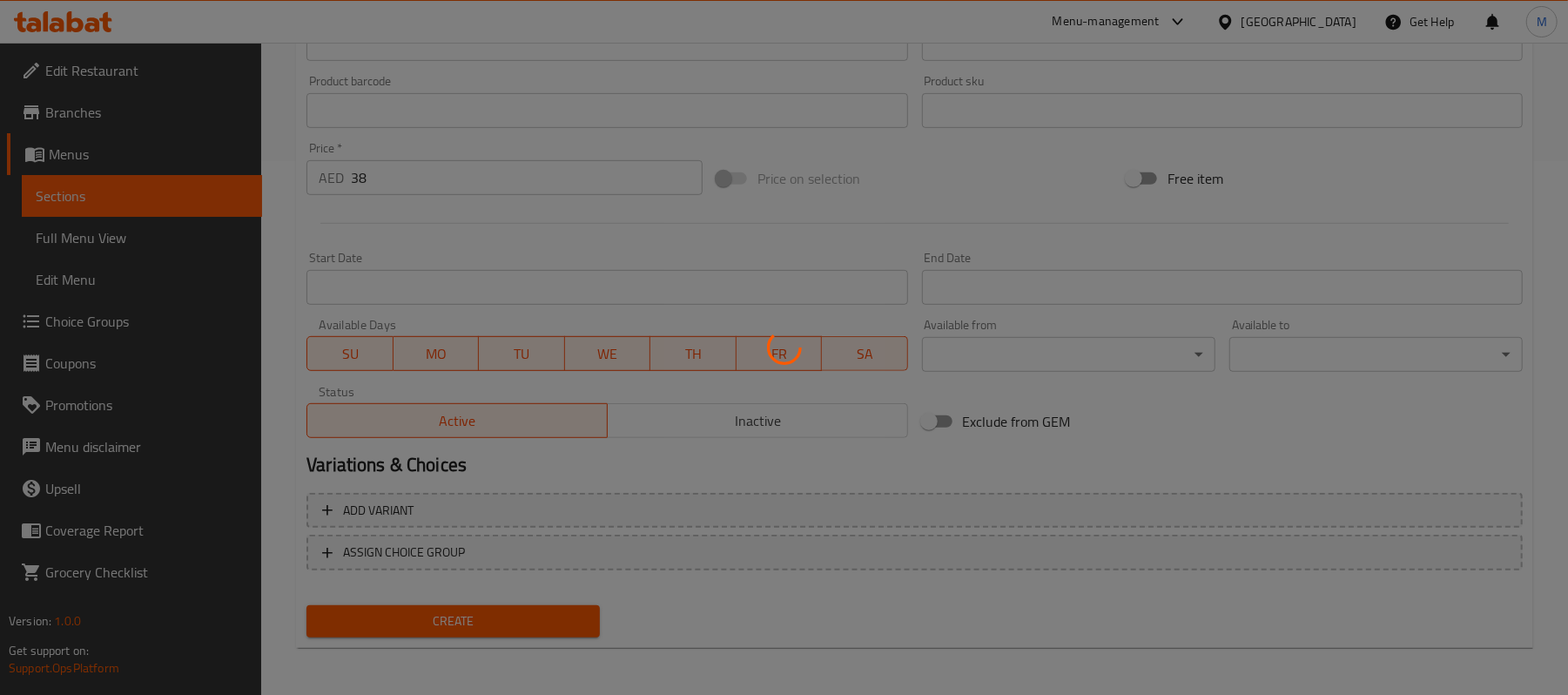
type input "0"
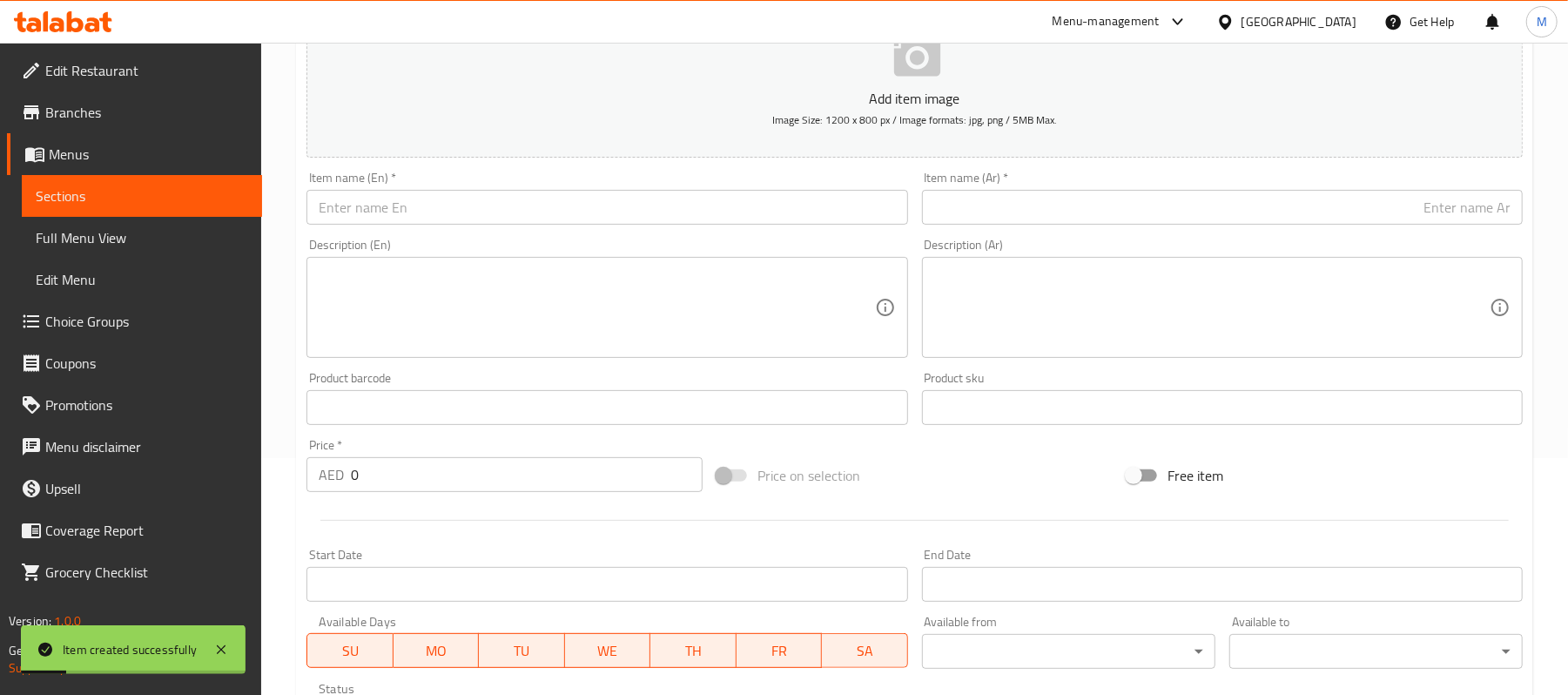
scroll to position [0, 0]
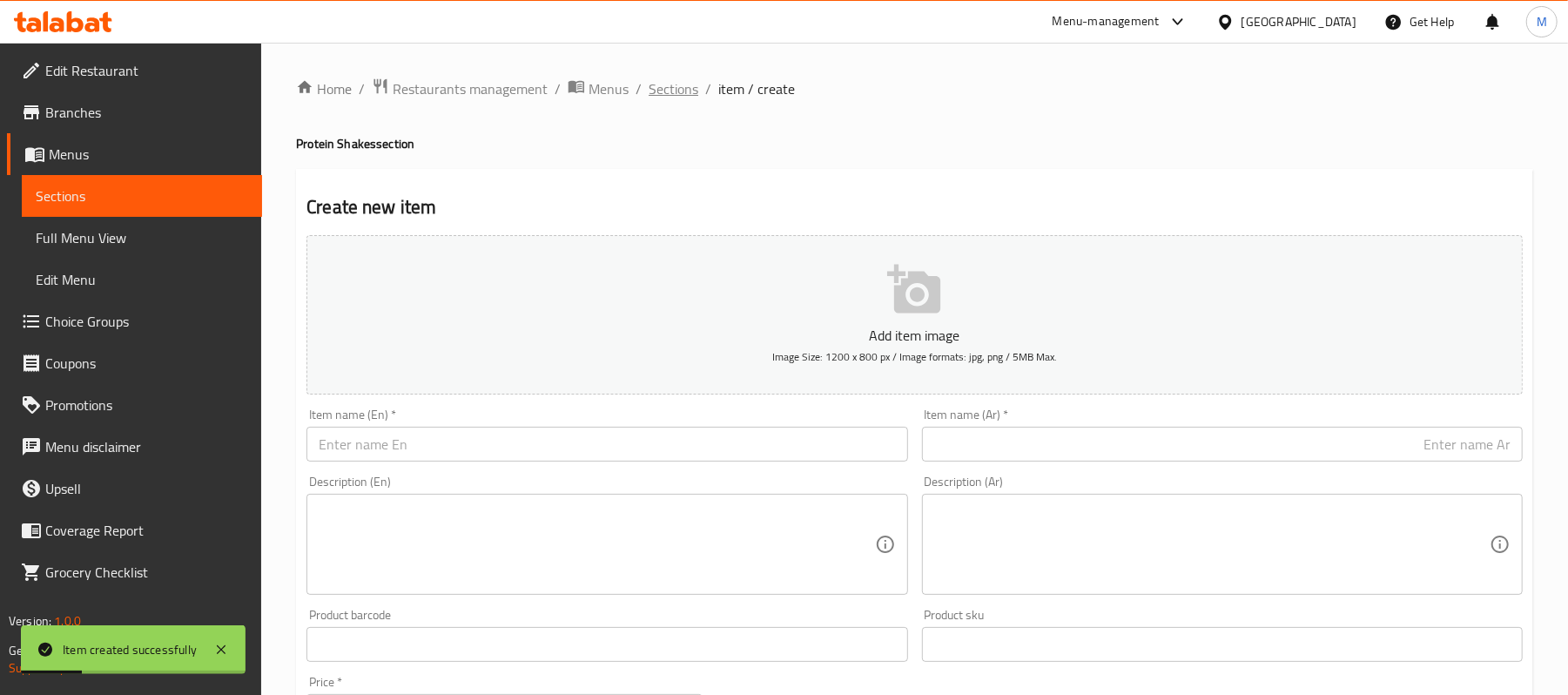
click at [684, 84] on span "Sections" at bounding box center [674, 89] width 50 height 21
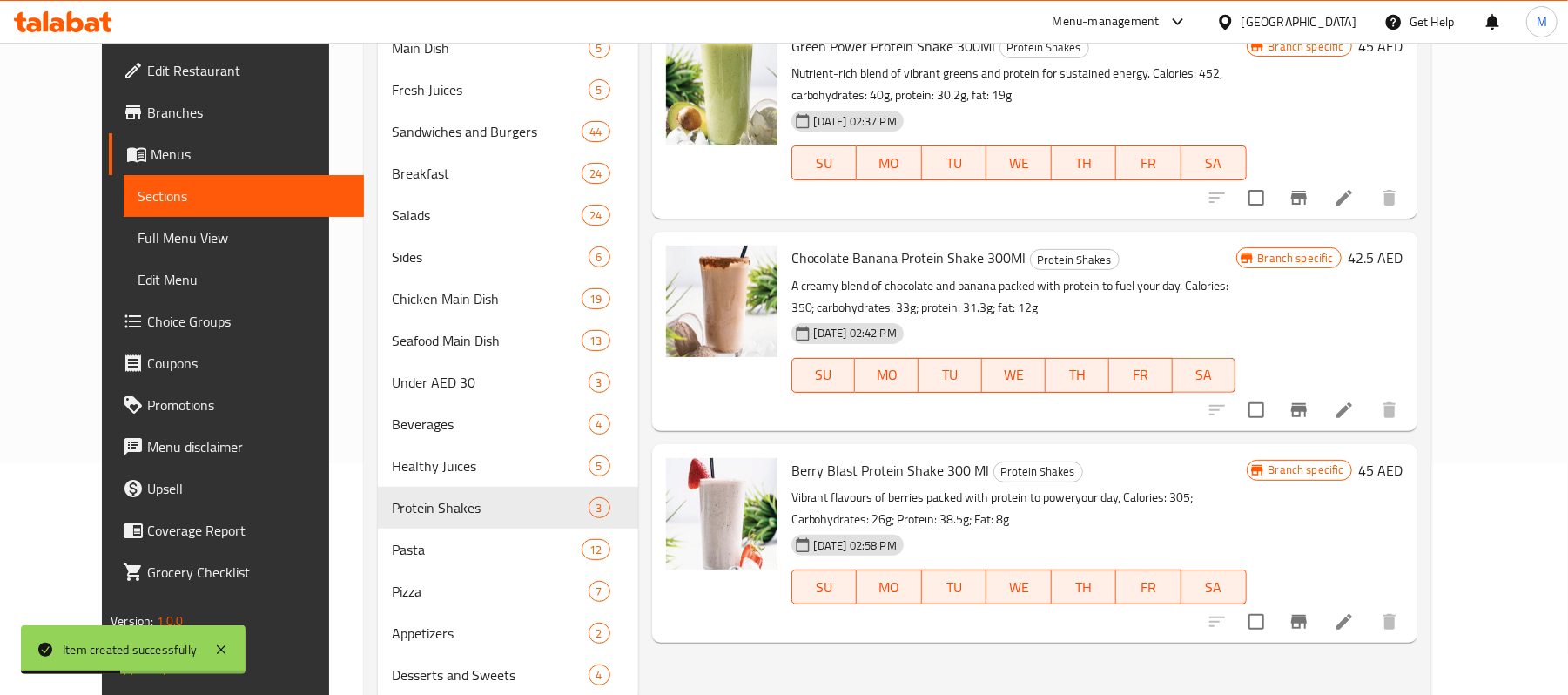
scroll to position [289, 0]
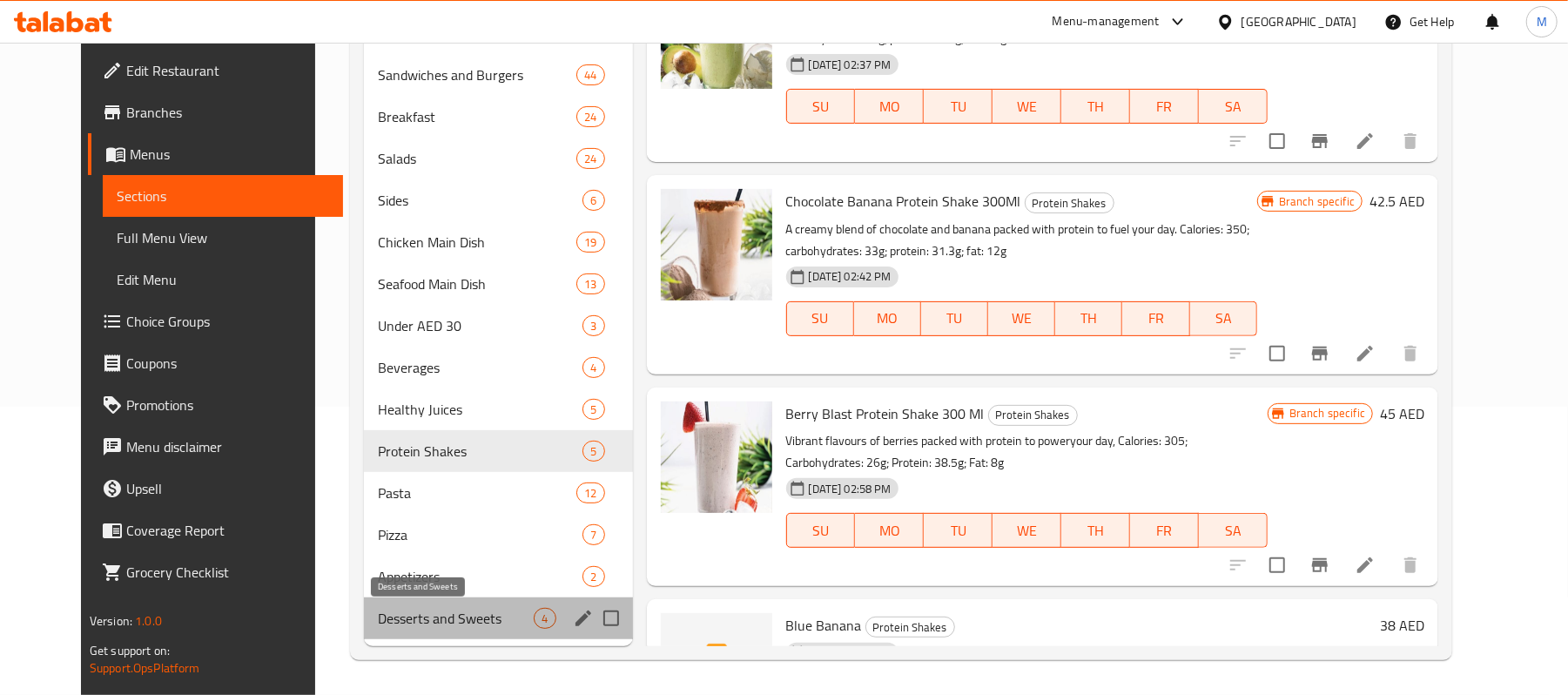
click at [461, 618] on span "Desserts and Sweets" at bounding box center [455, 619] width 156 height 21
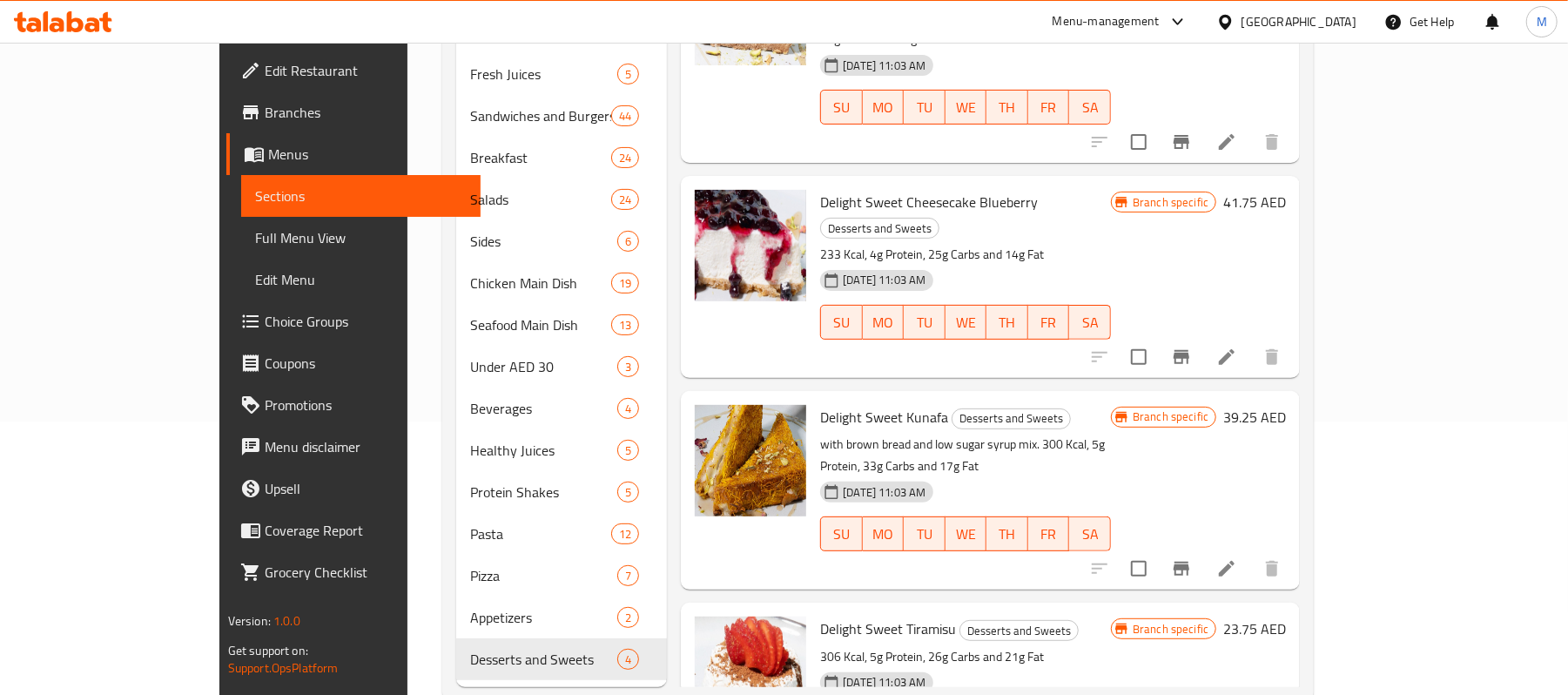
scroll to position [289, 0]
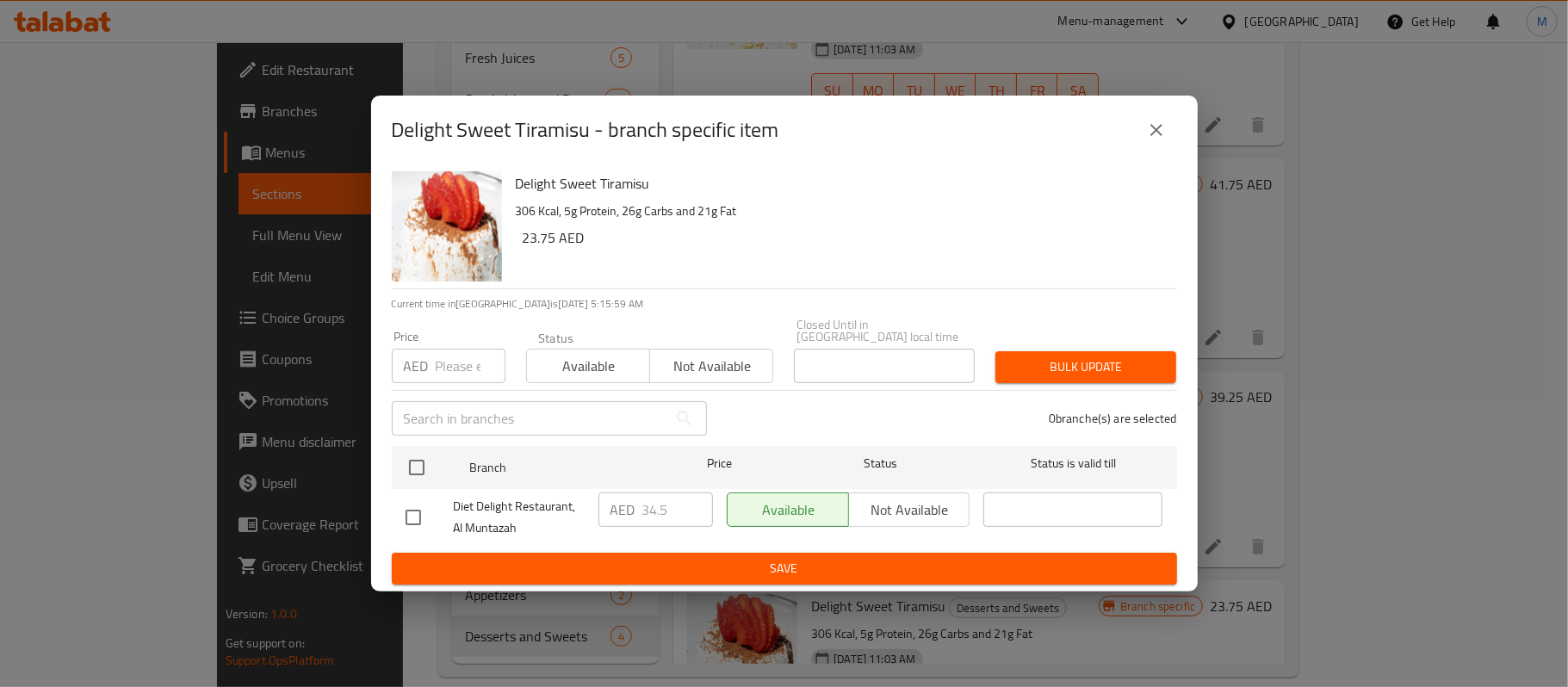
click at [452, 359] on input "number" at bounding box center [470, 365] width 69 height 34
paste input "30"
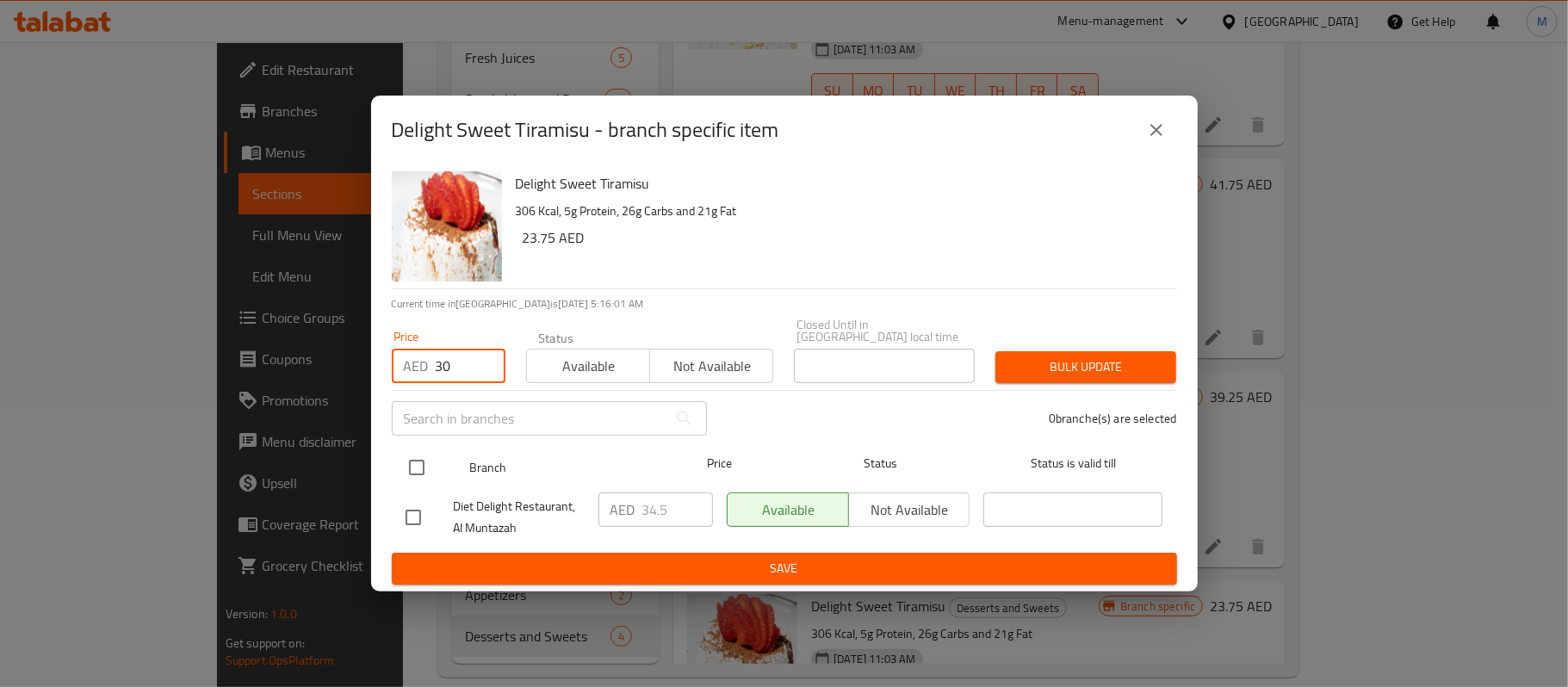
type input "30"
click at [420, 459] on input "checkbox" at bounding box center [417, 466] width 36 height 36
checkbox input "true"
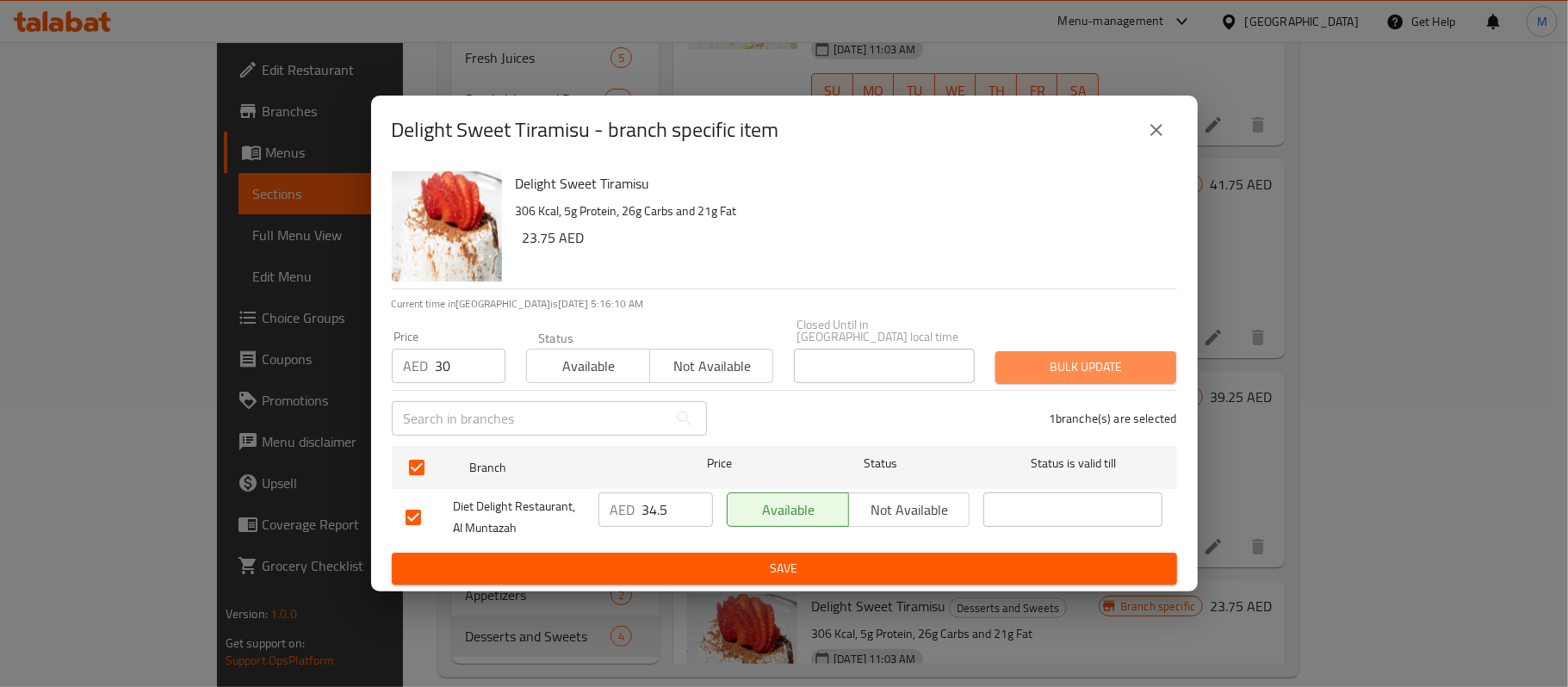
click at [1117, 358] on span "Bulk update" at bounding box center [1085, 367] width 153 height 21
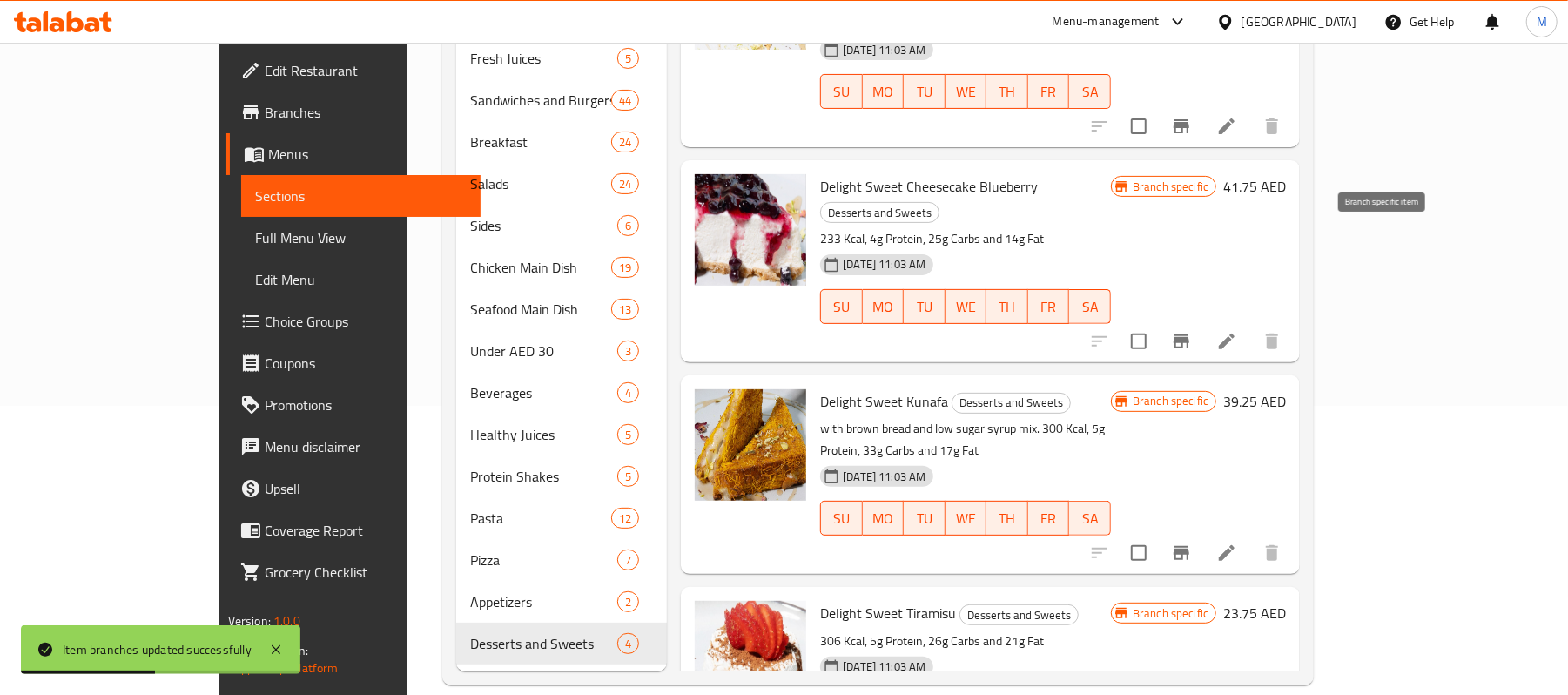
click at [1192, 331] on icon "Branch-specific-item" at bounding box center [1182, 341] width 21 height 21
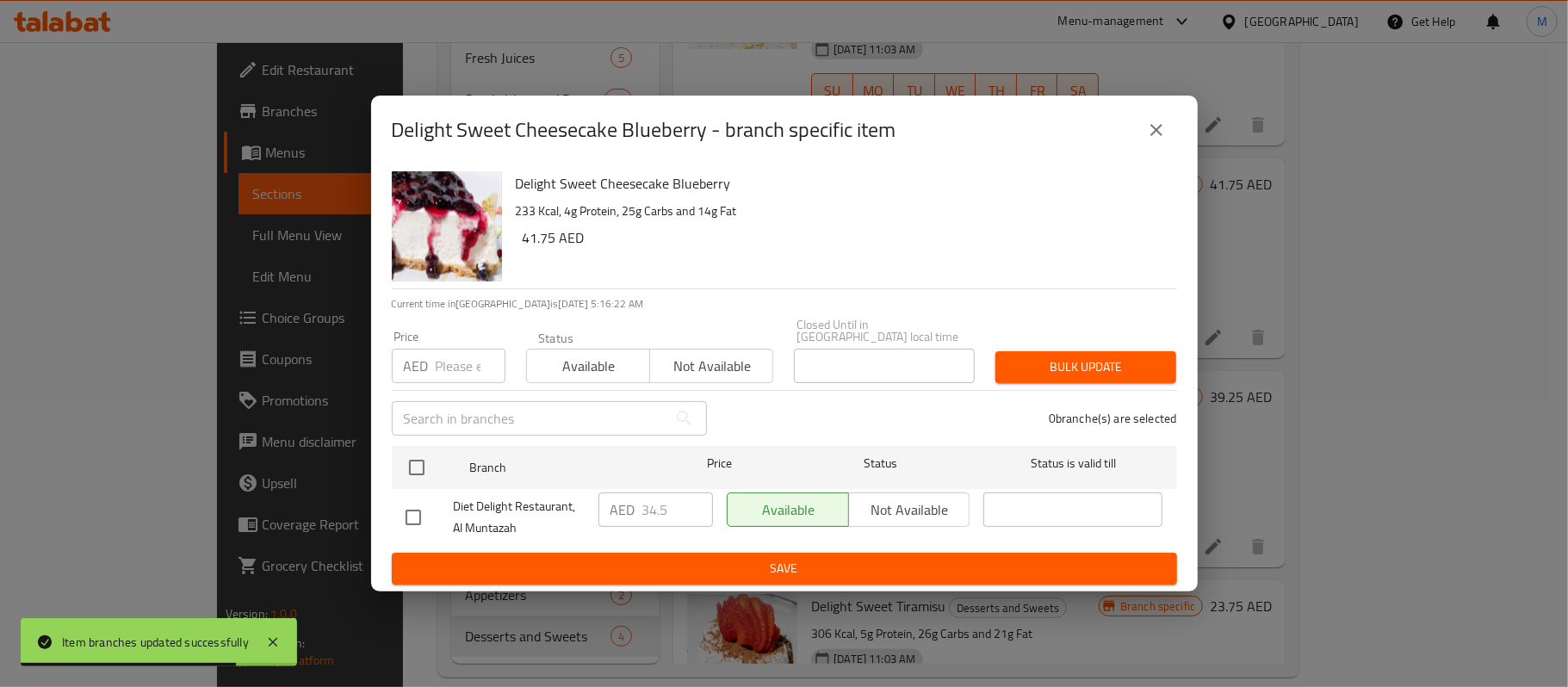
click at [454, 363] on input "number" at bounding box center [470, 365] width 69 height 34
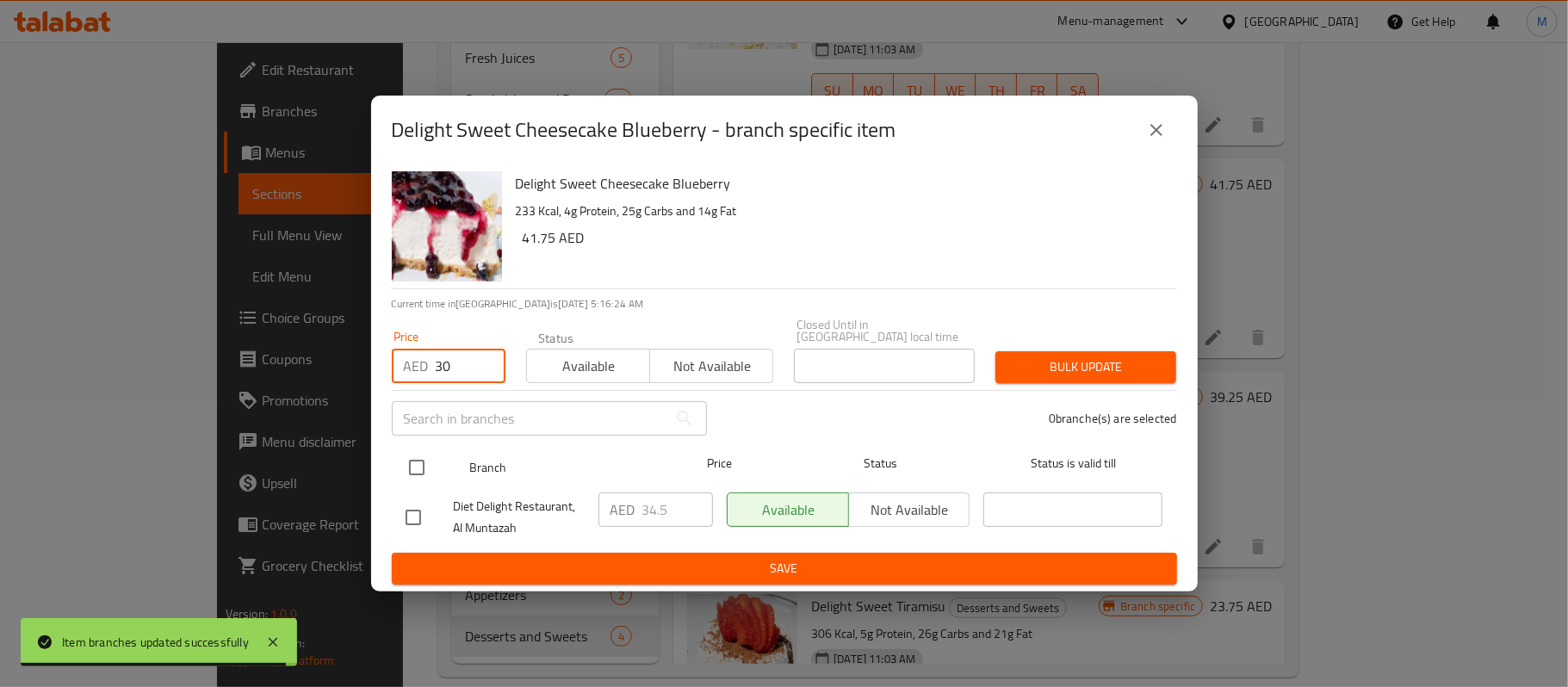
type input "30"
click at [425, 452] on input "checkbox" at bounding box center [417, 466] width 36 height 36
checkbox input "true"
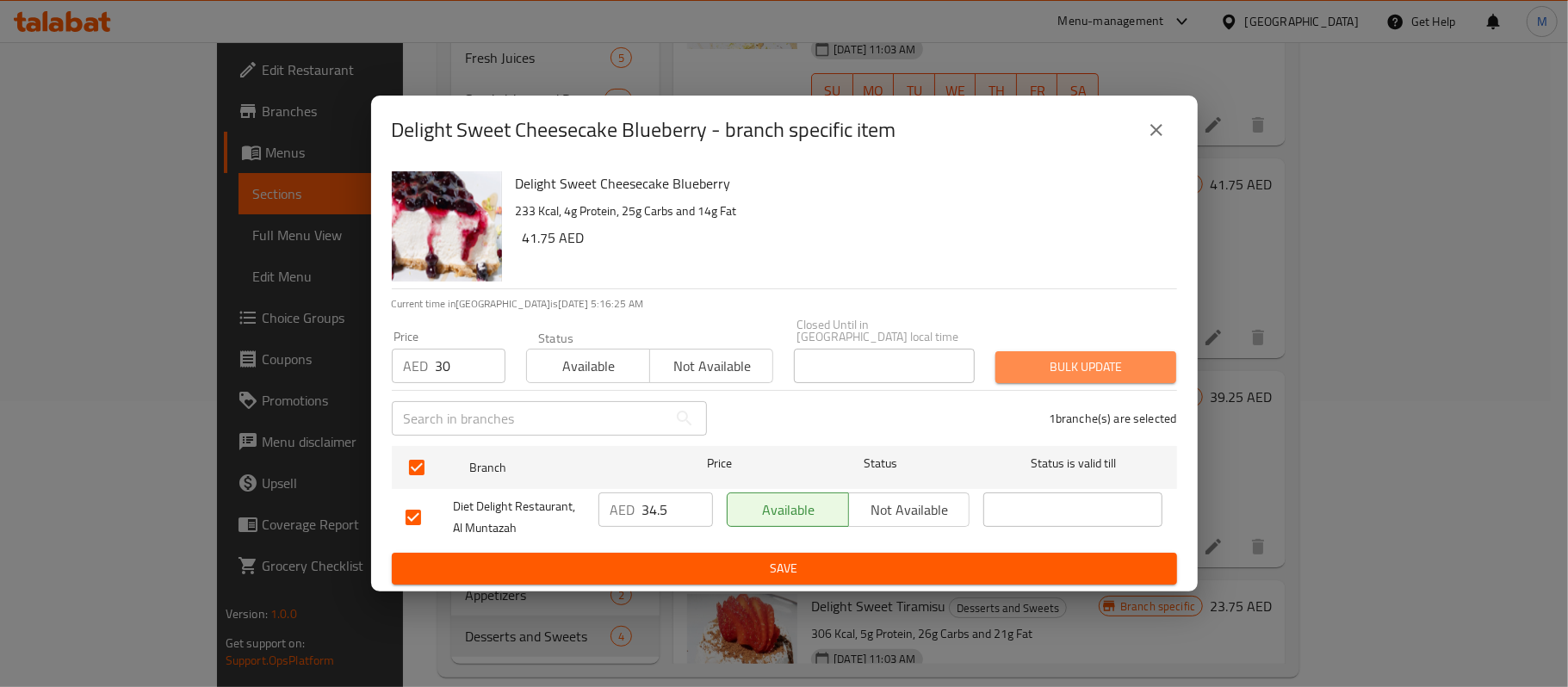
click at [1111, 365] on span "Bulk update" at bounding box center [1085, 367] width 153 height 21
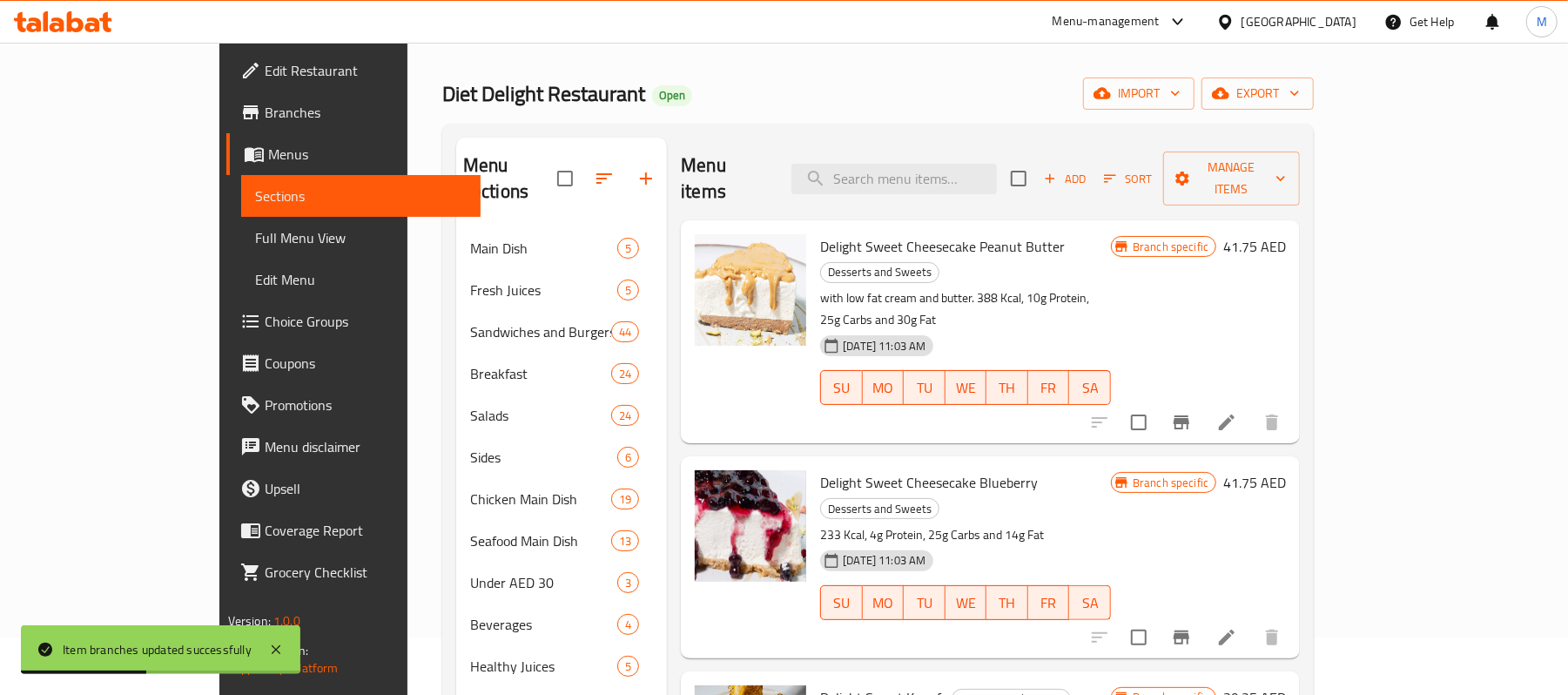
scroll to position [57, 0]
click at [1189, 416] on icon "Branch-specific-item" at bounding box center [1181, 423] width 16 height 14
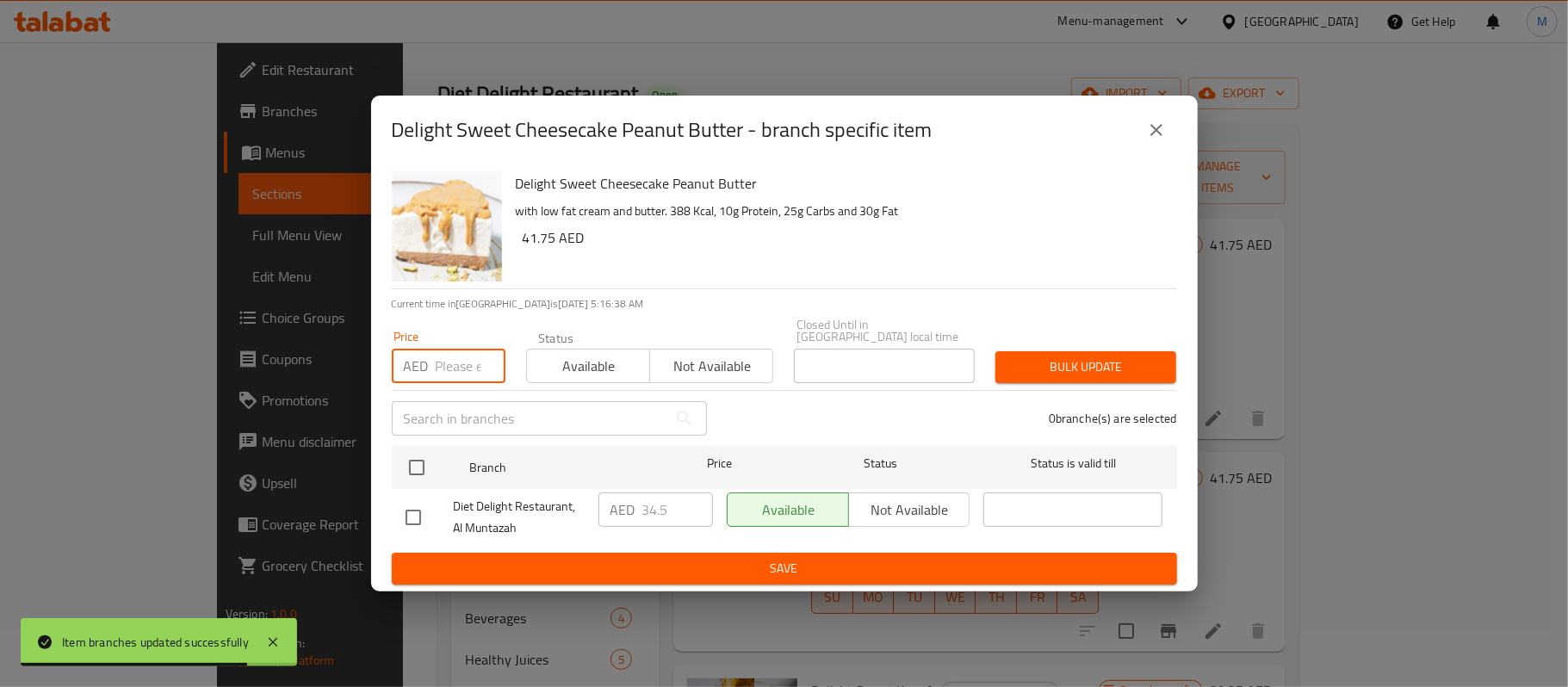
click at [438, 372] on input "number" at bounding box center [470, 365] width 69 height 34
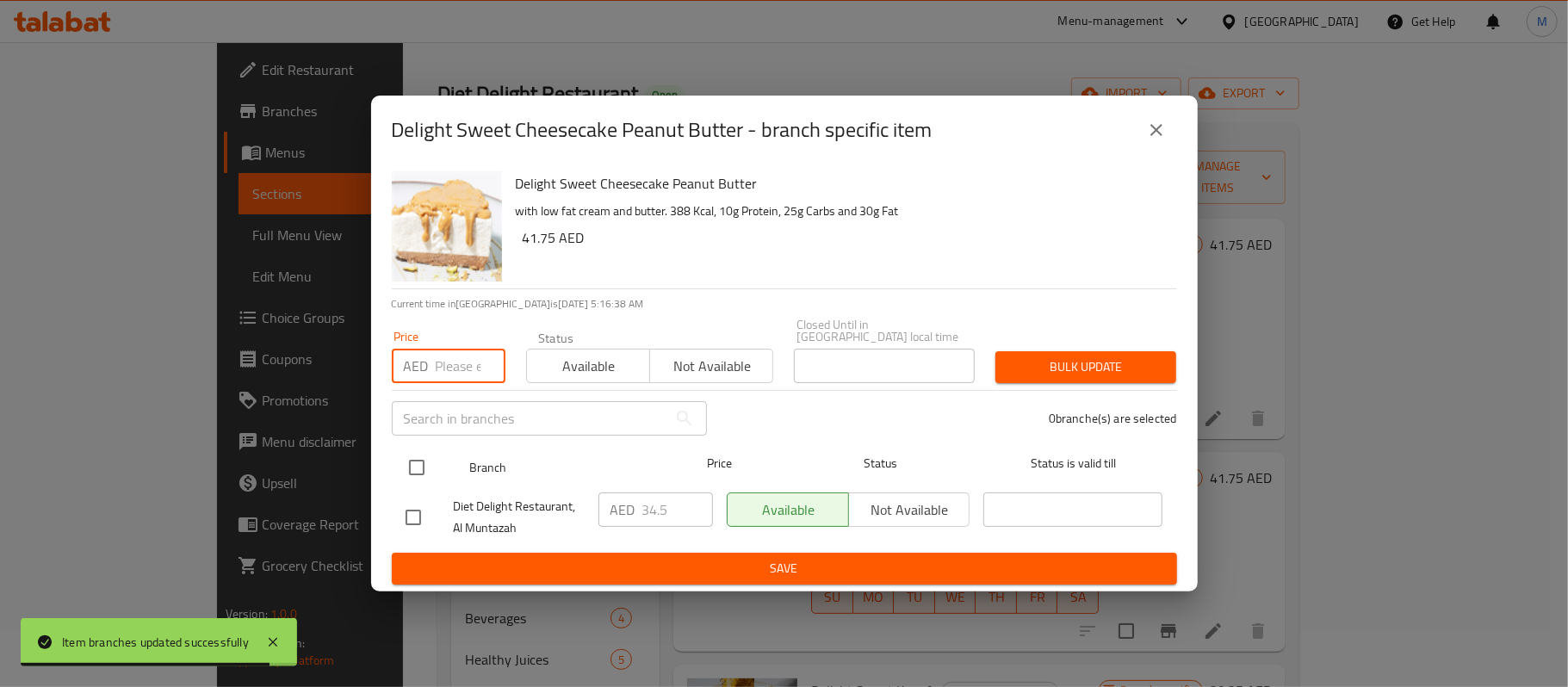
paste input "30"
type input "30"
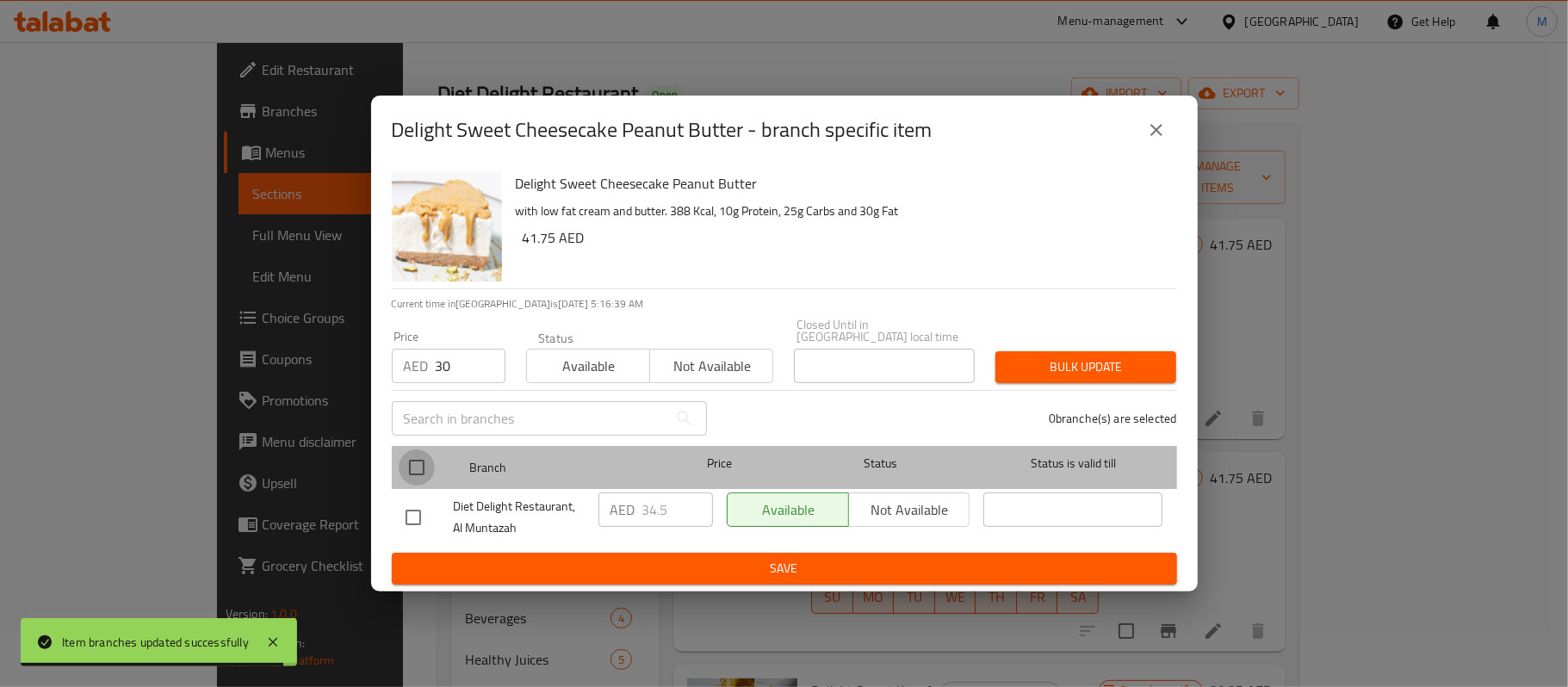
click at [415, 456] on input "checkbox" at bounding box center [417, 466] width 36 height 36
checkbox input "true"
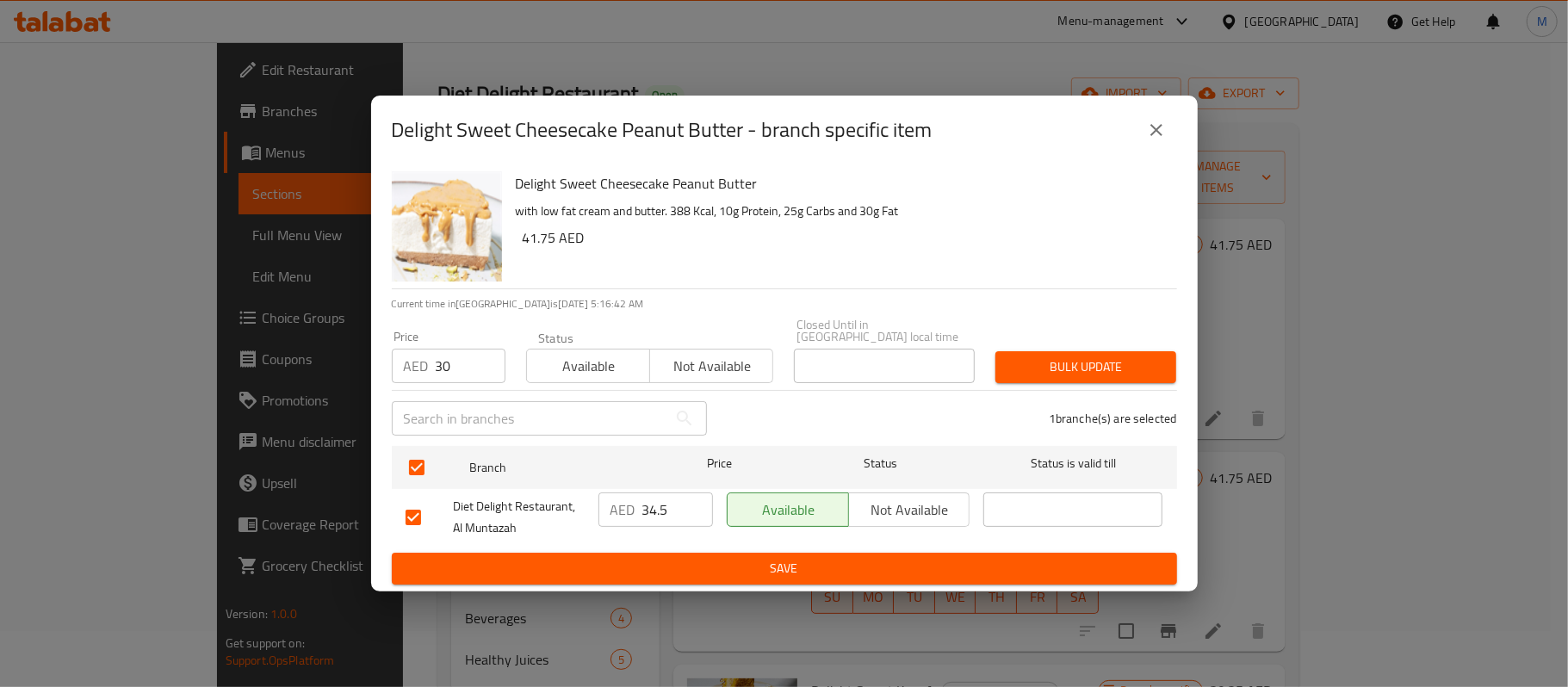
click at [1131, 357] on span "Bulk update" at bounding box center [1085, 367] width 153 height 21
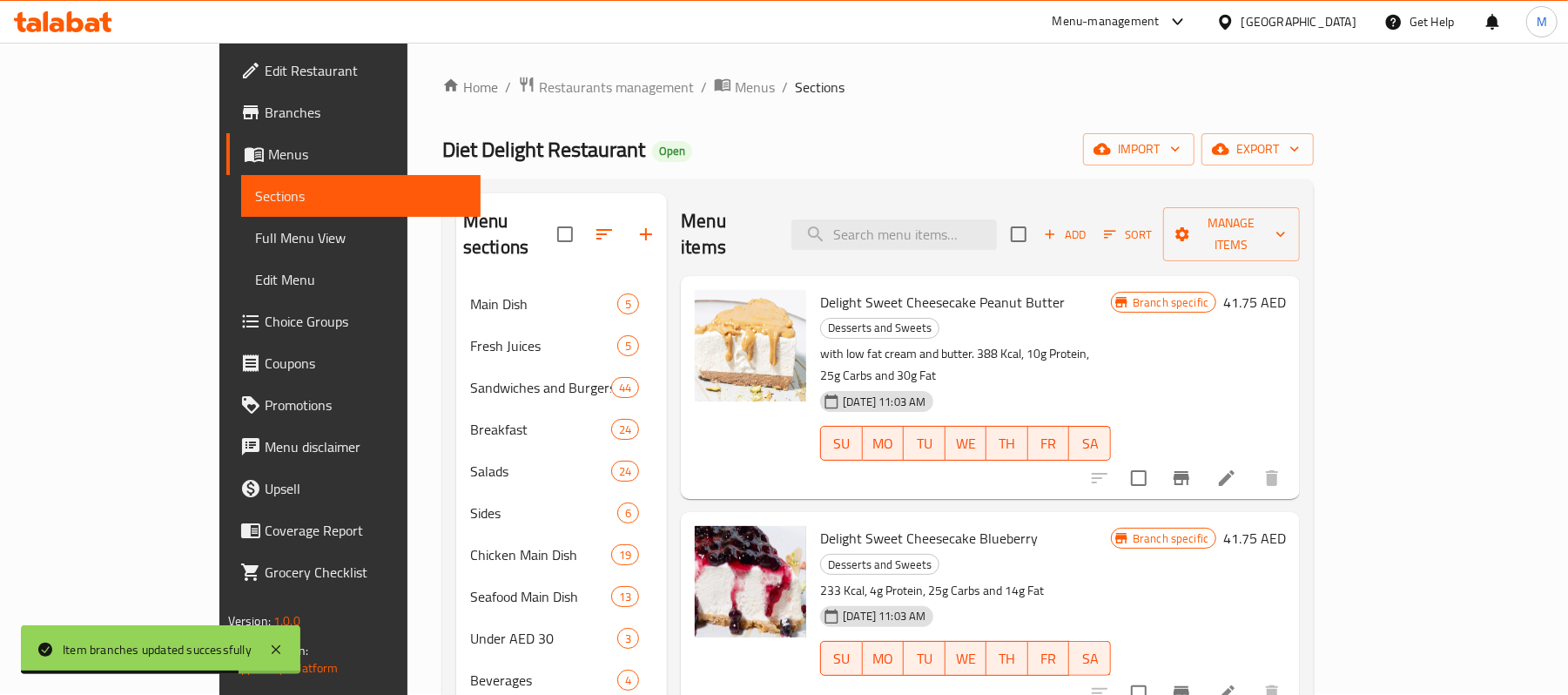
scroll to position [0, 0]
click at [1088, 227] on span "Add" at bounding box center [1065, 236] width 47 height 20
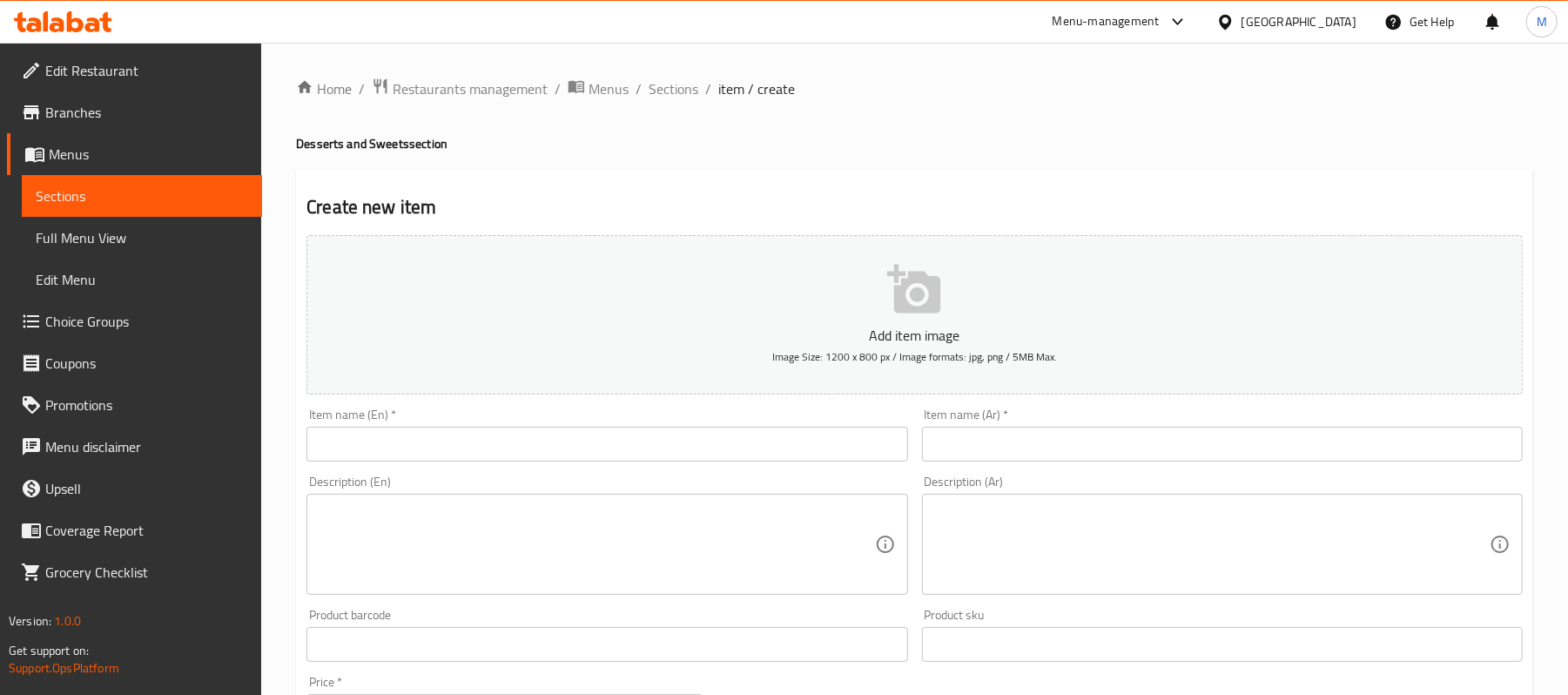
click at [451, 454] on input "text" at bounding box center [607, 443] width 601 height 35
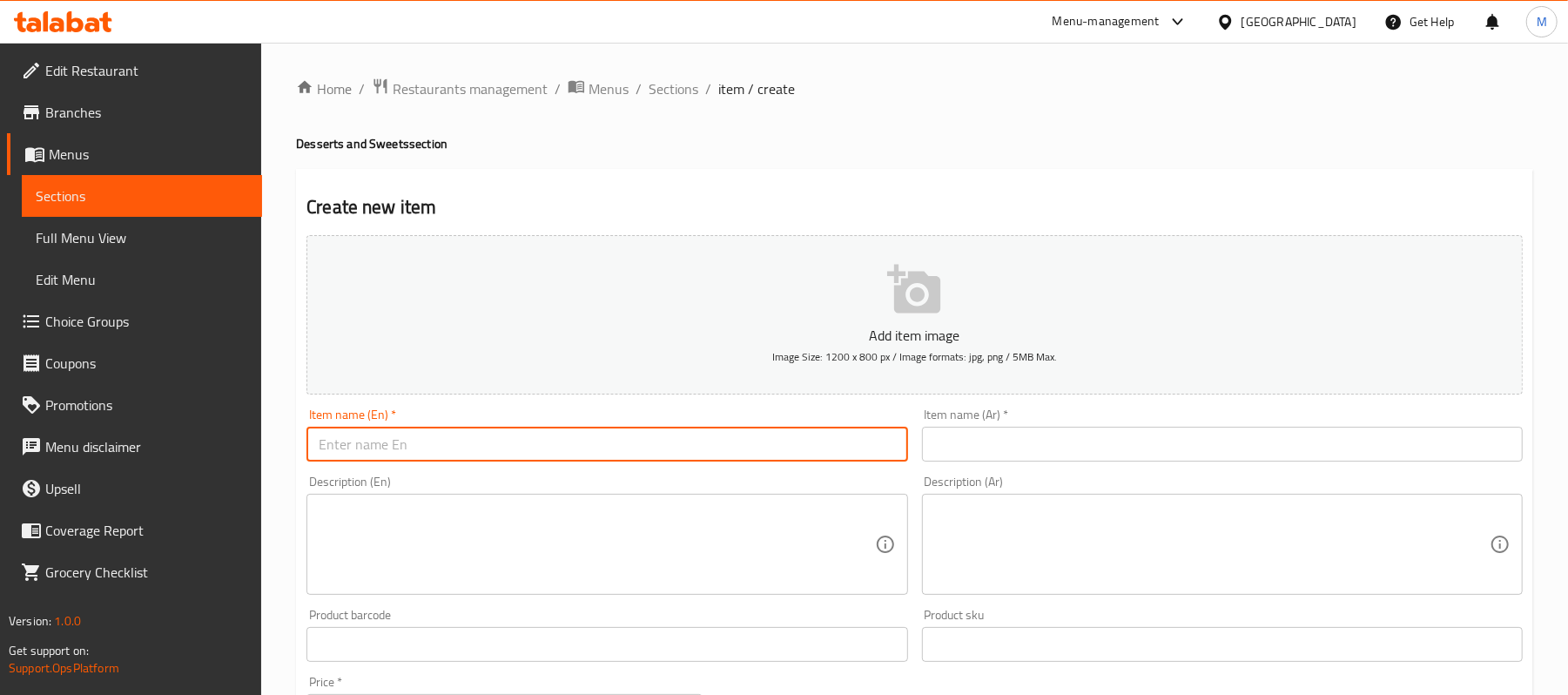
paste input "GRANOLA COOKIES"
click at [451, 453] on input "GRANOLA COOKIES" at bounding box center [607, 443] width 601 height 35
click at [581, 459] on input "Granola Cookies" at bounding box center [607, 443] width 601 height 35
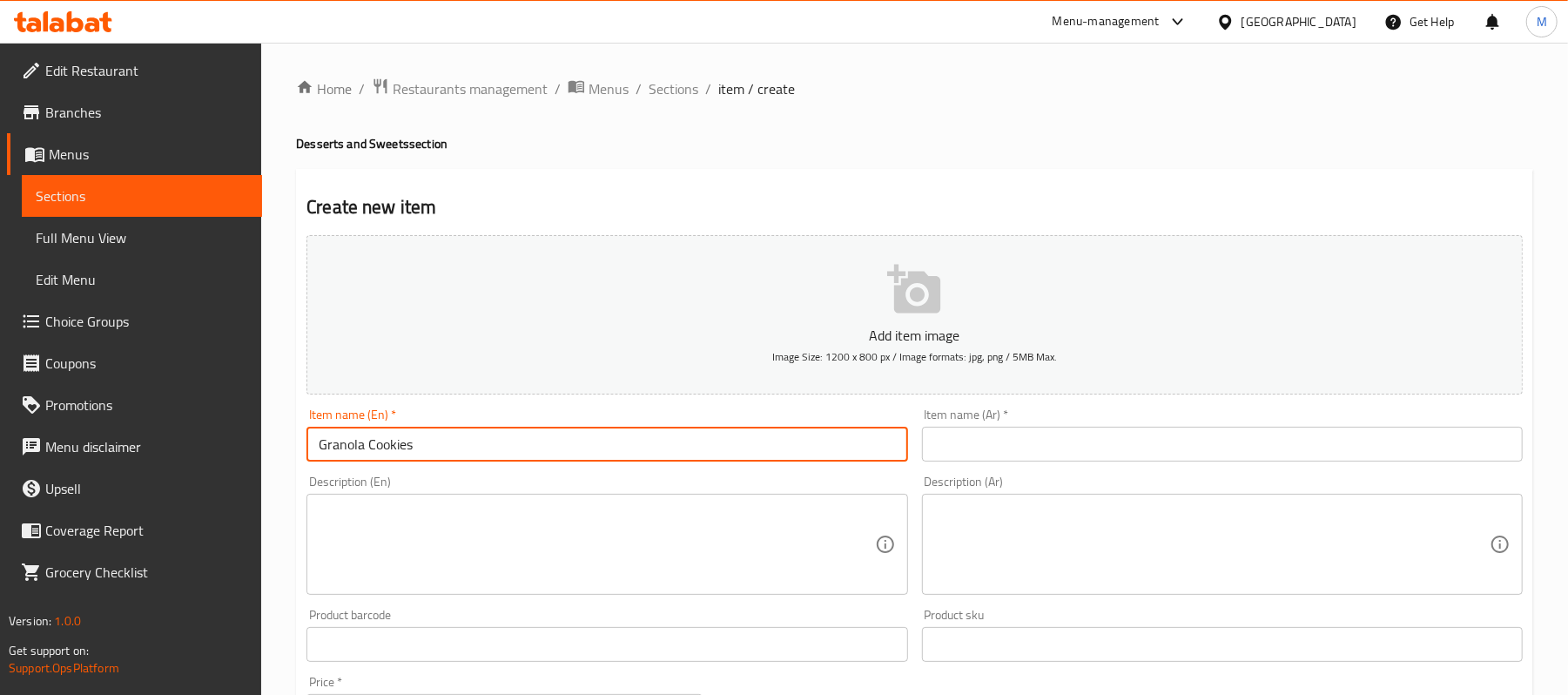
click at [580, 458] on input "Granola Cookies" at bounding box center [607, 443] width 601 height 35
click at [570, 443] on input "Granola Cookies" at bounding box center [607, 443] width 601 height 35
type input "Granola Cookies"
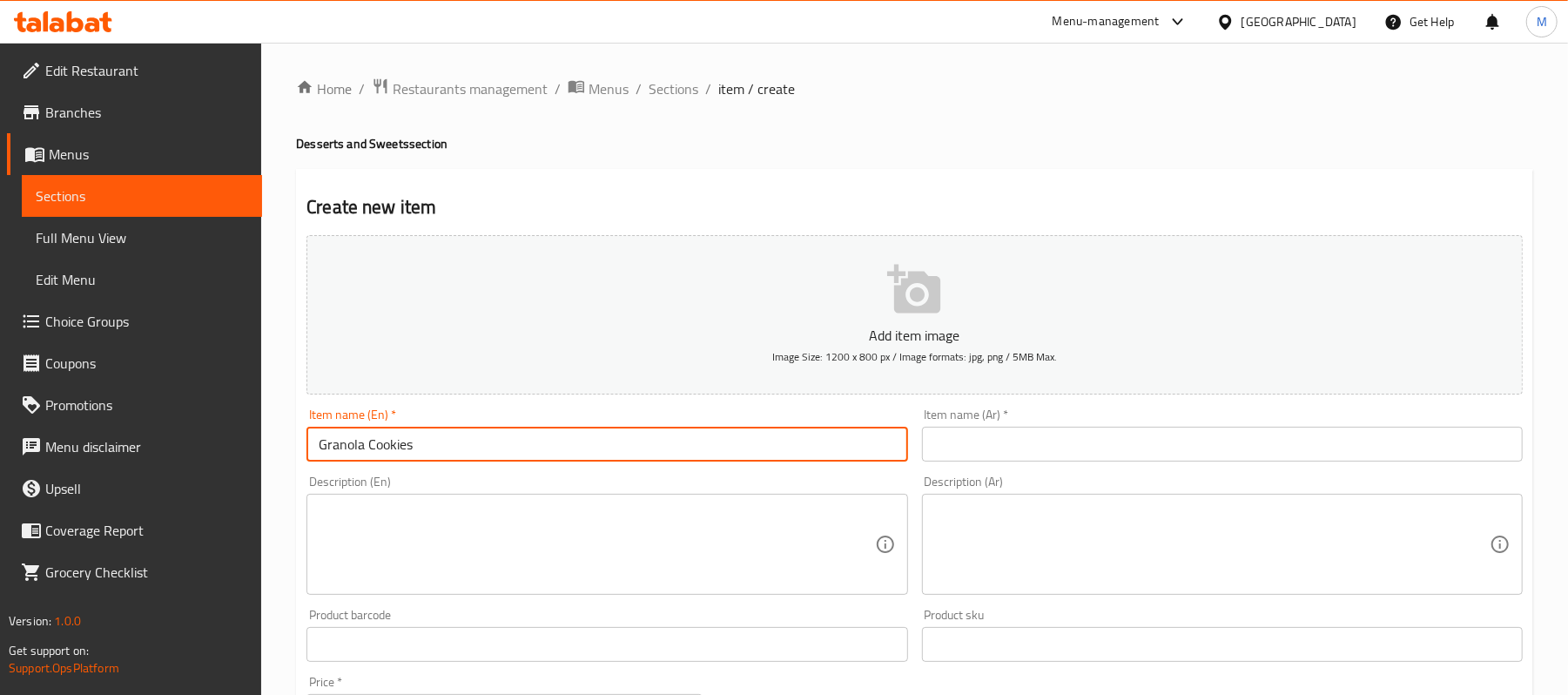
click at [1286, 443] on input "text" at bounding box center [1222, 443] width 601 height 35
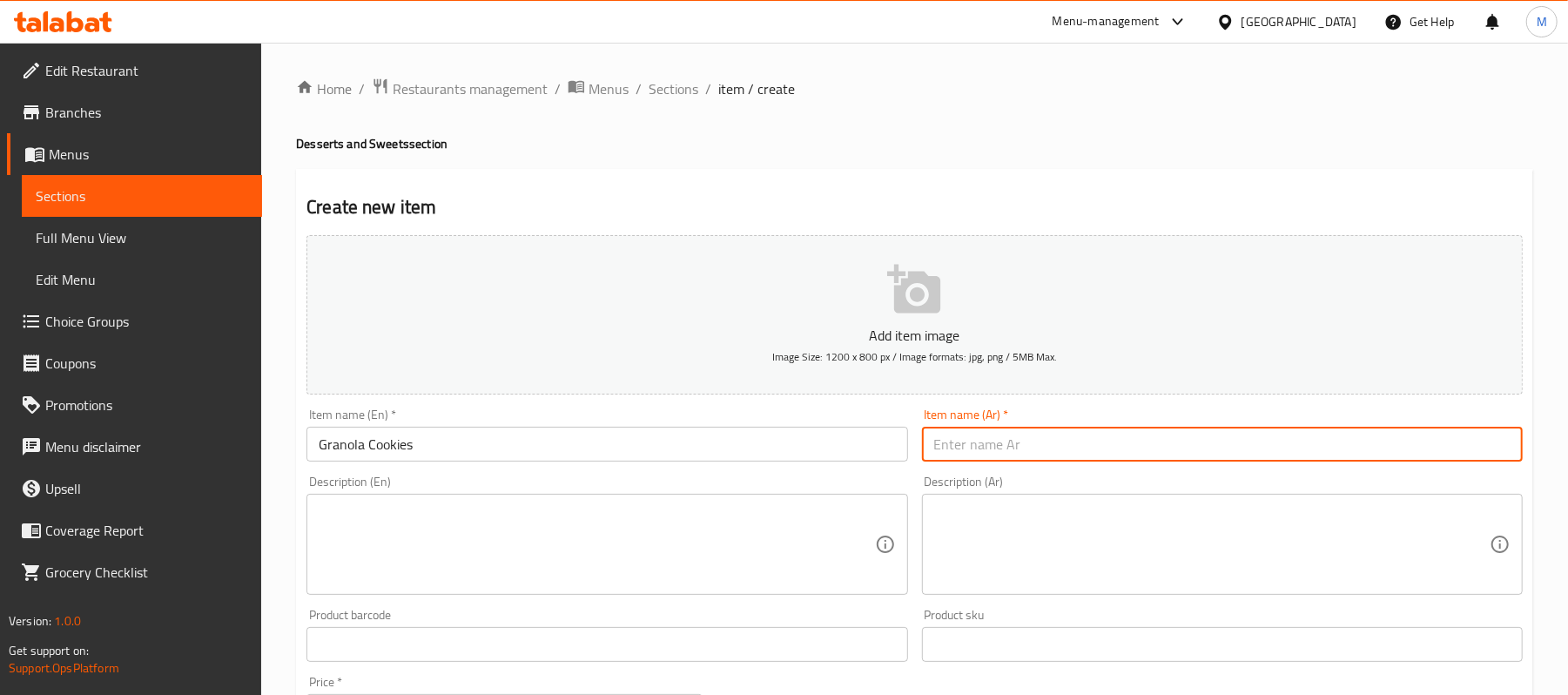
paste input "كوكيز الجرانولا"
click at [965, 447] on input "كوكيز الجرانولا" at bounding box center [1222, 443] width 601 height 35
click at [1509, 451] on input "كوكيز" at bounding box center [1222, 443] width 601 height 35
paste input "الجرانولا"
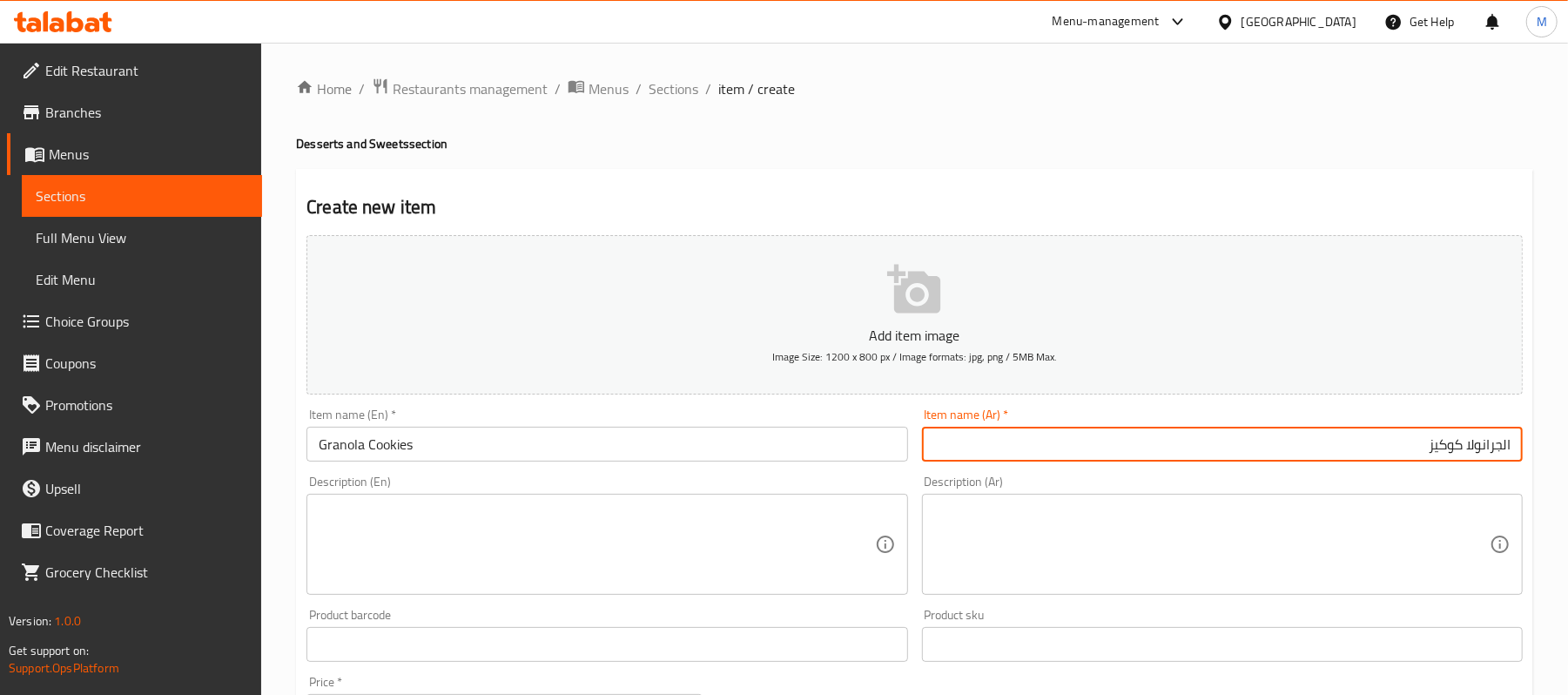
drag, startPoint x: 1503, startPoint y: 452, endPoint x: 1520, endPoint y: 454, distance: 17.1
click at [1520, 454] on input "الجرانولا كوكيز" at bounding box center [1222, 443] width 601 height 35
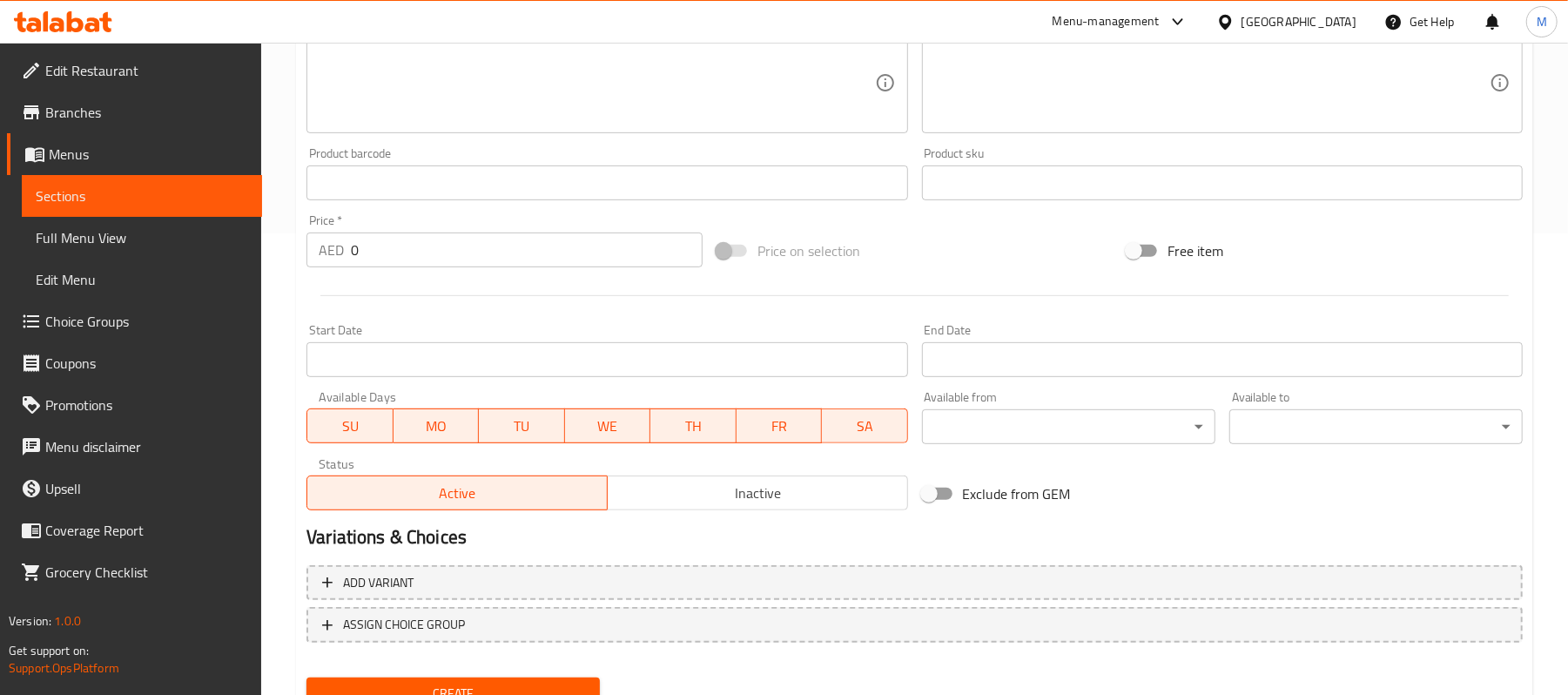
scroll to position [468, 0]
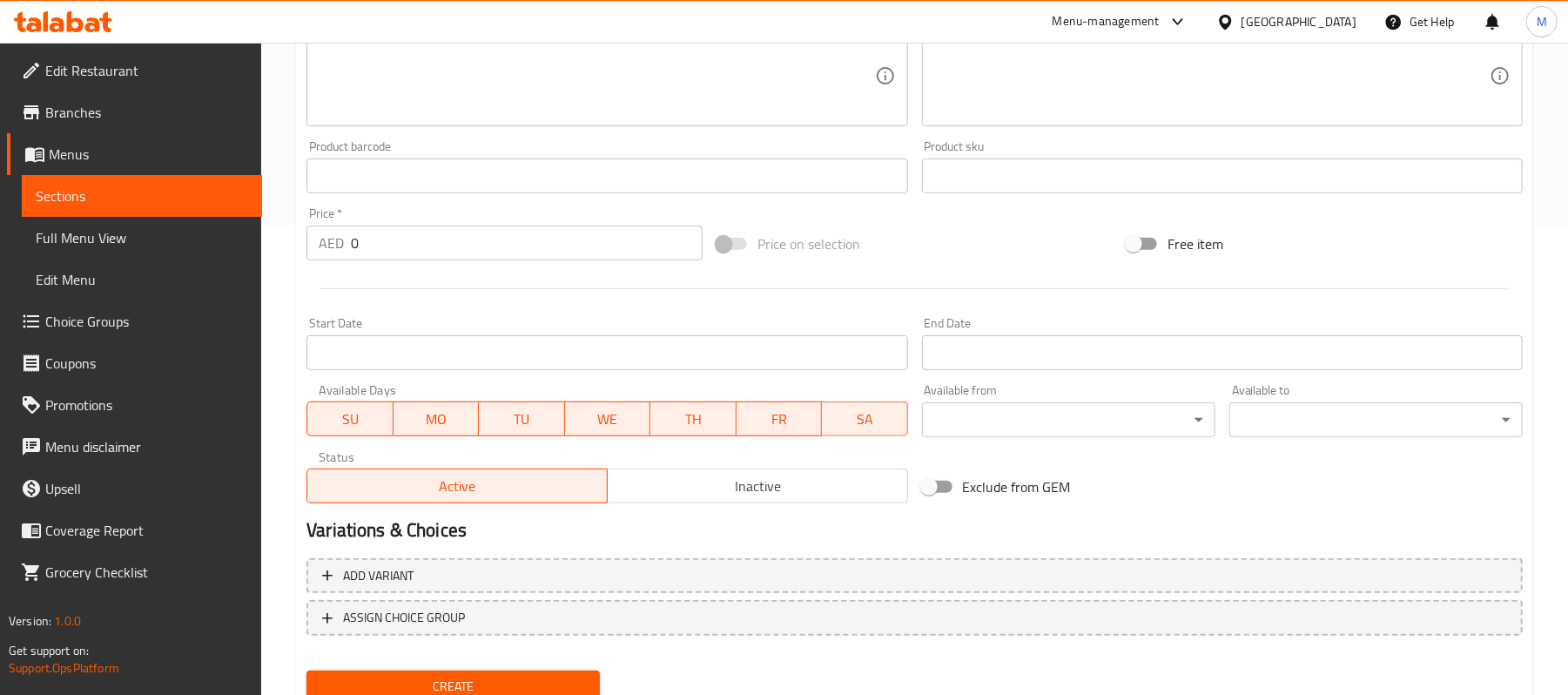
type input "[PERSON_NAME]"
drag, startPoint x: 360, startPoint y: 244, endPoint x: 343, endPoint y: 241, distance: 17.3
click at [343, 241] on div "AED 0 Price *" at bounding box center [505, 243] width 396 height 35
type input "30"
click at [429, 679] on span "Create" at bounding box center [452, 686] width 266 height 21
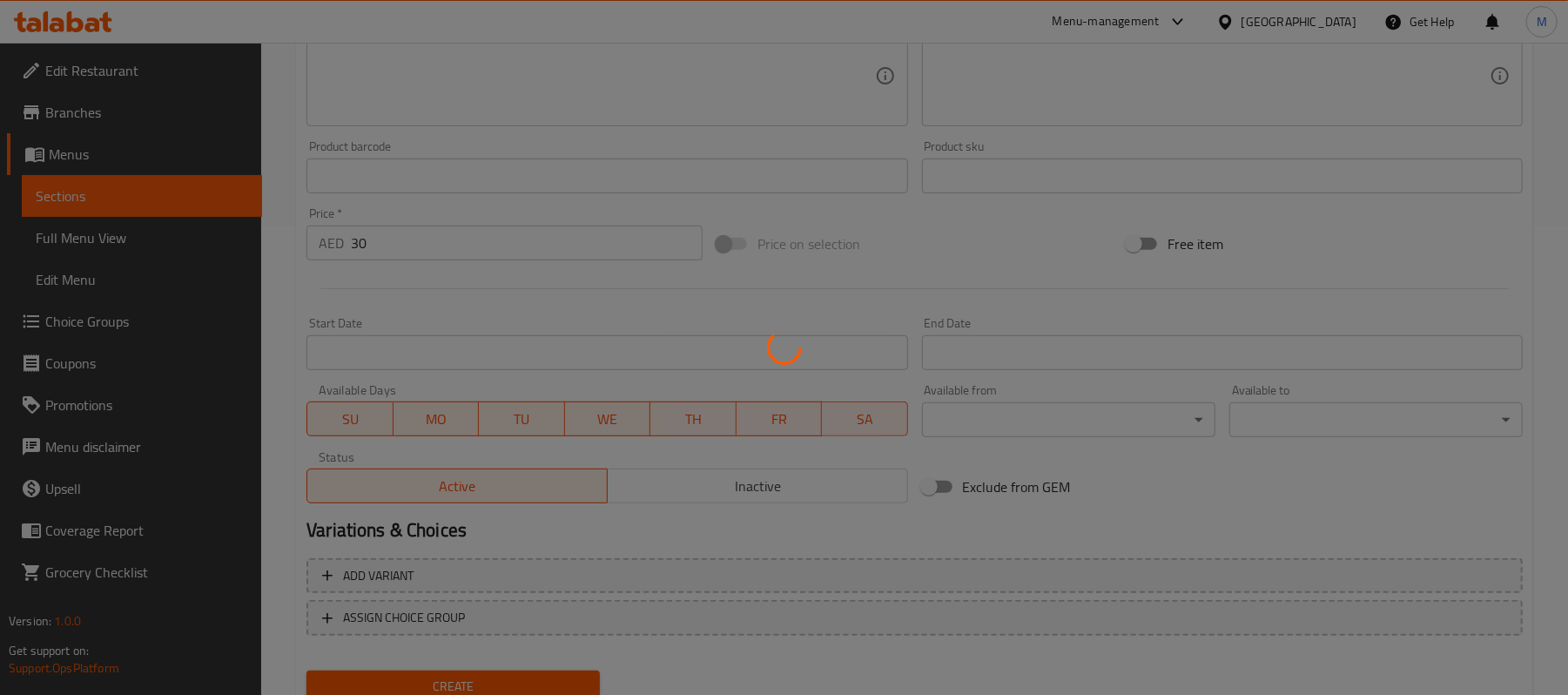
type input "0"
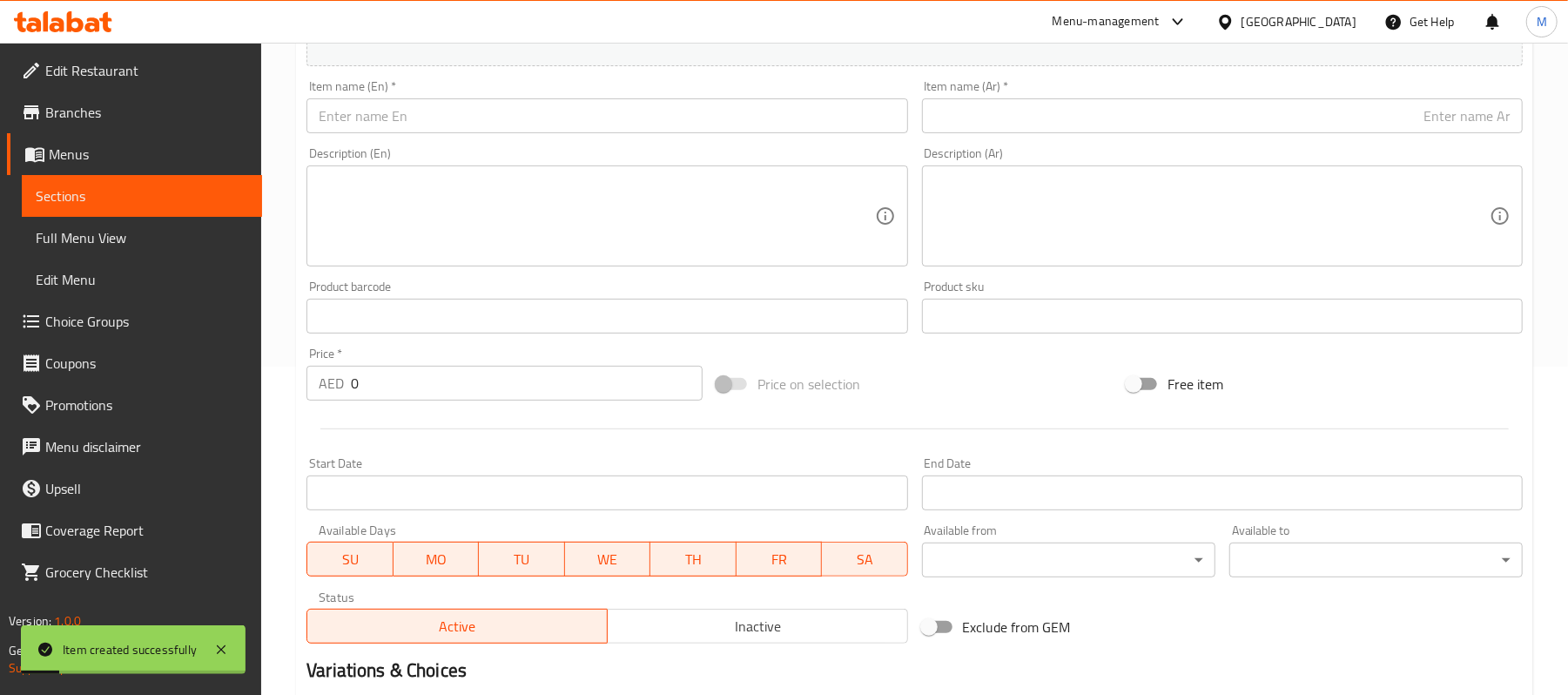
scroll to position [120, 0]
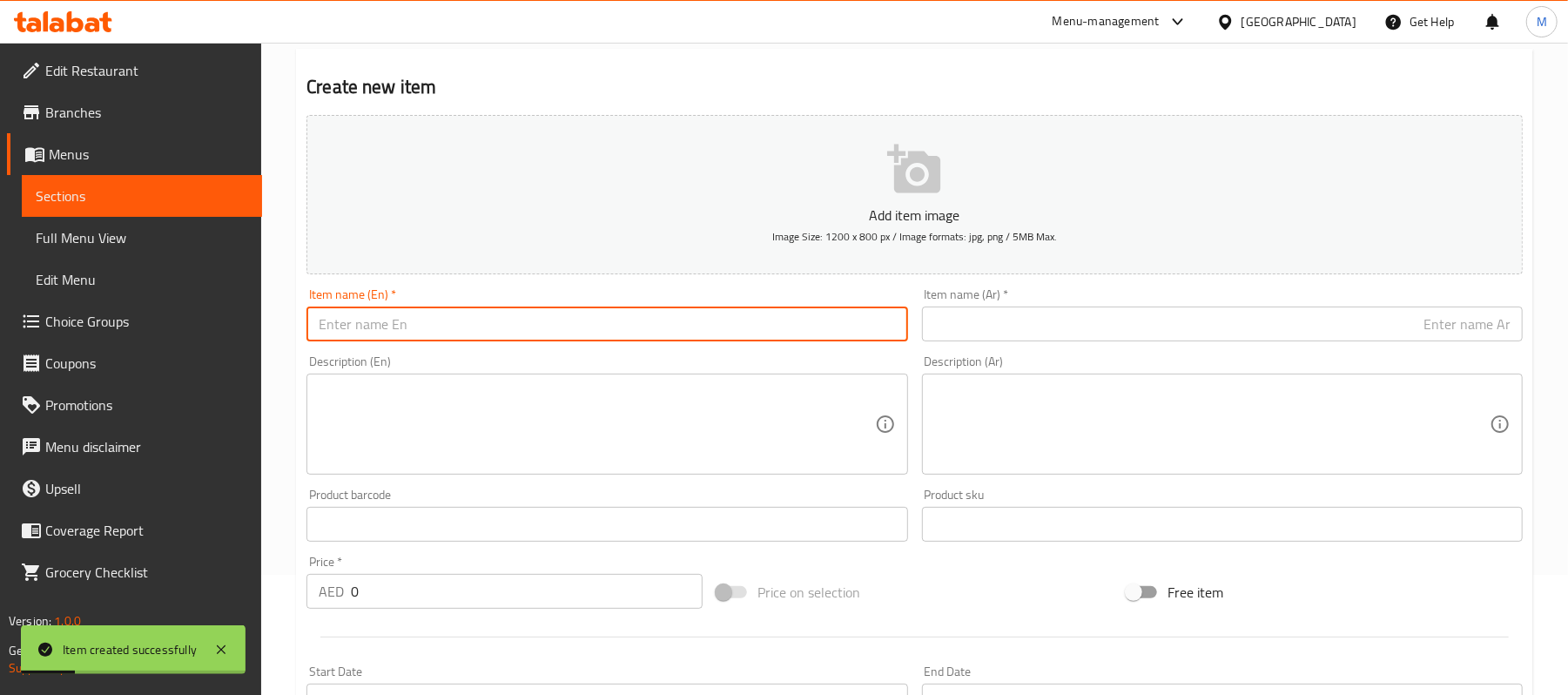
click at [540, 339] on input "text" at bounding box center [607, 324] width 601 height 35
paste input "SAN SEBASTIAN"
click at [540, 339] on input "SAN SEBASTIAN" at bounding box center [607, 324] width 601 height 35
type input "San Sebastian"
click at [450, 325] on input "San Sebastian" at bounding box center [607, 324] width 601 height 35
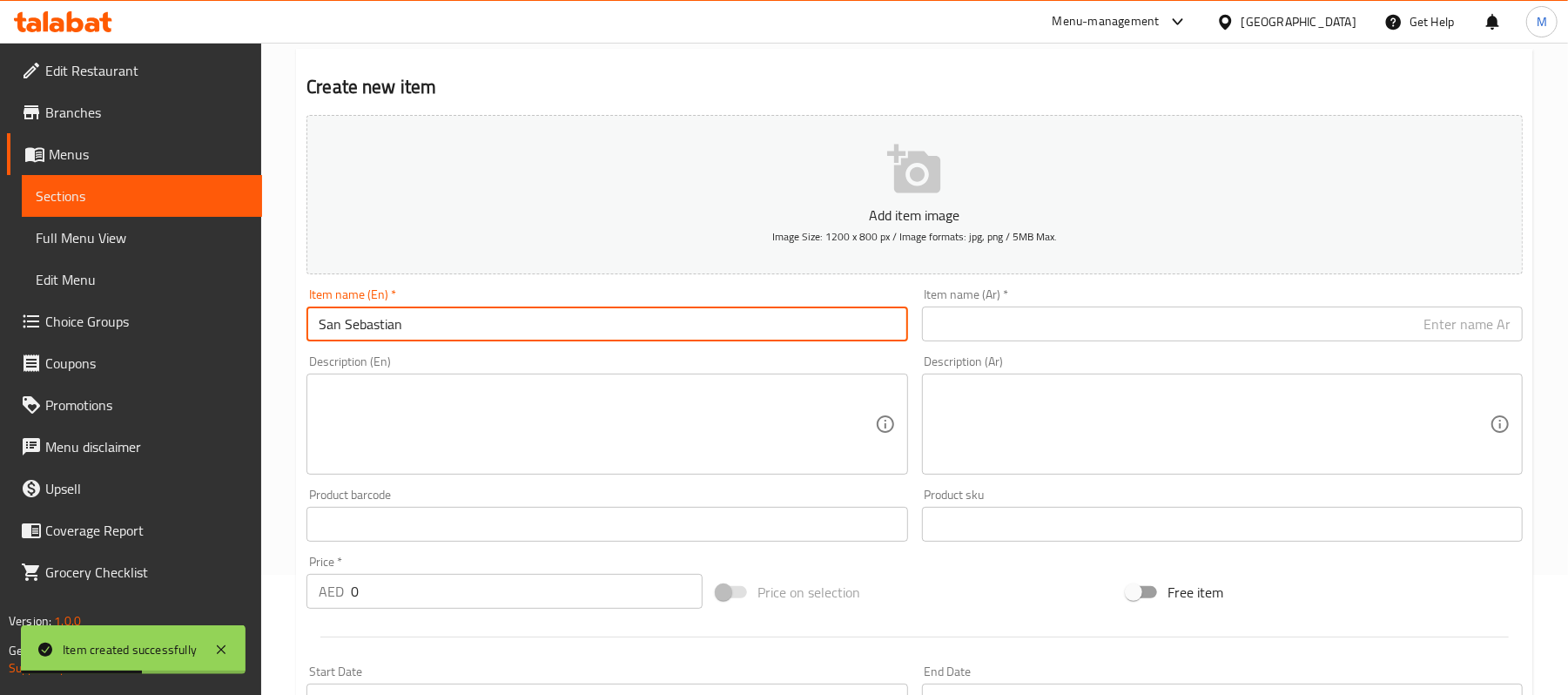
click at [450, 325] on input "San Sebastian" at bounding box center [607, 324] width 601 height 35
click at [1127, 327] on input "text" at bounding box center [1222, 324] width 601 height 35
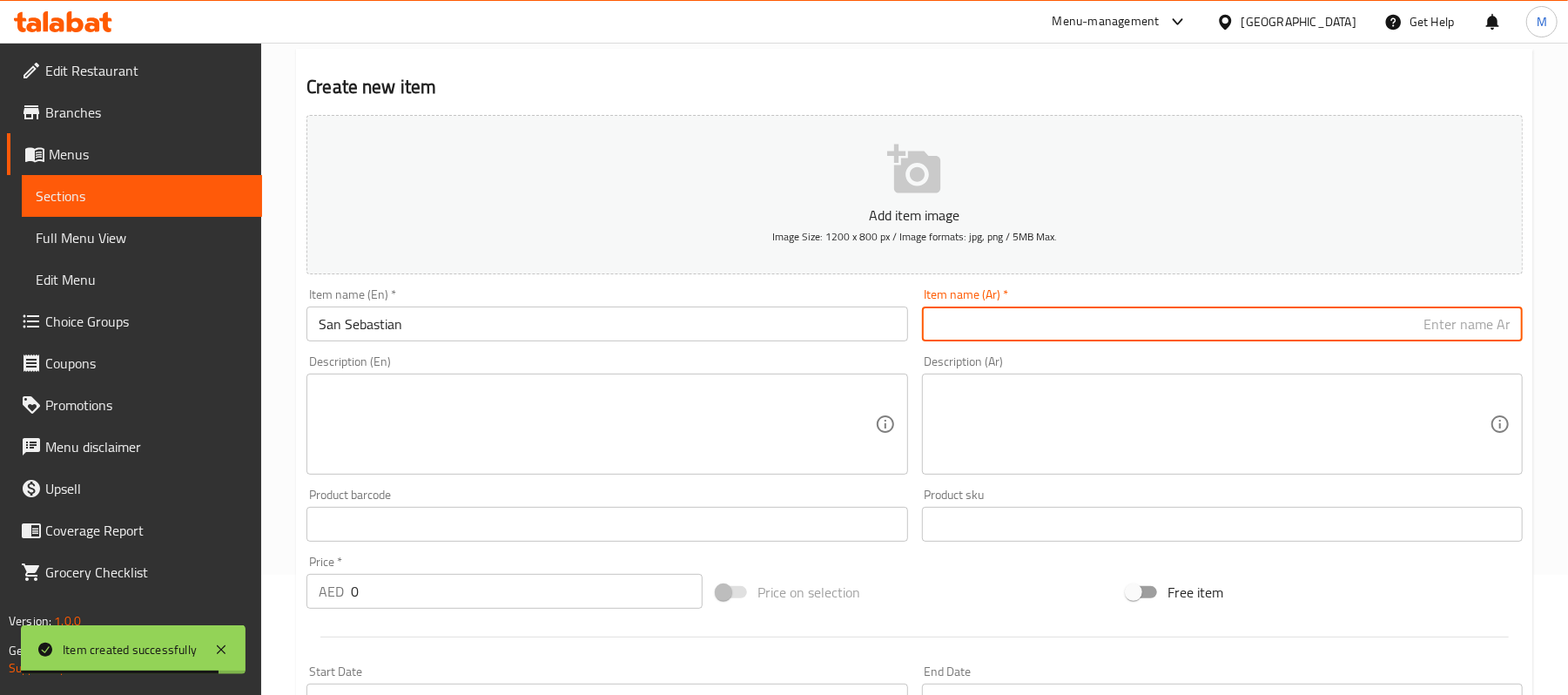
paste input "سان سيباستيان"
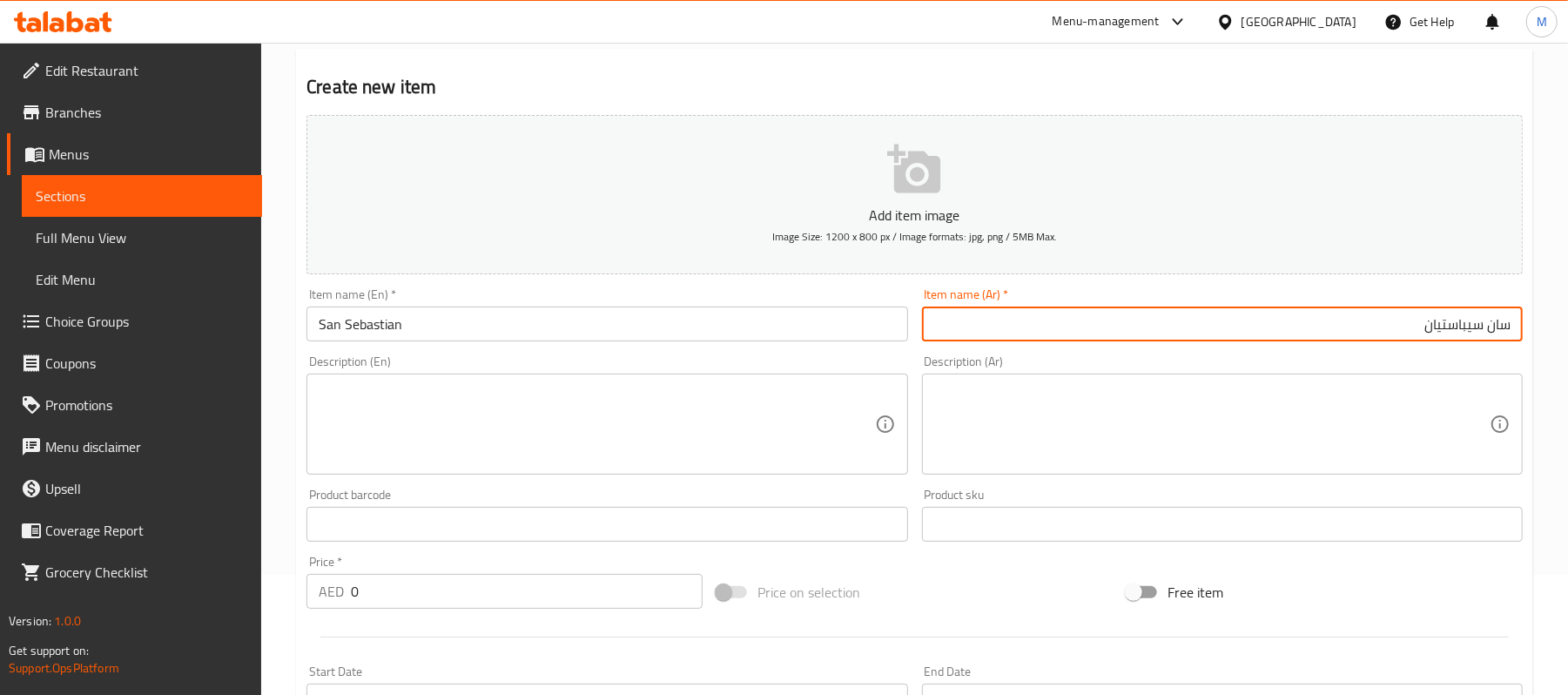
type input "سان سيباستيان"
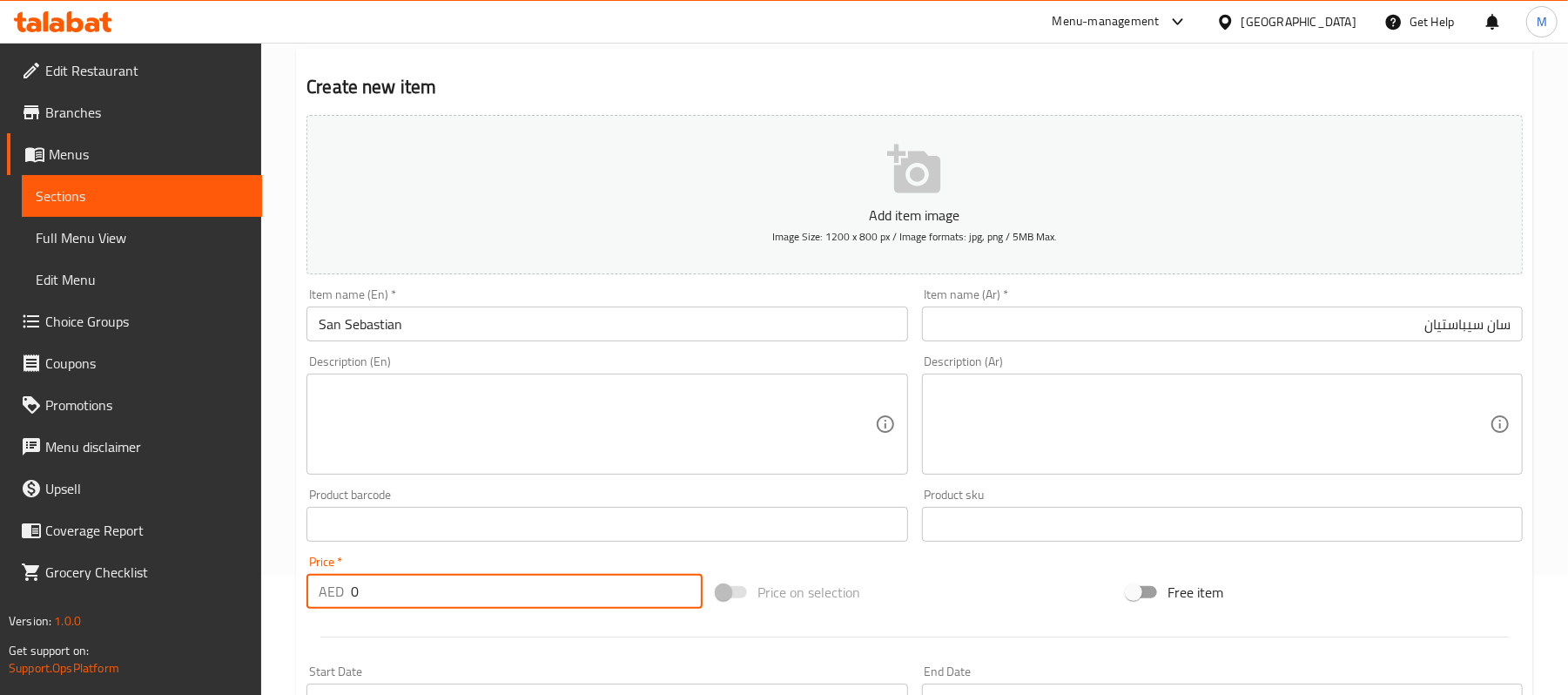
drag, startPoint x: 356, startPoint y: 603, endPoint x: 347, endPoint y: 600, distance: 9.5
click at [347, 600] on div "AED 0 Price *" at bounding box center [505, 591] width 396 height 35
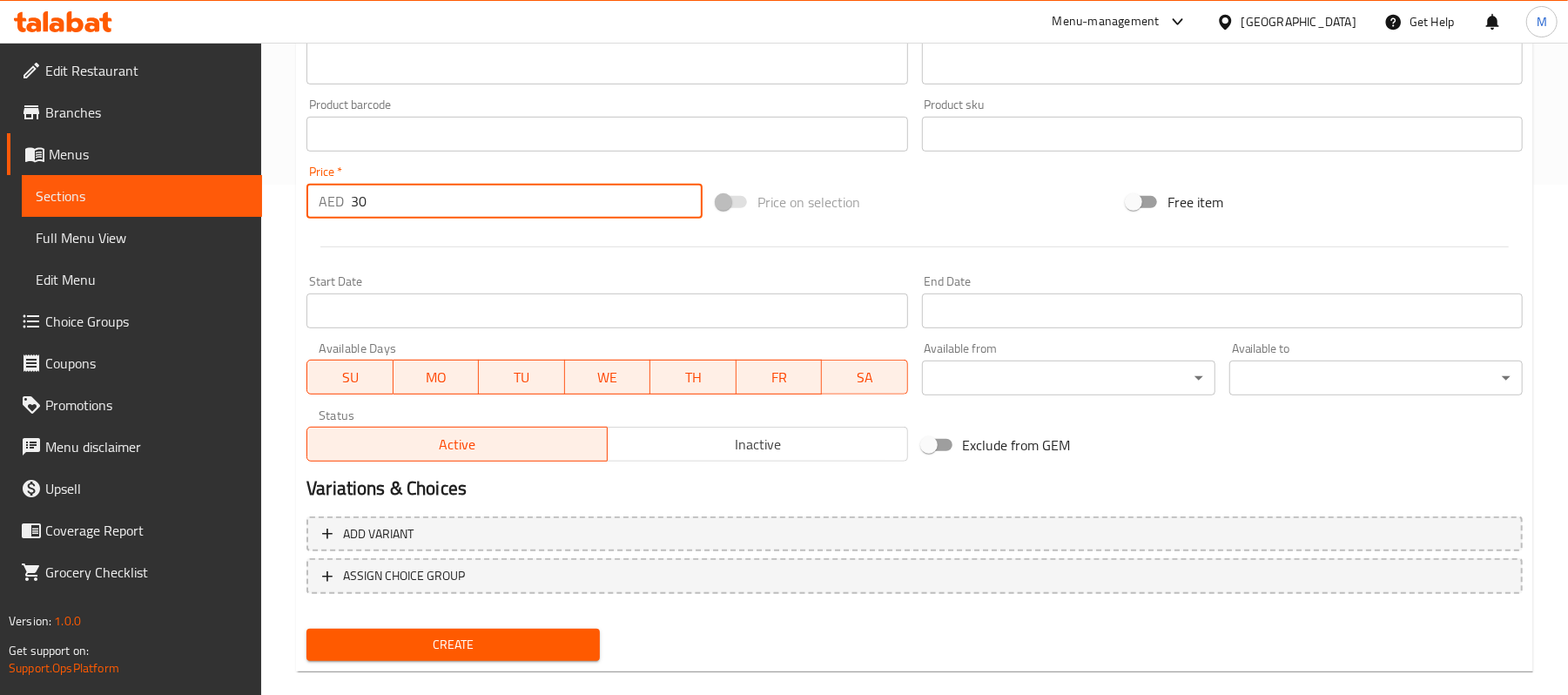
scroll to position [533, 0]
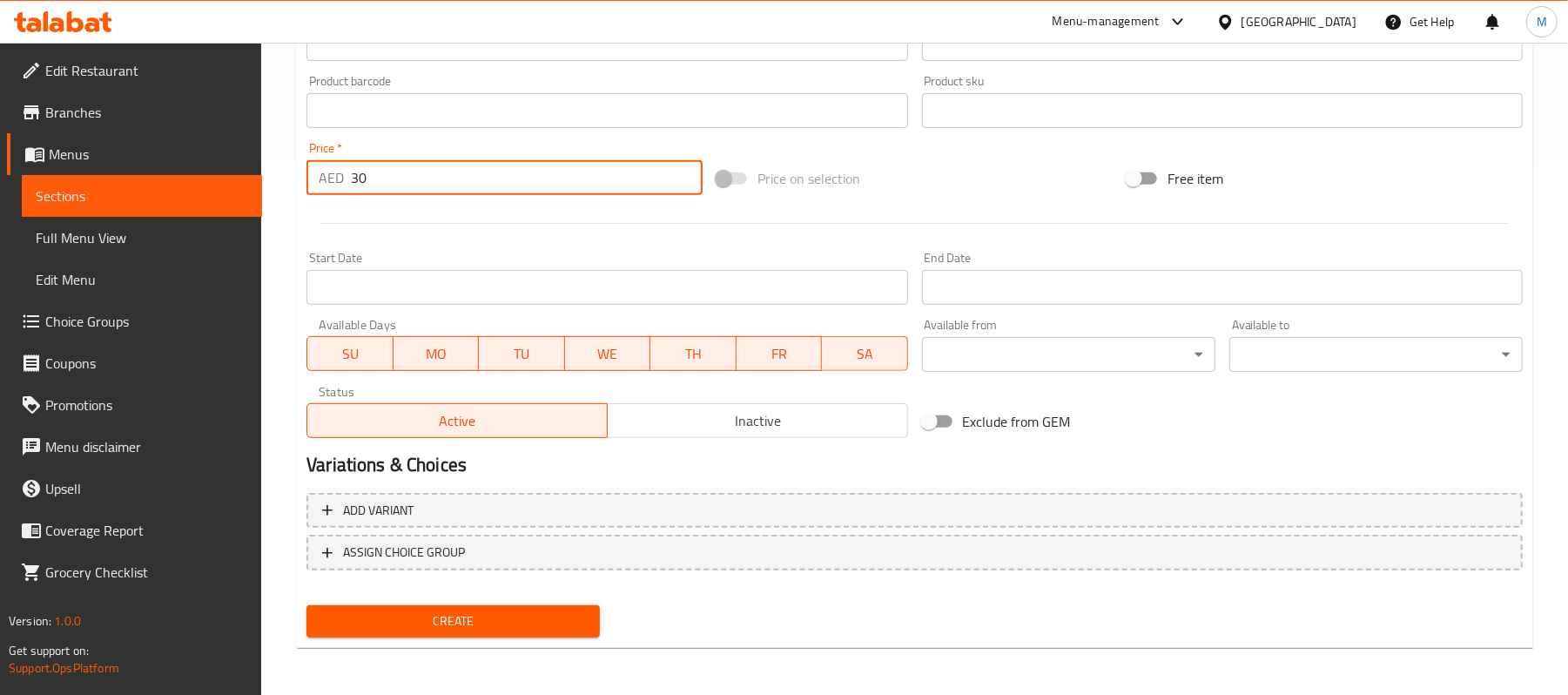
type input "30"
click at [555, 605] on button "Create" at bounding box center [453, 621] width 293 height 32
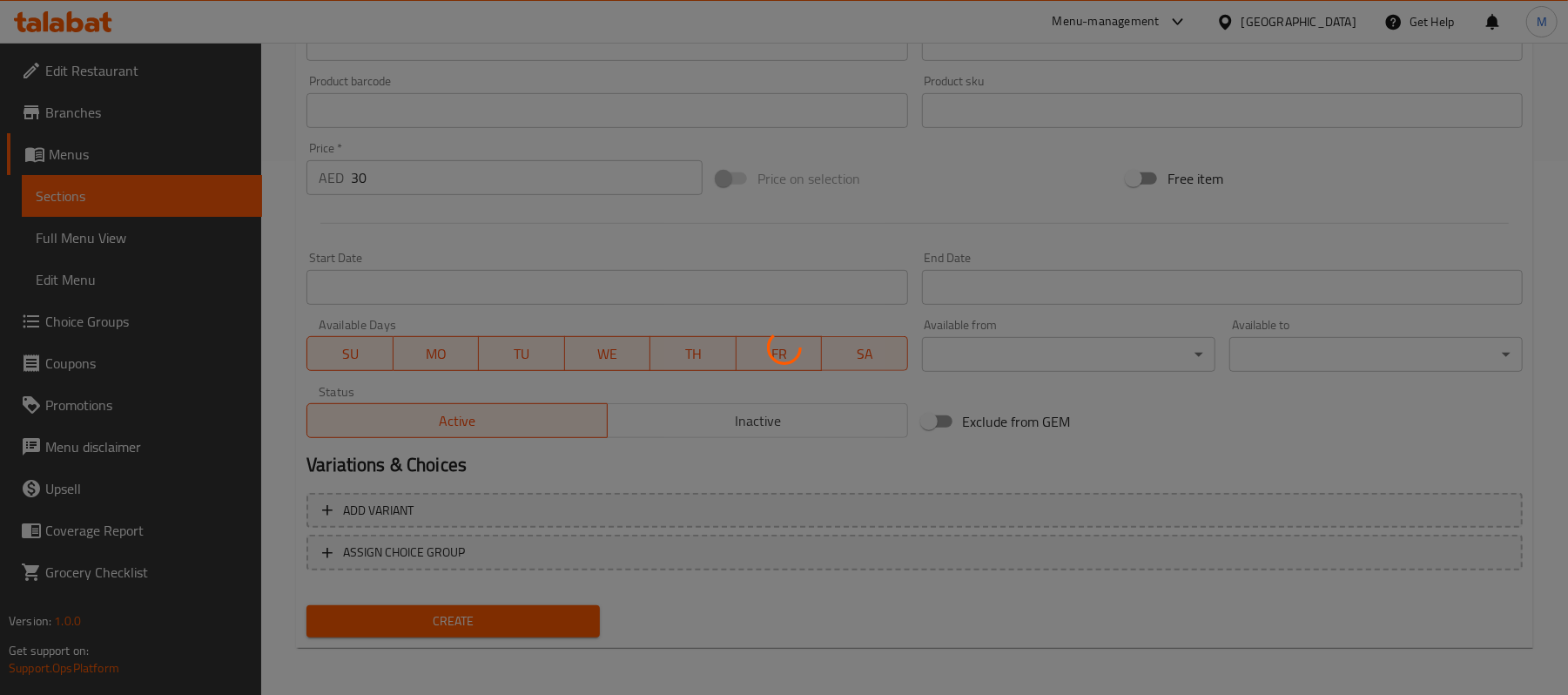
type input "0"
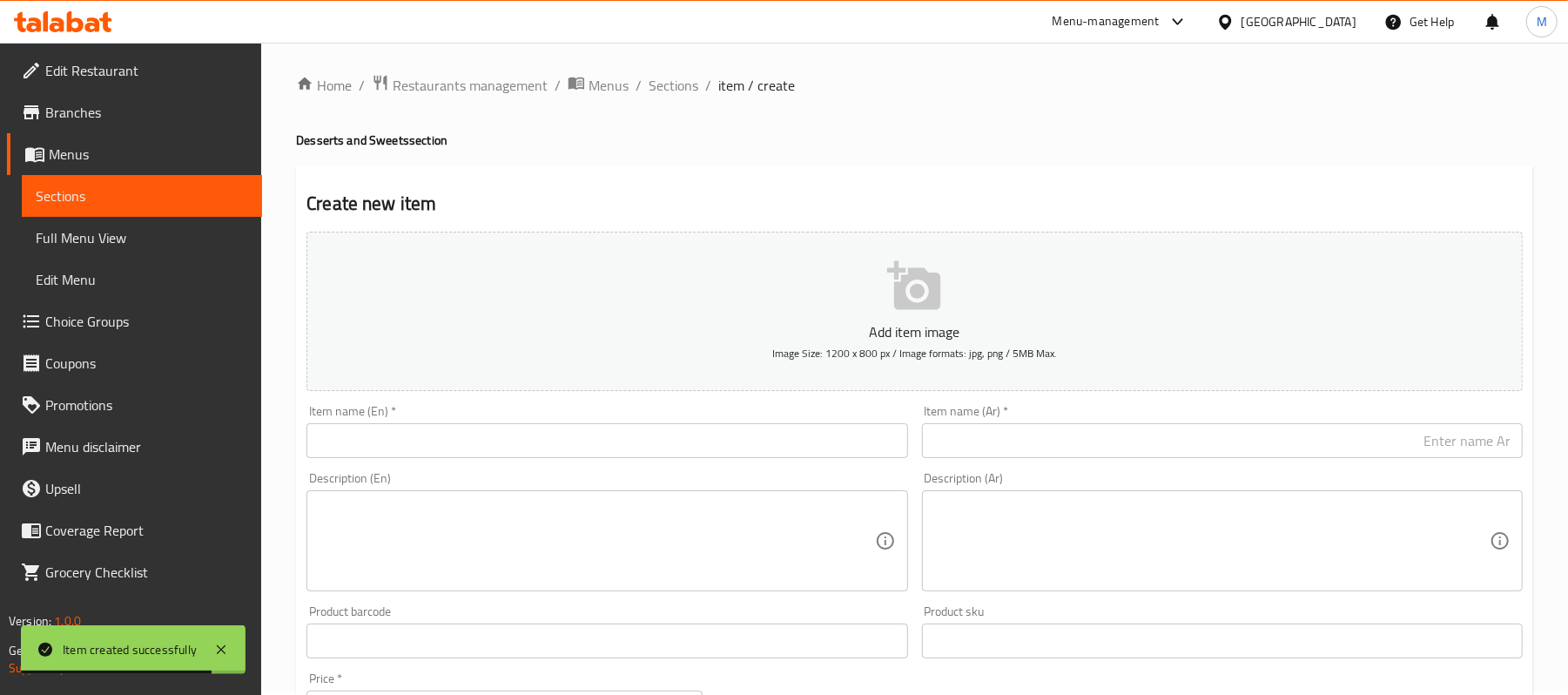
scroll to position [0, 0]
drag, startPoint x: 693, startPoint y: 84, endPoint x: 673, endPoint y: 174, distance: 92.2
click at [693, 84] on span "Sections" at bounding box center [674, 89] width 50 height 21
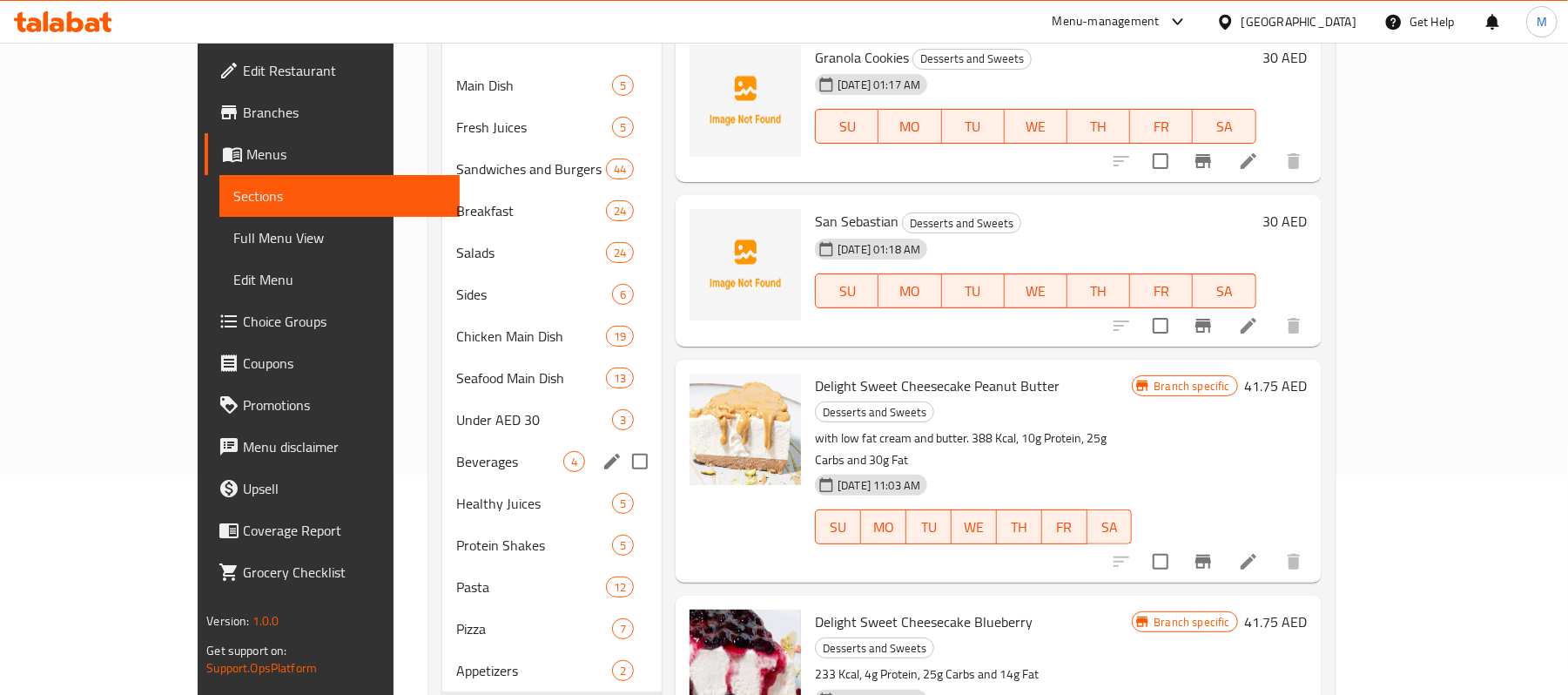
scroll to position [289, 0]
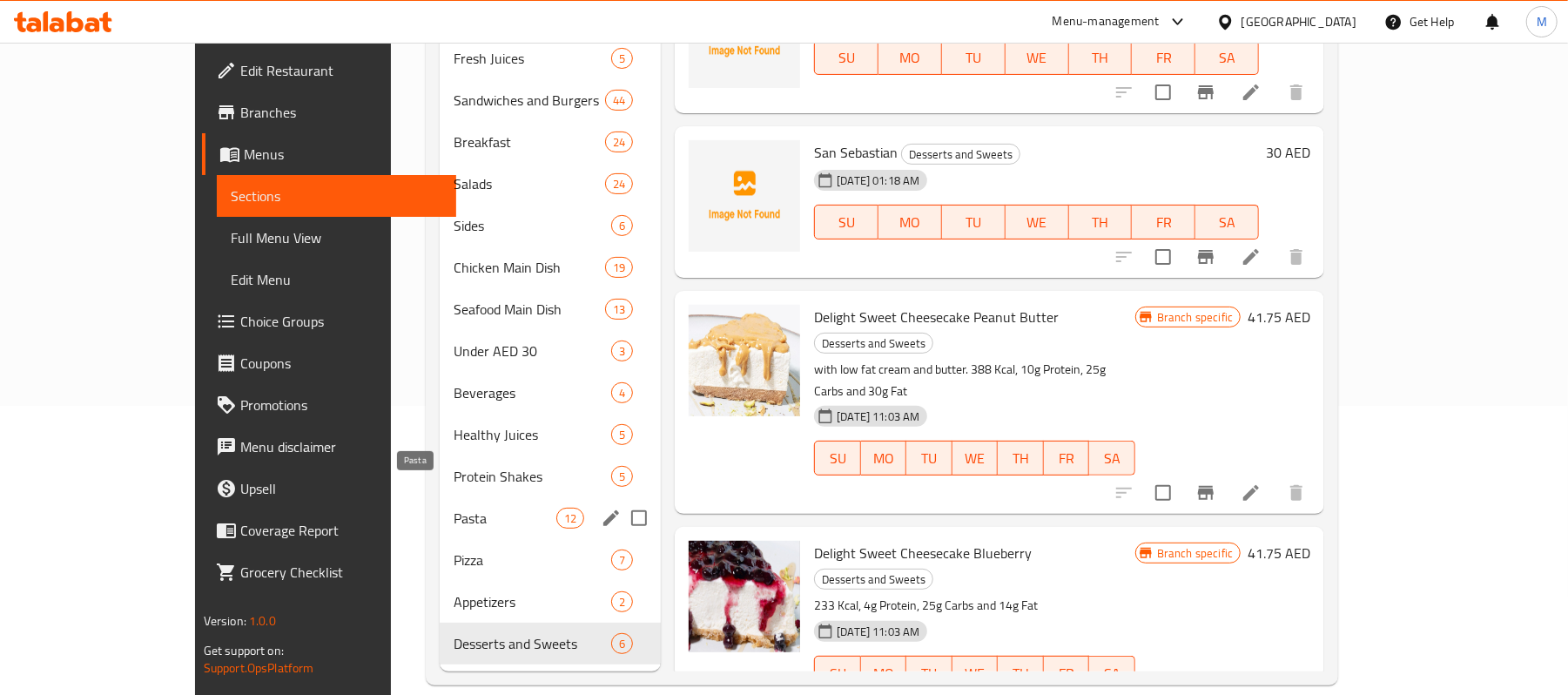
click at [453, 507] on span "Pasta" at bounding box center [505, 518] width 103 height 21
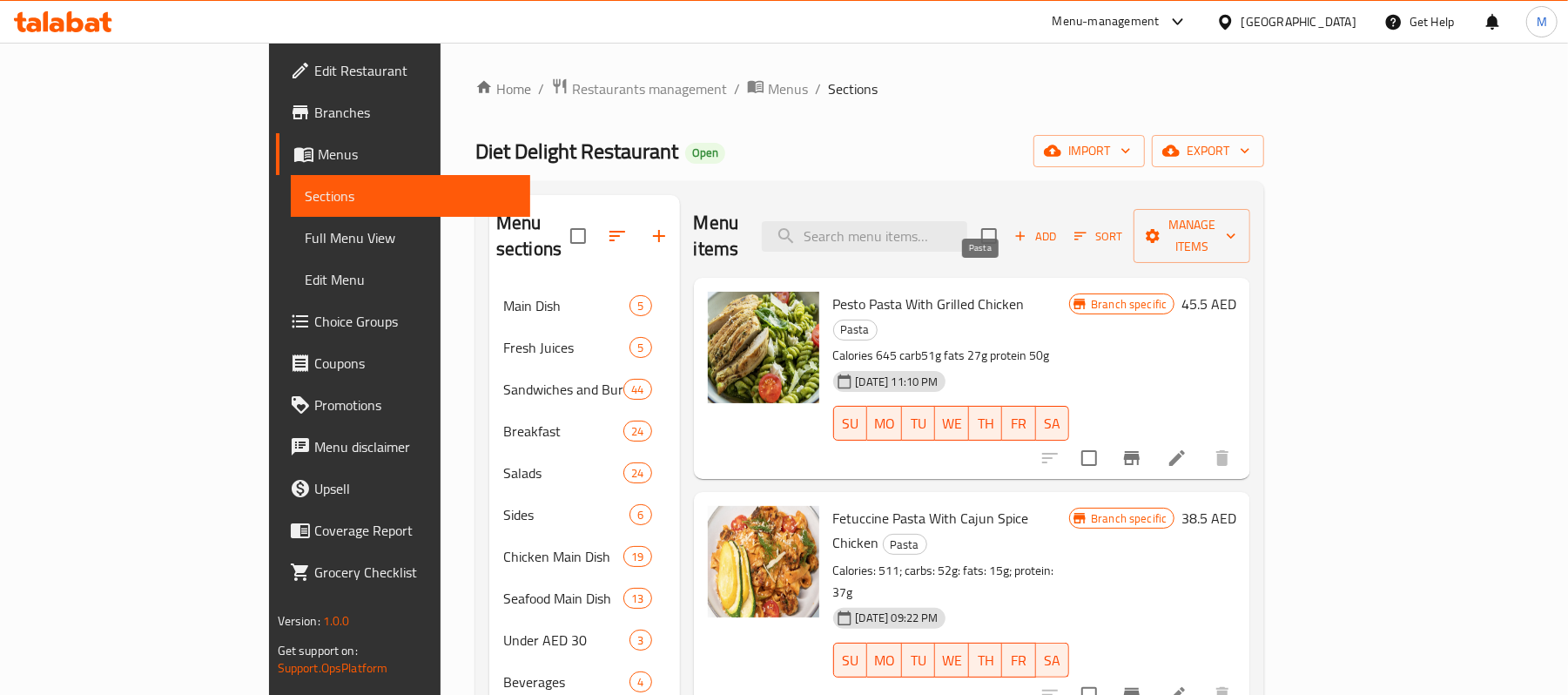
click at [876, 320] on span "Pasta" at bounding box center [855, 330] width 43 height 20
copy span "Pasta"
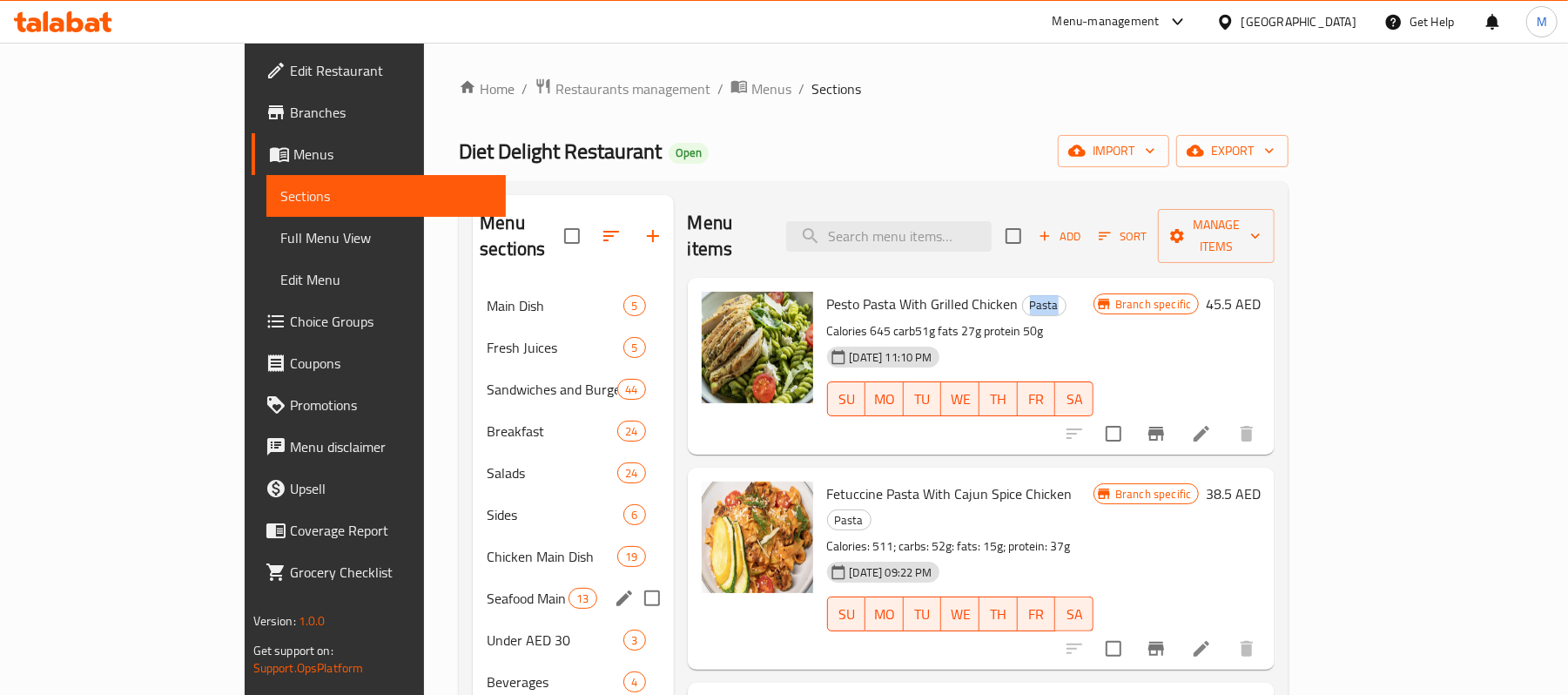
scroll to position [232, 0]
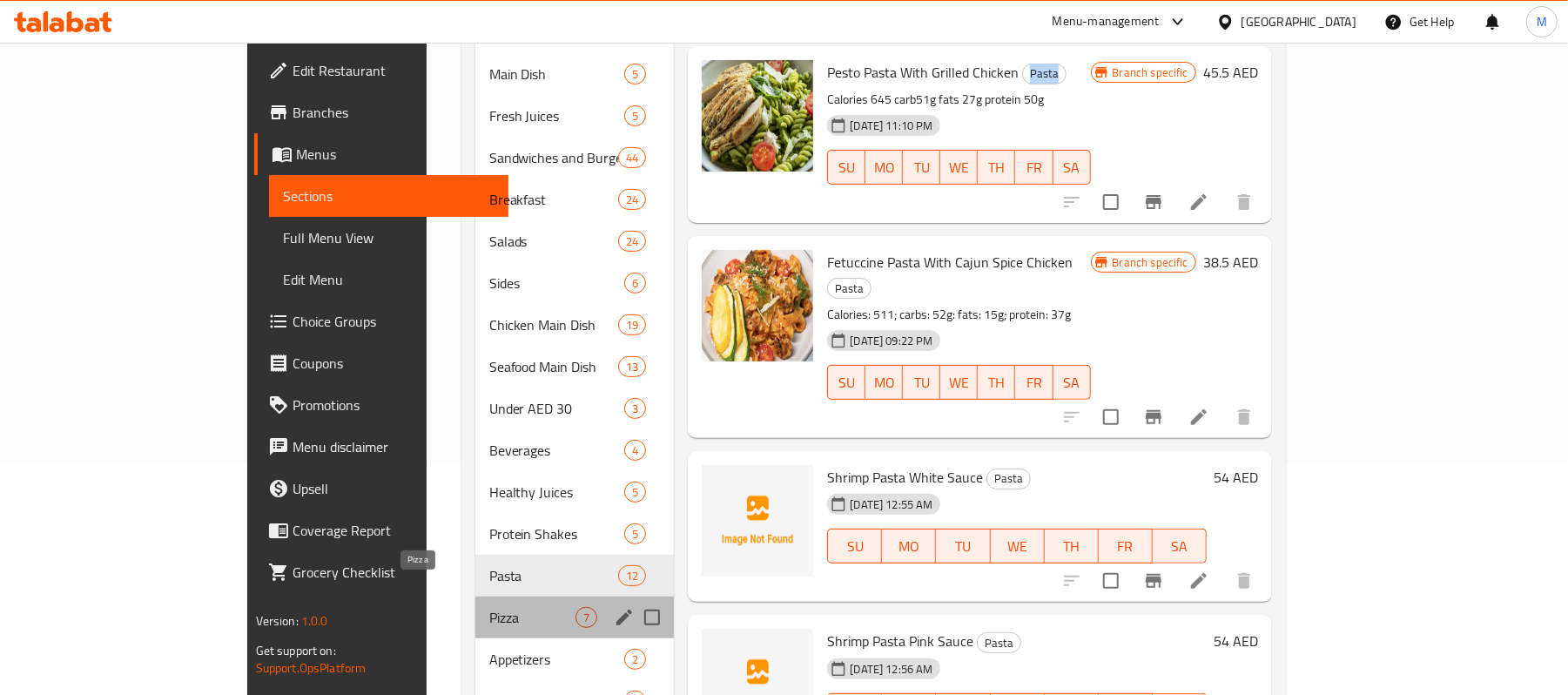
click at [490, 607] on span "Pizza" at bounding box center [533, 618] width 87 height 21
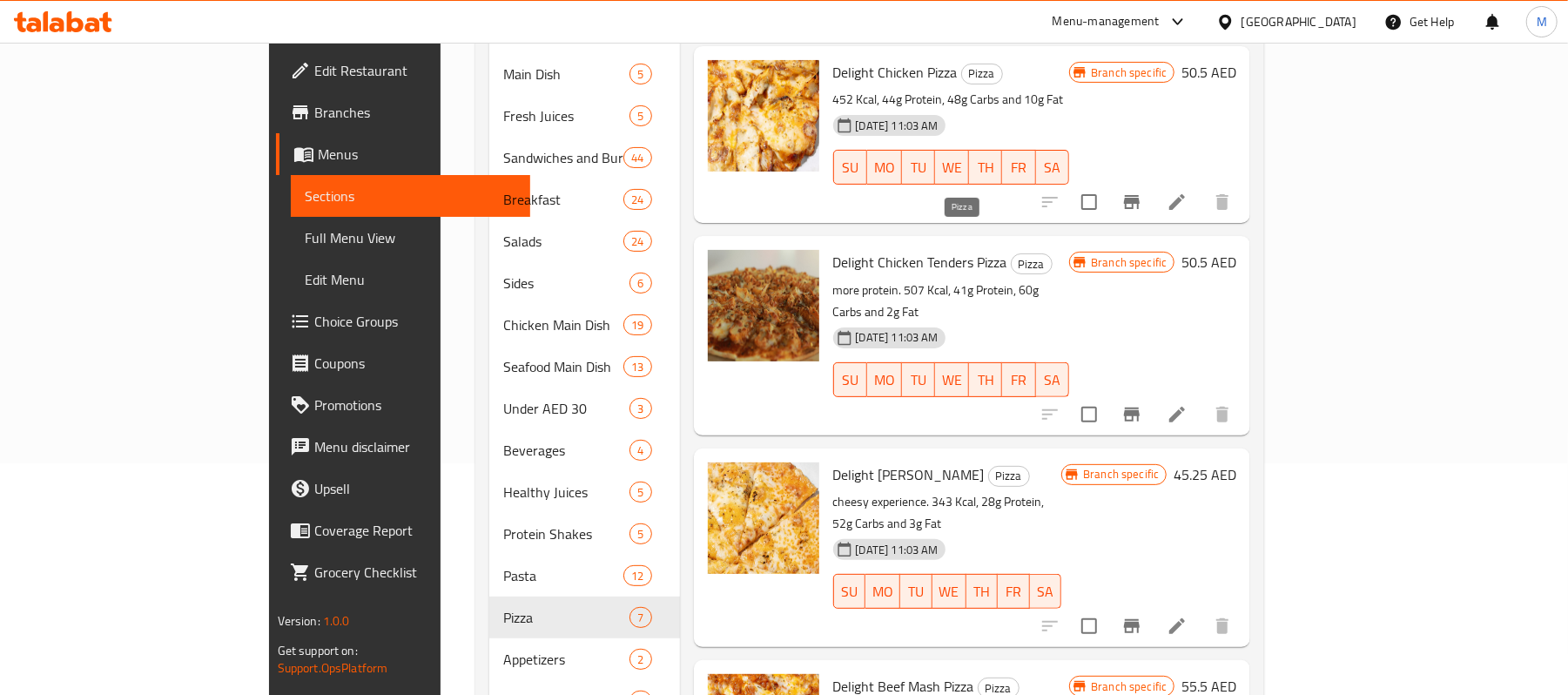
click at [1012, 254] on span "Pizza" at bounding box center [1031, 264] width 40 height 20
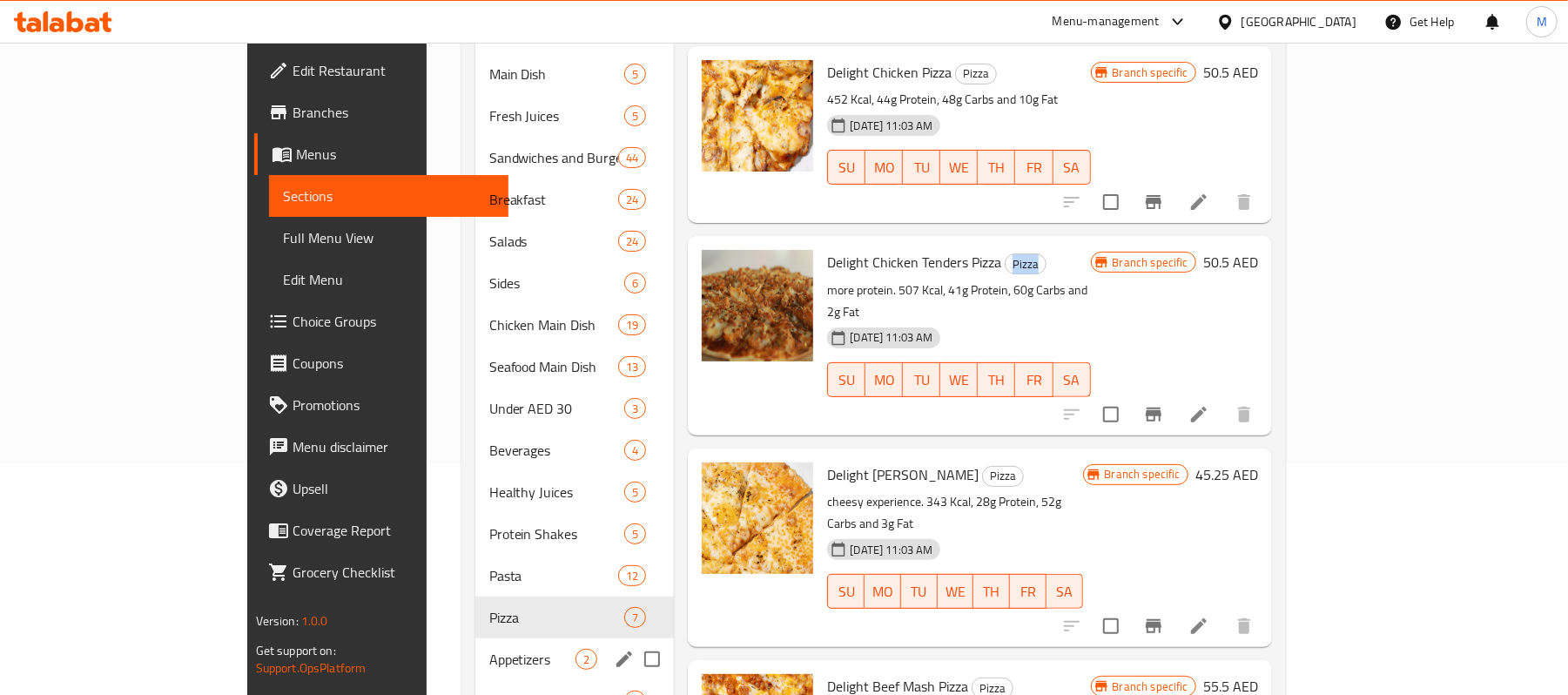
copy span "Pizza"
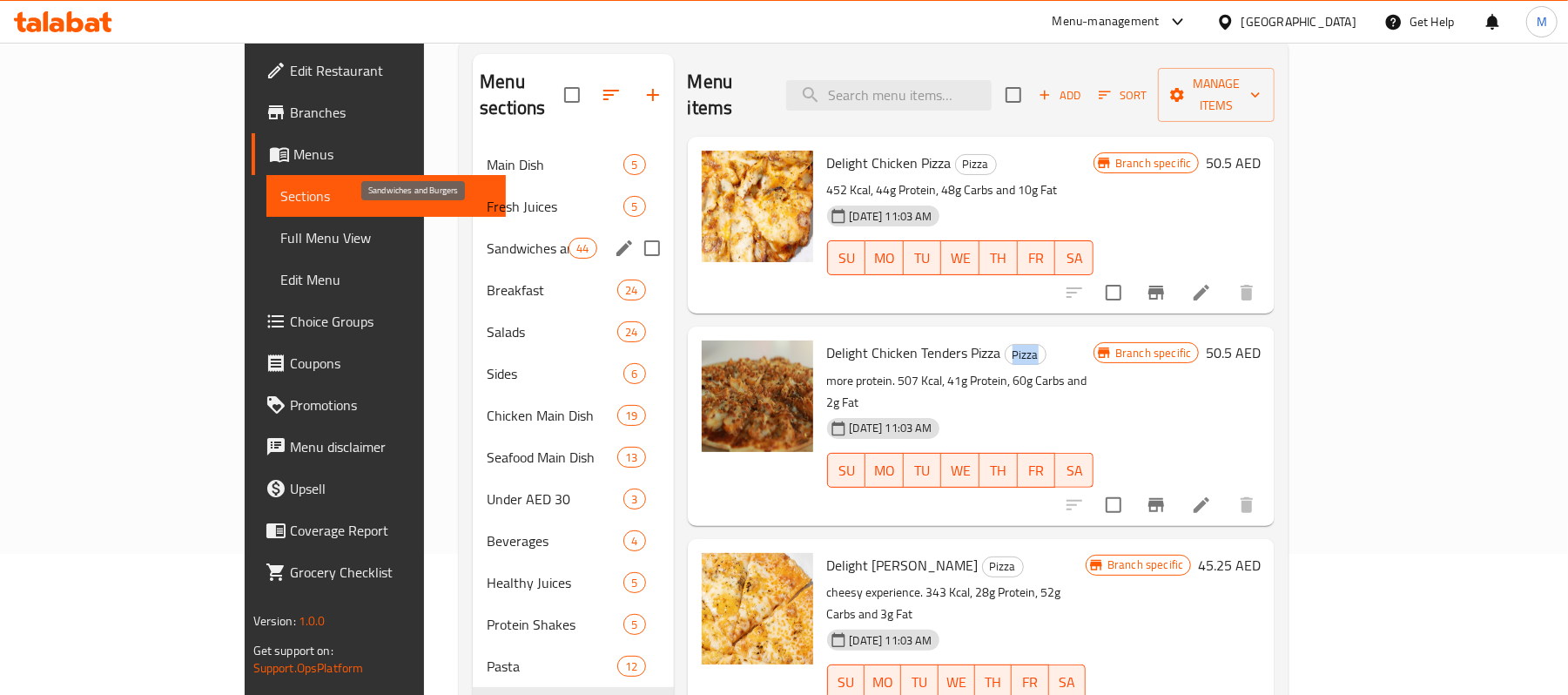
scroll to position [116, 0]
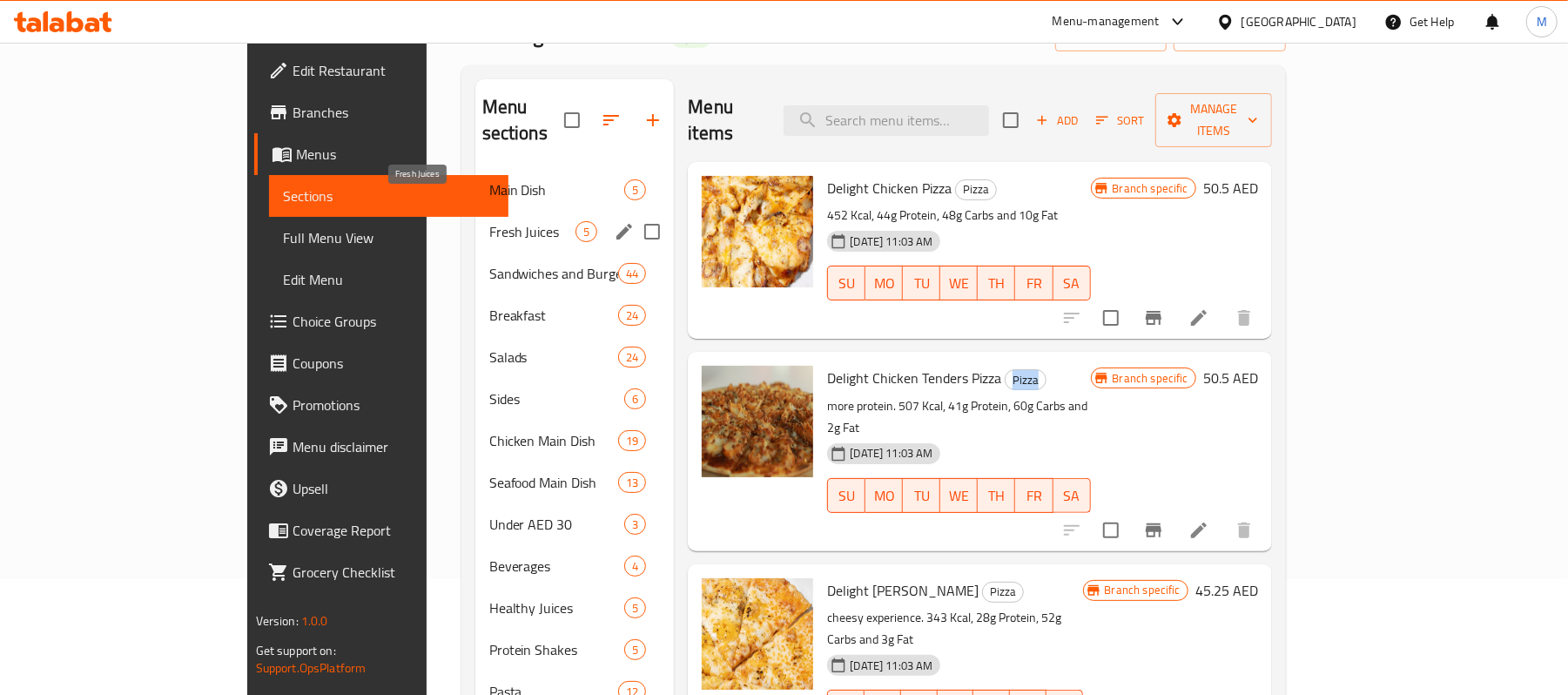
click at [490, 221] on span "Fresh Juices" at bounding box center [533, 232] width 87 height 21
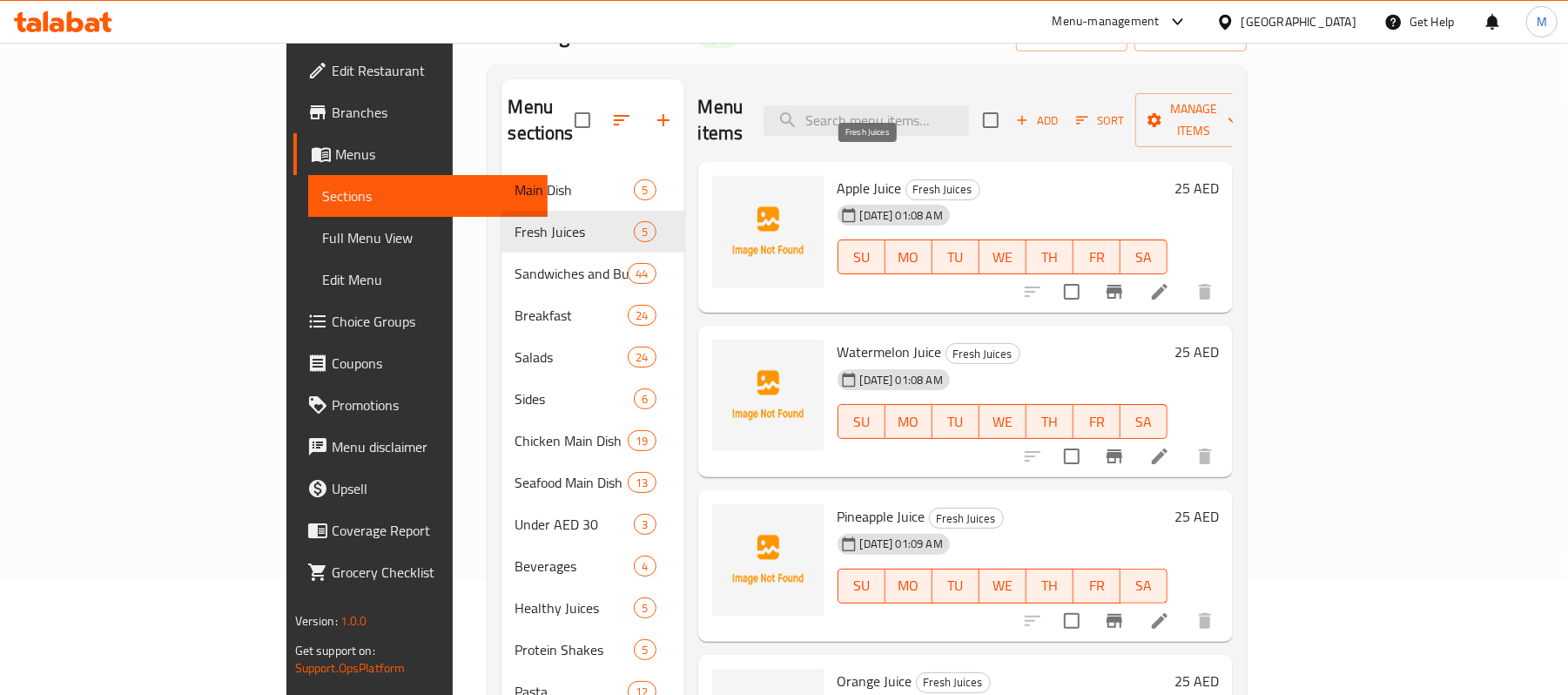
click at [907, 180] on span "Fresh Juices" at bounding box center [943, 189] width 73 height 20
copy div "Fresh Juices"
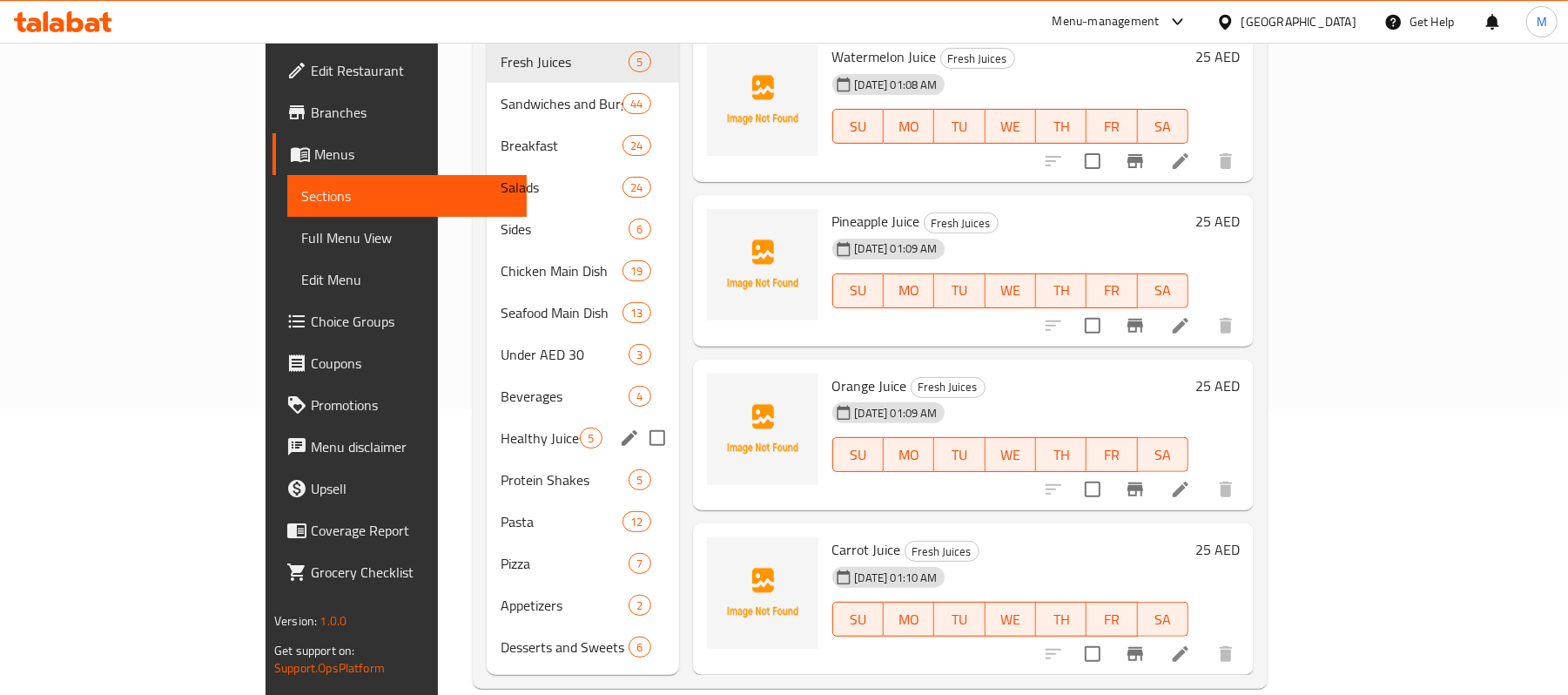
scroll to position [289, 0]
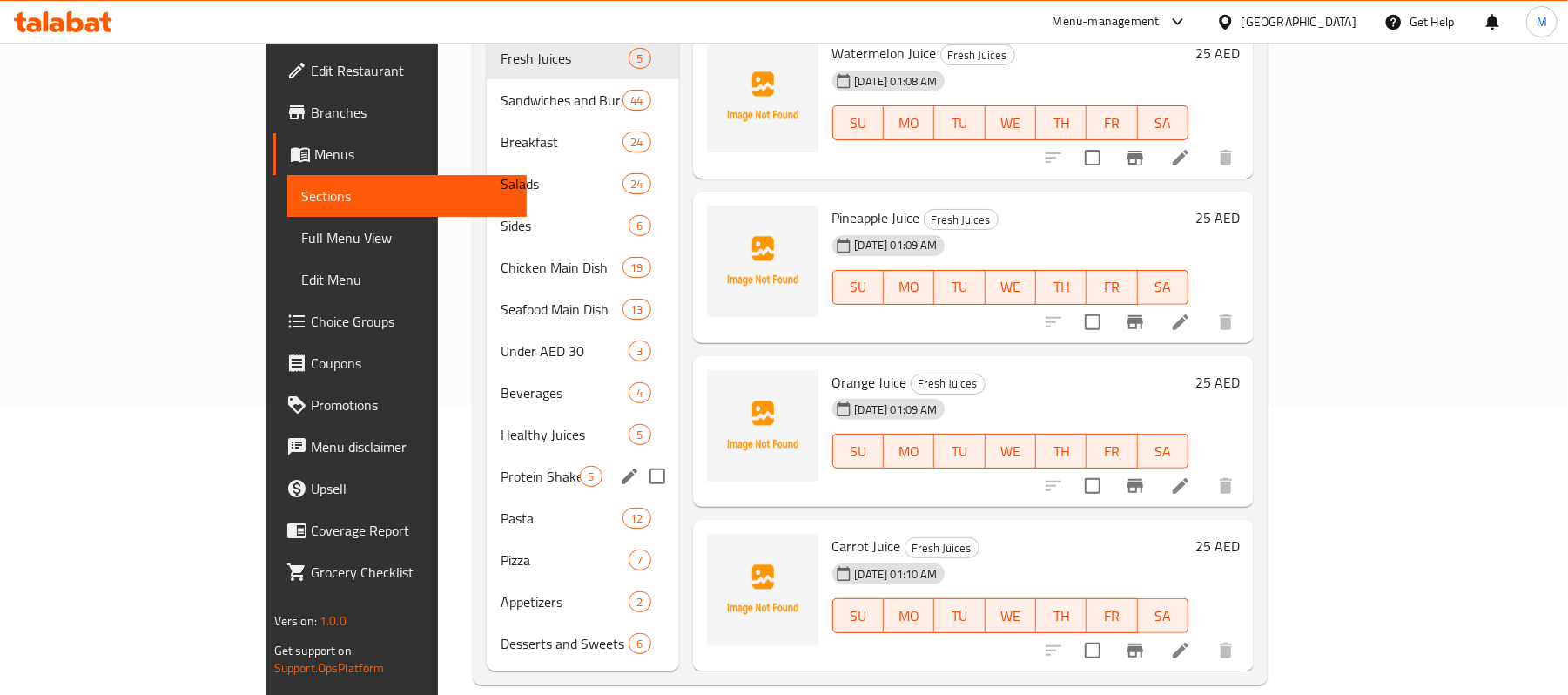
click at [487, 455] on div "Protein Shakes 5" at bounding box center [583, 475] width 192 height 42
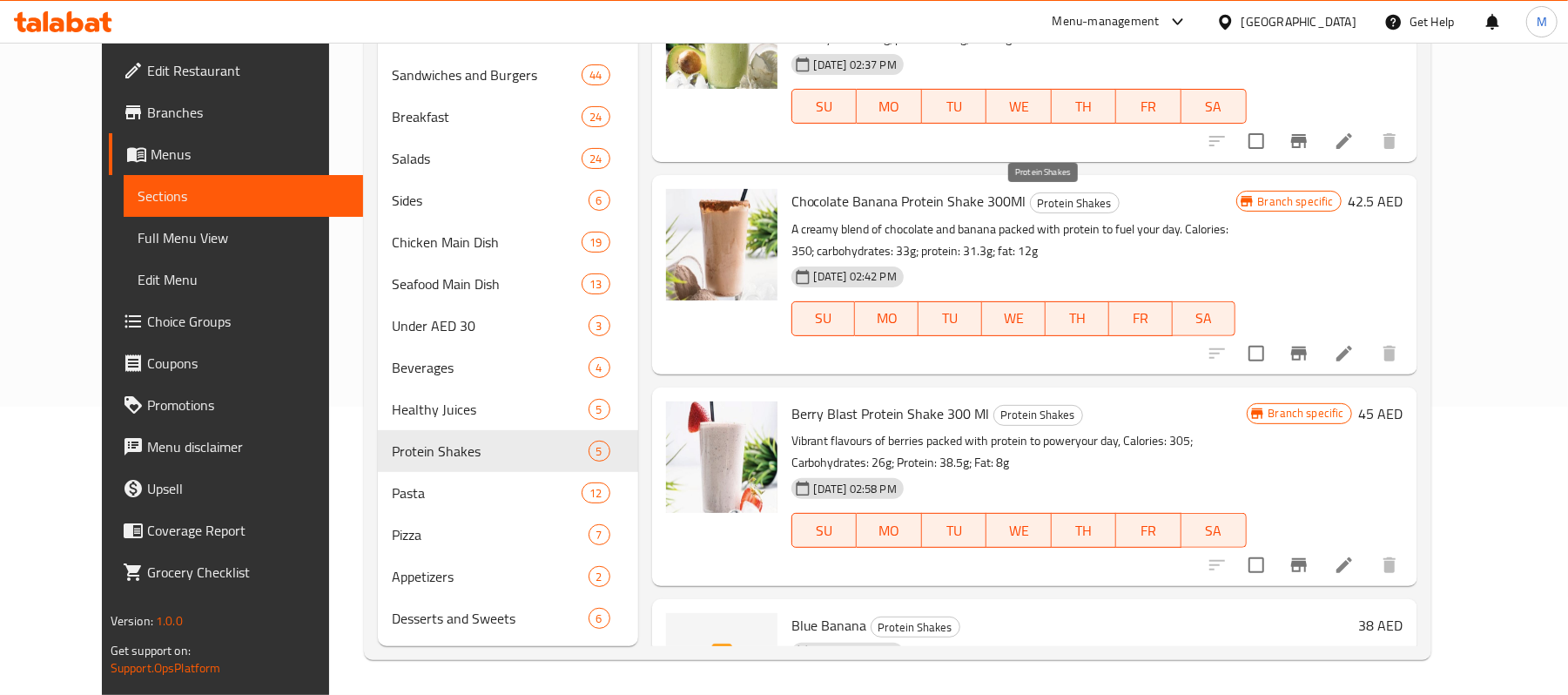
click at [1039, 195] on span "Protein Shakes" at bounding box center [1075, 203] width 88 height 20
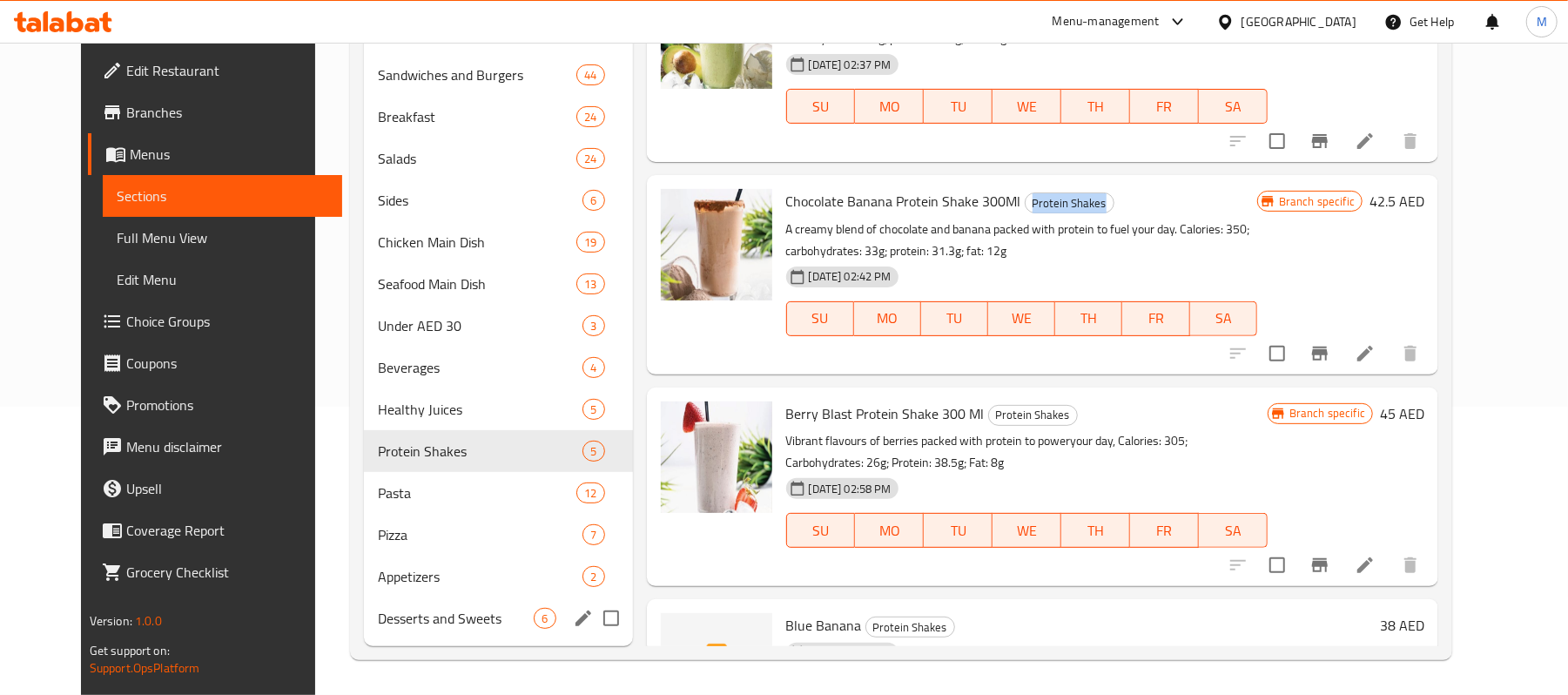
copy span "Protein Shakes"
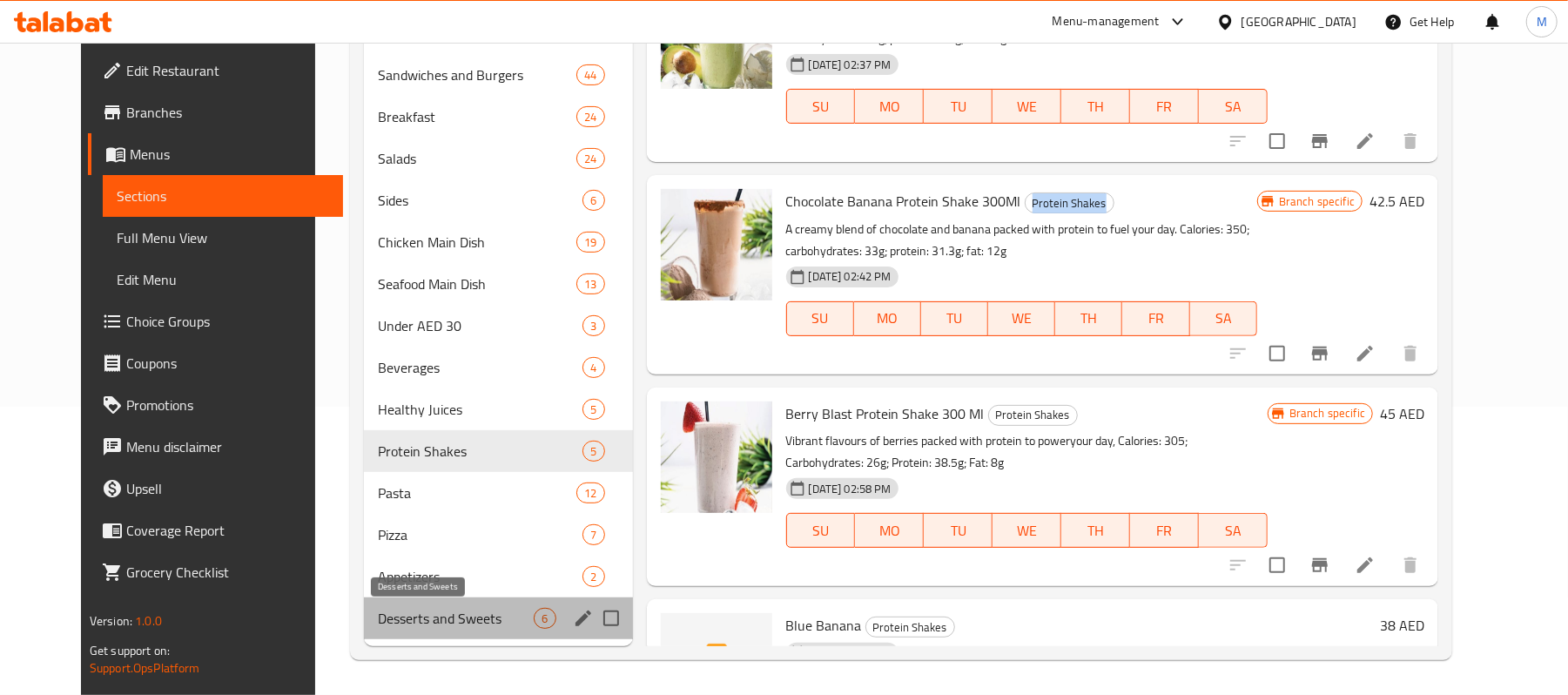
click at [378, 620] on span "Desserts and Sweets" at bounding box center [455, 619] width 156 height 21
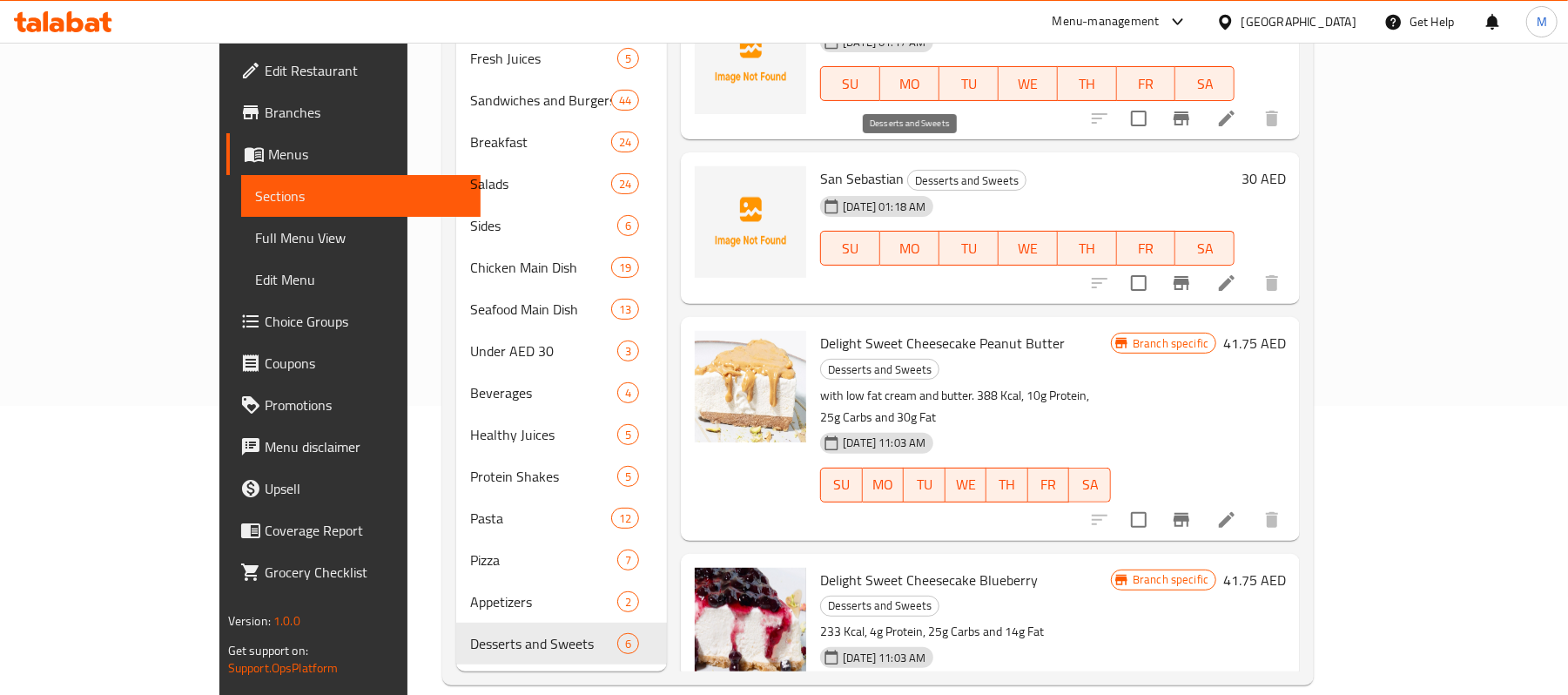
click at [939, 171] on span "Desserts and Sweets" at bounding box center [967, 180] width 117 height 20
copy div "Desserts and Sweets"
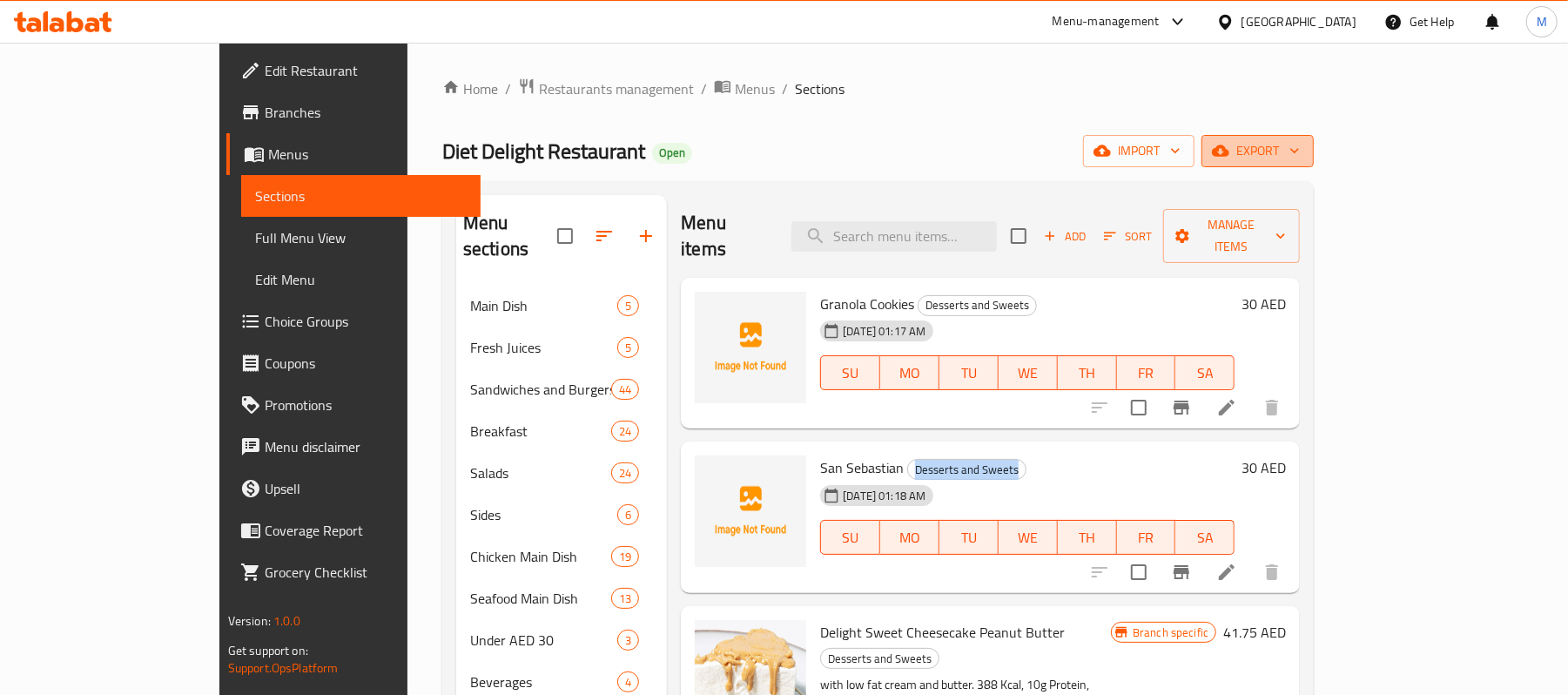
click at [1300, 154] on span "export" at bounding box center [1258, 151] width 84 height 21
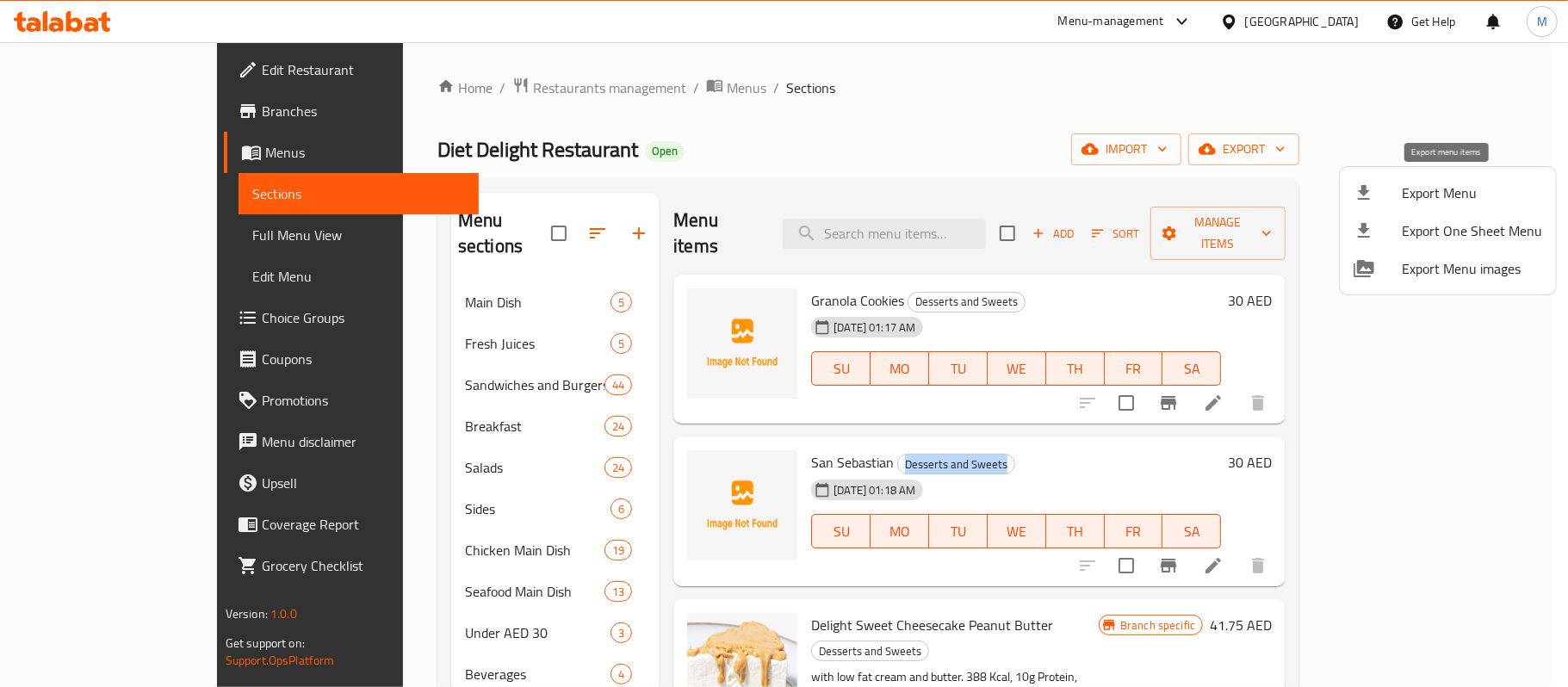
click at [1440, 194] on span "Export Menu" at bounding box center [1472, 193] width 141 height 21
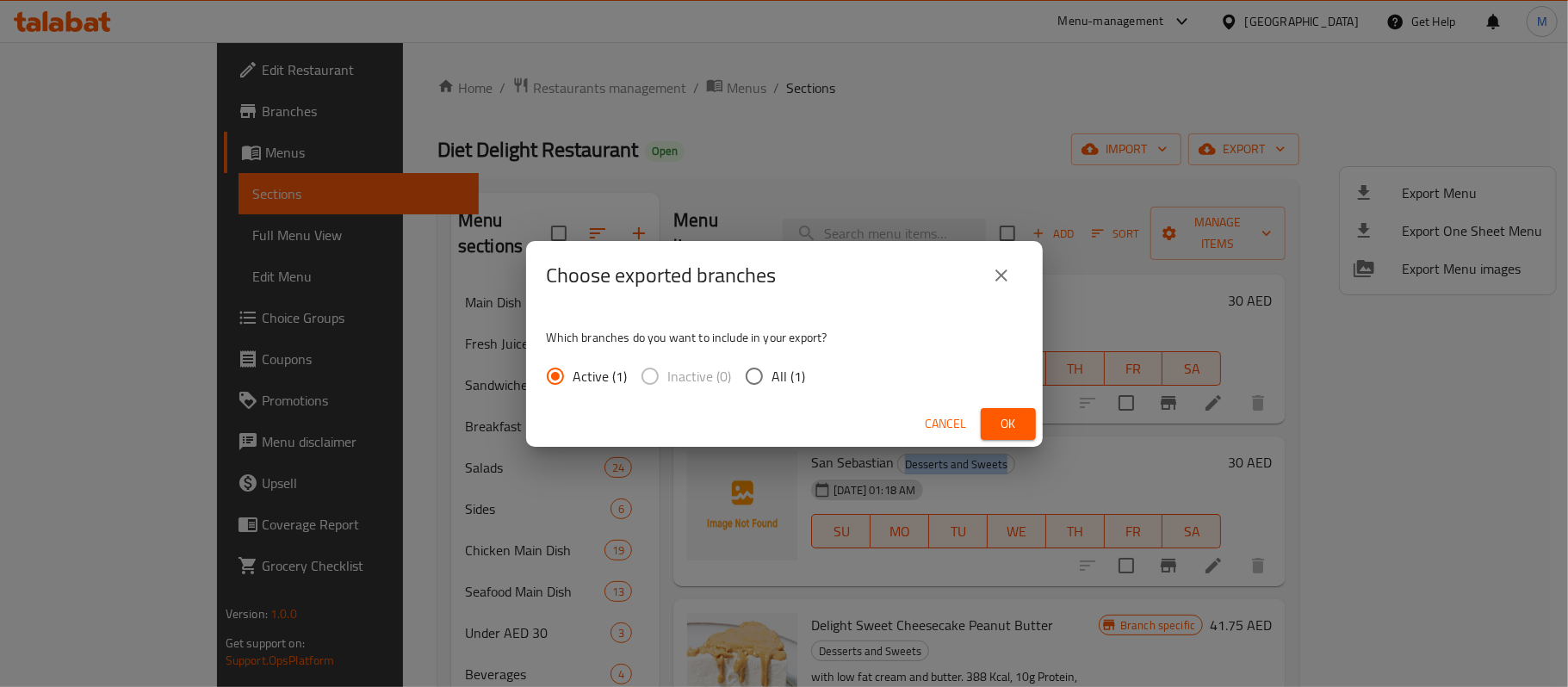
click at [751, 372] on input "All (1)" at bounding box center [754, 376] width 36 height 36
radio input "true"
click at [1020, 425] on span "Ok" at bounding box center [1007, 423] width 27 height 21
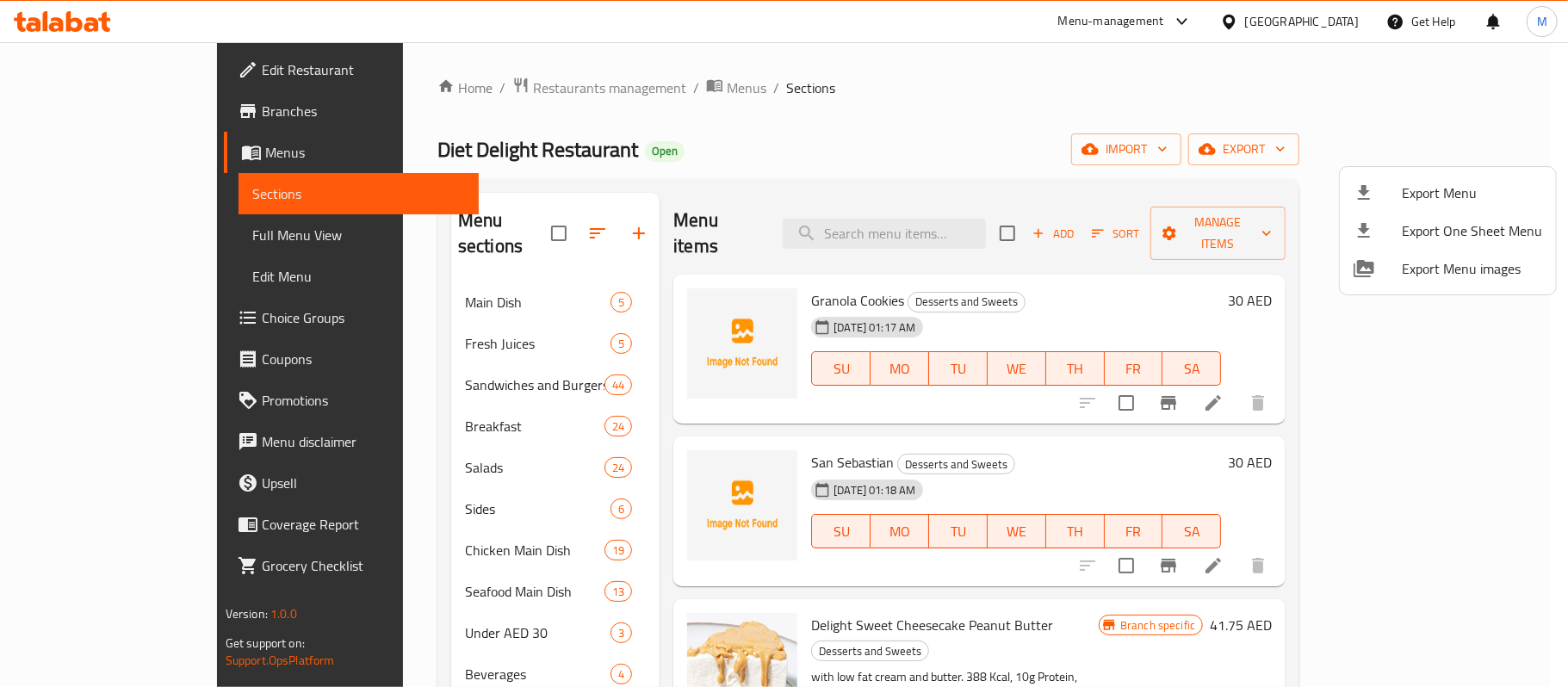
click at [887, 87] on div at bounding box center [784, 344] width 1568 height 687
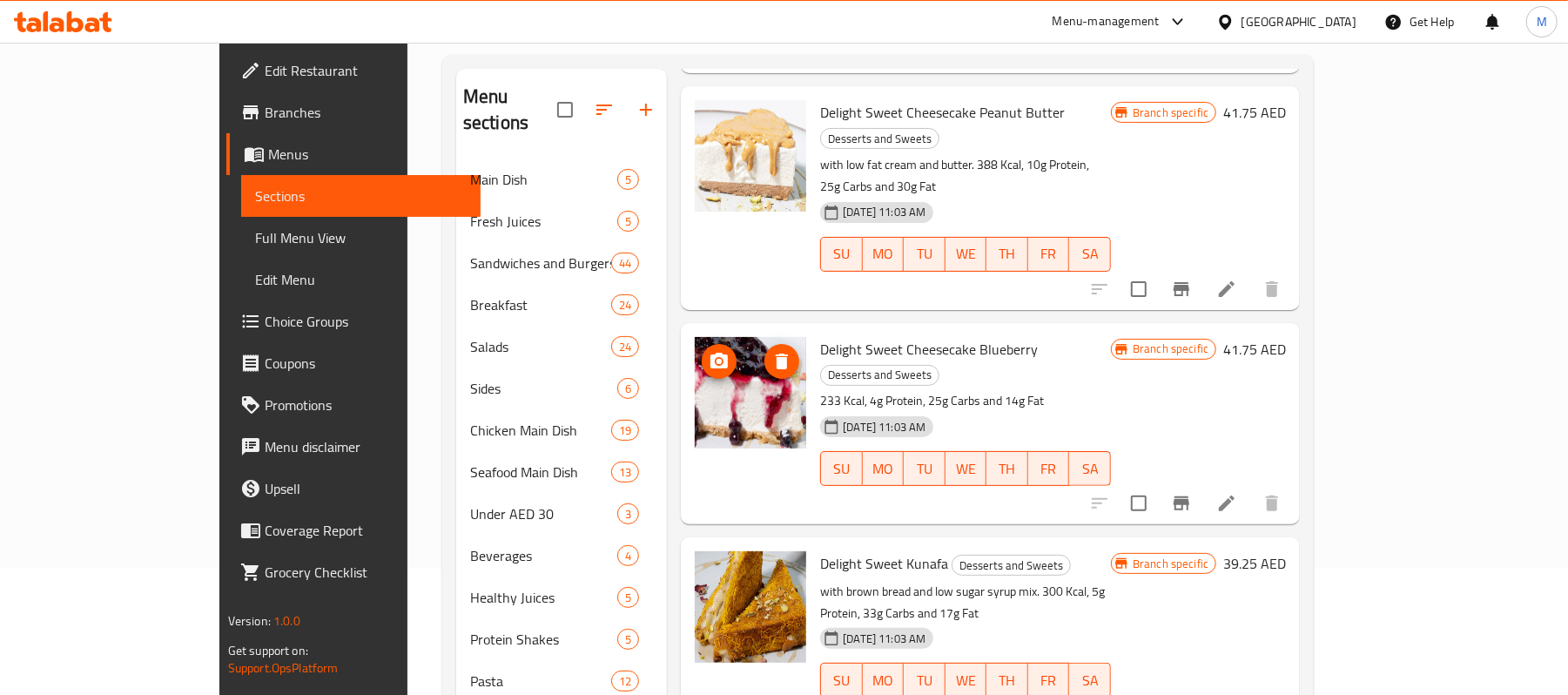
scroll to position [289, 0]
